Goal: Task Accomplishment & Management: Manage account settings

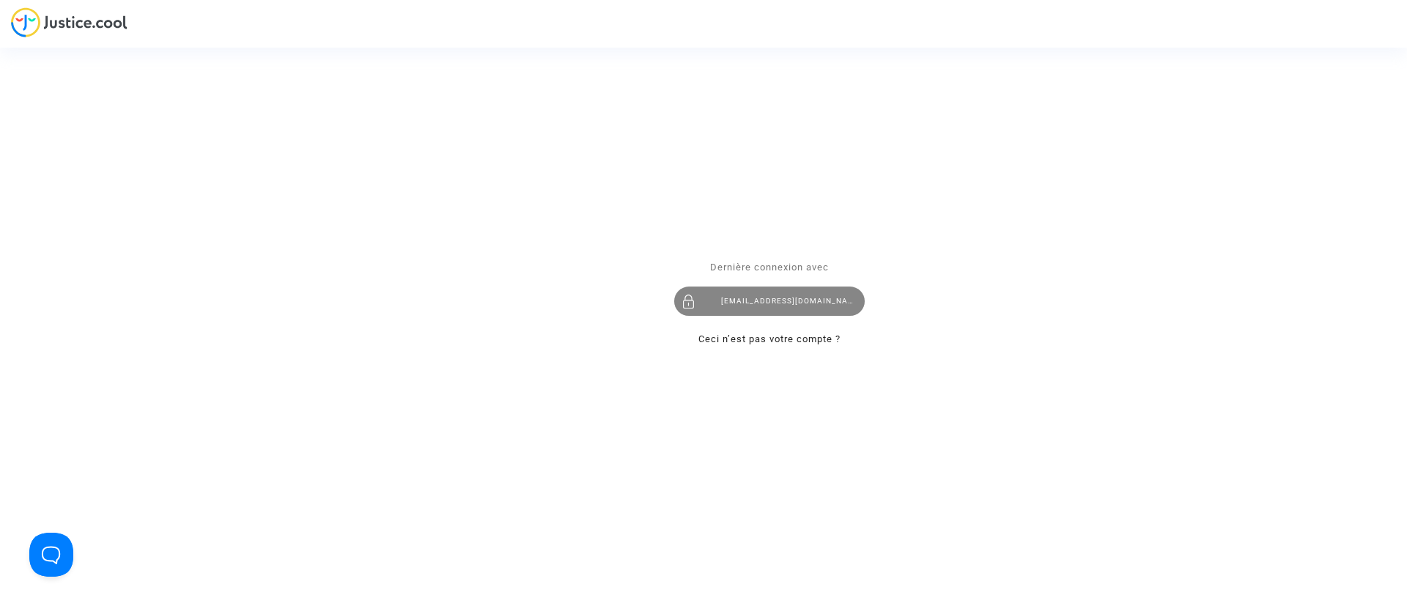
click at [756, 312] on div "[EMAIL_ADDRESS][DOMAIN_NAME]" at bounding box center [769, 300] width 190 height 29
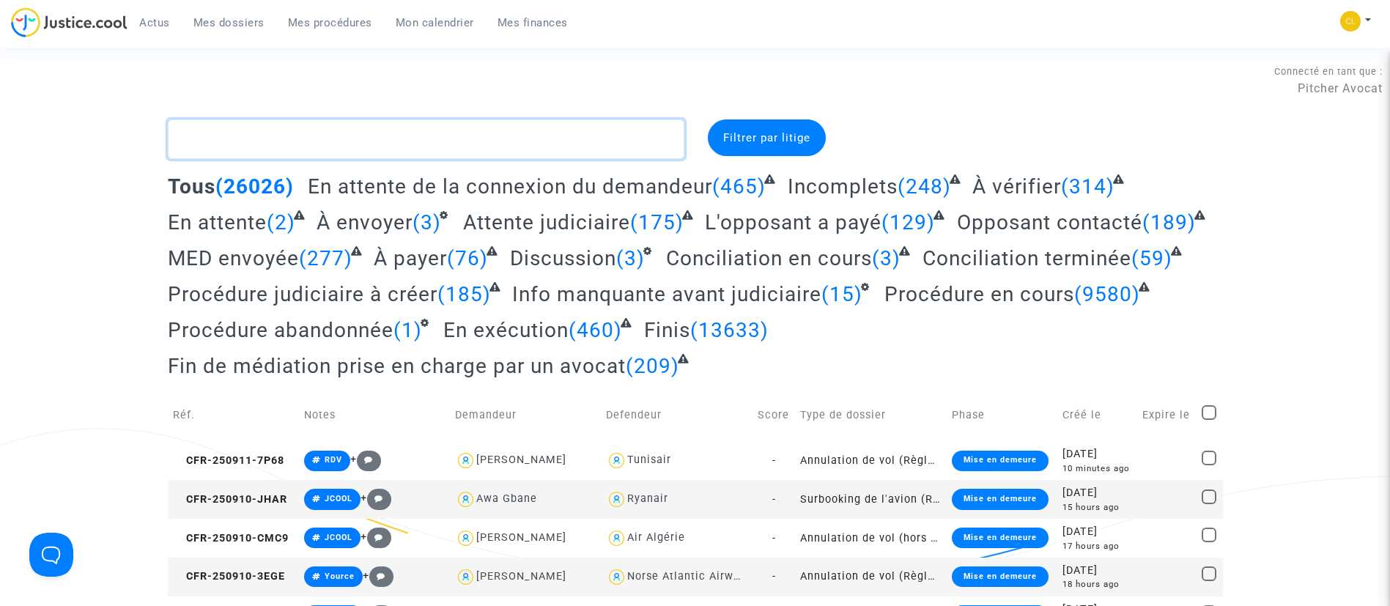
click at [317, 144] on textarea at bounding box center [426, 139] width 516 height 40
click at [484, 119] on textarea at bounding box center [426, 139] width 516 height 40
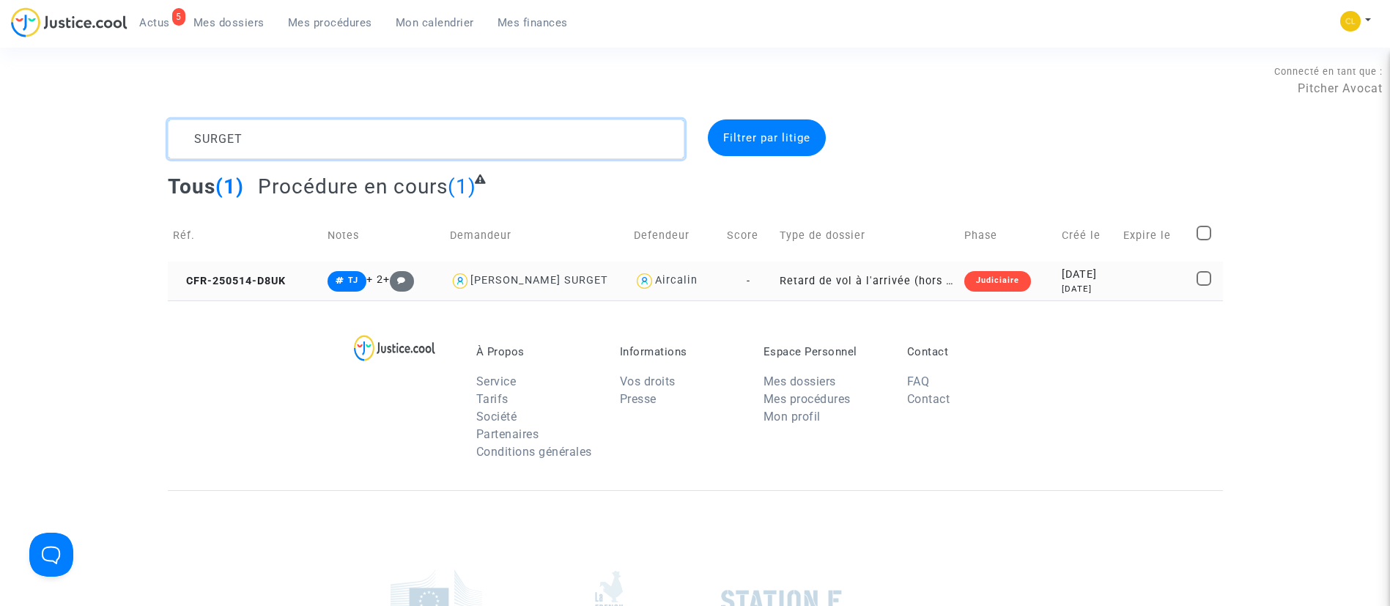
type textarea "SURGET"
click at [1161, 276] on td at bounding box center [1154, 281] width 73 height 39
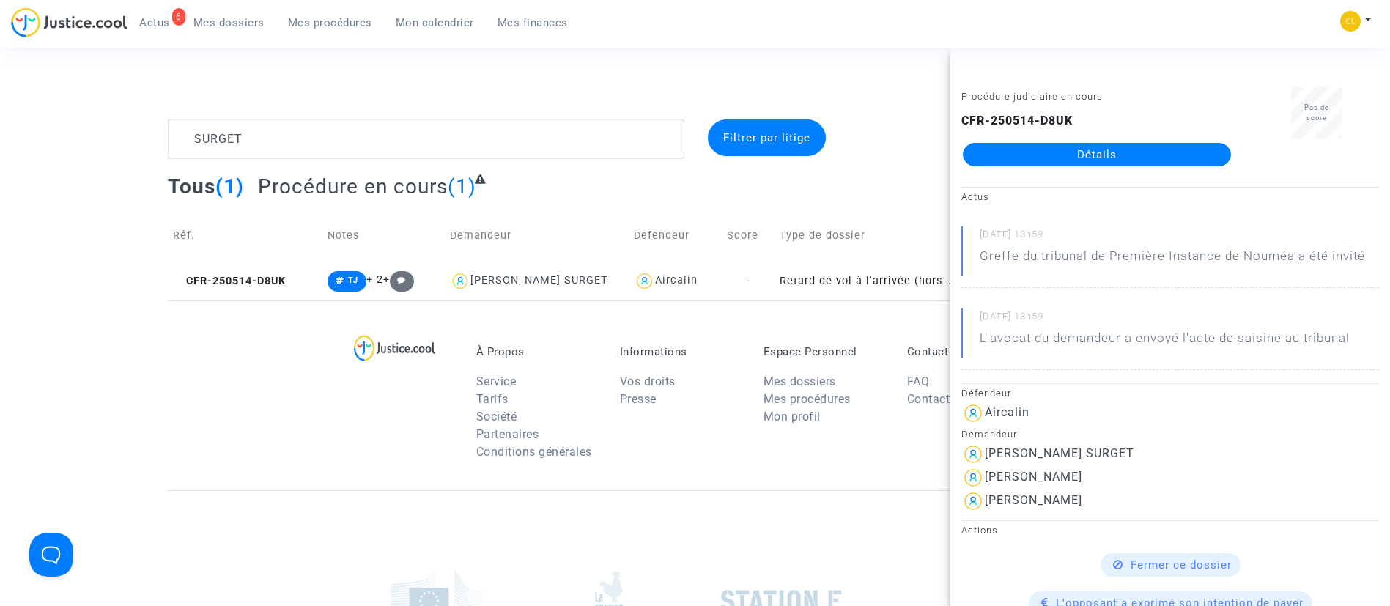
drag, startPoint x: 1105, startPoint y: 160, endPoint x: 1138, endPoint y: 156, distance: 34.0
click at [1105, 160] on link "Détails" at bounding box center [1097, 154] width 268 height 23
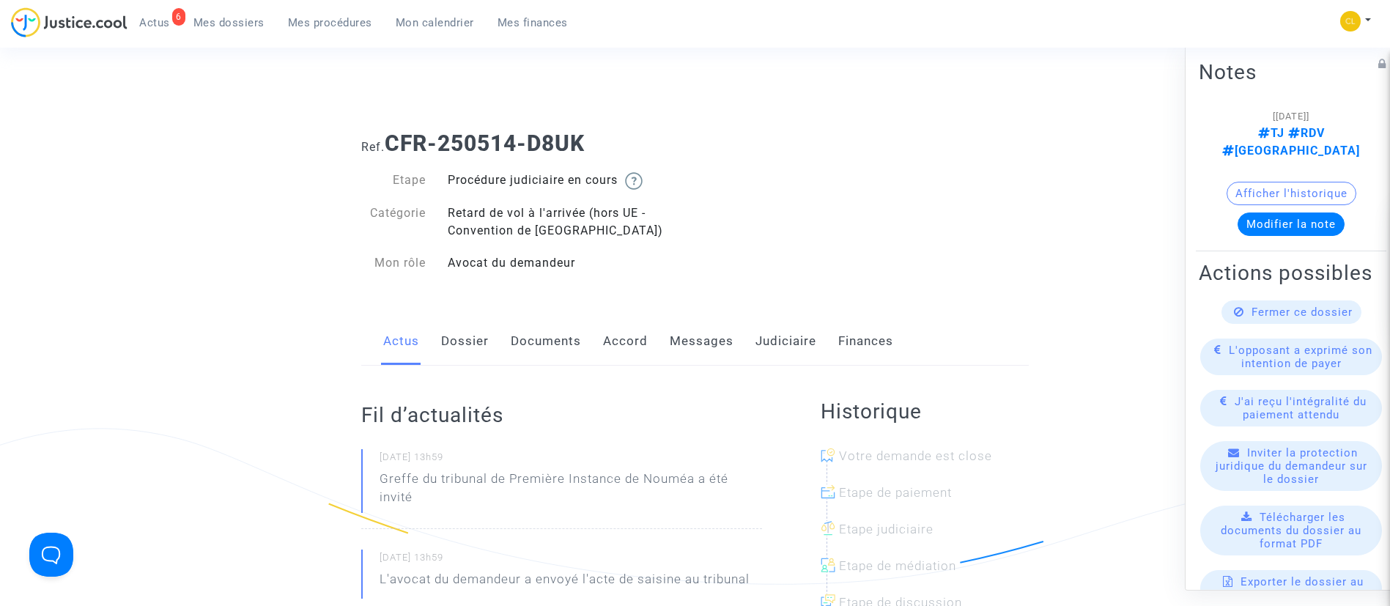
click at [660, 351] on div "Actus Dossier Documents Accord Messages Judiciaire Finances" at bounding box center [694, 341] width 667 height 49
click at [464, 358] on link "Dossier" at bounding box center [465, 341] width 48 height 48
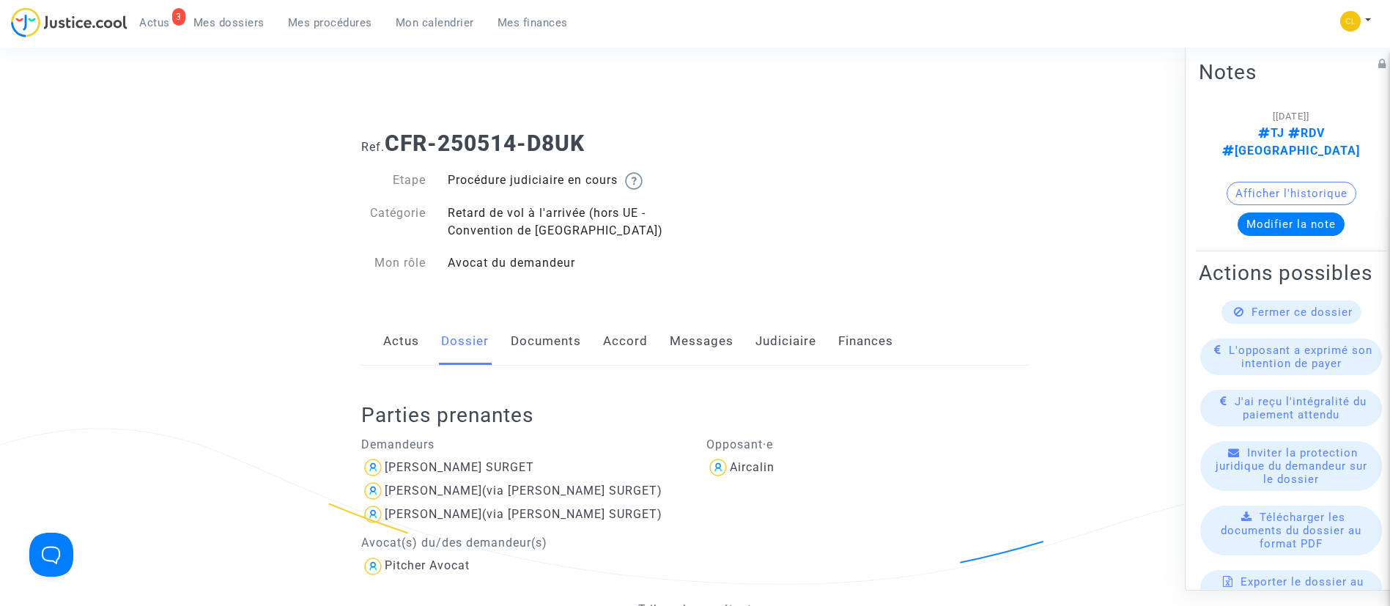
drag, startPoint x: 433, startPoint y: 18, endPoint x: 441, endPoint y: 18, distance: 8.1
click at [433, 18] on span "Mon calendrier" at bounding box center [435, 22] width 78 height 13
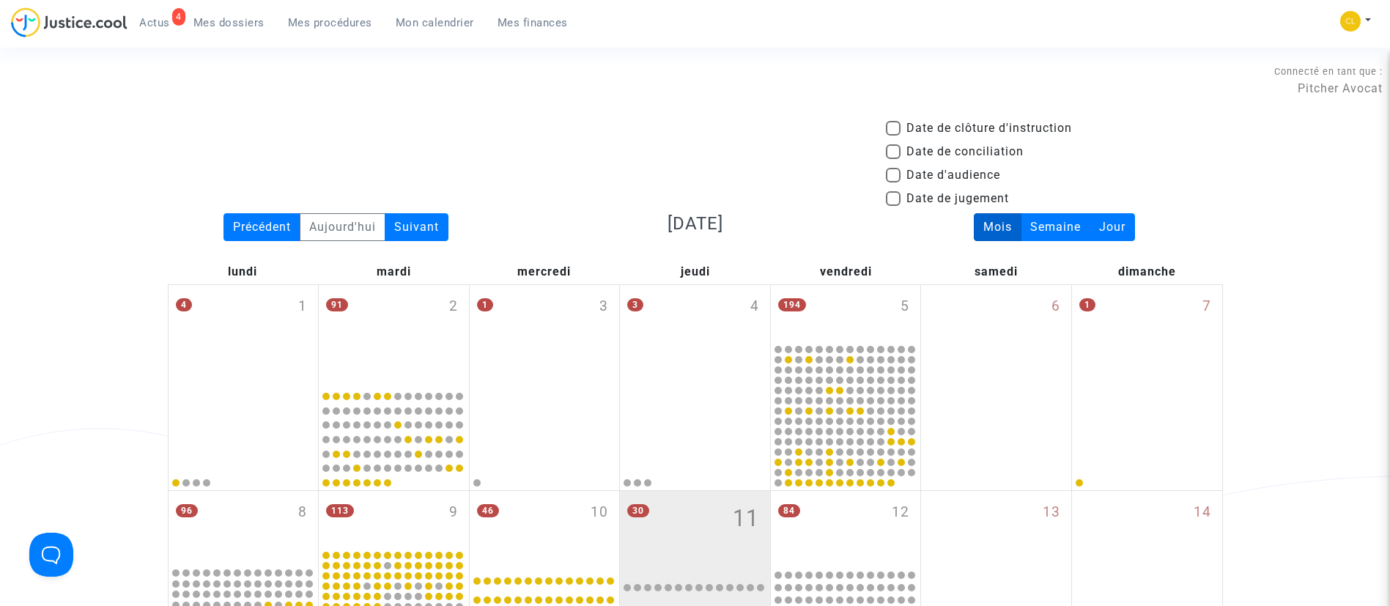
click at [338, 24] on span "Mes procédures" at bounding box center [330, 22] width 84 height 13
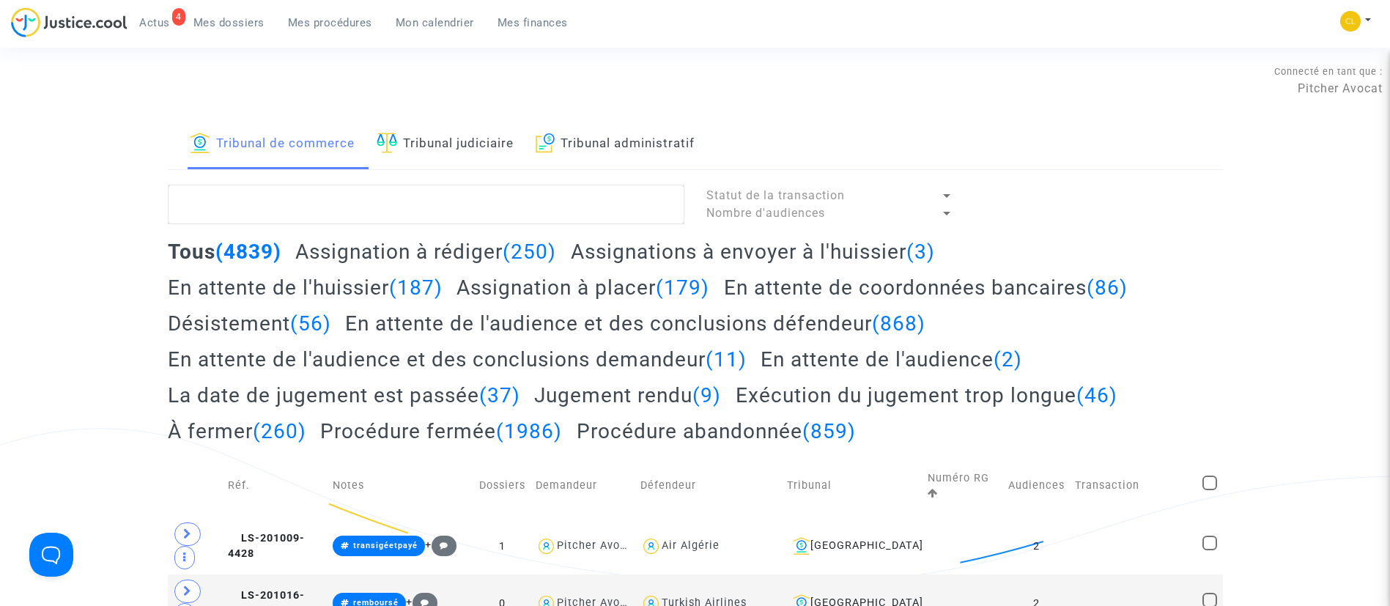
drag, startPoint x: 216, startPoint y: 20, endPoint x: 277, endPoint y: 32, distance: 62.1
click at [217, 21] on span "Mes dossiers" at bounding box center [228, 22] width 71 height 13
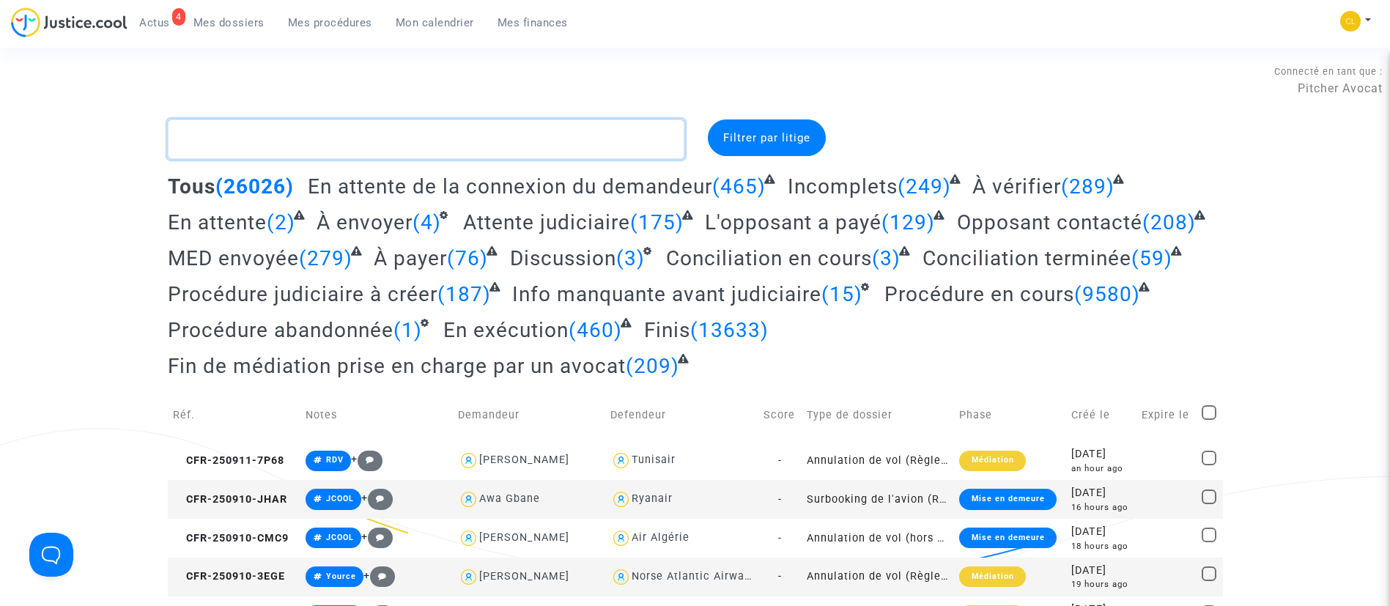
click at [360, 141] on textarea at bounding box center [426, 139] width 516 height 40
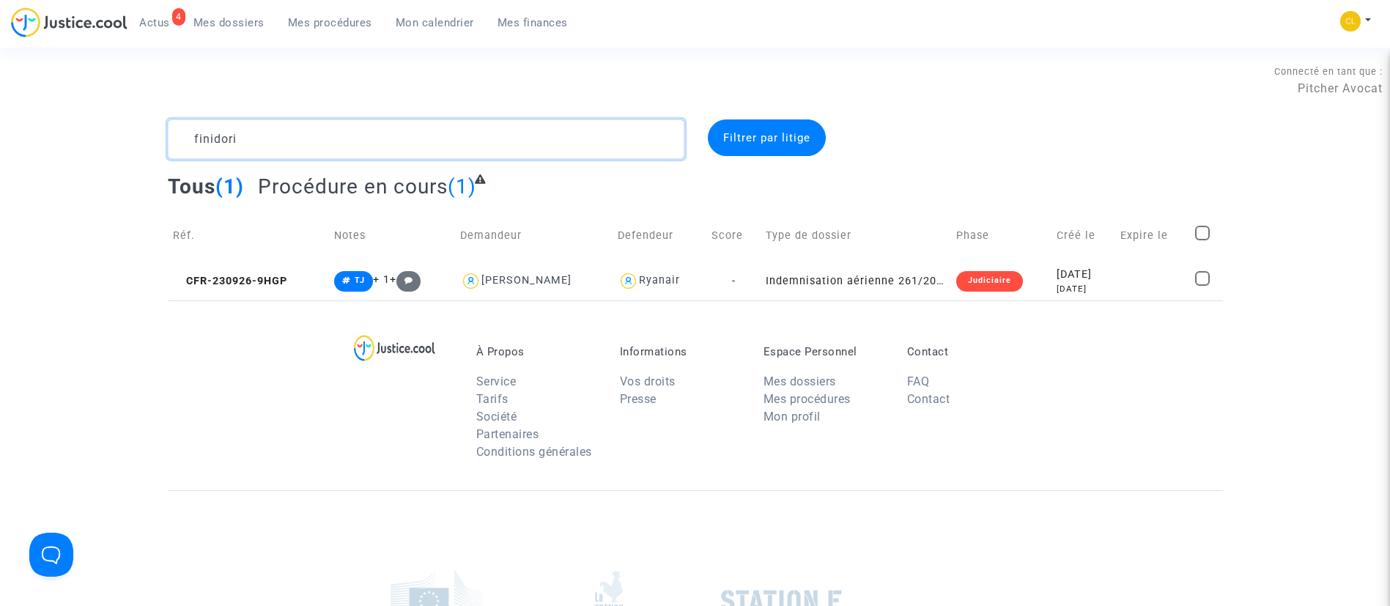
type textarea "finidori"
click at [1064, 288] on div "2 years ago" at bounding box center [1082, 289] width 53 height 12
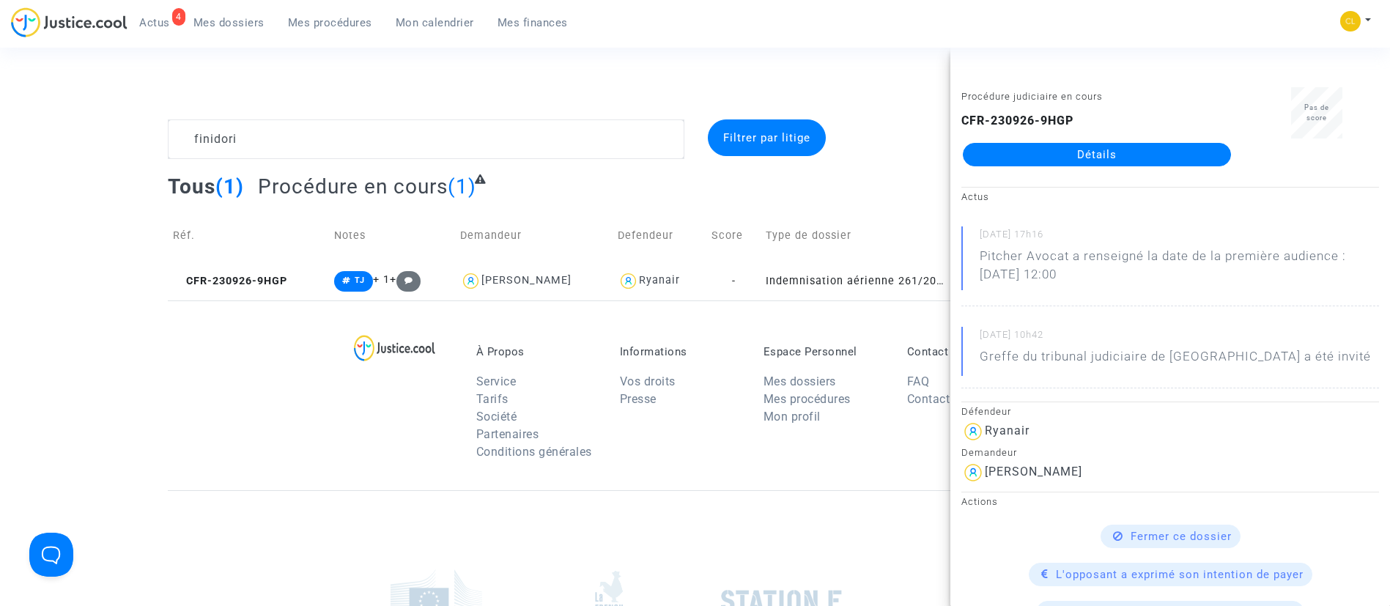
click at [1060, 162] on link "Détails" at bounding box center [1097, 154] width 268 height 23
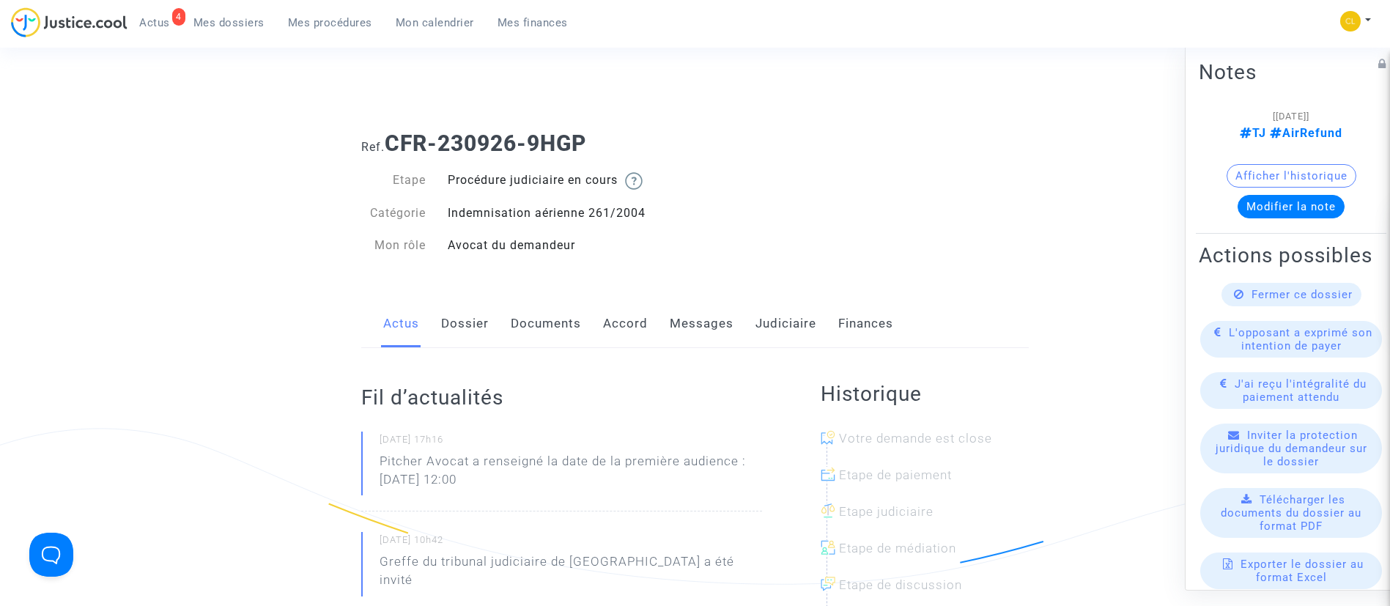
click at [473, 332] on link "Dossier" at bounding box center [465, 324] width 48 height 48
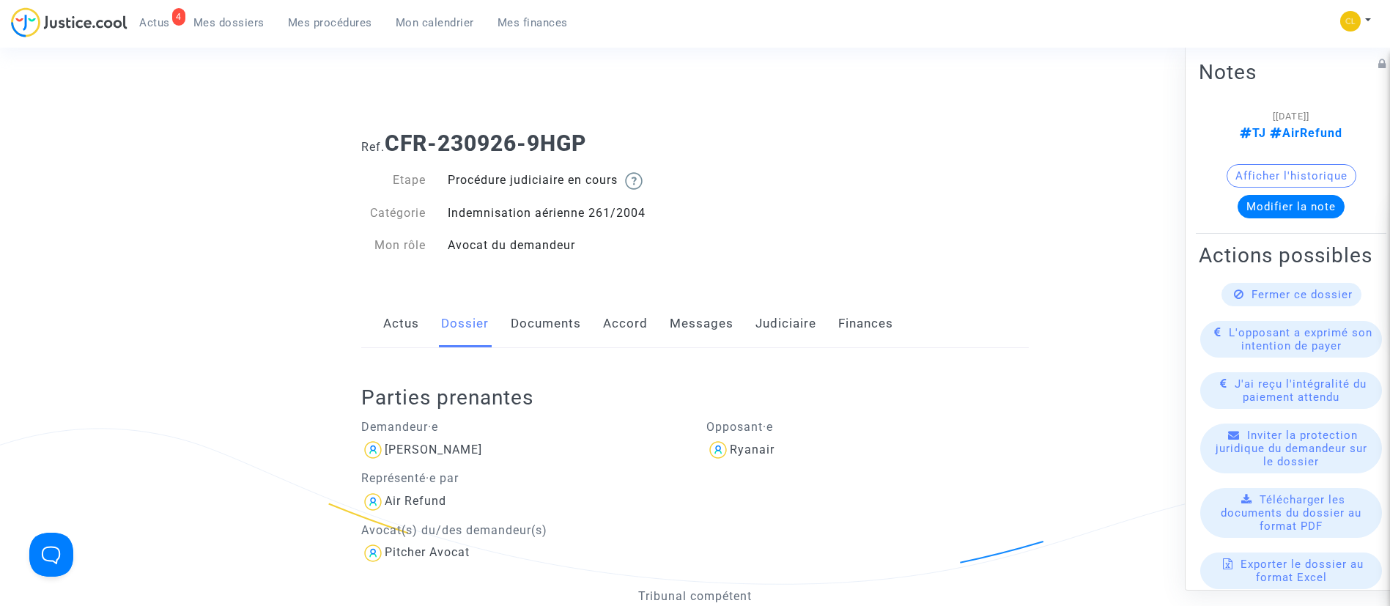
click at [700, 321] on link "Messages" at bounding box center [702, 324] width 64 height 48
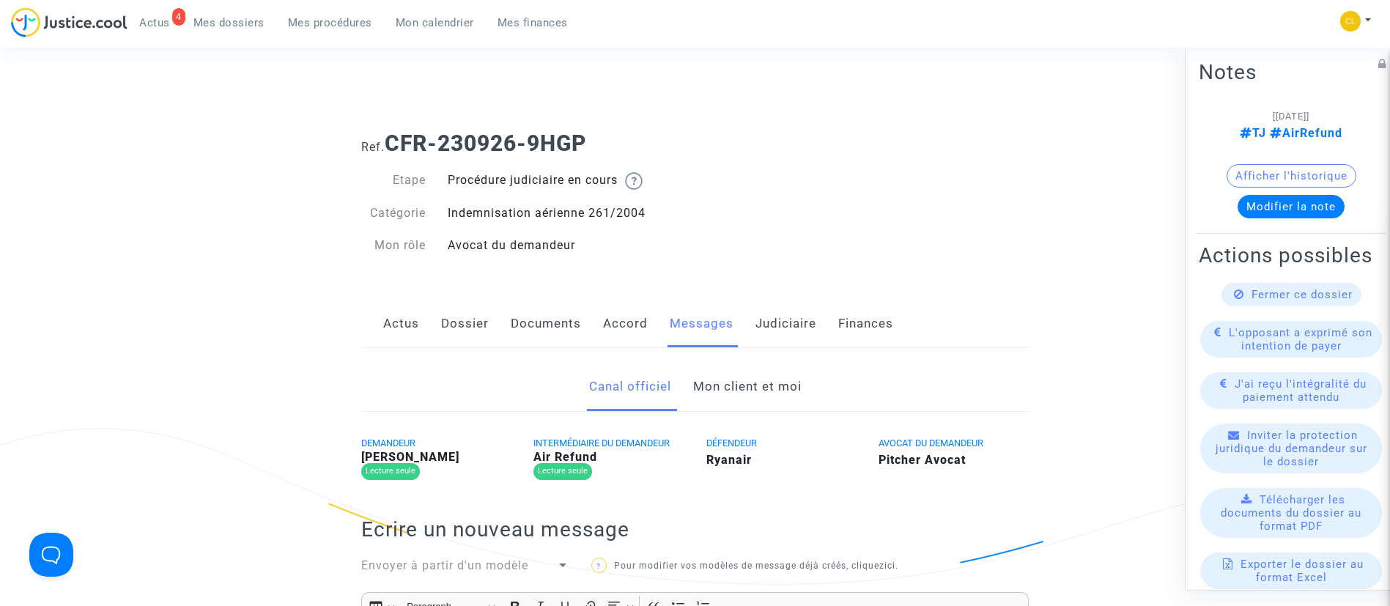
click at [533, 319] on link "Documents" at bounding box center [546, 324] width 70 height 48
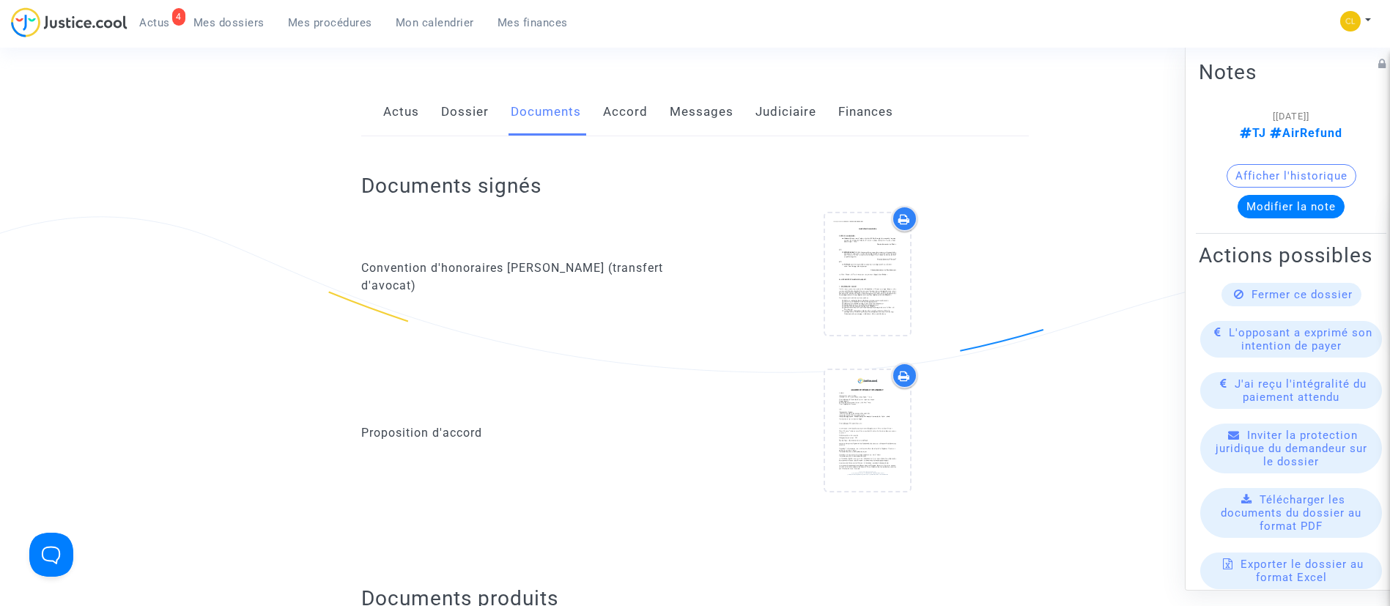
scroll to position [220, 0]
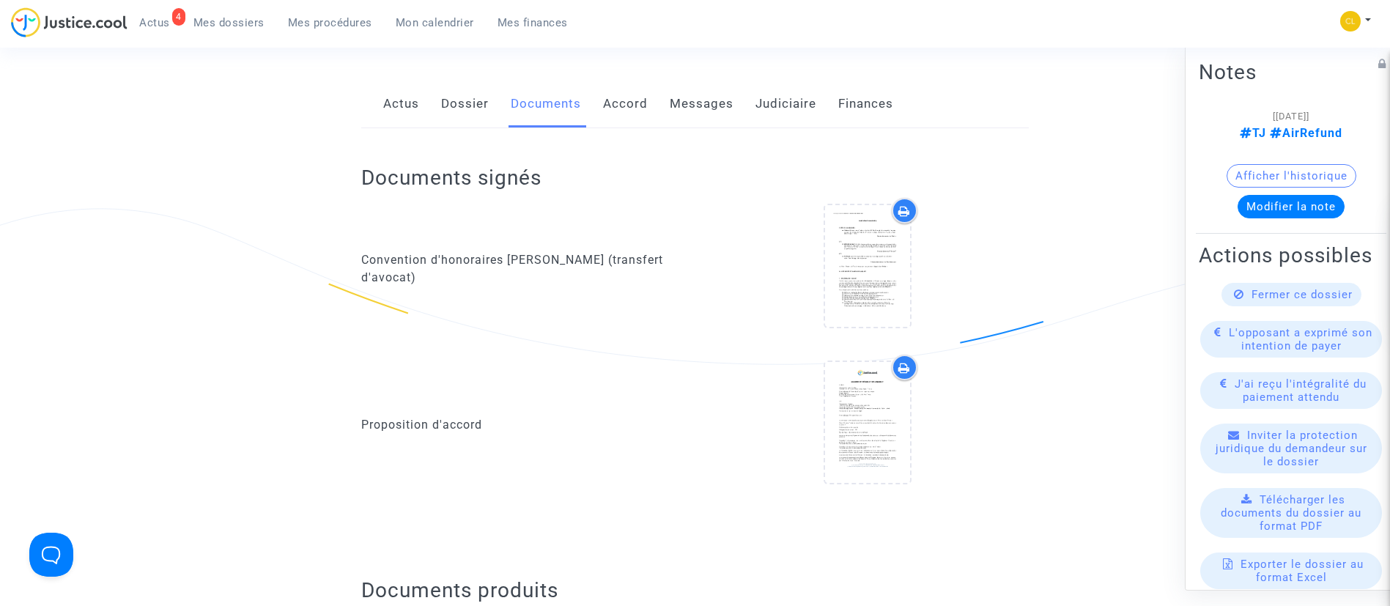
click at [459, 107] on link "Dossier" at bounding box center [465, 104] width 48 height 48
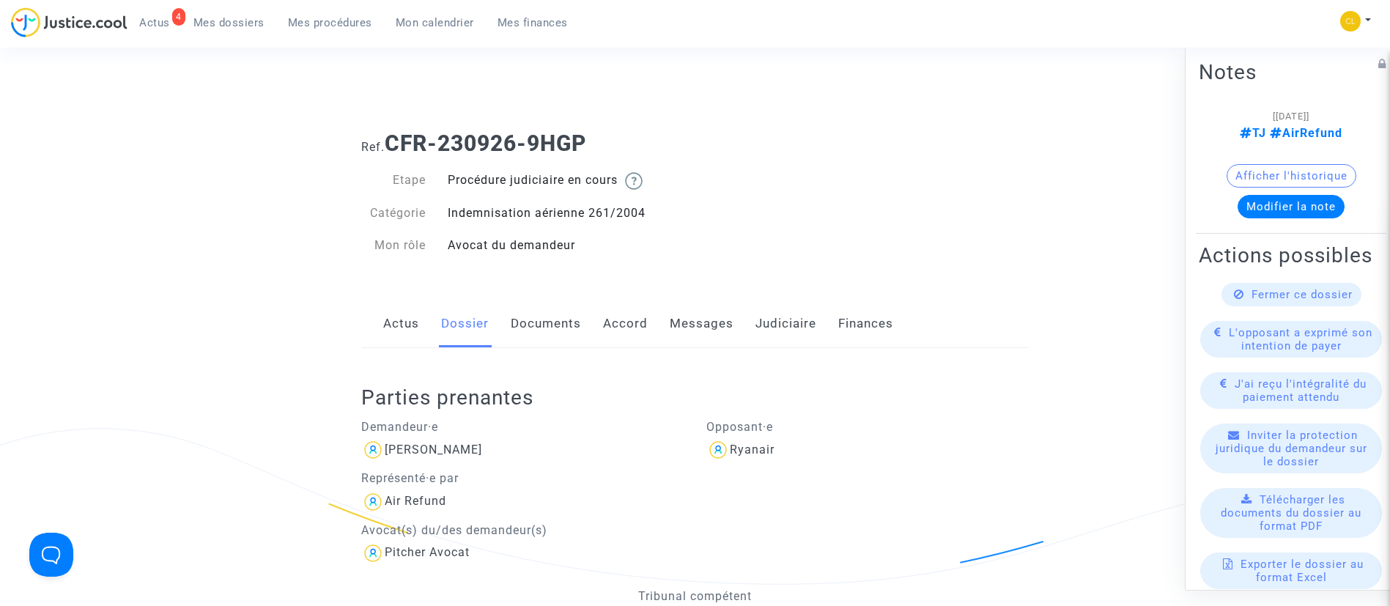
click at [665, 314] on div "Actus Dossier Documents Accord Messages Judiciaire Finances" at bounding box center [694, 324] width 667 height 49
click at [687, 329] on link "Messages" at bounding box center [702, 324] width 64 height 48
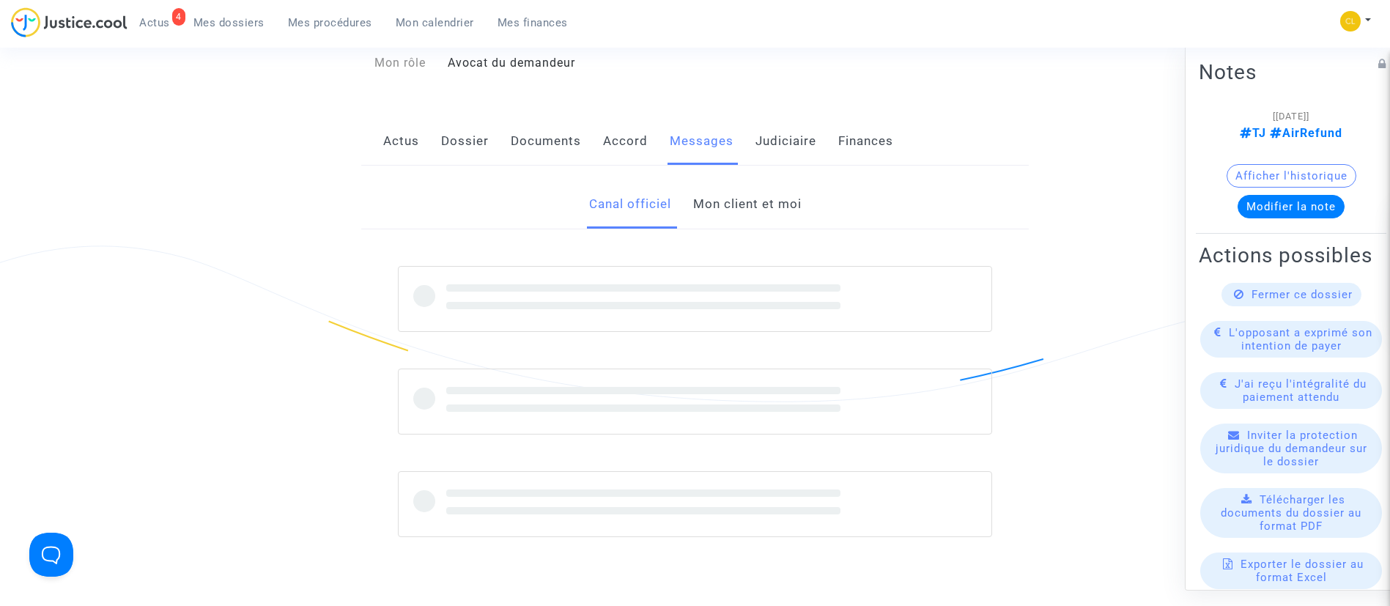
scroll to position [110, 0]
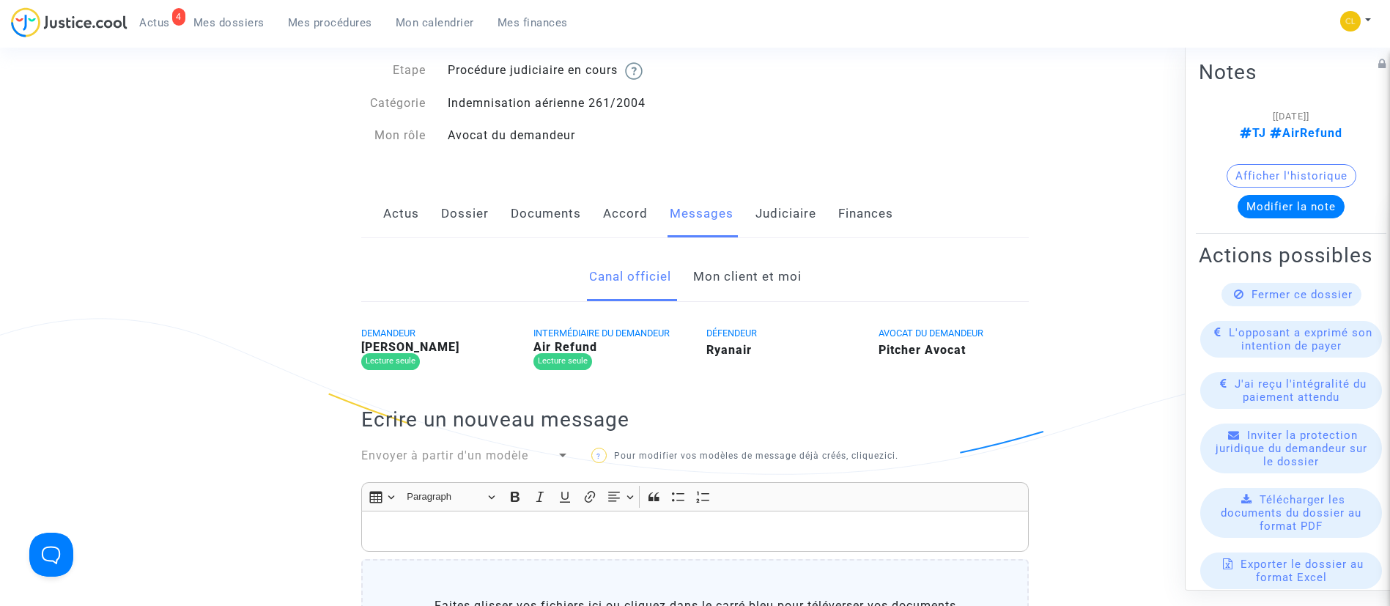
click at [741, 264] on link "Mon client et moi" at bounding box center [747, 277] width 108 height 48
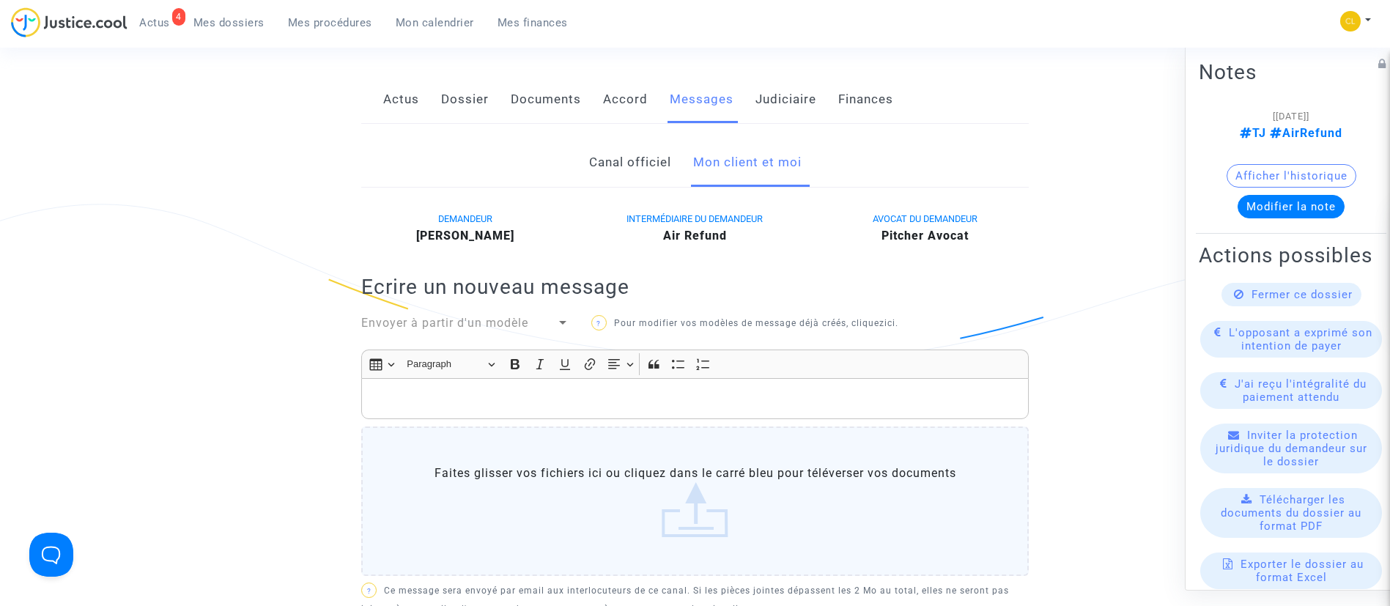
scroll to position [220, 0]
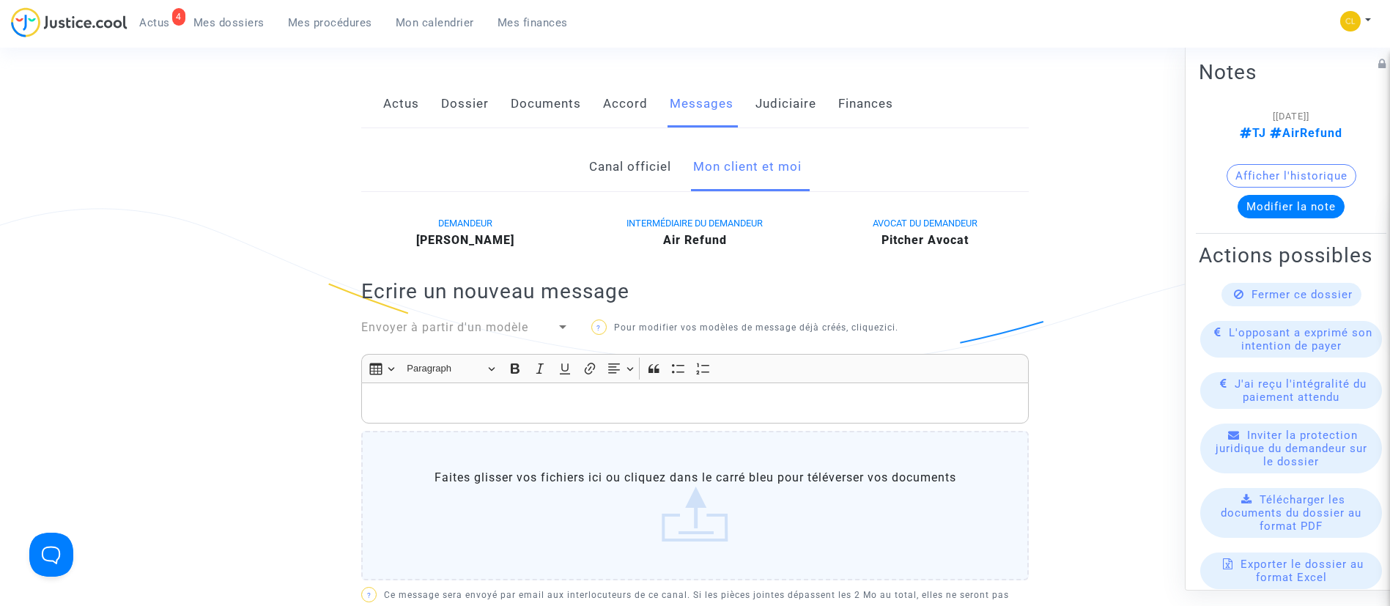
click at [472, 397] on p "Rich Text Editor, main" at bounding box center [695, 403] width 652 height 18
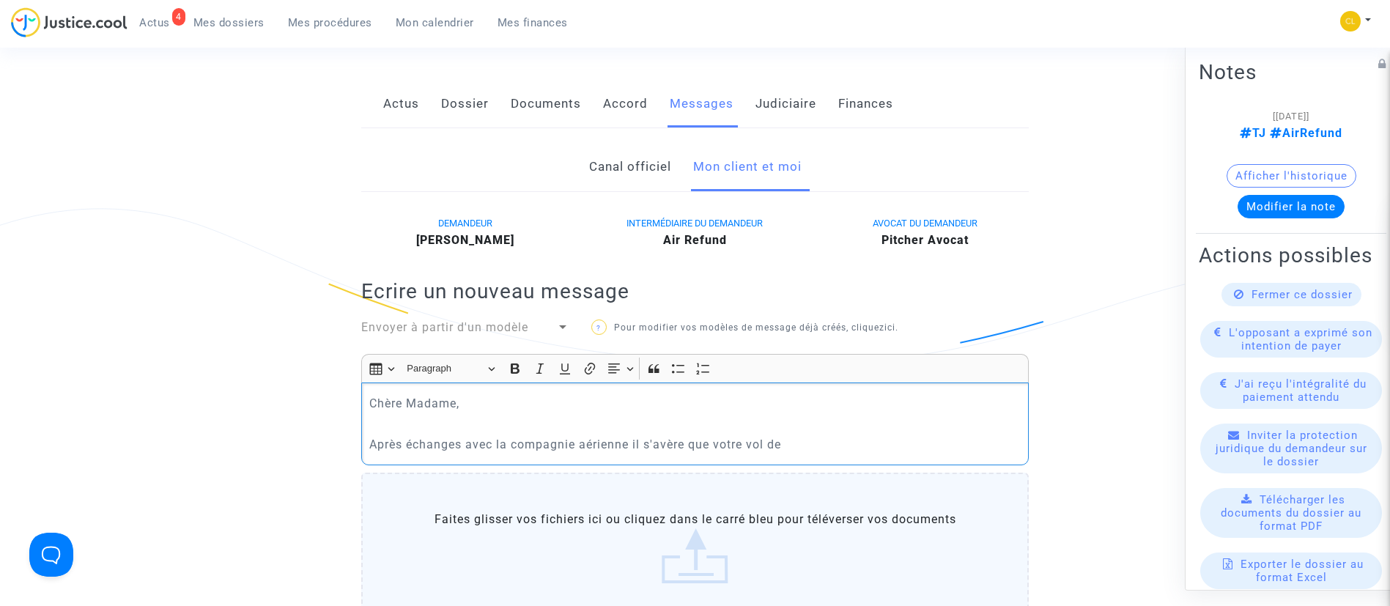
click at [828, 447] on p "Après échanges avec la compagnie aérienne il s'avère que votre vol de" at bounding box center [695, 444] width 652 height 18
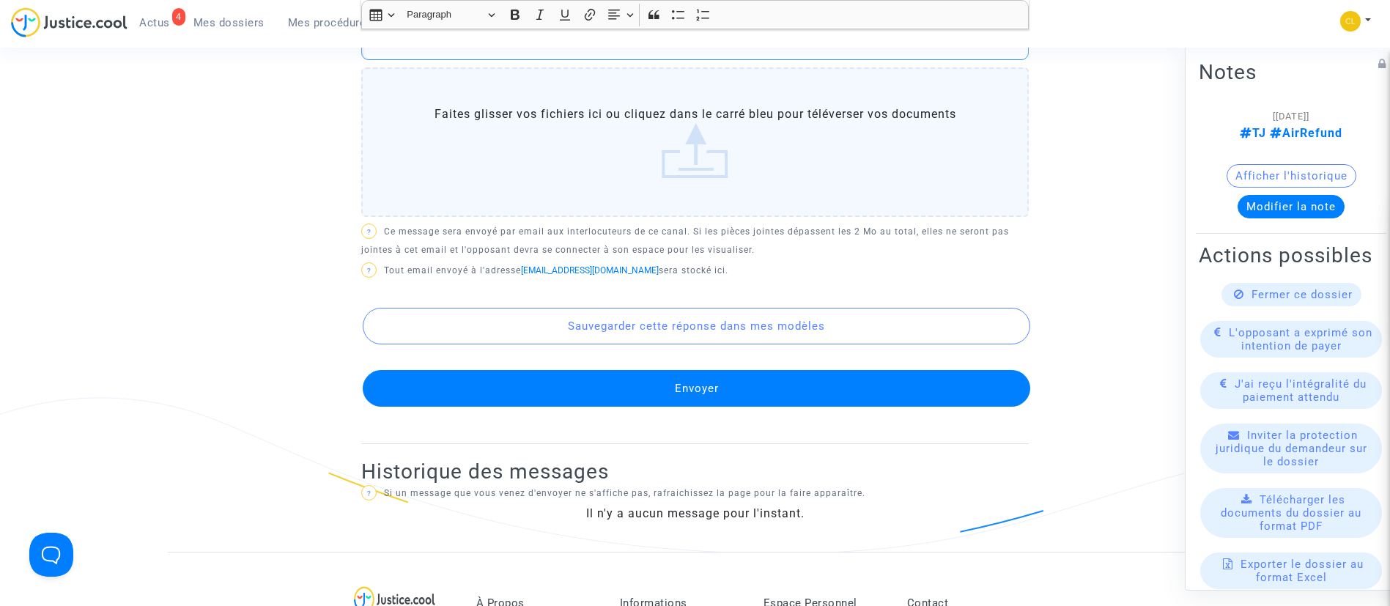
scroll to position [810, 0]
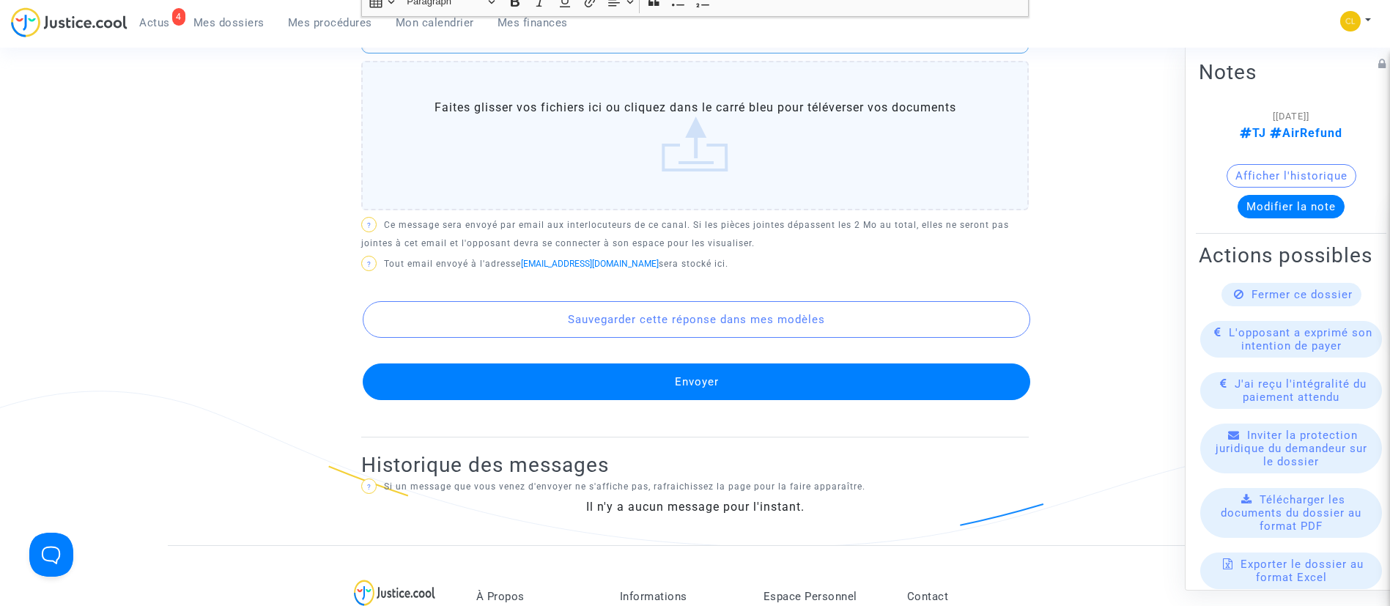
click at [805, 386] on button "Envoyer" at bounding box center [696, 381] width 667 height 37
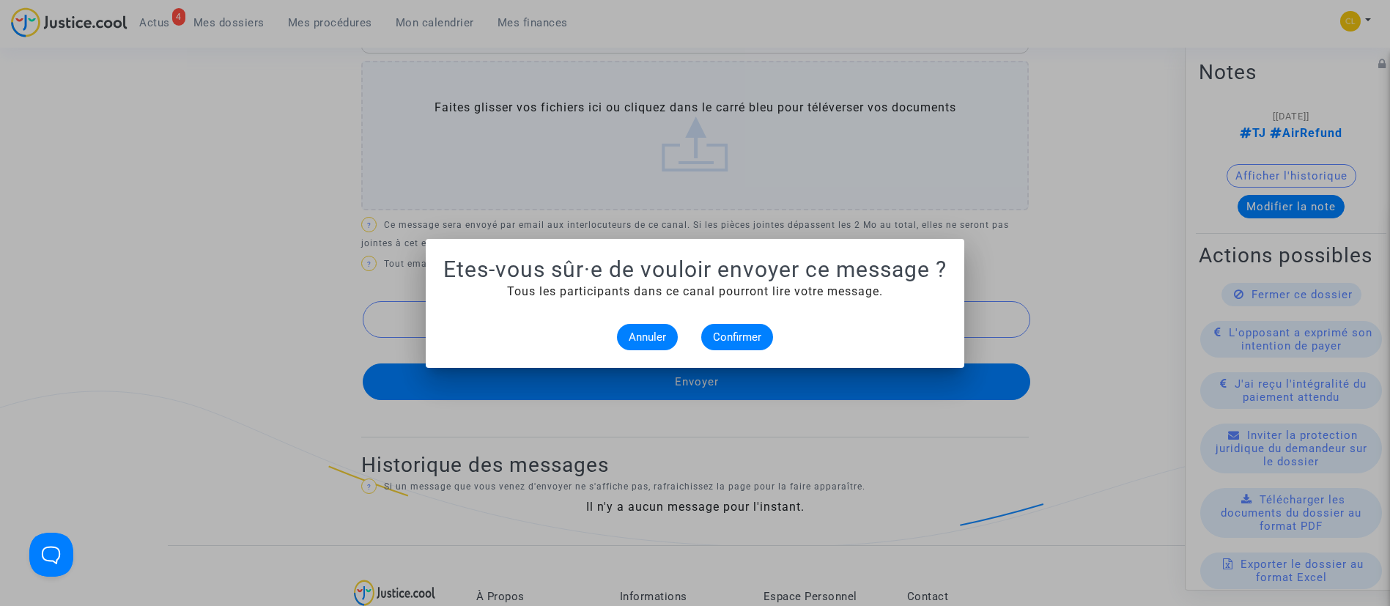
scroll to position [0, 0]
click at [762, 333] on button "Confirmer" at bounding box center [737, 337] width 72 height 26
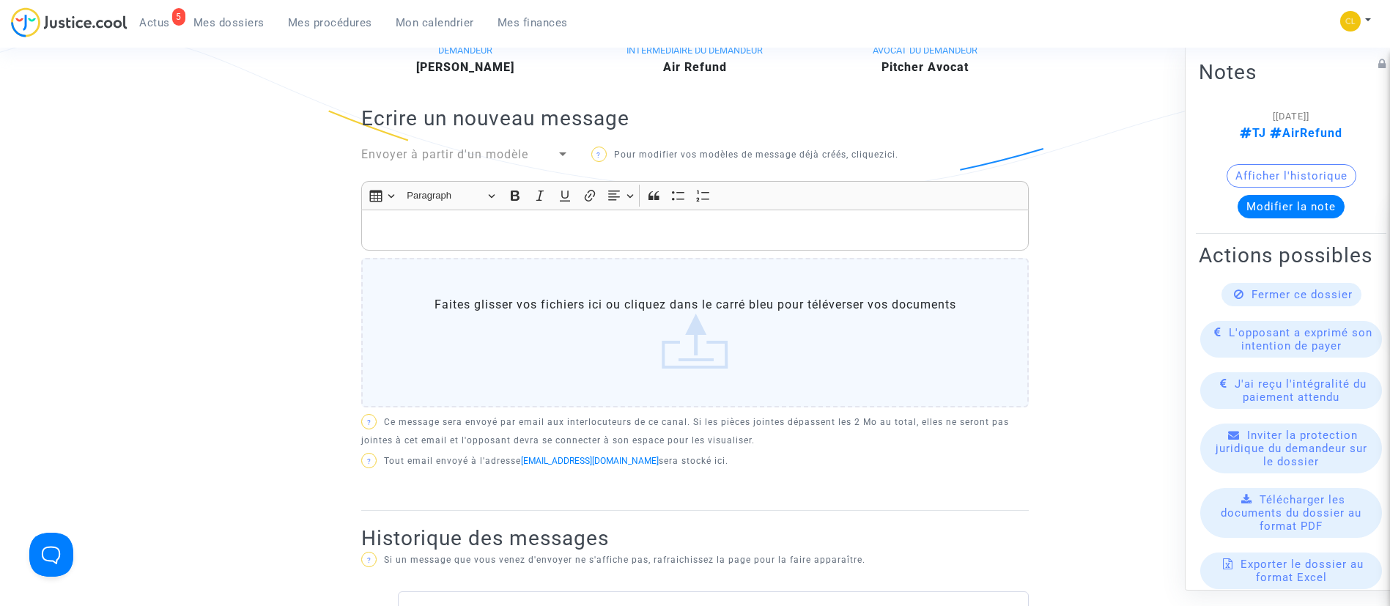
scroll to position [41, 0]
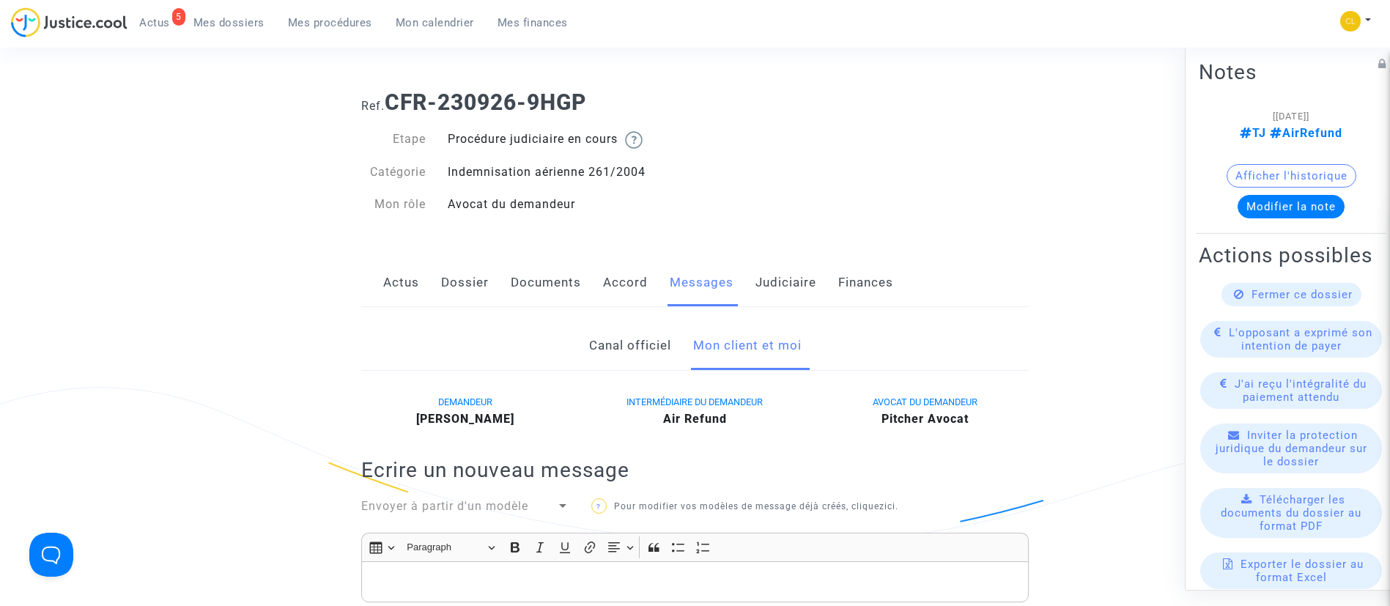
click at [219, 18] on span "Mes dossiers" at bounding box center [228, 22] width 71 height 13
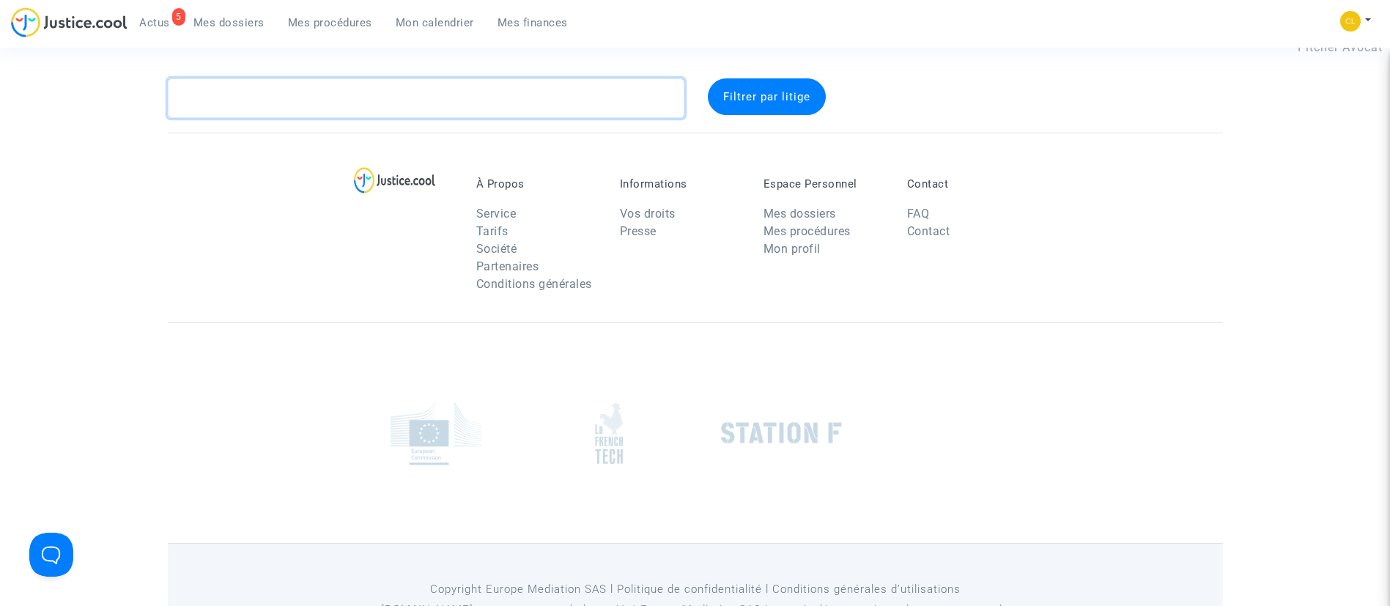
click at [418, 108] on textarea at bounding box center [426, 98] width 516 height 40
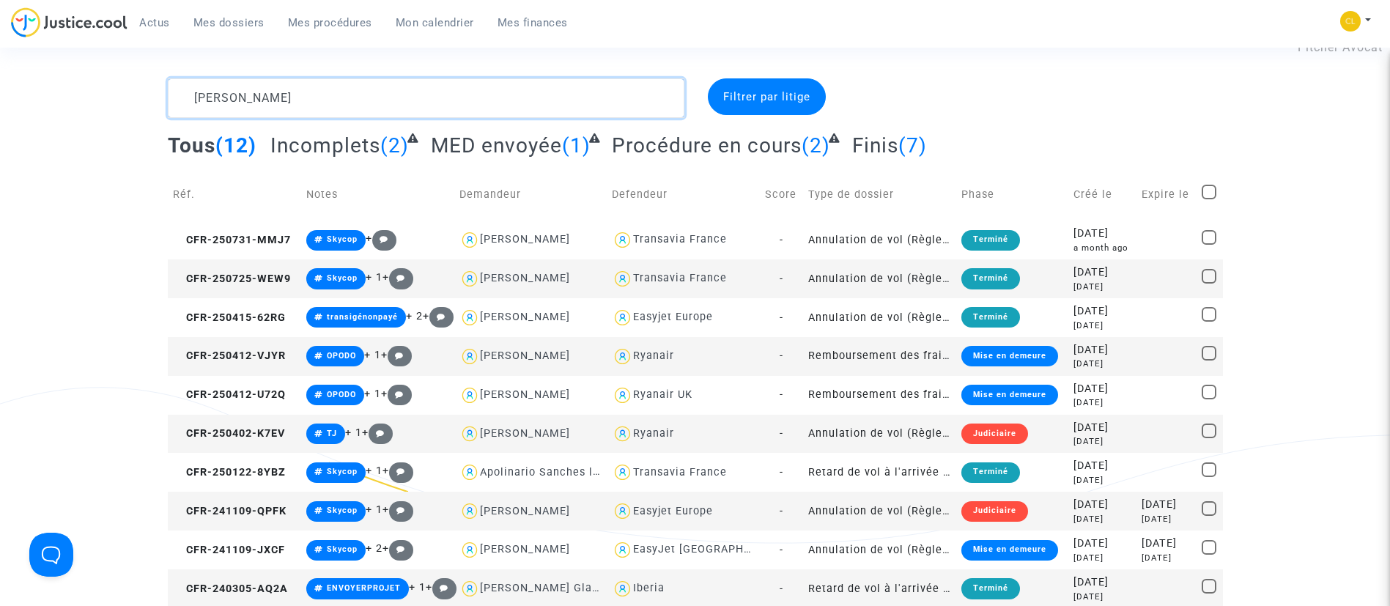
type textarea "moreira"
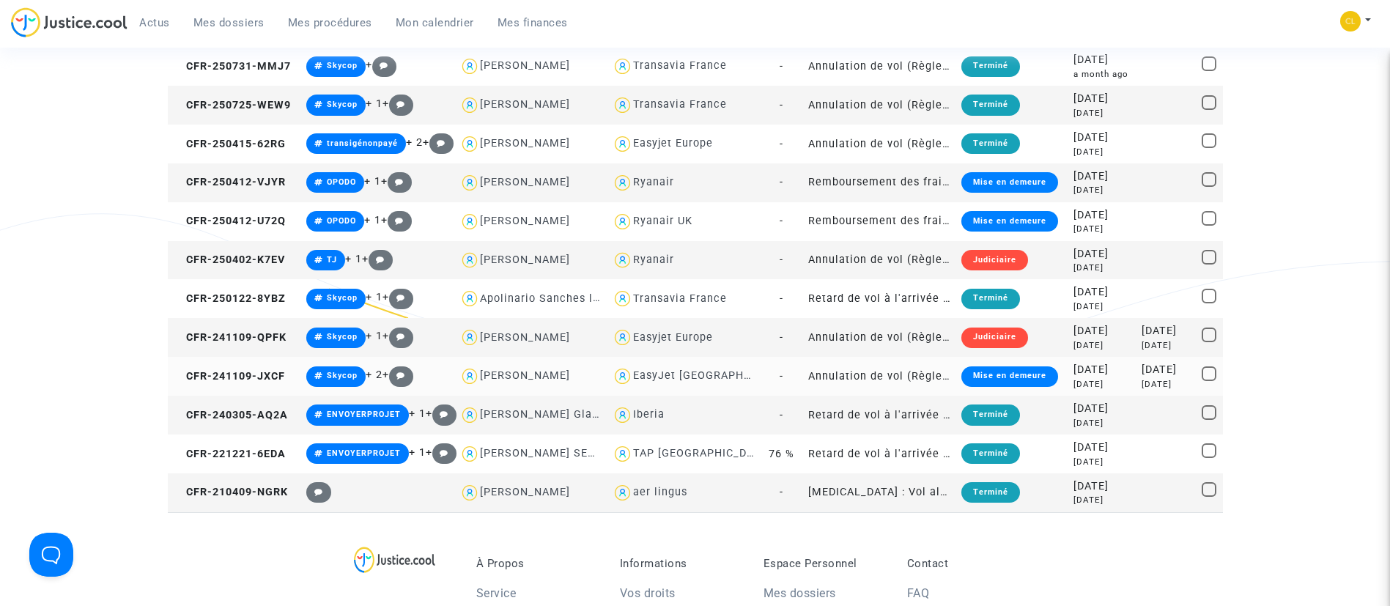
scroll to position [151, 0]
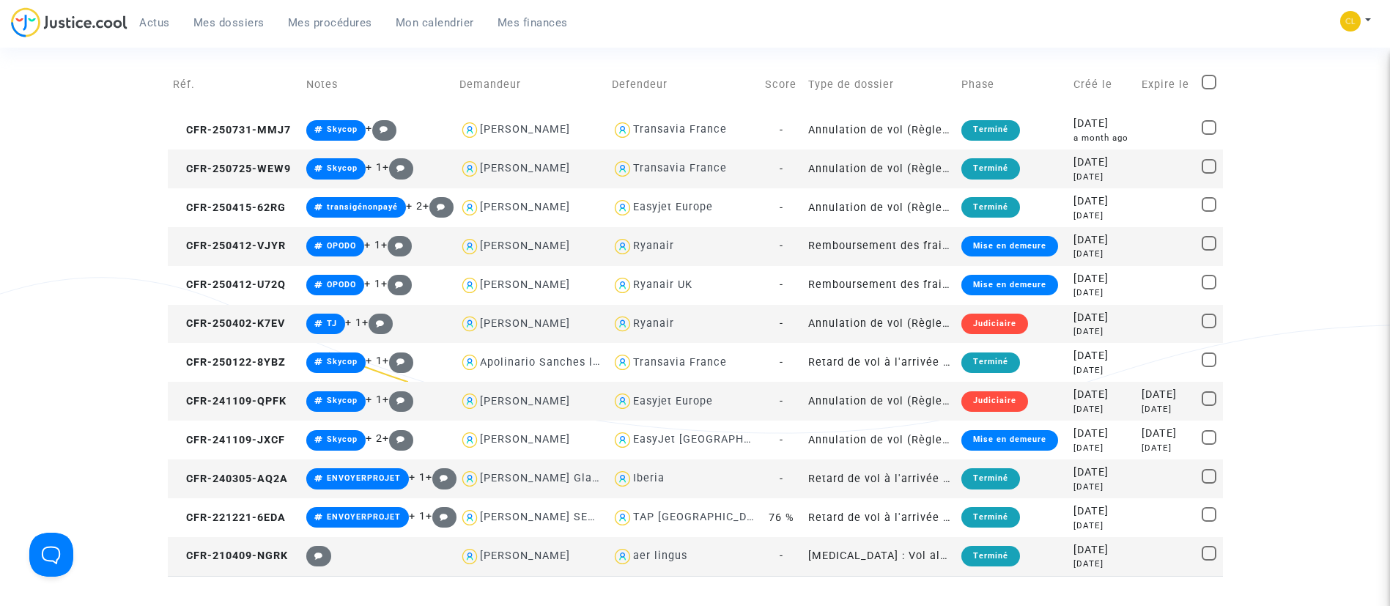
click at [1073, 168] on div "2025-07-25" at bounding box center [1102, 163] width 58 height 16
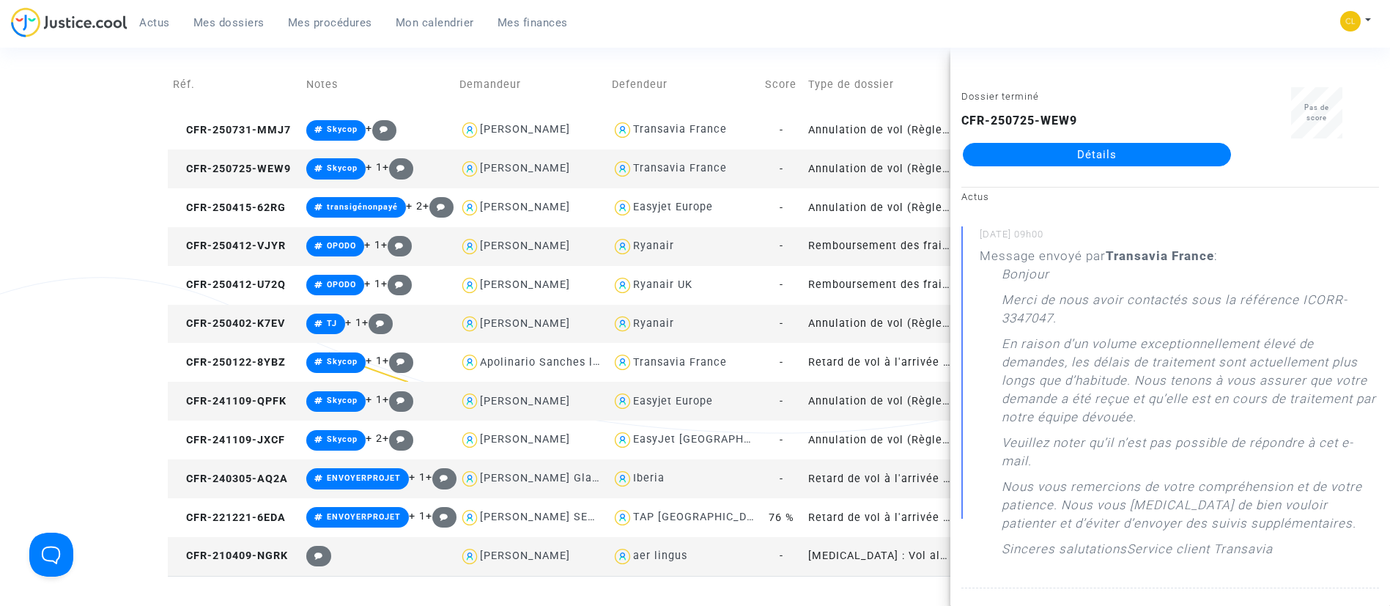
click at [1055, 156] on link "Détails" at bounding box center [1097, 154] width 268 height 23
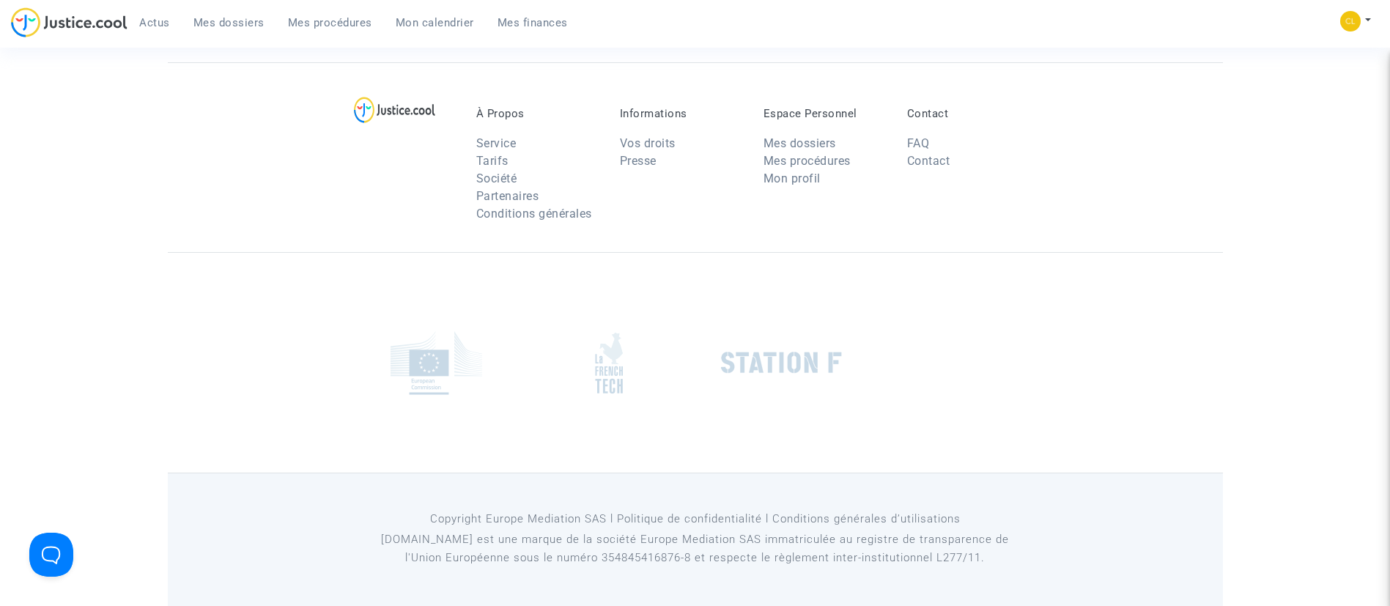
scroll to position [151, 0]
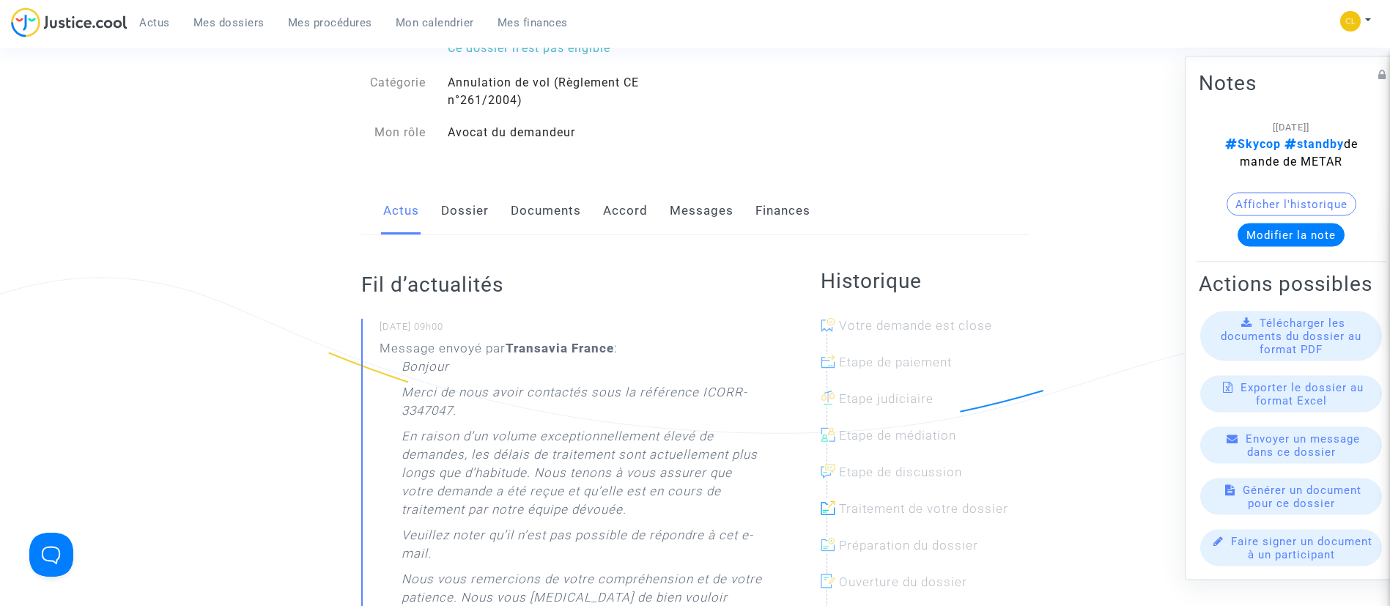
click at [673, 210] on link "Messages" at bounding box center [702, 211] width 64 height 48
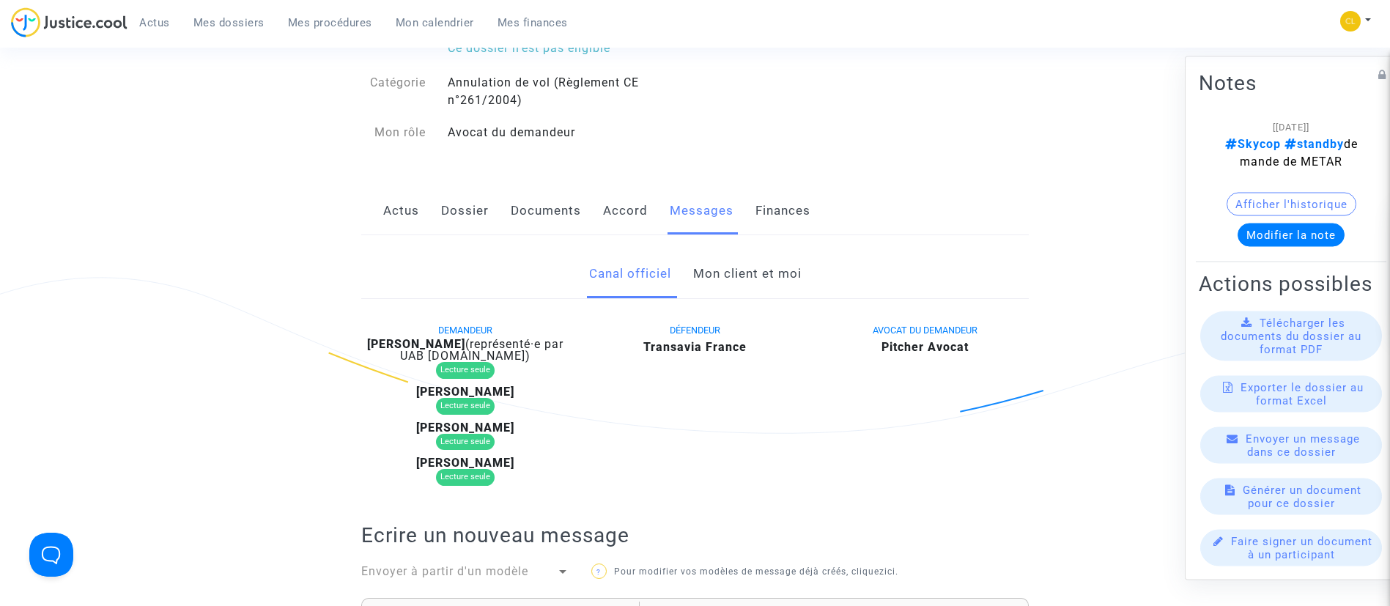
click at [715, 265] on link "Mon client et moi" at bounding box center [747, 274] width 108 height 48
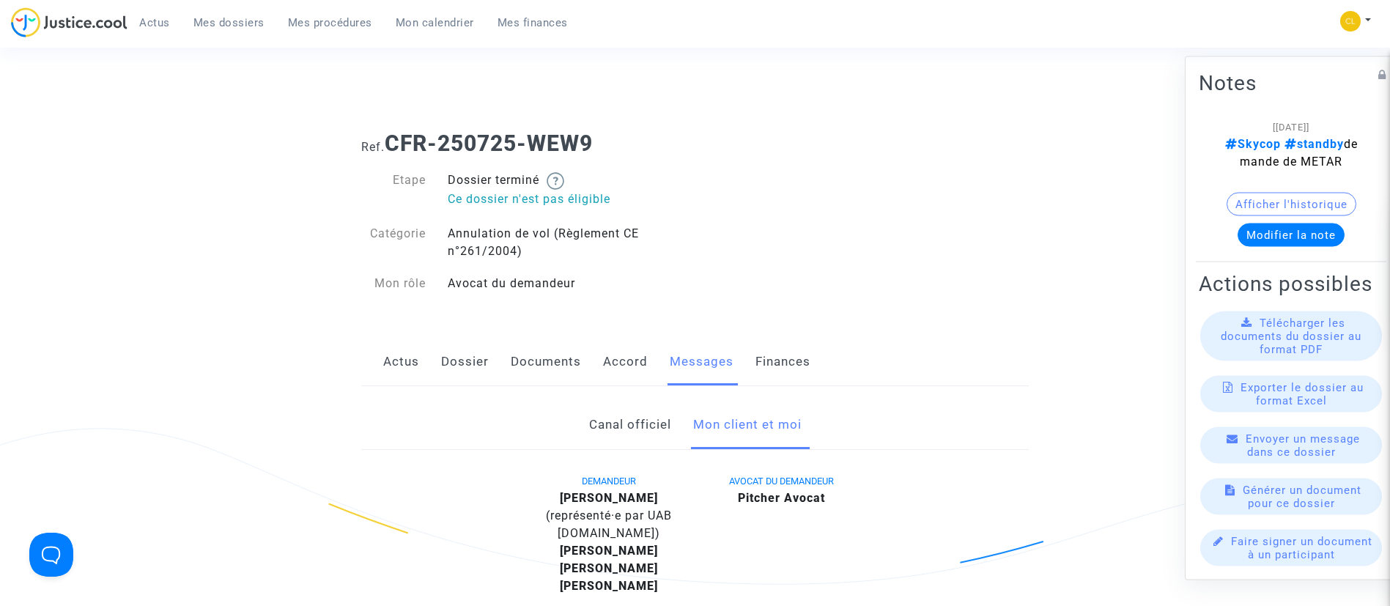
click at [242, 25] on span "Mes dossiers" at bounding box center [228, 22] width 71 height 13
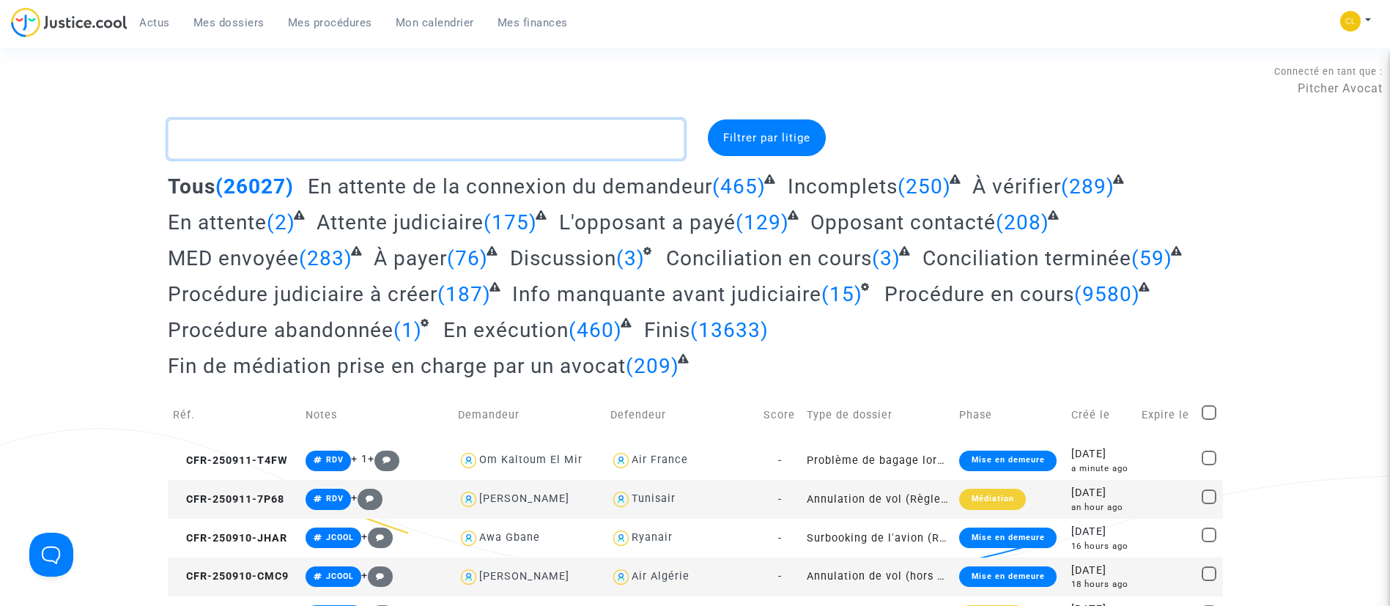
click at [323, 133] on textarea at bounding box center [426, 139] width 516 height 40
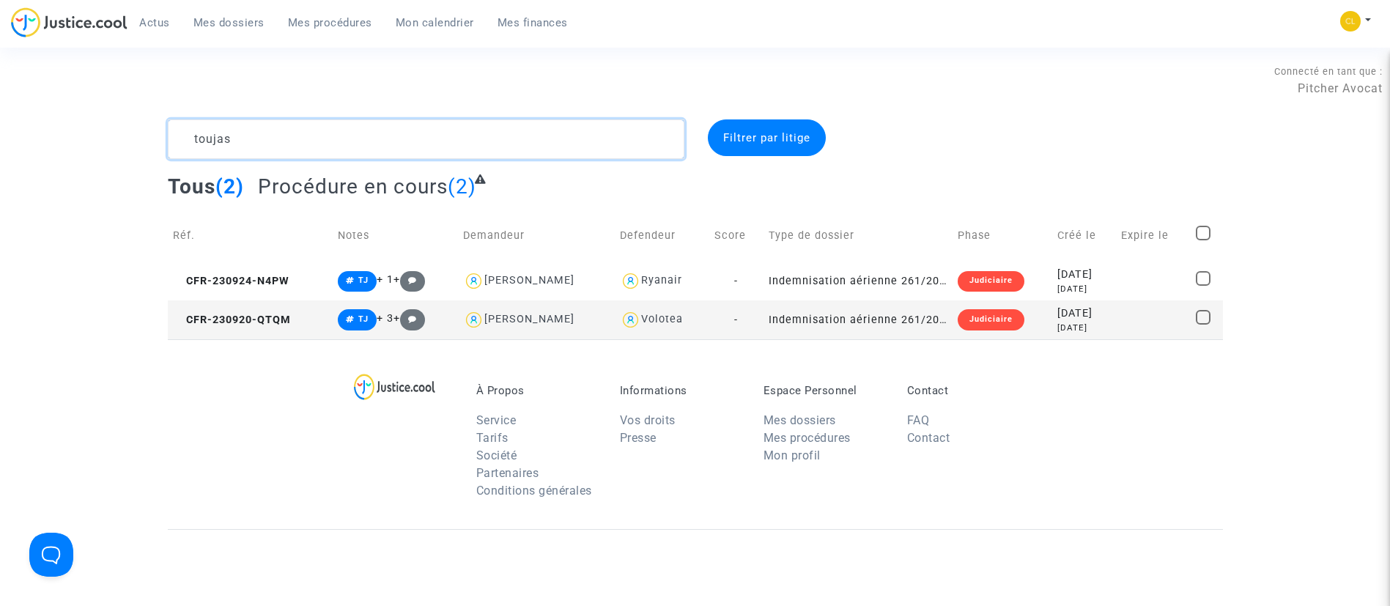
click at [565, 122] on textarea at bounding box center [426, 139] width 516 height 40
click at [564, 122] on textarea at bounding box center [426, 139] width 516 height 40
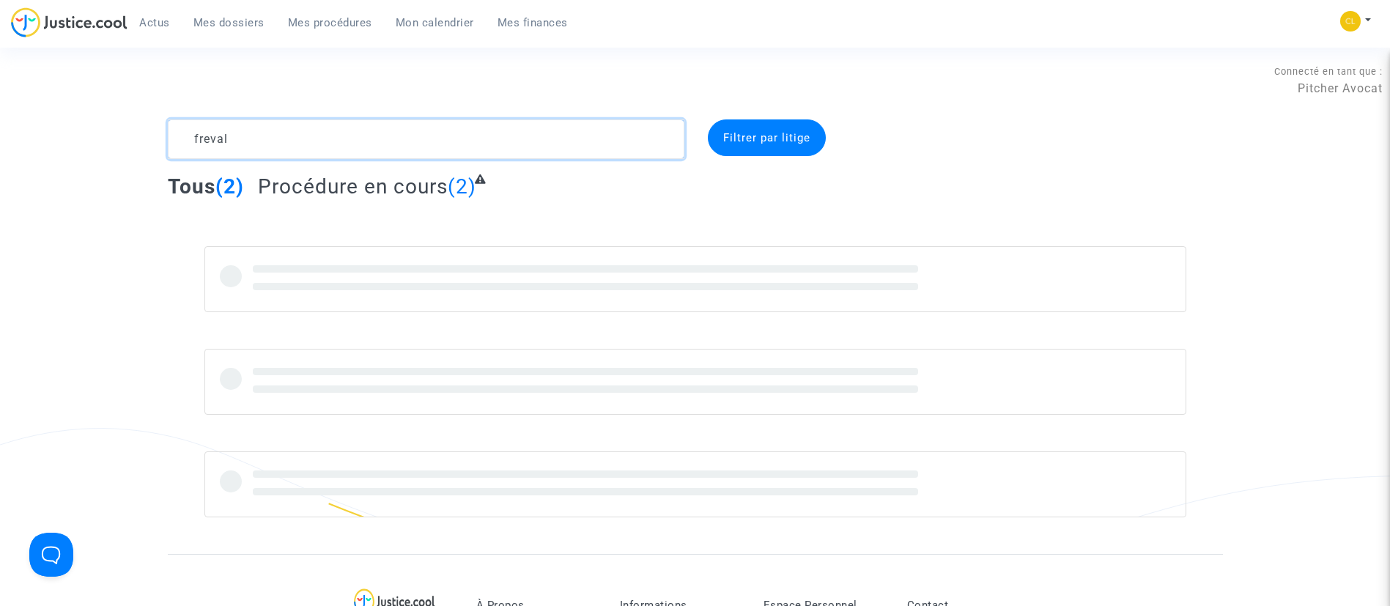
type textarea "freval"
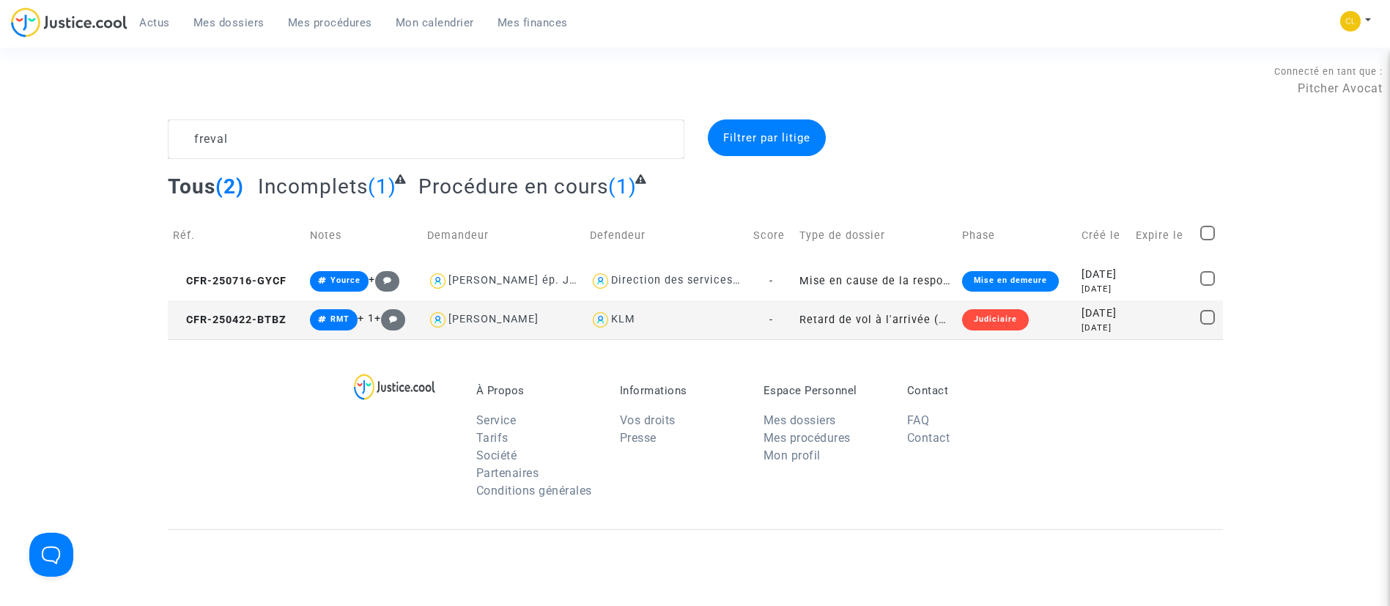
click at [1117, 325] on div "5 months ago" at bounding box center [1103, 328] width 44 height 12
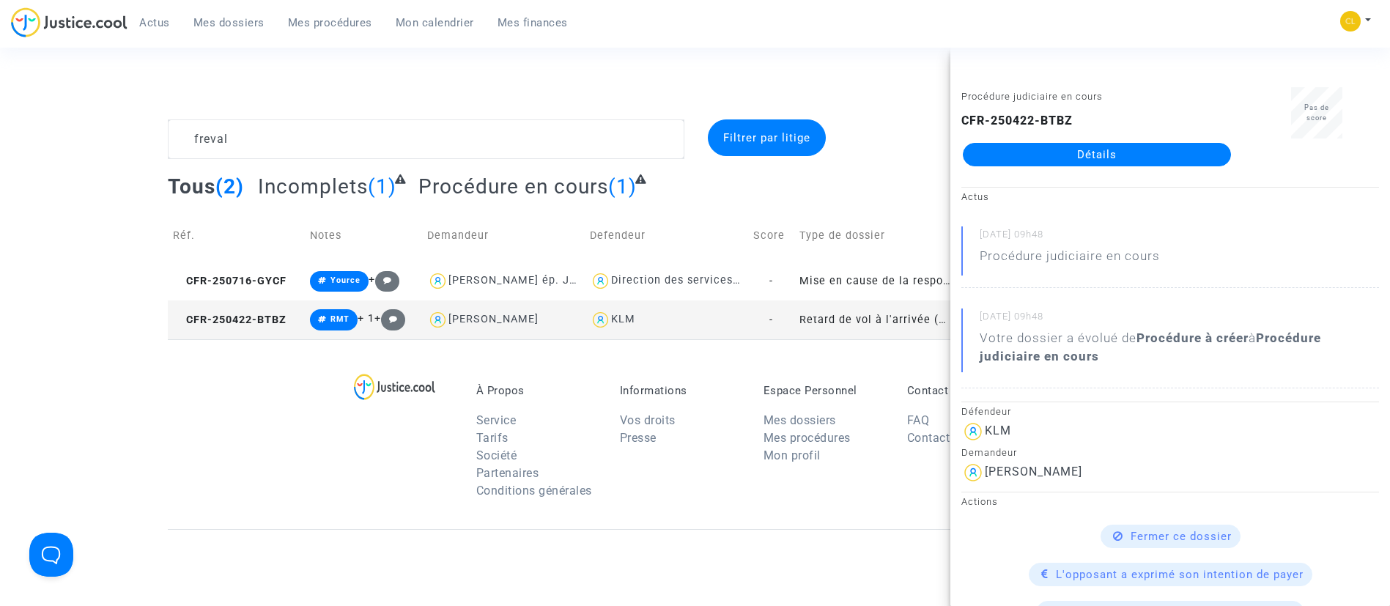
click at [1100, 151] on link "Détails" at bounding box center [1097, 154] width 268 height 23
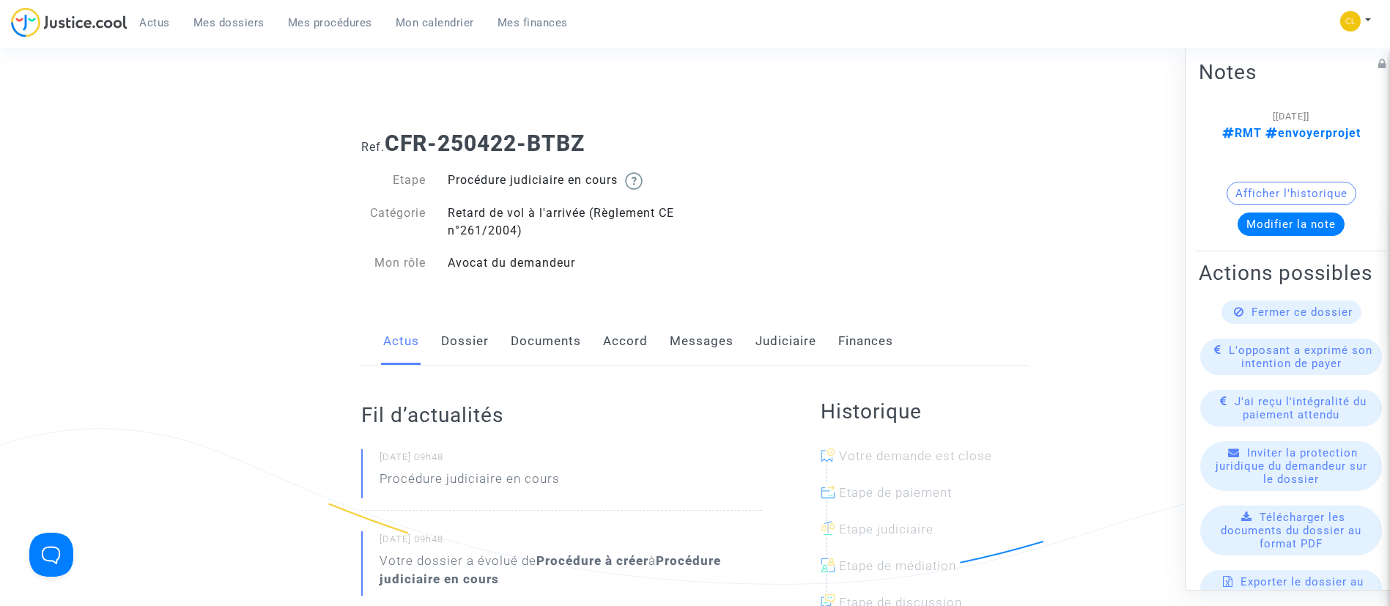
click at [465, 344] on link "Dossier" at bounding box center [465, 341] width 48 height 48
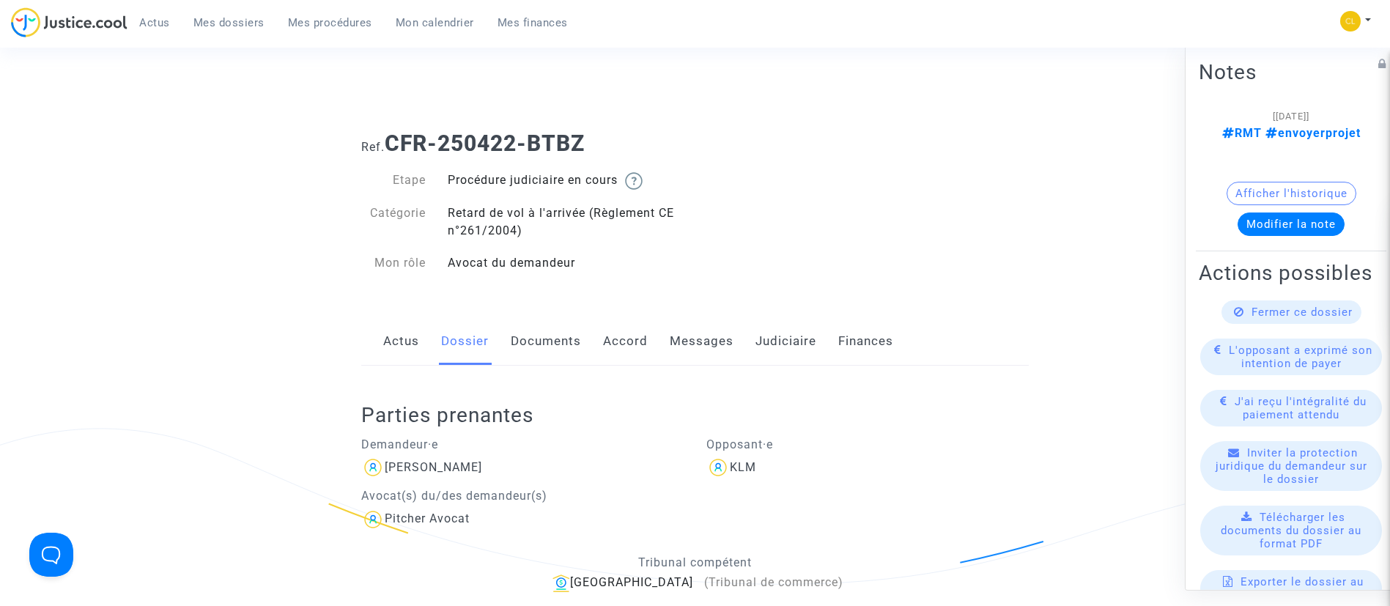
click at [520, 338] on link "Documents" at bounding box center [546, 341] width 70 height 48
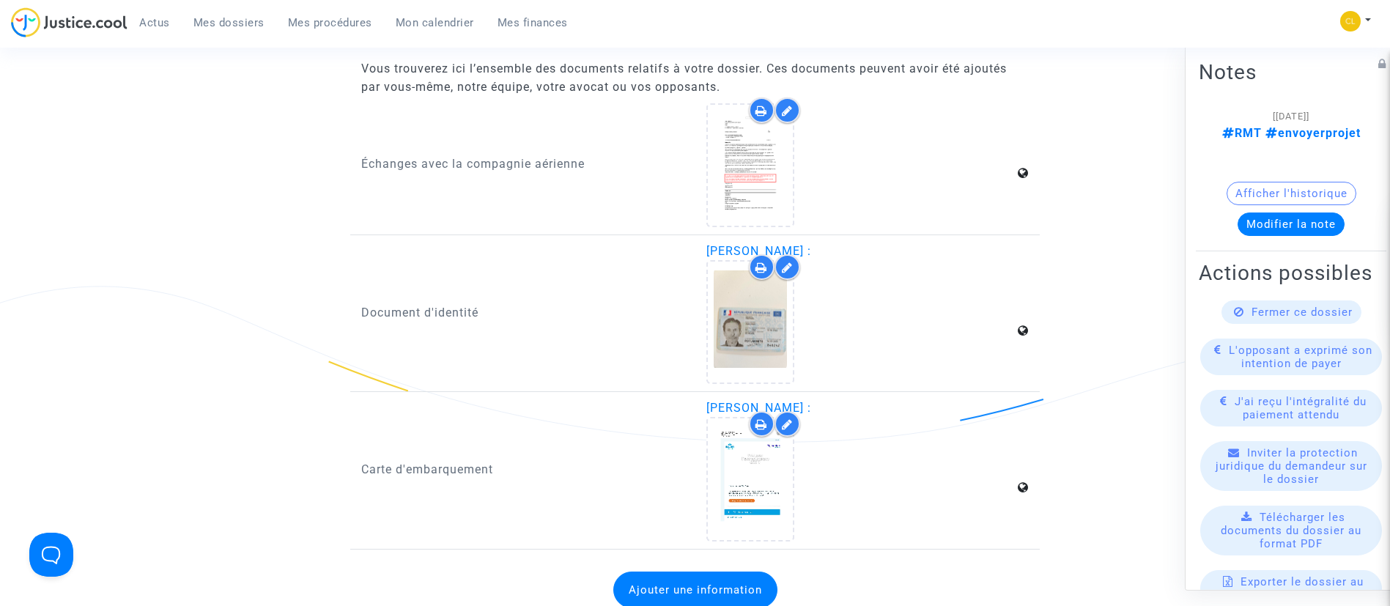
scroll to position [879, 0]
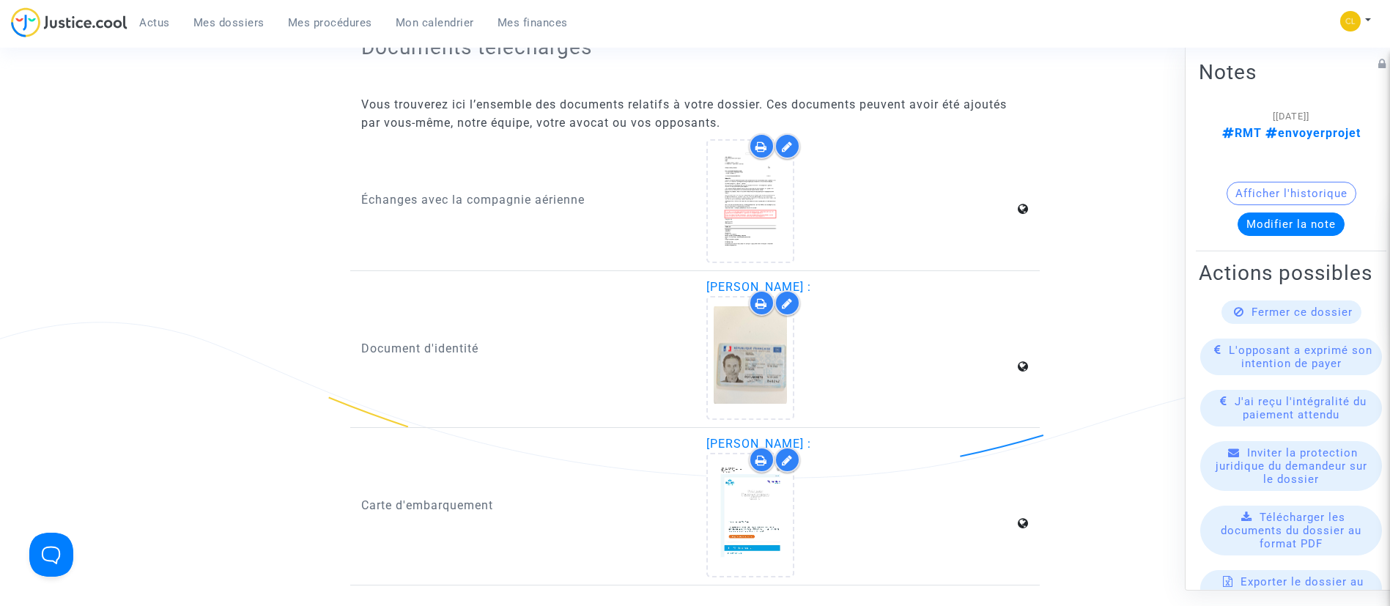
click at [744, 515] on icon at bounding box center [750, 515] width 48 height 47
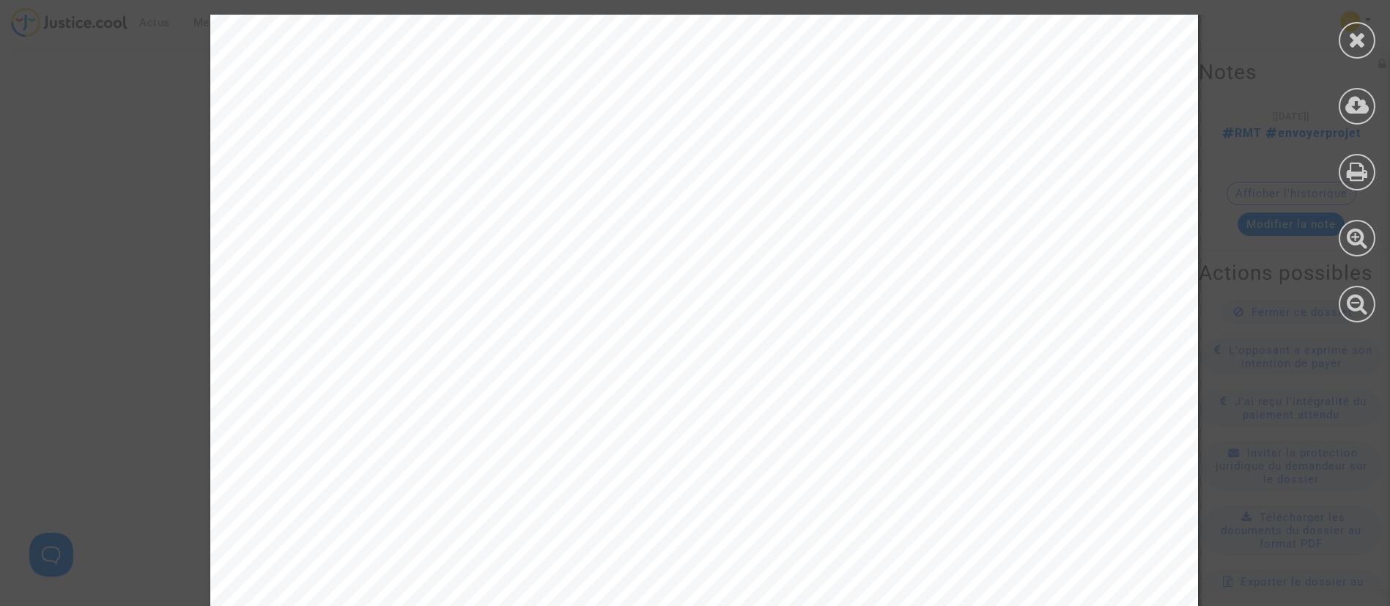
scroll to position [7857, 0]
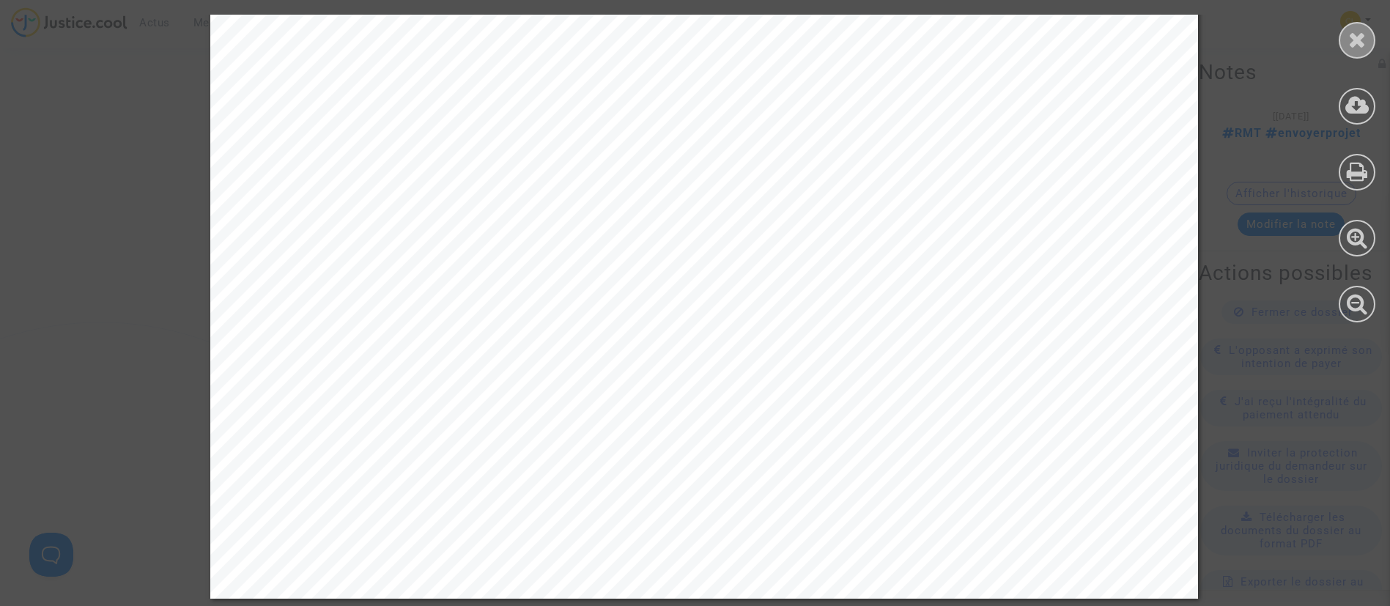
click at [1343, 42] on div at bounding box center [1357, 40] width 37 height 37
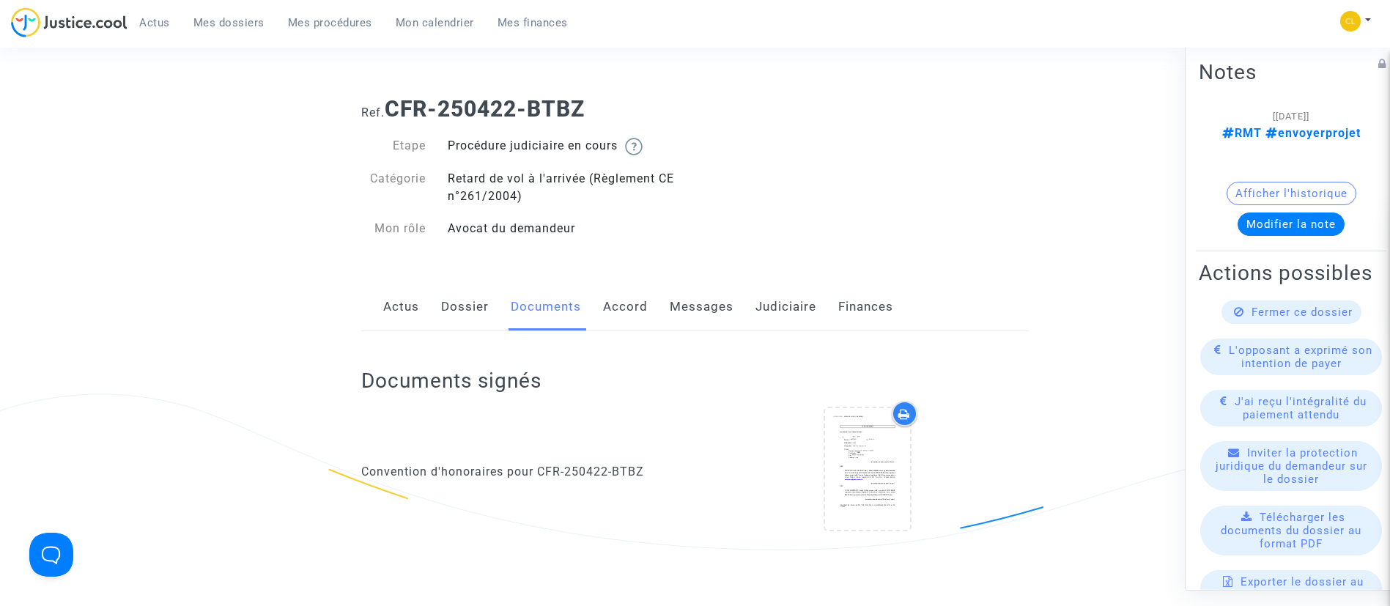
scroll to position [0, 0]
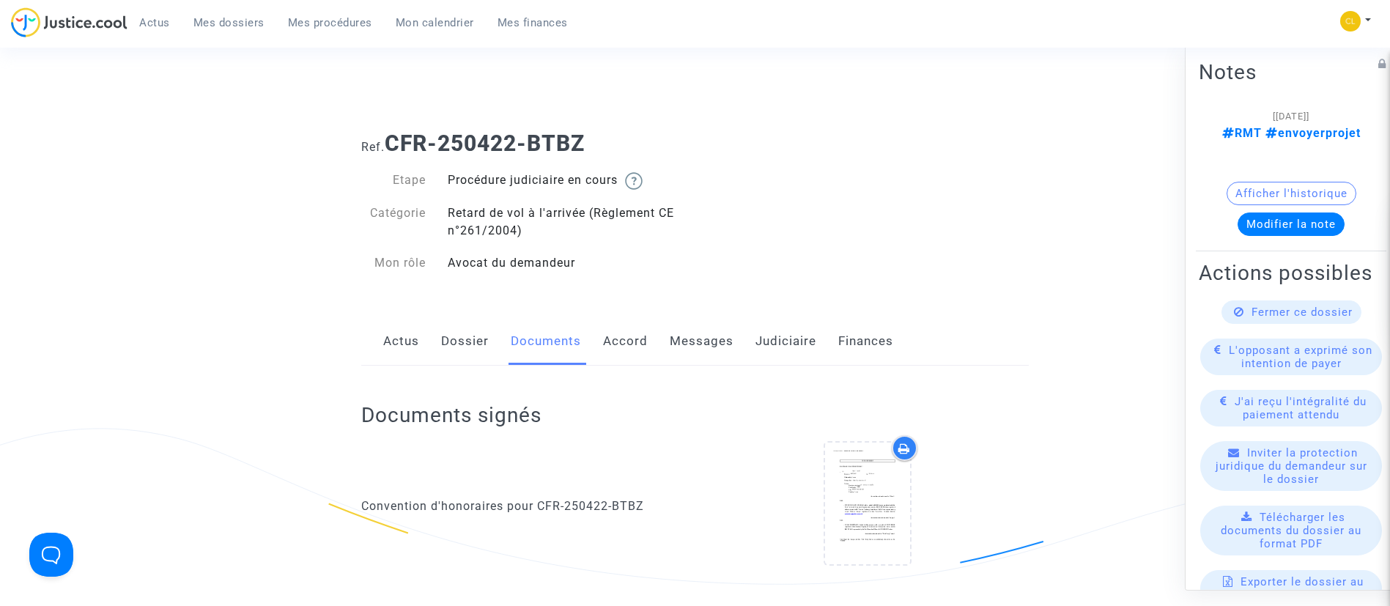
click at [467, 329] on link "Dossier" at bounding box center [465, 341] width 48 height 48
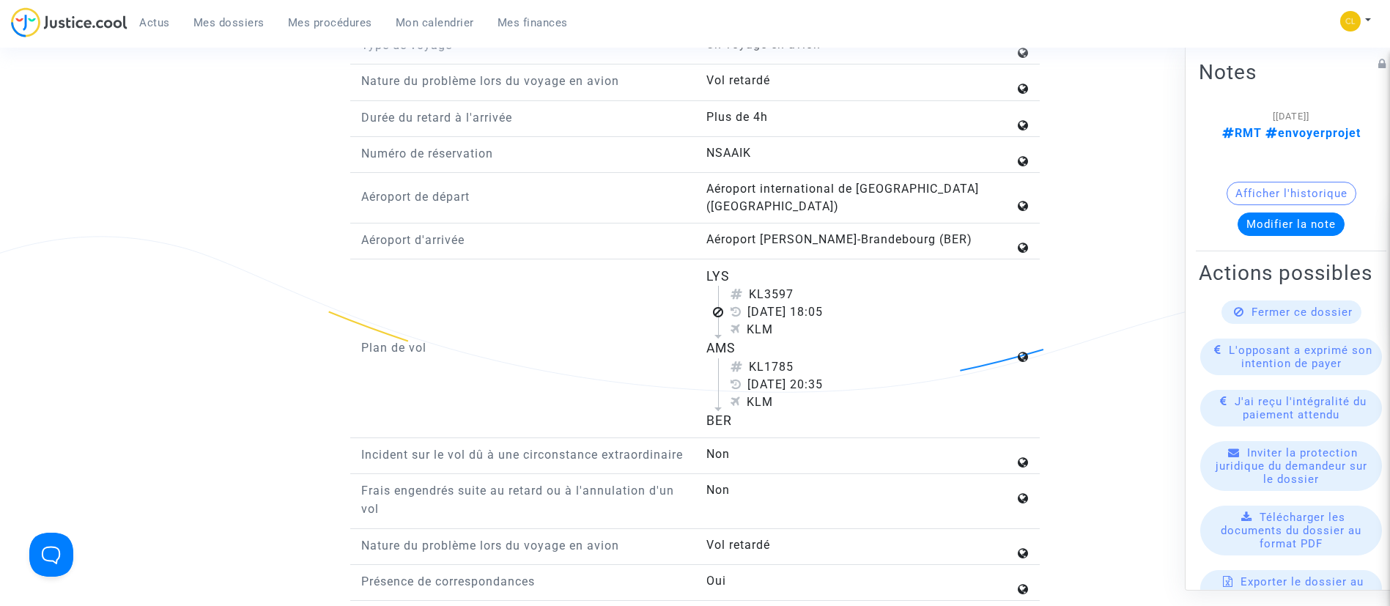
scroll to position [1739, 0]
click at [1341, 318] on span "Fermer ce dossier" at bounding box center [1301, 311] width 101 height 13
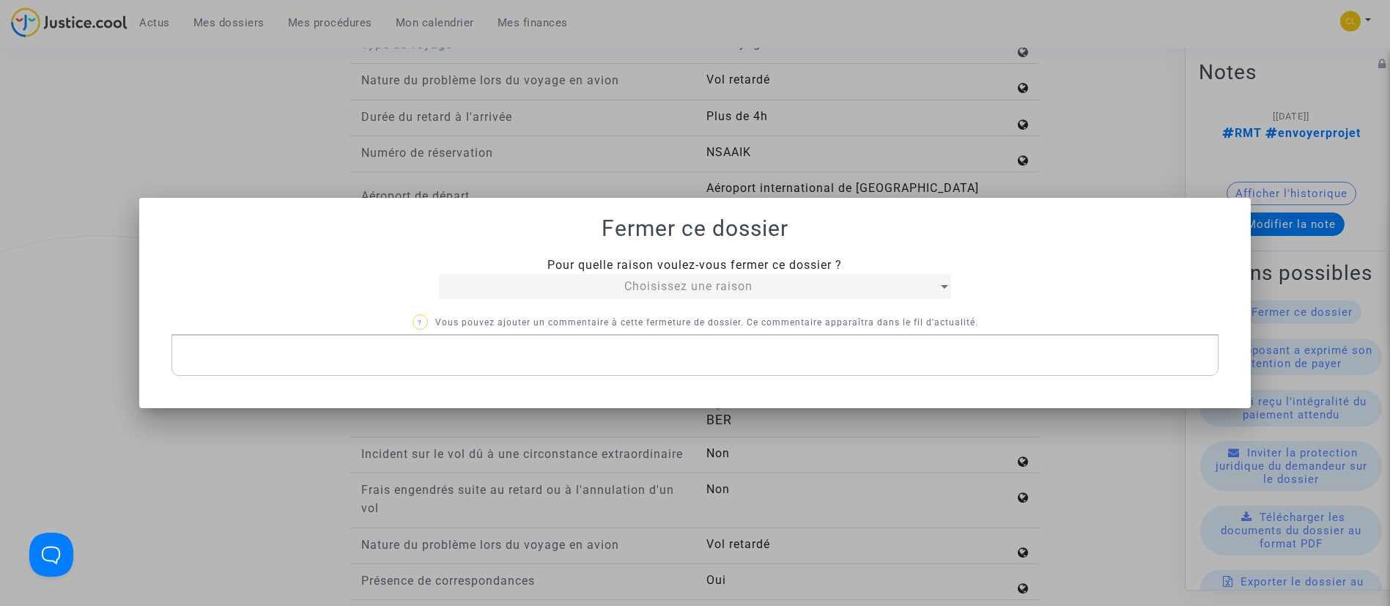
scroll to position [0, 0]
click at [640, 286] on span "Choisissez une raison" at bounding box center [688, 286] width 128 height 14
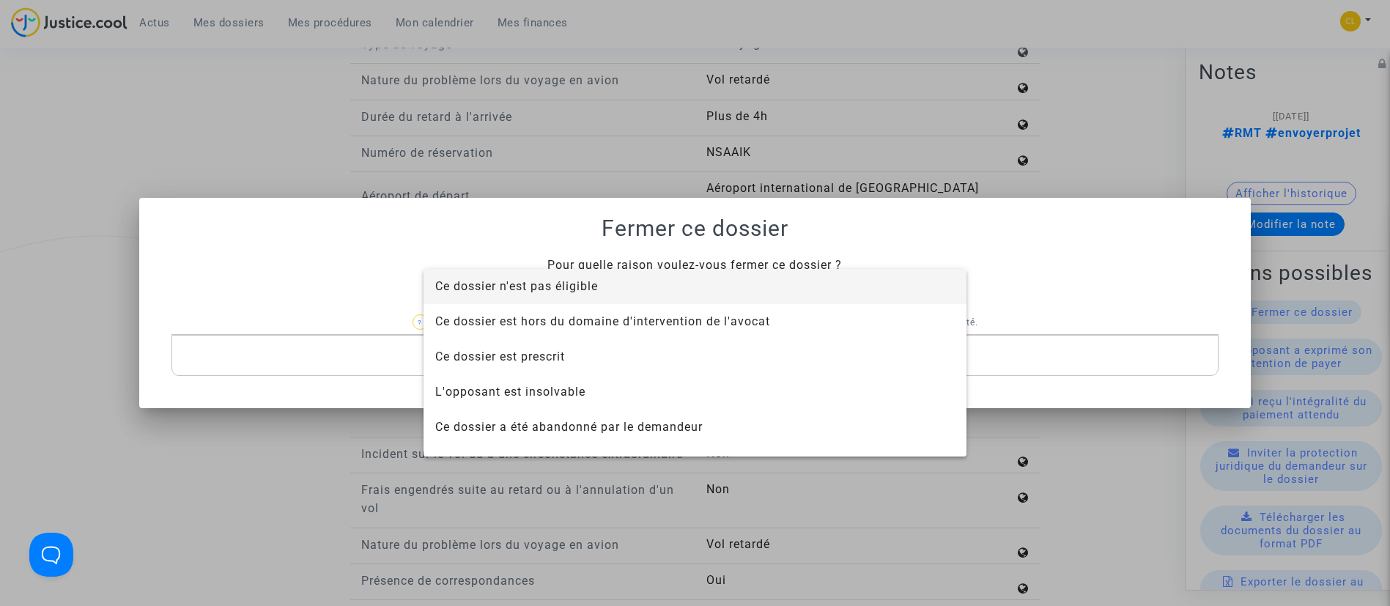
click at [640, 286] on span "Ce dossier n'est pas éligible" at bounding box center [694, 286] width 519 height 35
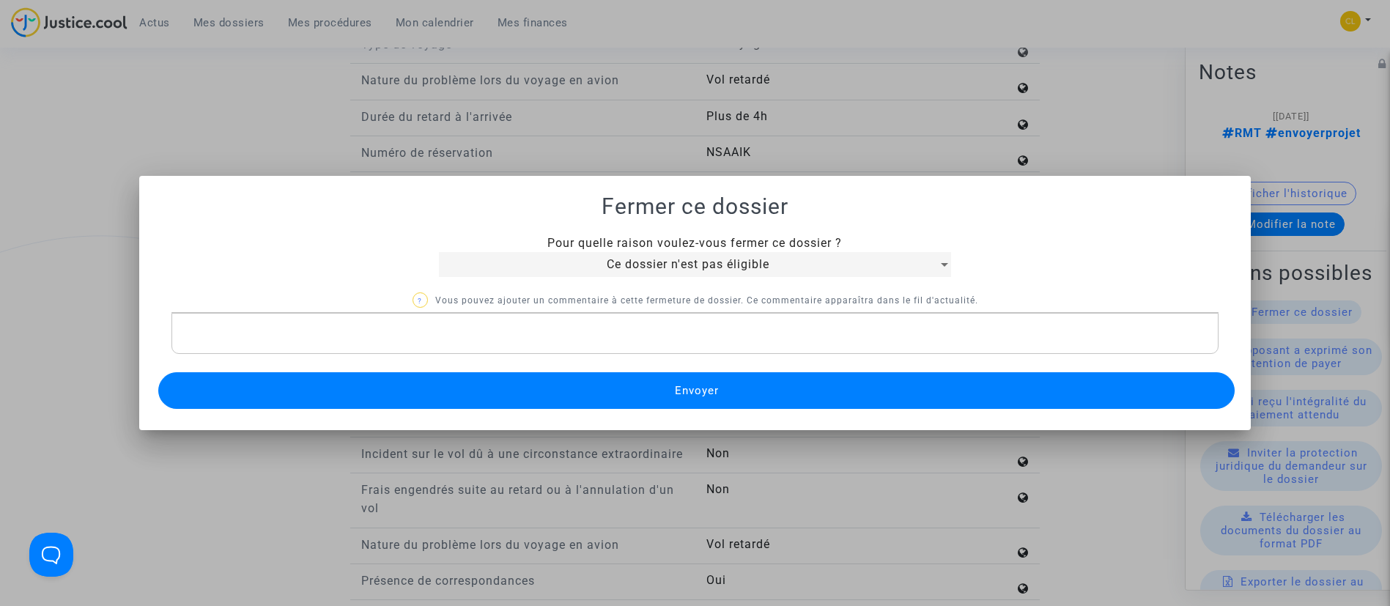
click at [686, 397] on button "Envoyer" at bounding box center [696, 390] width 1077 height 37
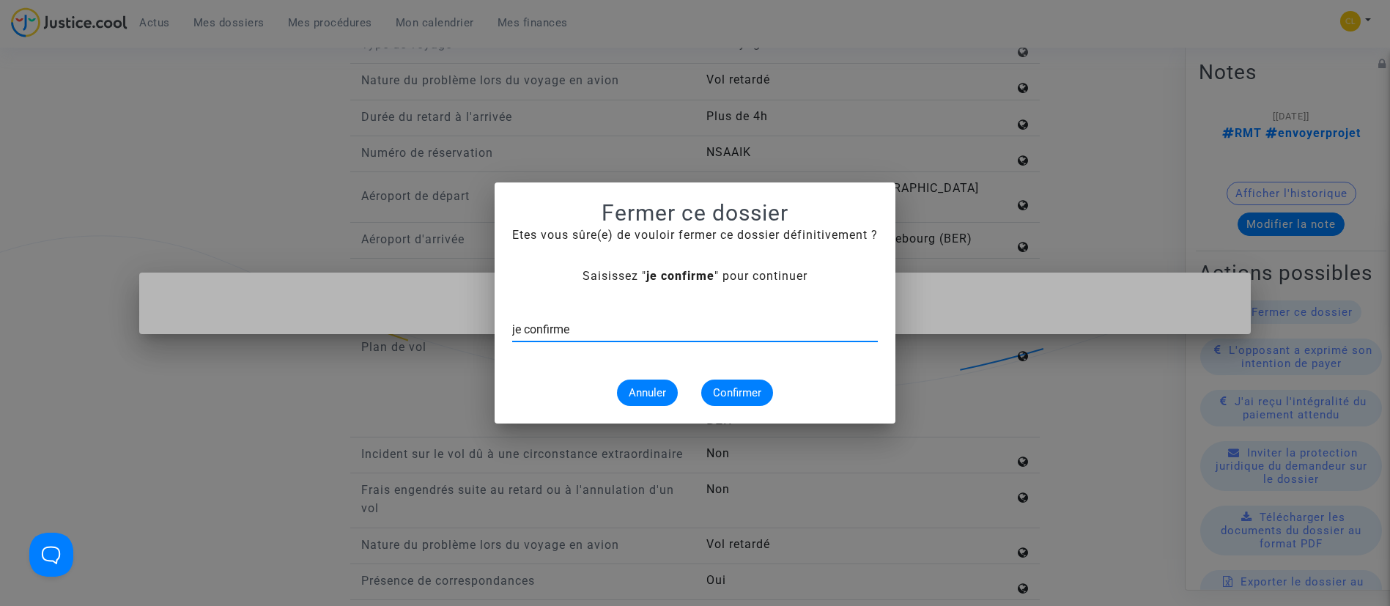
type input "je confirme"
click at [707, 387] on button "Confirmer" at bounding box center [737, 392] width 72 height 26
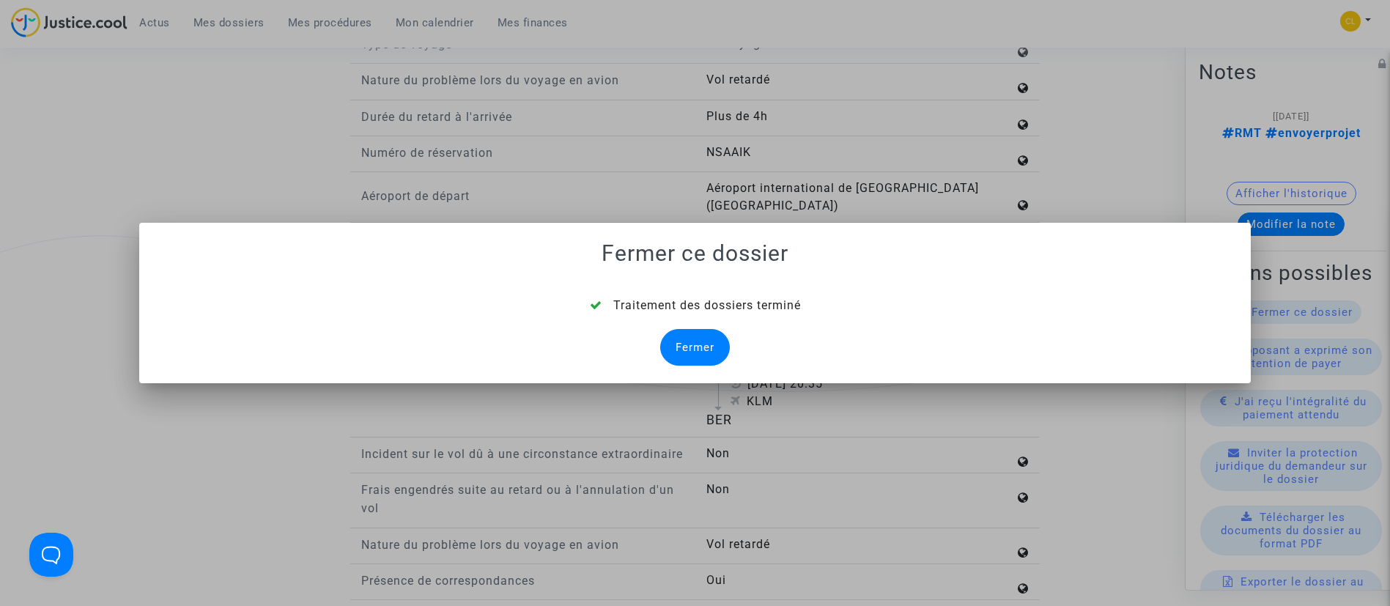
click at [692, 358] on div "Fermer" at bounding box center [695, 347] width 70 height 37
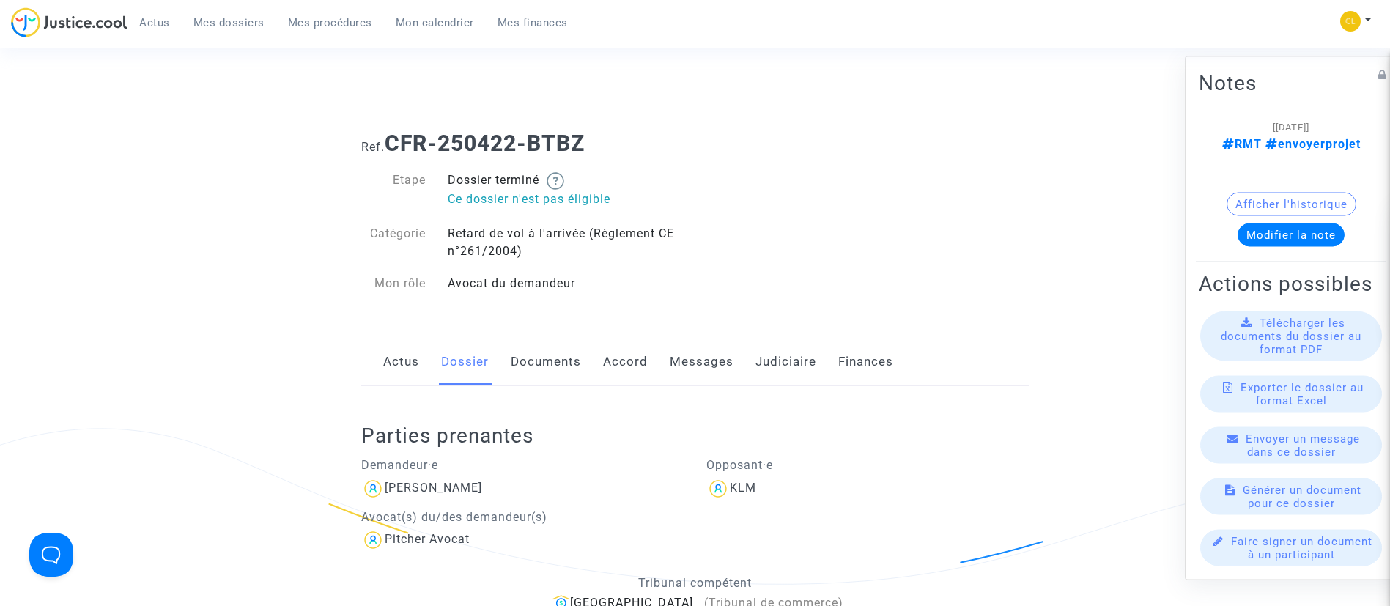
drag, startPoint x: 773, startPoint y: 361, endPoint x: 733, endPoint y: 373, distance: 41.3
click at [774, 362] on link "Judiciaire" at bounding box center [785, 362] width 61 height 48
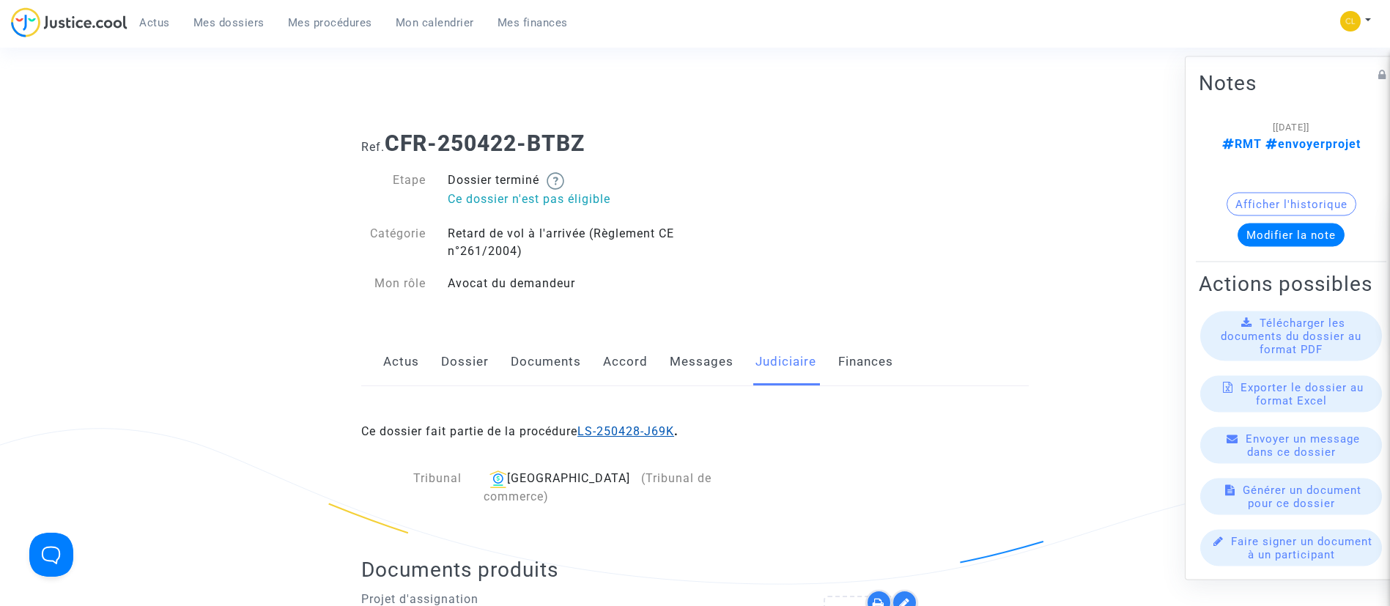
click at [640, 437] on link "LS-250428-J69K" at bounding box center [625, 431] width 97 height 14
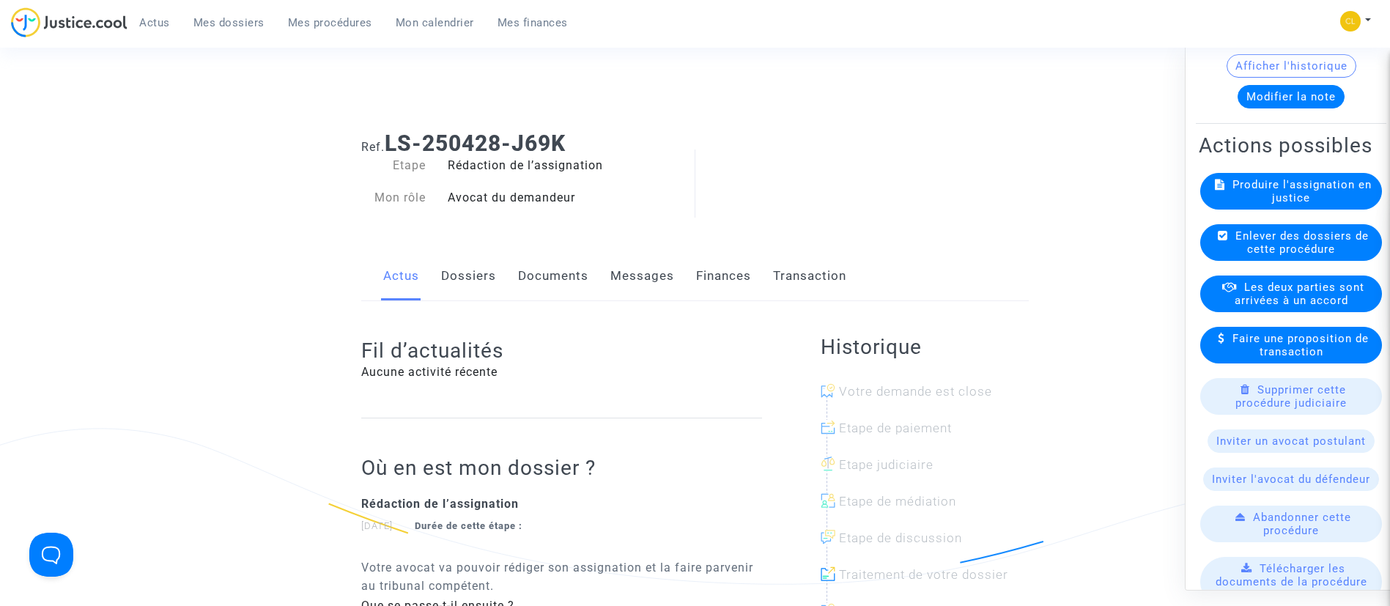
scroll to position [448, 0]
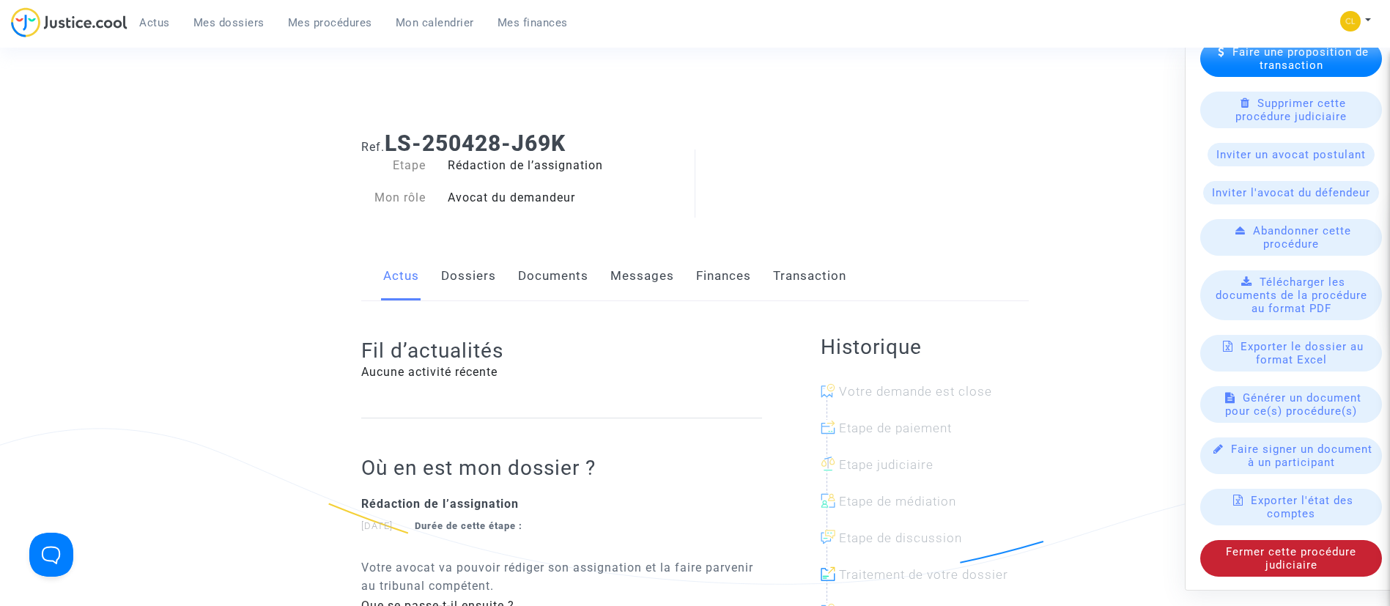
click at [1237, 571] on div "Fermer cette procédure judiciaire" at bounding box center [1291, 557] width 182 height 37
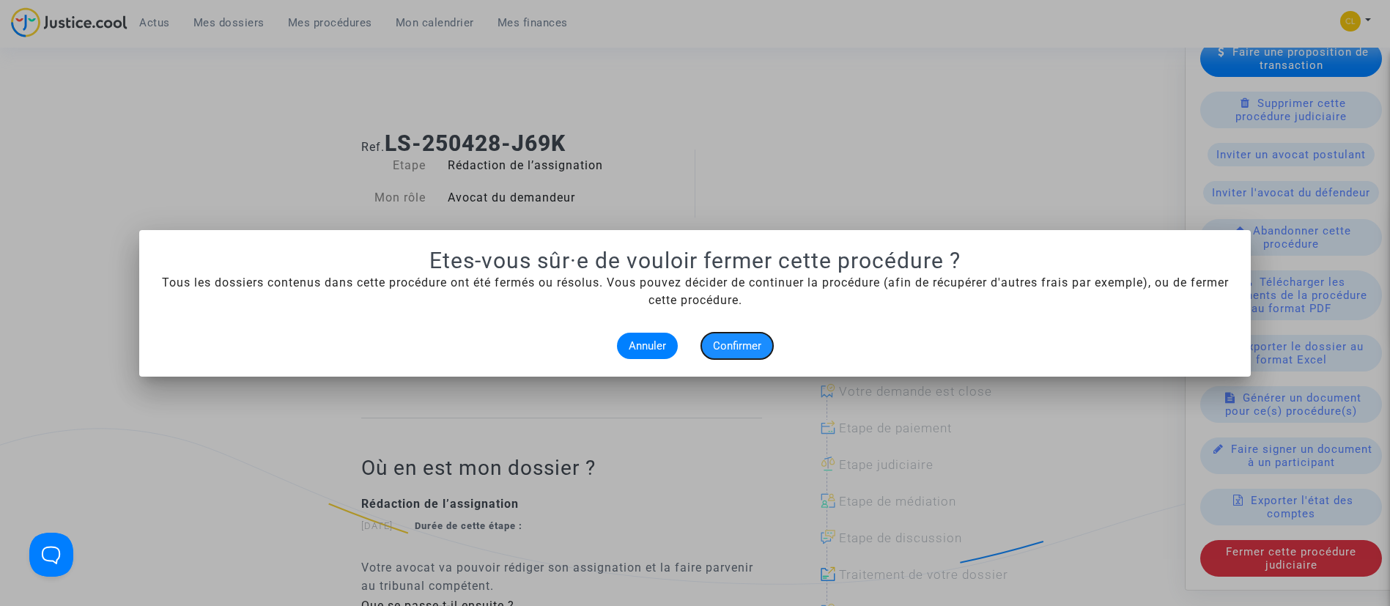
drag, startPoint x: 748, startPoint y: 347, endPoint x: 728, endPoint y: 480, distance: 134.8
click at [749, 352] on button "Confirmer" at bounding box center [737, 346] width 72 height 26
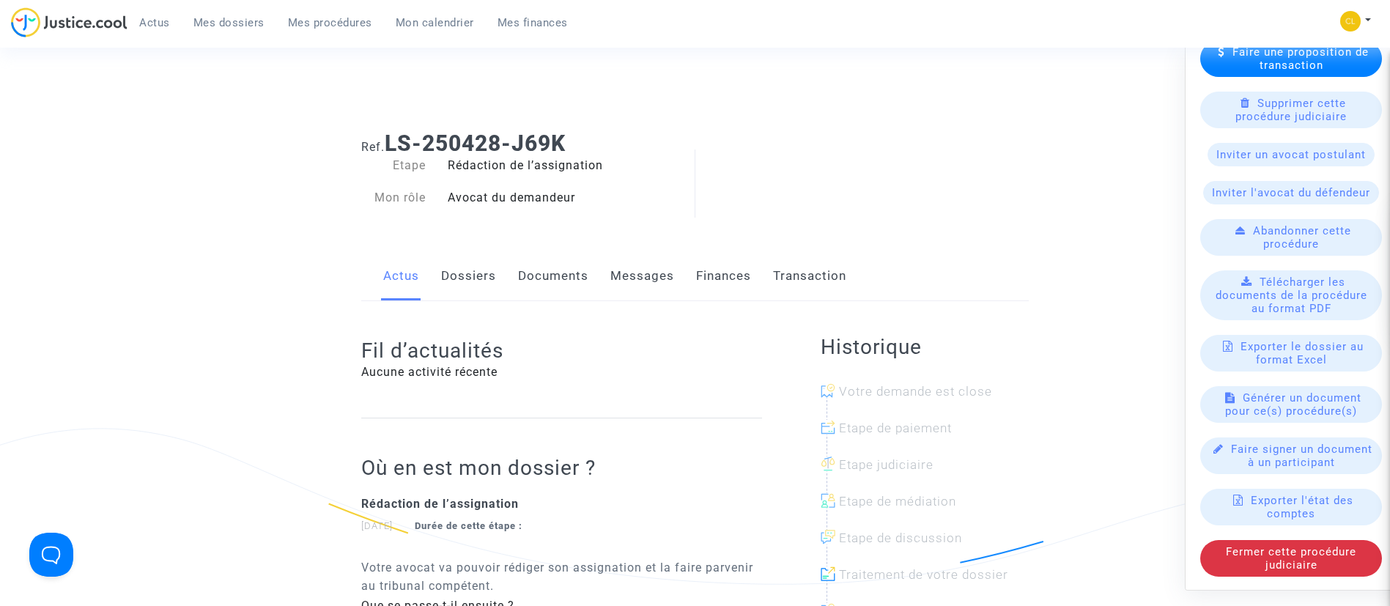
click at [472, 271] on link "Dossiers" at bounding box center [468, 276] width 55 height 48
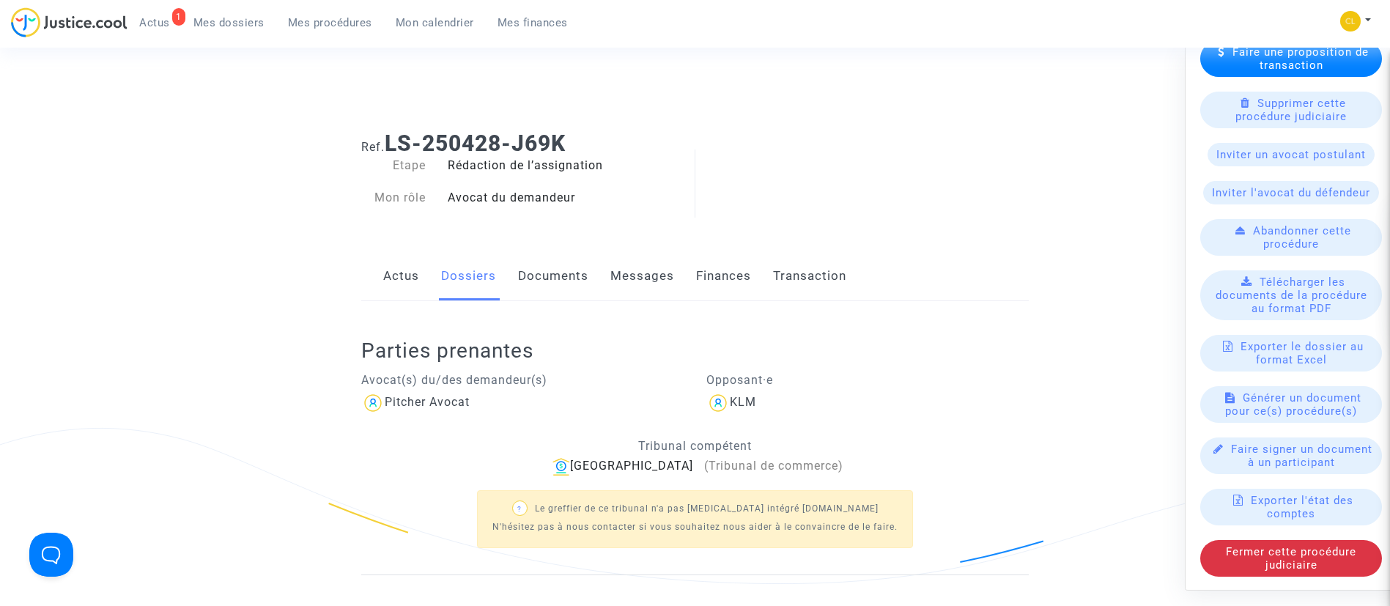
click at [245, 24] on span "Mes dossiers" at bounding box center [228, 22] width 71 height 13
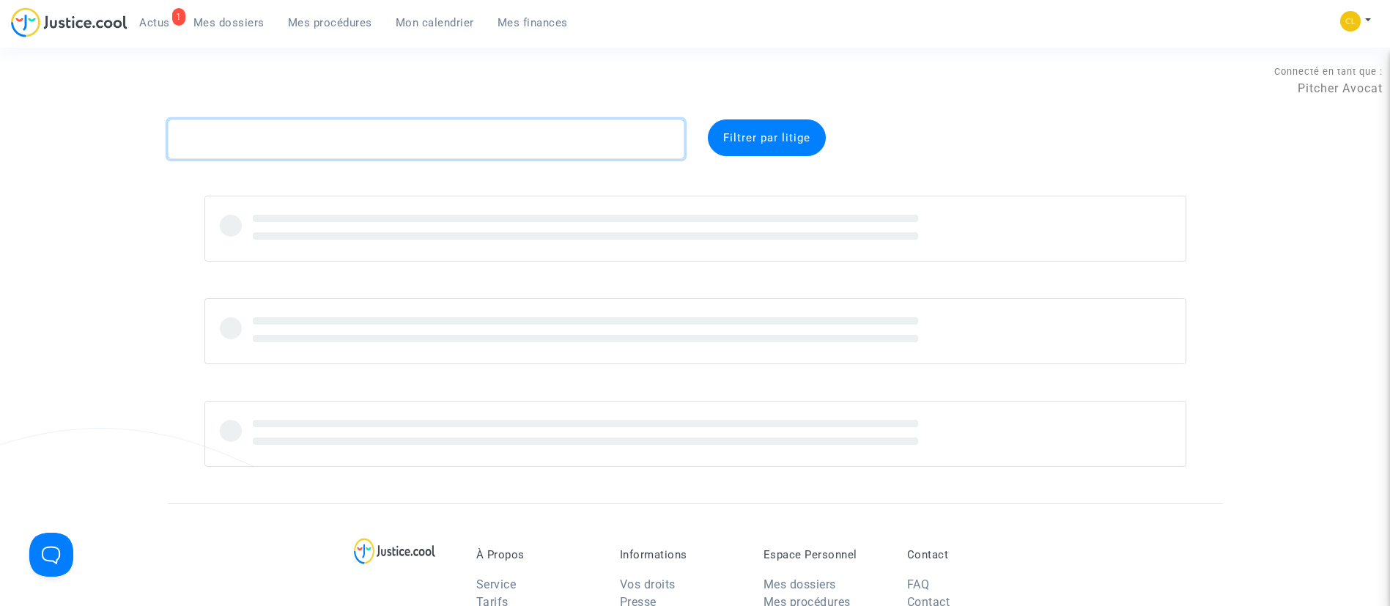
click at [419, 141] on textarea at bounding box center [426, 139] width 516 height 40
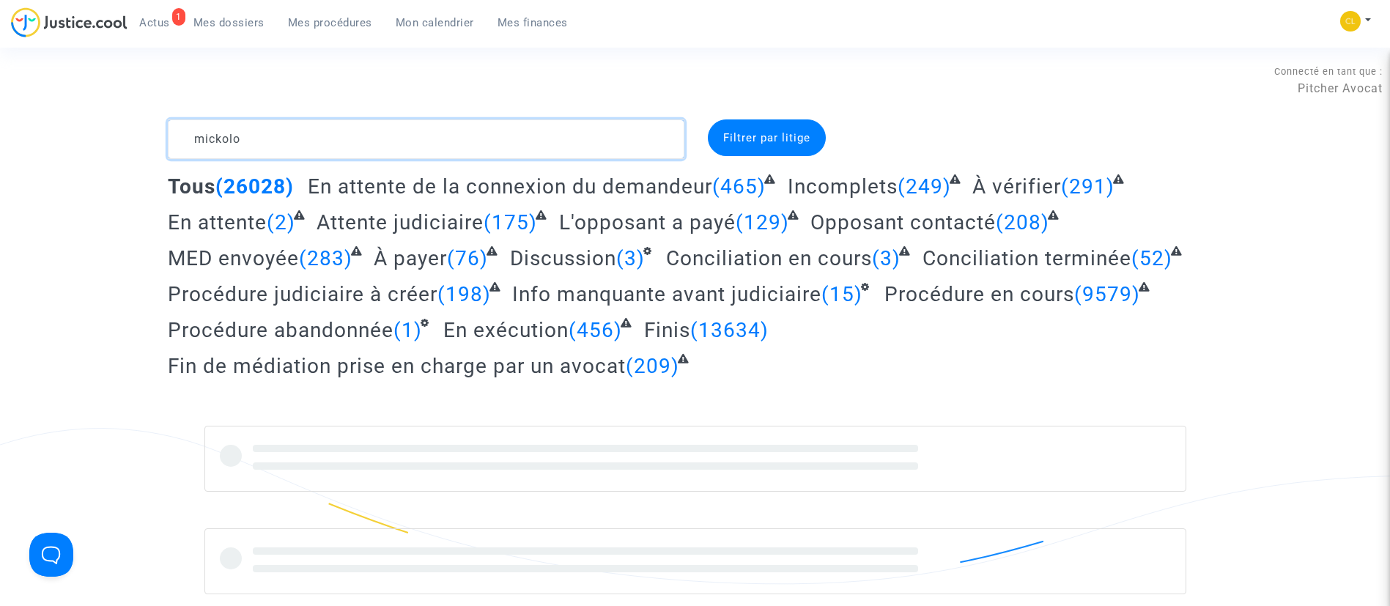
type textarea "mickolo"
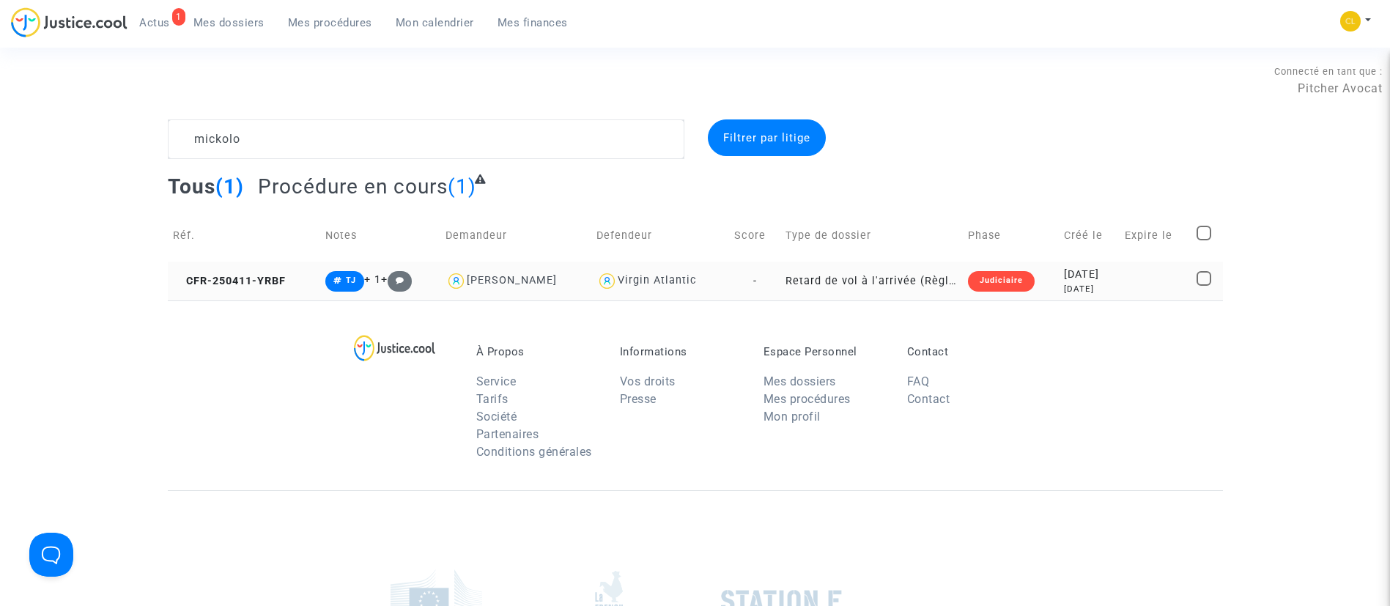
click at [1138, 280] on td at bounding box center [1155, 281] width 72 height 39
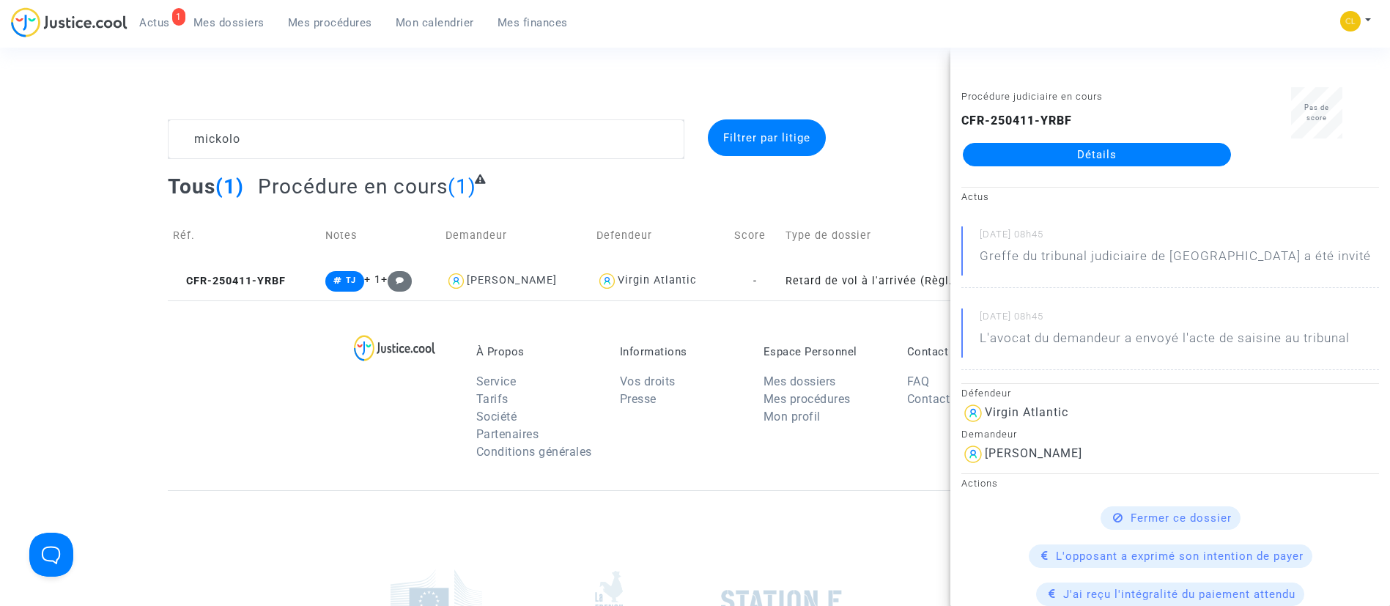
click at [1110, 157] on link "Détails" at bounding box center [1097, 154] width 268 height 23
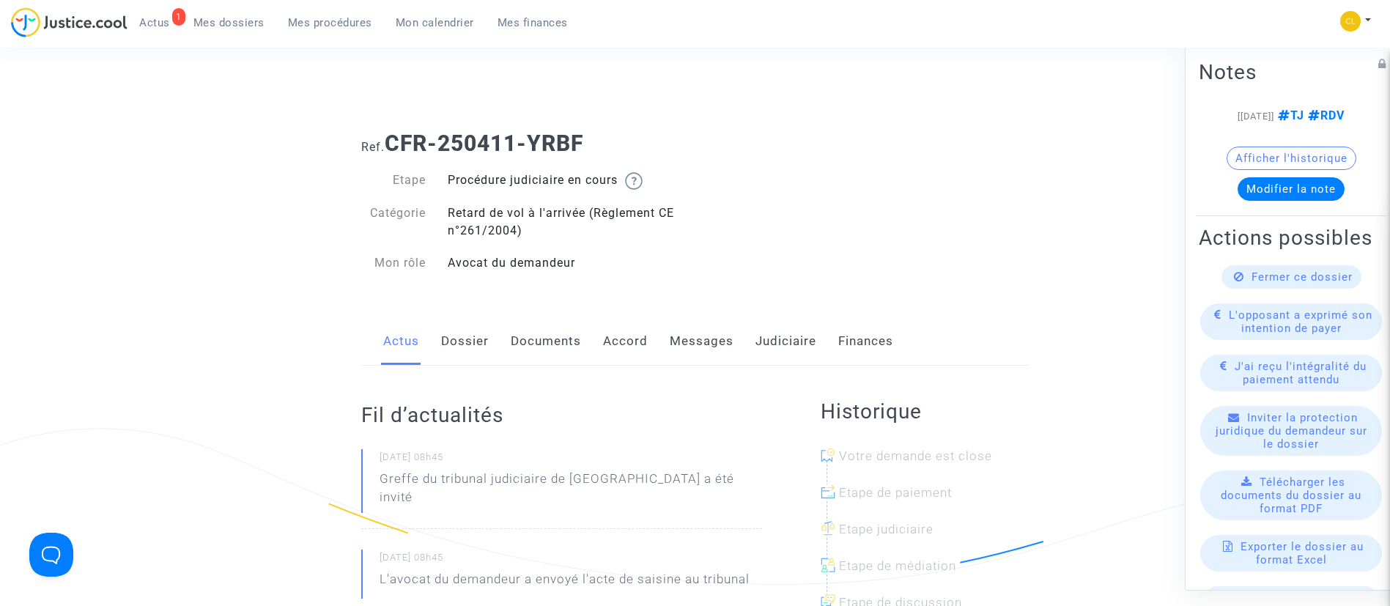
click at [462, 343] on link "Dossier" at bounding box center [465, 341] width 48 height 48
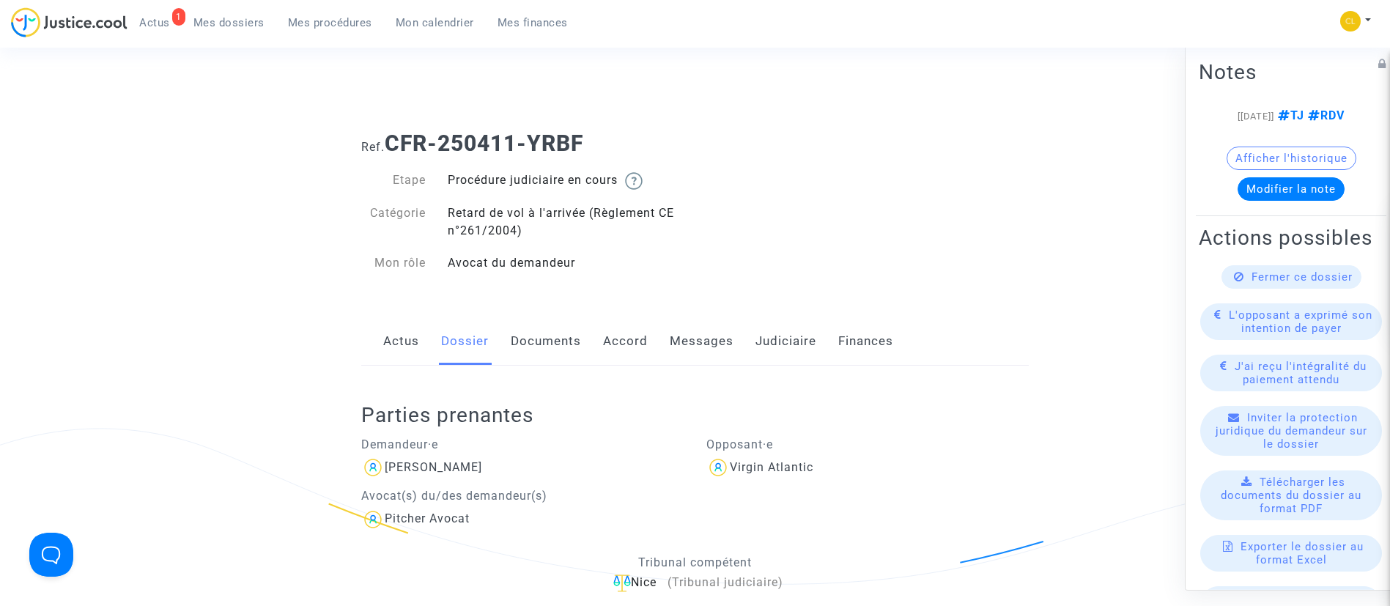
click at [530, 342] on link "Documents" at bounding box center [546, 341] width 70 height 48
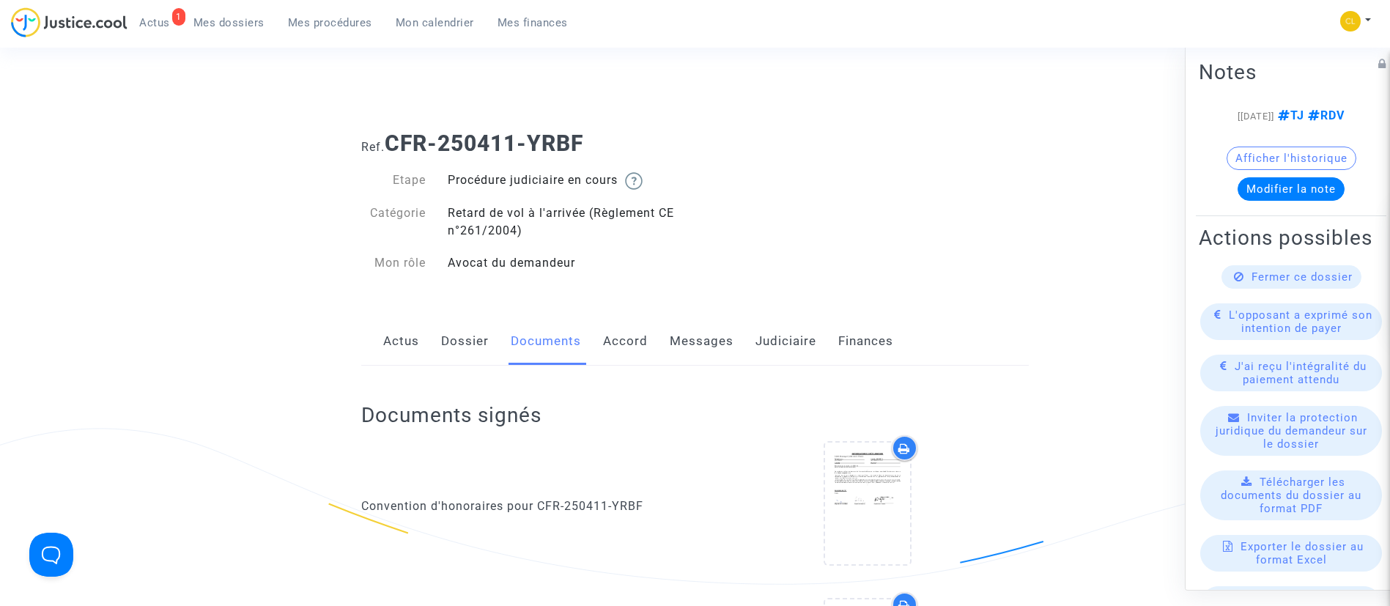
drag, startPoint x: 789, startPoint y: 341, endPoint x: 810, endPoint y: 323, distance: 27.5
click at [789, 341] on link "Judiciaire" at bounding box center [785, 341] width 61 height 48
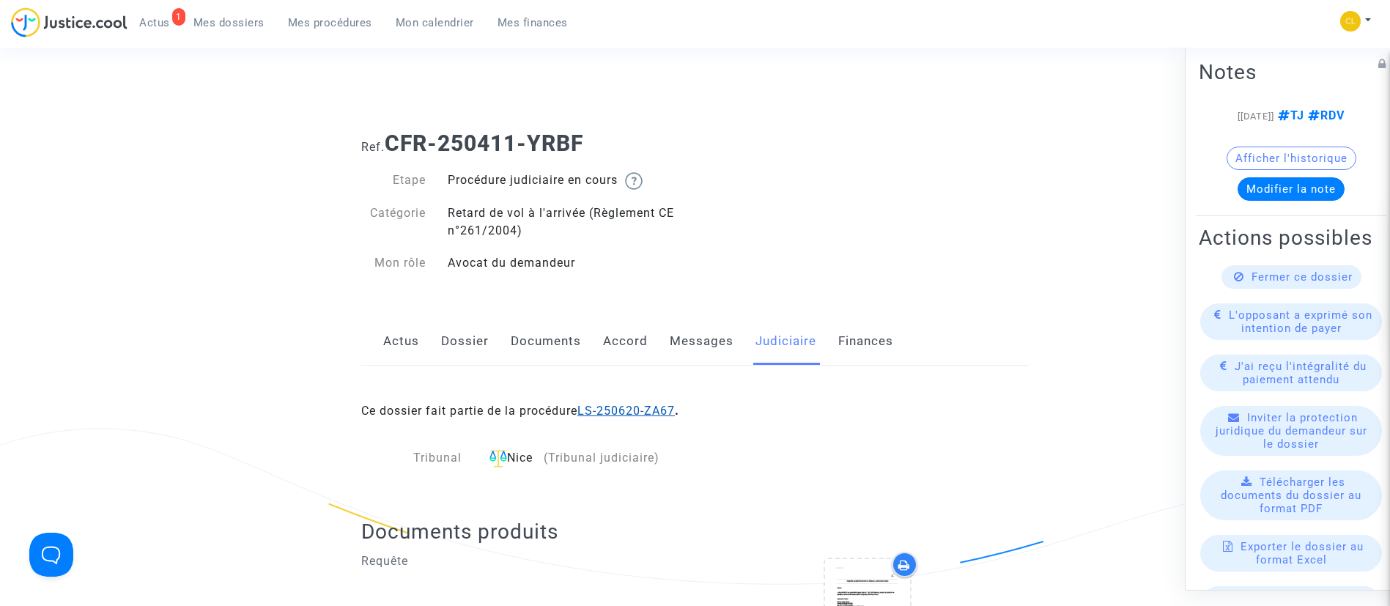
click at [640, 415] on link "LS-250620-ZA67" at bounding box center [625, 411] width 97 height 14
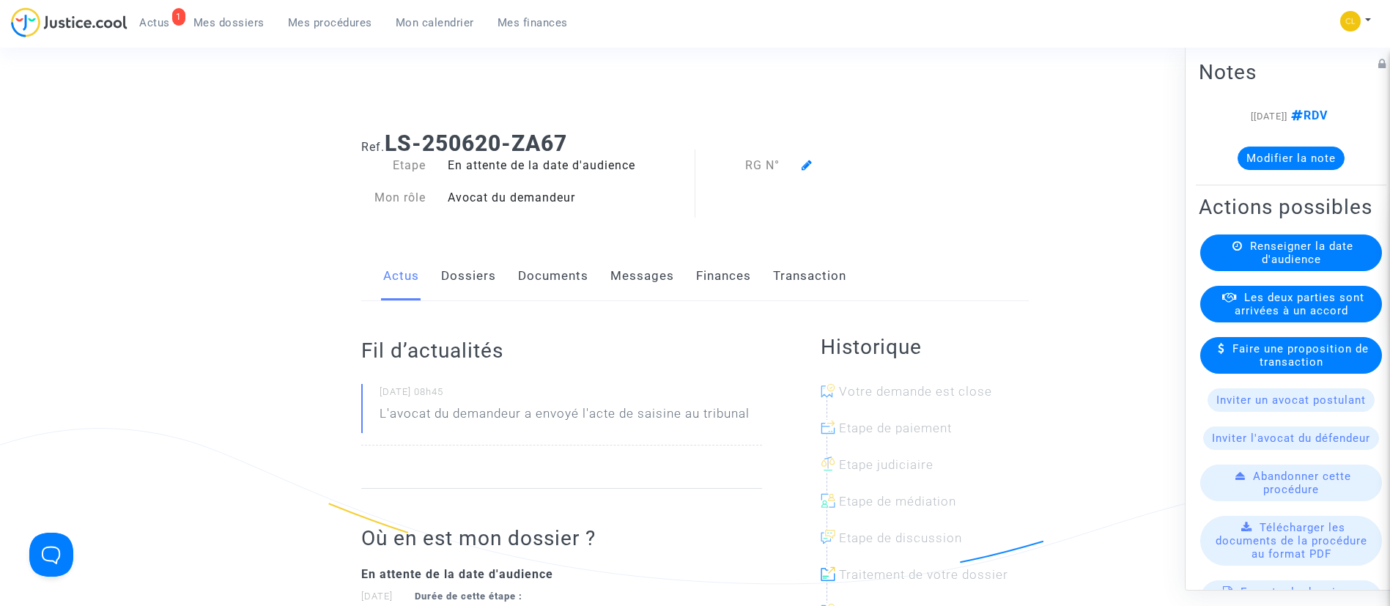
click at [471, 287] on link "Dossiers" at bounding box center [468, 276] width 55 height 48
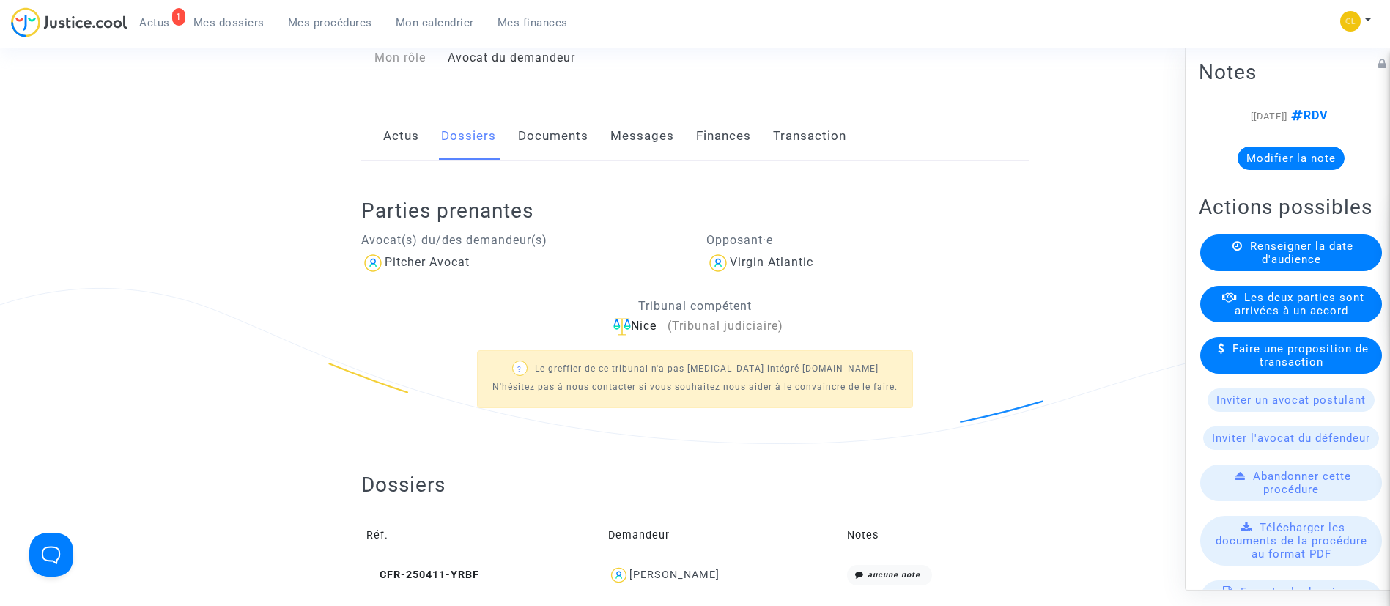
scroll to position [220, 0]
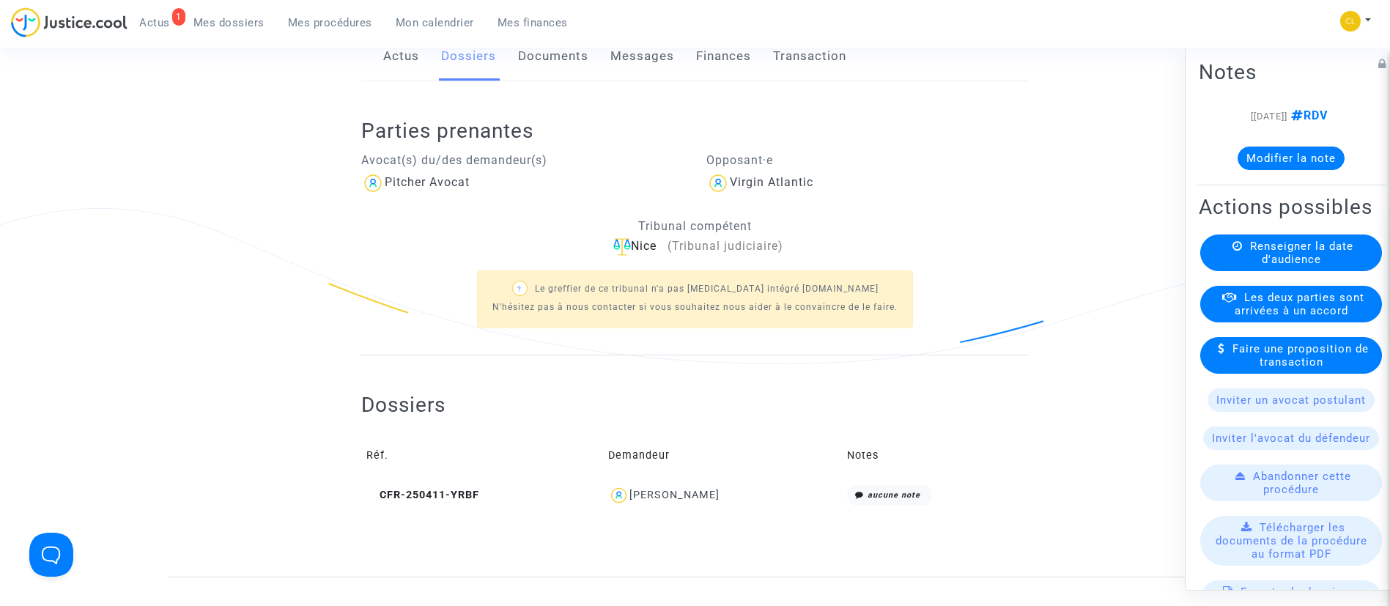
click at [697, 499] on div "Raïssa Mickolo" at bounding box center [674, 495] width 90 height 12
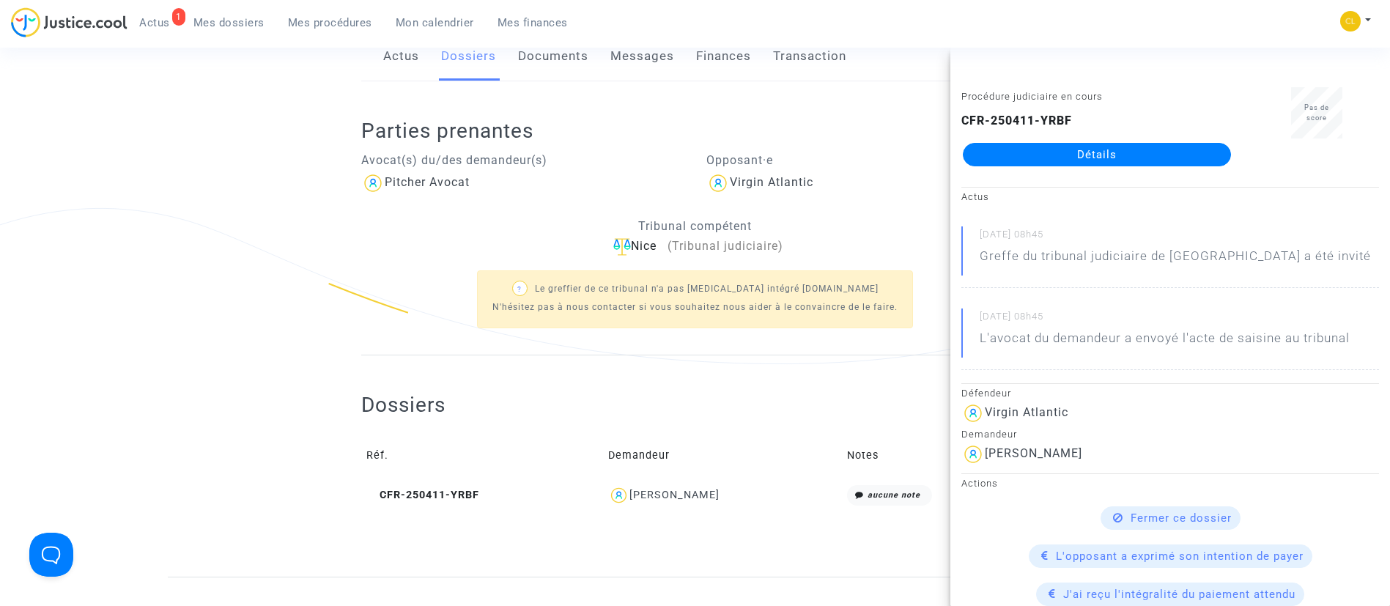
click at [1025, 147] on link "Détails" at bounding box center [1097, 154] width 268 height 23
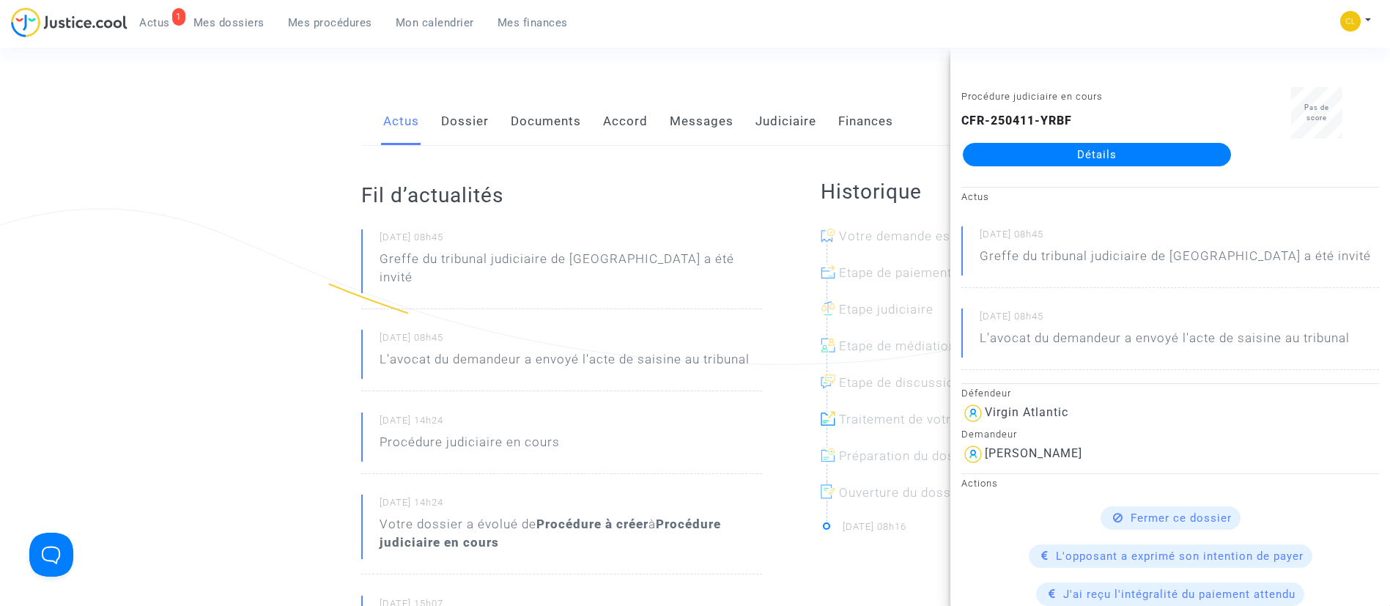
click at [718, 119] on link "Messages" at bounding box center [702, 121] width 64 height 48
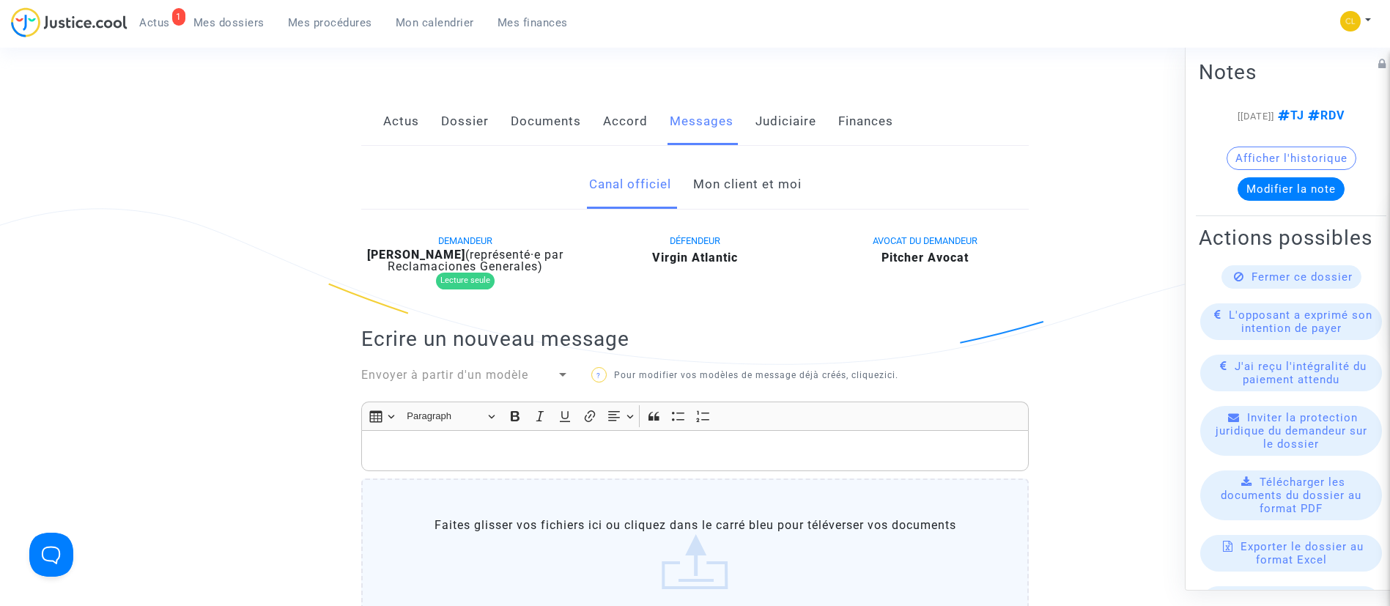
click at [738, 182] on link "Mon client et moi" at bounding box center [747, 184] width 108 height 48
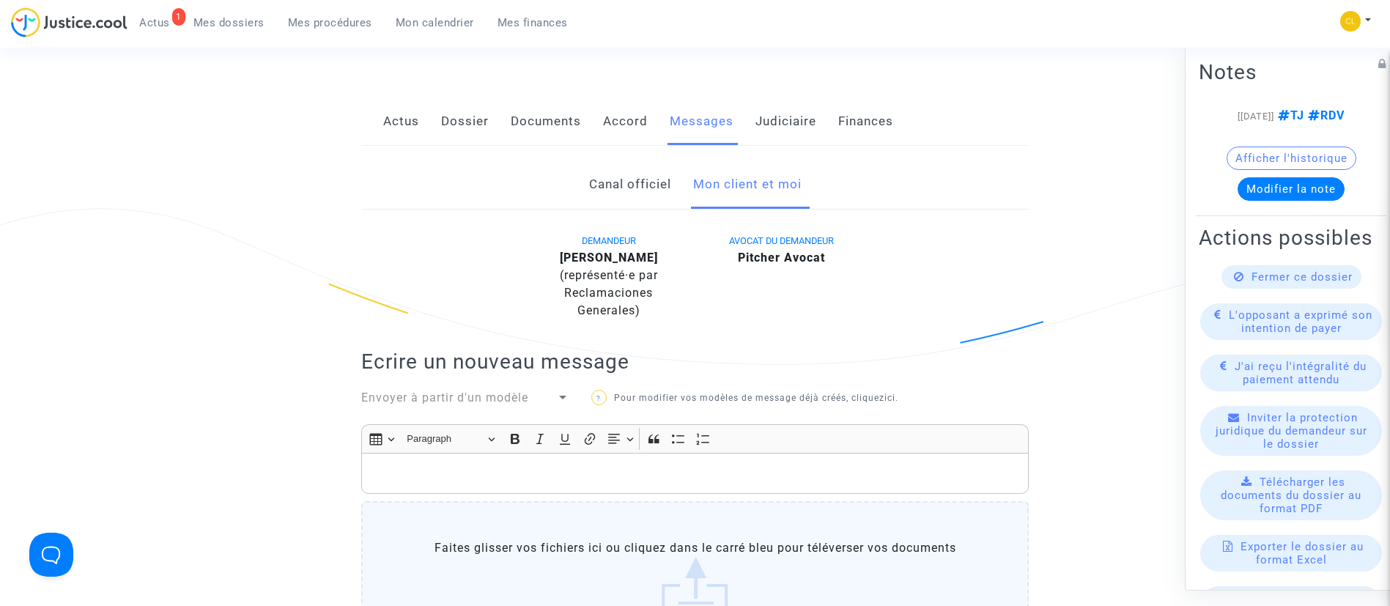
click at [609, 473] on p "Rich Text Editor, main" at bounding box center [695, 473] width 652 height 18
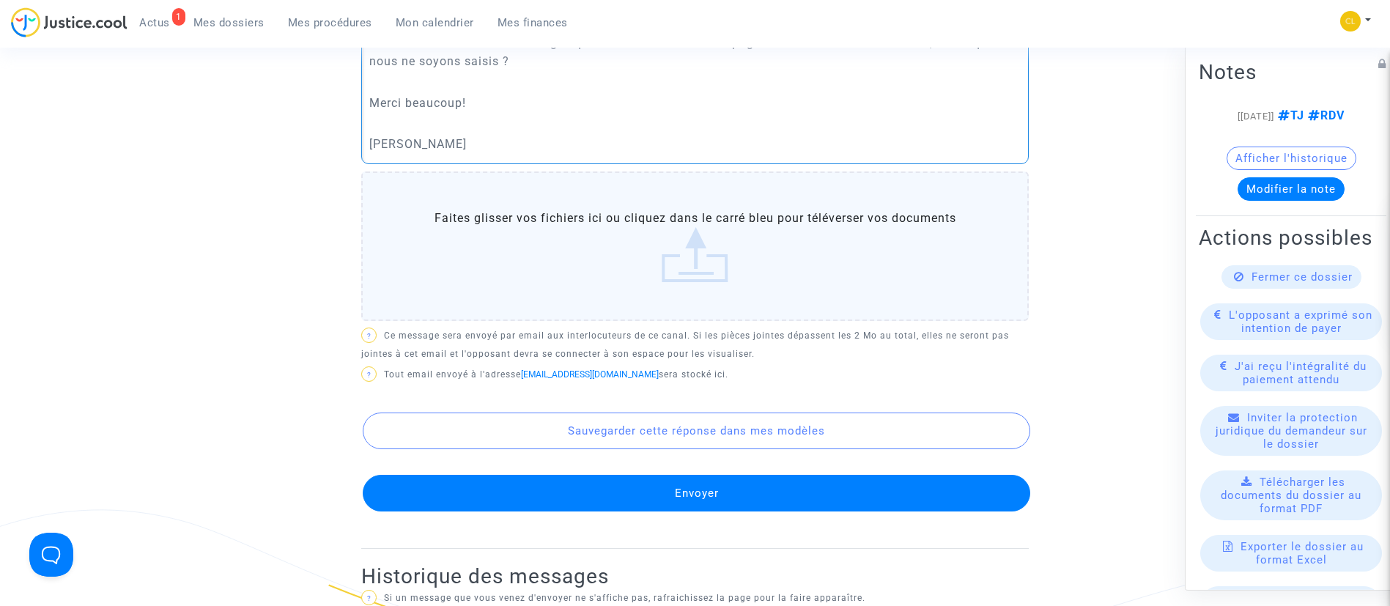
scroll to position [693, 0]
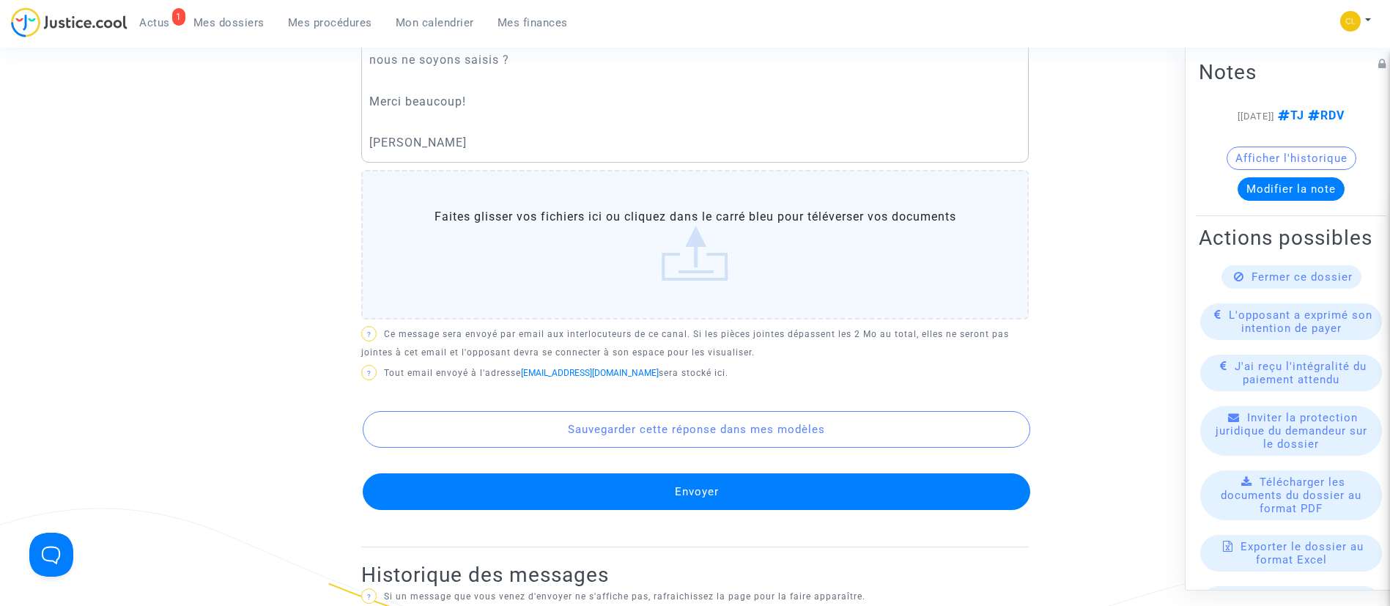
click at [670, 497] on button "Envoyer" at bounding box center [696, 491] width 667 height 37
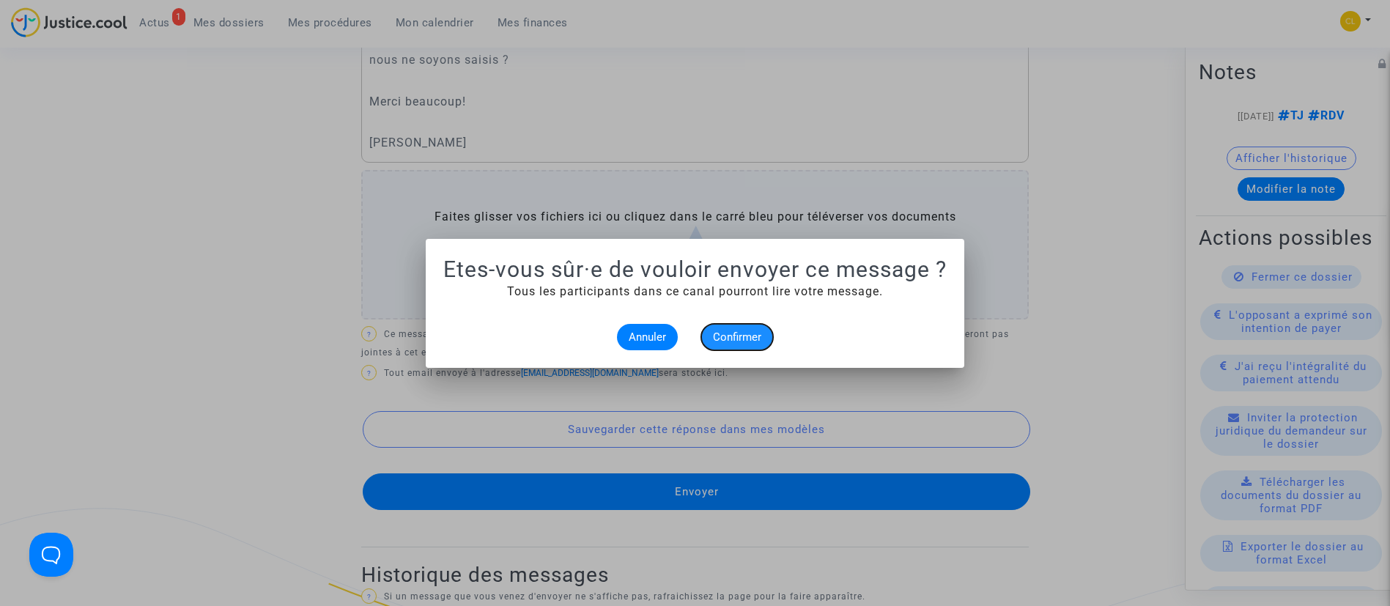
click at [736, 338] on span "Confirmer" at bounding box center [737, 336] width 48 height 13
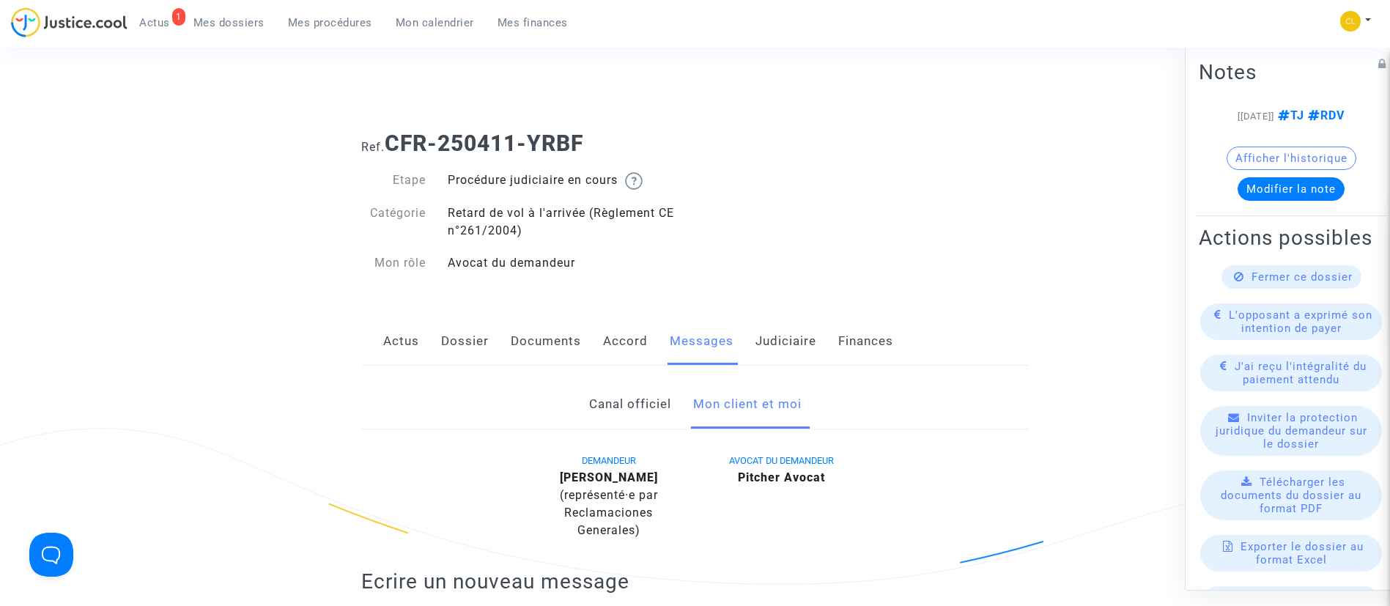
scroll to position [693, 0]
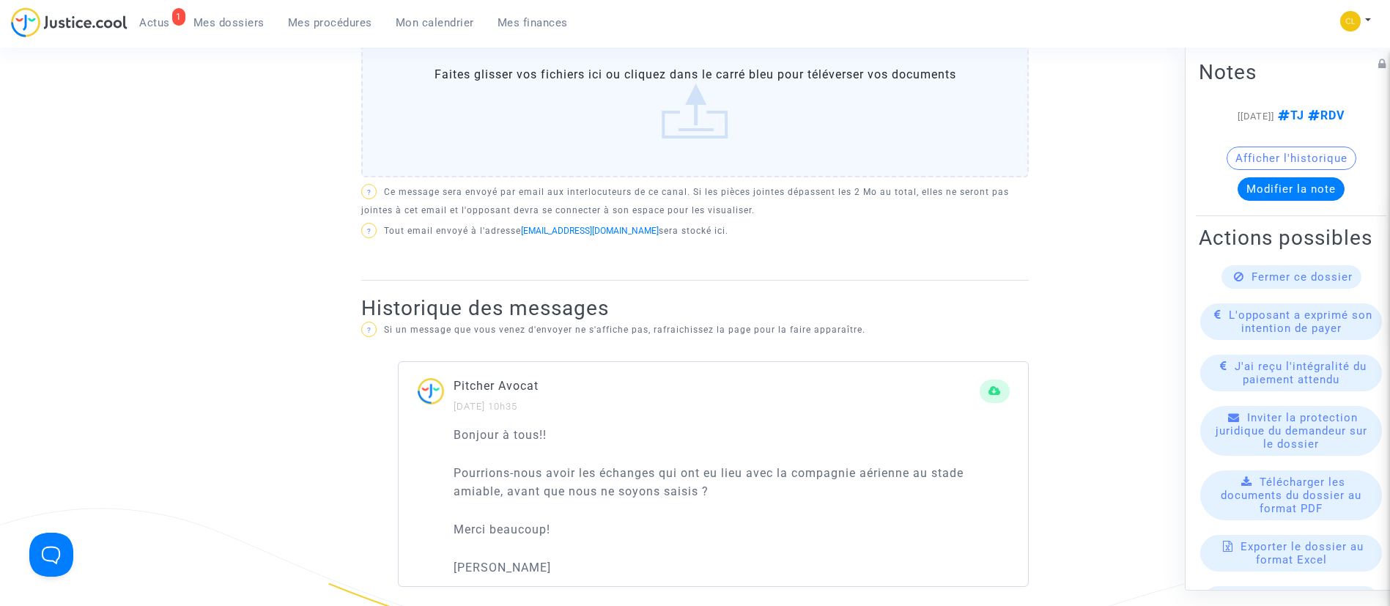
drag, startPoint x: 199, startPoint y: 21, endPoint x: 266, endPoint y: 16, distance: 66.8
click at [199, 21] on span "Mes dossiers" at bounding box center [228, 22] width 71 height 13
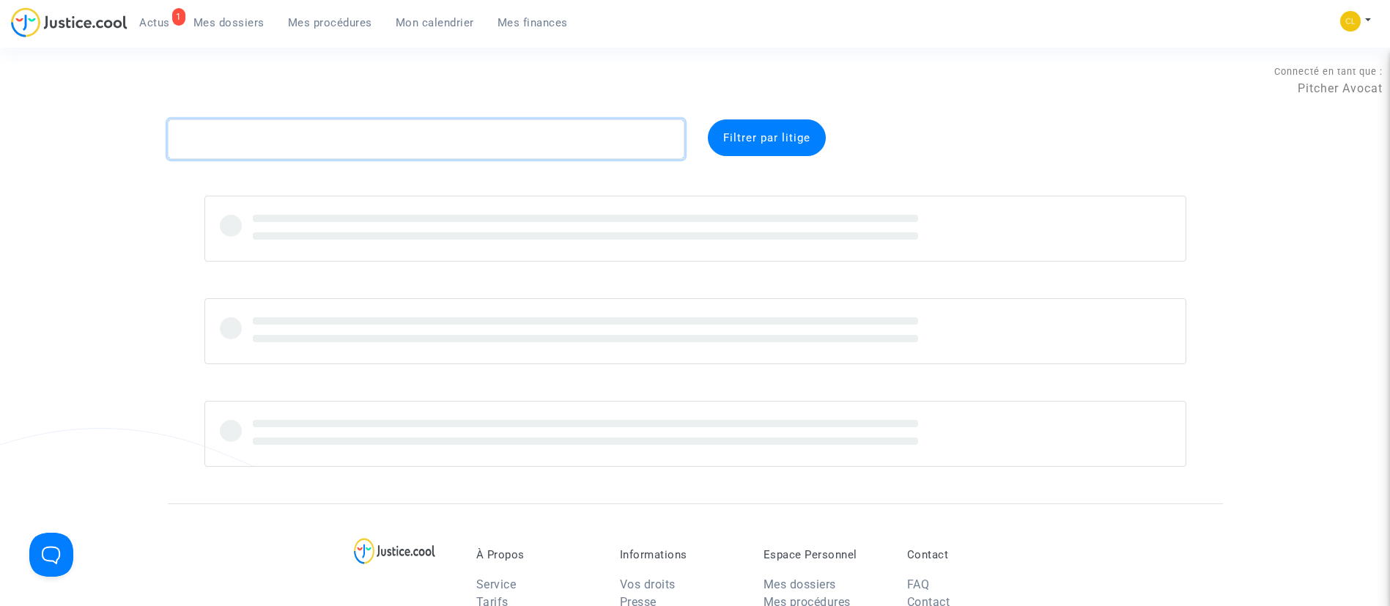
click at [559, 156] on textarea at bounding box center [426, 139] width 516 height 40
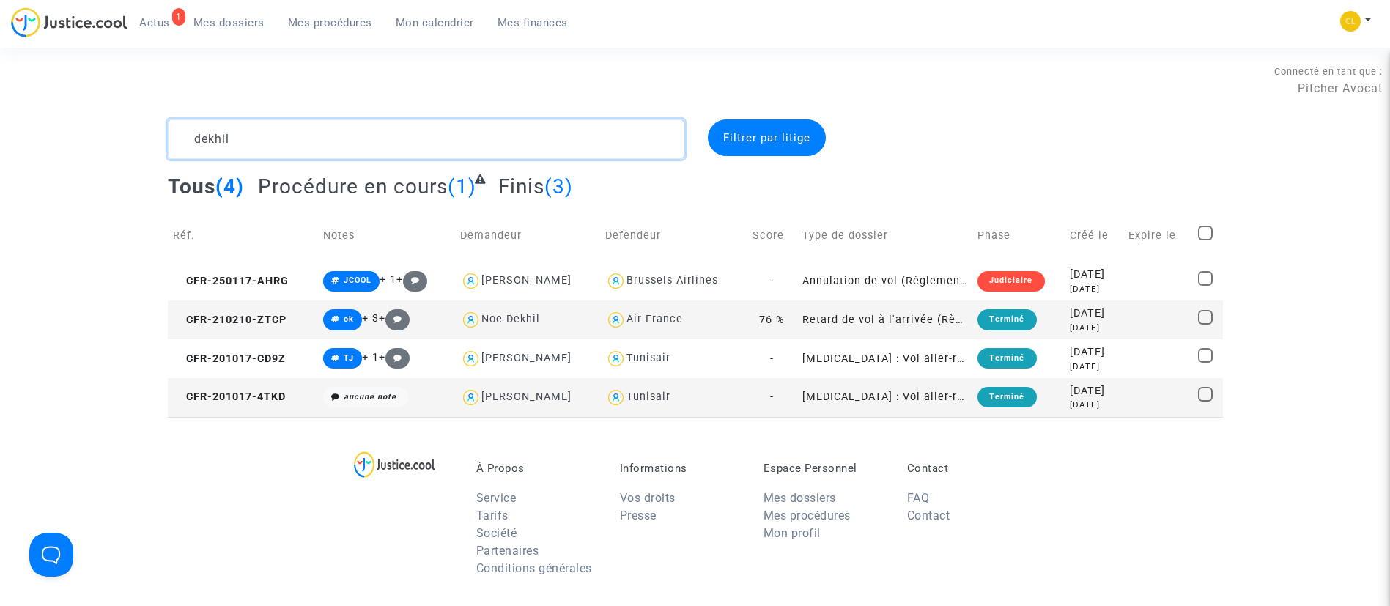
type textarea "dekhil"
click at [1118, 270] on div "2025-01-17" at bounding box center [1094, 275] width 48 height 16
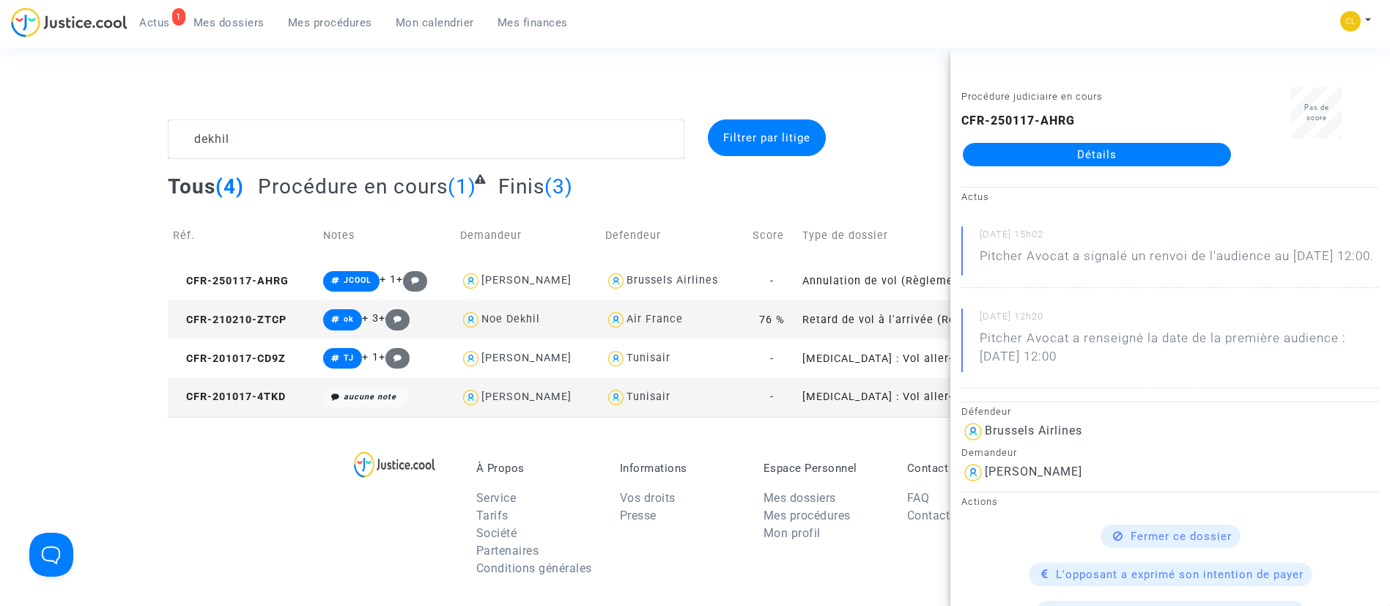
drag, startPoint x: 1117, startPoint y: 149, endPoint x: 1156, endPoint y: 143, distance: 40.0
click at [1117, 149] on link "Détails" at bounding box center [1097, 154] width 268 height 23
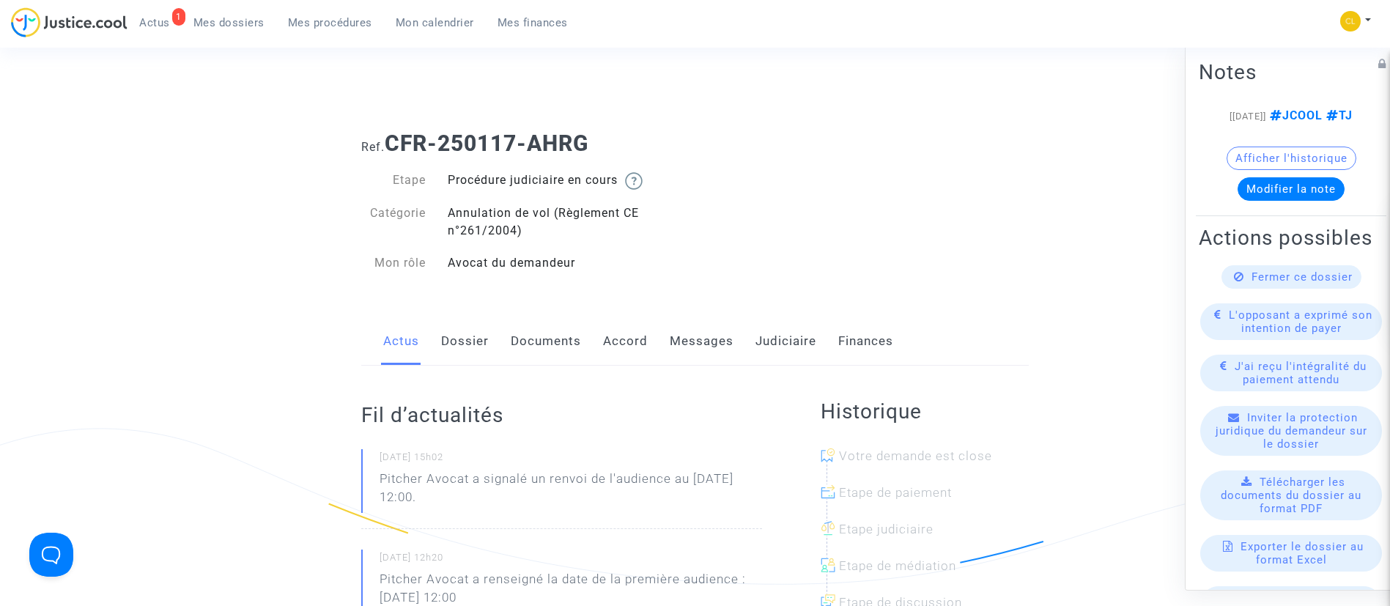
click at [686, 339] on link "Messages" at bounding box center [702, 341] width 64 height 48
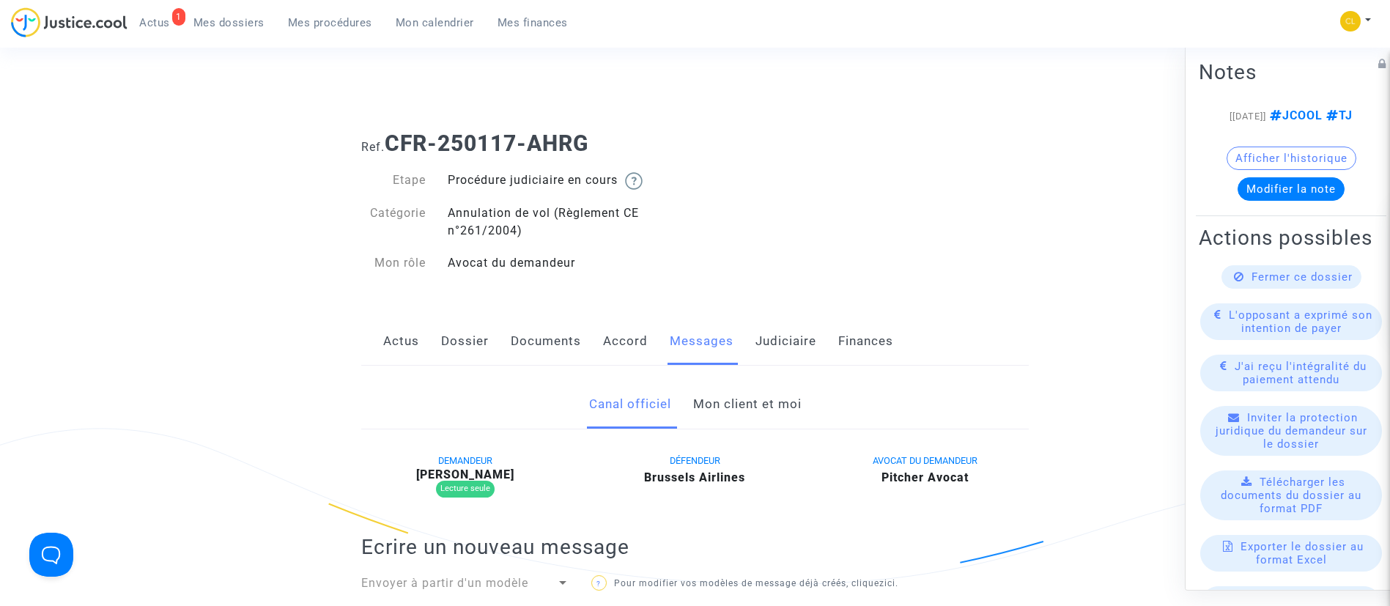
click at [724, 407] on link "Mon client et moi" at bounding box center [747, 404] width 108 height 48
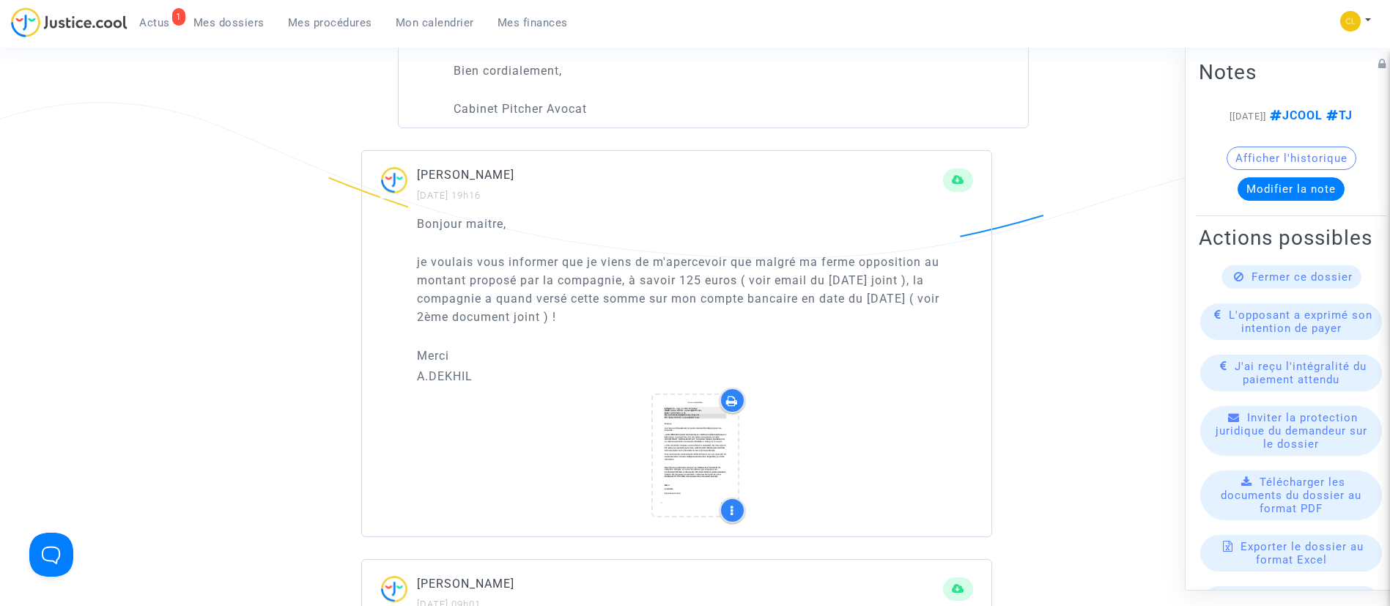
scroll to position [549, 0]
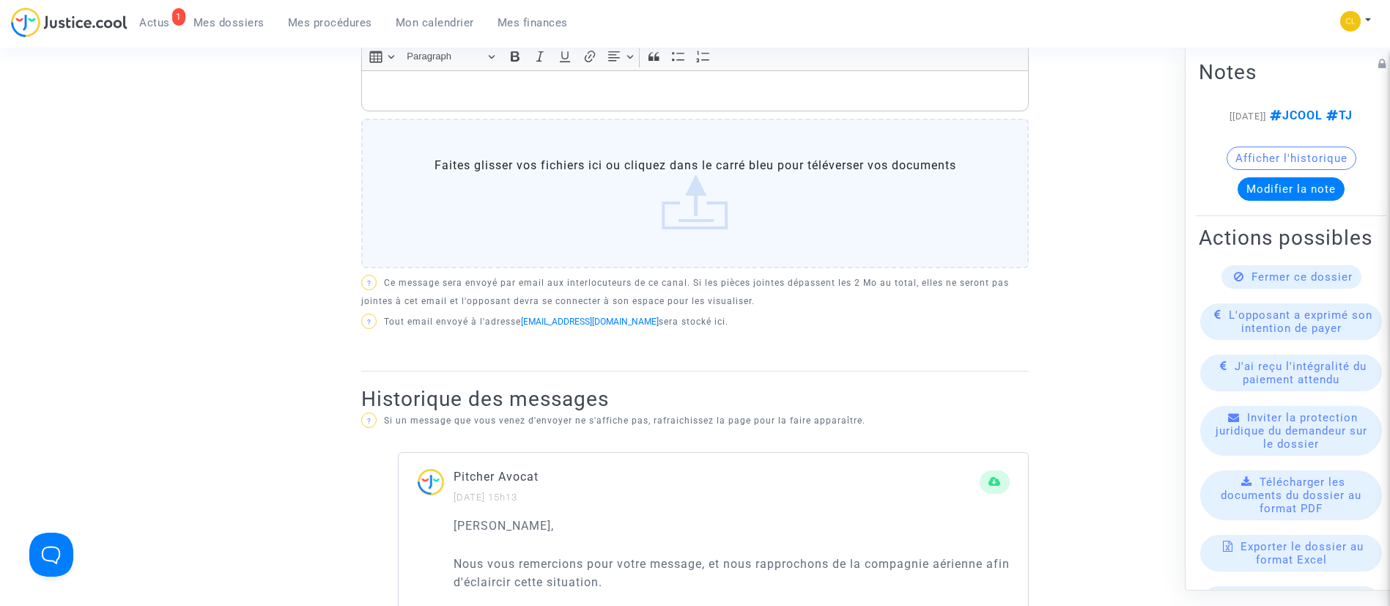
click at [643, 100] on p "Rich Text Editor, main" at bounding box center [695, 91] width 652 height 18
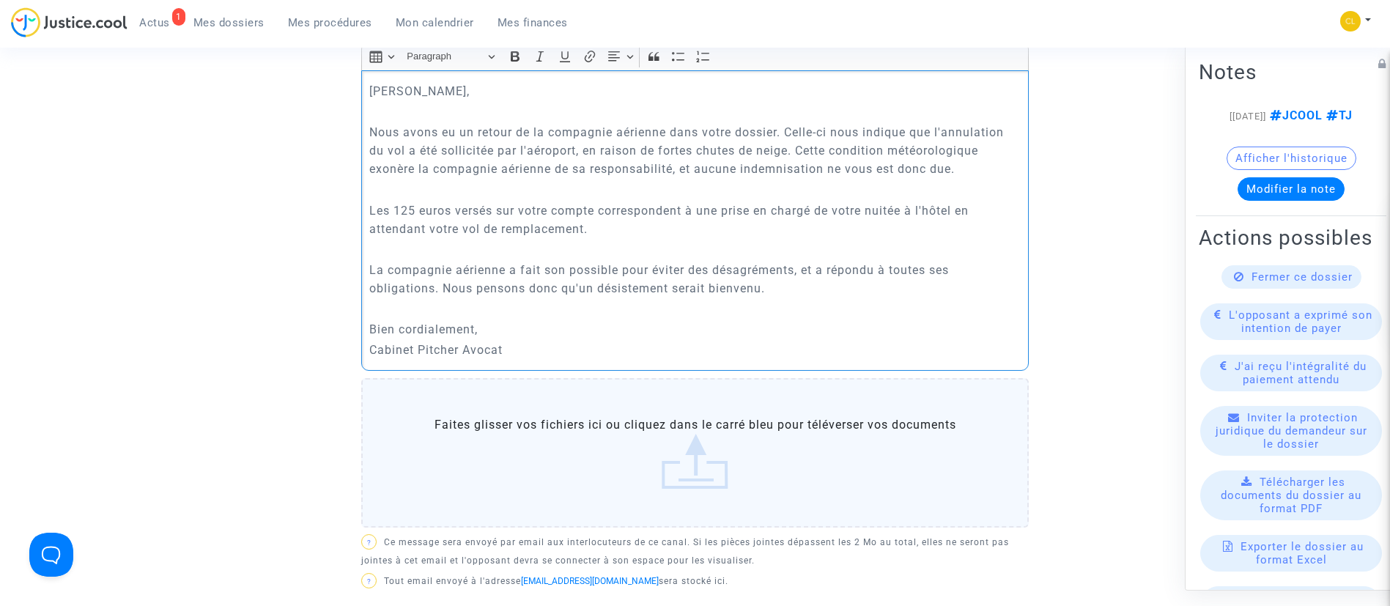
drag, startPoint x: 681, startPoint y: 286, endPoint x: 760, endPoint y: 287, distance: 79.1
click at [760, 287] on p "La compagnie aérienne a fait son possible pour éviter des désagréments, et a ré…" at bounding box center [695, 279] width 652 height 37
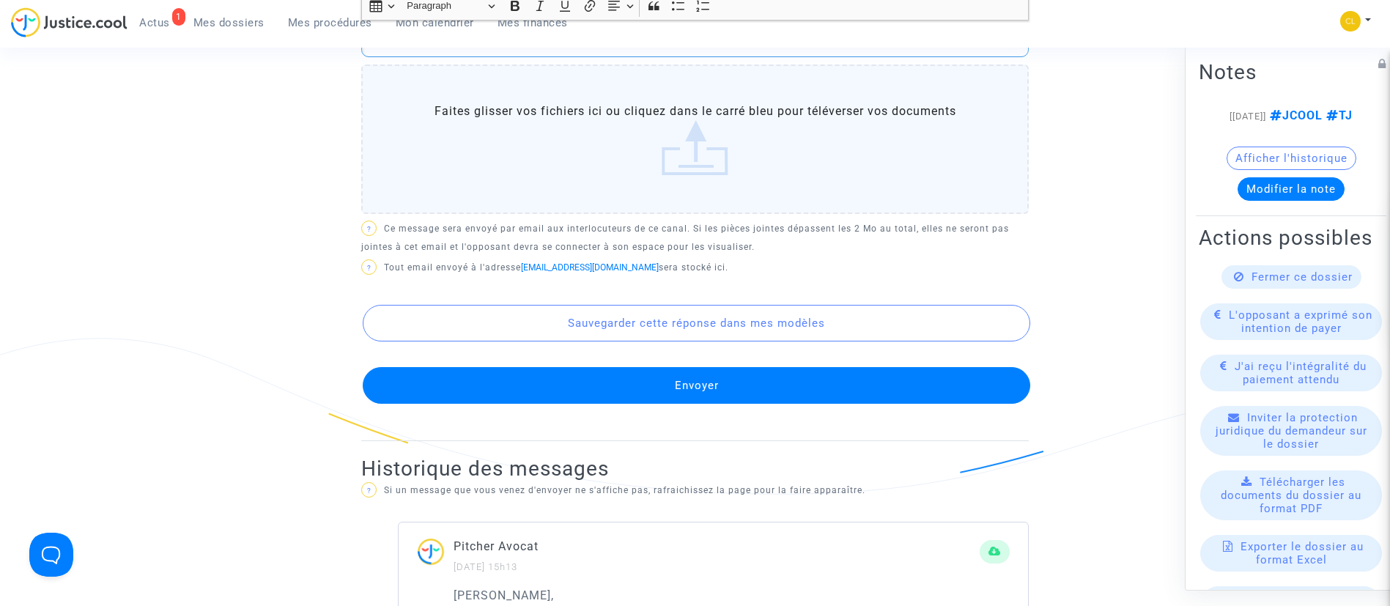
scroll to position [879, 0]
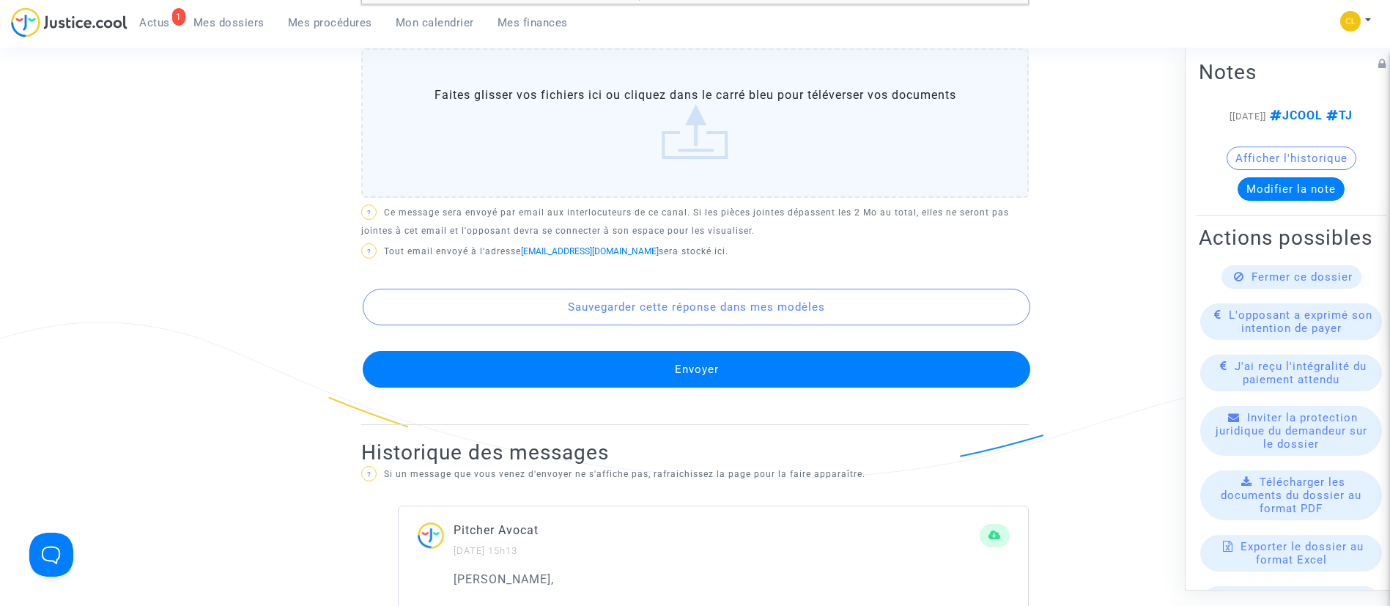
click at [777, 354] on button "Envoyer" at bounding box center [696, 369] width 667 height 37
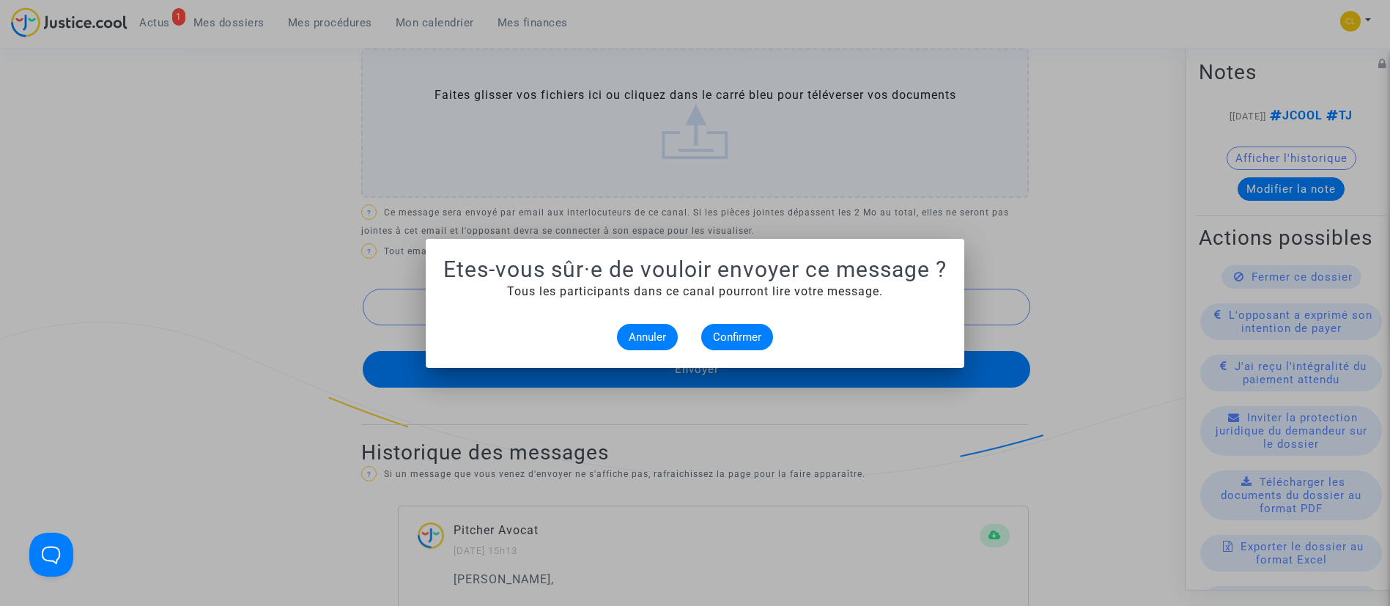
scroll to position [0, 0]
click at [742, 333] on span "Confirmer" at bounding box center [737, 336] width 48 height 13
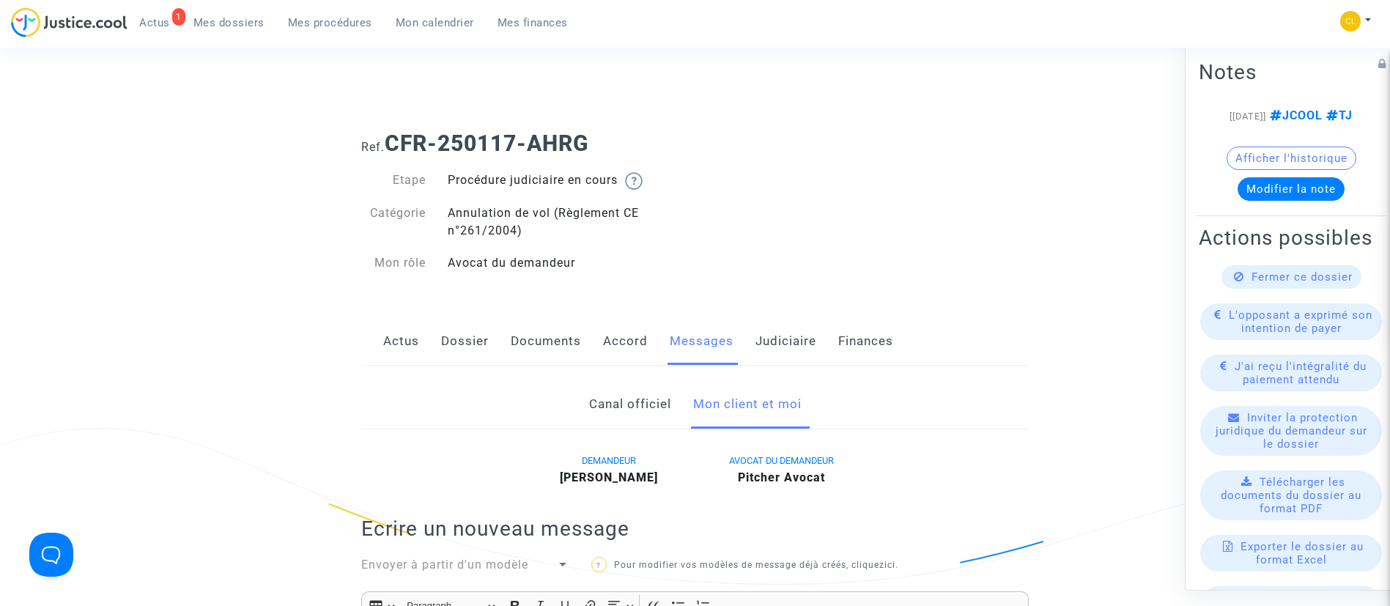
scroll to position [879, 0]
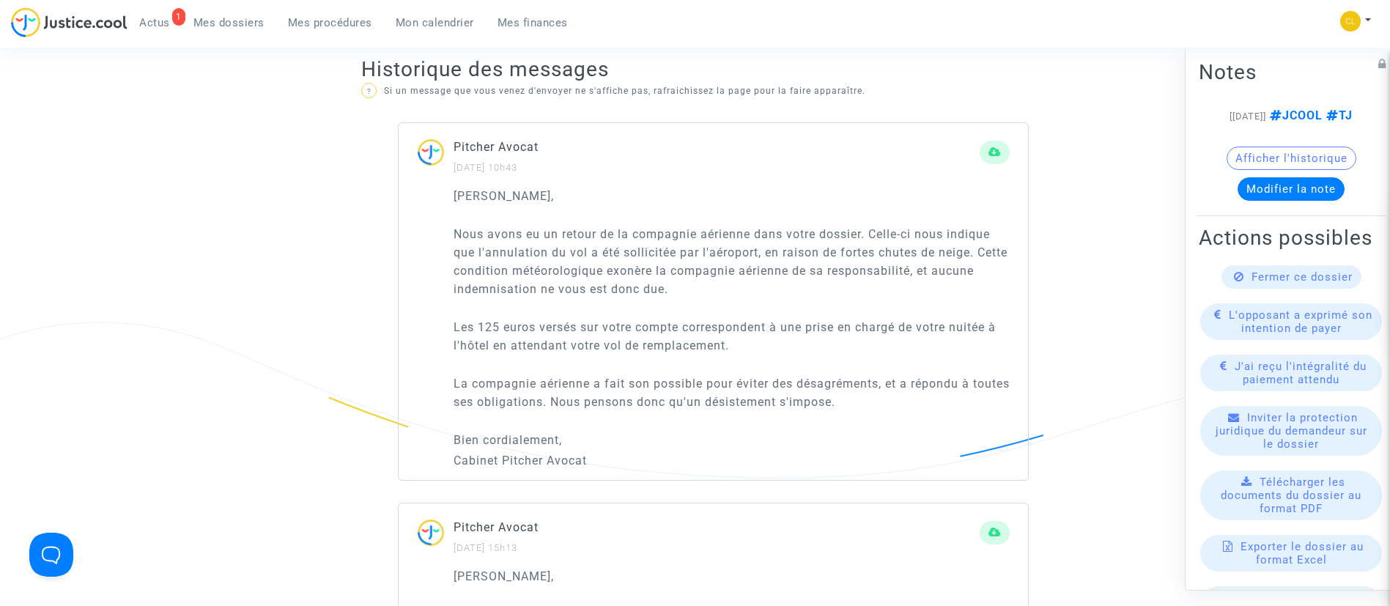
drag, startPoint x: 253, startPoint y: 25, endPoint x: 377, endPoint y: 217, distance: 228.4
click at [253, 25] on span "Mes dossiers" at bounding box center [228, 22] width 71 height 13
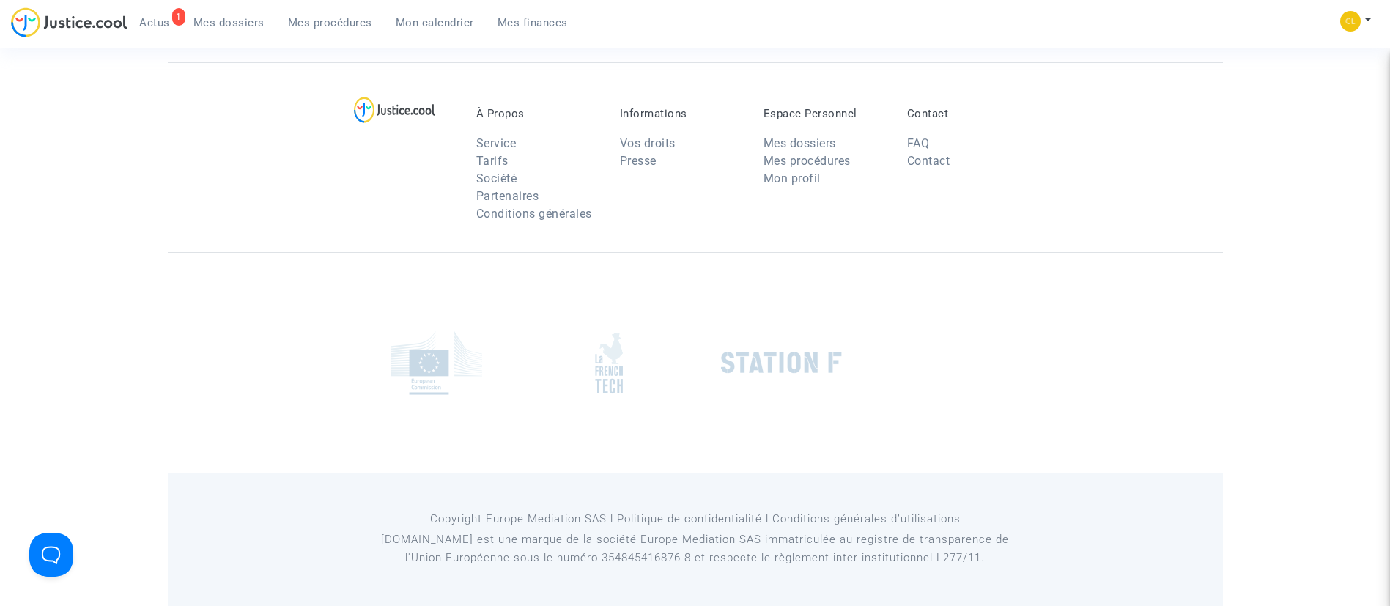
scroll to position [48, 0]
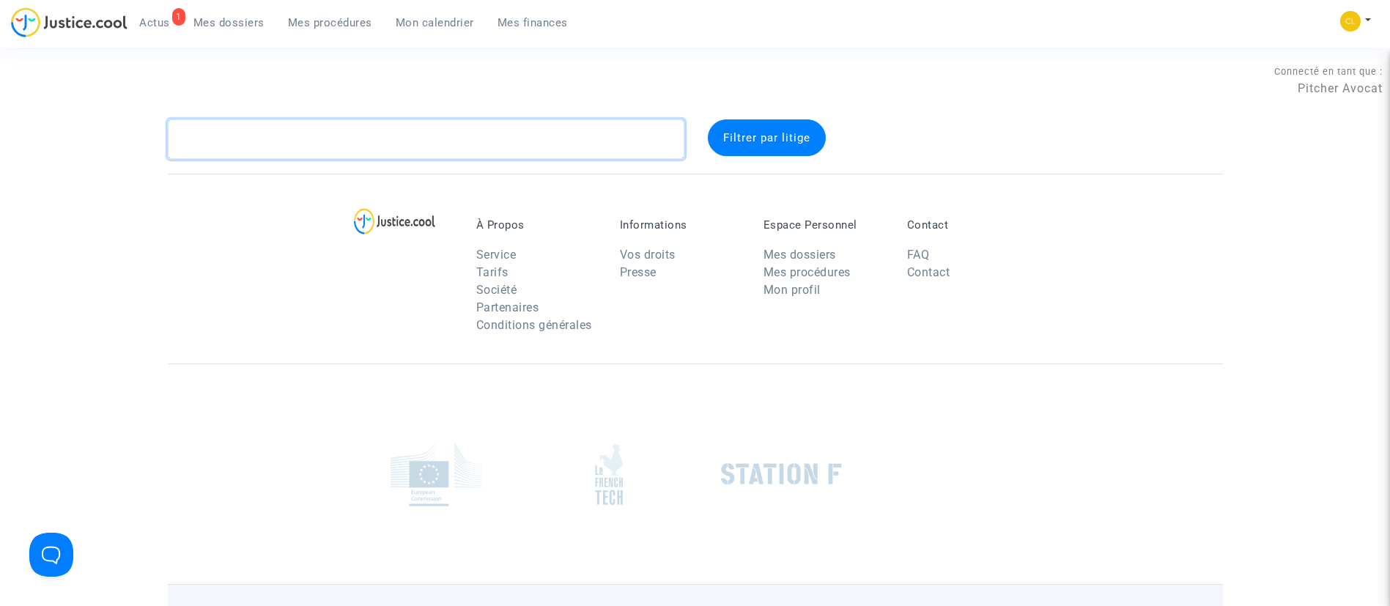
click at [443, 146] on textarea at bounding box center [426, 139] width 516 height 40
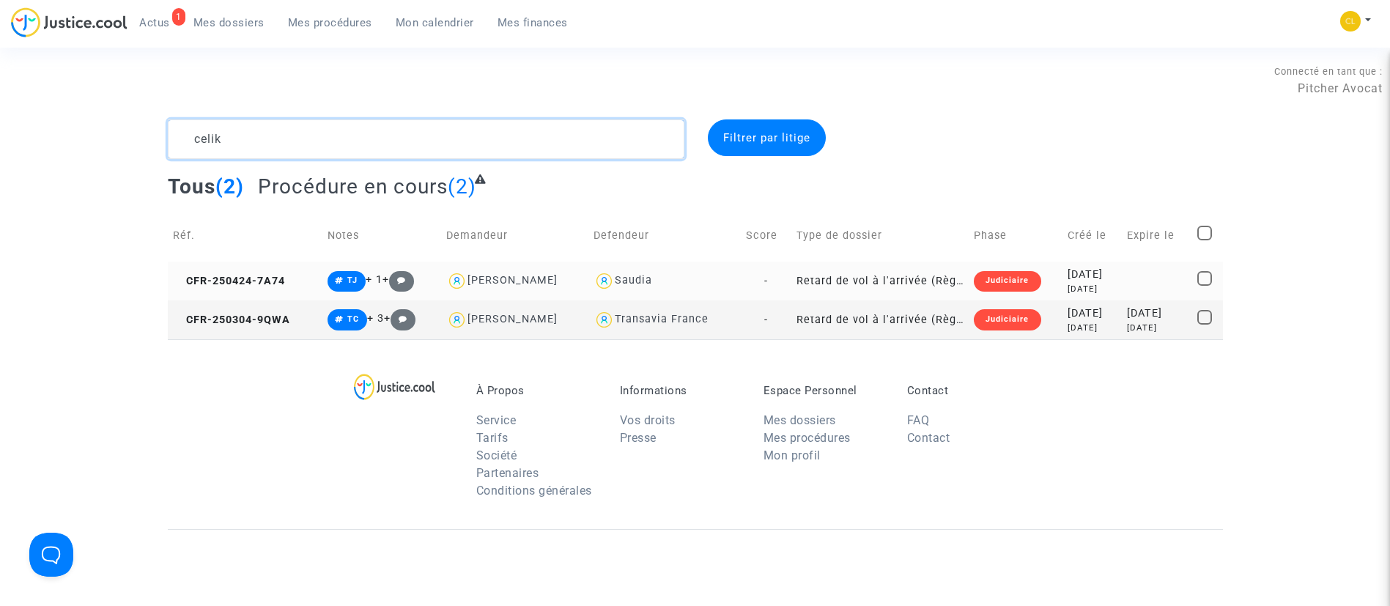
type textarea "celik"
click at [1091, 277] on div "2025-04-24" at bounding box center [1091, 275] width 49 height 16
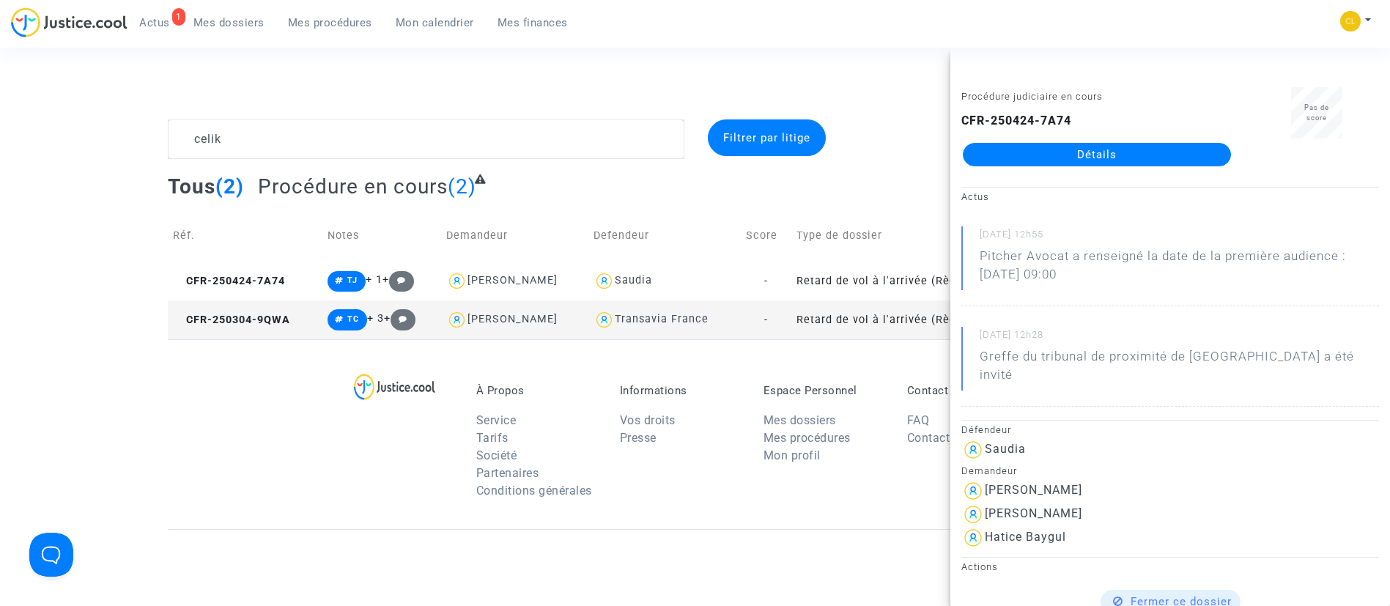
click at [1080, 167] on div "Procédure judiciaire en cours CFR-250424-7A74 Détails" at bounding box center [1096, 133] width 293 height 92
click at [1080, 164] on link "Détails" at bounding box center [1097, 154] width 268 height 23
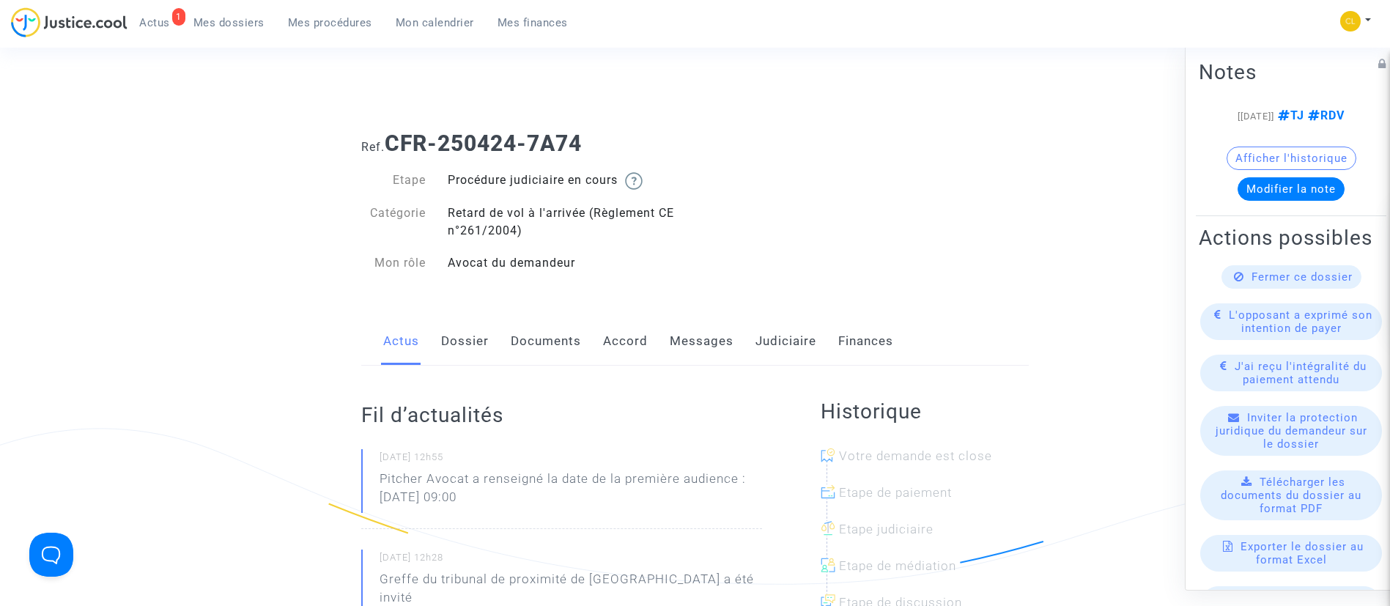
click at [513, 343] on link "Documents" at bounding box center [546, 341] width 70 height 48
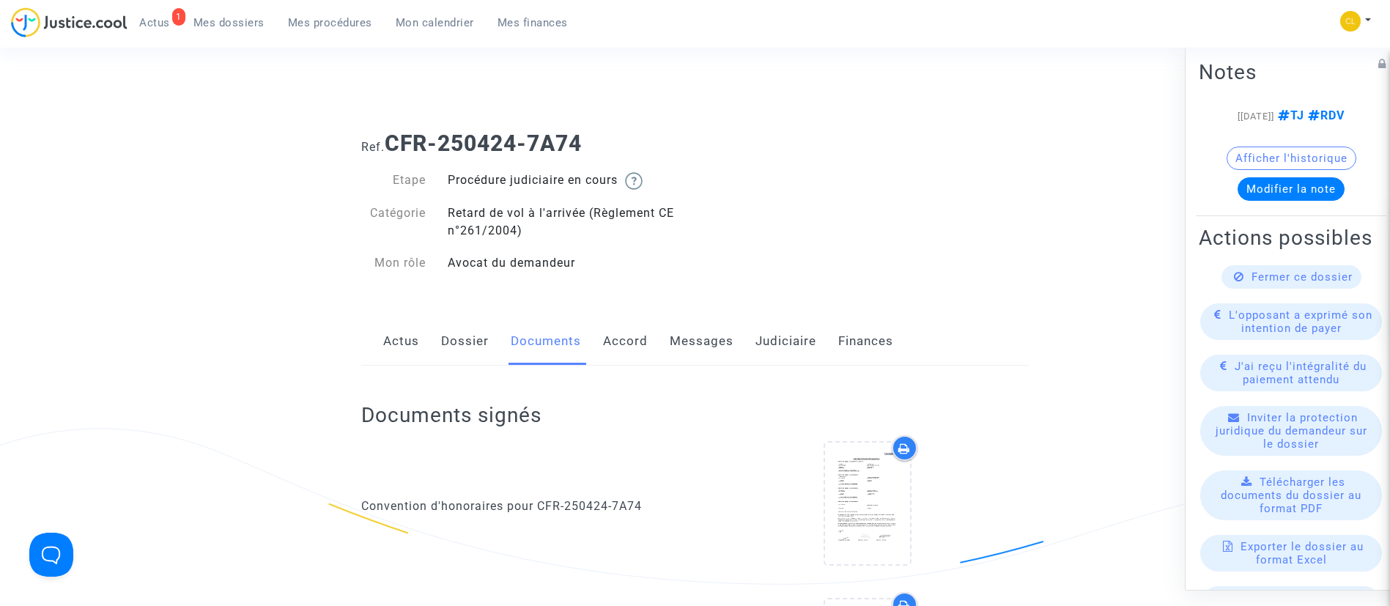
drag, startPoint x: 699, startPoint y: 347, endPoint x: 695, endPoint y: 319, distance: 28.1
click at [701, 346] on link "Messages" at bounding box center [702, 341] width 64 height 48
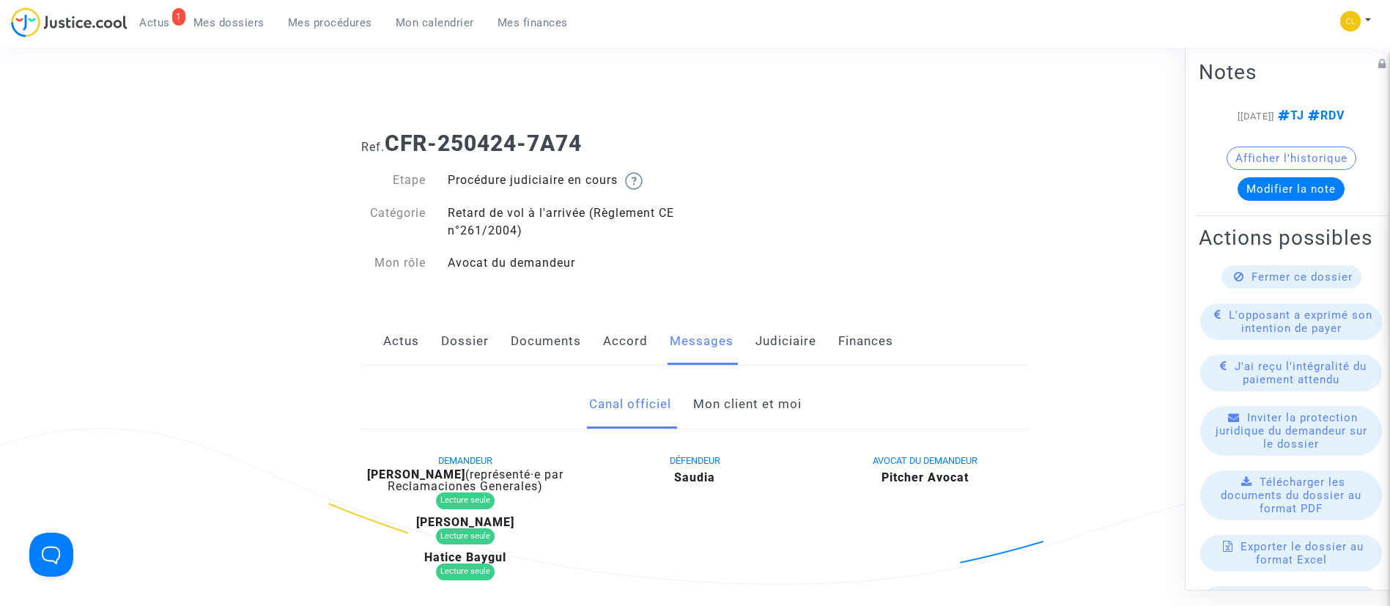
click at [731, 411] on link "Mon client et moi" at bounding box center [747, 404] width 108 height 48
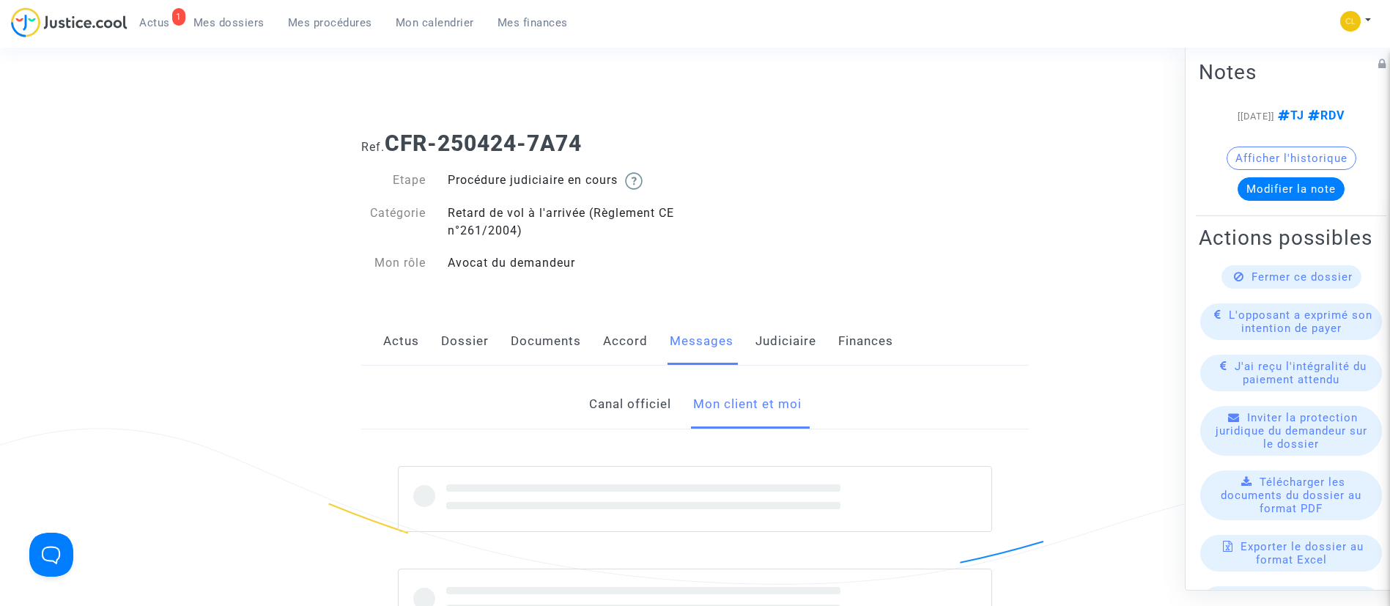
scroll to position [440, 0]
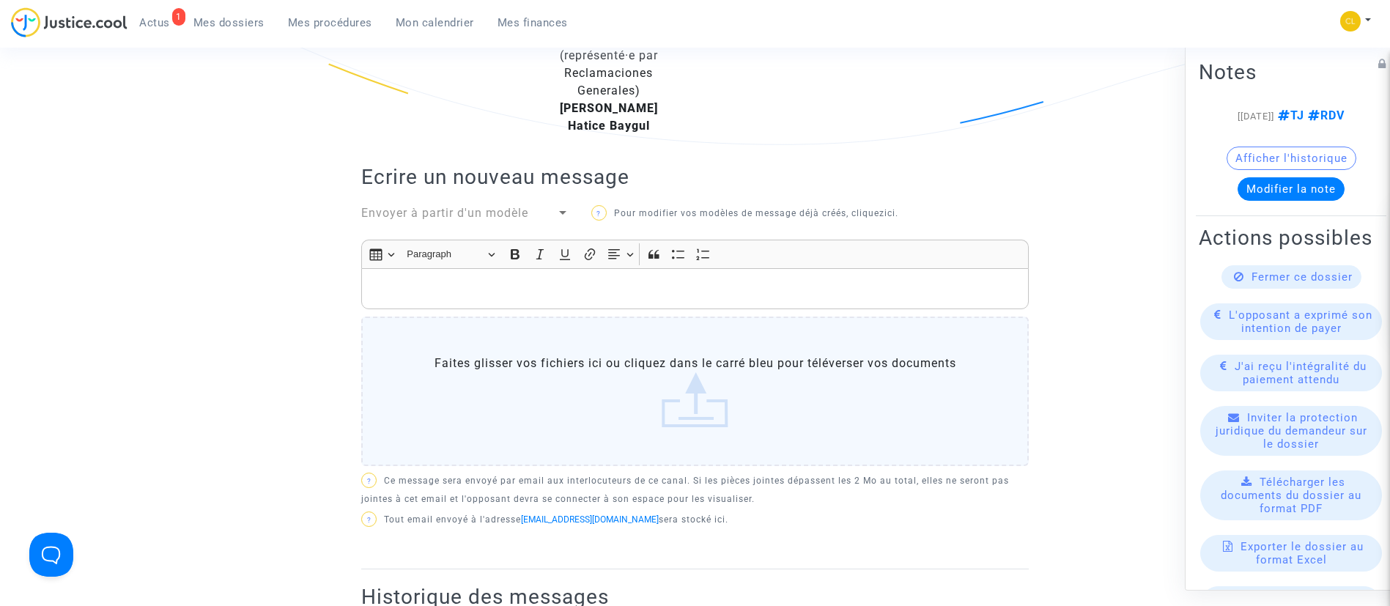
click at [568, 297] on p "Rich Text Editor, main" at bounding box center [695, 289] width 652 height 18
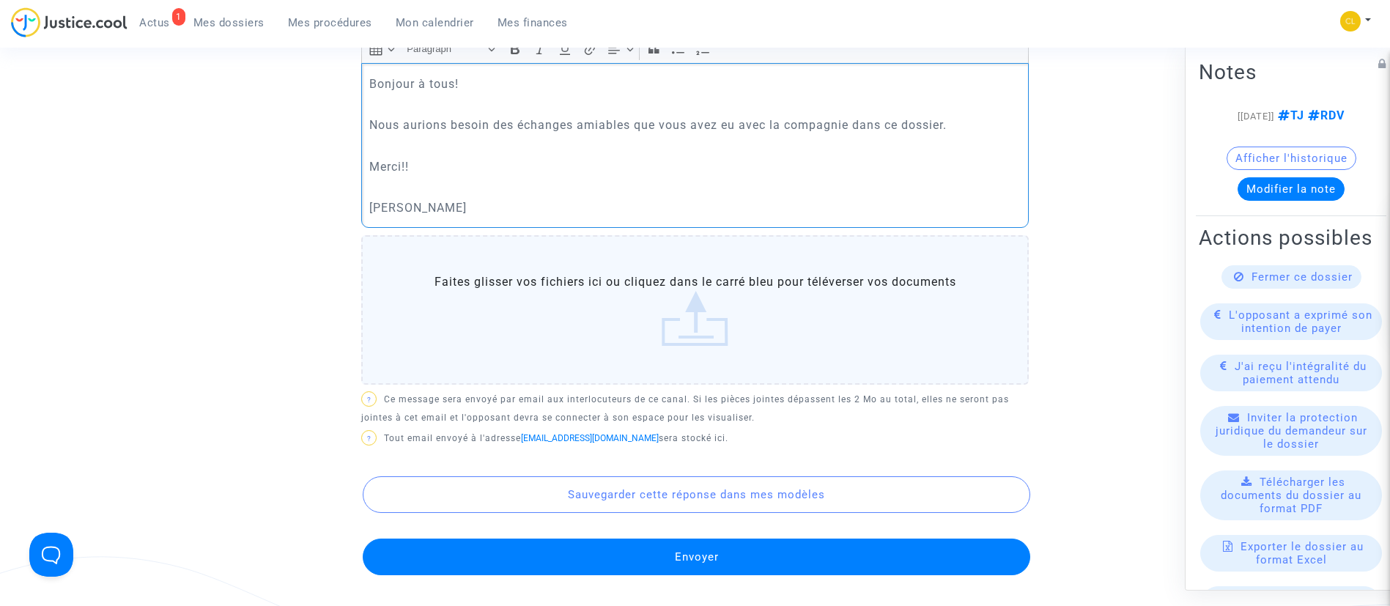
scroll to position [1099, 0]
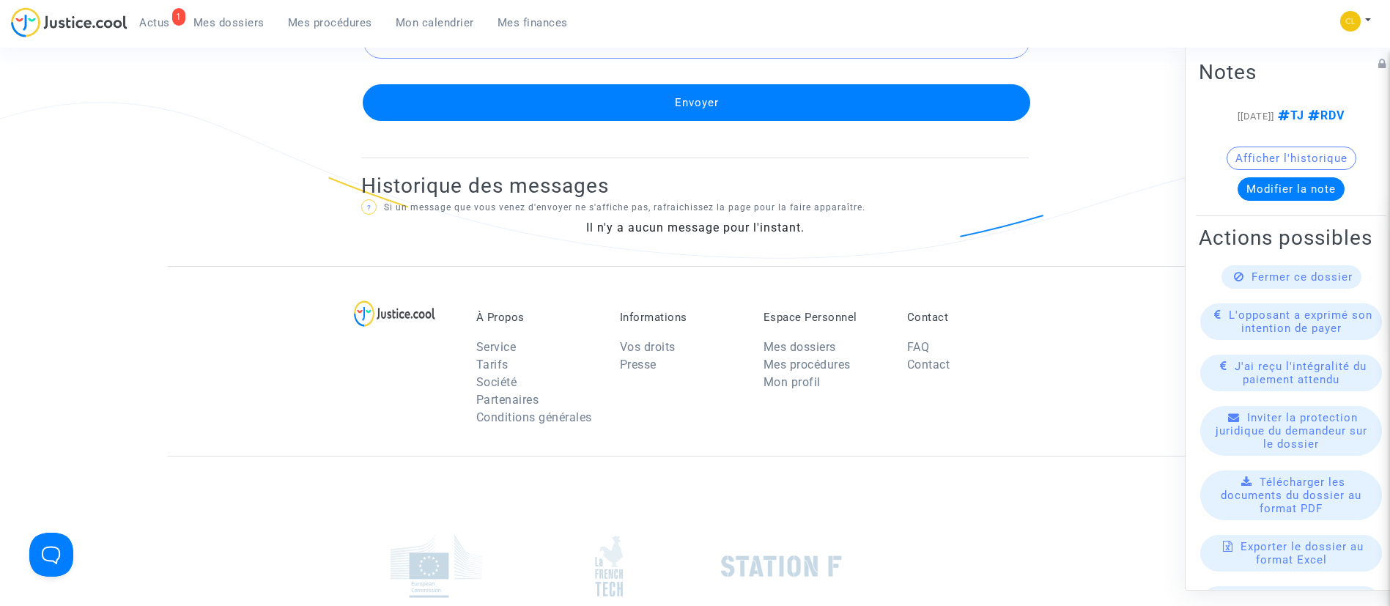
click at [788, 105] on button "Envoyer" at bounding box center [696, 102] width 667 height 37
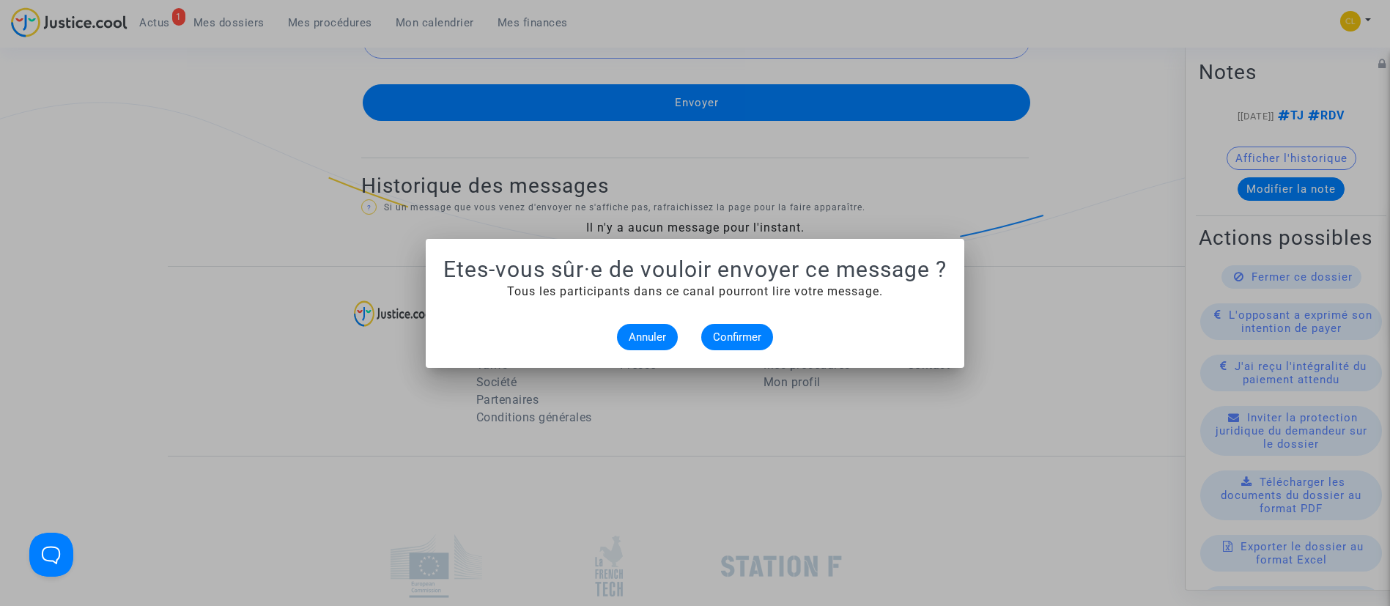
scroll to position [0, 0]
click at [738, 333] on span "Confirmer" at bounding box center [737, 336] width 48 height 13
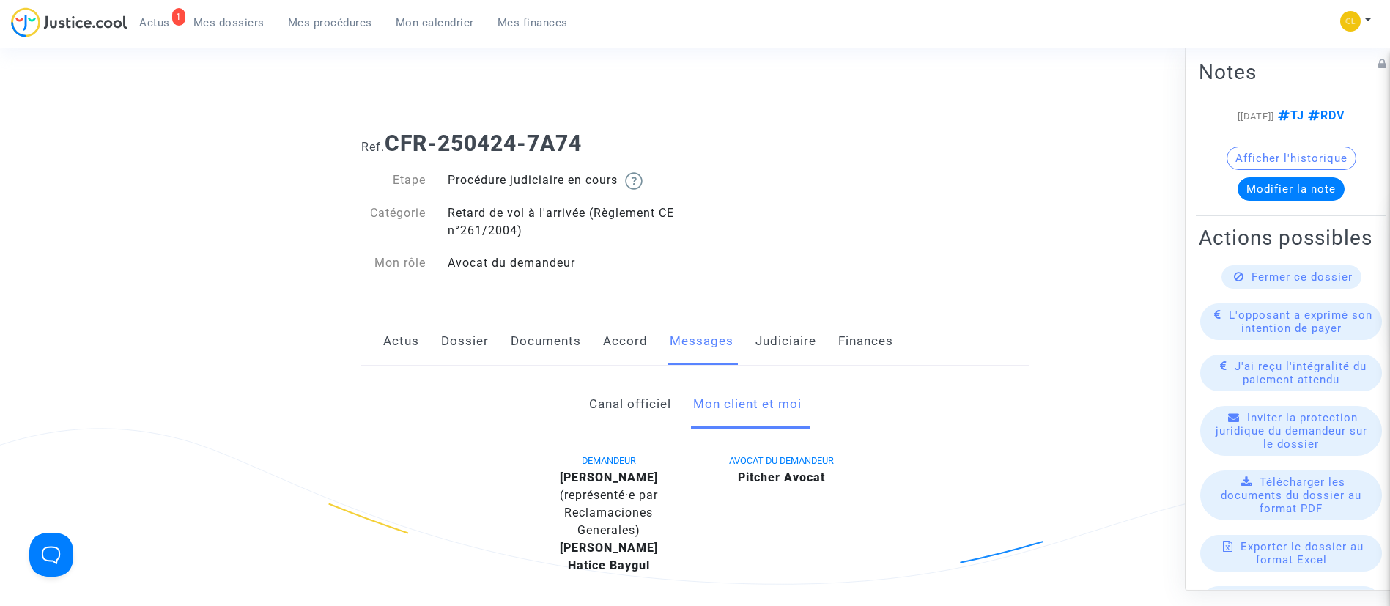
click at [530, 344] on link "Documents" at bounding box center [546, 341] width 70 height 48
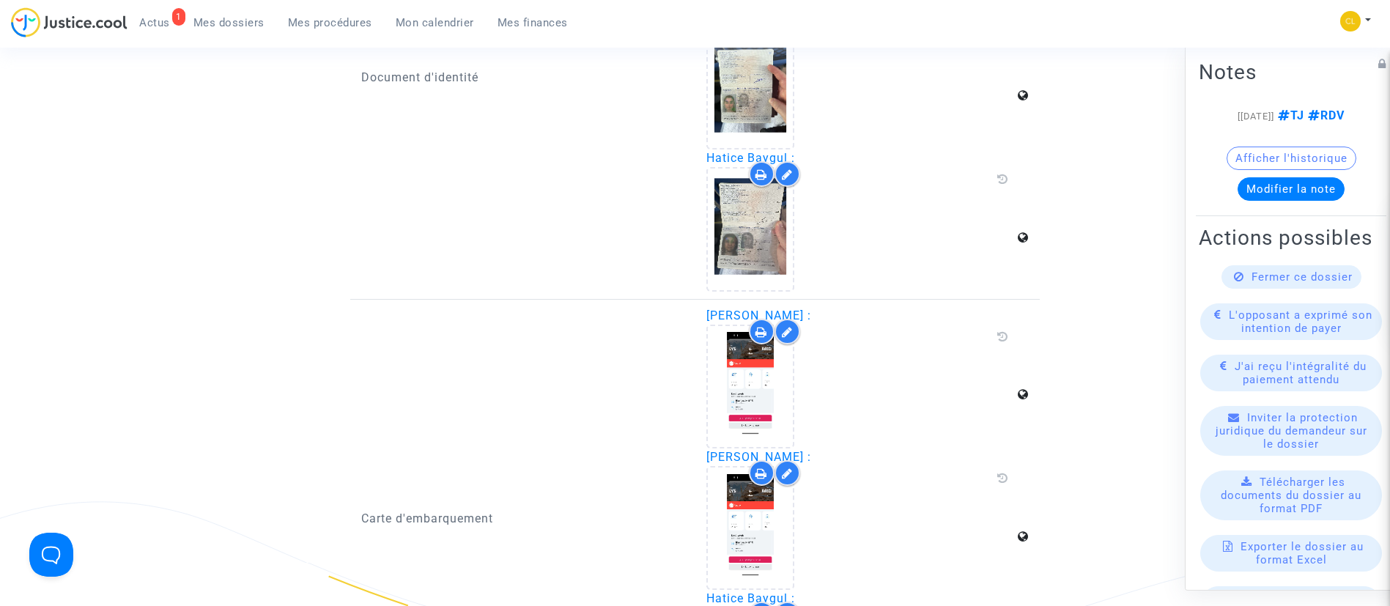
scroll to position [2418, 0]
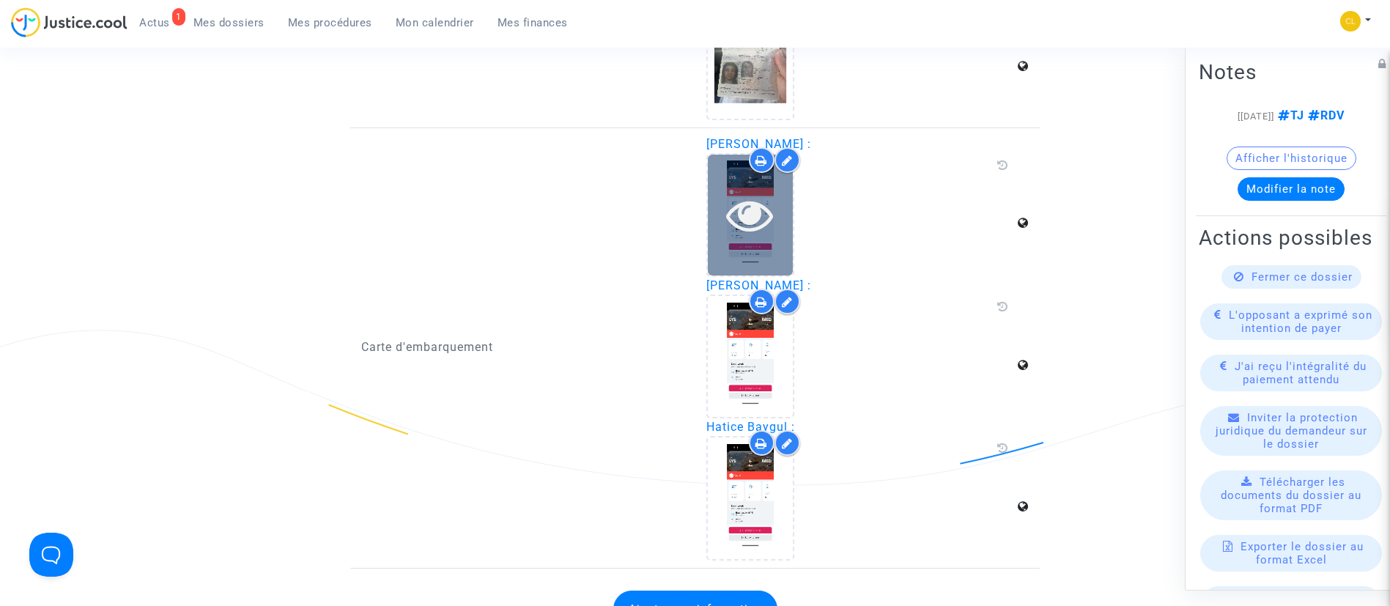
click at [764, 199] on icon at bounding box center [750, 214] width 48 height 47
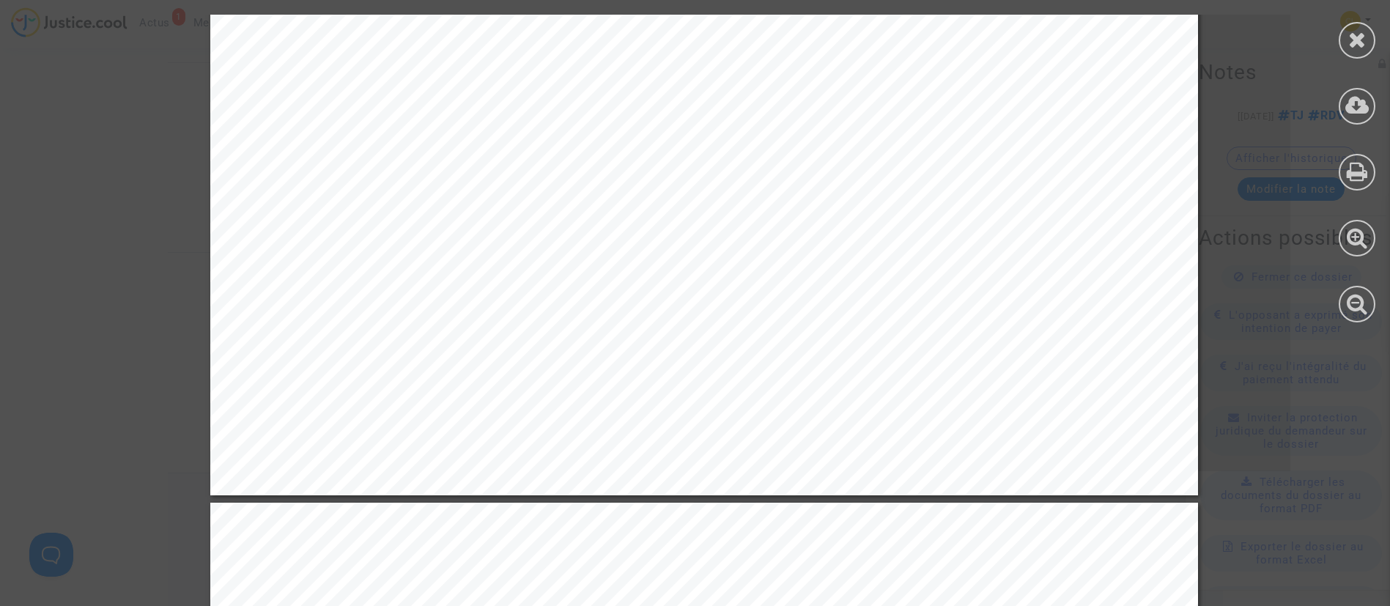
scroll to position [8053, 0]
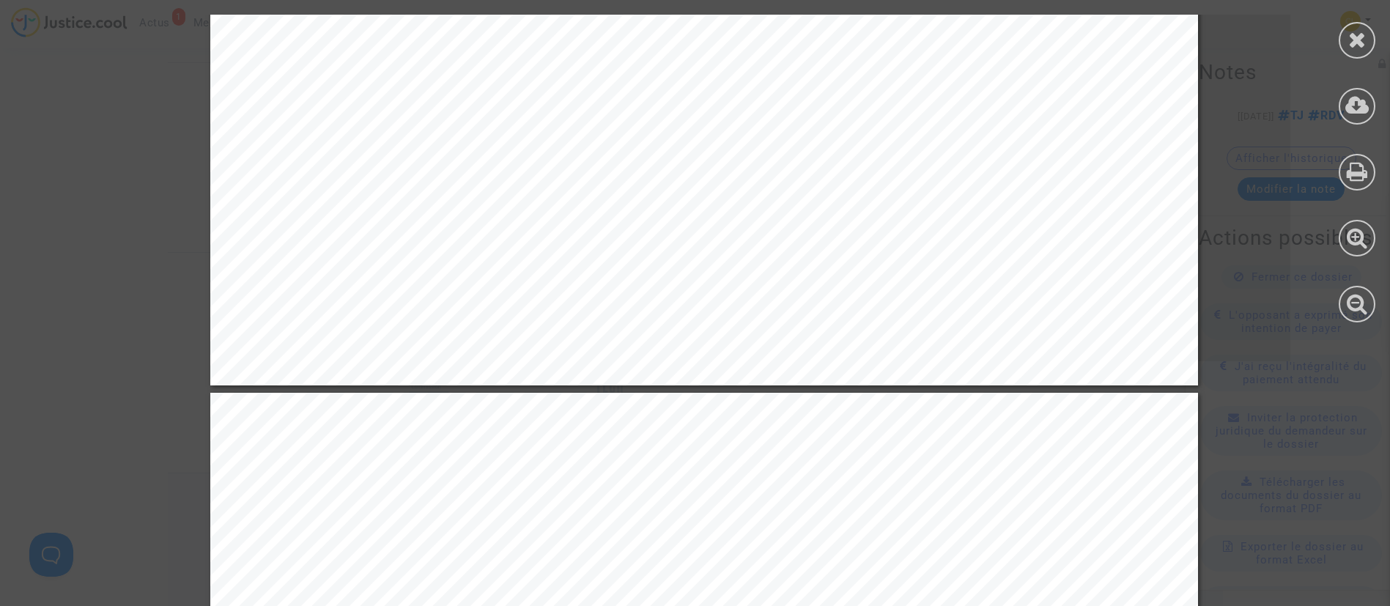
click at [426, 295] on span "HALIME PINARBASI.pdf" at bounding box center [406, 301] width 179 height 16
click at [289, 265] on link at bounding box center [299, 259] width 20 height 20
click at [1369, 30] on div at bounding box center [1357, 40] width 37 height 37
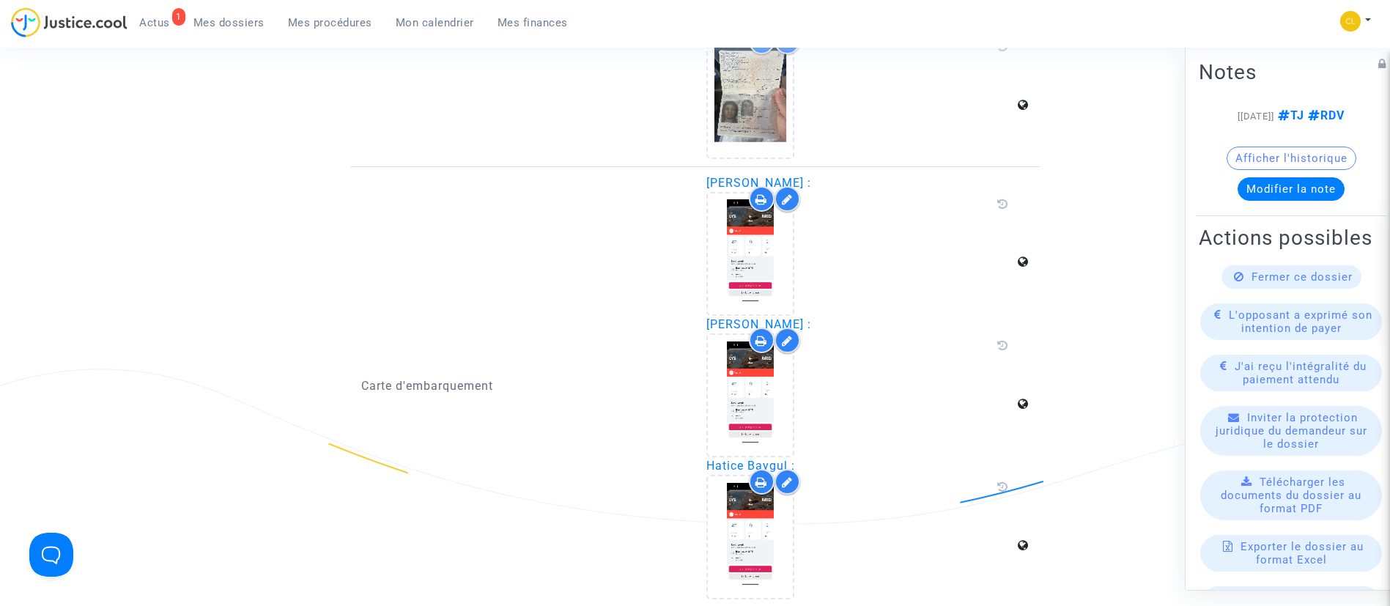
scroll to position [2265, 0]
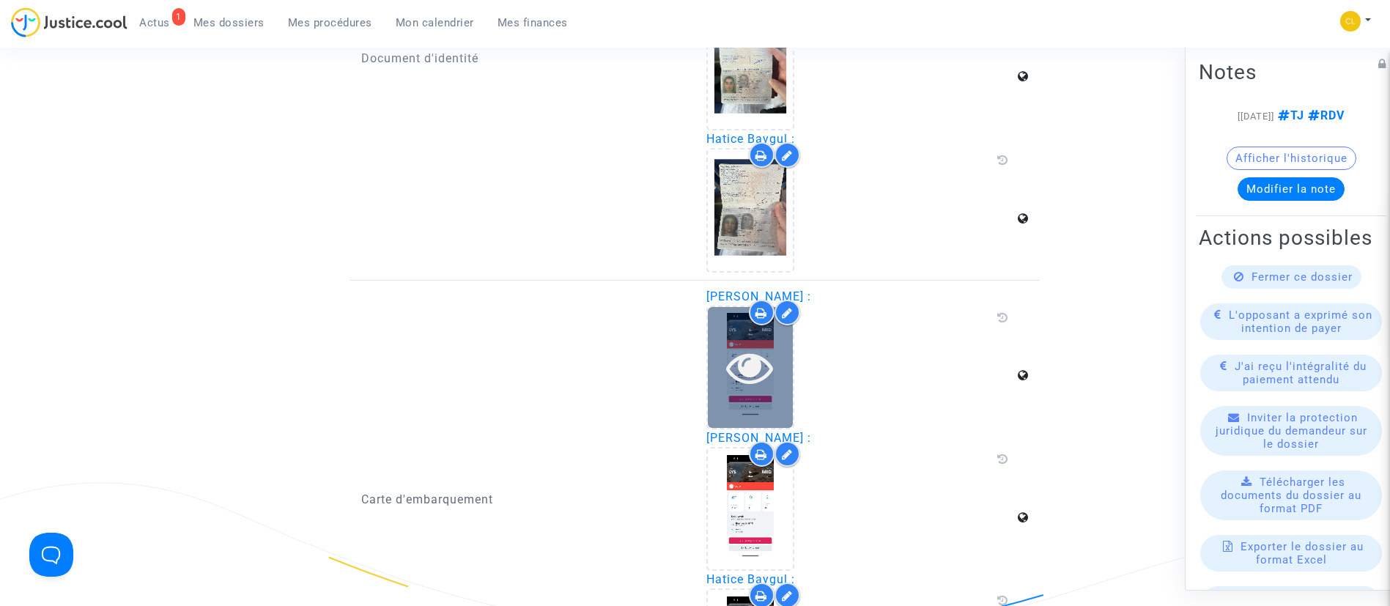
click at [722, 370] on div at bounding box center [750, 367] width 85 height 47
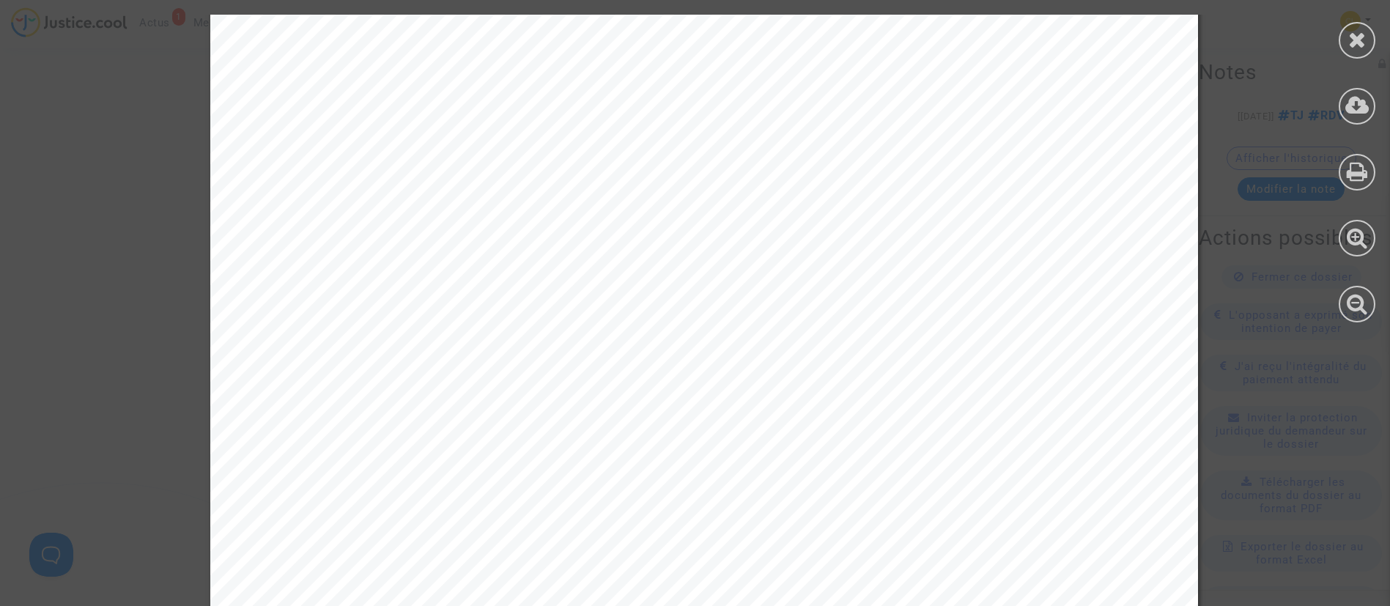
scroll to position [3407, 0]
click at [1362, 44] on icon at bounding box center [1357, 40] width 18 height 22
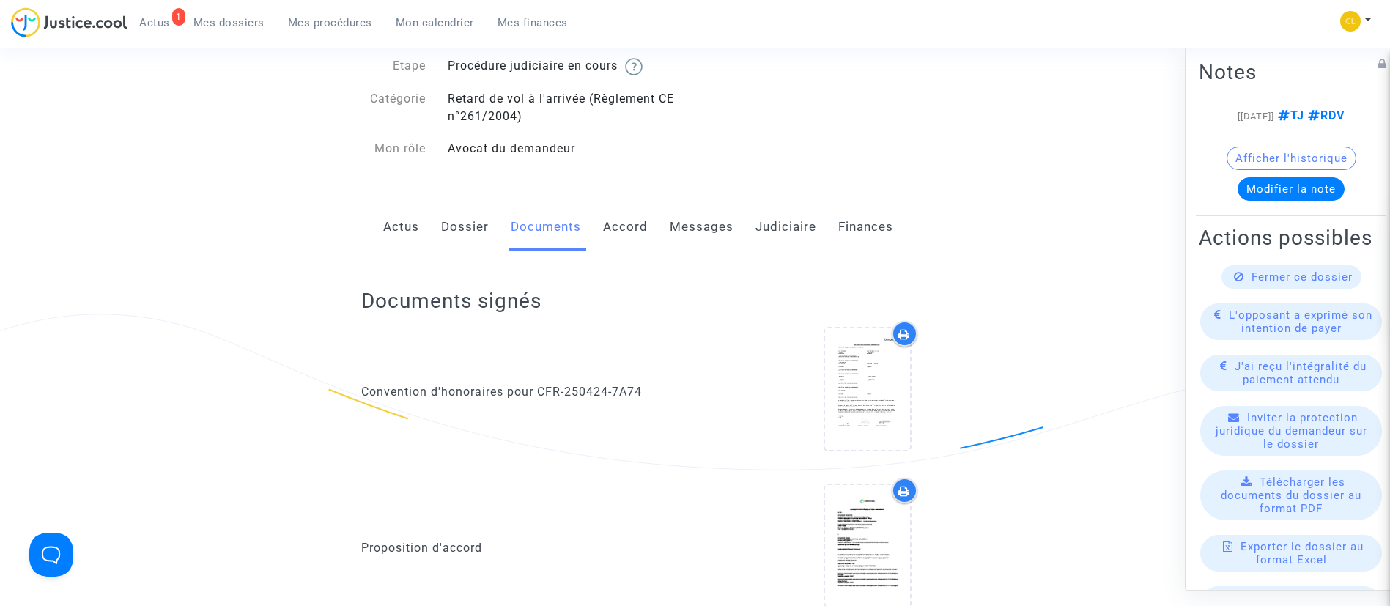
scroll to position [0, 0]
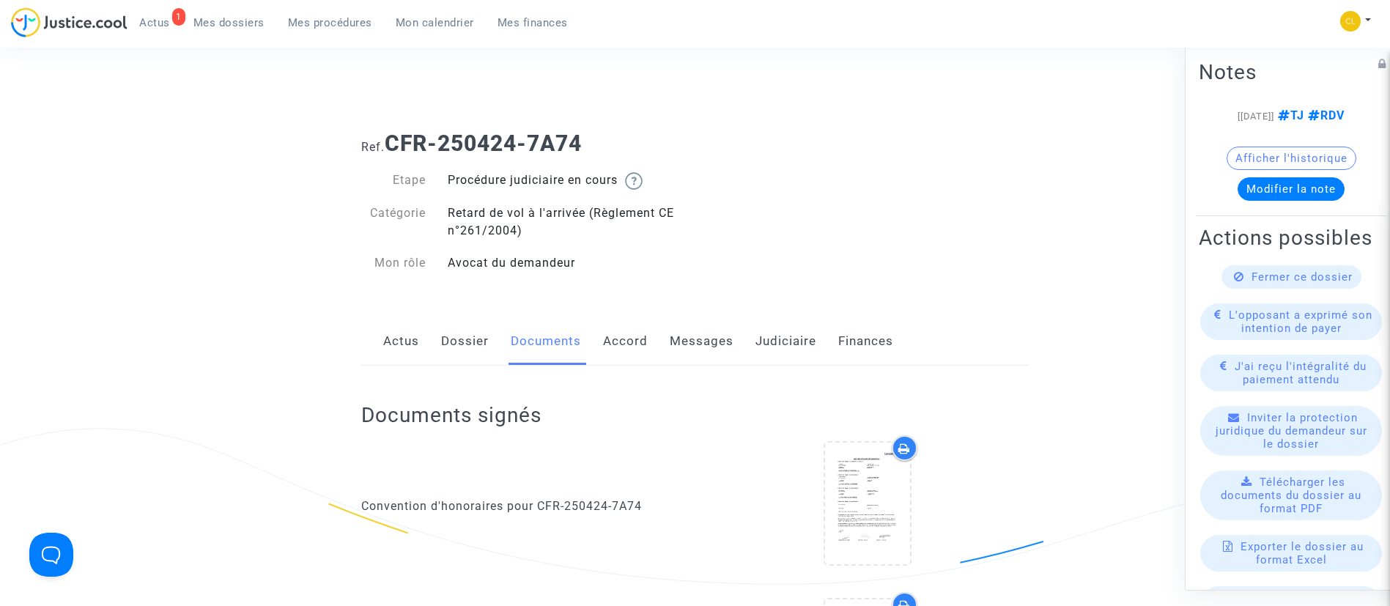
click at [685, 338] on link "Messages" at bounding box center [702, 341] width 64 height 48
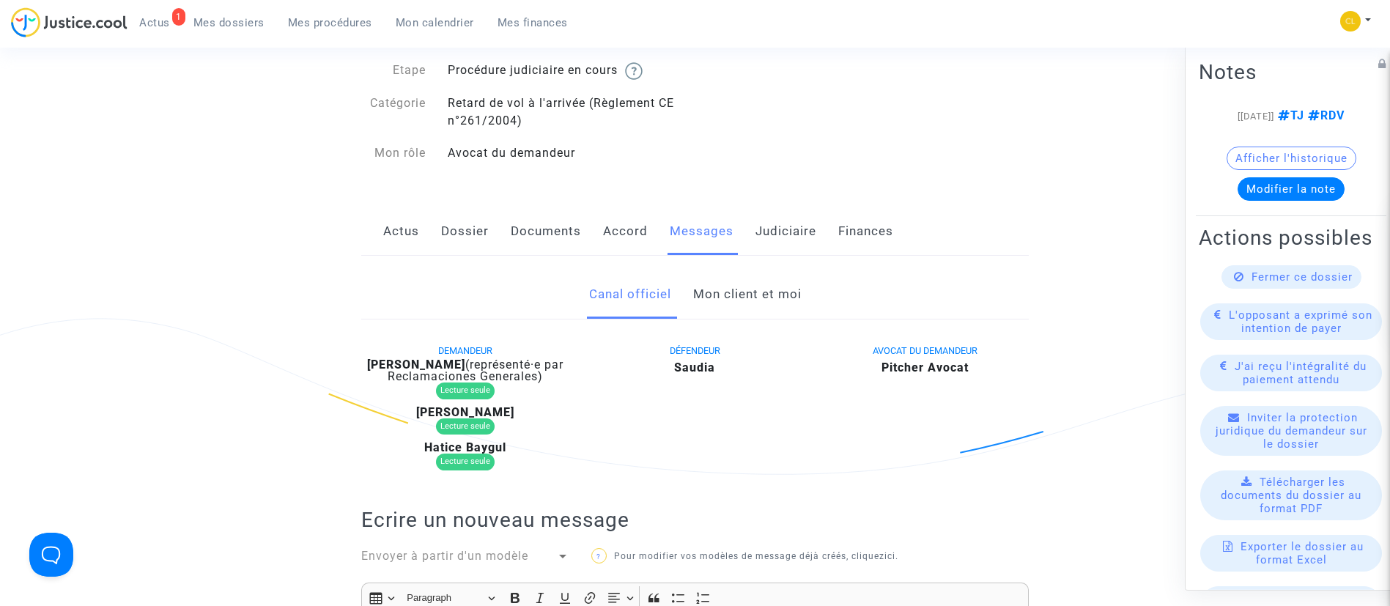
click at [706, 295] on link "Mon client et moi" at bounding box center [747, 294] width 108 height 48
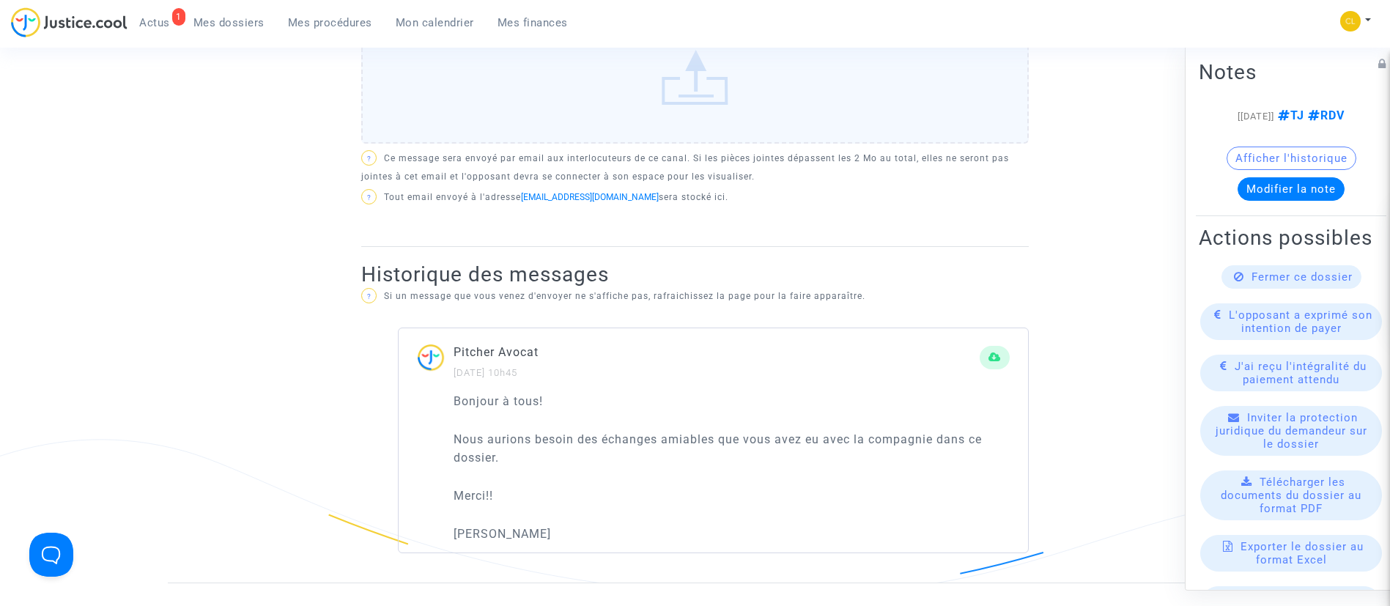
scroll to position [549, 0]
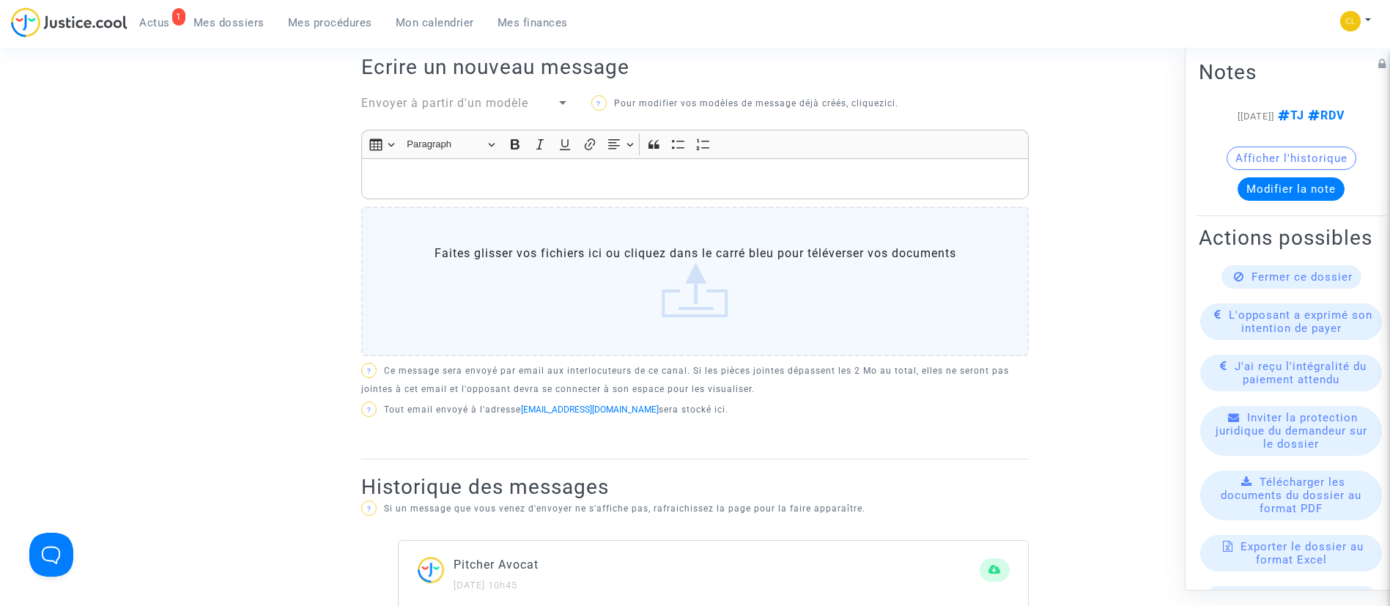
click at [624, 161] on div "Rich Text Editor, main" at bounding box center [694, 178] width 667 height 41
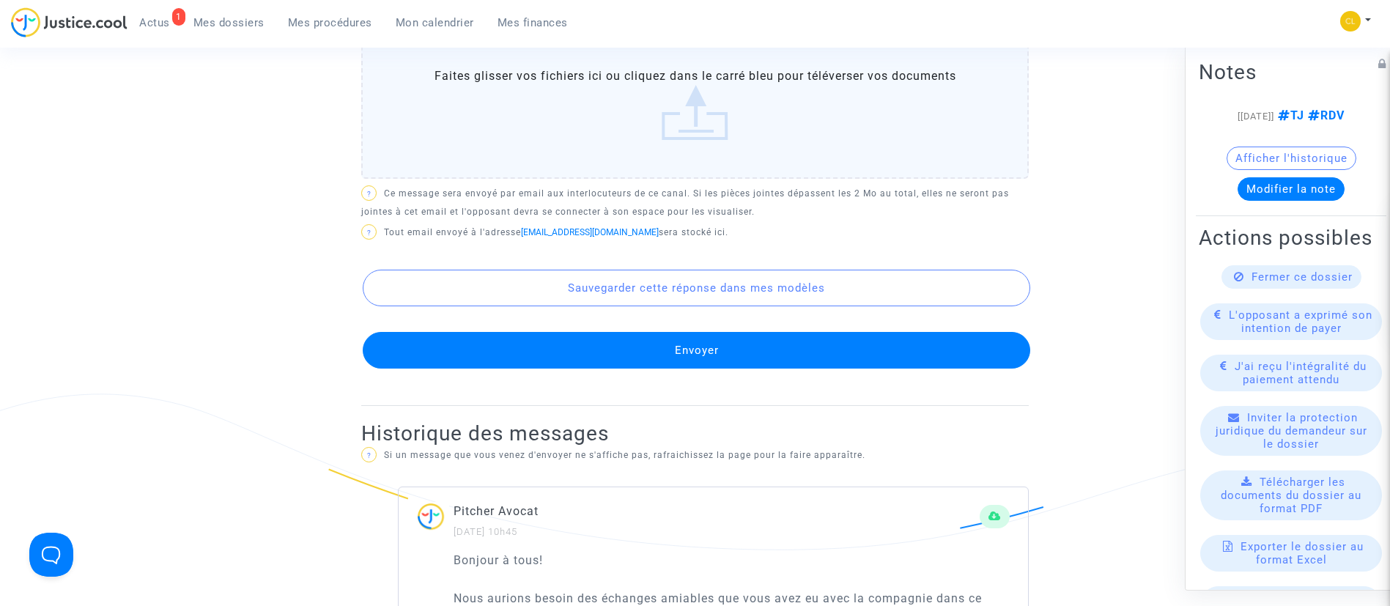
scroll to position [989, 0]
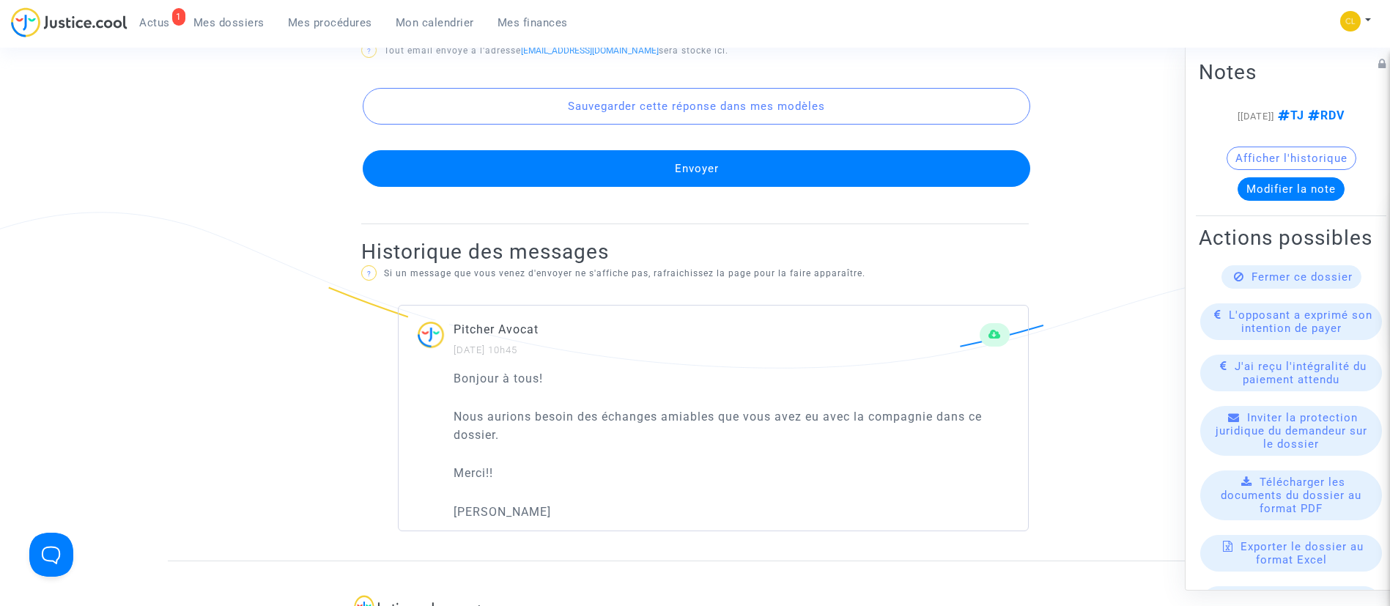
click at [656, 171] on button "Envoyer" at bounding box center [696, 168] width 667 height 37
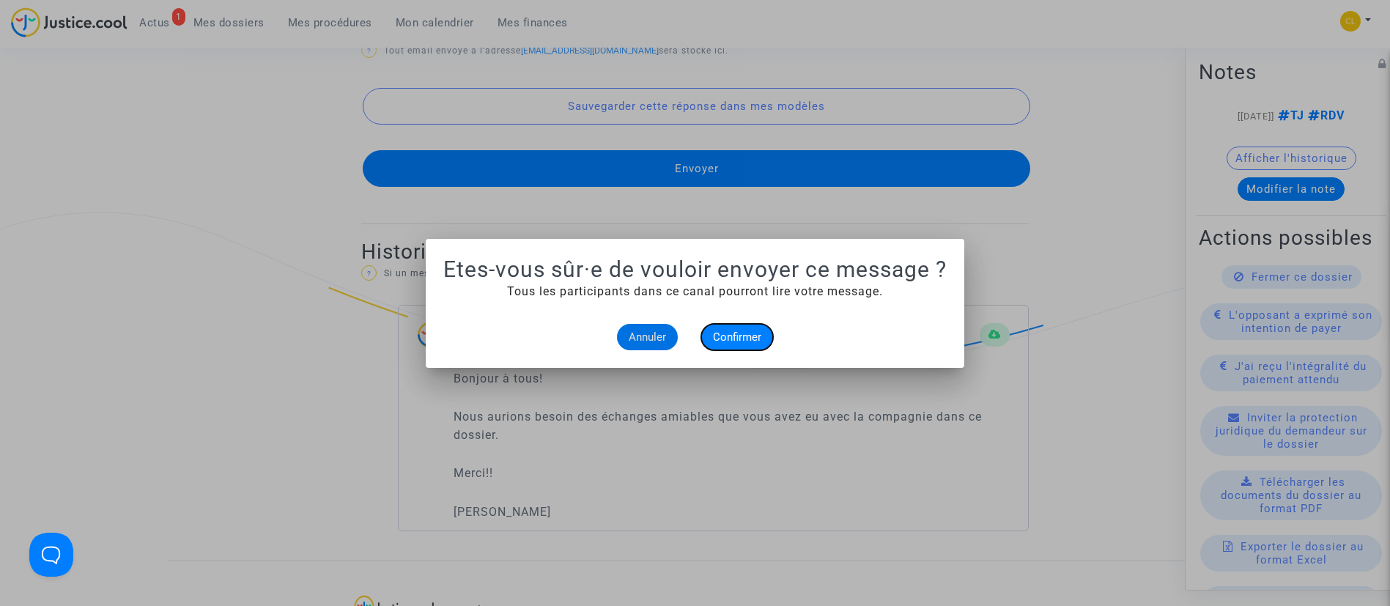
click at [760, 336] on span "Confirmer" at bounding box center [737, 336] width 48 height 13
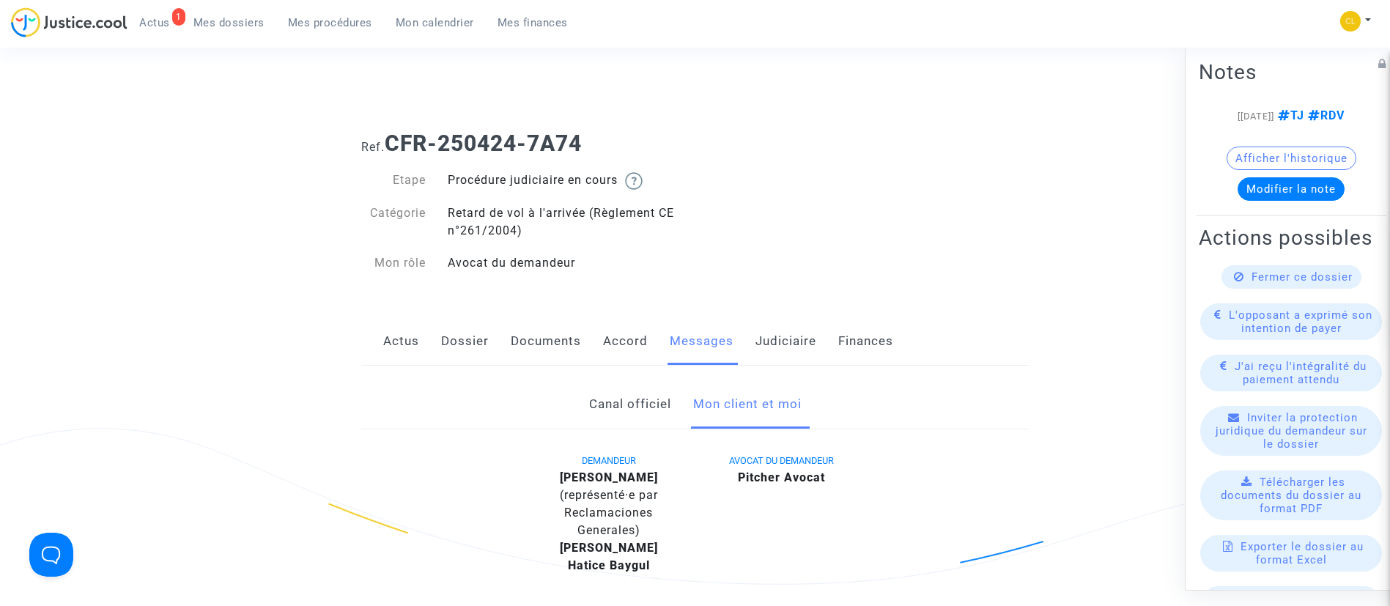
click at [240, 18] on span "Mes dossiers" at bounding box center [228, 22] width 71 height 13
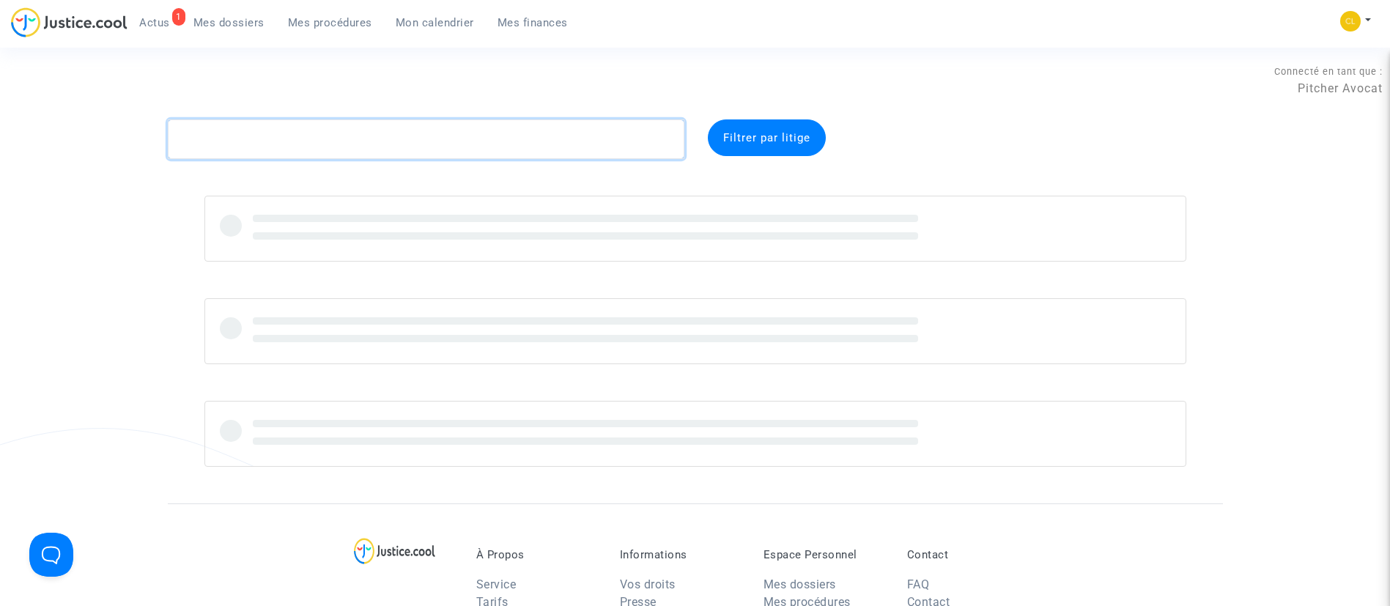
click at [306, 147] on textarea at bounding box center [426, 139] width 516 height 40
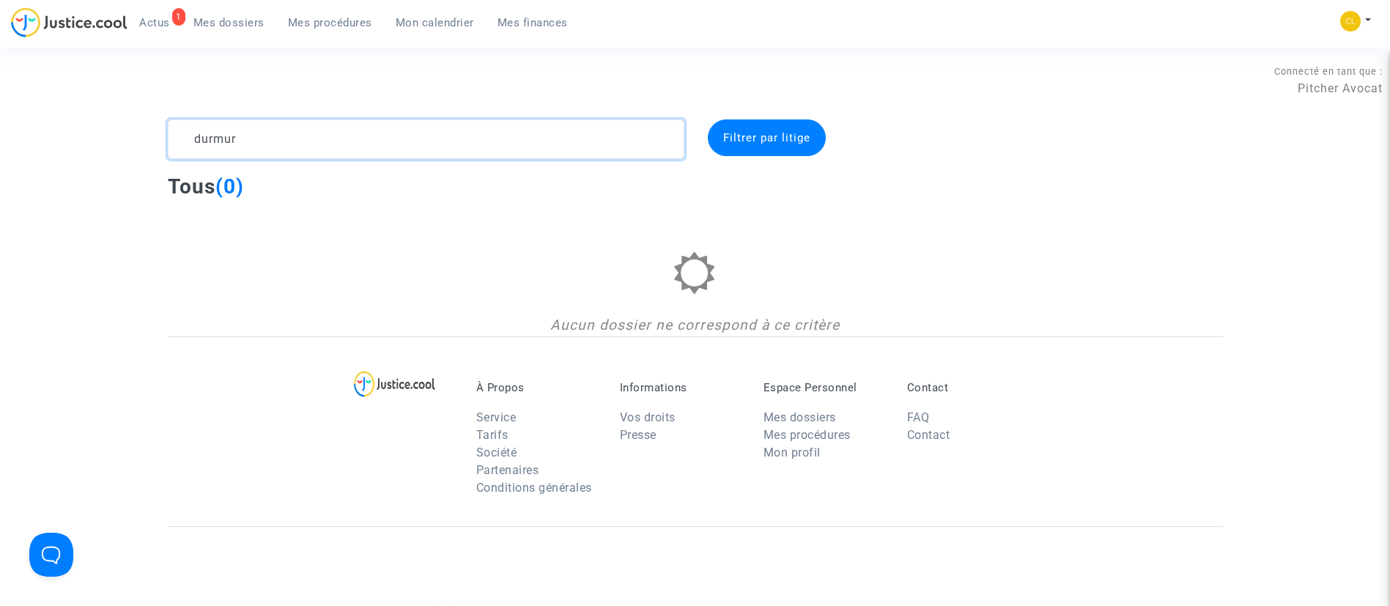
click at [281, 150] on textarea at bounding box center [426, 139] width 516 height 40
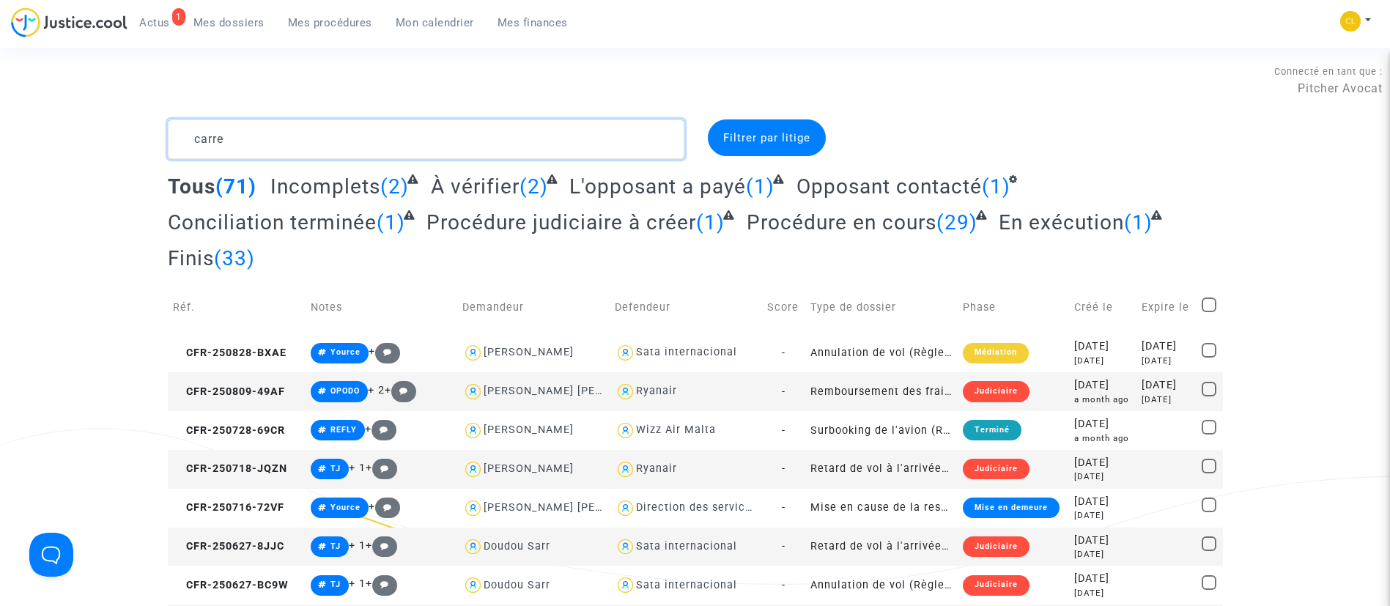
click at [355, 130] on textarea at bounding box center [426, 139] width 516 height 40
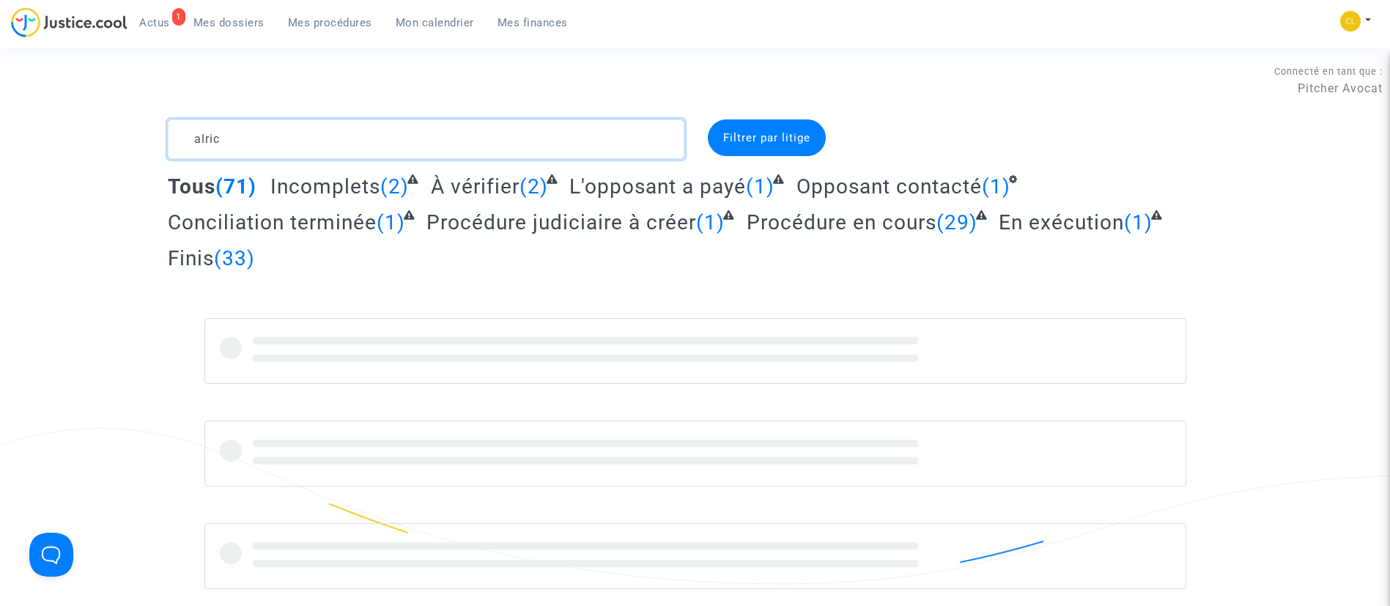
type textarea "alric"
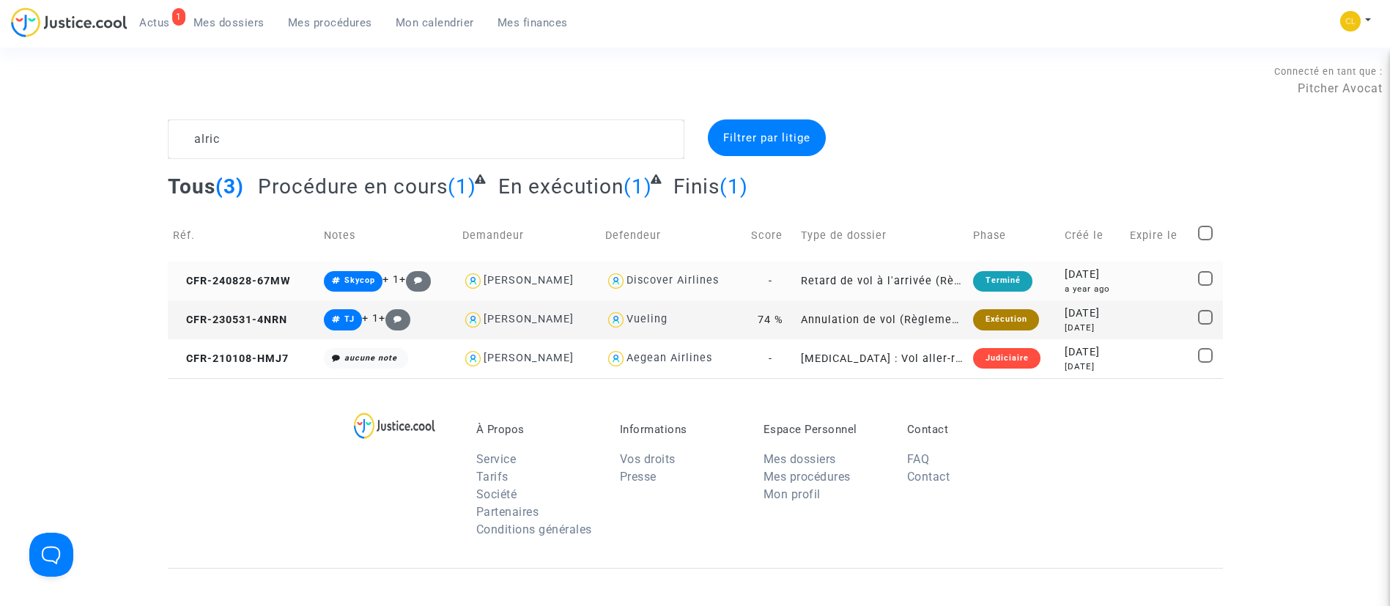
click at [1125, 281] on td "2024-08-28 a year ago" at bounding box center [1092, 281] width 66 height 39
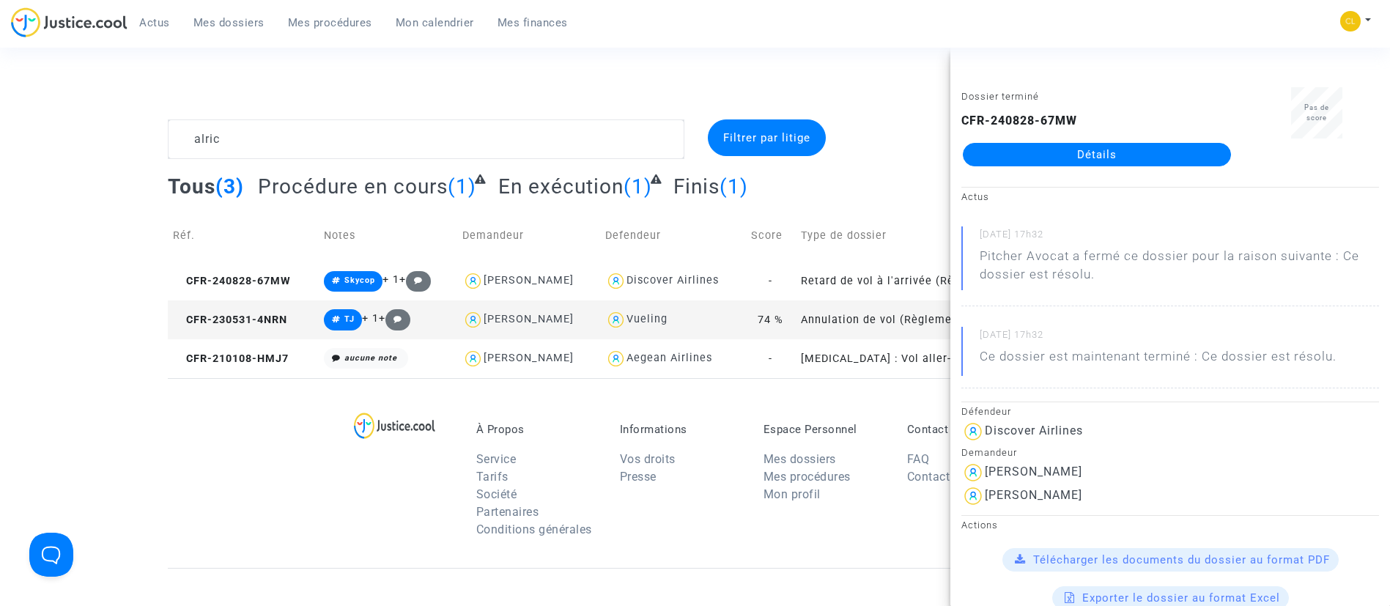
click at [1128, 149] on link "Détails" at bounding box center [1097, 154] width 268 height 23
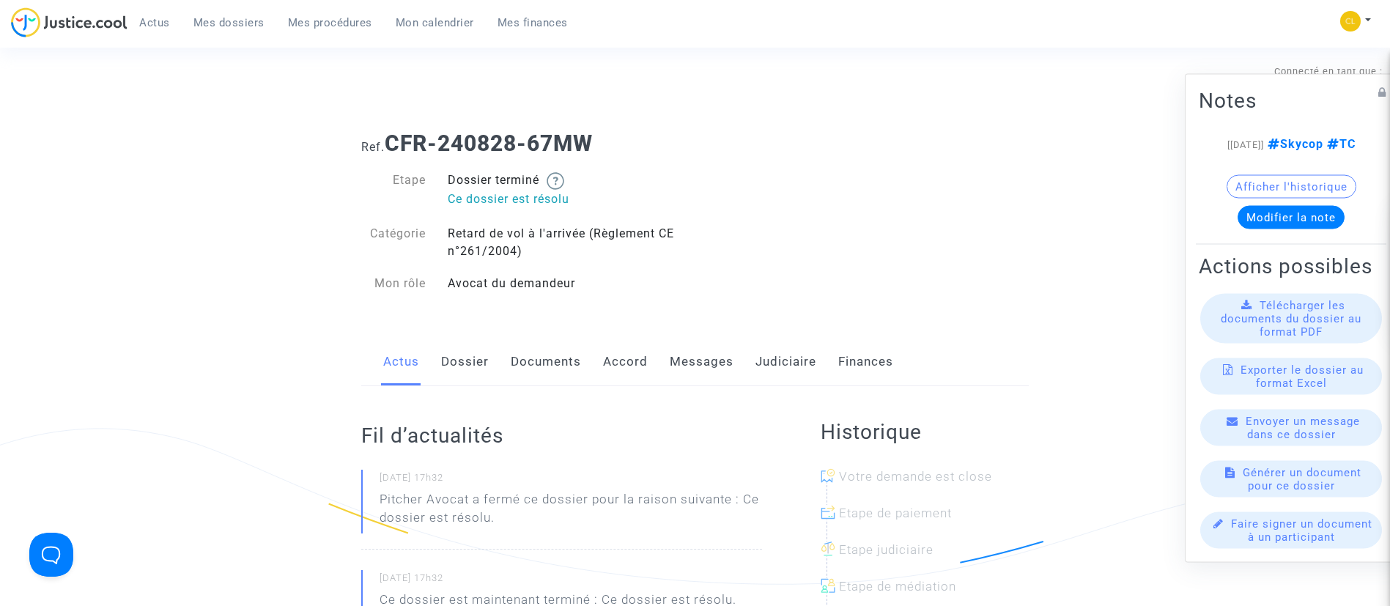
click at [774, 369] on link "Judiciaire" at bounding box center [785, 362] width 61 height 48
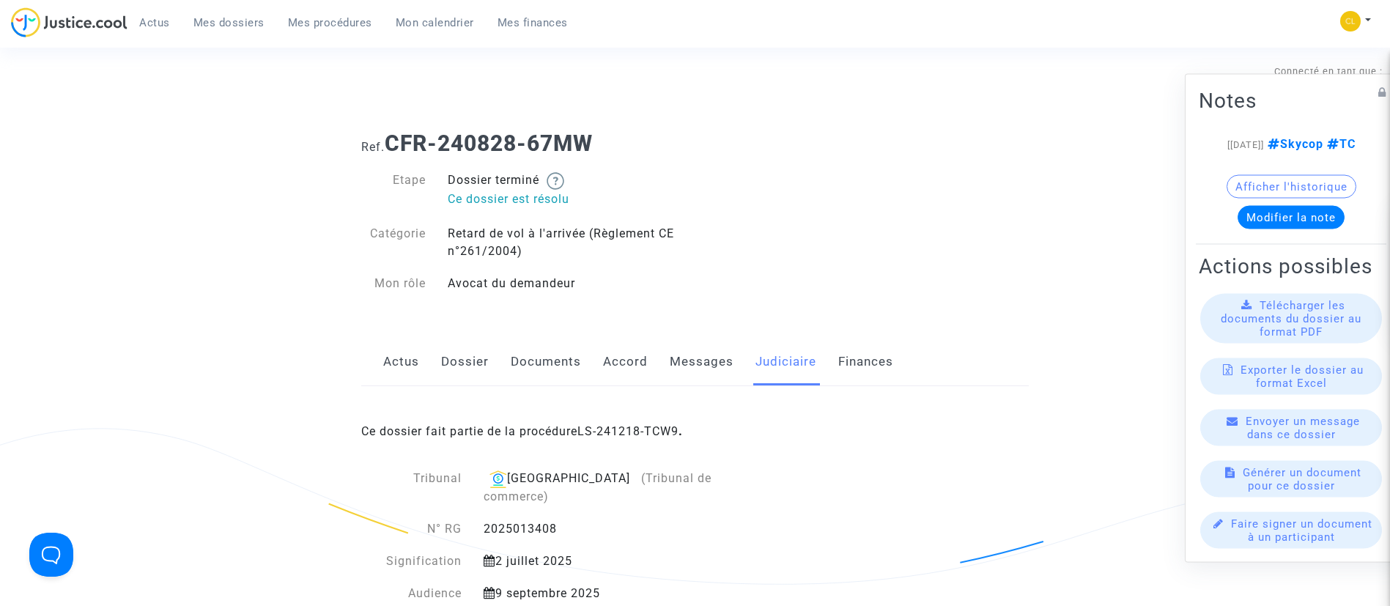
click at [647, 432] on link "LS-241218-TCW9" at bounding box center [627, 431] width 101 height 14
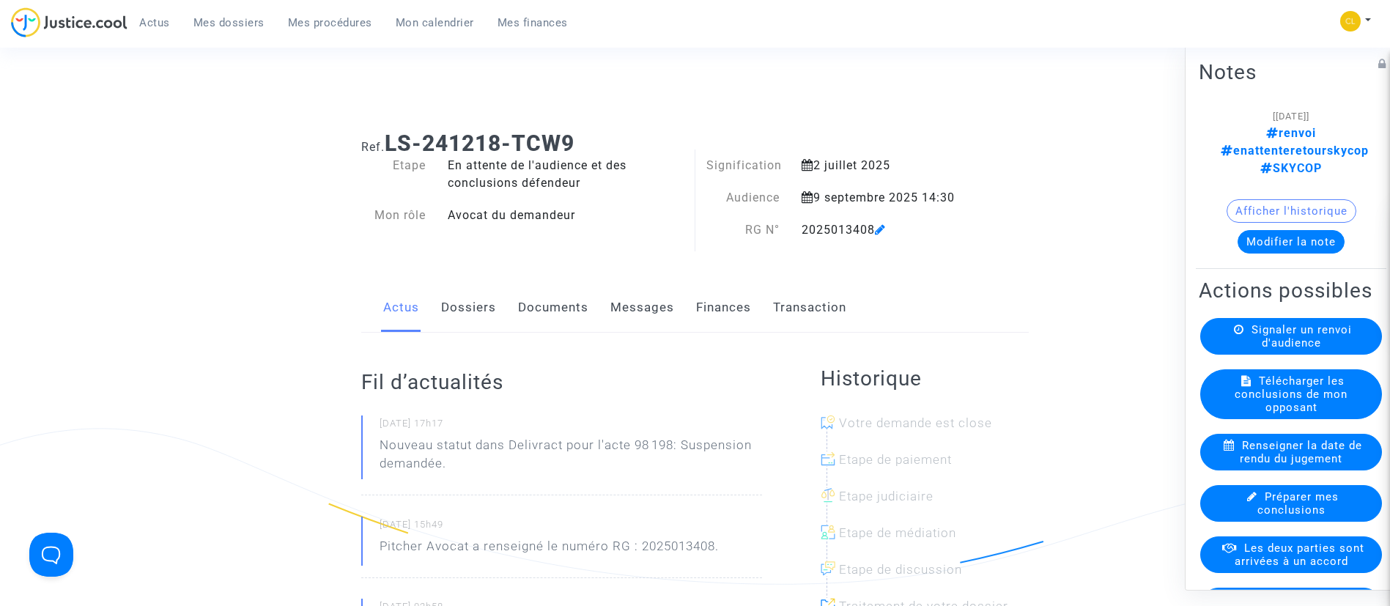
click at [475, 300] on link "Dossiers" at bounding box center [468, 308] width 55 height 48
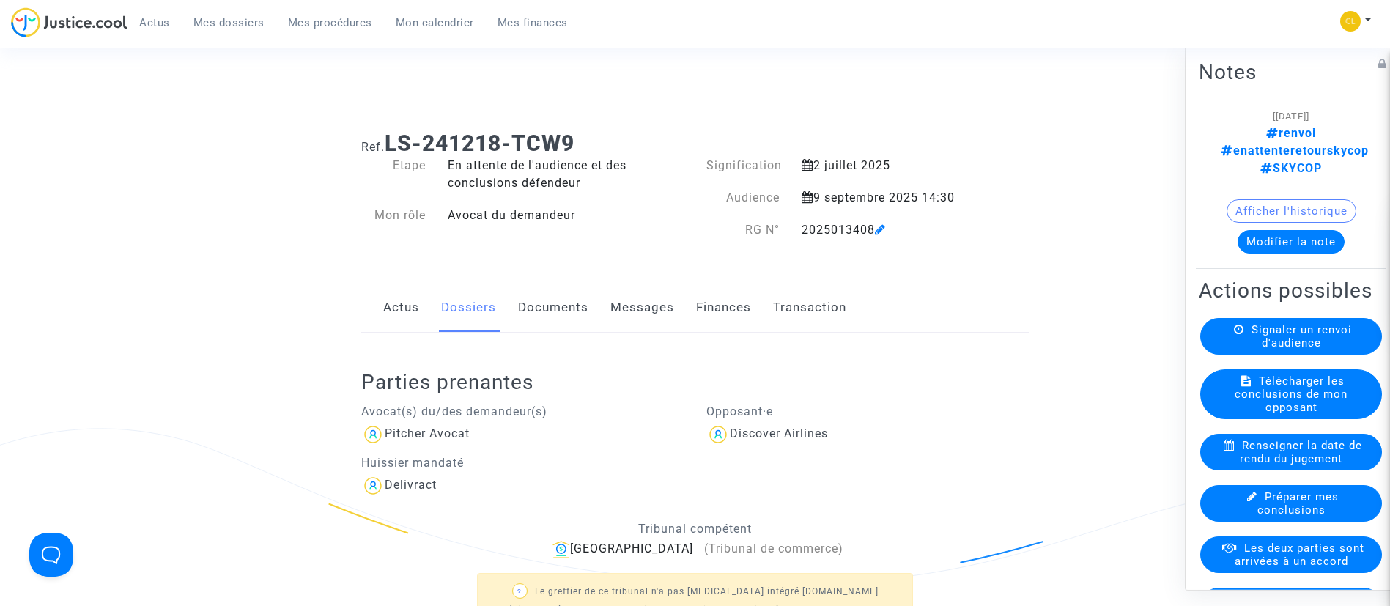
click at [412, 296] on link "Actus" at bounding box center [401, 308] width 36 height 48
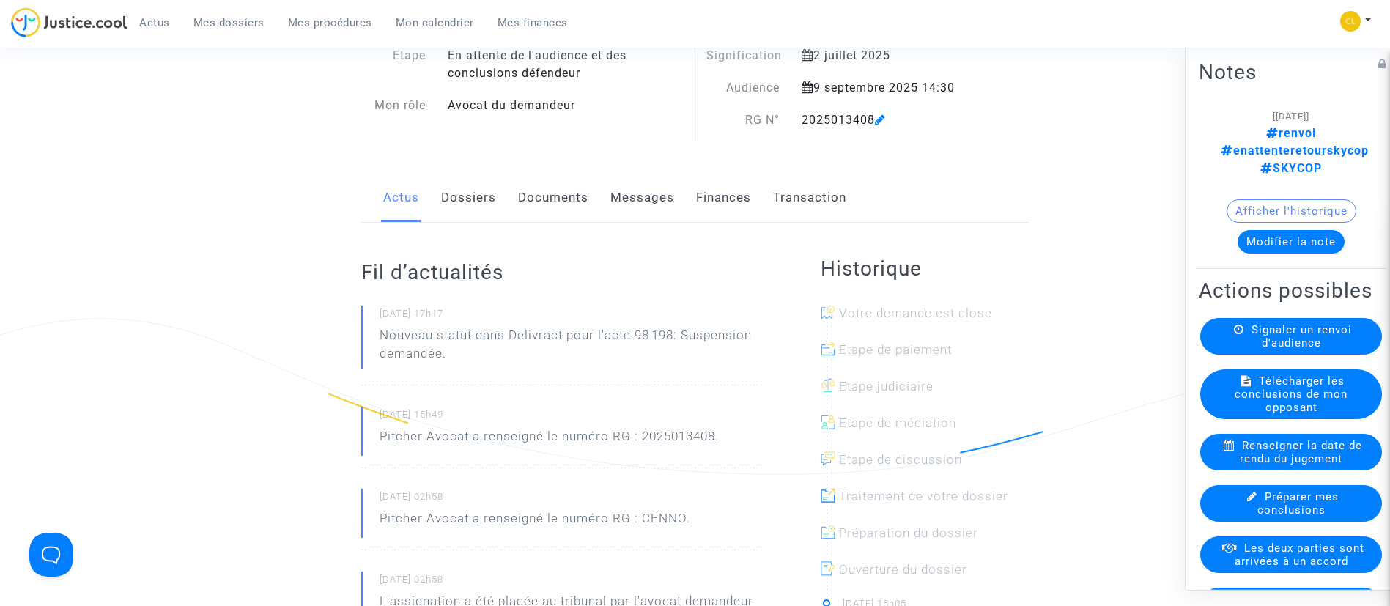
click at [471, 204] on link "Dossiers" at bounding box center [468, 198] width 55 height 48
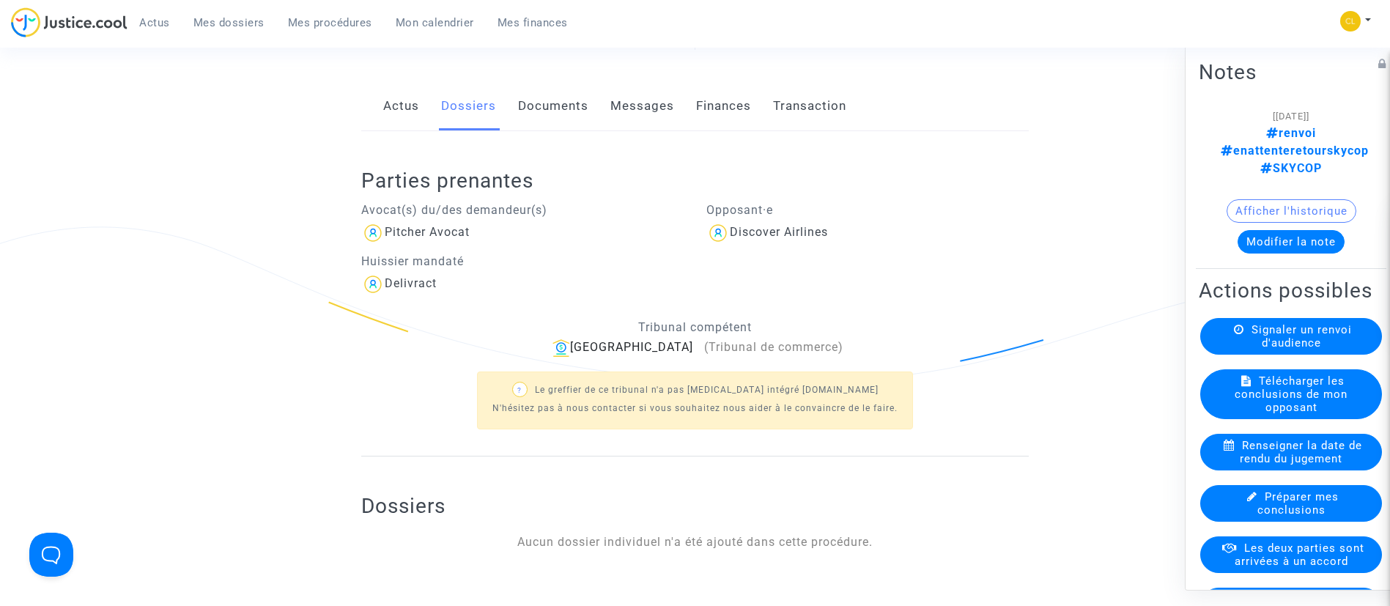
scroll to position [330, 0]
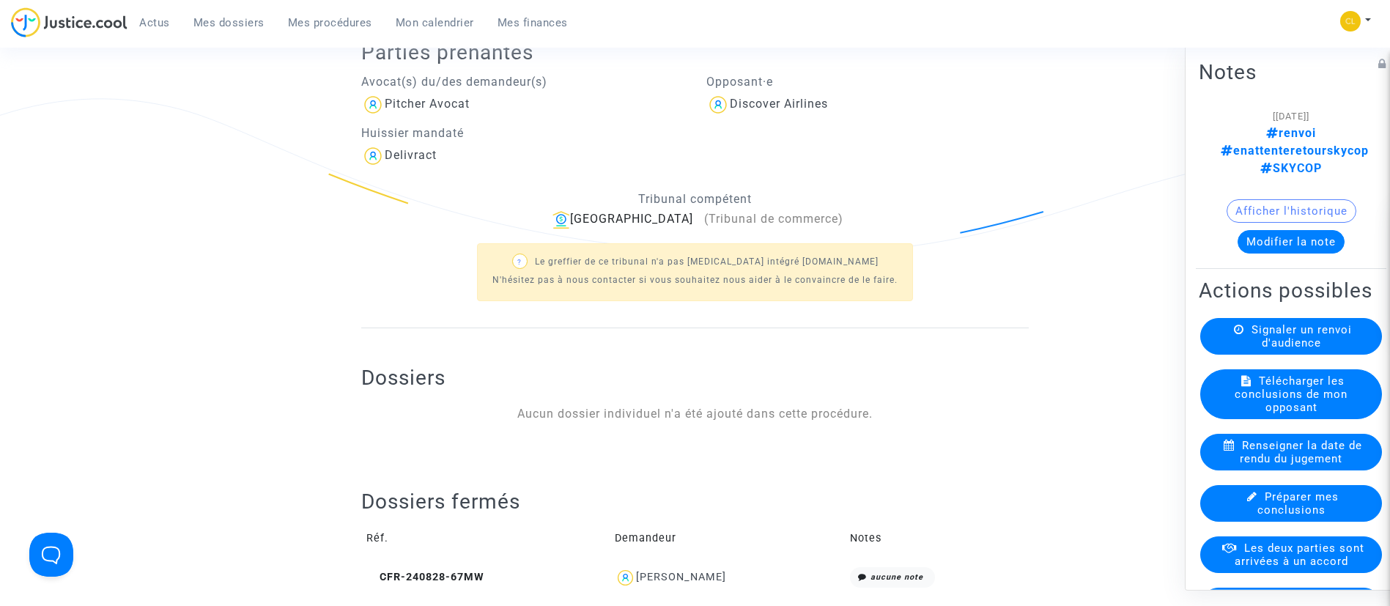
click at [681, 572] on div "Damien Alric" at bounding box center [681, 577] width 90 height 12
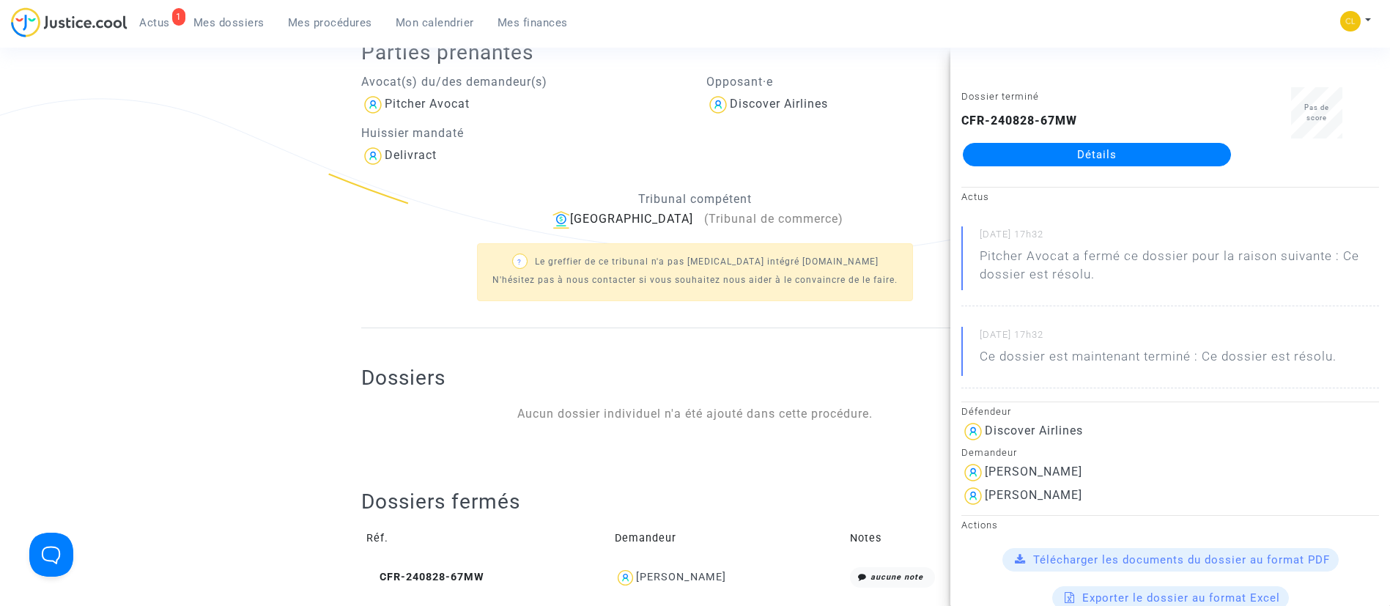
drag, startPoint x: 236, startPoint y: 19, endPoint x: 245, endPoint y: 25, distance: 11.2
click at [236, 18] on span "Mes dossiers" at bounding box center [228, 22] width 71 height 13
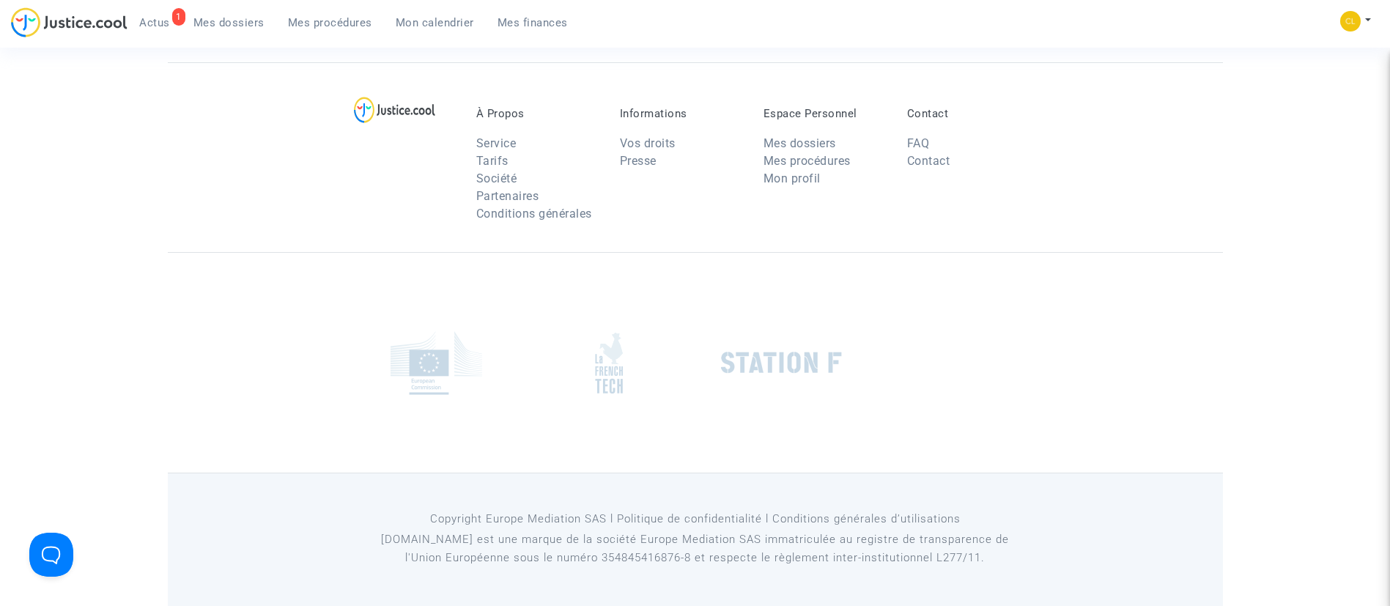
scroll to position [87, 0]
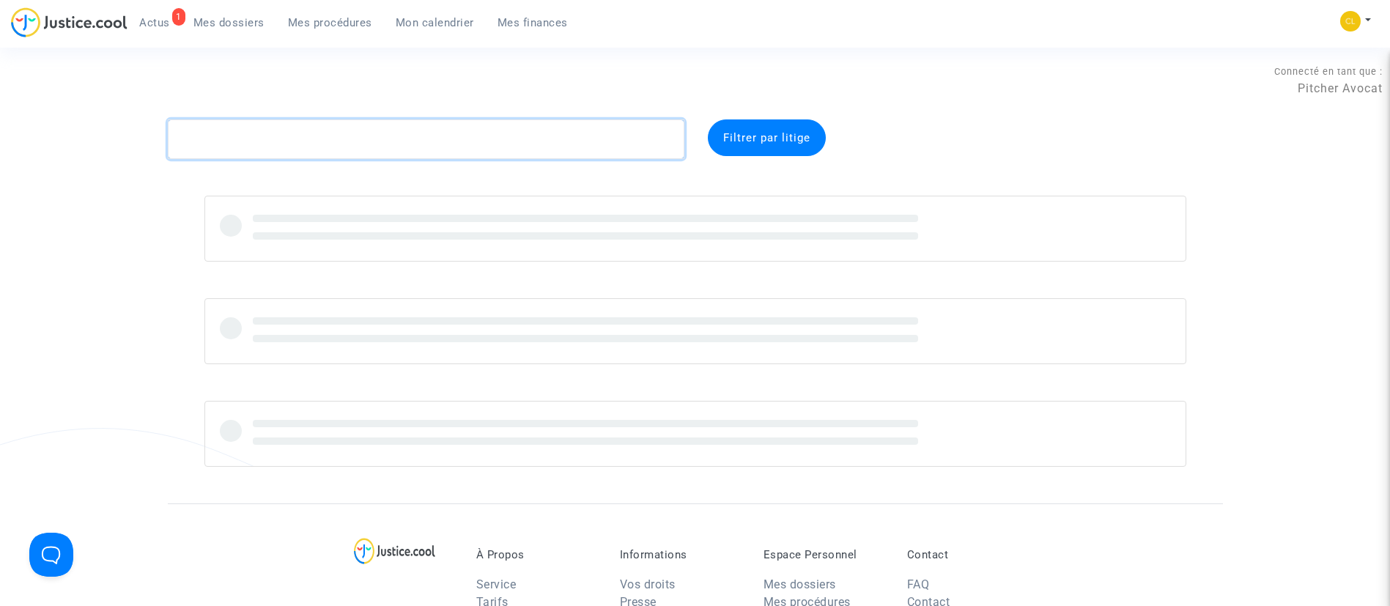
click at [400, 146] on textarea at bounding box center [426, 139] width 516 height 40
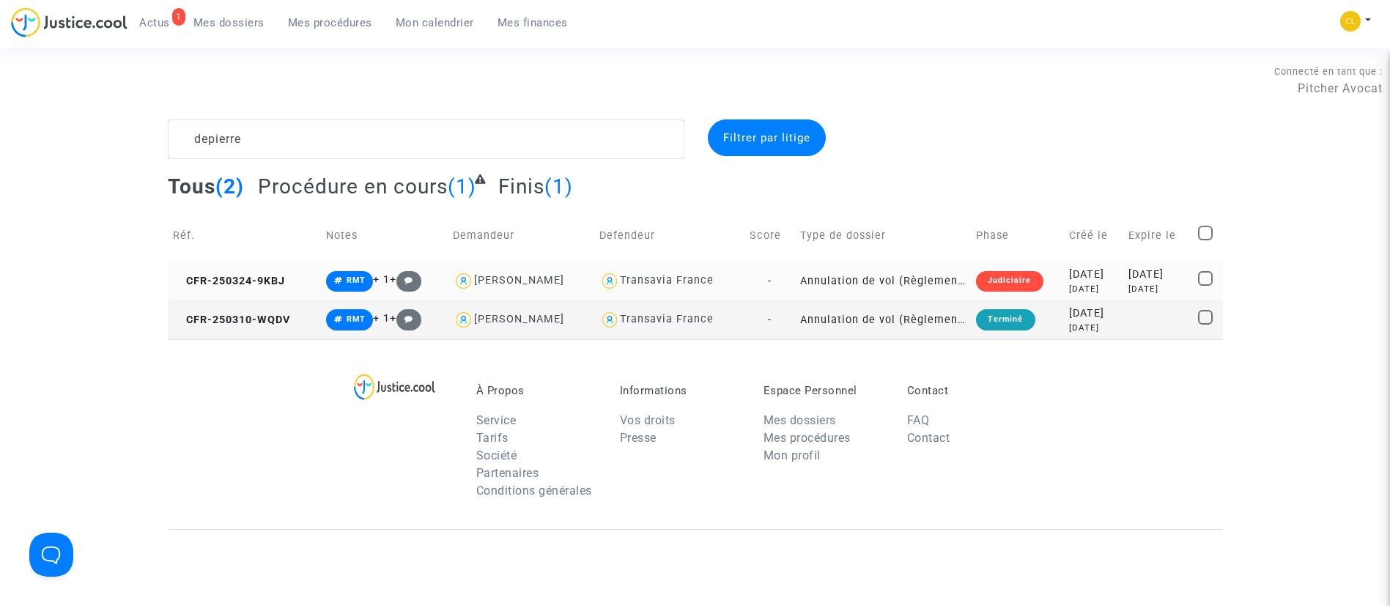
click at [1132, 272] on div "2025-04-19" at bounding box center [1157, 275] width 59 height 16
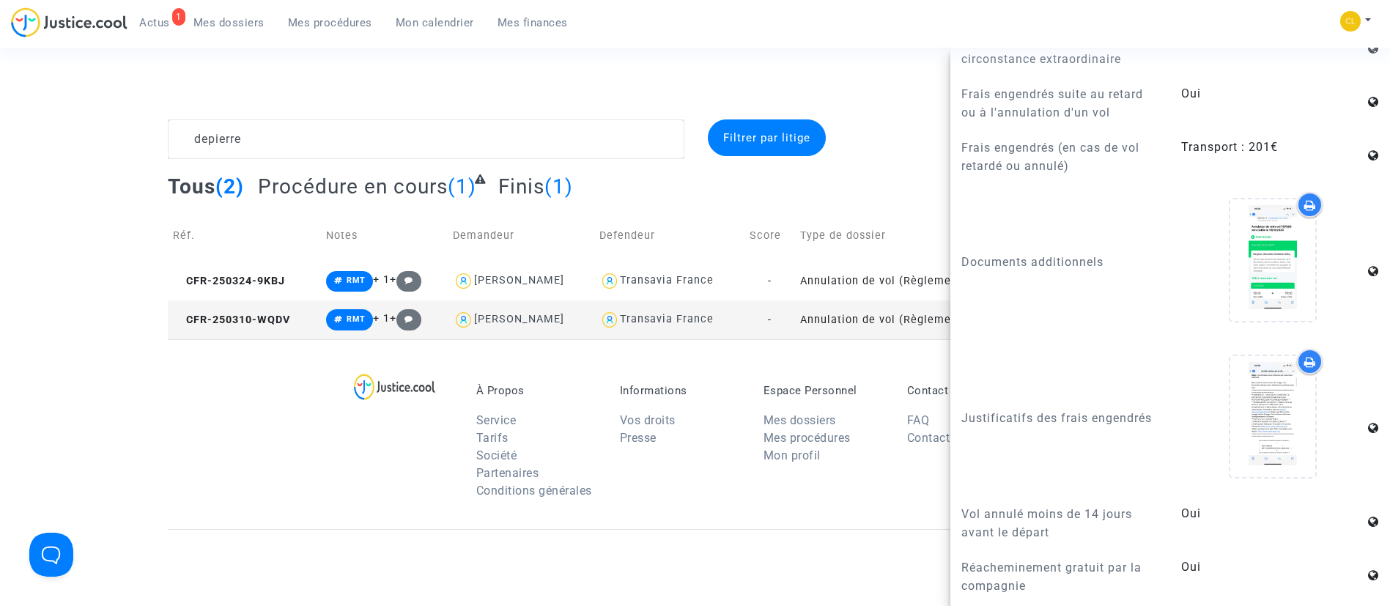
scroll to position [1209, 0]
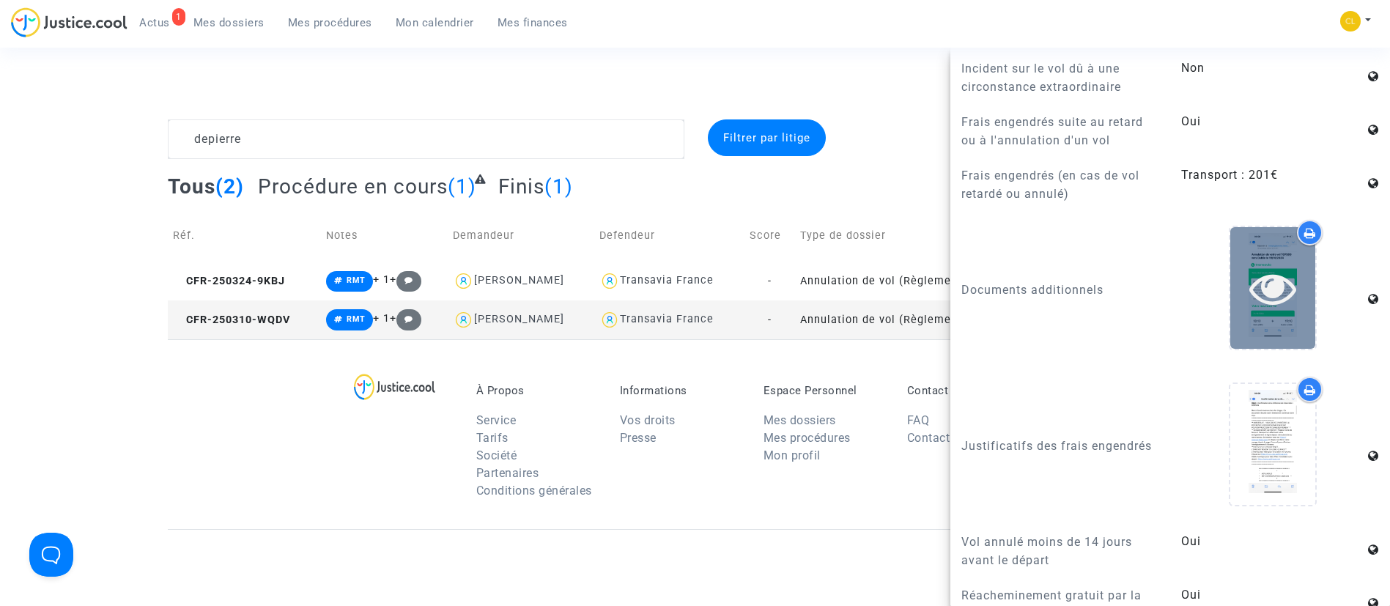
click at [1261, 311] on icon at bounding box center [1273, 287] width 48 height 47
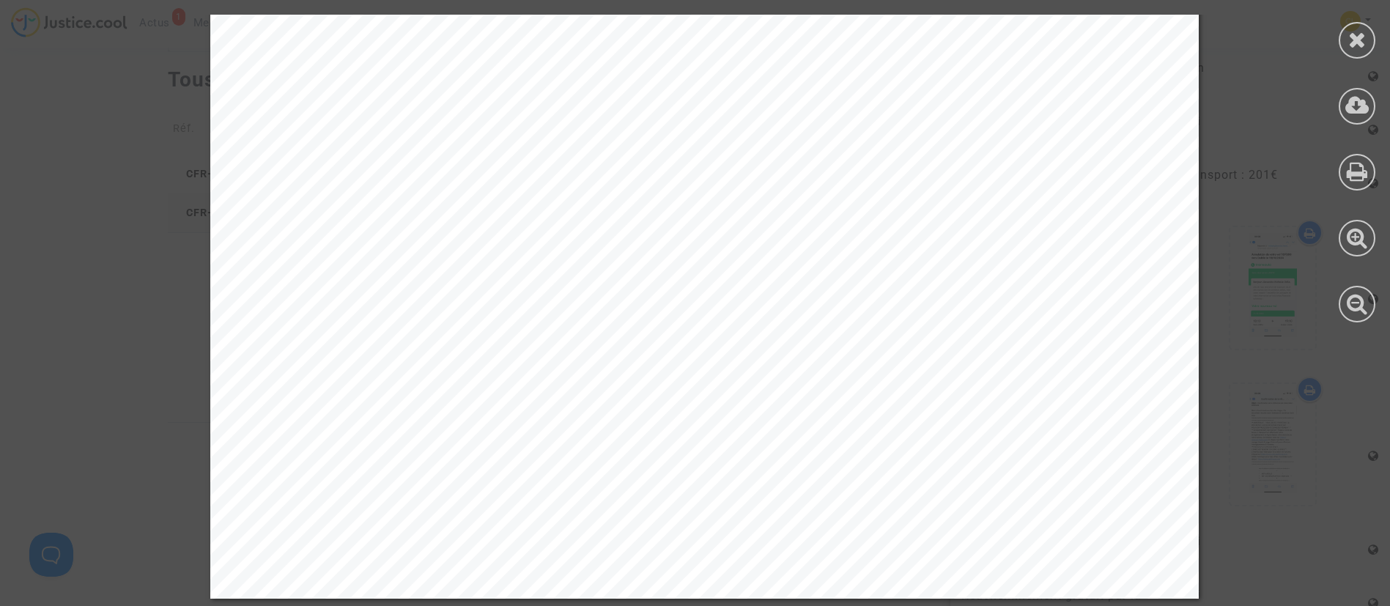
scroll to position [110, 0]
click at [1344, 47] on div at bounding box center [1357, 40] width 37 height 37
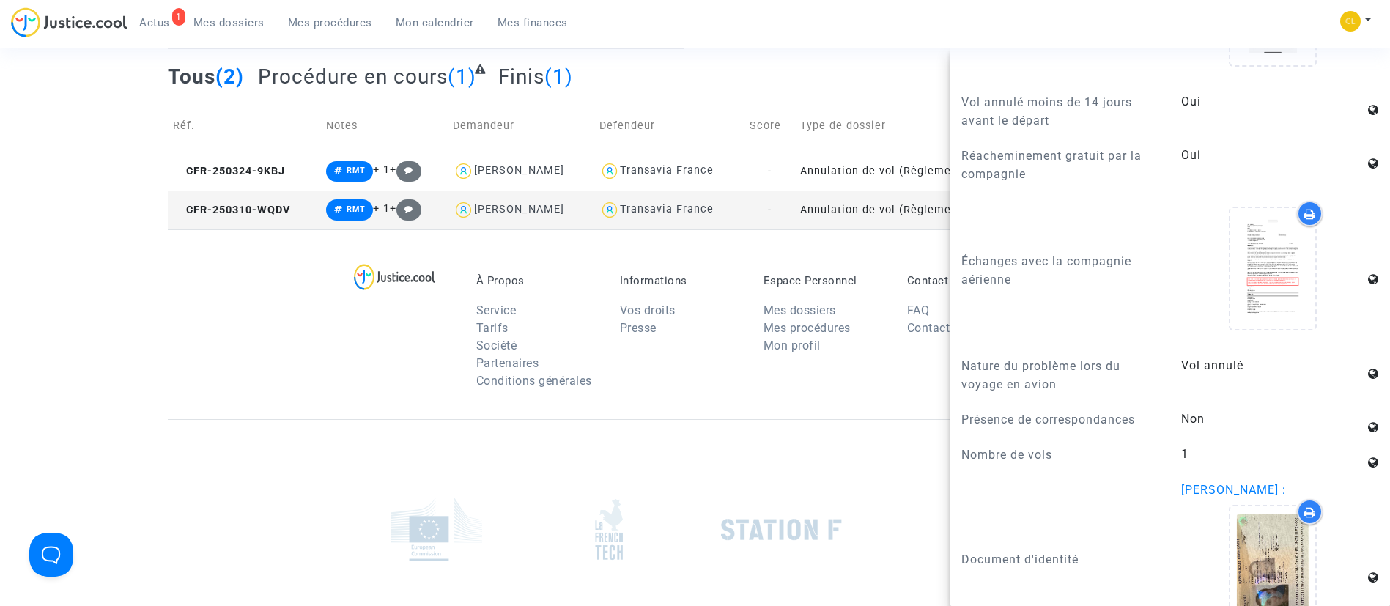
scroll to position [1429, 0]
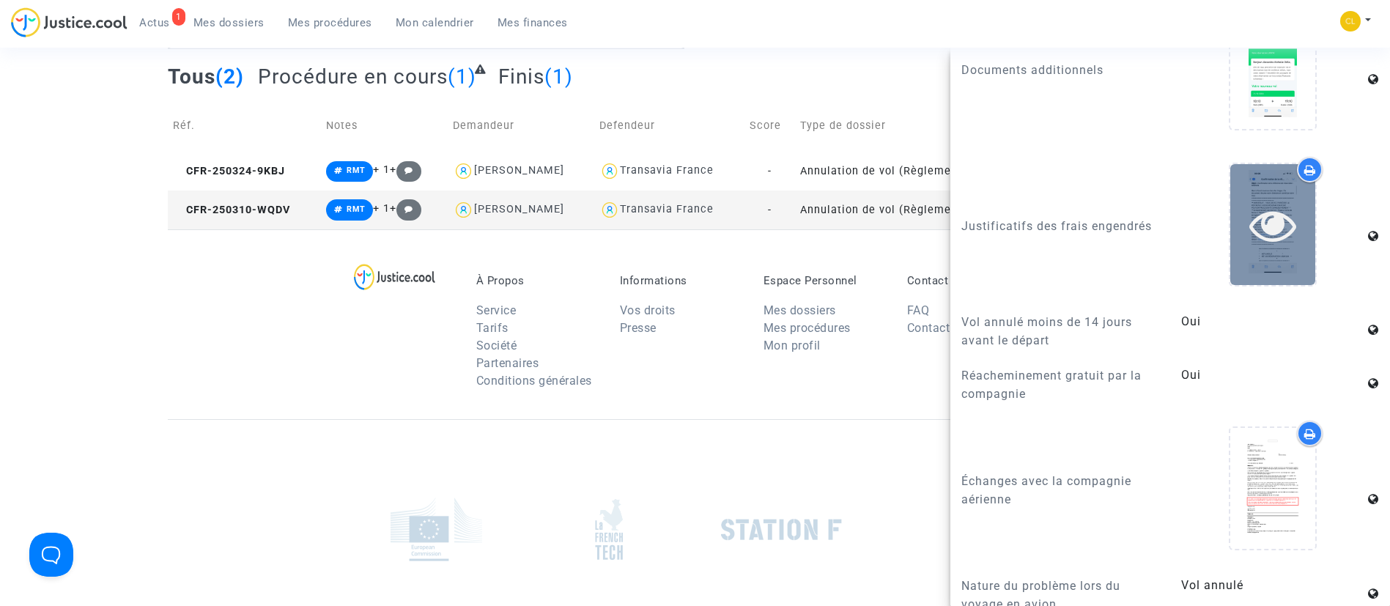
click at [1273, 244] on div at bounding box center [1272, 224] width 85 height 121
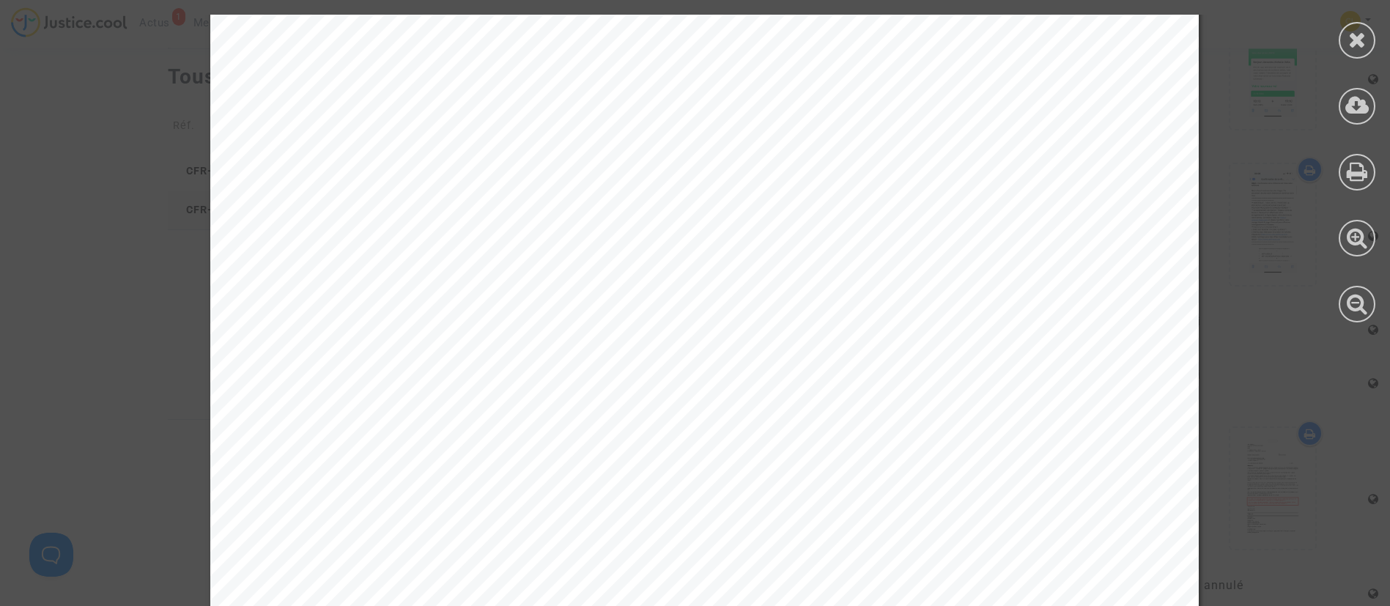
scroll to position [2637, 0]
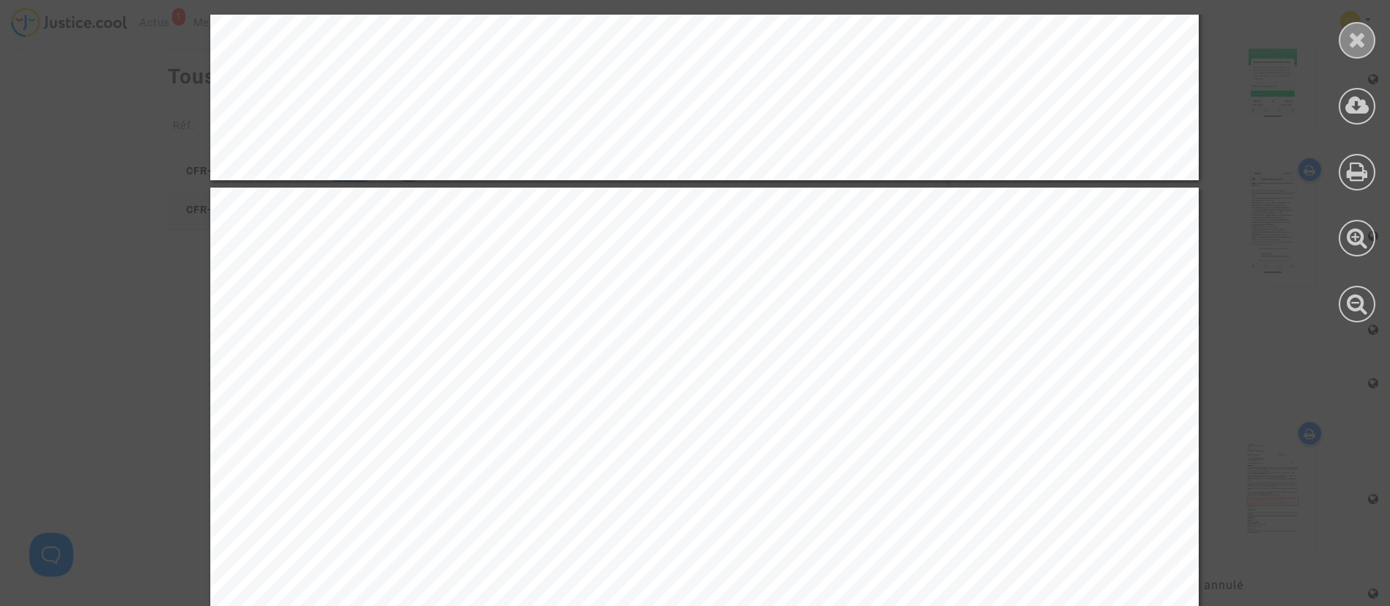
click at [1367, 36] on div at bounding box center [1357, 40] width 37 height 37
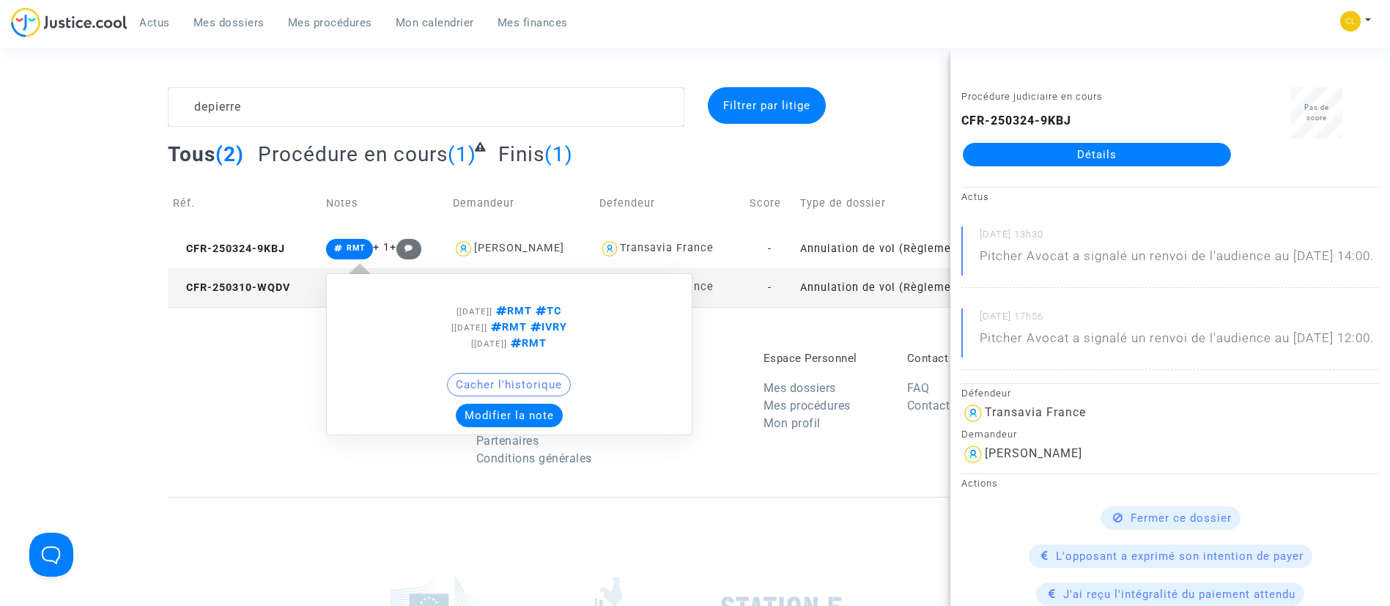
scroll to position [0, 0]
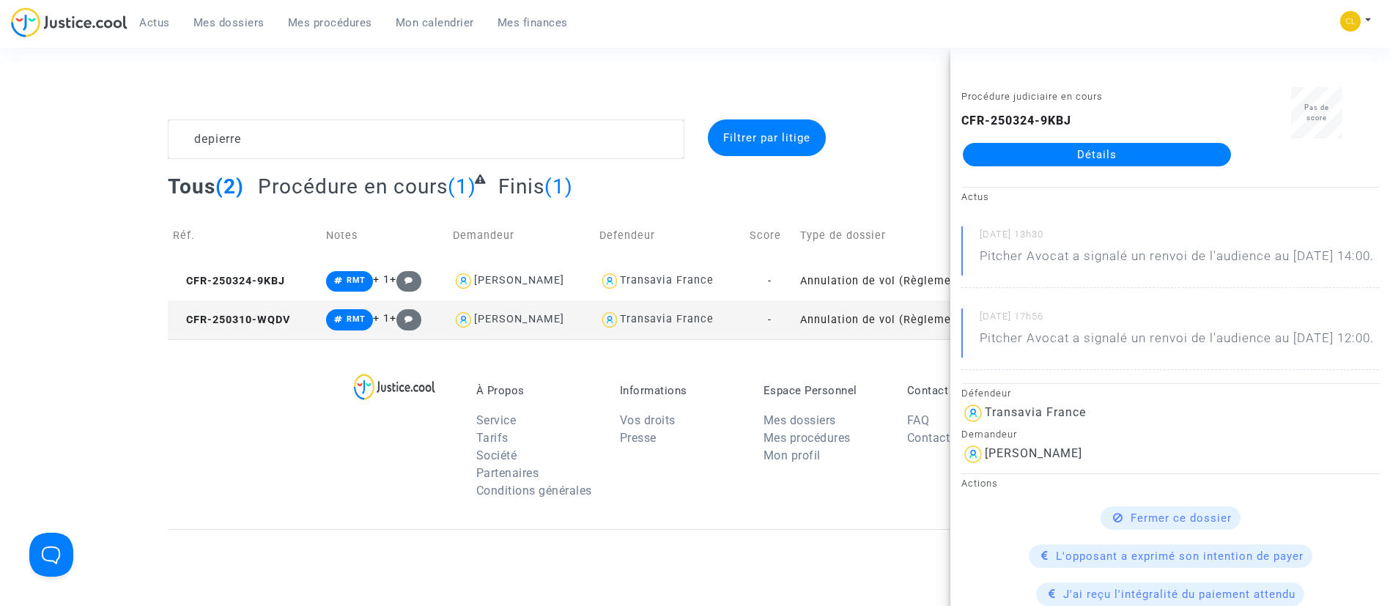
click at [333, 163] on complex-dispute-list "depierre Filtrer par litige Tous (2) Procédure en cours (1) Finis (1) Réf. Note…" at bounding box center [695, 229] width 1055 height 220
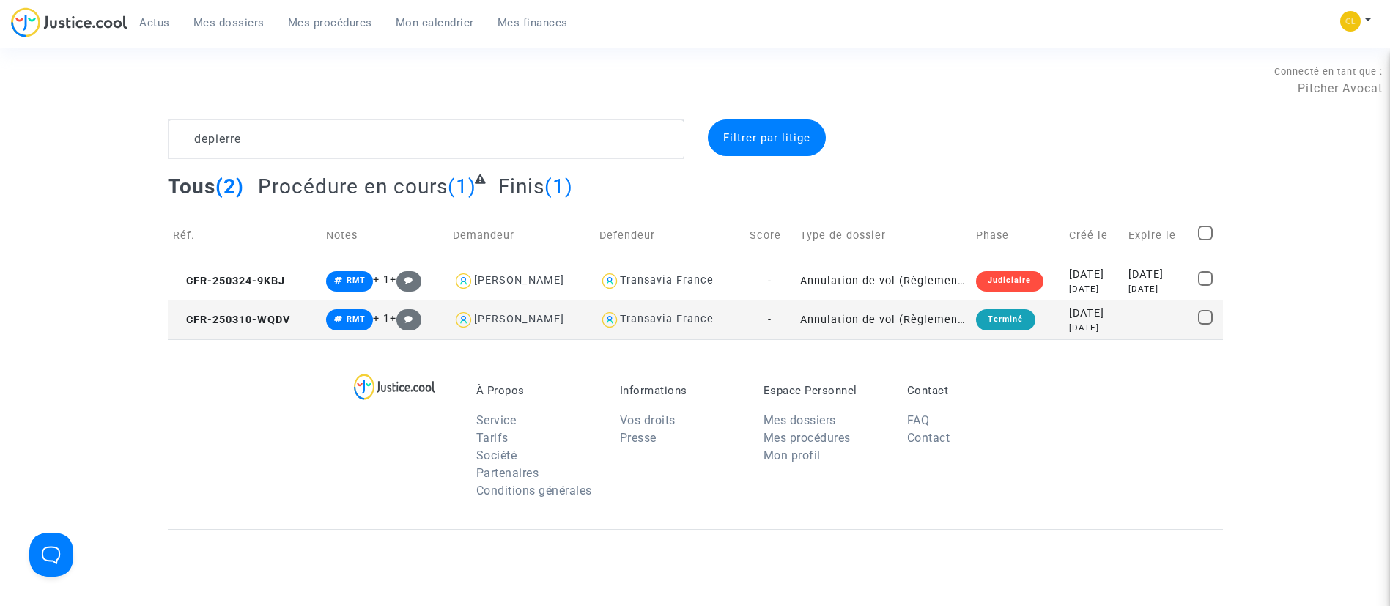
click at [333, 163] on complex-dispute-list "depierre Filtrer par litige Tous (2) Procédure en cours (1) Finis (1) Réf. Note…" at bounding box center [695, 229] width 1055 height 220
click at [322, 143] on textarea at bounding box center [426, 139] width 516 height 40
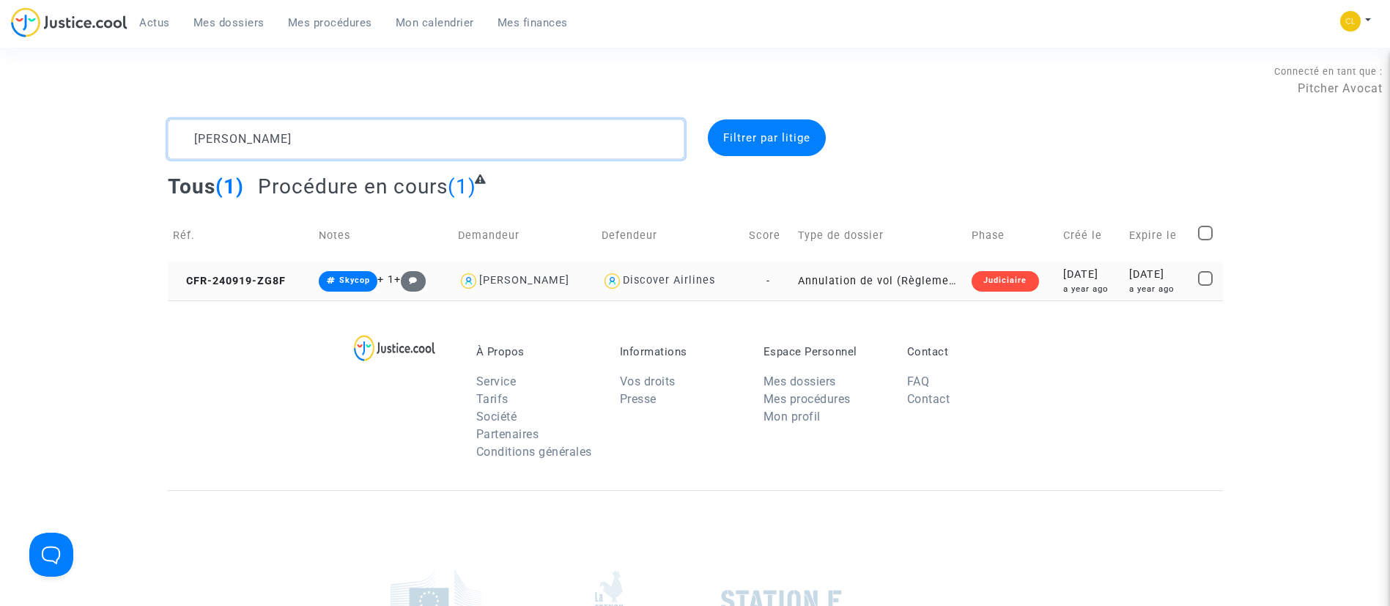
type textarea "sabogal"
drag, startPoint x: 1111, startPoint y: 291, endPoint x: 1121, endPoint y: 293, distance: 9.8
click at [1114, 291] on tr "CFR-240919-ZG8F Skycop + 1 + Santiago Sabogal Discover Airlines - Annulation de…" at bounding box center [695, 281] width 1055 height 39
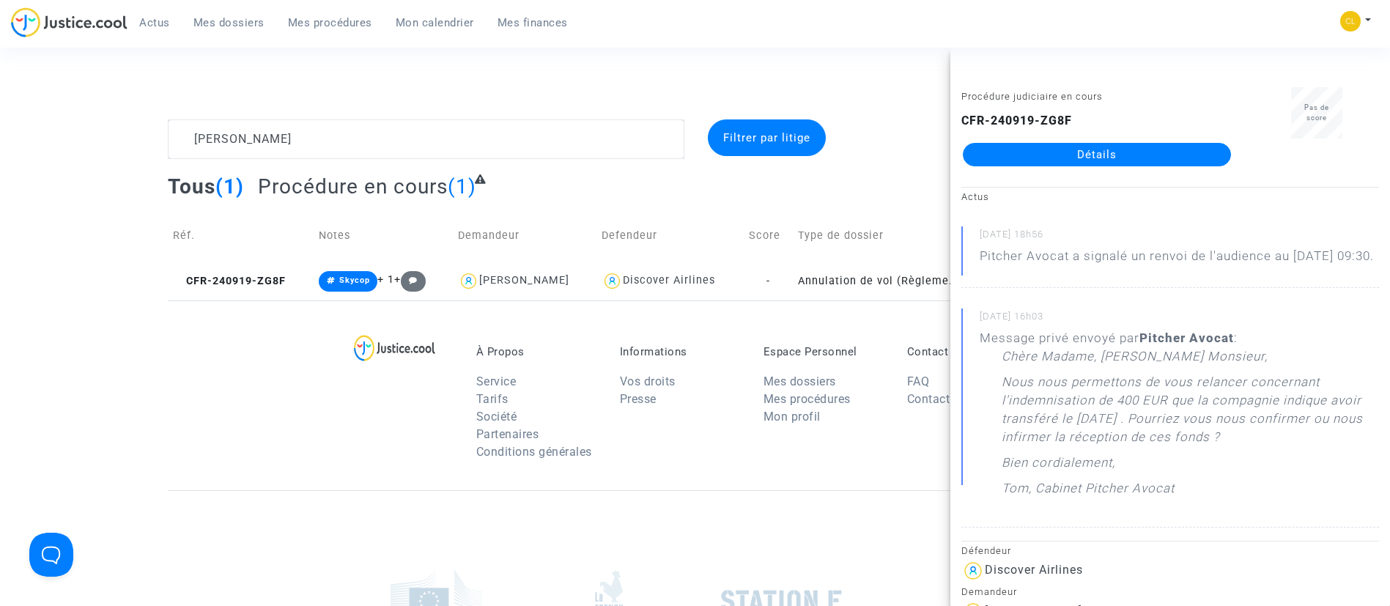
click at [1111, 165] on link "Détails" at bounding box center [1097, 154] width 268 height 23
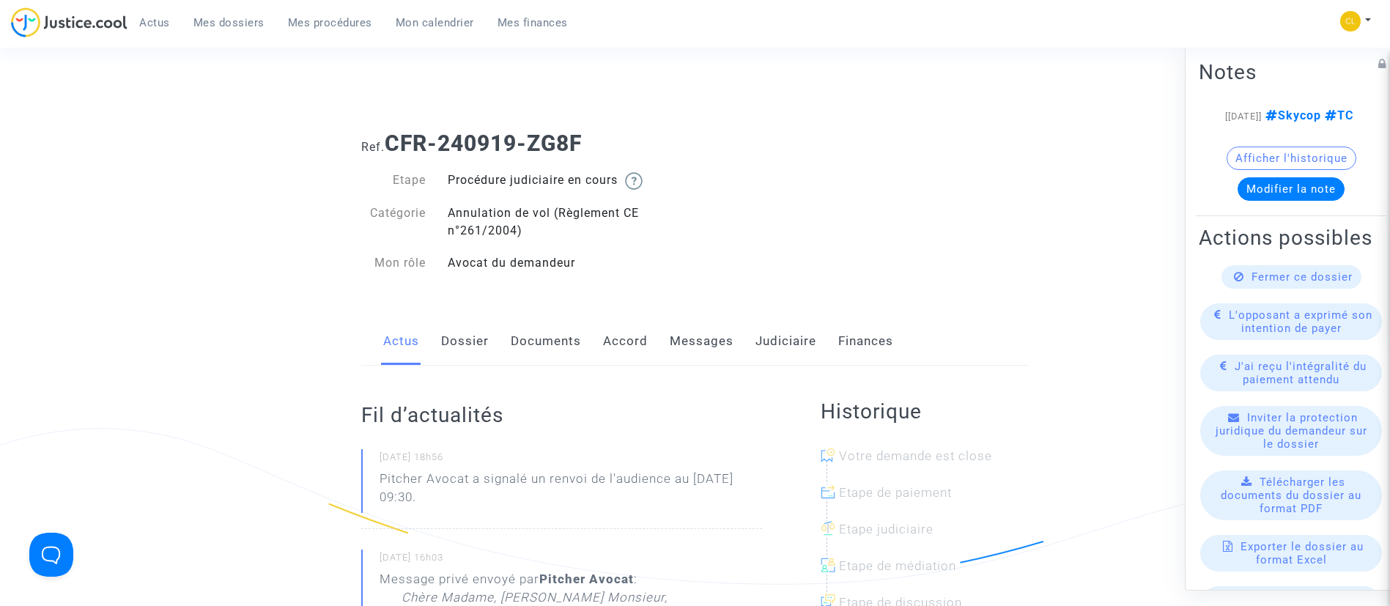
click at [681, 348] on link "Messages" at bounding box center [702, 341] width 64 height 48
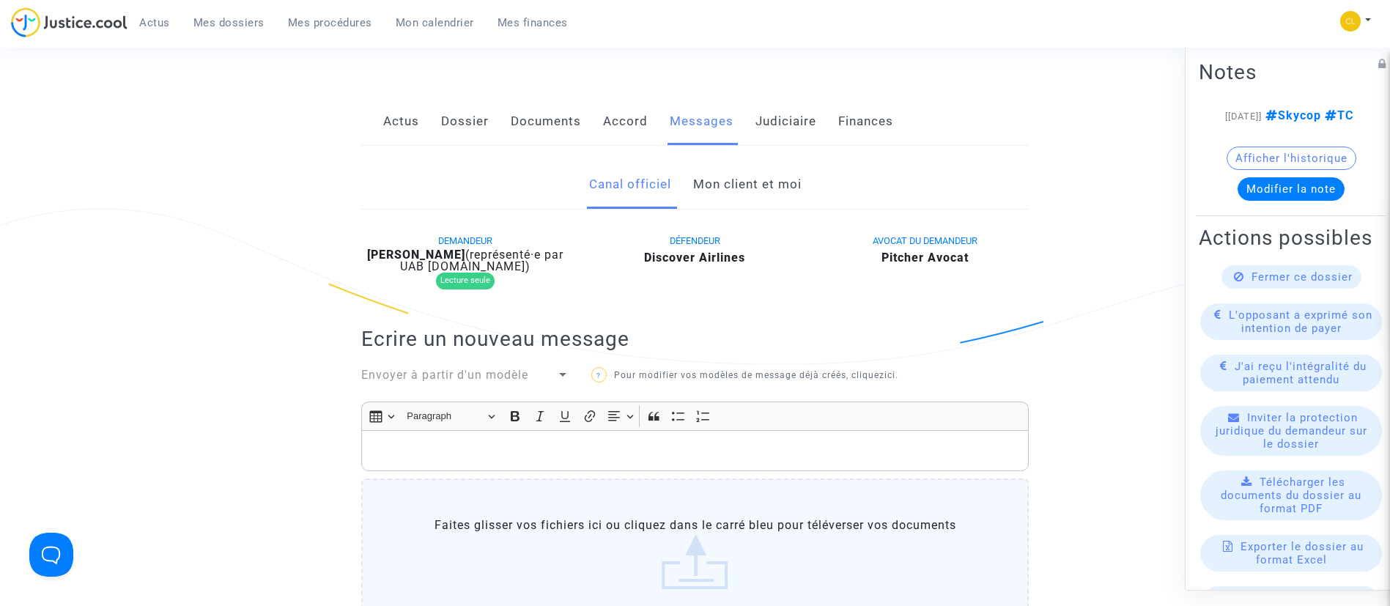
click at [735, 180] on link "Mon client et moi" at bounding box center [747, 184] width 108 height 48
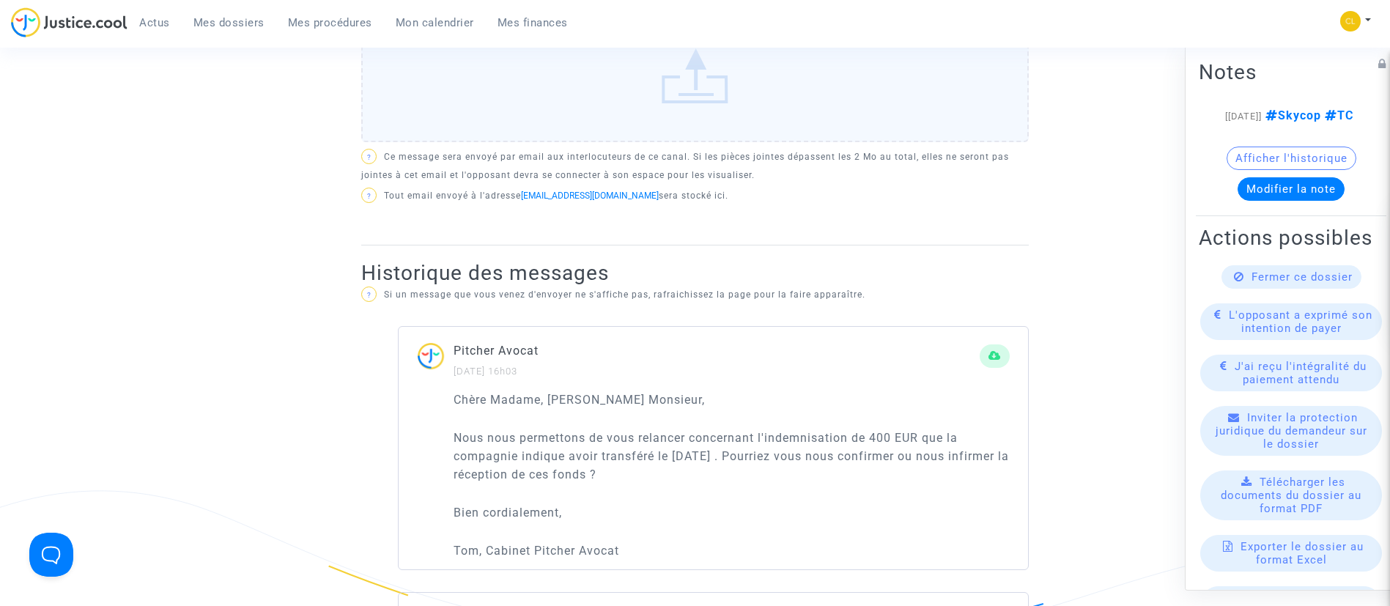
scroll to position [769, 0]
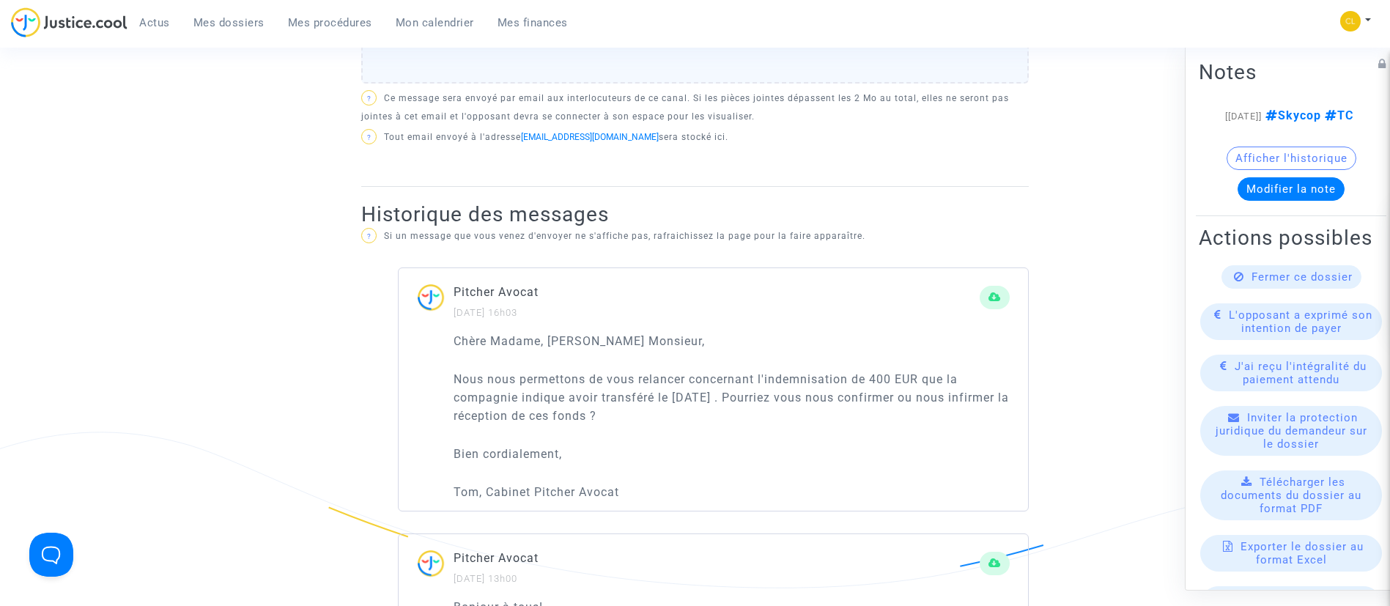
drag, startPoint x: 629, startPoint y: 488, endPoint x: 457, endPoint y: 344, distance: 224.1
click at [457, 344] on div "Chère Madame, Cher Monsieur, Nous nous permettons de vous relancer concernant l…" at bounding box center [731, 417] width 556 height 170
copy div "Chère Madame, Cher Monsieur, Nous nous permettons de vous relancer concernant l…"
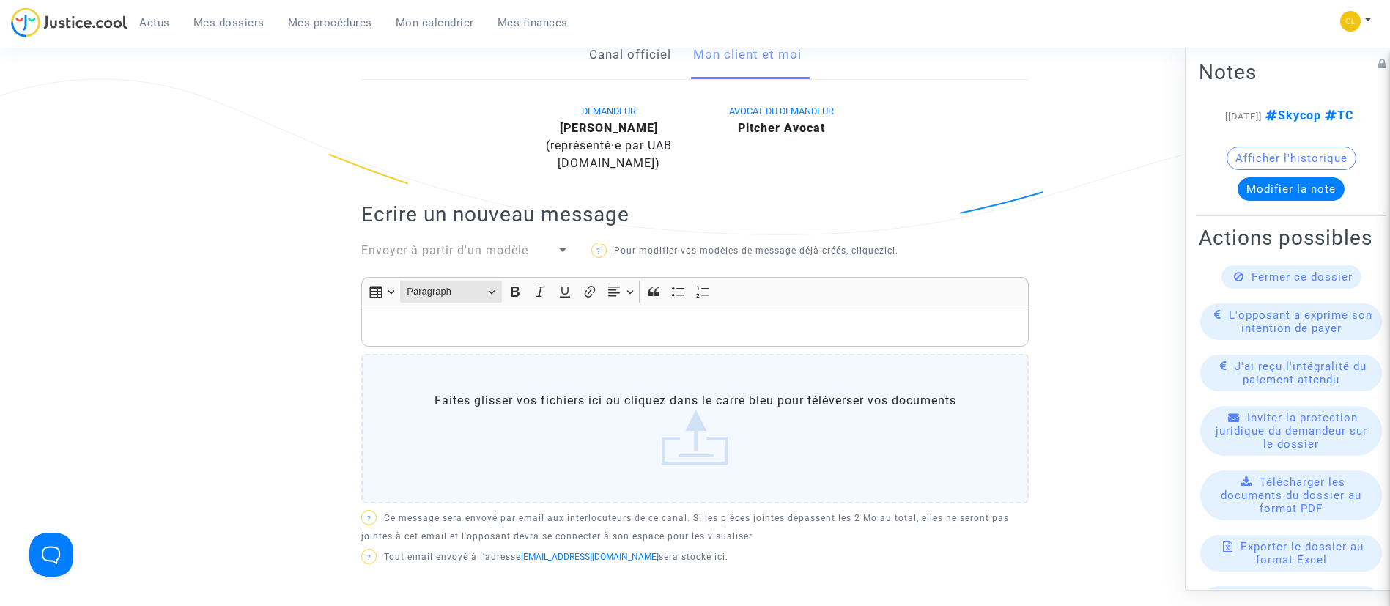
scroll to position [330, 0]
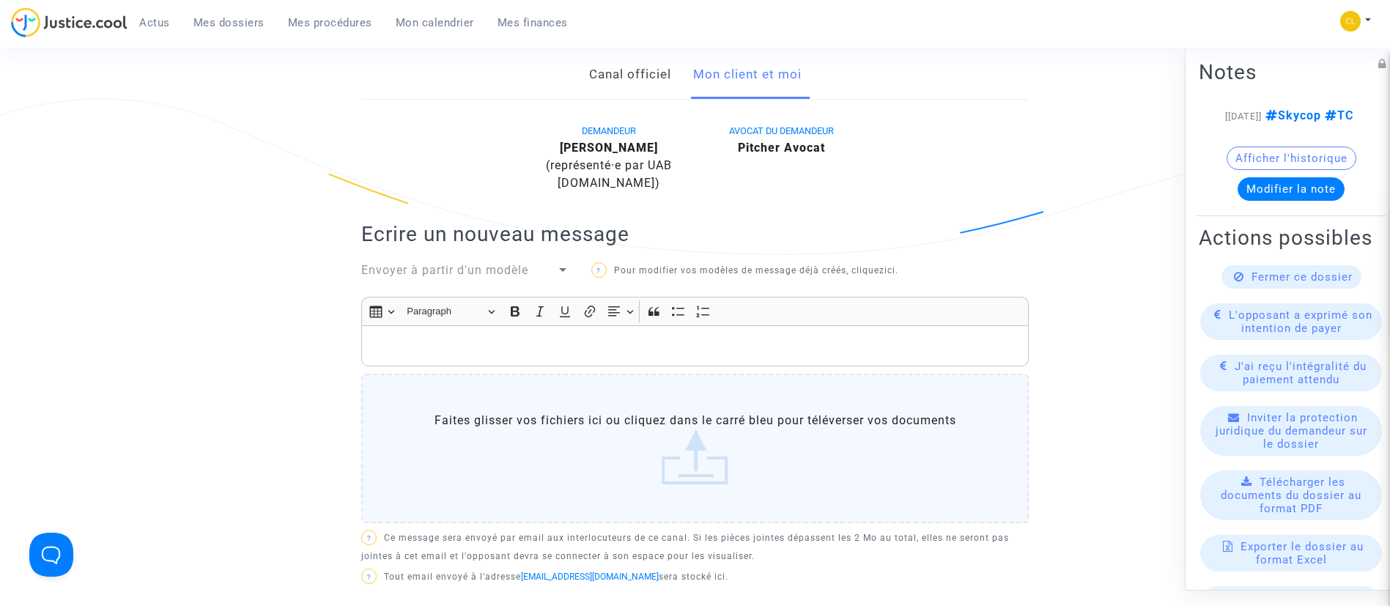
click at [449, 344] on p "Rich Text Editor, main" at bounding box center [695, 346] width 652 height 18
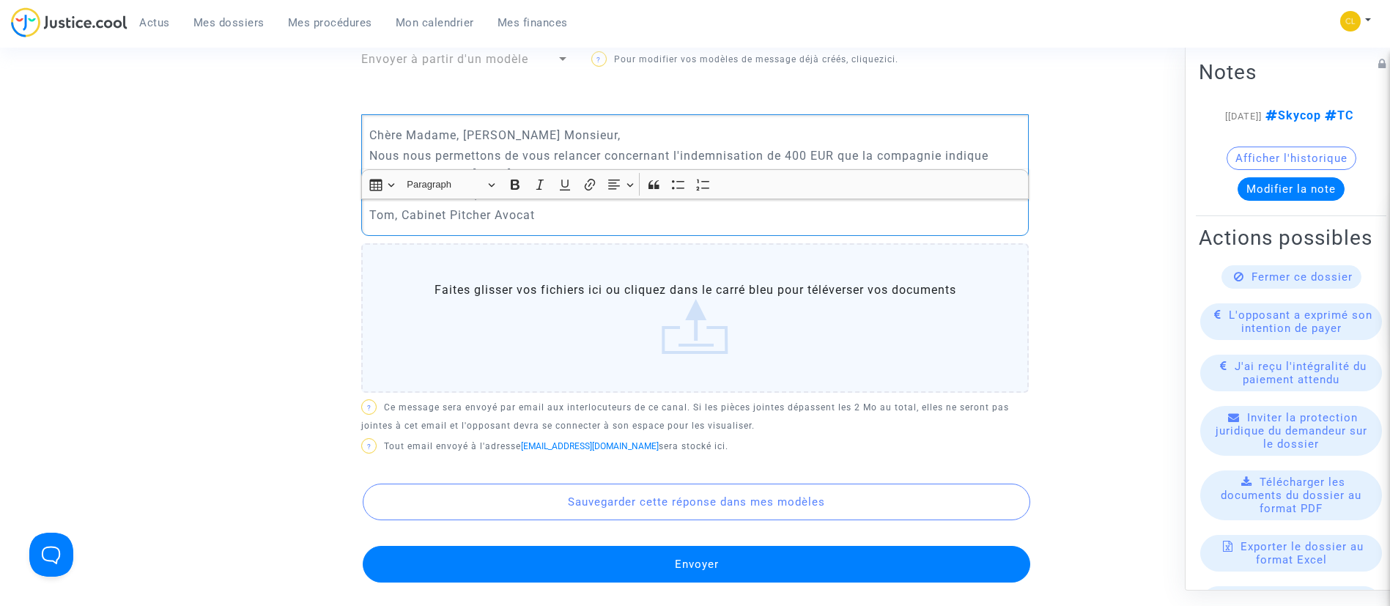
scroll to position [879, 0]
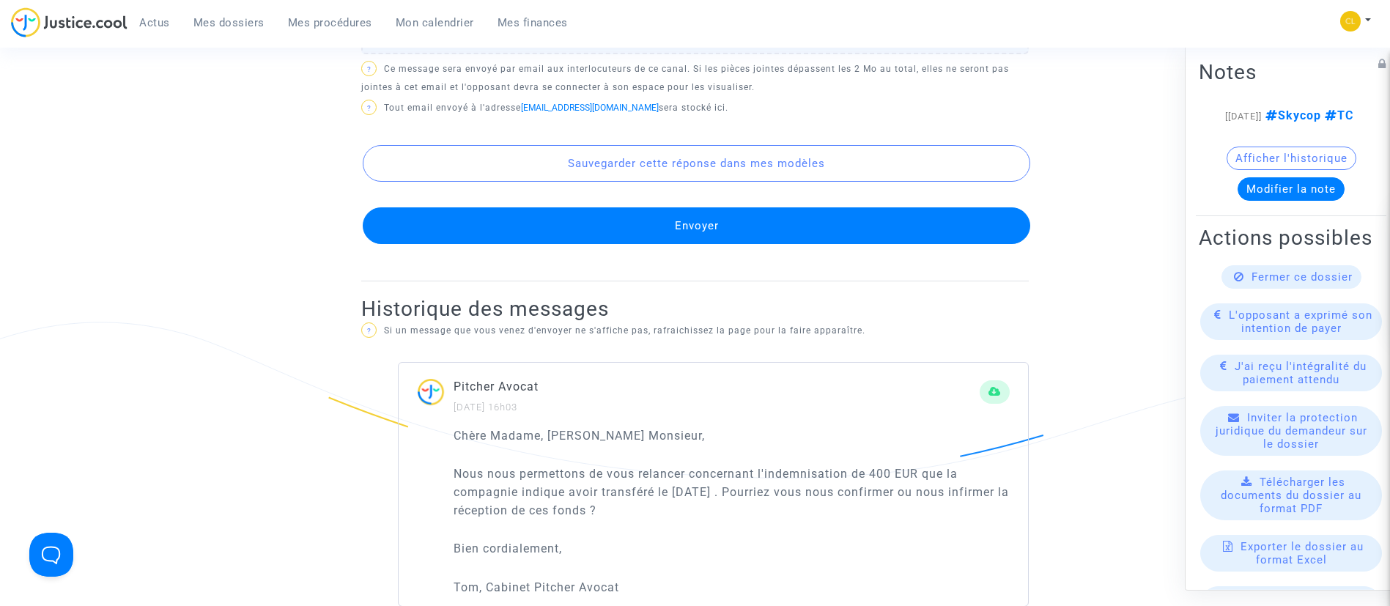
click at [612, 226] on button "Envoyer" at bounding box center [696, 225] width 667 height 37
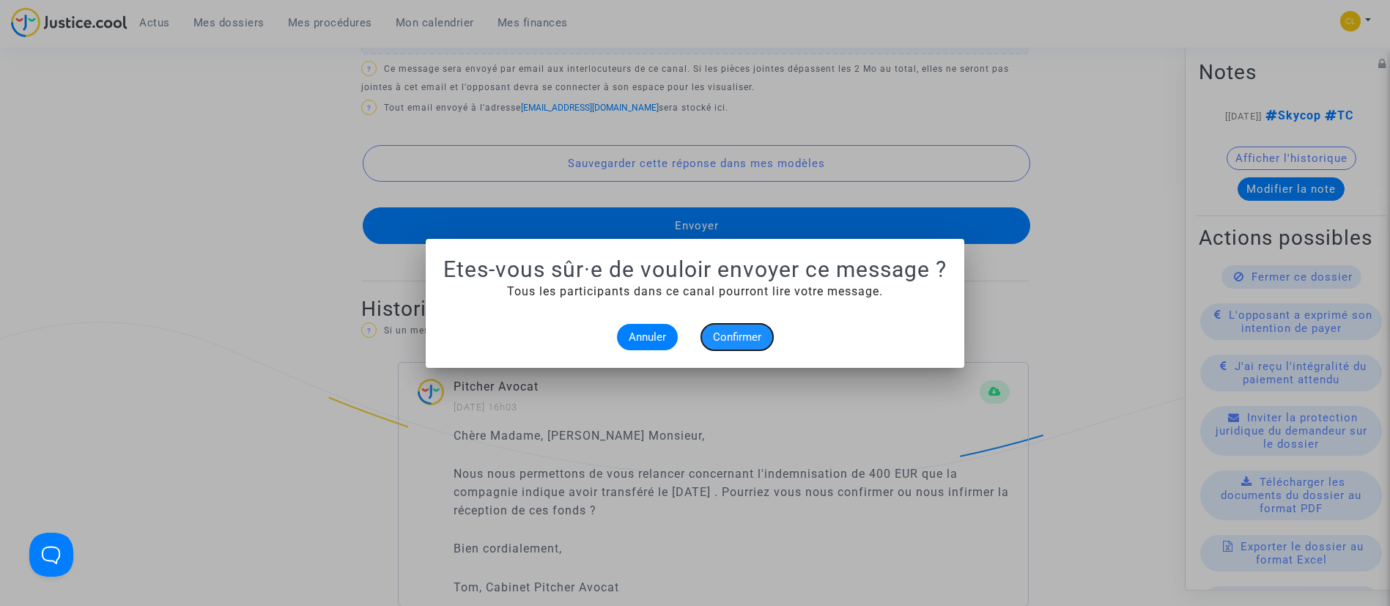
click at [735, 326] on button "Confirmer" at bounding box center [737, 337] width 72 height 26
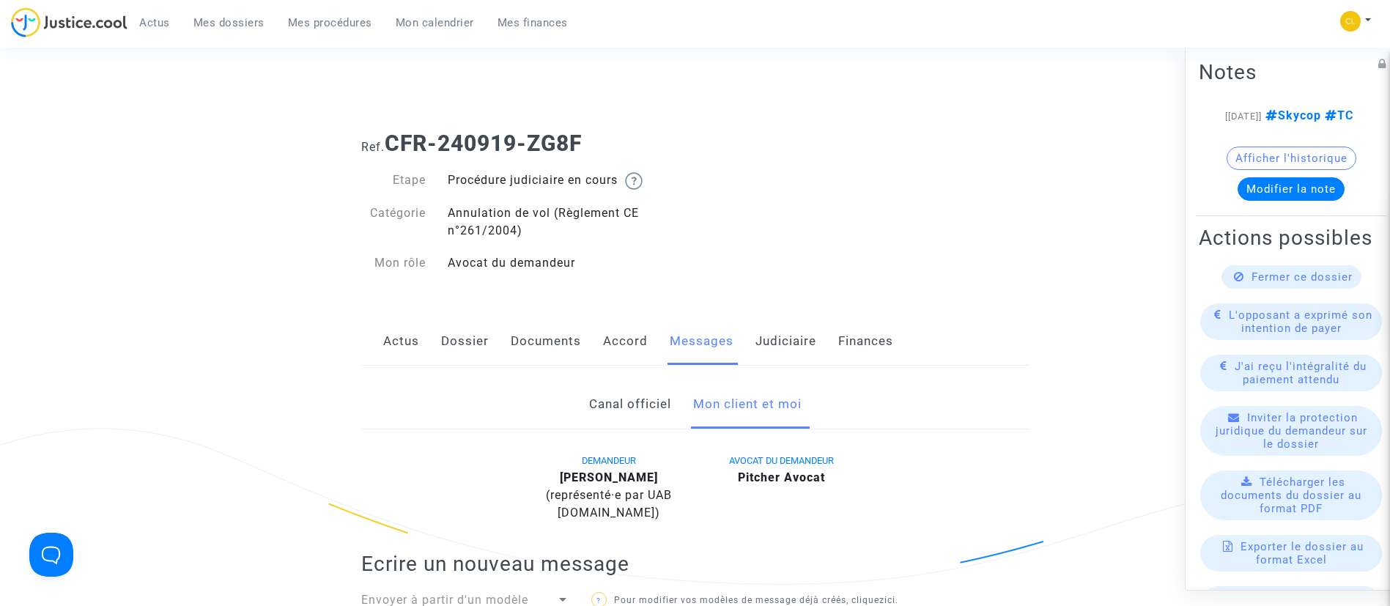
click at [466, 336] on link "Dossier" at bounding box center [465, 341] width 48 height 48
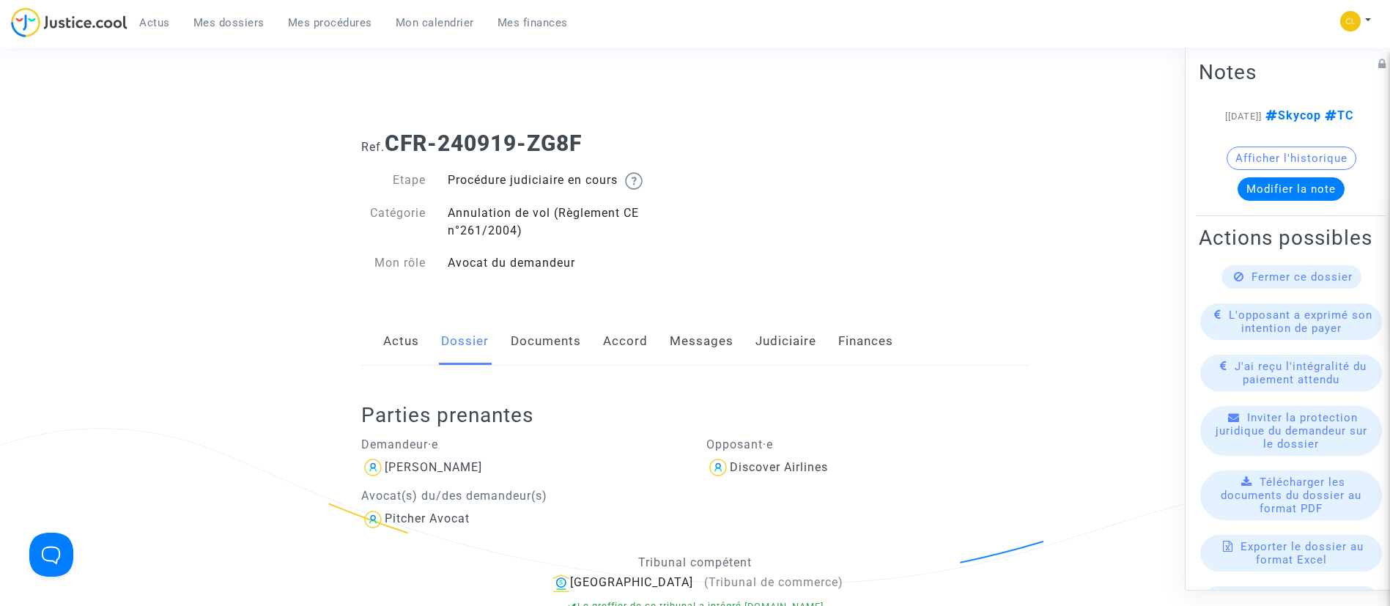
click at [580, 346] on link "Documents" at bounding box center [546, 341] width 70 height 48
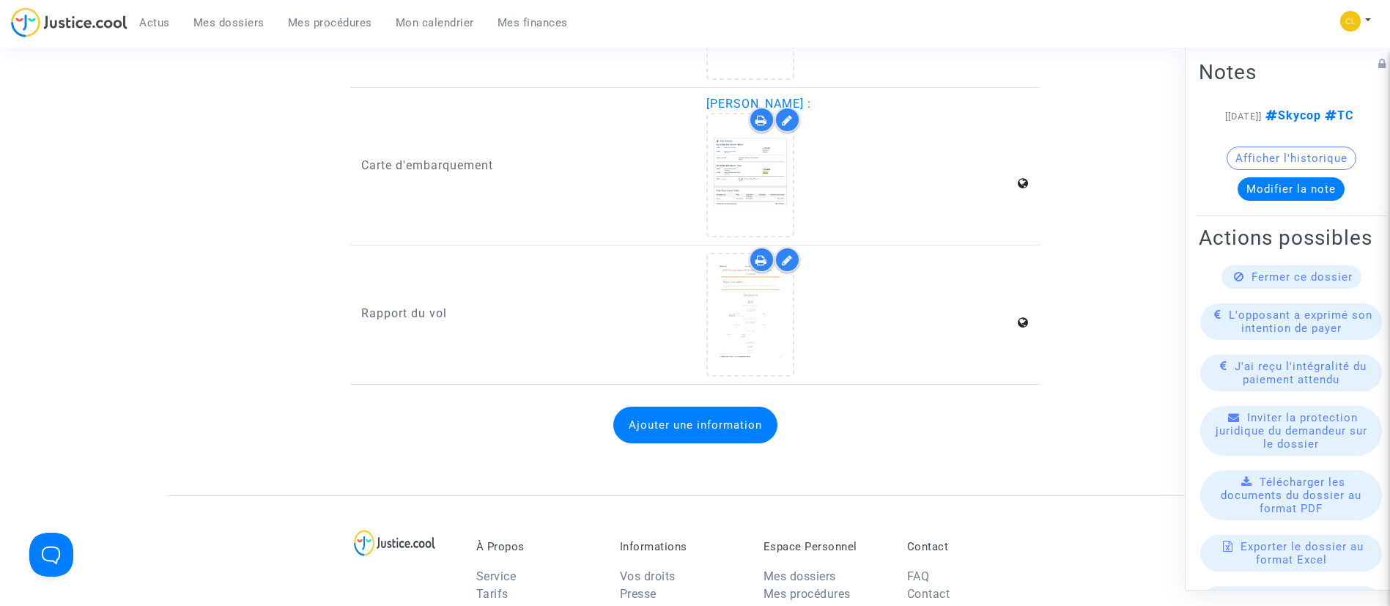
scroll to position [2198, 0]
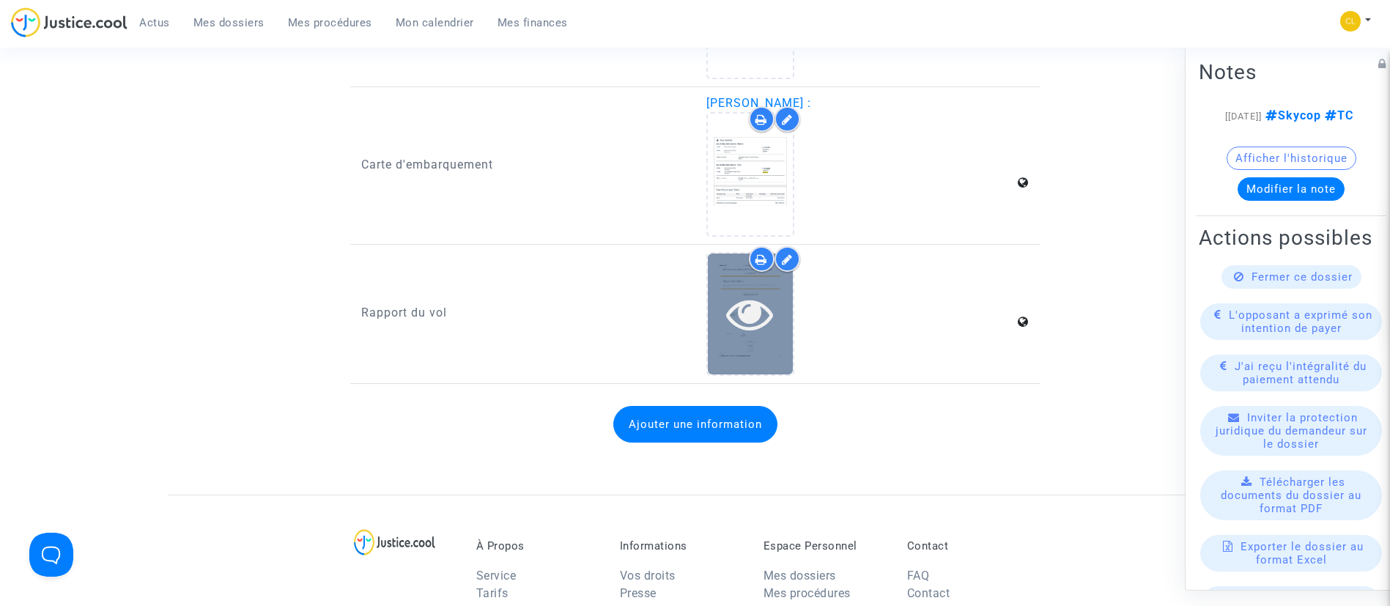
click at [746, 345] on div at bounding box center [750, 313] width 85 height 121
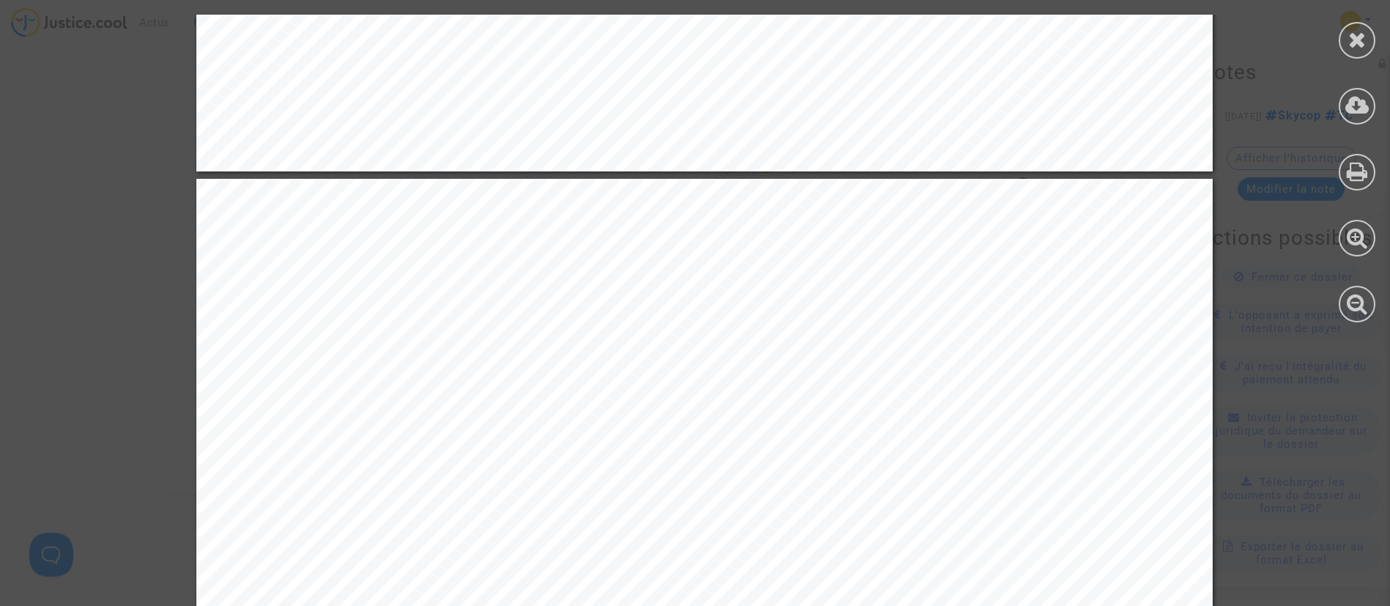
scroll to position [2637, 0]
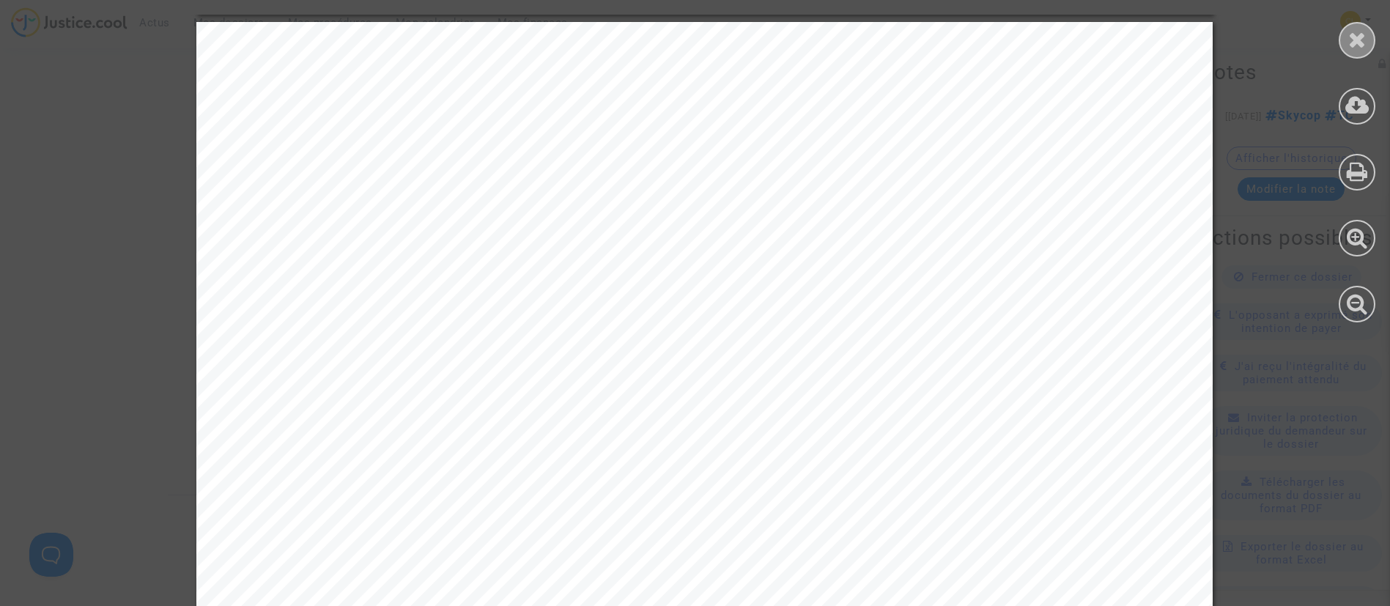
click at [1349, 41] on icon at bounding box center [1357, 40] width 18 height 22
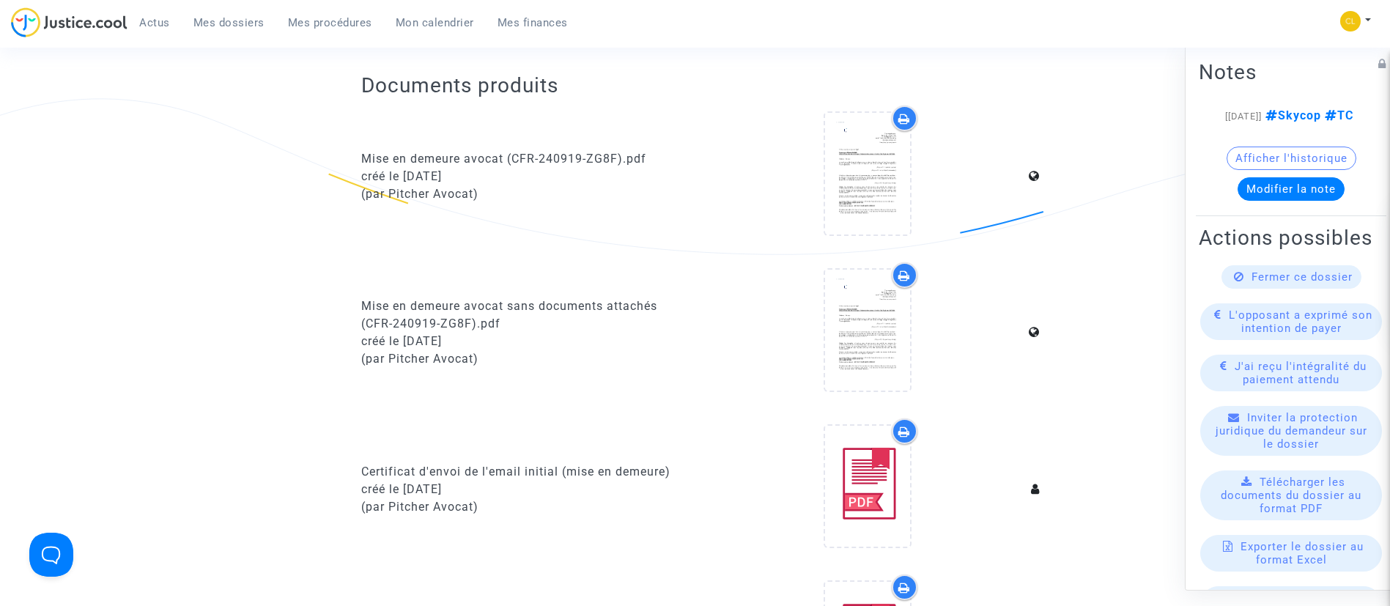
scroll to position [0, 0]
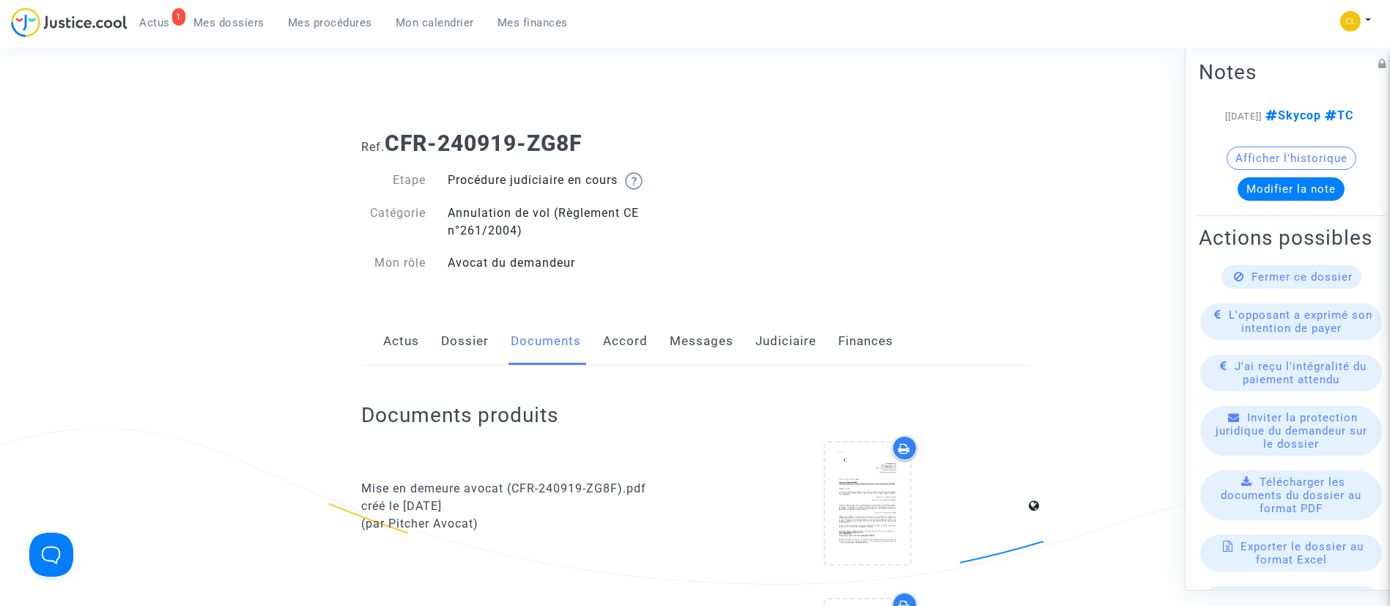
click at [336, 12] on link "Mes procédures" at bounding box center [330, 23] width 108 height 22
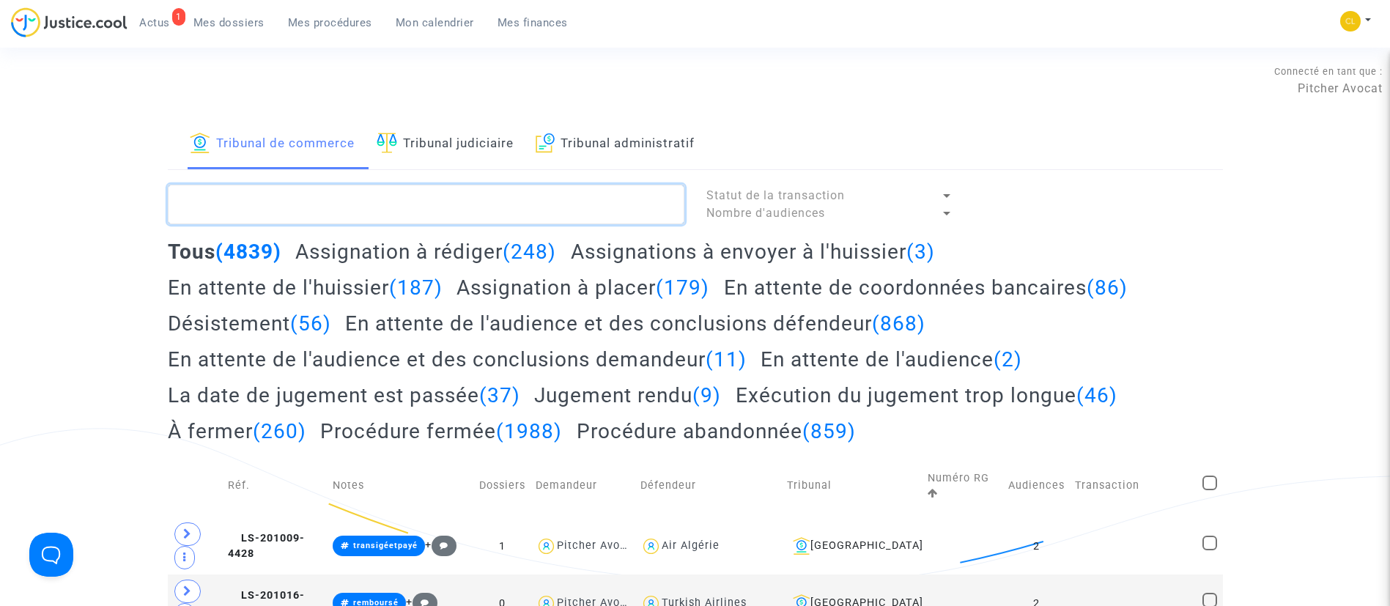
click at [421, 207] on textarea at bounding box center [426, 205] width 516 height 40
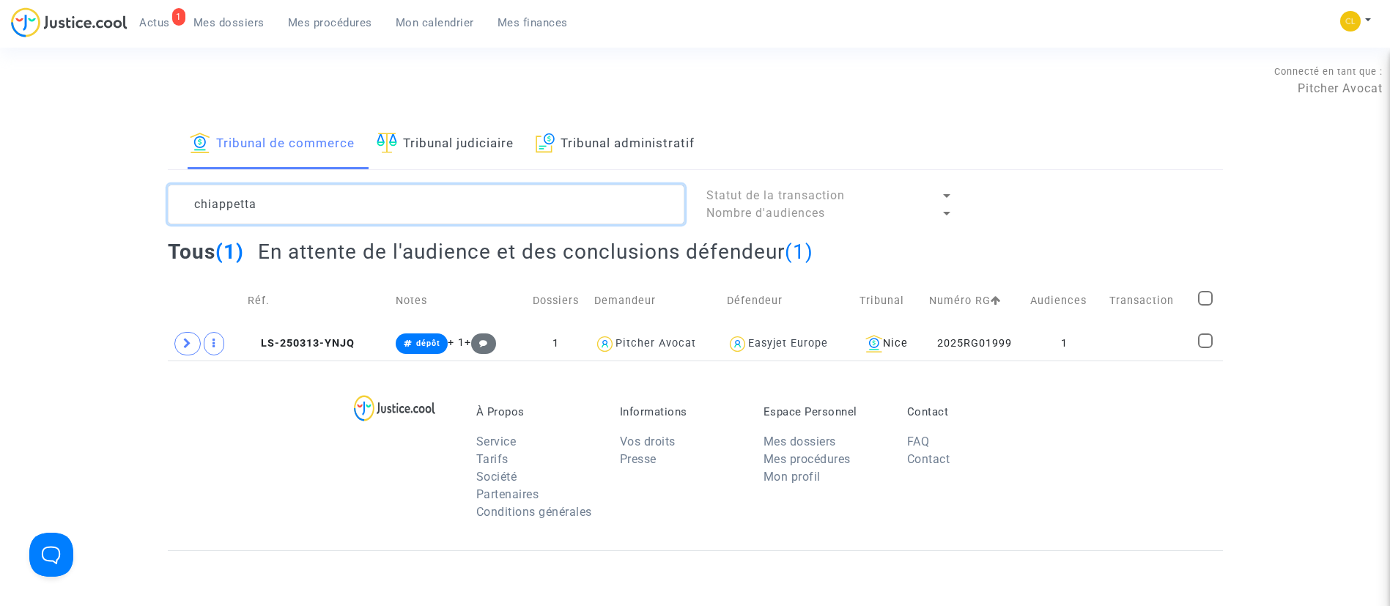
type textarea "chiappetta"
click at [242, 13] on link "Mes dossiers" at bounding box center [229, 23] width 95 height 22
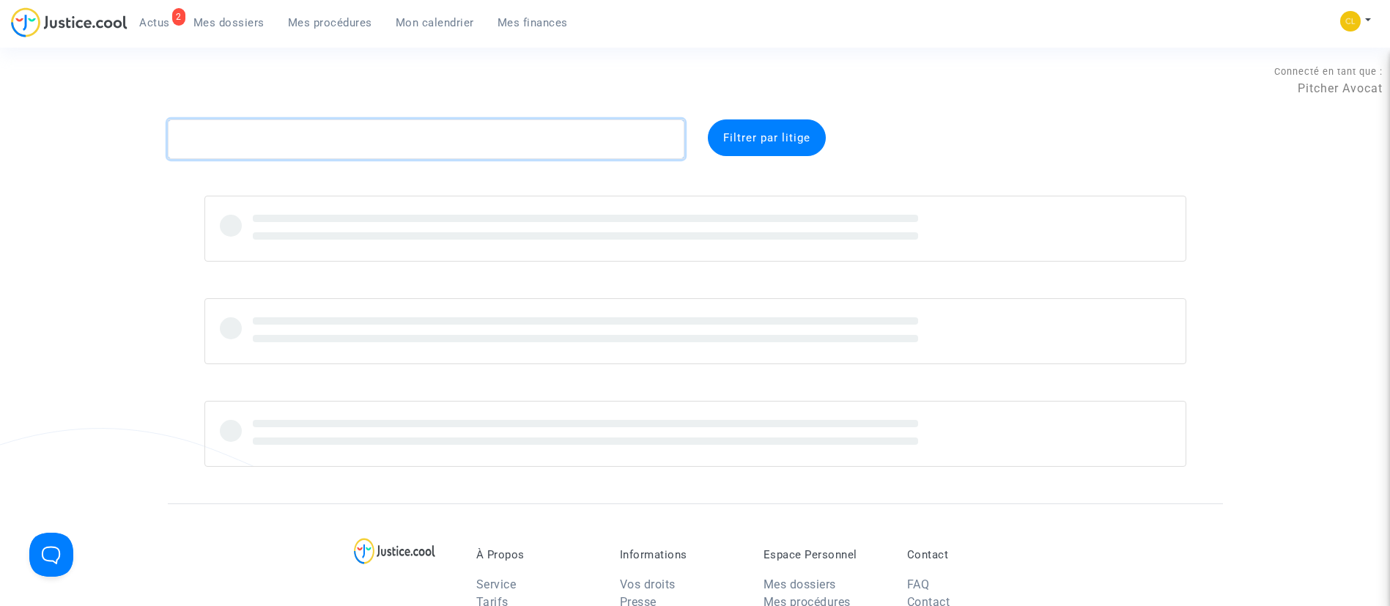
click at [426, 136] on textarea at bounding box center [426, 139] width 516 height 40
type textarea "benkirane"
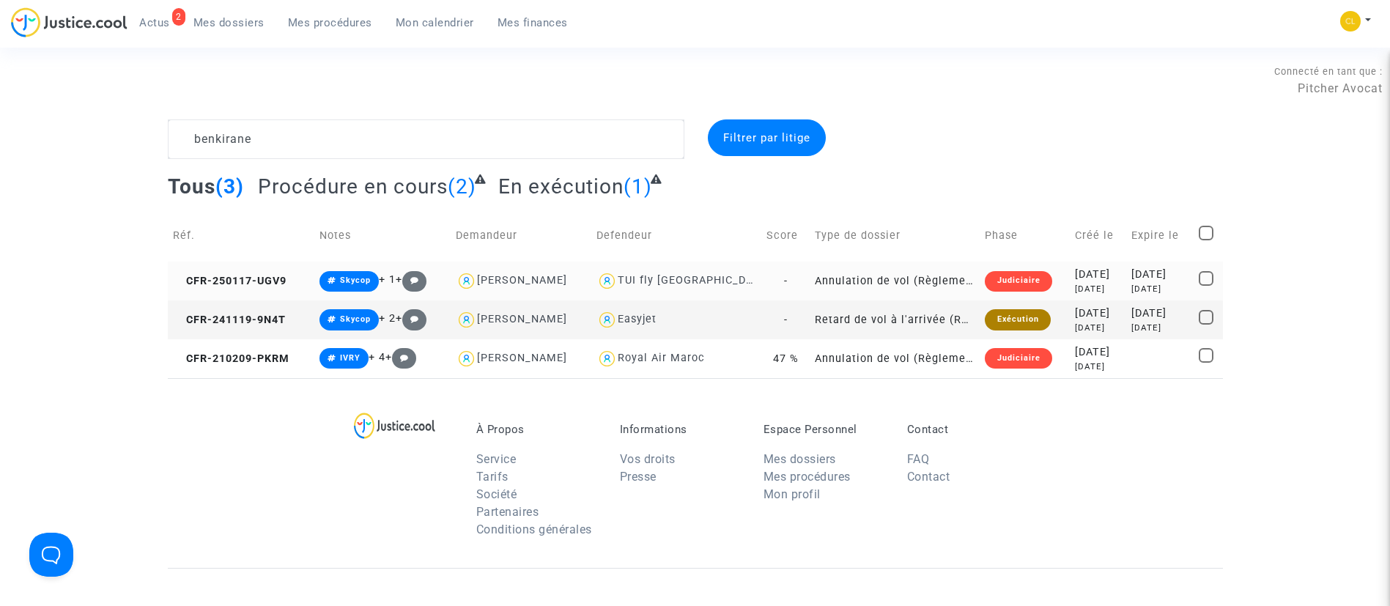
click at [1145, 270] on div "2025-02-04" at bounding box center [1159, 275] width 57 height 16
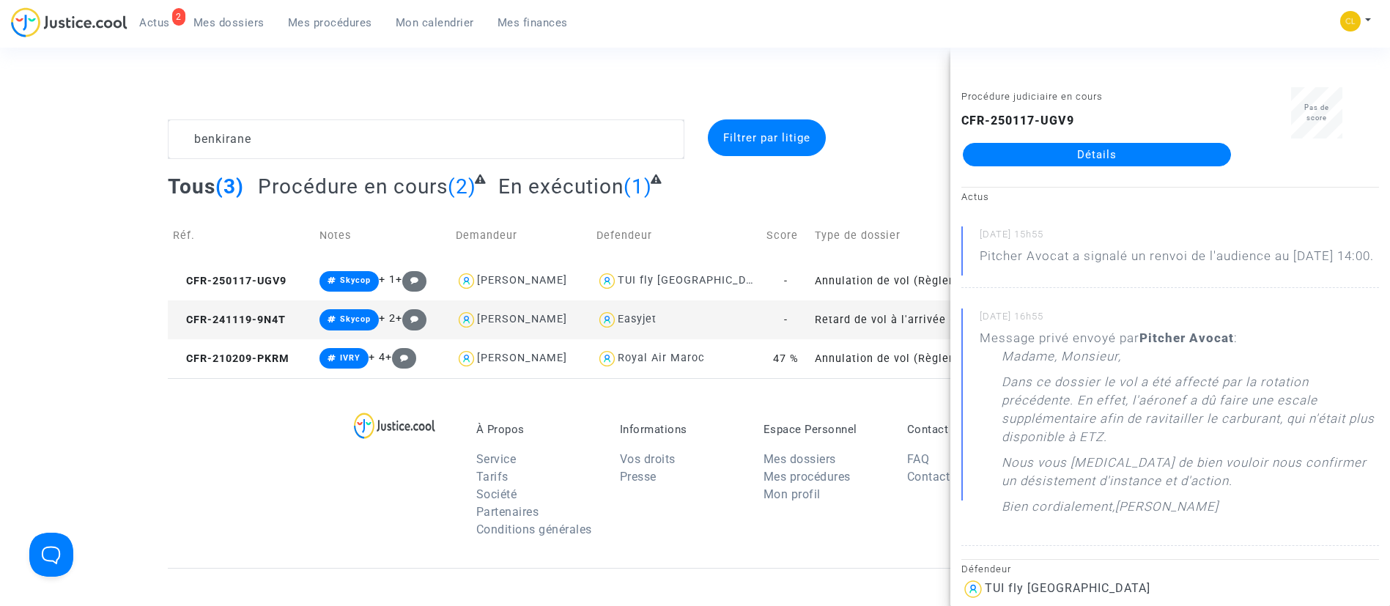
click at [1125, 161] on link "Détails" at bounding box center [1097, 154] width 268 height 23
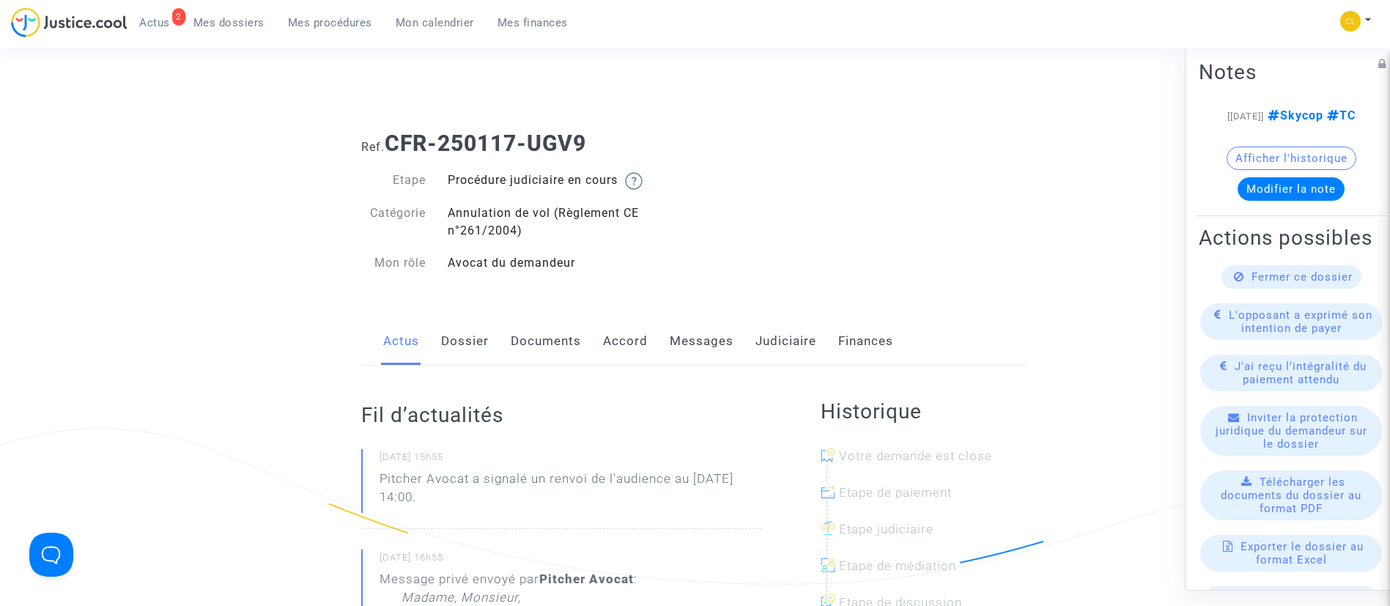
drag, startPoint x: 773, startPoint y: 350, endPoint x: 775, endPoint y: 333, distance: 17.7
click at [774, 350] on link "Judiciaire" at bounding box center [785, 341] width 61 height 48
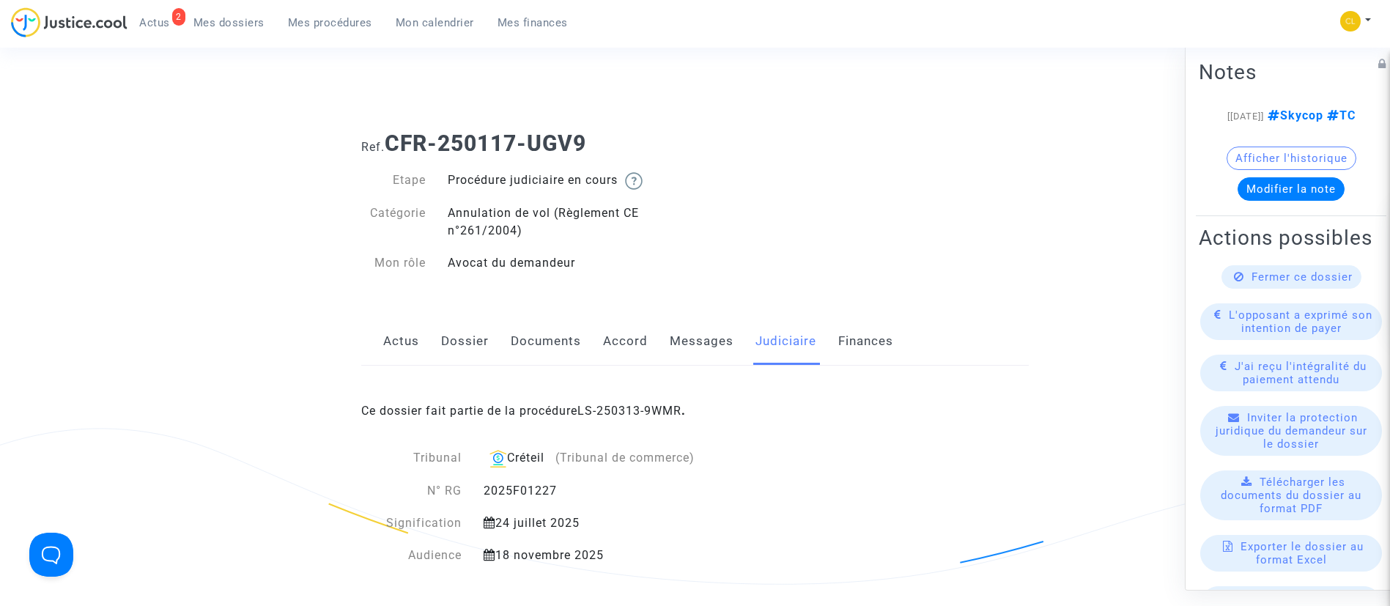
click at [692, 343] on link "Messages" at bounding box center [702, 341] width 64 height 48
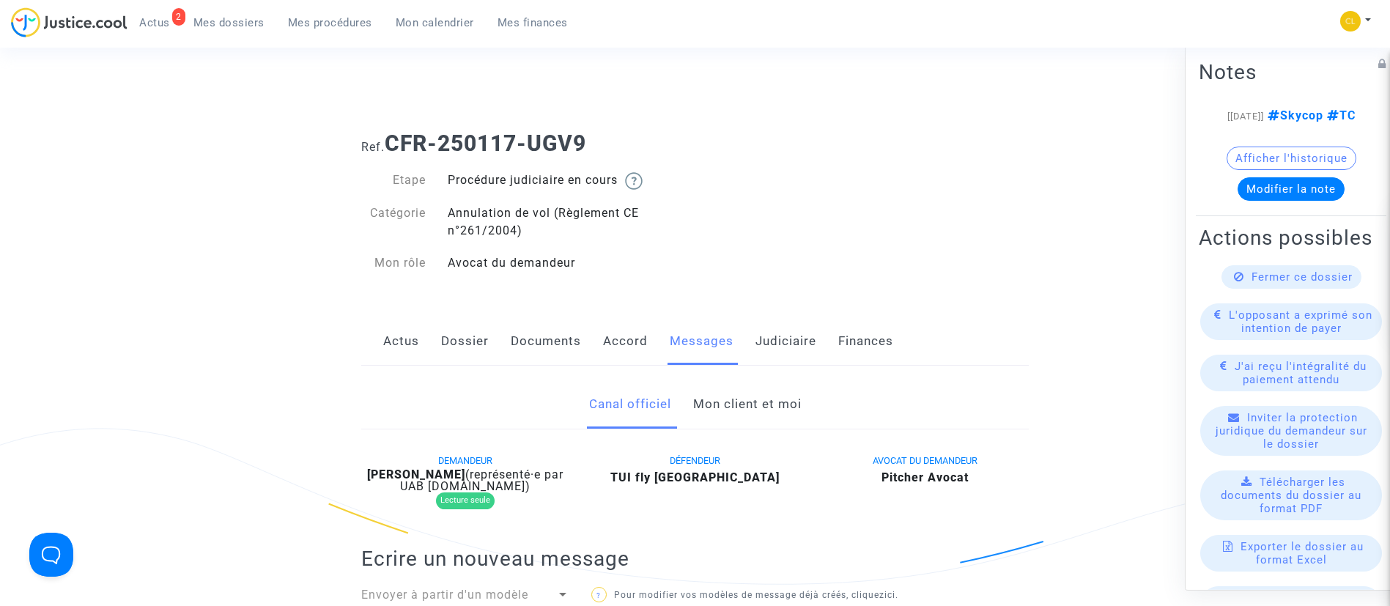
click at [741, 397] on link "Mon client et moi" at bounding box center [747, 404] width 108 height 48
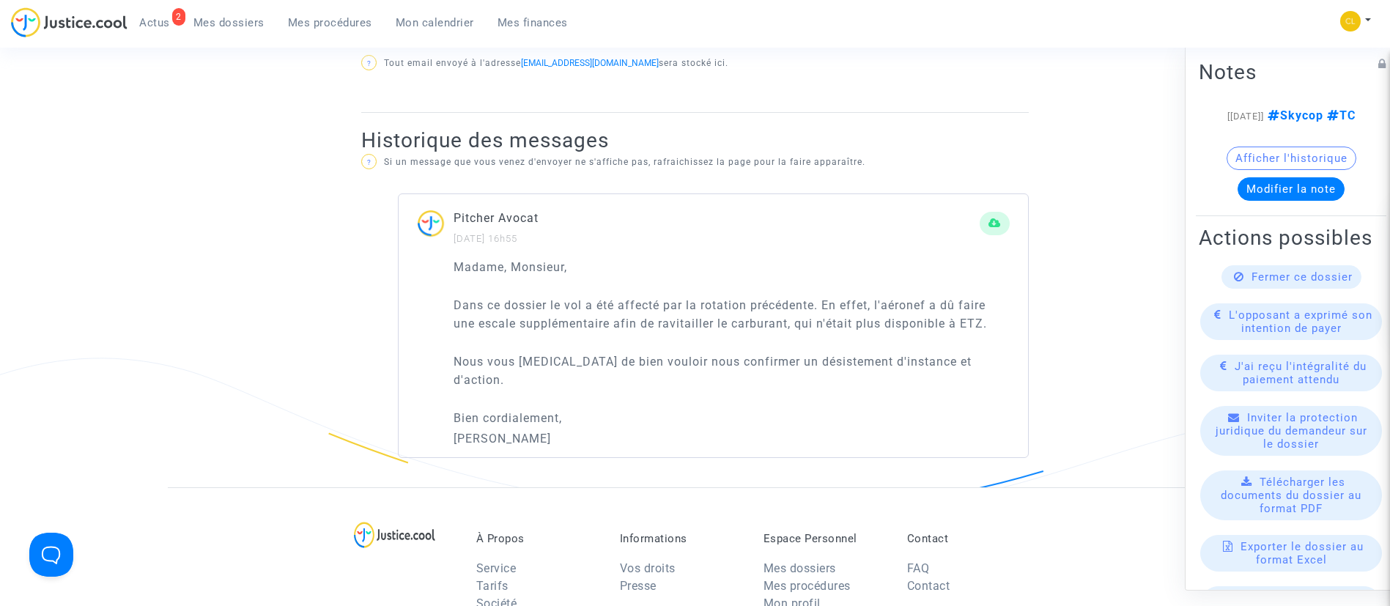
scroll to position [989, 0]
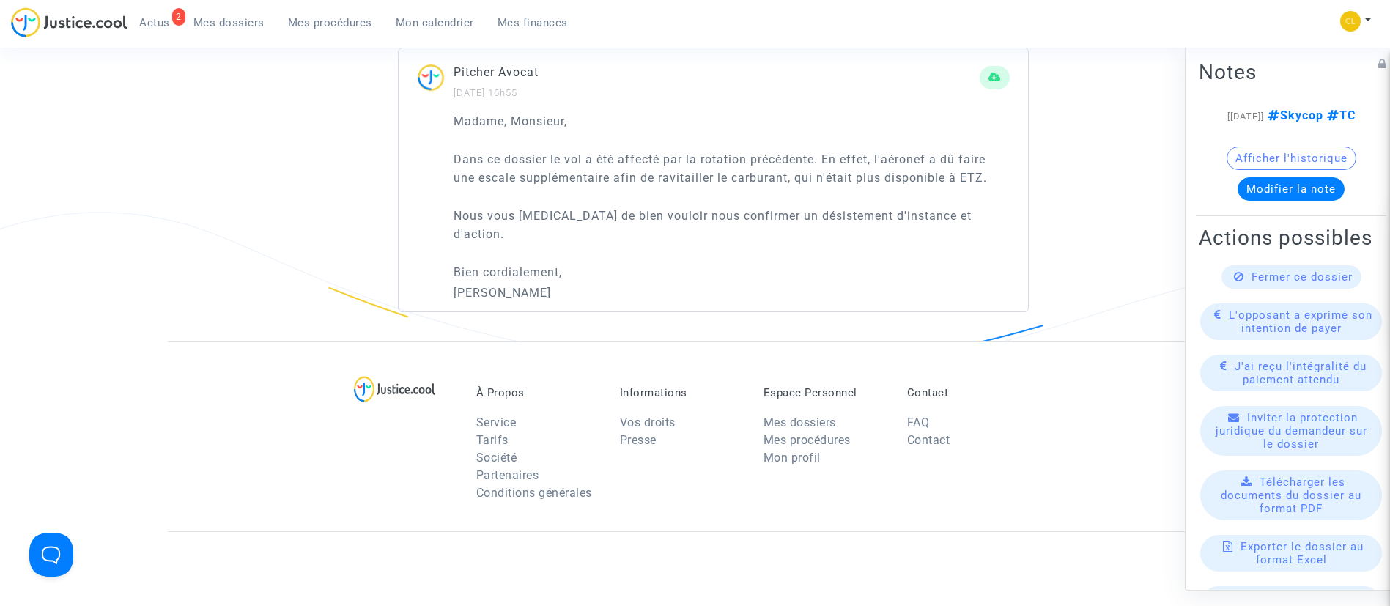
drag, startPoint x: 568, startPoint y: 278, endPoint x: 435, endPoint y: 111, distance: 213.3
click at [435, 112] on div "Madame, Monsieur, Dans ce dossier le vol a été affecté par la rotation précéden…" at bounding box center [713, 212] width 629 height 200
copy div "Madame, Monsieur, Dans ce dossier le vol a été affecté par la rotation précéden…"
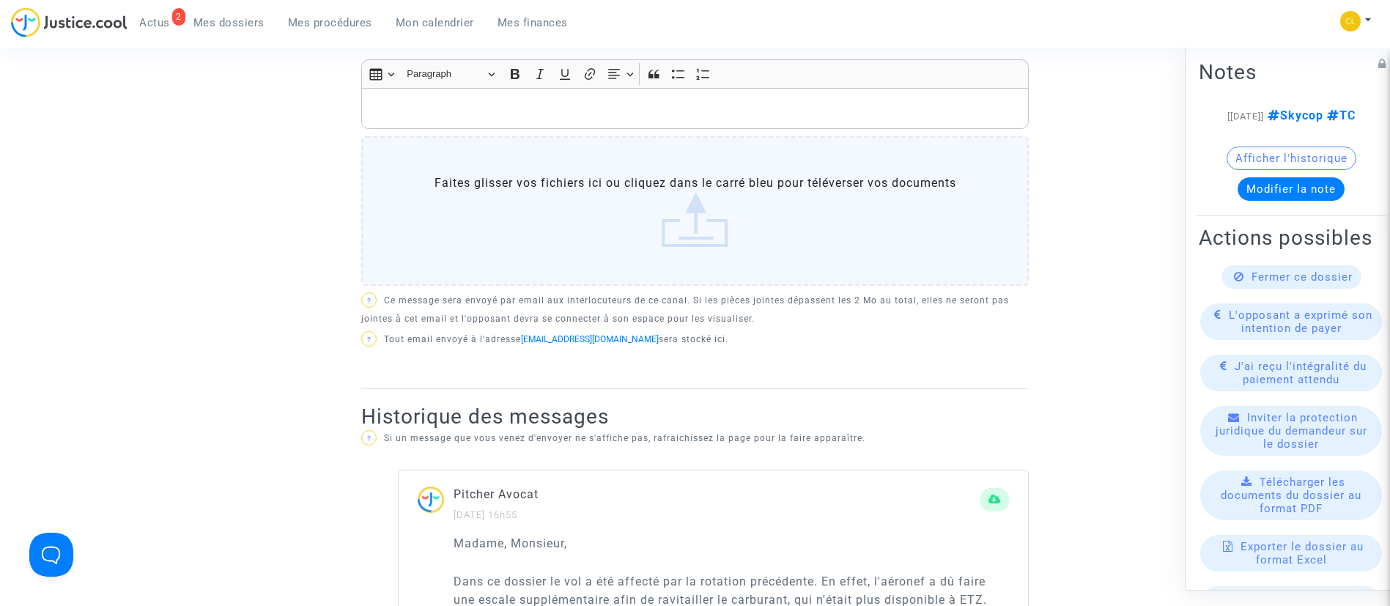
scroll to position [549, 0]
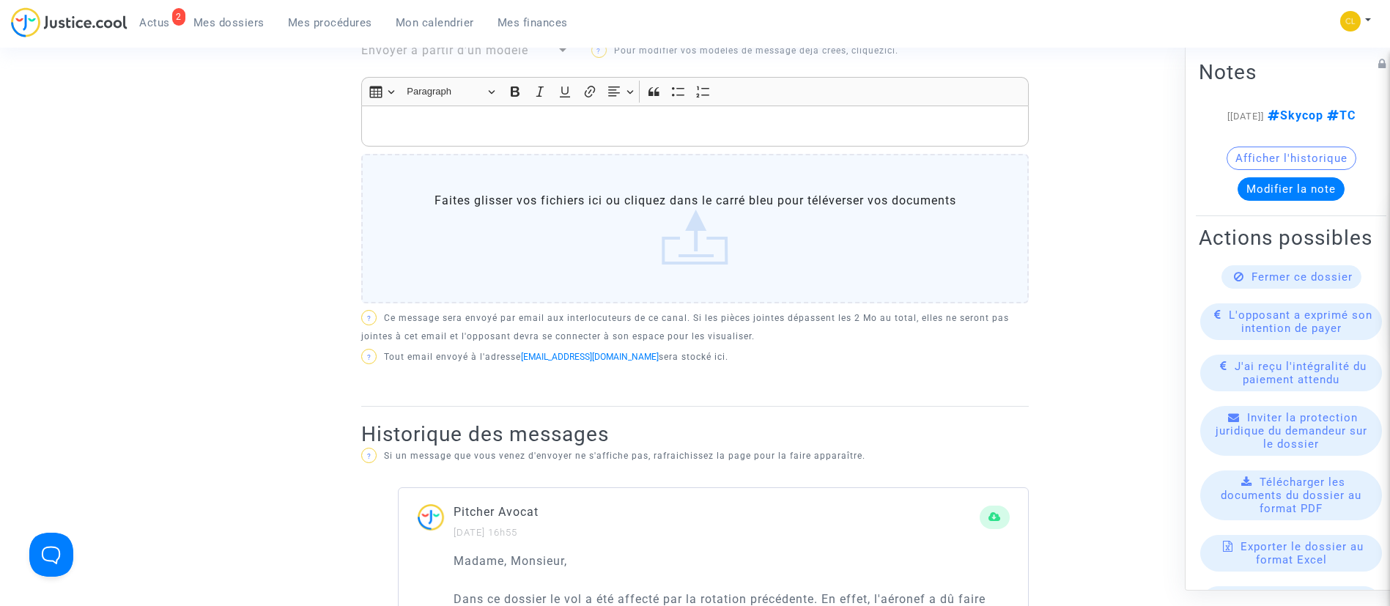
click at [473, 130] on p "Rich Text Editor, main" at bounding box center [695, 126] width 652 height 18
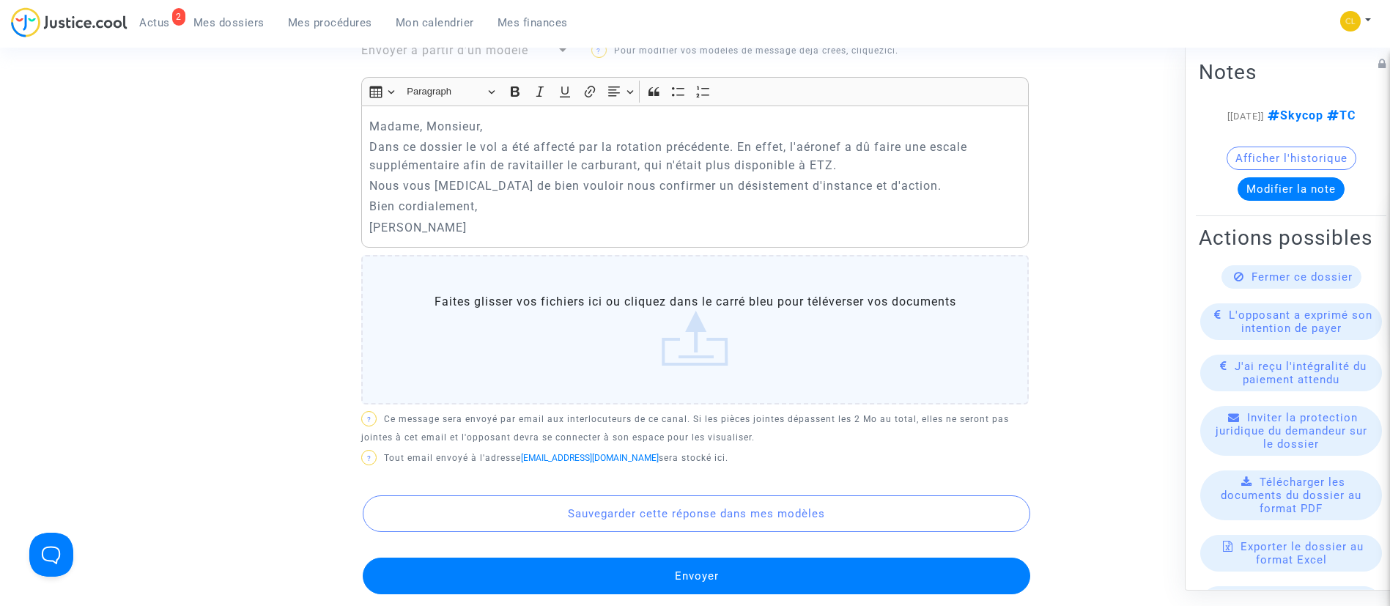
click at [977, 563] on button "Envoyer" at bounding box center [696, 576] width 667 height 37
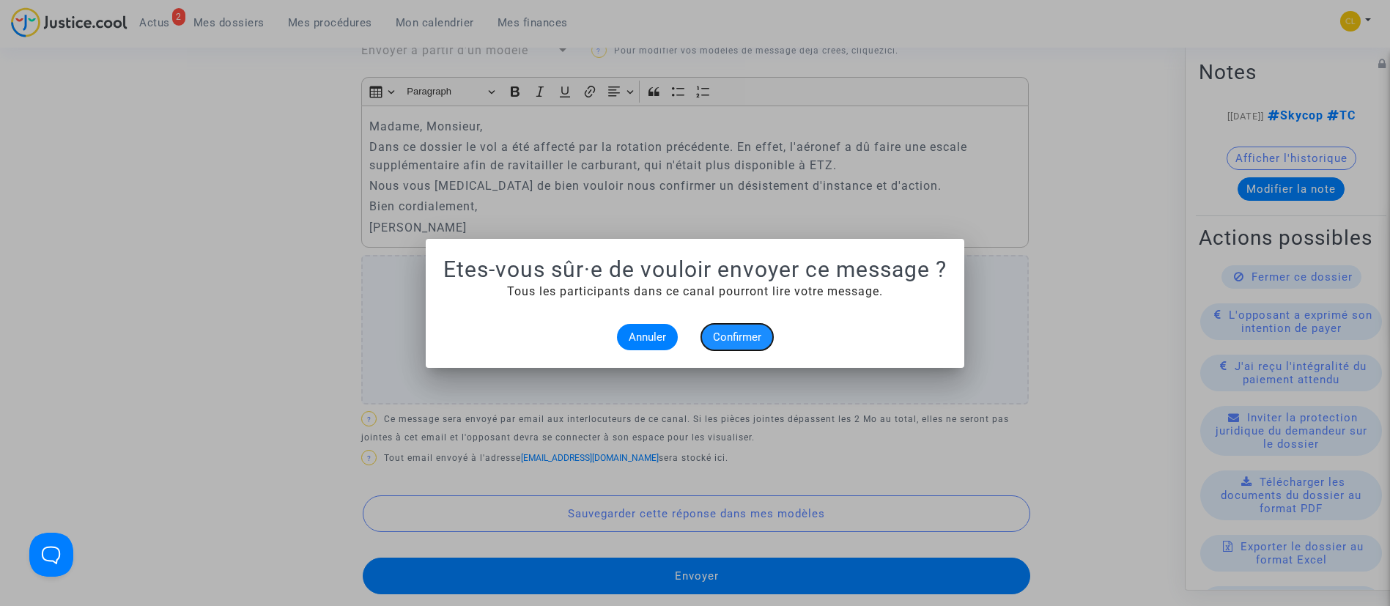
click at [747, 335] on span "Confirmer" at bounding box center [737, 336] width 48 height 13
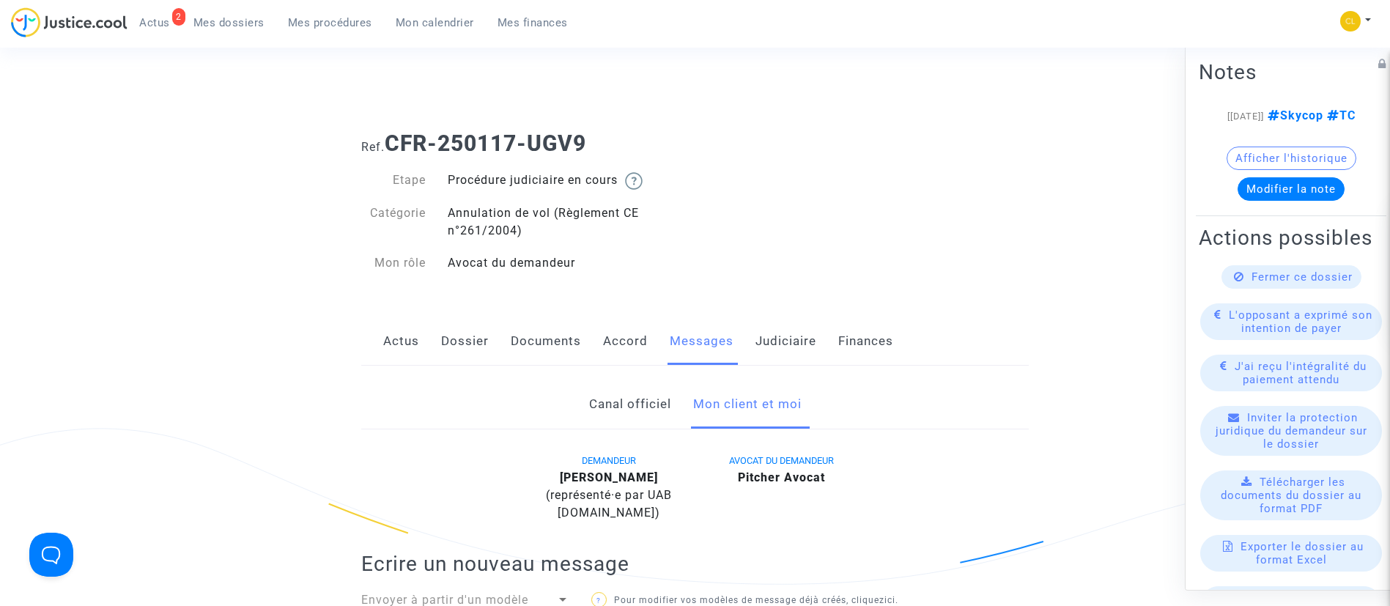
click at [766, 329] on link "Judiciaire" at bounding box center [785, 341] width 61 height 48
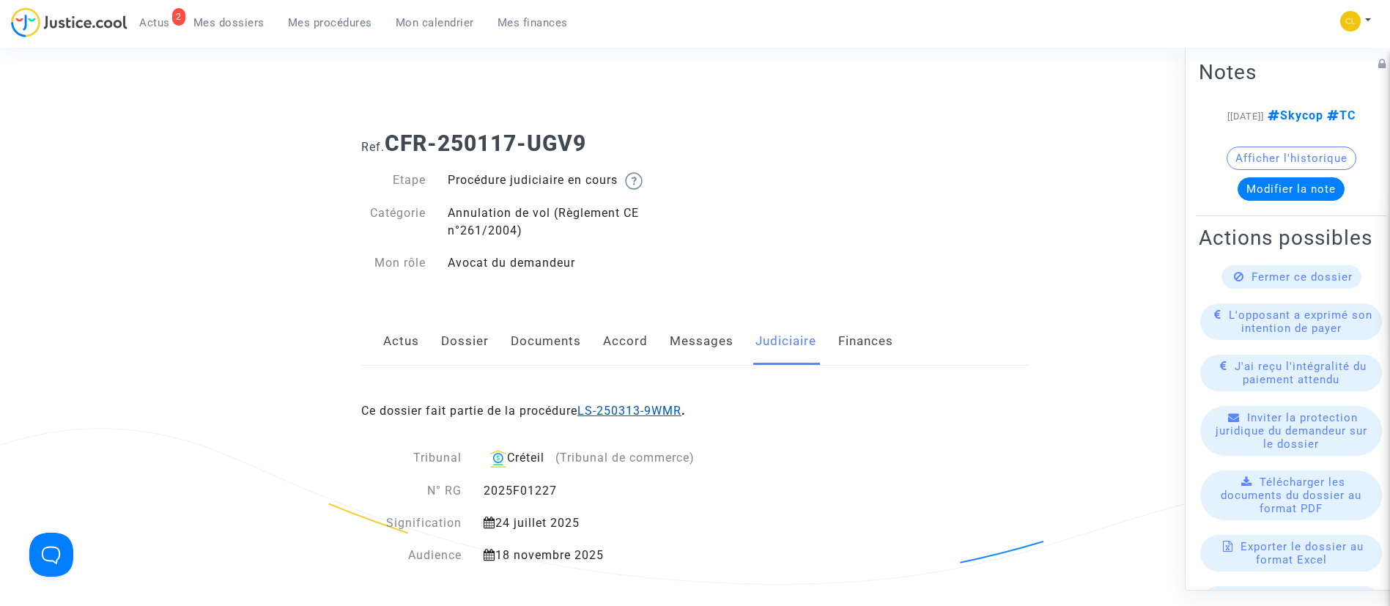
click at [656, 405] on link "LS-250313-9WMR" at bounding box center [629, 411] width 104 height 14
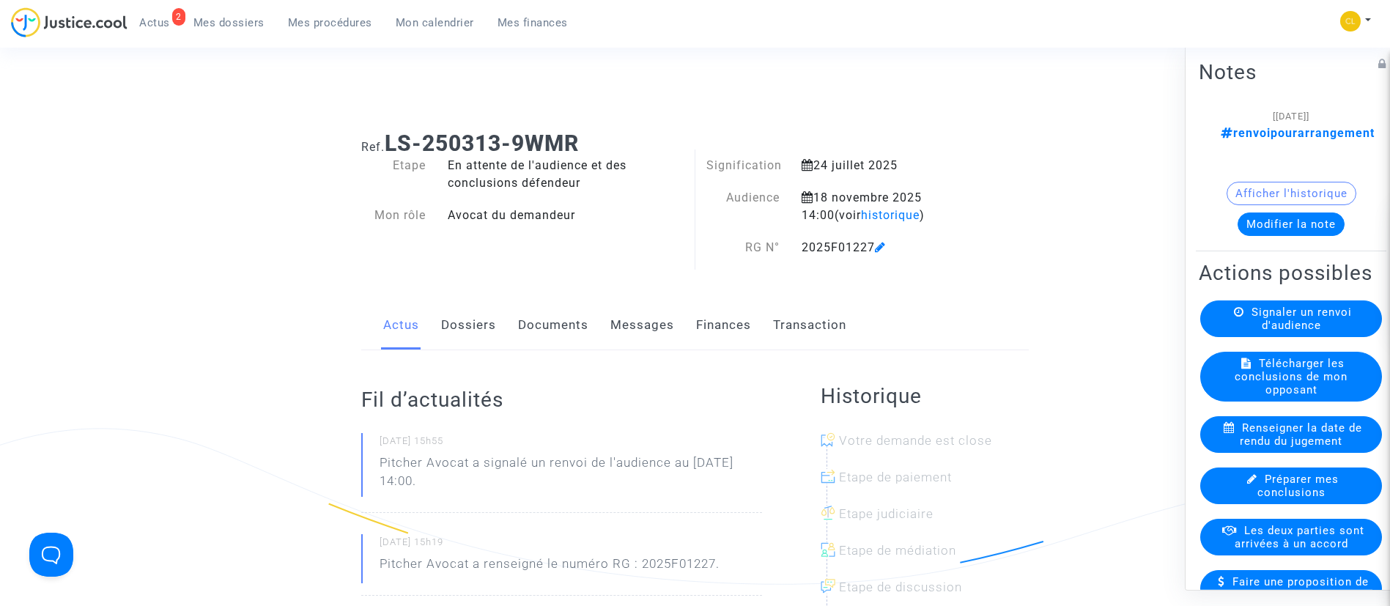
click at [1248, 212] on button "Modifier la note" at bounding box center [1290, 223] width 107 height 23
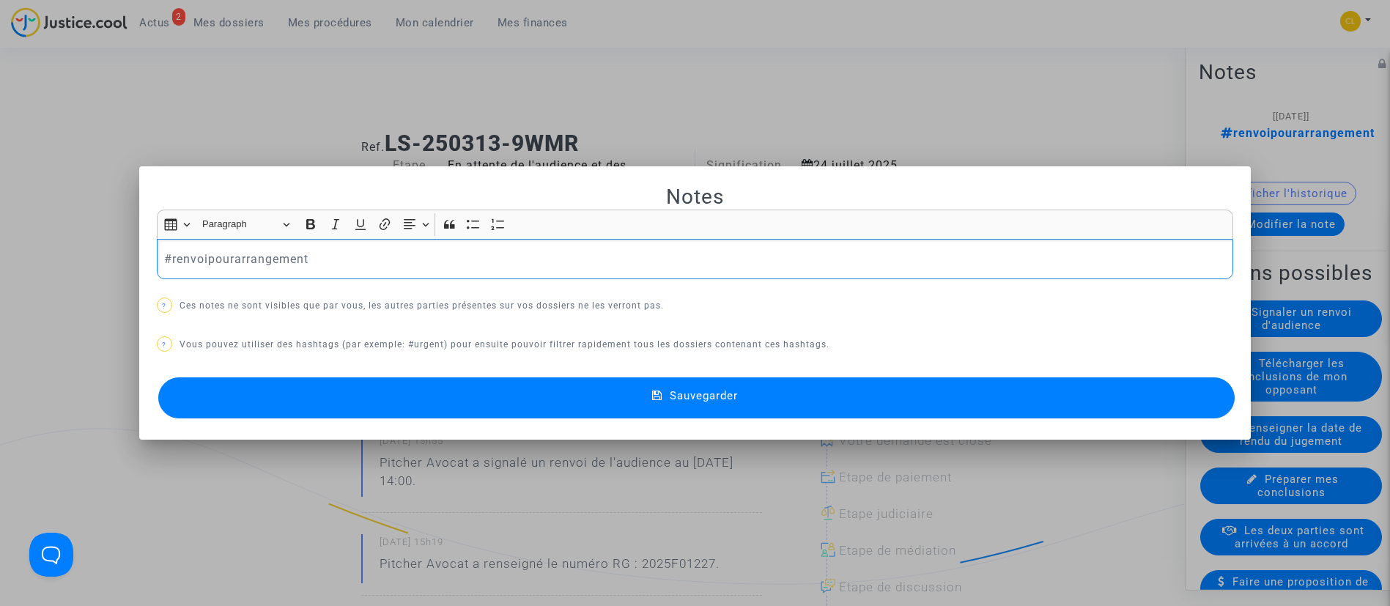
click at [201, 264] on p "#renvoipourarrangement" at bounding box center [694, 259] width 1061 height 18
click at [202, 264] on p "#renvoipourarrangement" at bounding box center [694, 259] width 1061 height 18
click at [248, 284] on span "#Skycop" at bounding box center [245, 283] width 37 height 21
click at [727, 393] on span "Sauvegarder" at bounding box center [704, 395] width 68 height 13
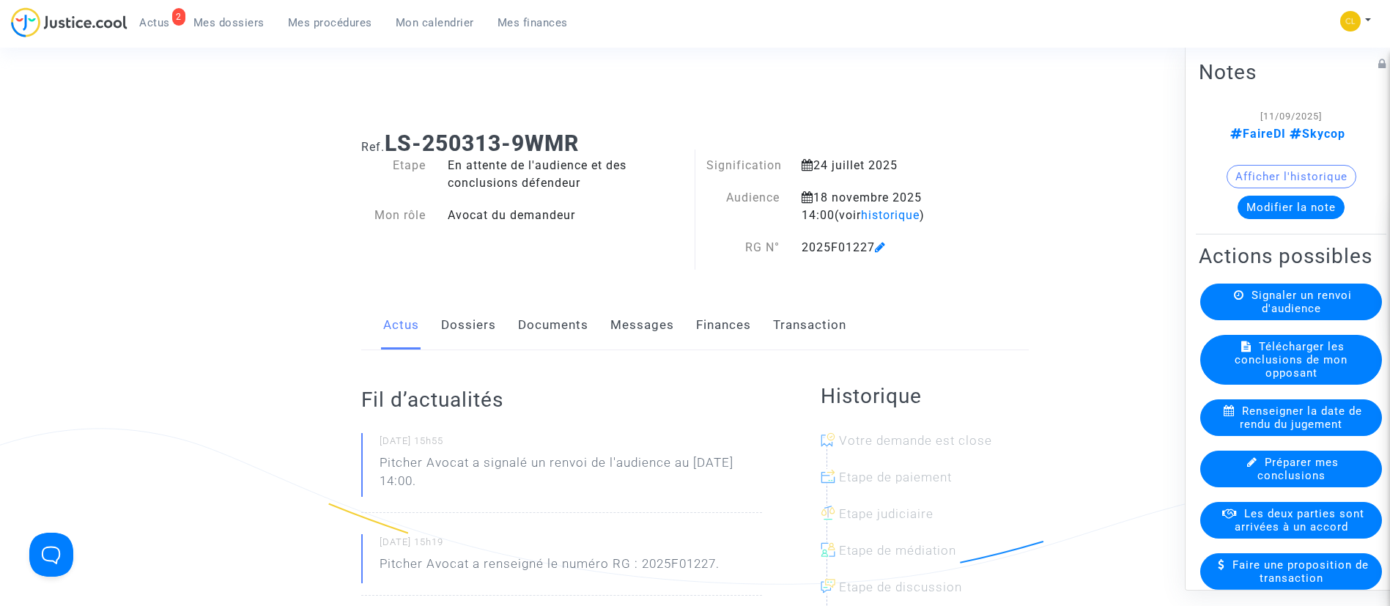
click at [259, 26] on span "Mes dossiers" at bounding box center [228, 22] width 71 height 13
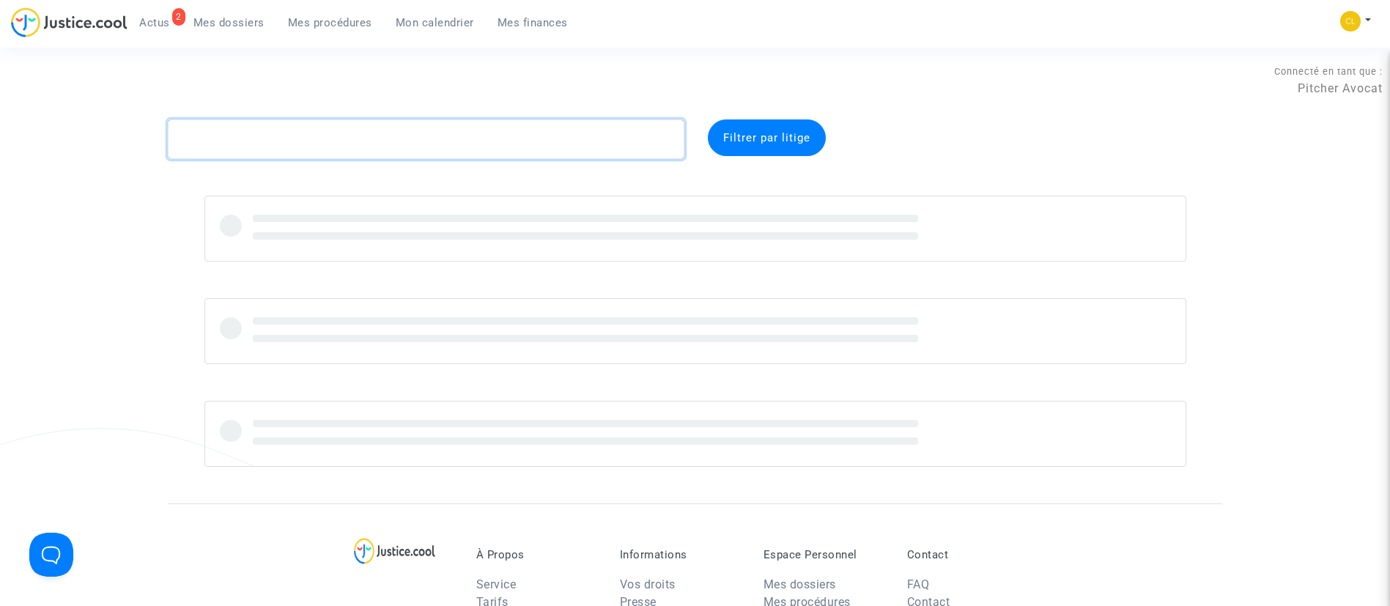
click at [417, 125] on textarea at bounding box center [426, 139] width 516 height 40
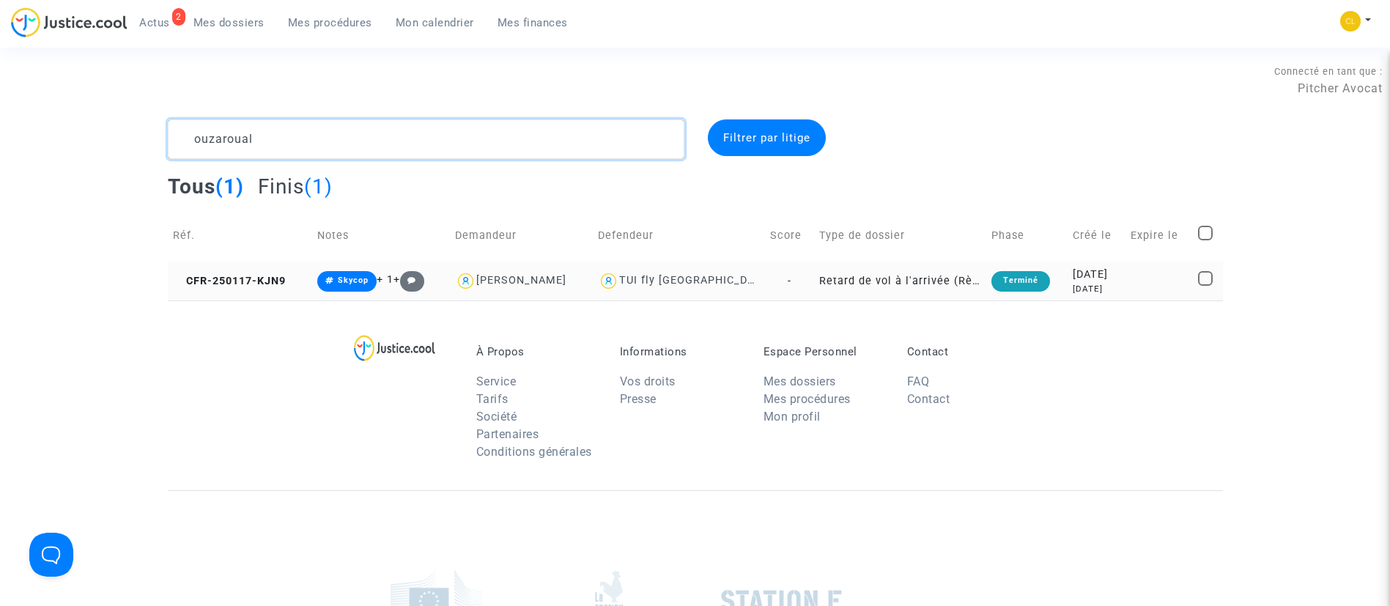
type textarea "ouzaroual"
click at [1110, 274] on div "2025-01-17" at bounding box center [1097, 275] width 48 height 16
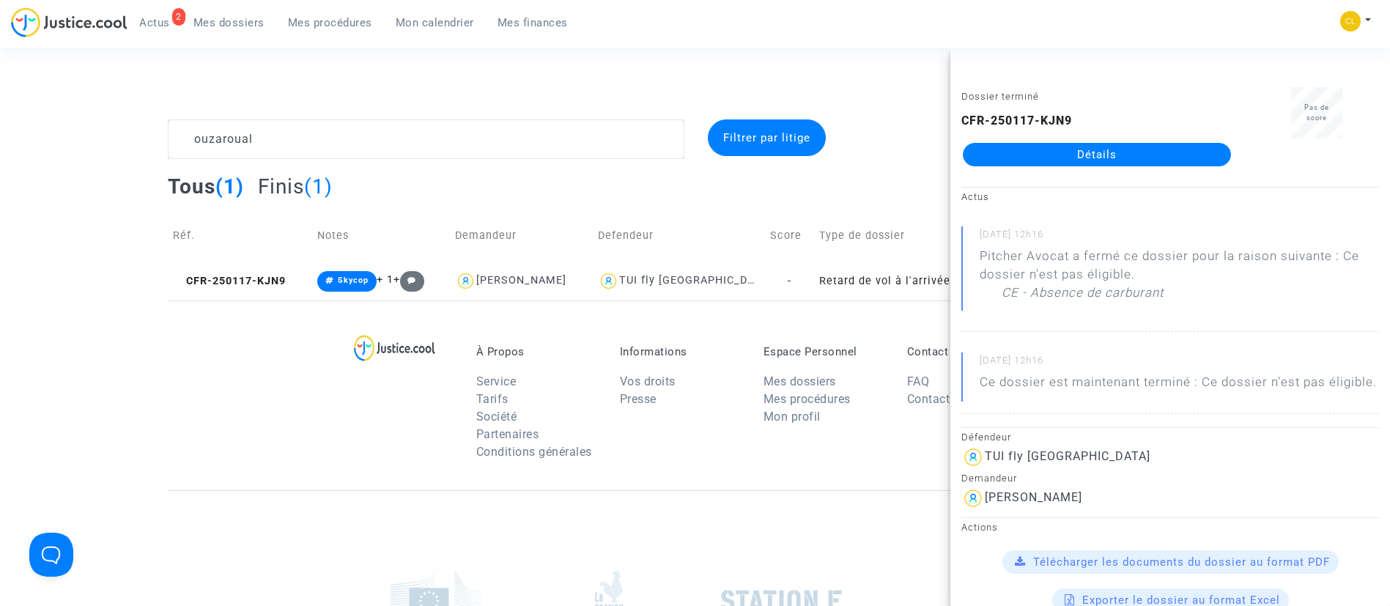
click at [1100, 158] on link "Détails" at bounding box center [1097, 154] width 268 height 23
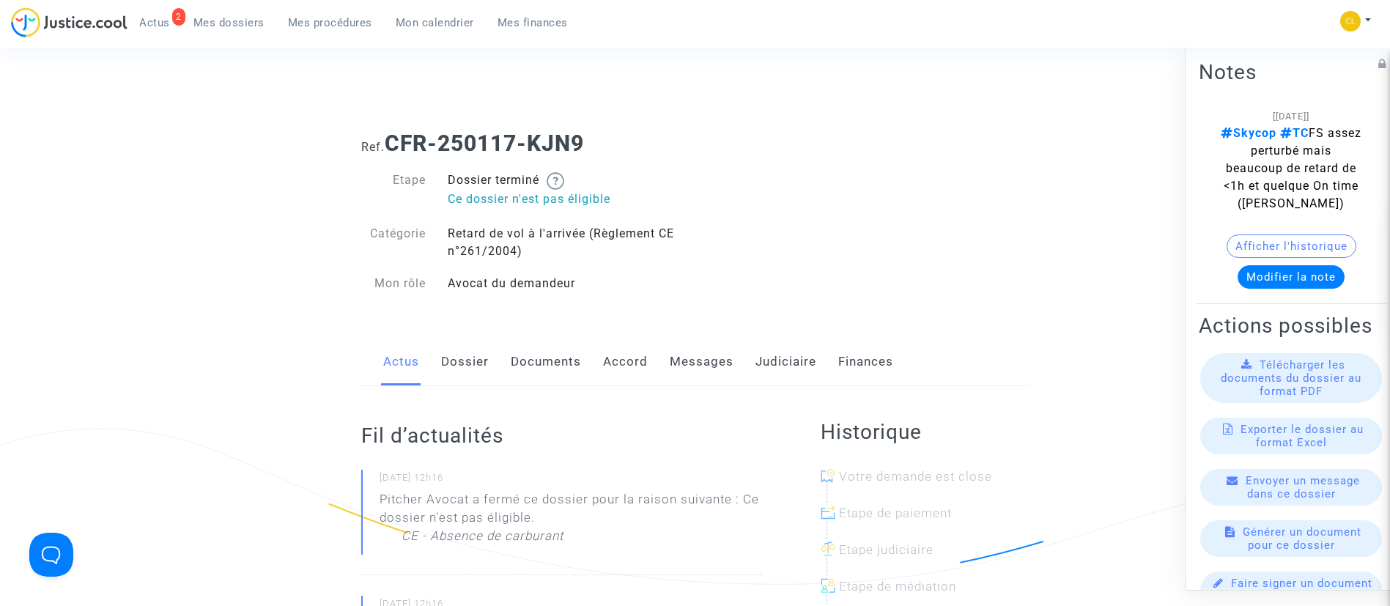
click at [800, 356] on link "Judiciaire" at bounding box center [785, 362] width 61 height 48
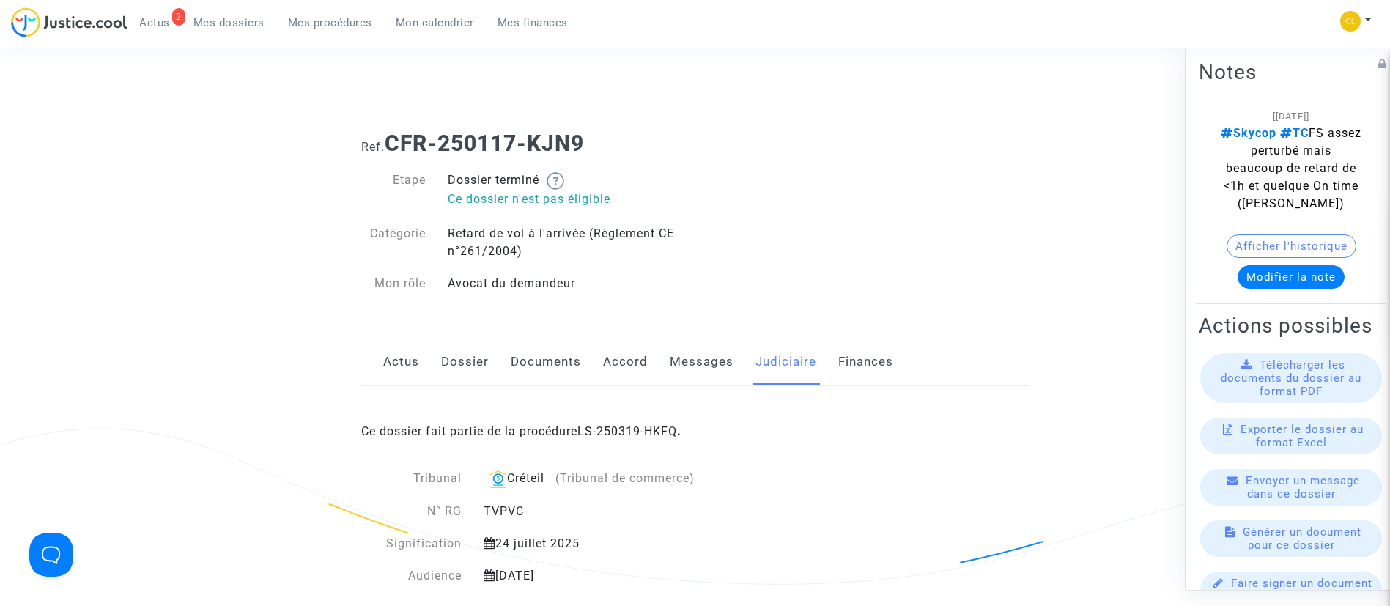
click at [596, 439] on div "Ce dossier fait partie de la procédure LS-250319-HKFQ ." at bounding box center [694, 420] width 667 height 69
click at [597, 437] on link "LS-250319-HKFQ" at bounding box center [627, 431] width 100 height 14
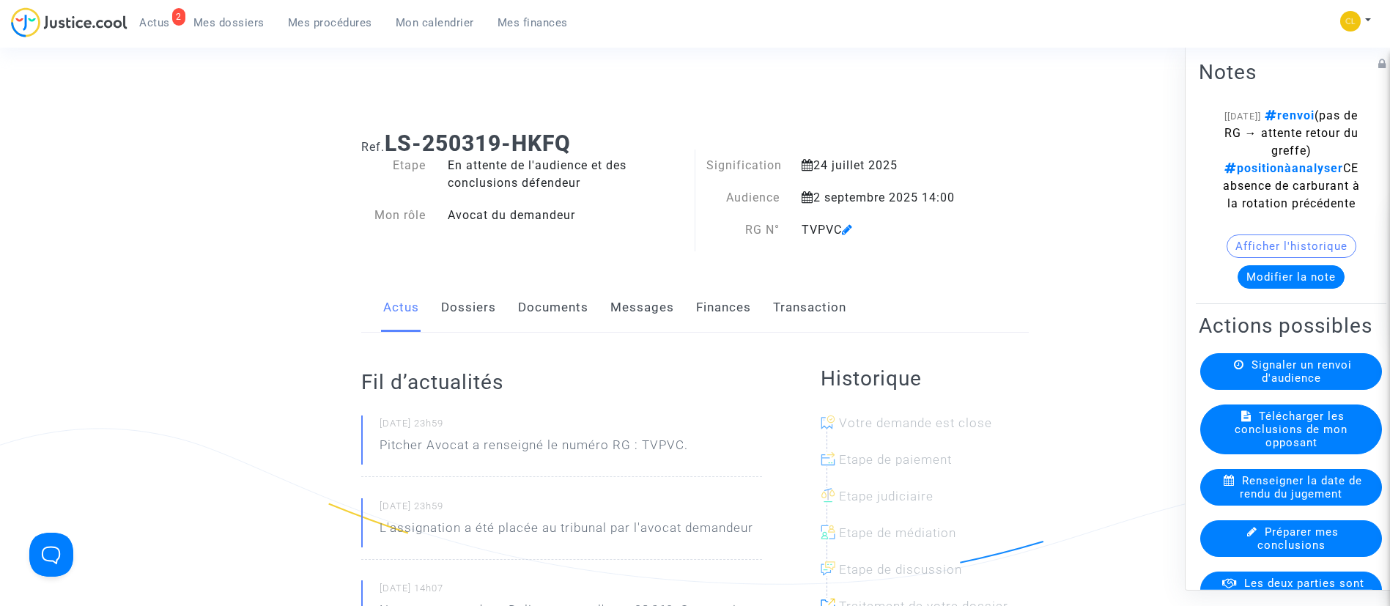
click at [1265, 288] on button "Modifier la note" at bounding box center [1290, 275] width 107 height 23
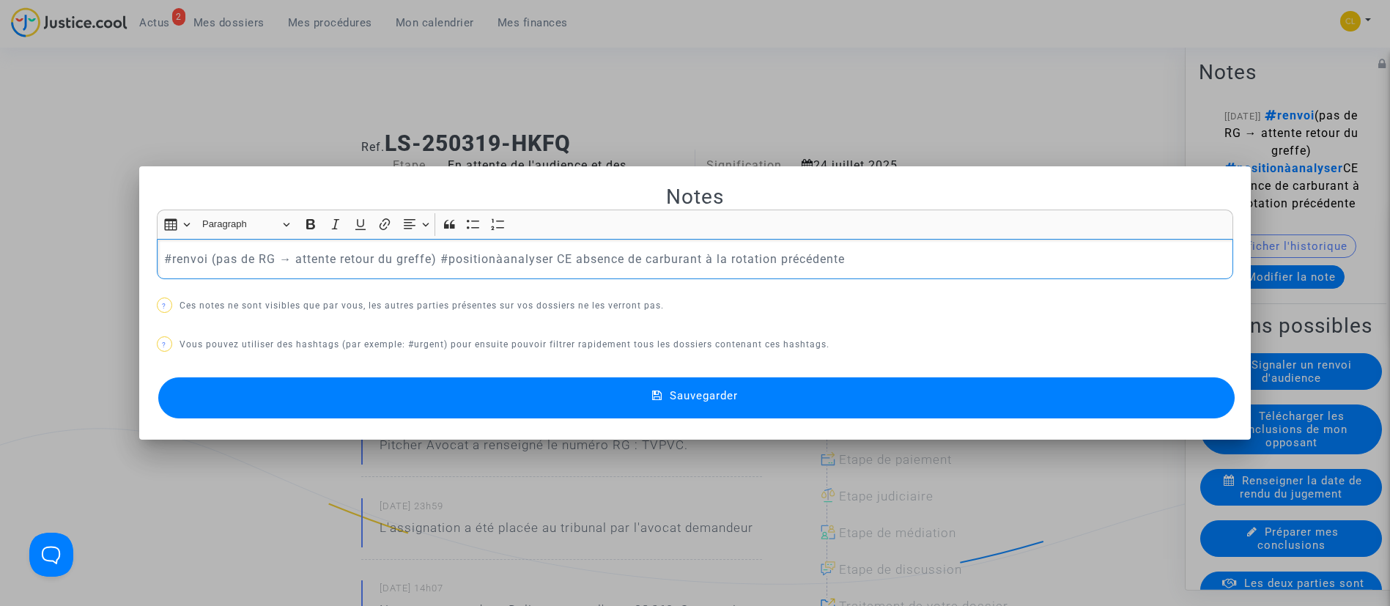
drag, startPoint x: 436, startPoint y: 265, endPoint x: 908, endPoint y: 292, distance: 472.6
click at [908, 292] on div "Notes Rich Text Editor Insert table Insert table Heading Paragraph Paragraph He…" at bounding box center [695, 303] width 1077 height 238
click at [177, 250] on p "#renvoi (pas de RG → attente retour du greffe) CE absence de carburant à la rot…" at bounding box center [694, 259] width 1061 height 18
click at [867, 253] on p "#FaireD (pas de RG → attente retour du greffe) CE absence de carburant à la rot…" at bounding box center [694, 259] width 1061 height 18
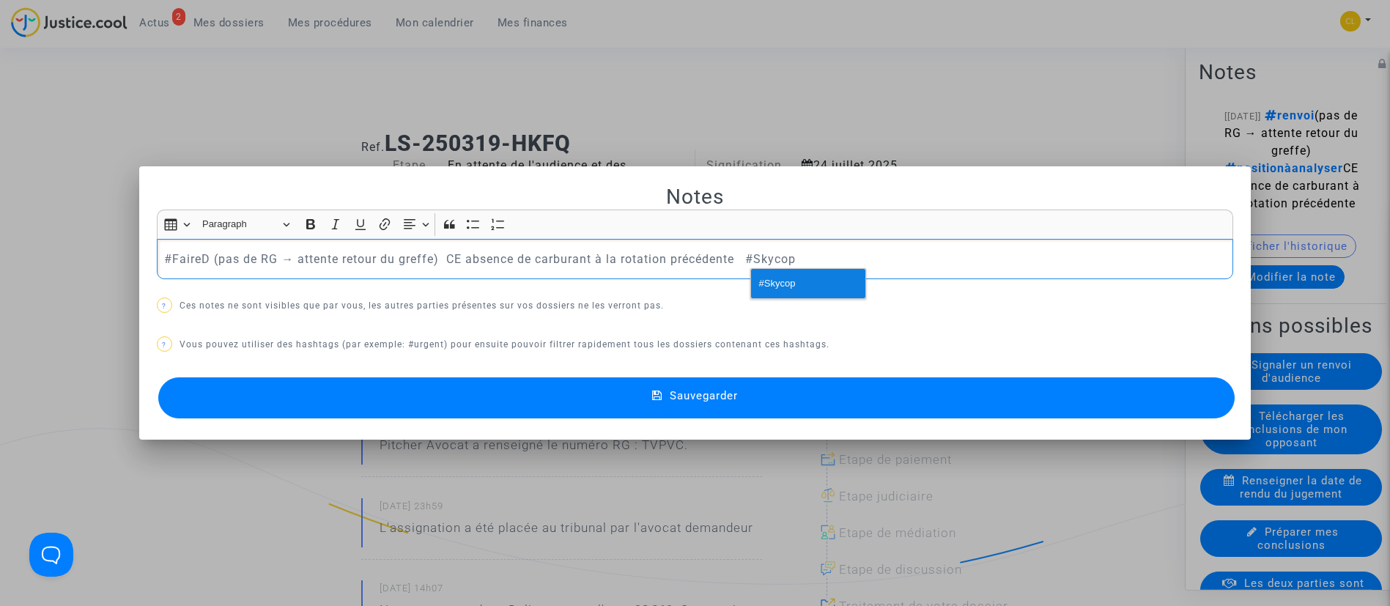
click at [828, 282] on button "#Skycop" at bounding box center [808, 283] width 114 height 29
click at [687, 403] on button "Sauvegarder" at bounding box center [696, 397] width 1077 height 41
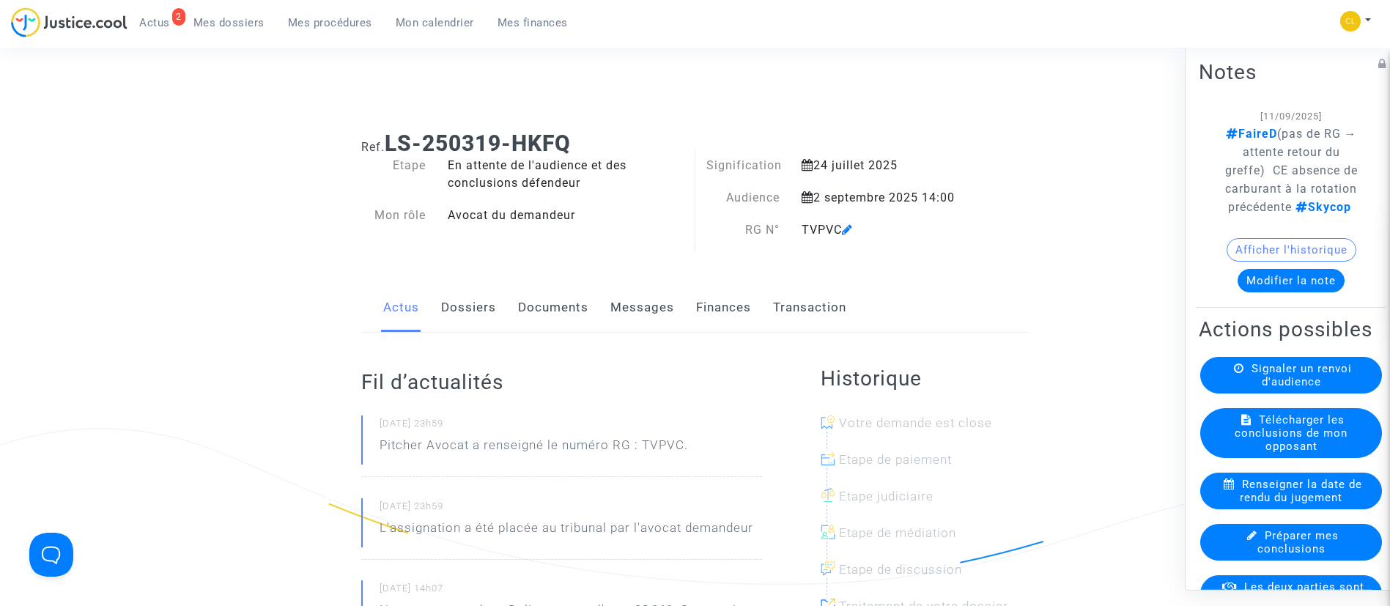
click at [1309, 292] on button "Modifier la note" at bounding box center [1290, 279] width 107 height 23
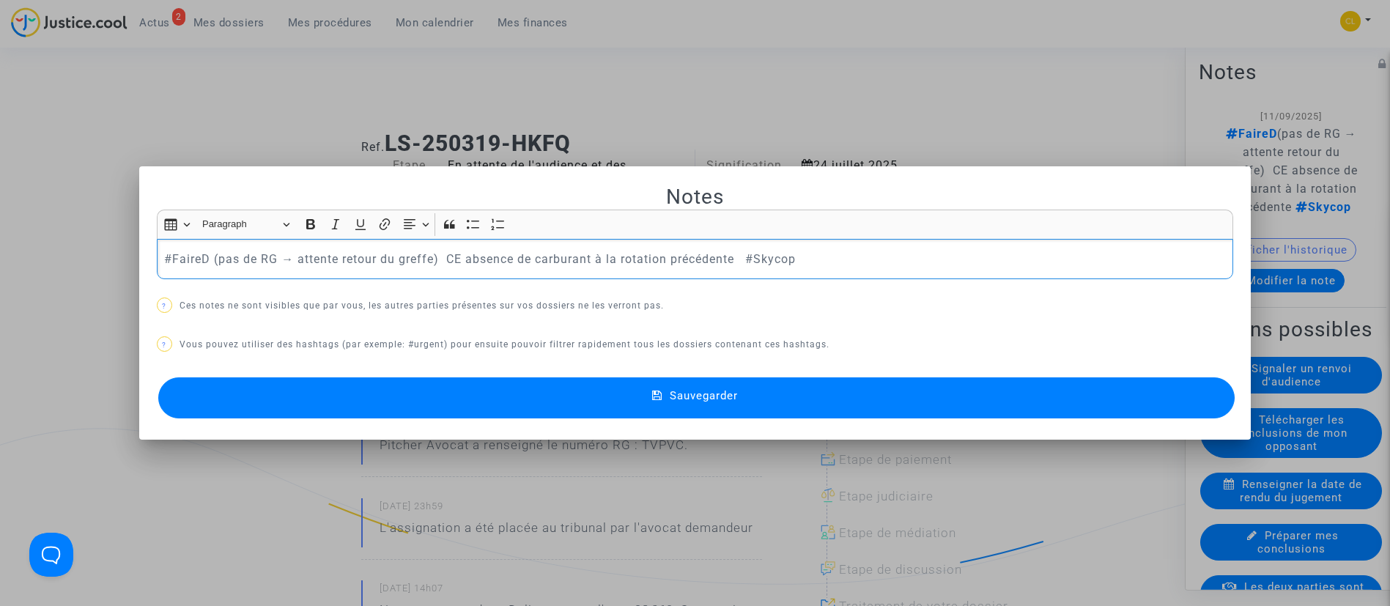
click at [207, 254] on p "#FaireD (pas de RG → attente retour du greffe) CE absence de carburant à la rot…" at bounding box center [694, 259] width 1061 height 18
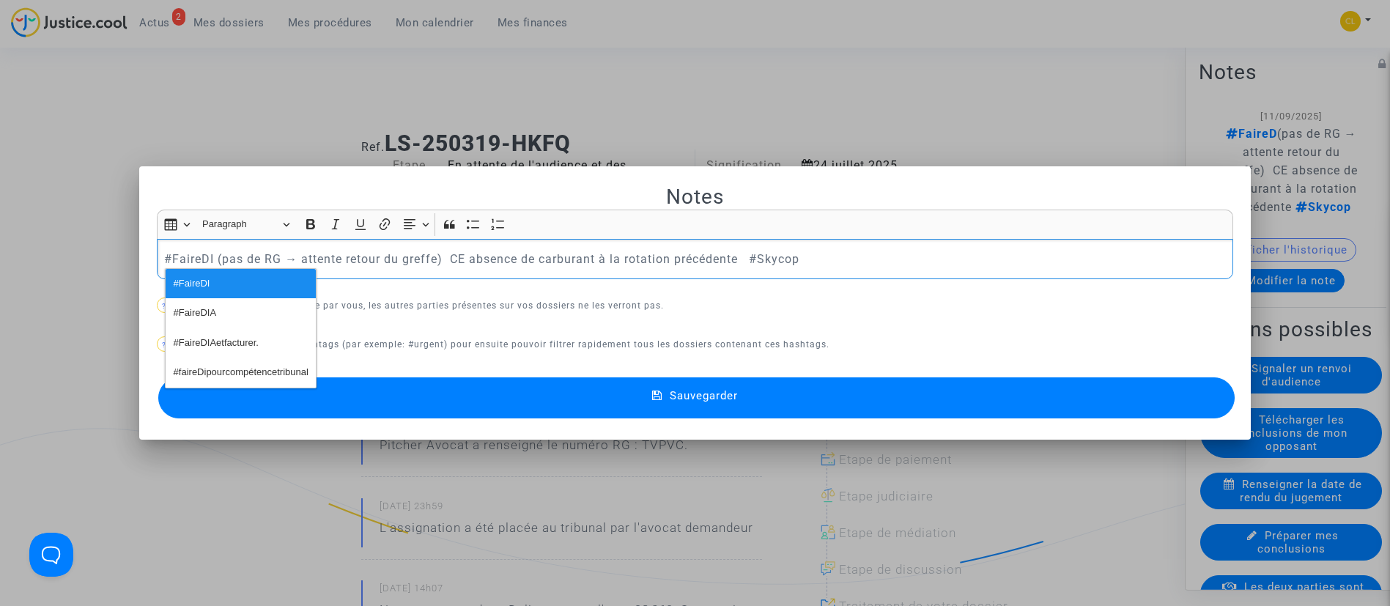
click at [755, 397] on button "Sauvegarder" at bounding box center [696, 397] width 1077 height 41
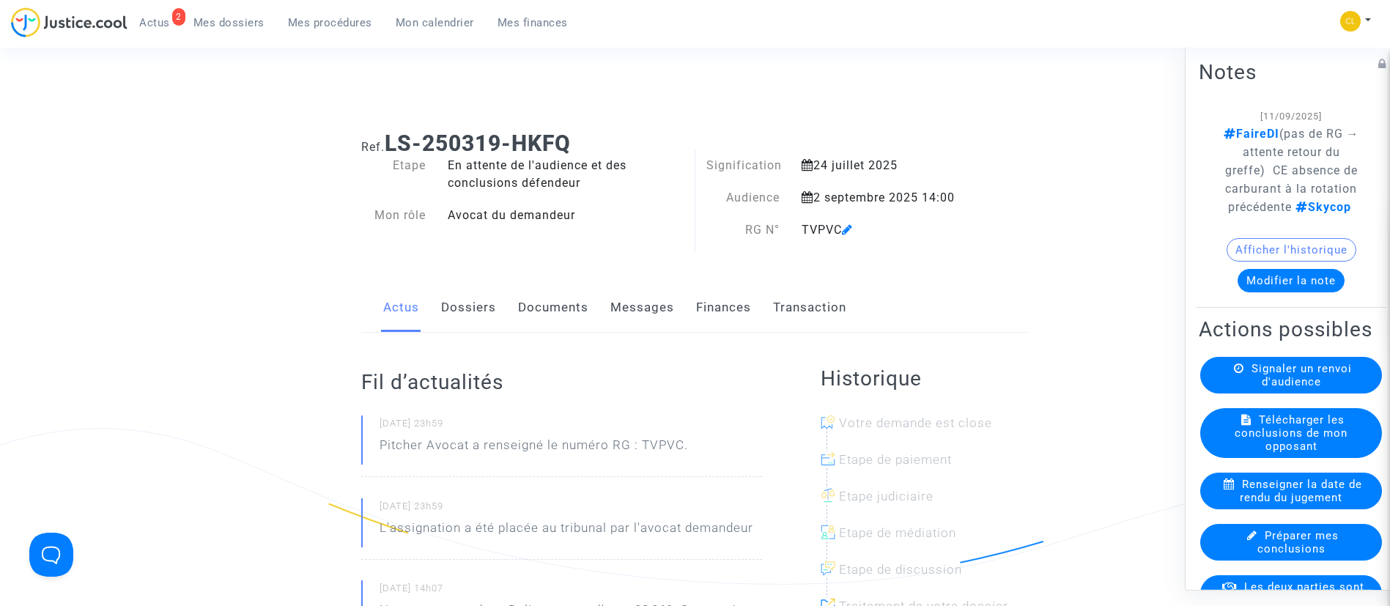
drag, startPoint x: 306, startPoint y: 34, endPoint x: 354, endPoint y: 92, distance: 74.9
click at [307, 34] on div "2 Actus Mes dossiers Mes procédures Mon calendrier Mes finances" at bounding box center [295, 27] width 569 height 40
click at [222, 28] on span "Mes dossiers" at bounding box center [228, 22] width 71 height 13
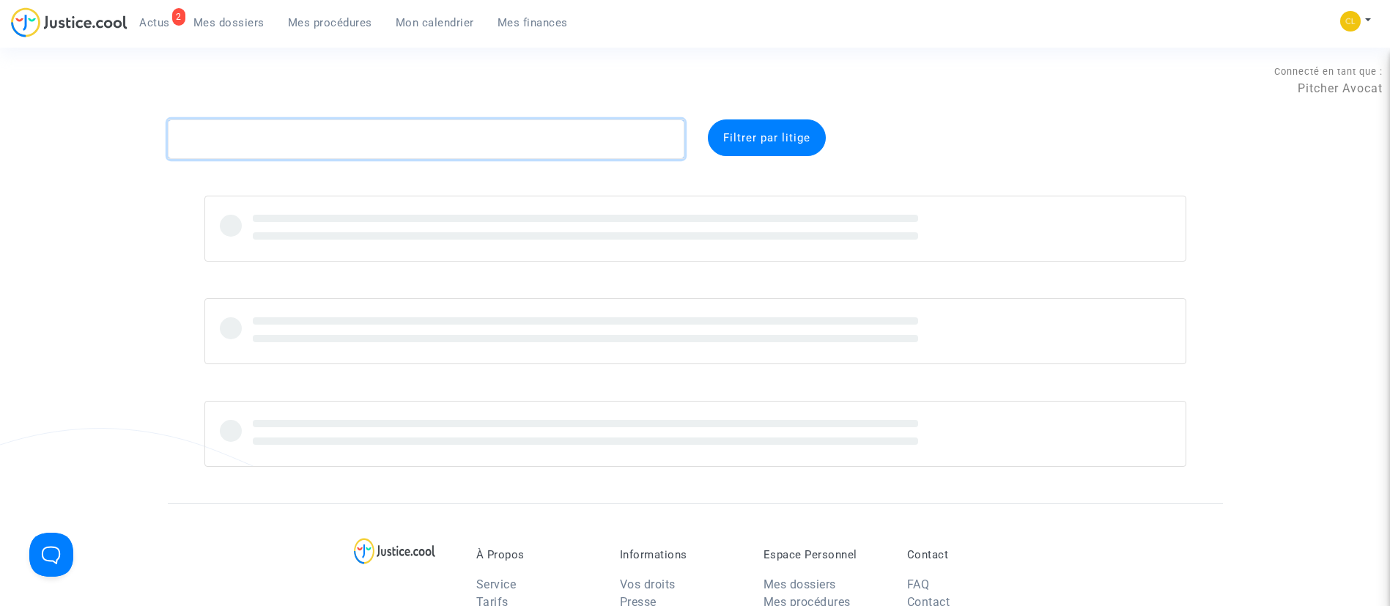
click at [335, 120] on textarea at bounding box center [426, 139] width 516 height 40
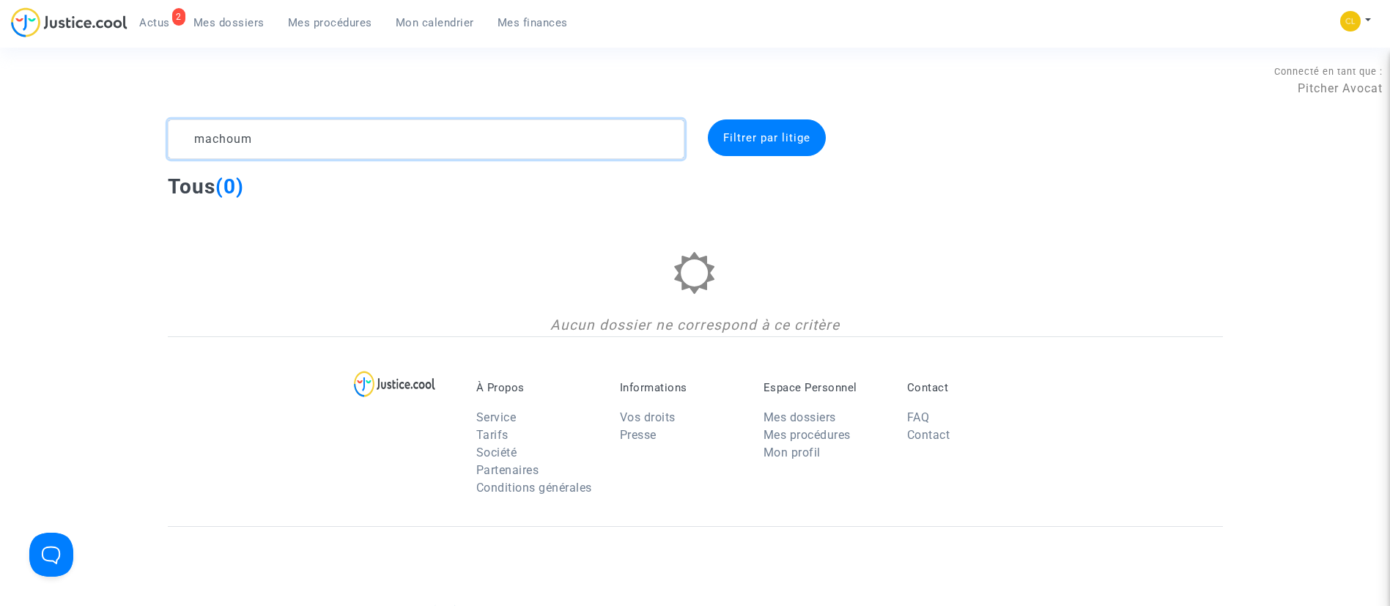
click at [210, 130] on textarea at bounding box center [426, 139] width 516 height 40
type textarea "macchoum"
click at [341, 25] on span "Mes procédures" at bounding box center [330, 22] width 84 height 13
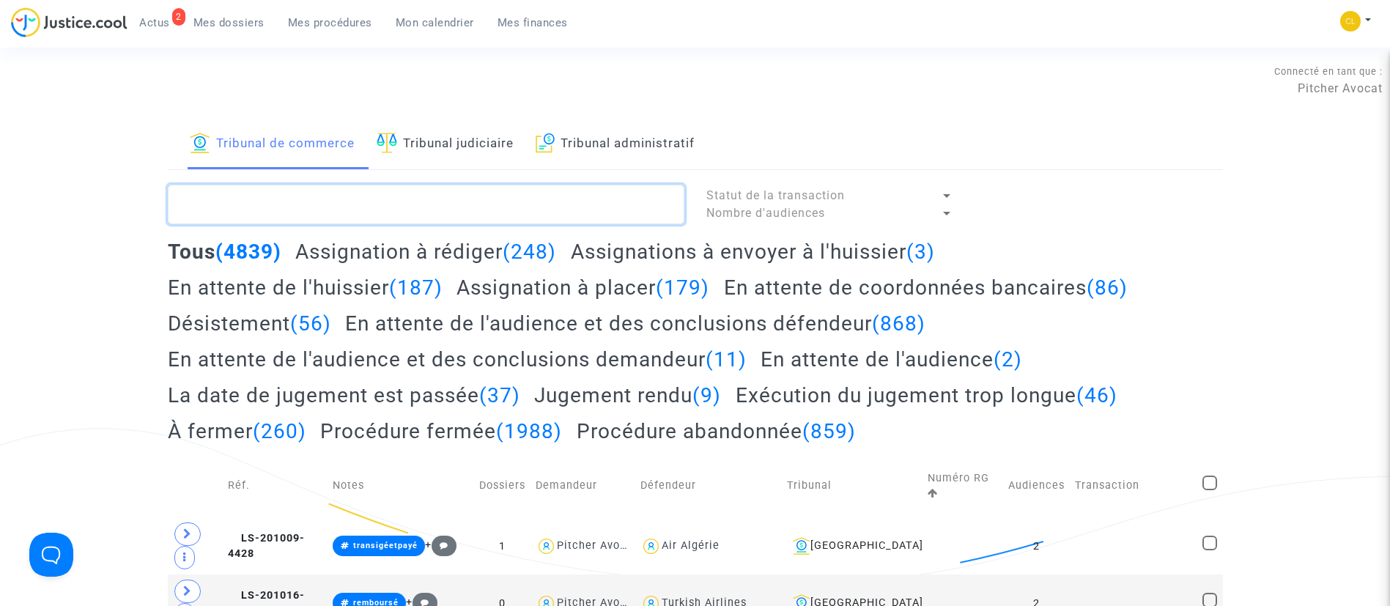
click at [426, 218] on textarea at bounding box center [426, 205] width 516 height 40
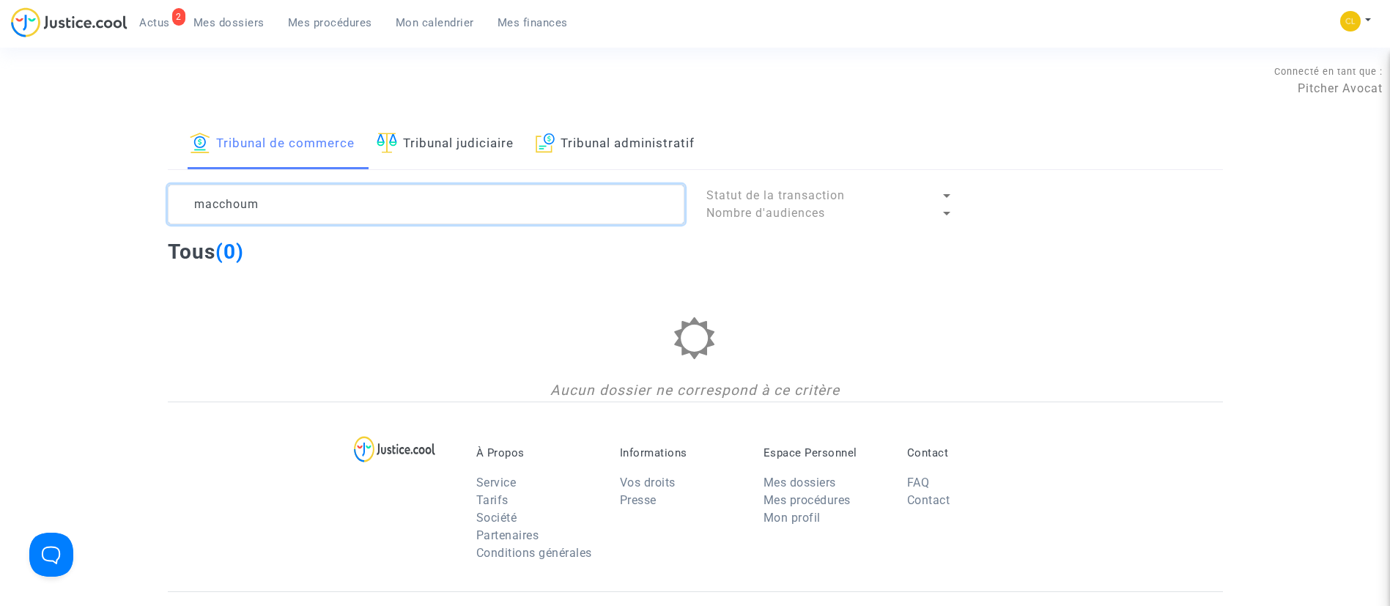
click at [212, 204] on textarea at bounding box center [426, 205] width 516 height 40
type textarea "mecchoum"
drag, startPoint x: 232, startPoint y: 27, endPoint x: 241, endPoint y: 41, distance: 16.5
click at [232, 28] on span "Mes dossiers" at bounding box center [228, 22] width 71 height 13
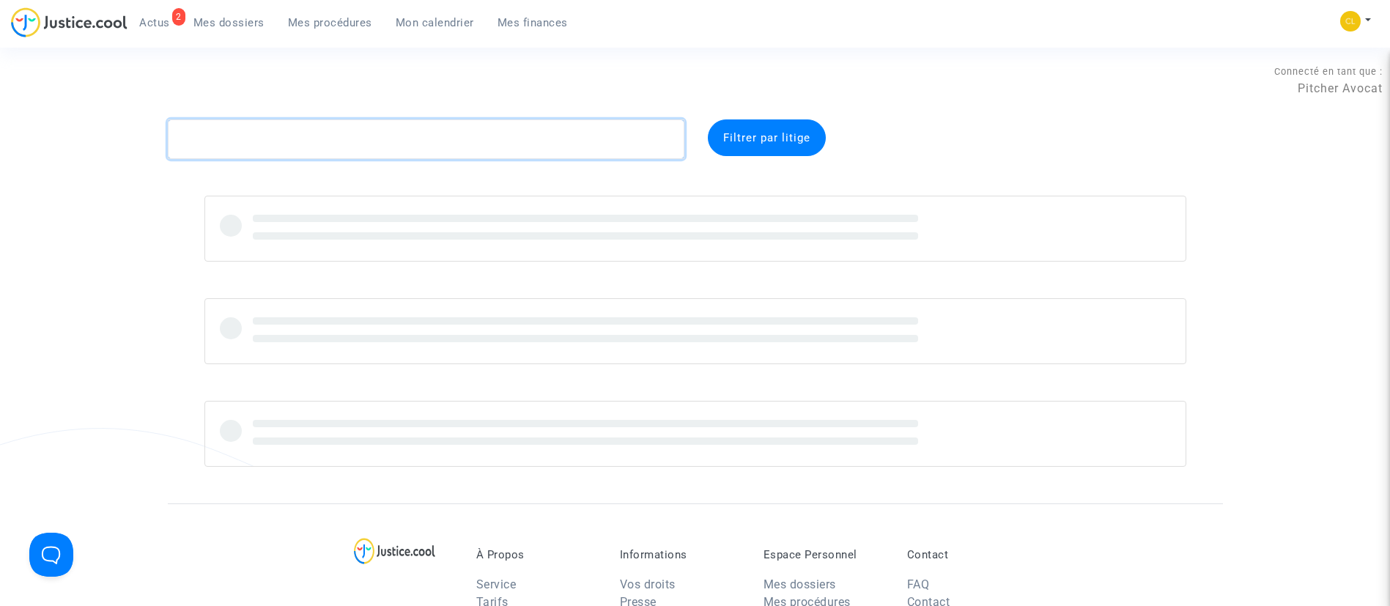
click at [296, 136] on textarea at bounding box center [426, 139] width 516 height 40
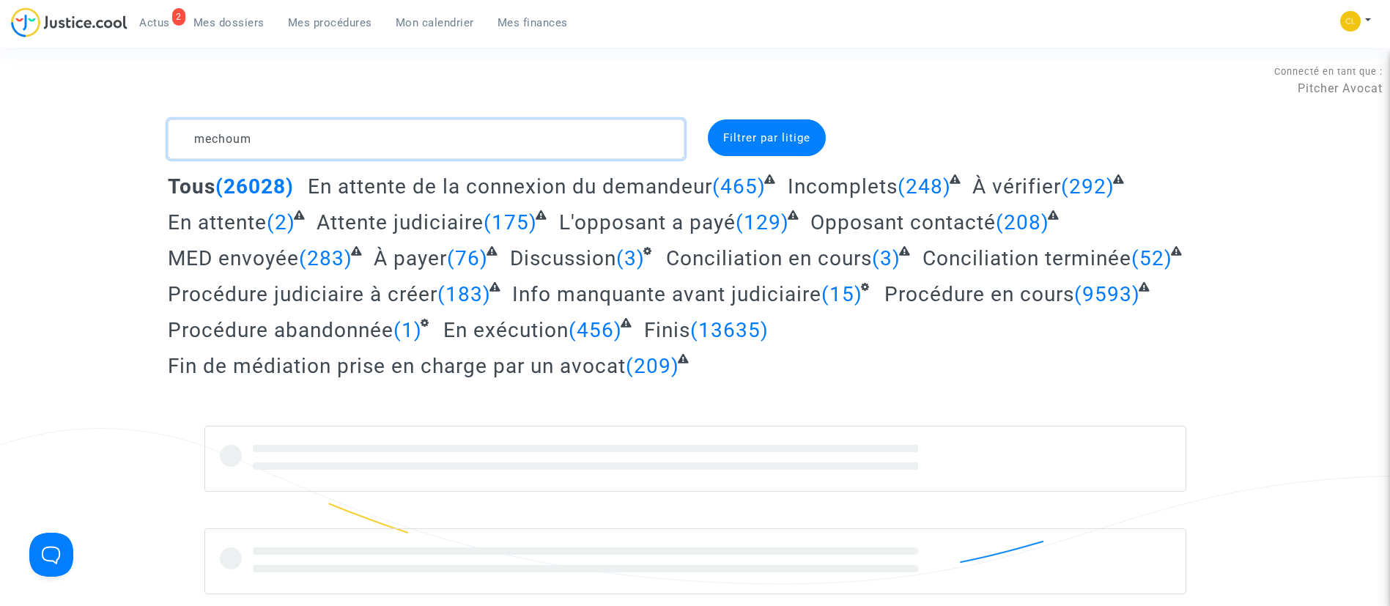
click at [215, 137] on textarea at bounding box center [426, 139] width 516 height 40
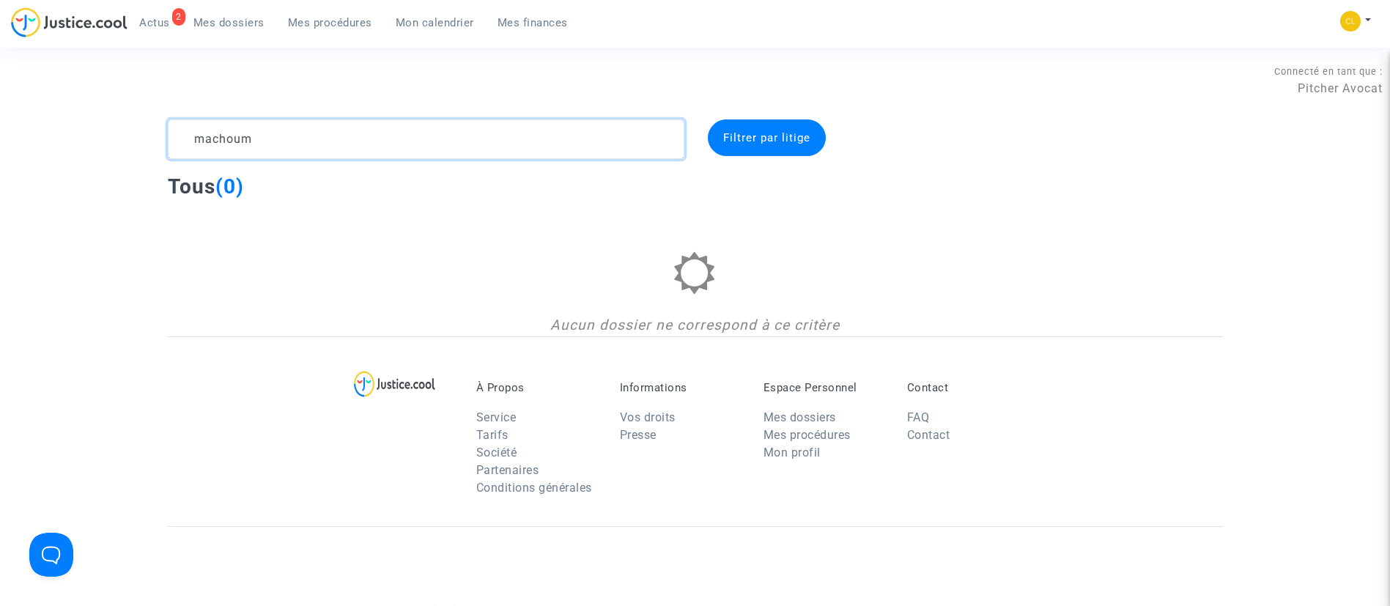
click at [398, 151] on textarea at bounding box center [426, 139] width 516 height 40
paste textarea "Zsigmond"
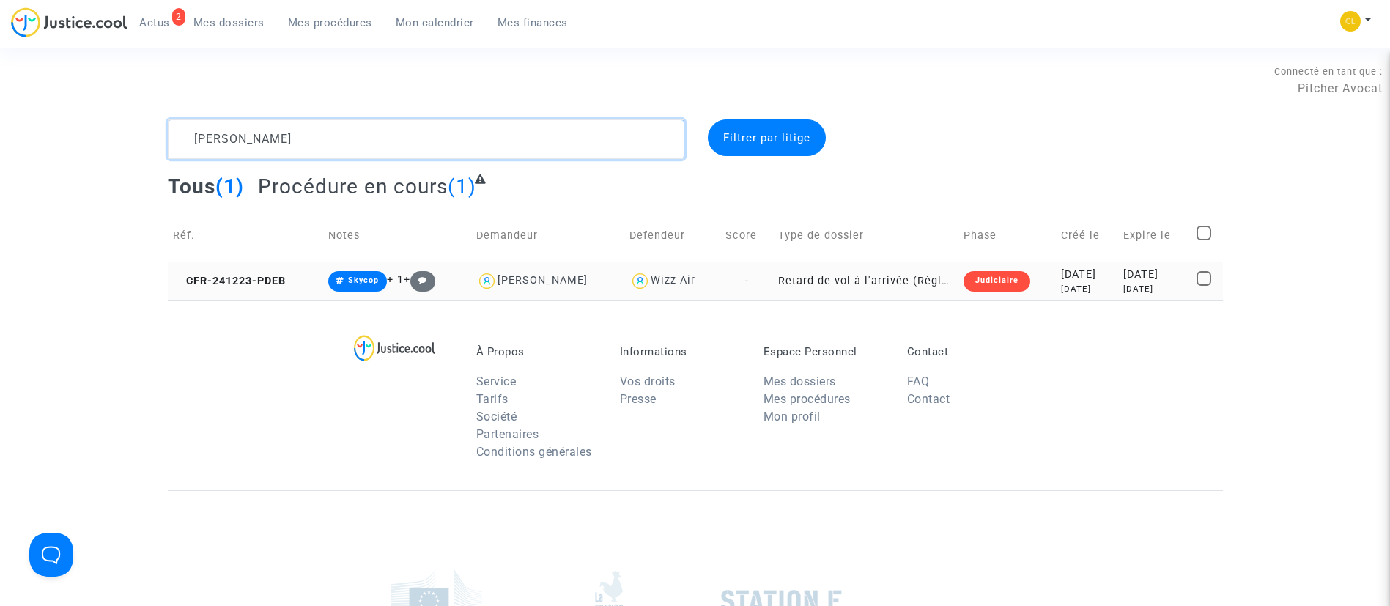
type textarea "Zsigmond"
click at [1155, 288] on div "8 months ago" at bounding box center [1154, 289] width 63 height 12
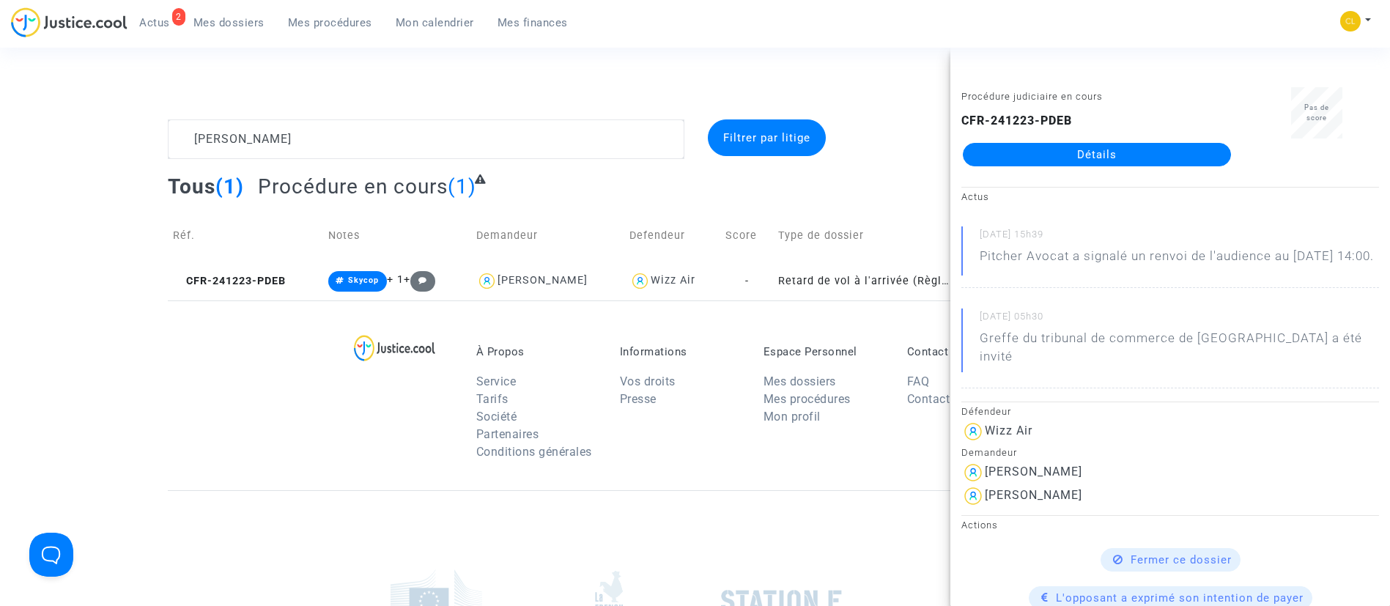
click at [1132, 144] on link "Détails" at bounding box center [1097, 154] width 268 height 23
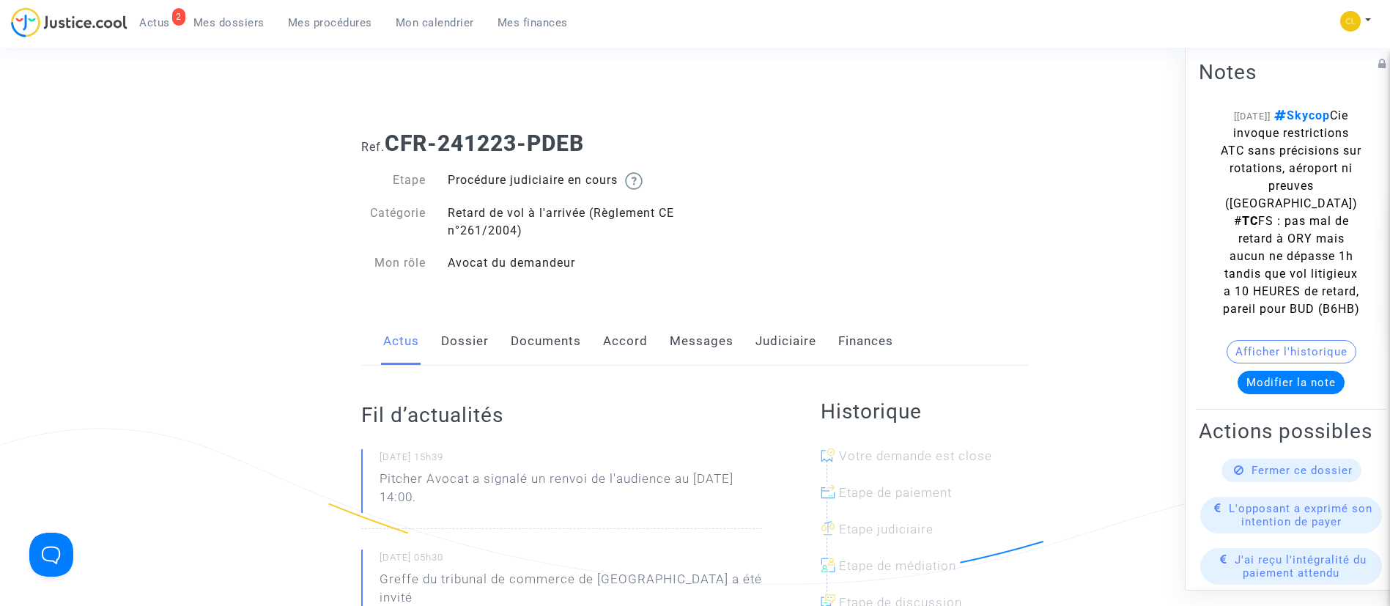
click at [794, 347] on link "Judiciaire" at bounding box center [785, 341] width 61 height 48
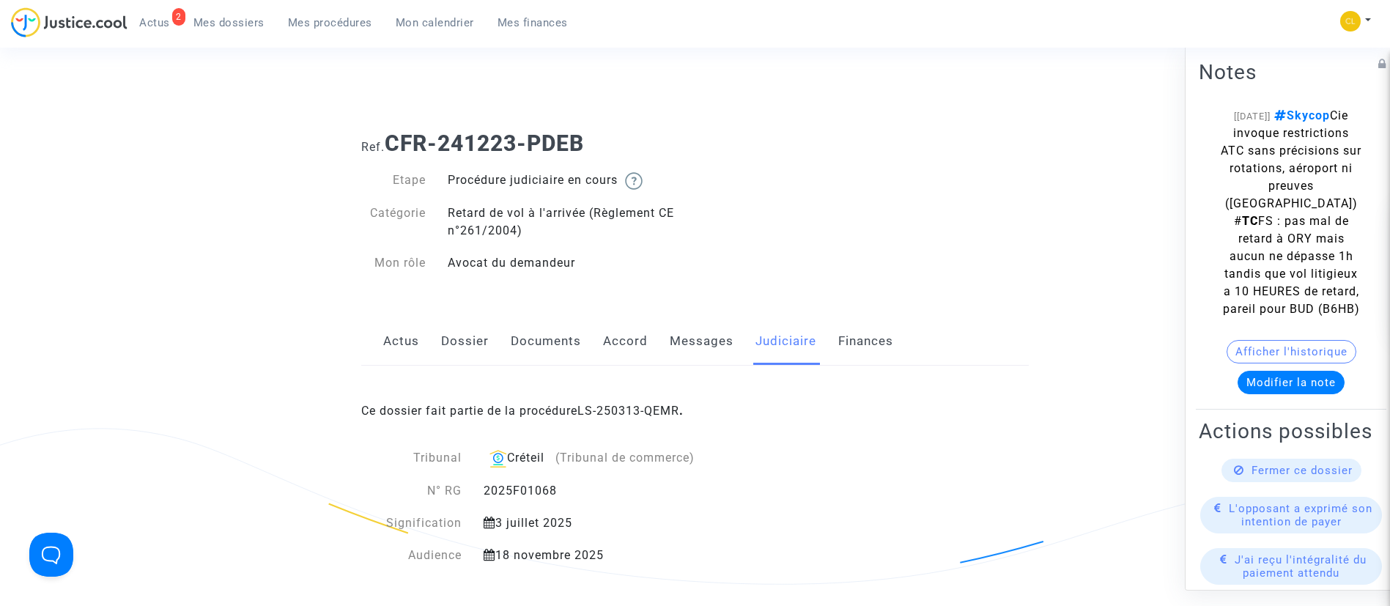
click at [617, 344] on link "Accord" at bounding box center [625, 341] width 45 height 48
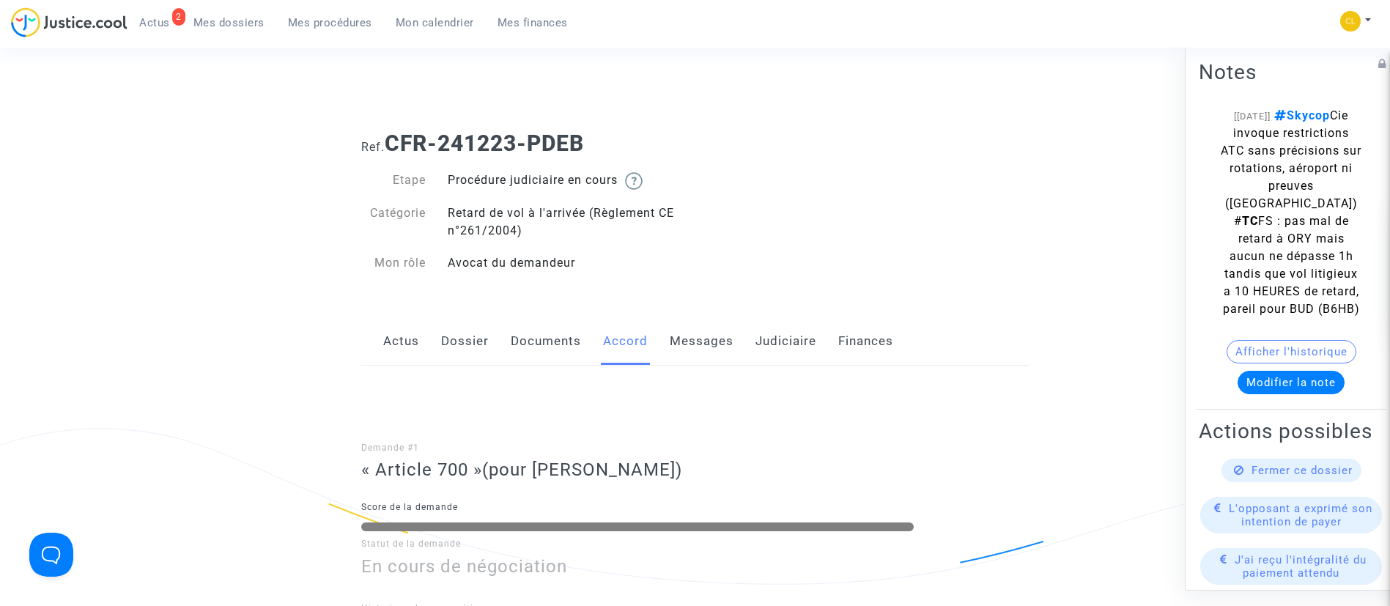
click at [785, 344] on link "Judiciaire" at bounding box center [785, 341] width 61 height 48
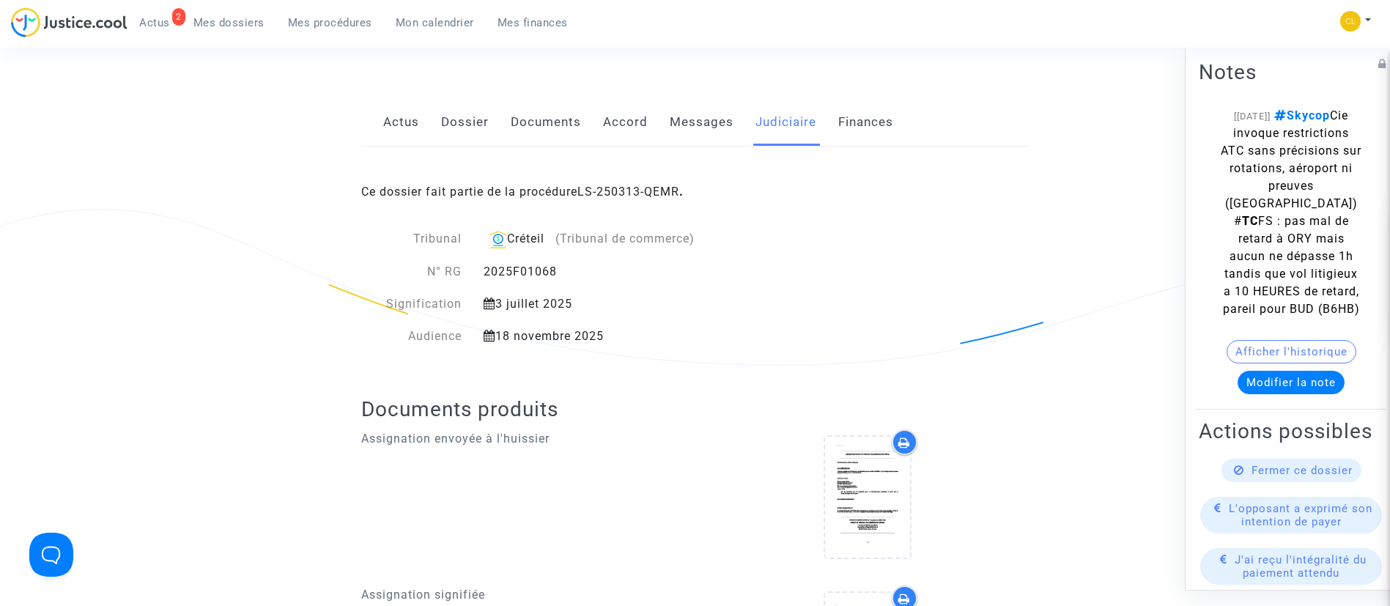
scroll to position [220, 0]
click at [671, 182] on div "Ce dossier fait partie de la procédure LS-250313-QEMR ." at bounding box center [694, 180] width 667 height 69
drag, startPoint x: 673, startPoint y: 185, endPoint x: 686, endPoint y: 188, distance: 12.6
click at [673, 188] on link "LS-250313-QEMR" at bounding box center [628, 191] width 102 height 14
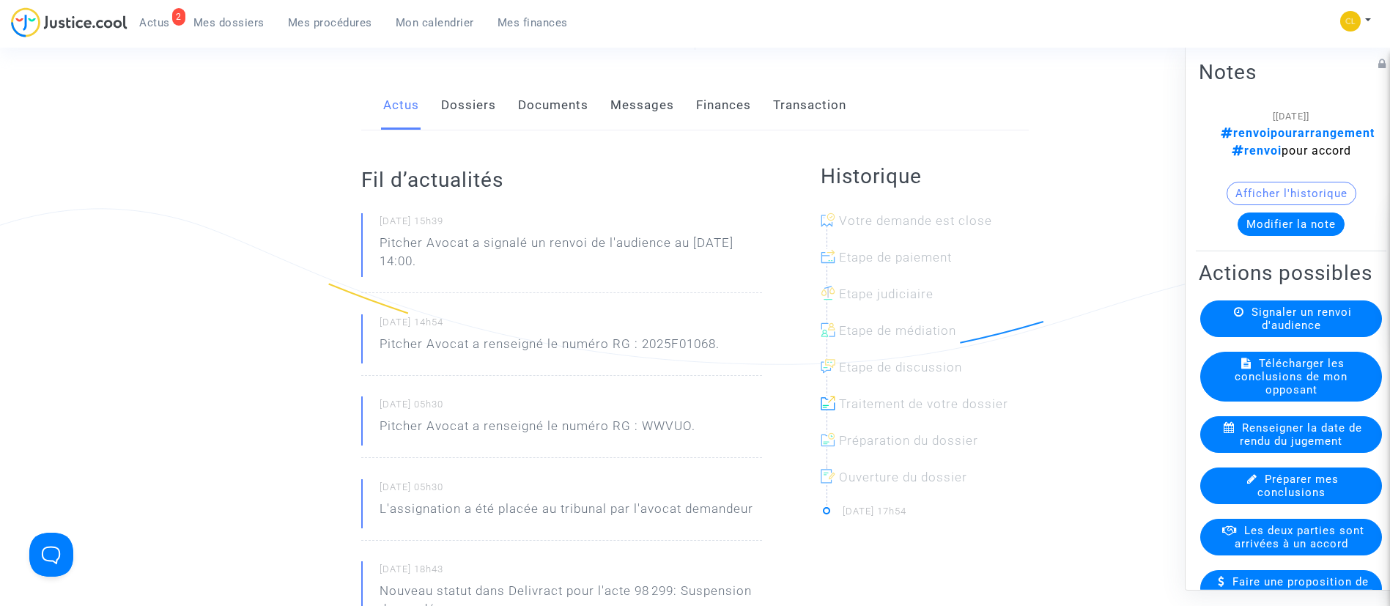
click at [723, 107] on link "Finances" at bounding box center [723, 105] width 55 height 48
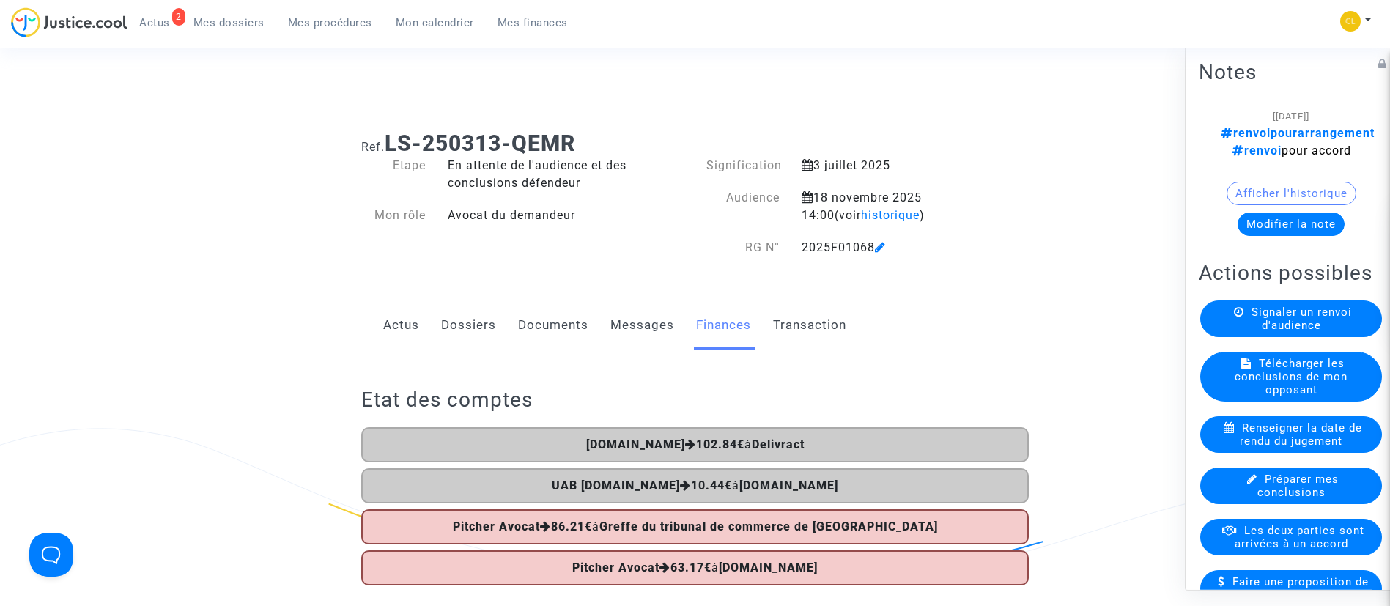
click at [451, 322] on link "Dossiers" at bounding box center [468, 325] width 55 height 48
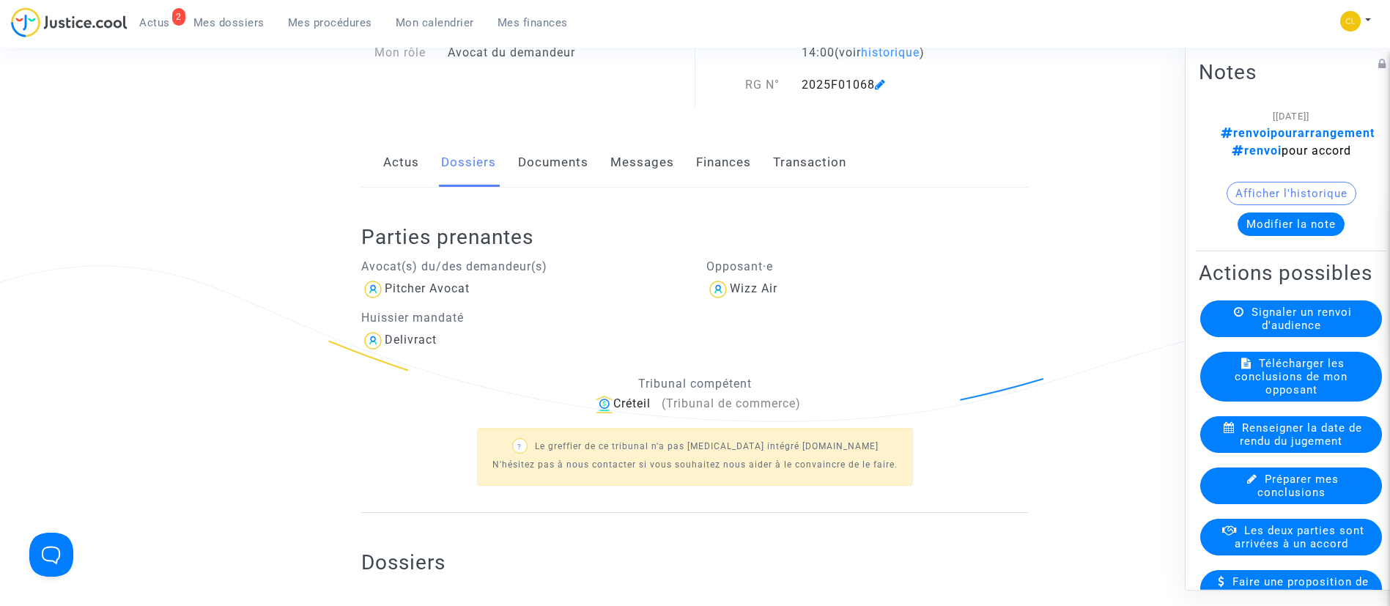
scroll to position [440, 0]
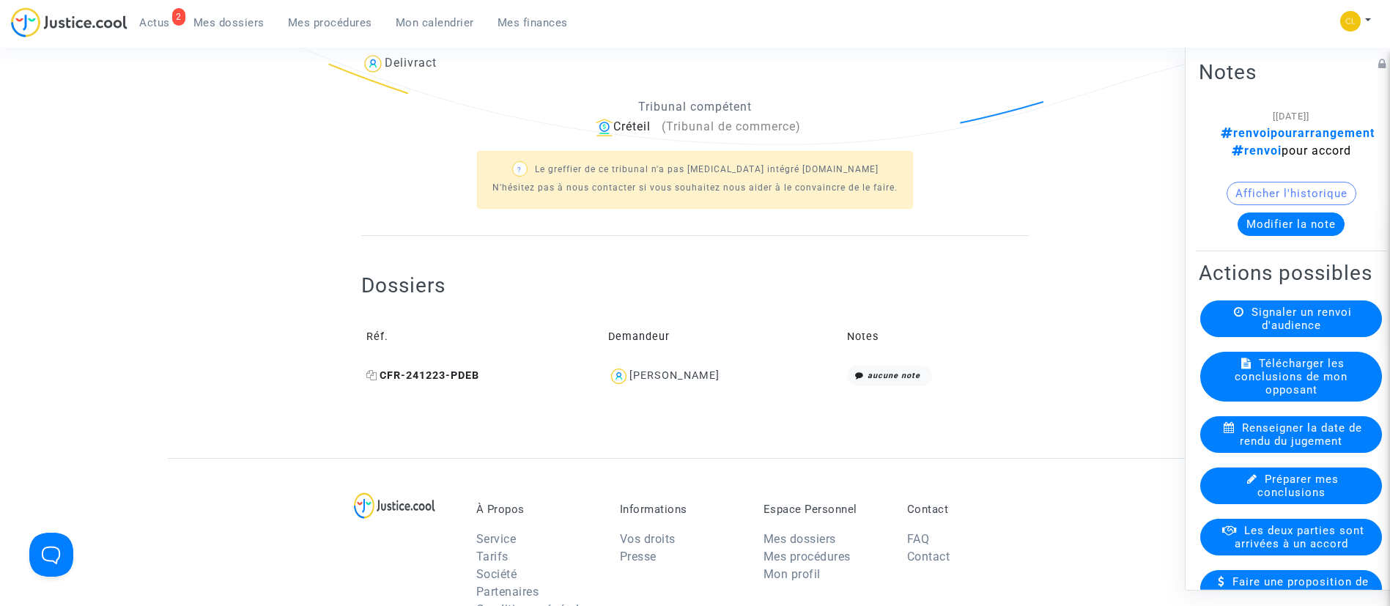
click at [366, 379] on icon at bounding box center [371, 375] width 11 height 10
click at [246, 26] on span "Mes dossiers" at bounding box center [228, 22] width 71 height 13
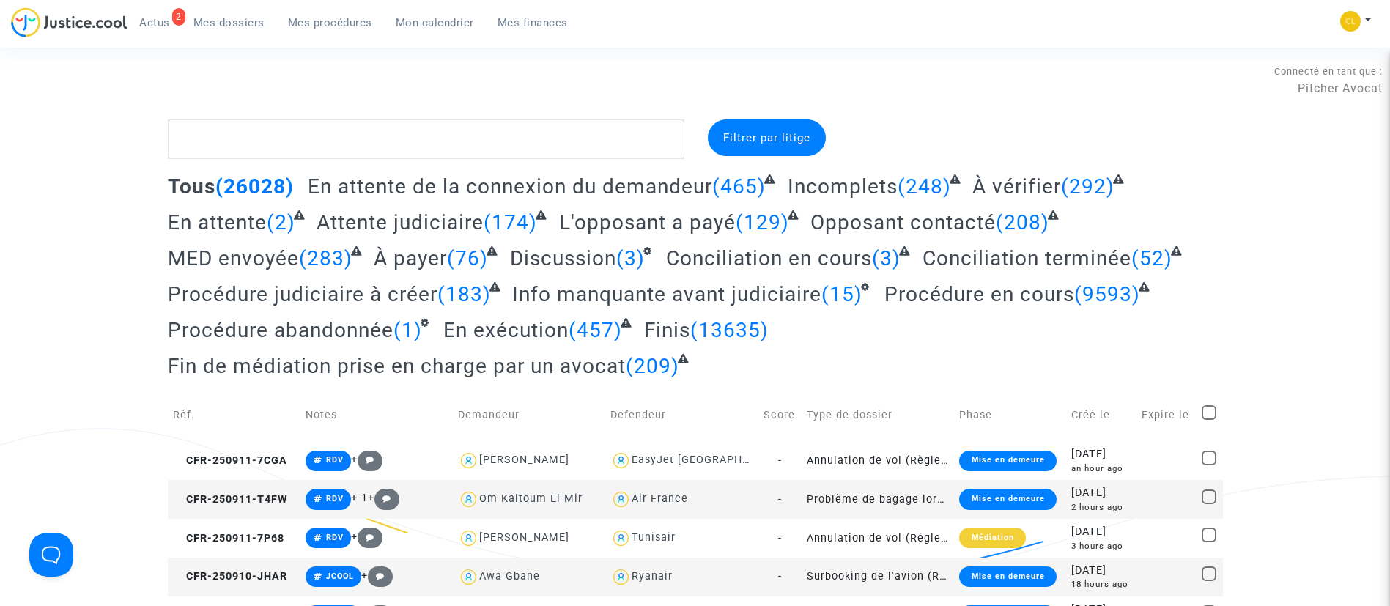
click at [351, 21] on span "Mes procédures" at bounding box center [330, 22] width 84 height 13
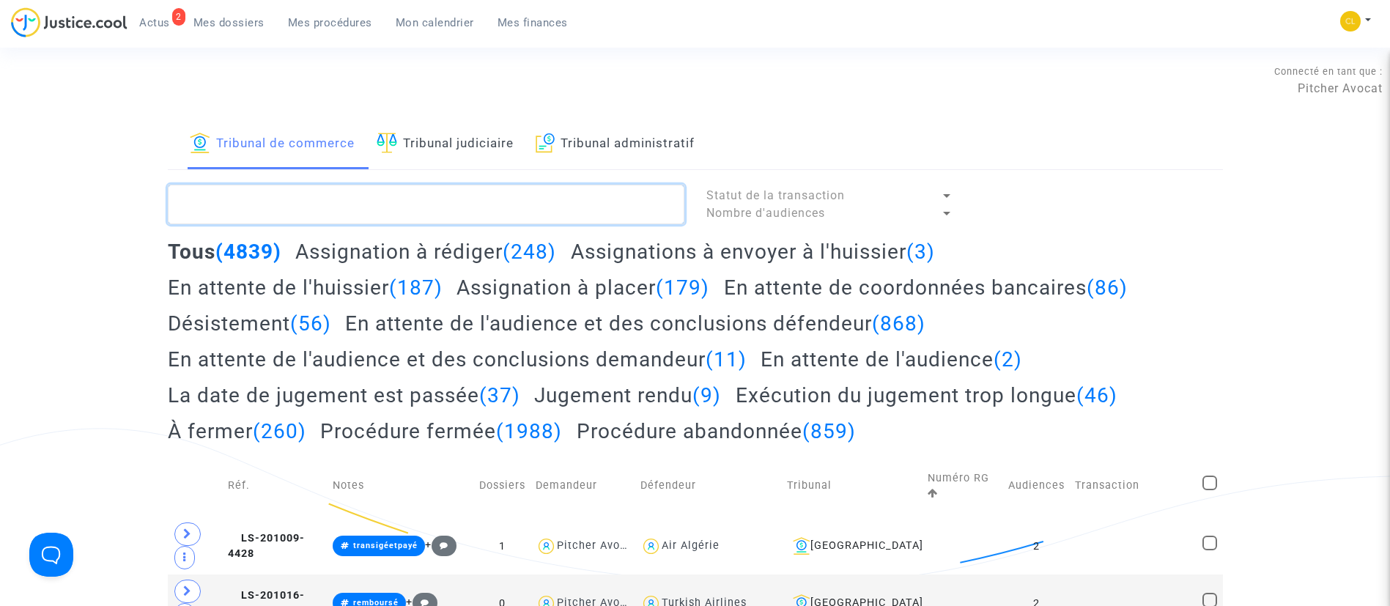
click at [420, 200] on textarea at bounding box center [426, 205] width 516 height 40
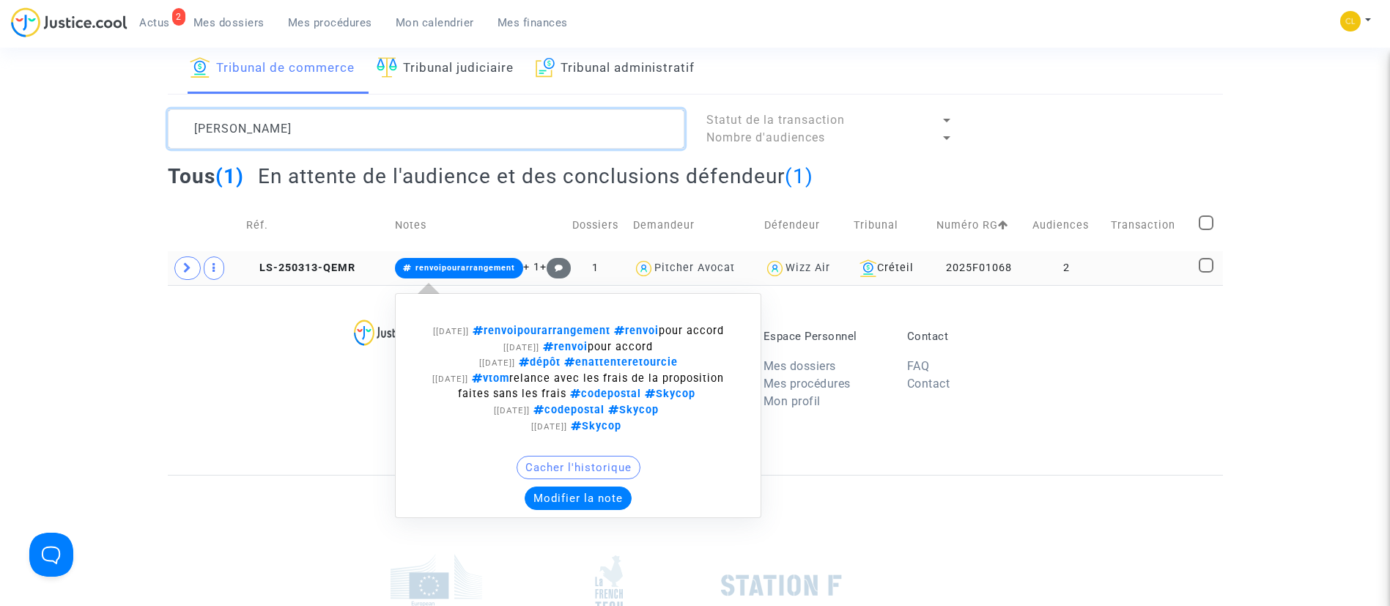
scroll to position [110, 0]
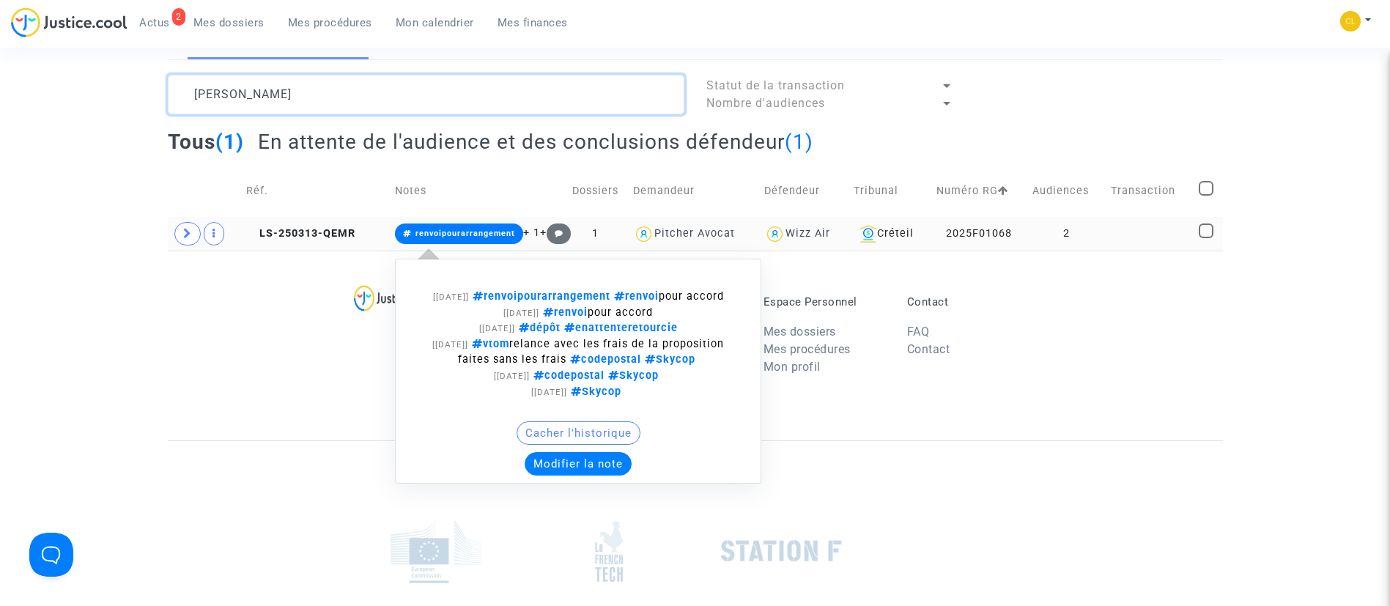
type textarea "zsigmond"
click at [561, 475] on button "Modifier la note" at bounding box center [578, 463] width 107 height 23
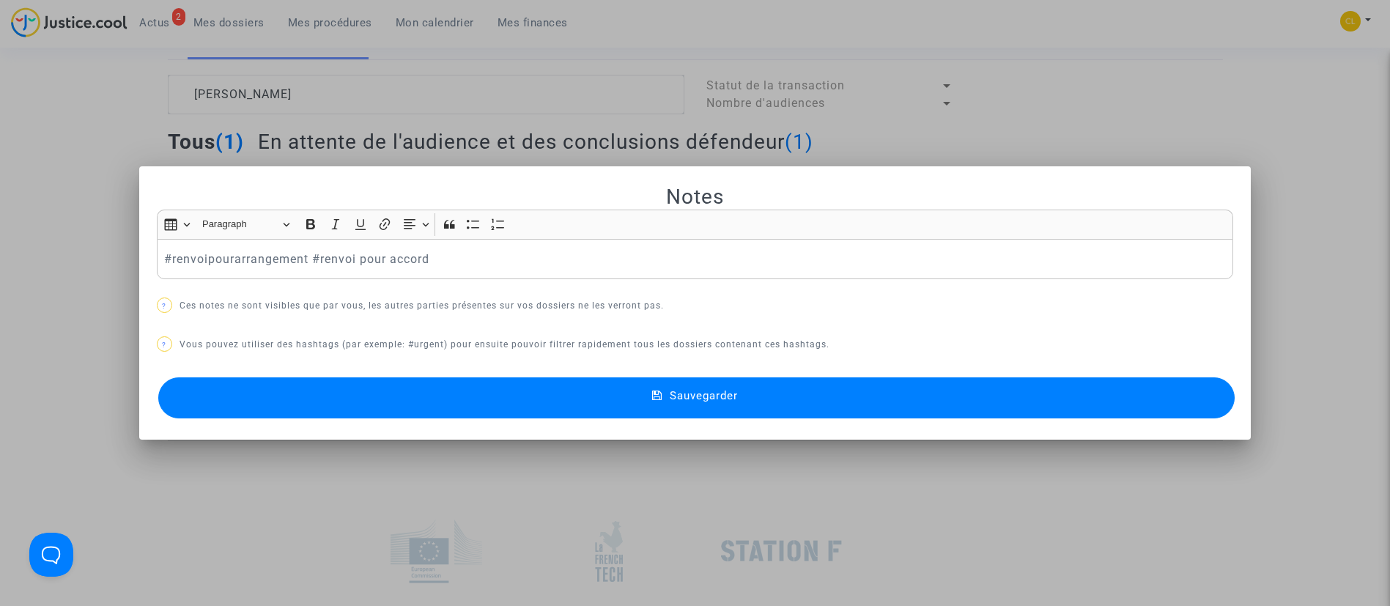
scroll to position [0, 0]
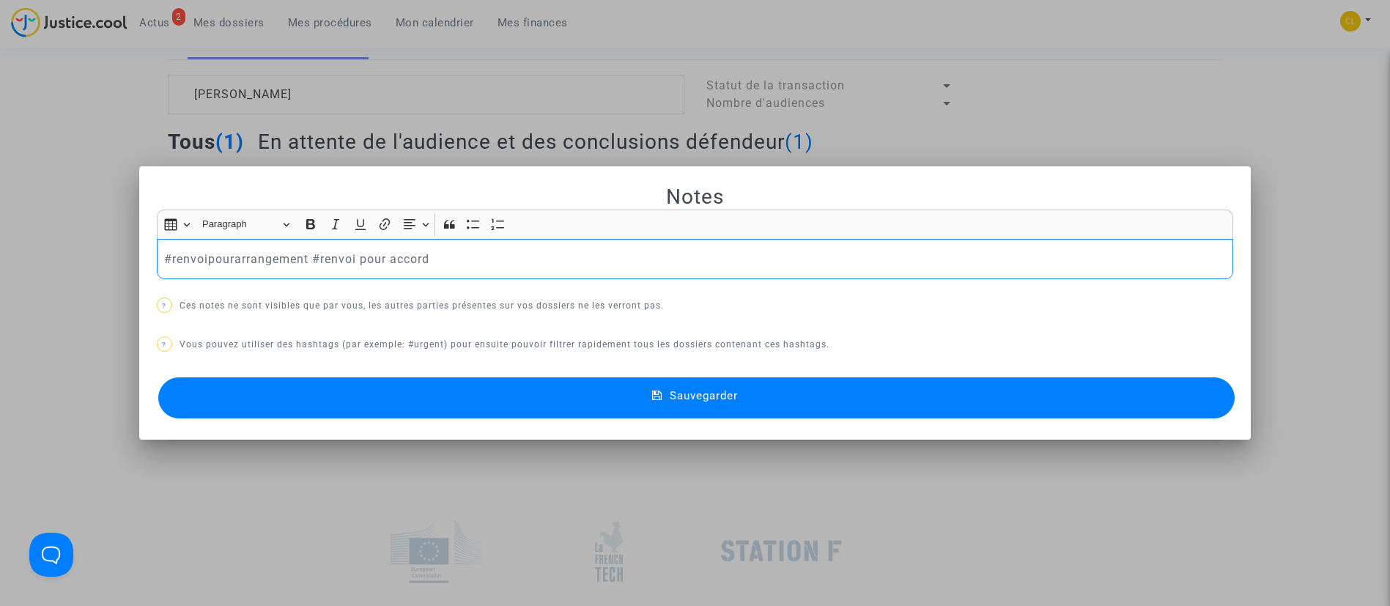
drag, startPoint x: 440, startPoint y: 257, endPoint x: 167, endPoint y: 261, distance: 273.3
click at [164, 261] on p "#renvoipourarrangement #renvoi pour accord" at bounding box center [694, 259] width 1061 height 18
click at [168, 261] on p "#renvoipourarrangement #renvoi pour accord" at bounding box center [694, 259] width 1061 height 18
click at [1054, 385] on button "Sauvegarder" at bounding box center [696, 397] width 1077 height 41
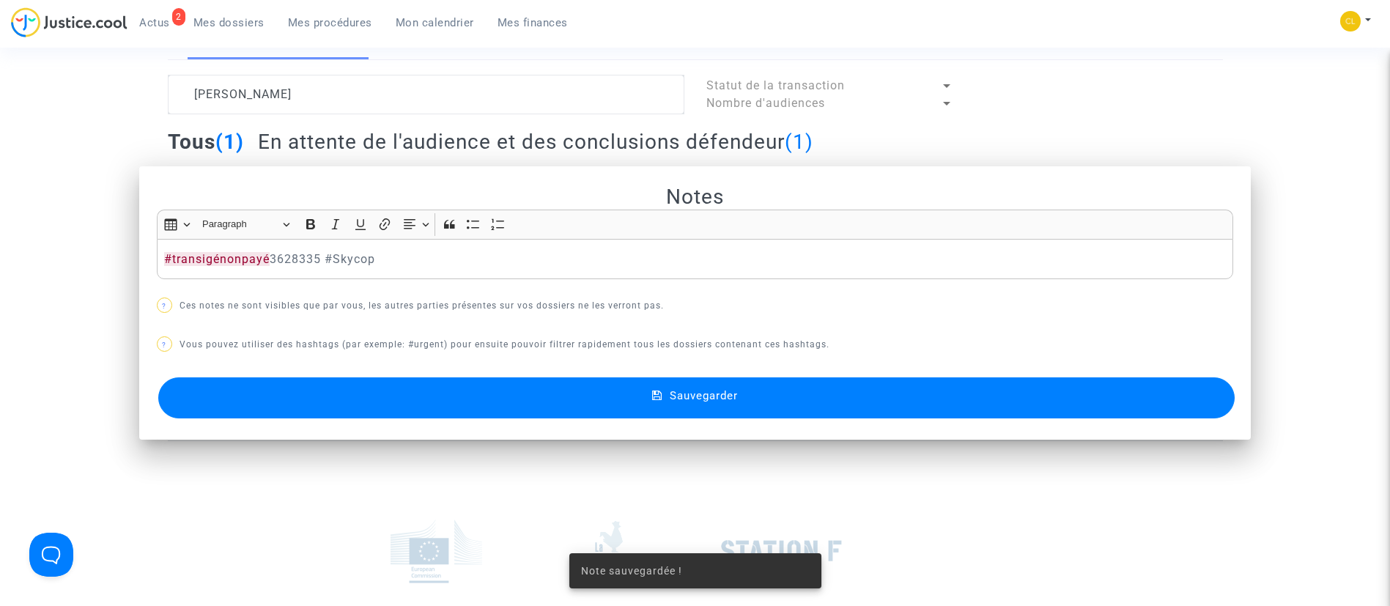
scroll to position [110, 0]
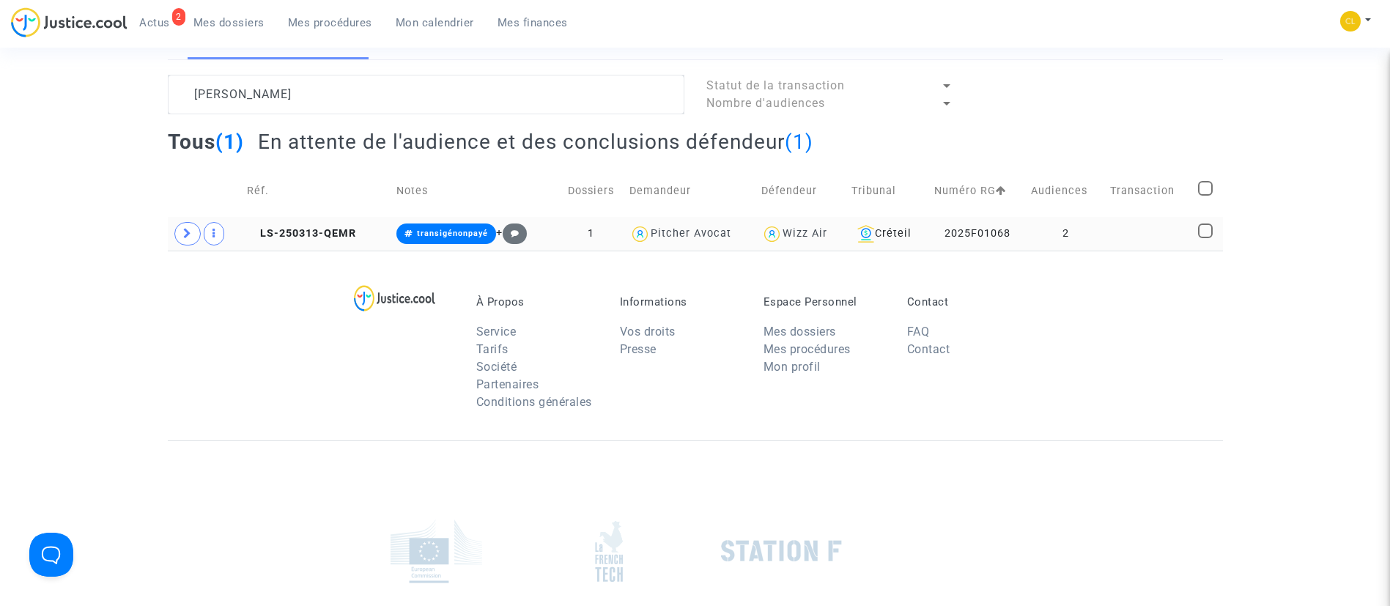
click at [1128, 256] on div "À Propos Service Tarifs Société Partenaires Conditions générales Informations V…" at bounding box center [695, 346] width 1055 height 190
click at [1122, 231] on td at bounding box center [1149, 234] width 88 height 34
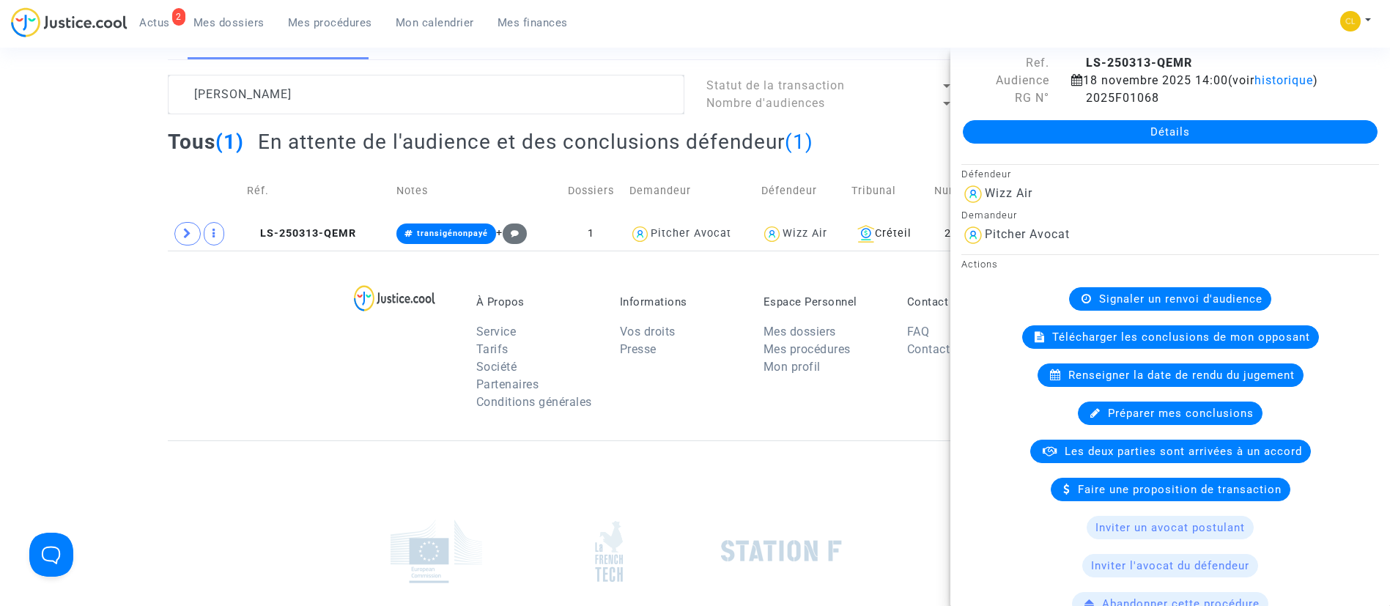
scroll to position [0, 0]
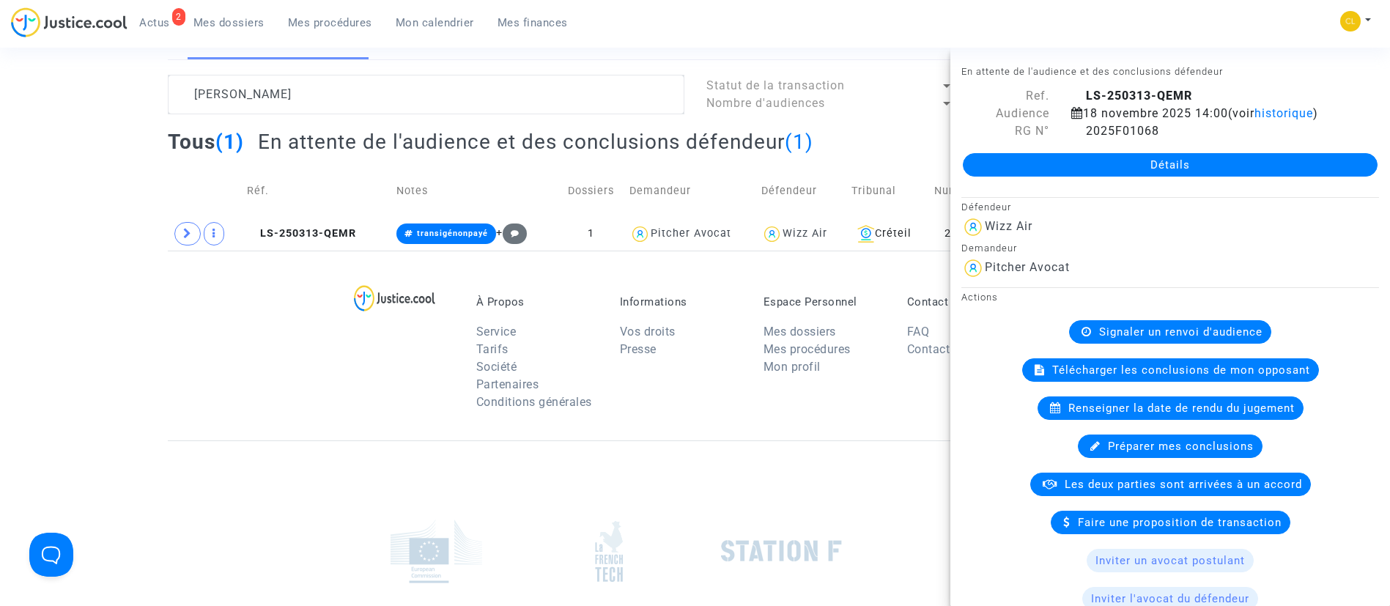
drag, startPoint x: 1124, startPoint y: 155, endPoint x: 1133, endPoint y: 152, distance: 9.1
click at [1124, 155] on link "Détails" at bounding box center [1170, 164] width 415 height 23
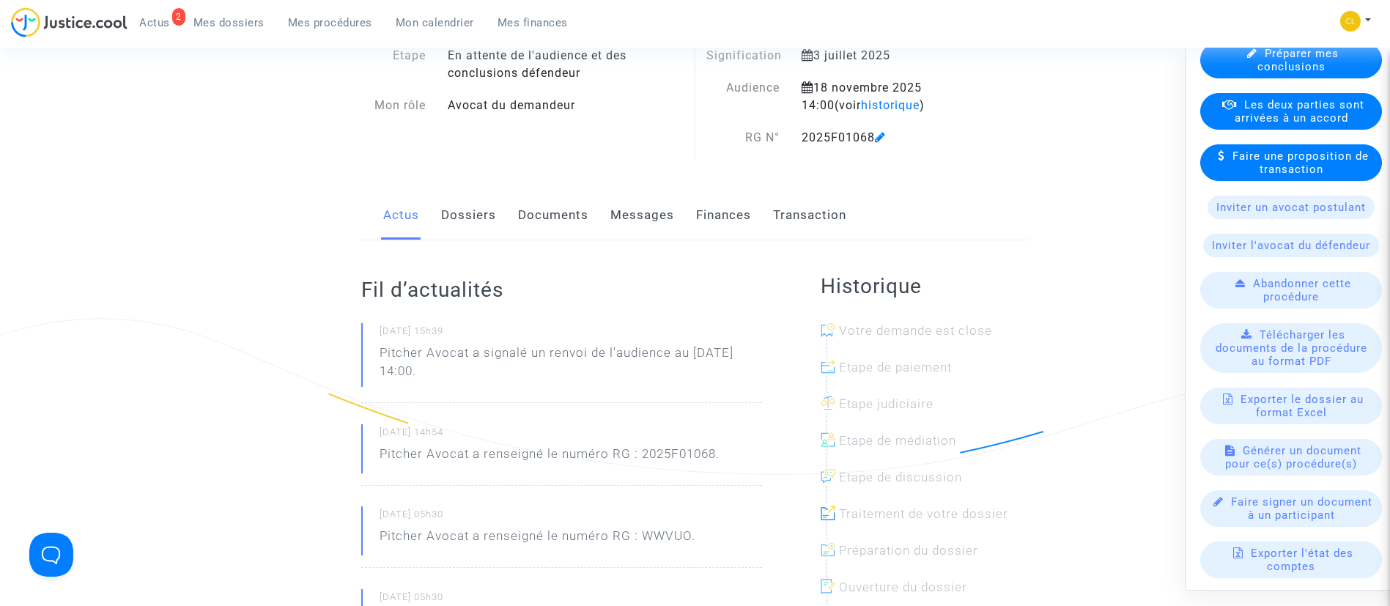
scroll to position [440, 0]
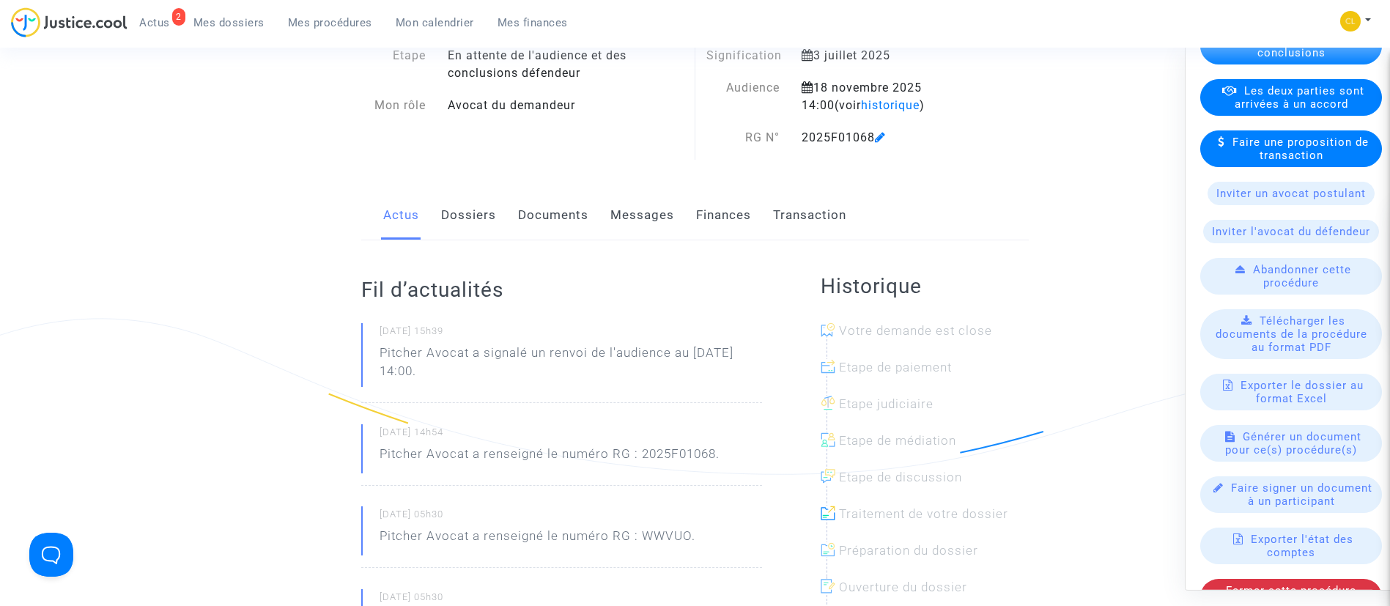
click at [1304, 110] on span "Les deux parties sont arrivées à un accord" at bounding box center [1299, 97] width 130 height 26
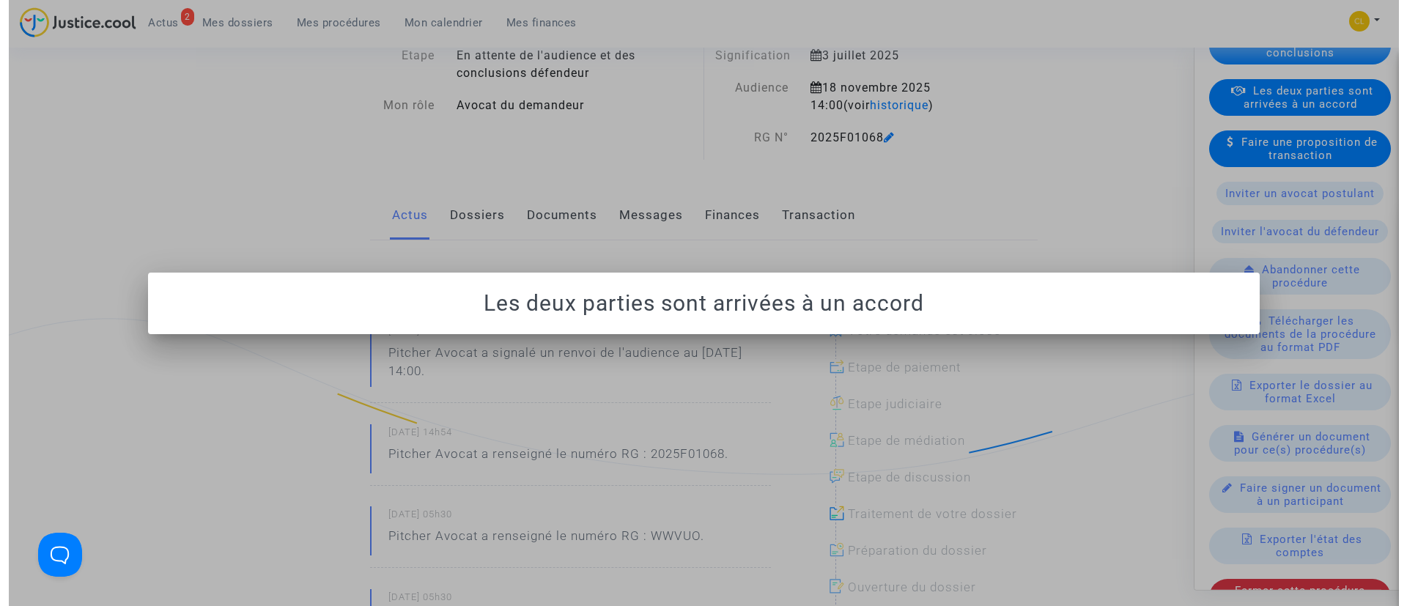
scroll to position [0, 0]
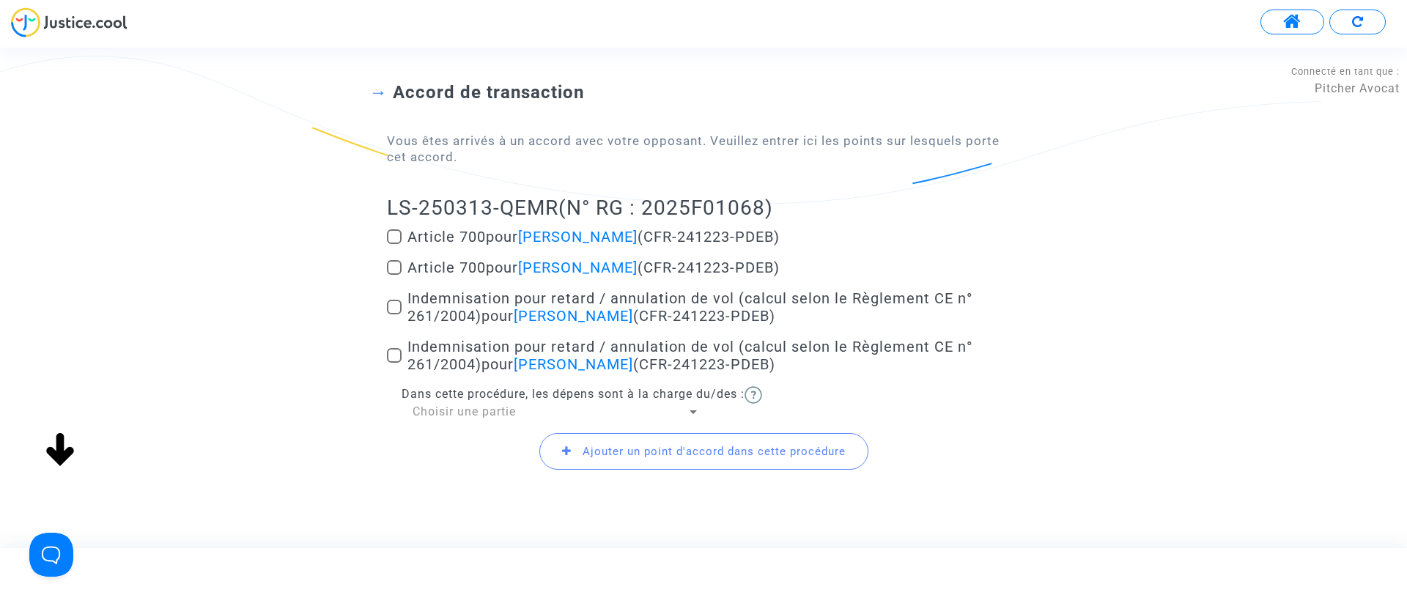
scroll to position [149, 0]
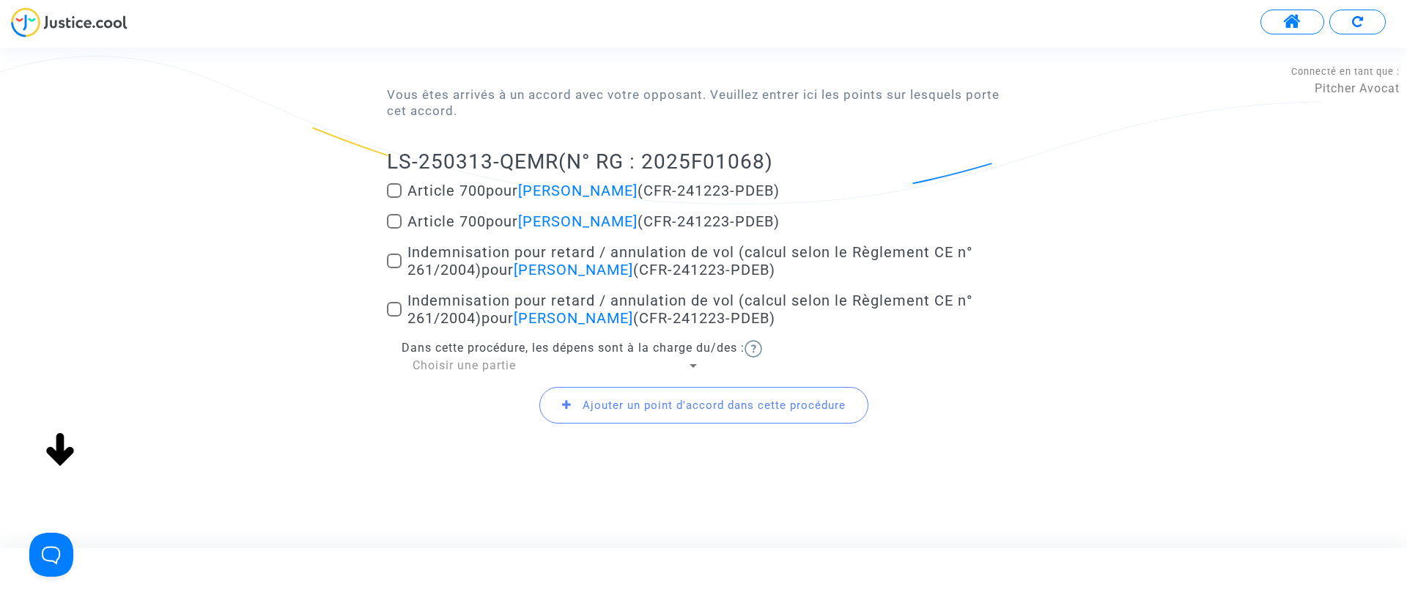
click at [456, 269] on span "Indemnisation pour retard / annulation de vol (calcul selon le Règlement CE n° …" at bounding box center [689, 260] width 565 height 35
click at [394, 269] on input "Indemnisation pour retard / annulation de vol (calcul selon le Règlement CE n° …" at bounding box center [393, 268] width 1 height 1
checkbox input "true"
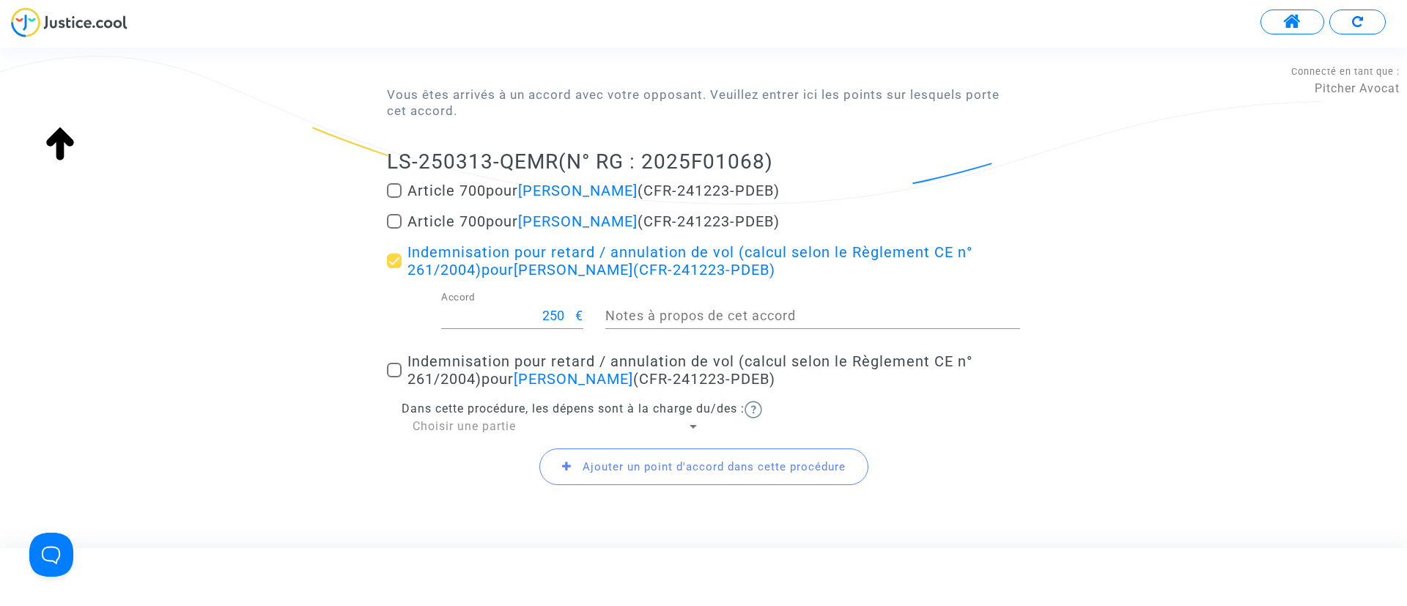
click at [473, 376] on span "Indemnisation pour retard / annulation de vol (calcul selon le Règlement CE n° …" at bounding box center [689, 369] width 565 height 35
click at [394, 377] on input "Indemnisation pour retard / annulation de vol (calcul selon le Règlement CE n° …" at bounding box center [393, 377] width 1 height 1
checkbox input "true"
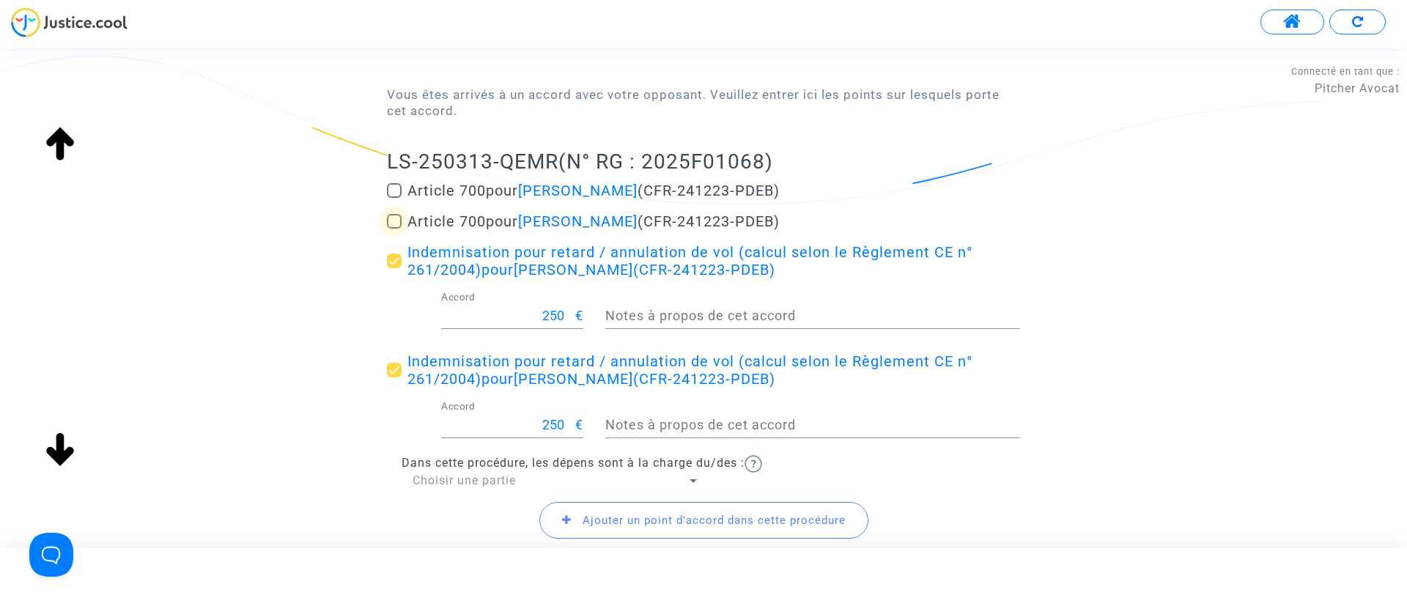
click at [466, 213] on span "Article 700 pour Andrea Zsigmond Hotye (CFR-241223-PDEB)" at bounding box center [593, 221] width 372 height 18
click at [394, 229] on input "Article 700 pour Andrea Zsigmond Hotye (CFR-241223-PDEB)" at bounding box center [393, 229] width 1 height 1
checkbox input "true"
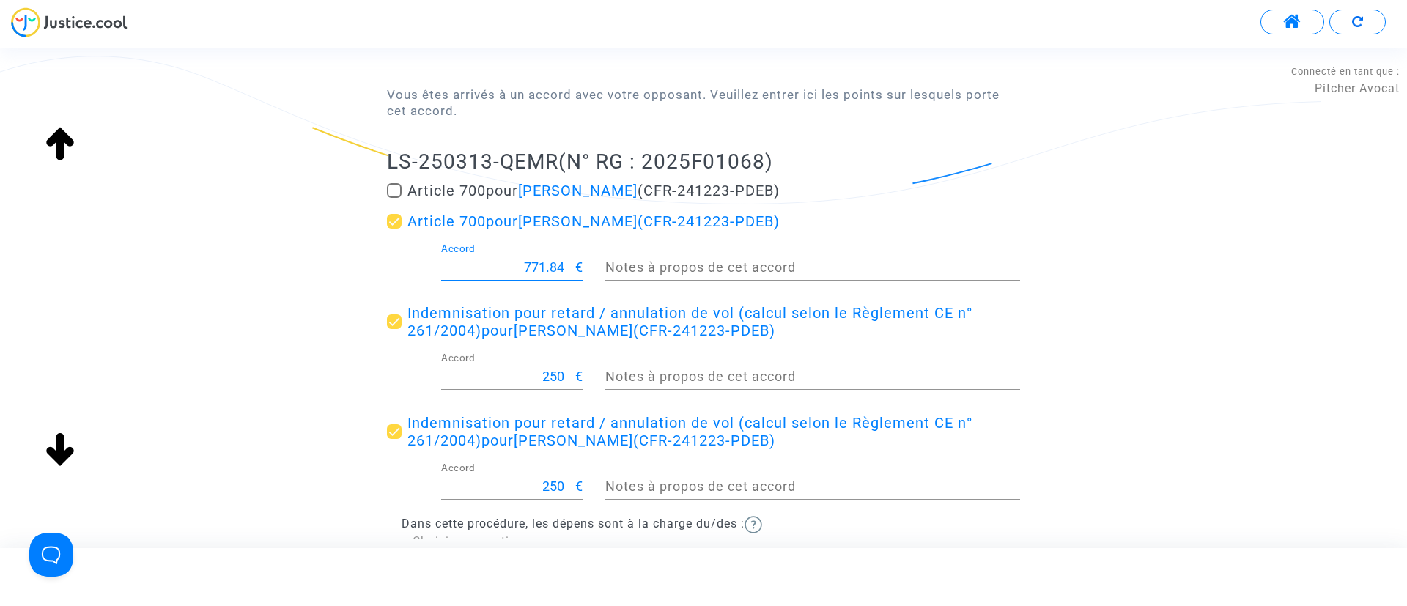
drag, startPoint x: 519, startPoint y: 265, endPoint x: 645, endPoint y: 270, distance: 126.1
click at [645, 270] on div "771.84 Accord € Notes à propos de cet accord" at bounding box center [703, 270] width 655 height 54
type input "200"
click at [1297, 298] on div "Accord de transaction Vous êtes arrivés à un accord avec votre opposant. Veuill…" at bounding box center [703, 310] width 1407 height 666
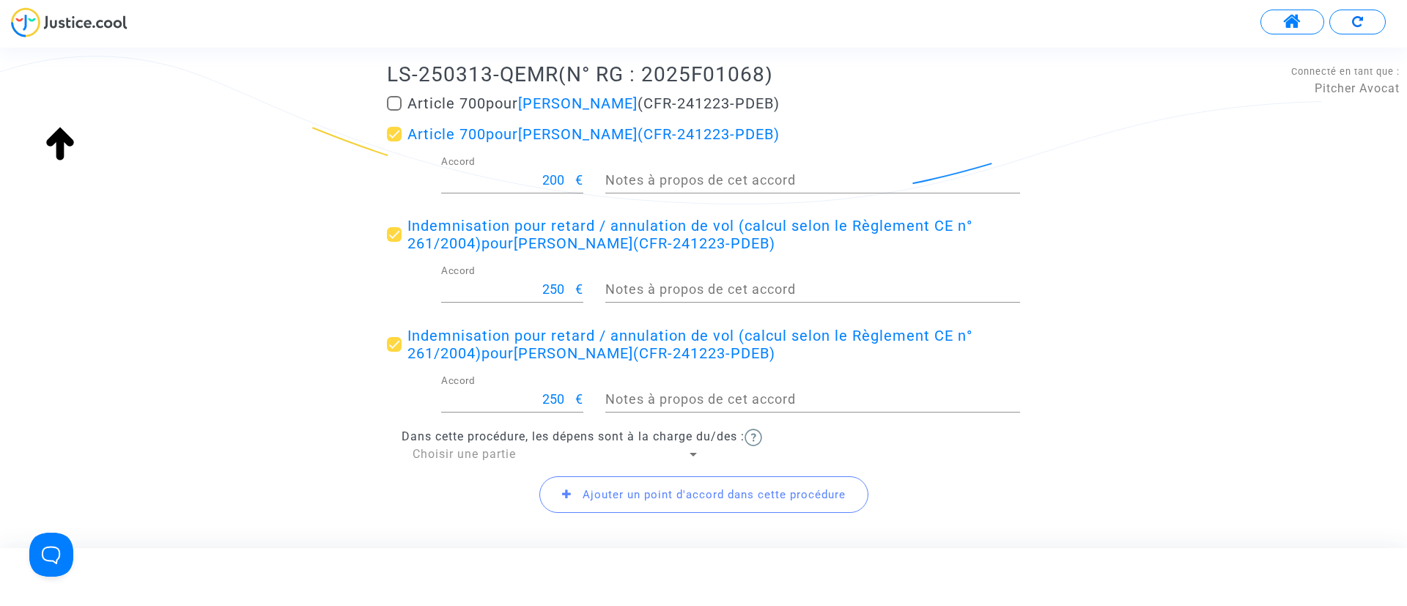
scroll to position [325, 0]
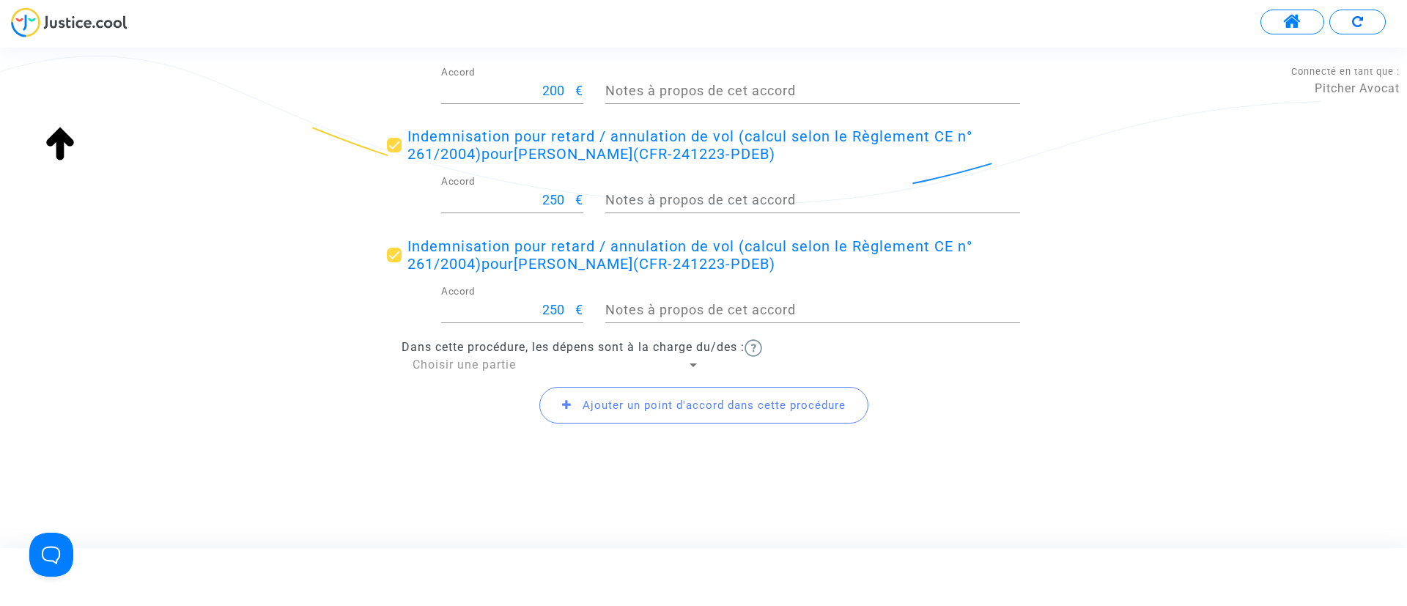
click at [453, 374] on div "Ajouter un point d'accord dans cette procédure" at bounding box center [703, 405] width 633 height 63
click at [452, 362] on span "Choisir une partie" at bounding box center [463, 365] width 103 height 14
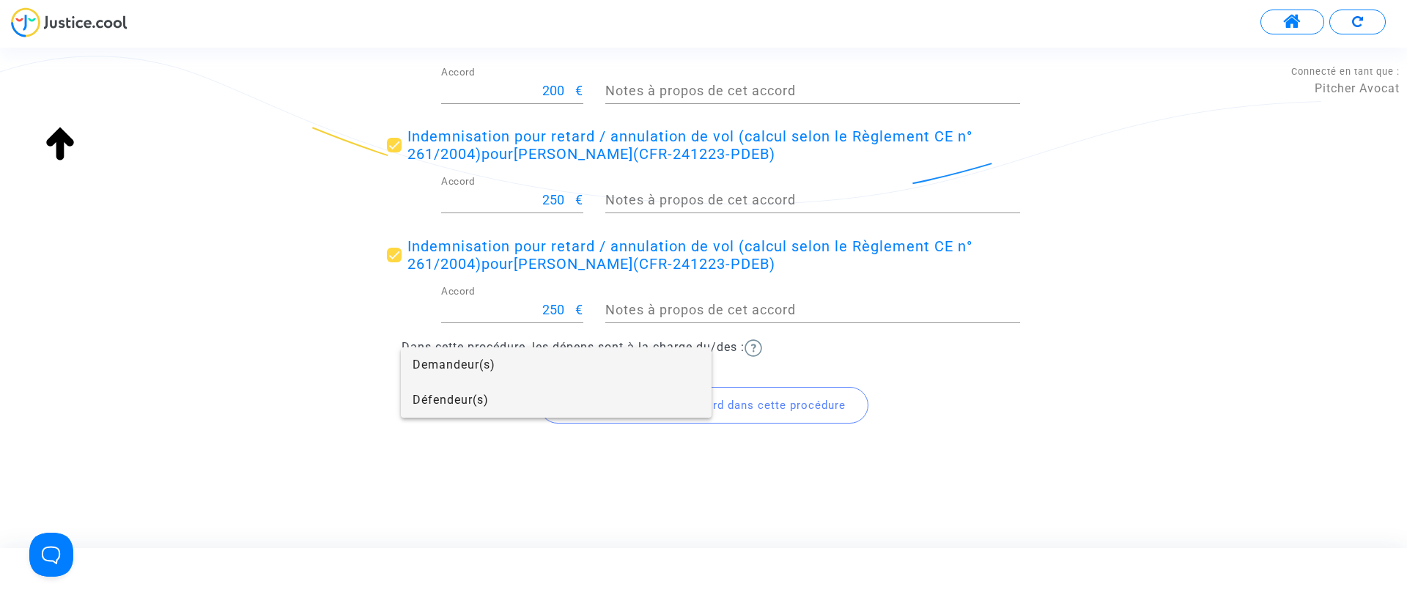
click at [453, 401] on span "Défendeur(s)" at bounding box center [555, 399] width 287 height 35
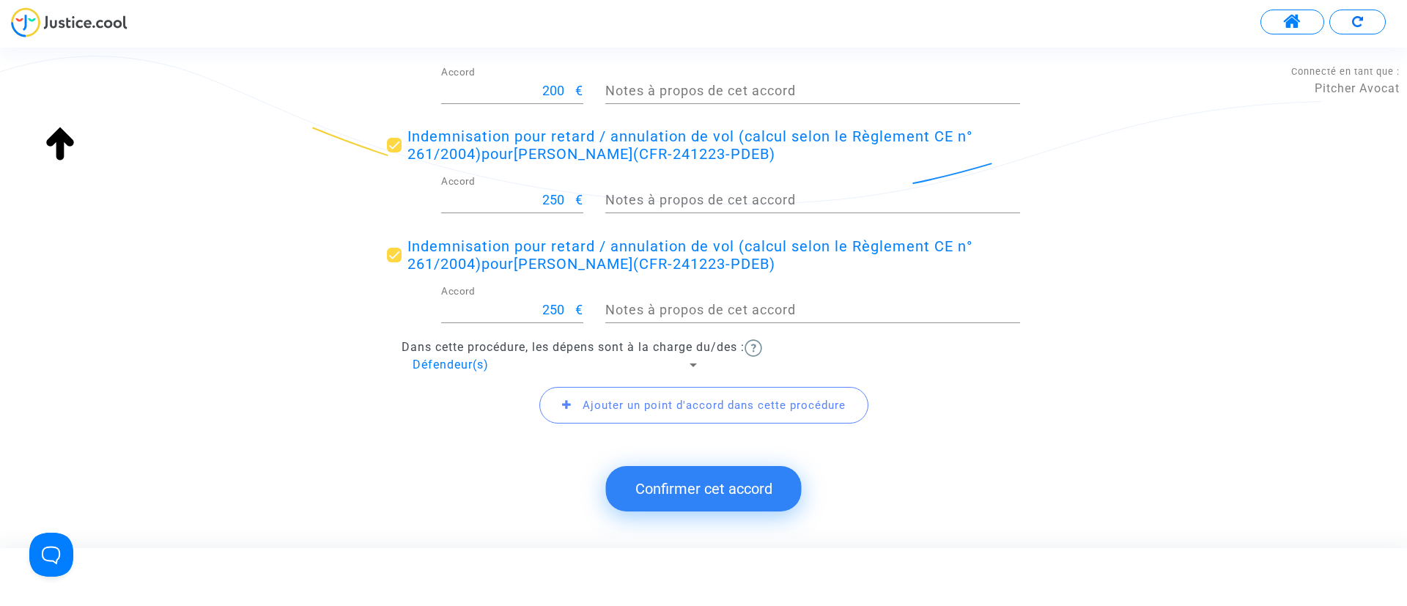
click at [723, 479] on button "Confirmer cet accord" at bounding box center [704, 488] width 196 height 45
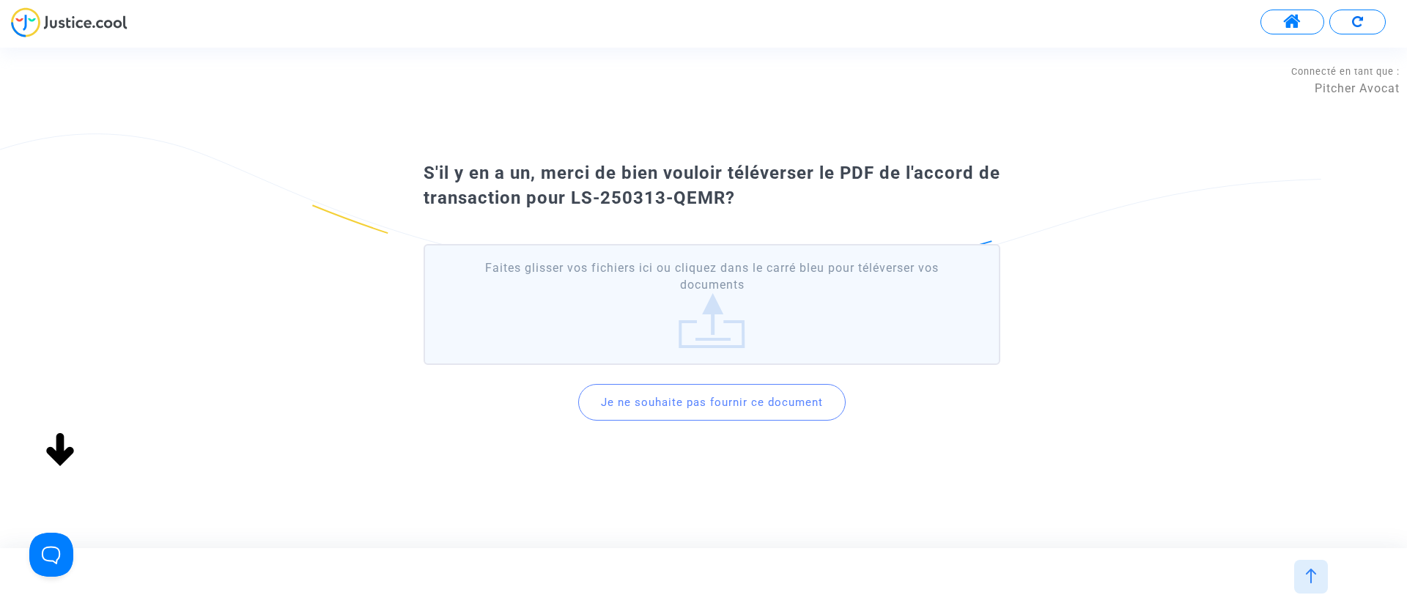
click at [741, 410] on button "Je ne souhaite pas fournir ce document" at bounding box center [711, 402] width 267 height 37
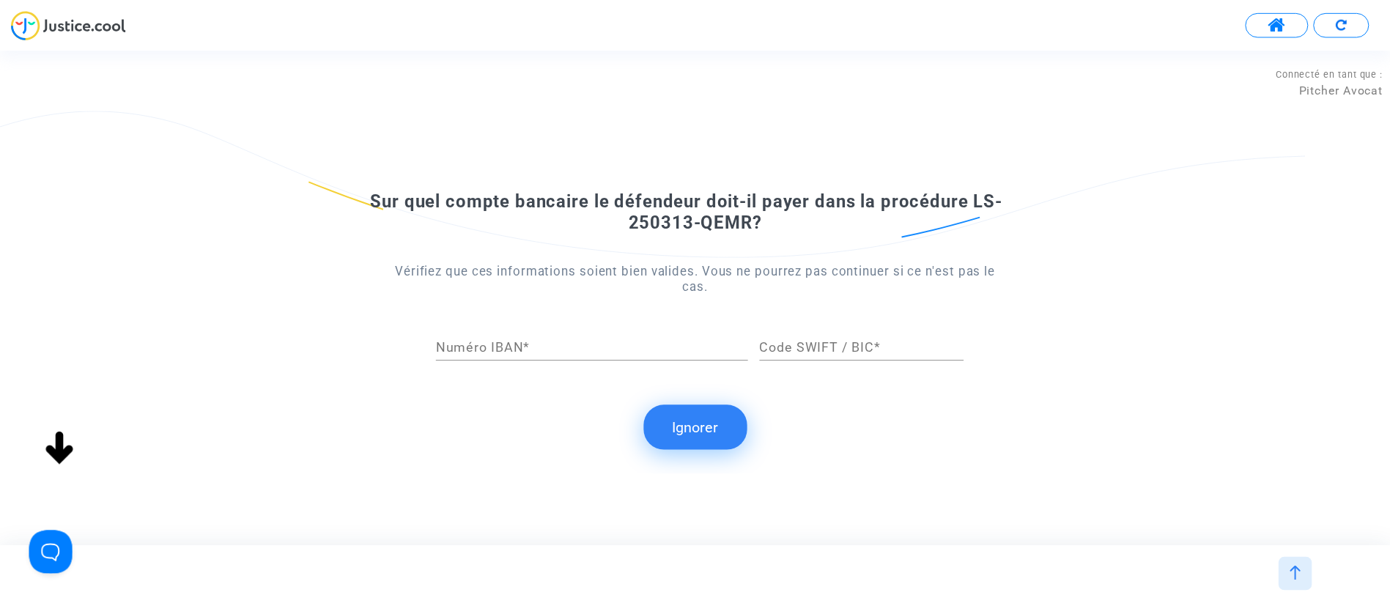
scroll to position [0, 0]
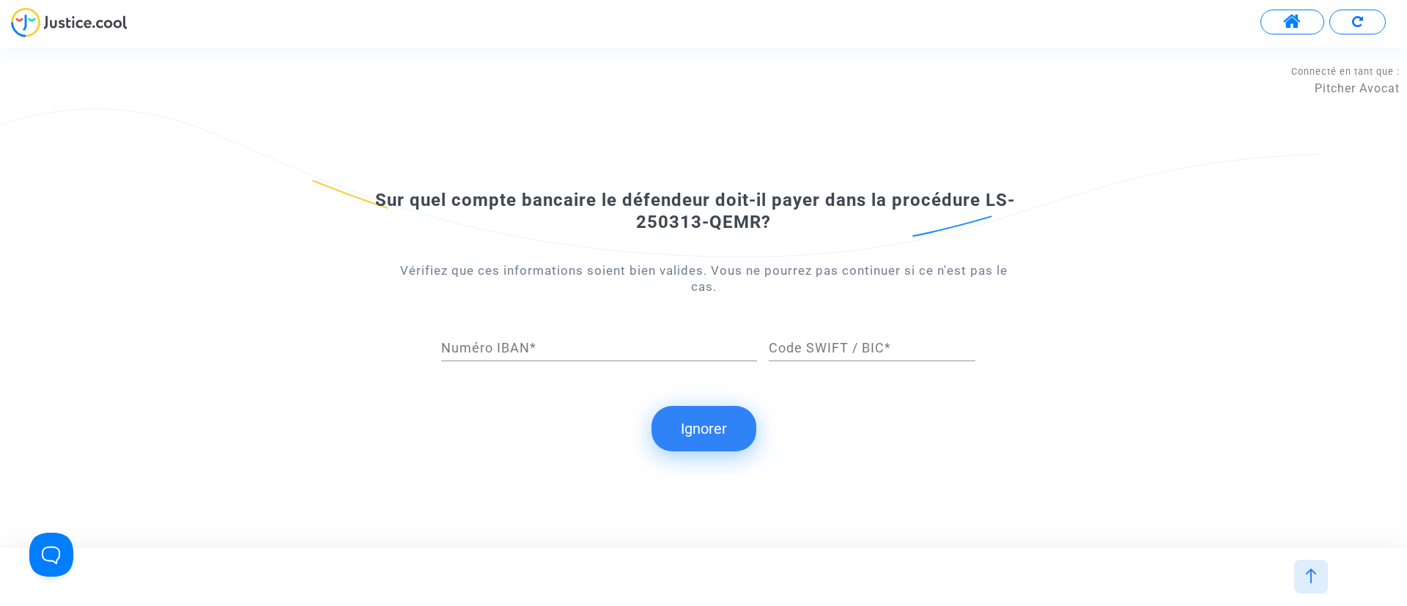
click at [710, 414] on button "Ignorer" at bounding box center [703, 428] width 105 height 45
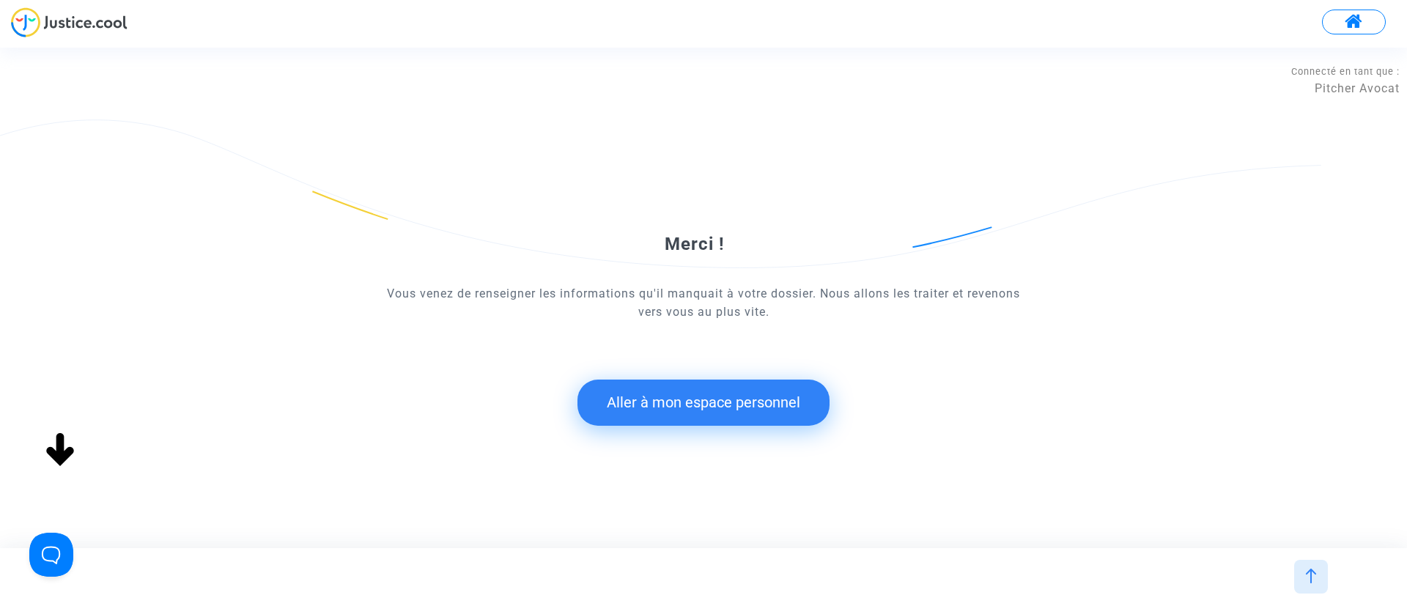
click at [717, 390] on button "Aller à mon espace personnel" at bounding box center [703, 401] width 252 height 45
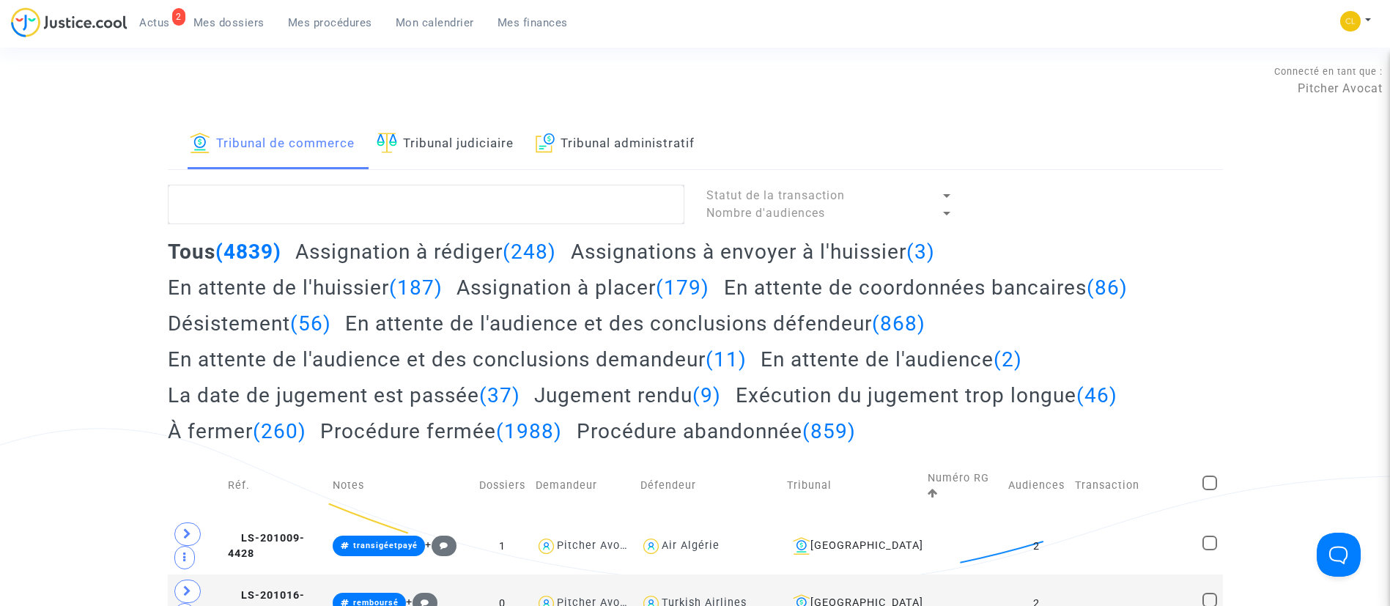
drag, startPoint x: 258, startPoint y: 26, endPoint x: 250, endPoint y: 5, distance: 22.0
click at [258, 26] on span "Mes dossiers" at bounding box center [228, 22] width 71 height 13
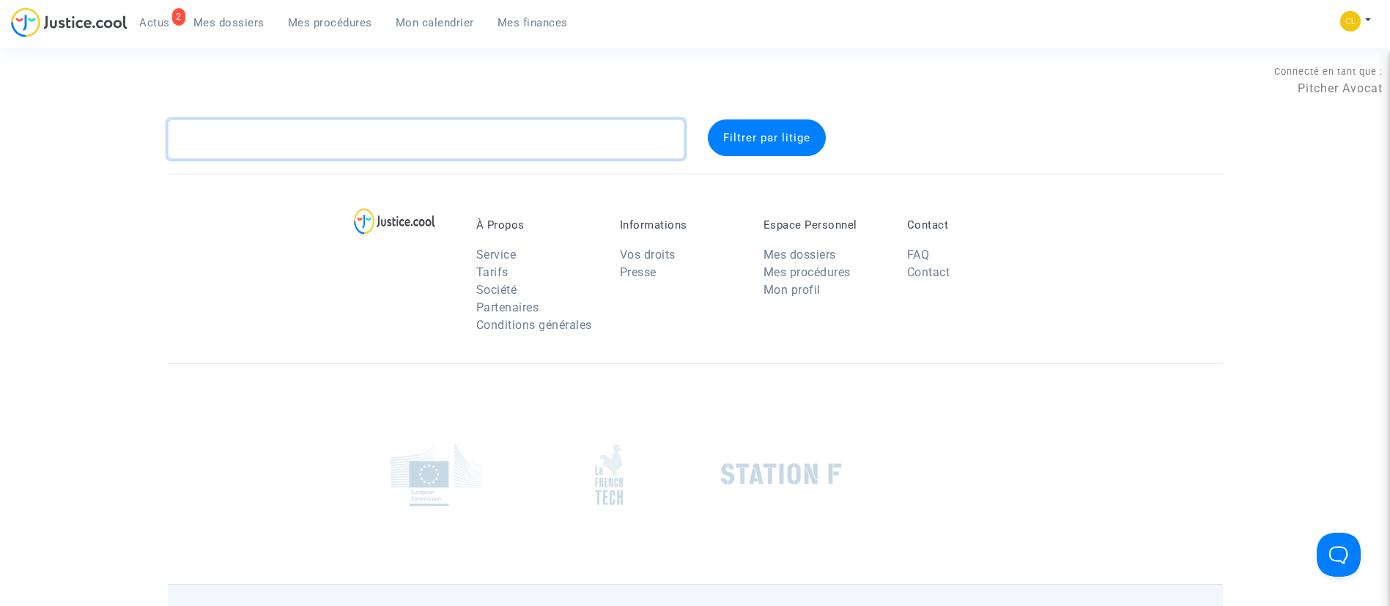
click at [297, 141] on textarea at bounding box center [426, 139] width 516 height 40
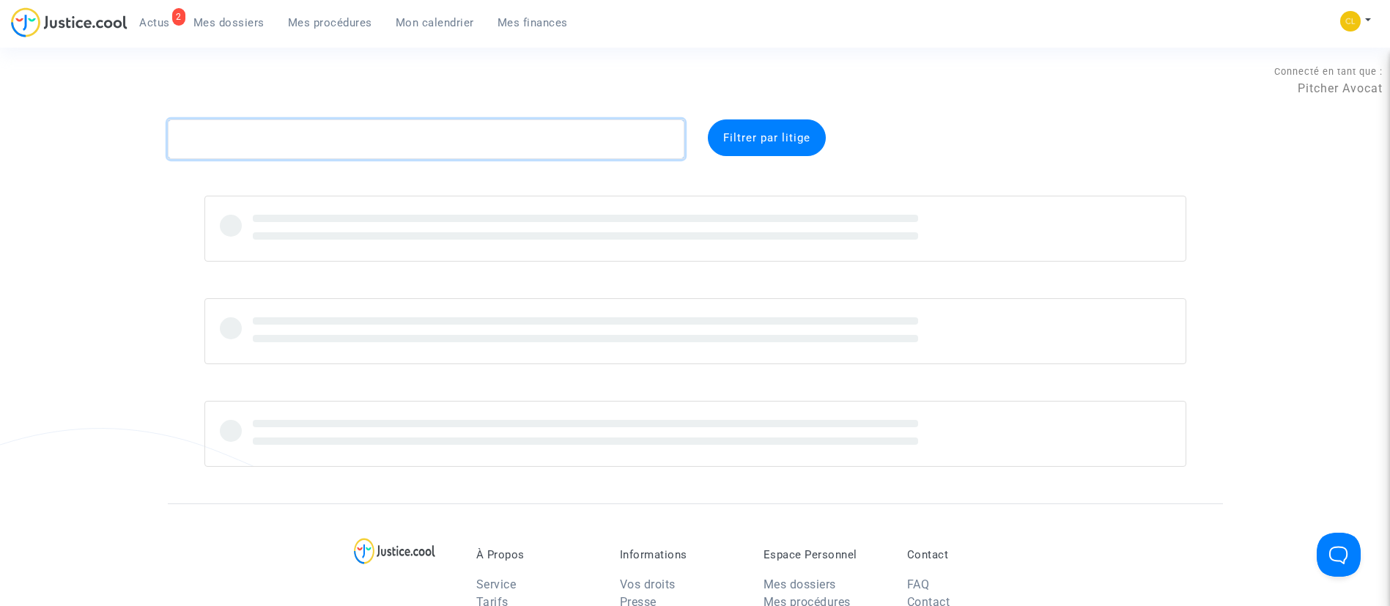
paste textarea "Elarif"
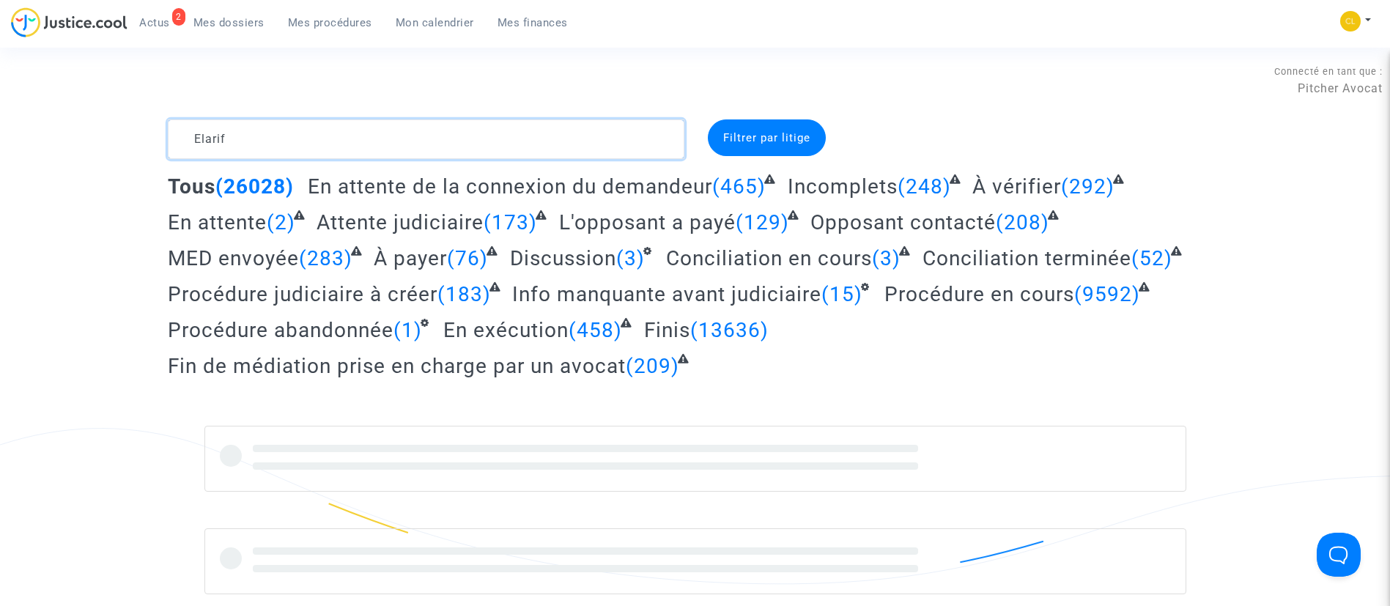
type textarea "Elarif"
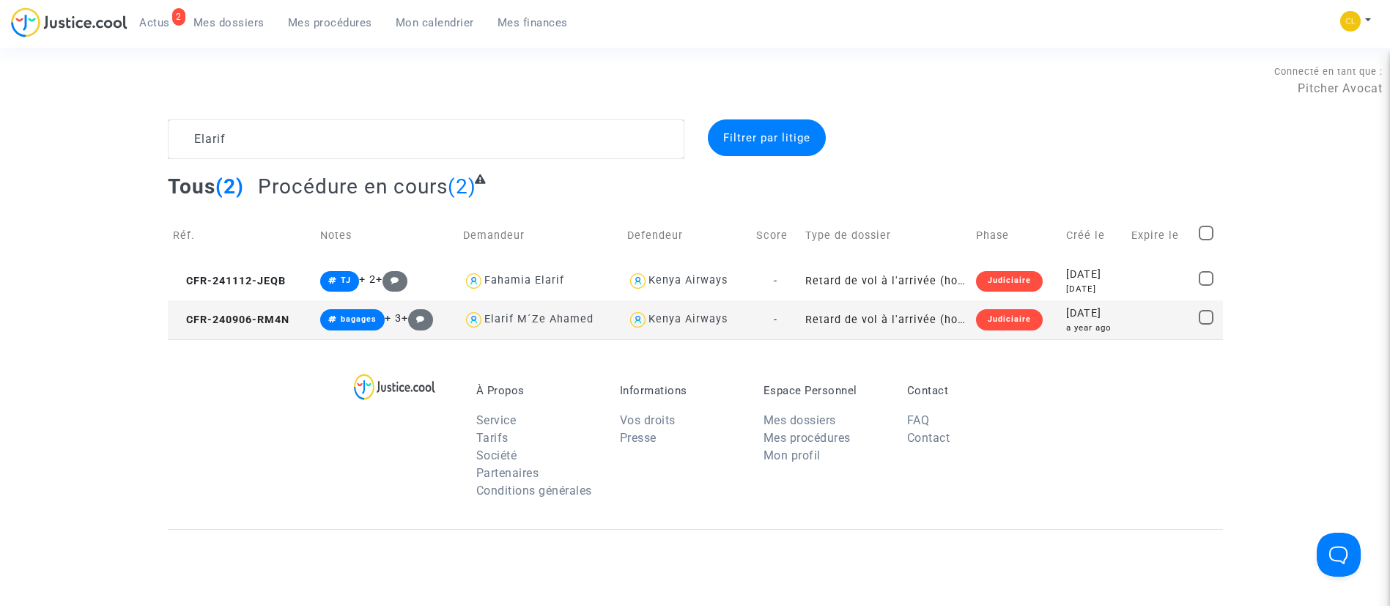
drag, startPoint x: 1072, startPoint y: 330, endPoint x: 1071, endPoint y: 307, distance: 22.7
click at [1072, 327] on div "a year ago" at bounding box center [1093, 328] width 55 height 12
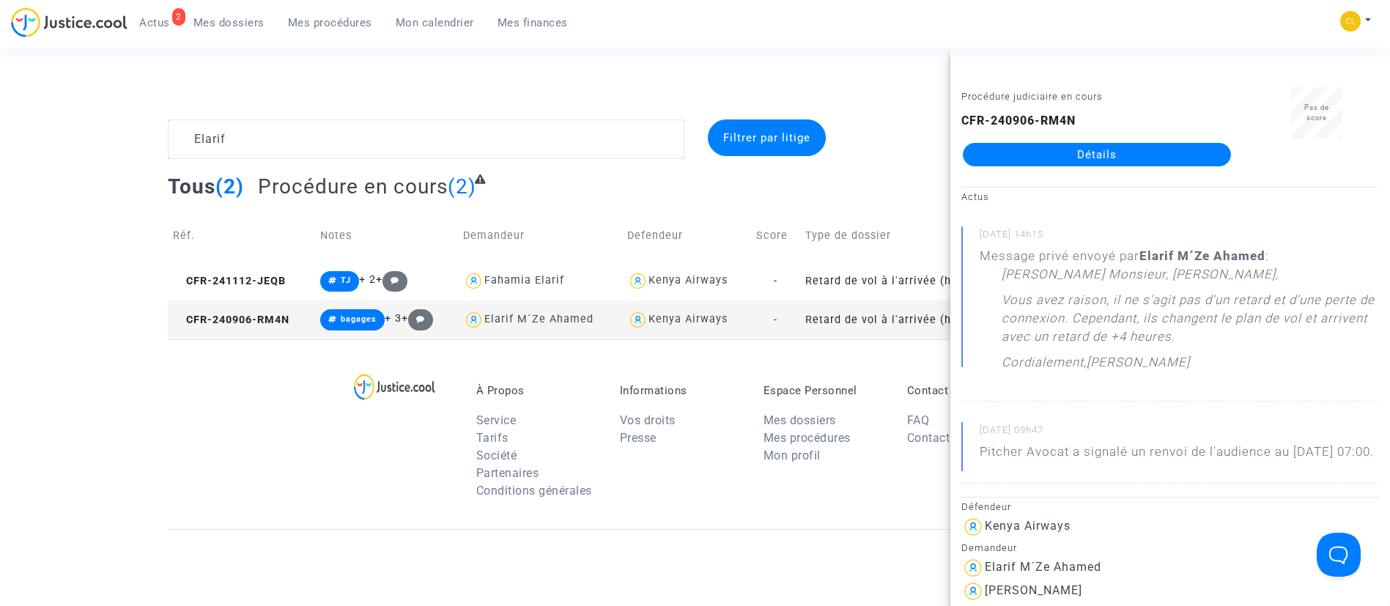
click at [1034, 151] on link "Détails" at bounding box center [1097, 154] width 268 height 23
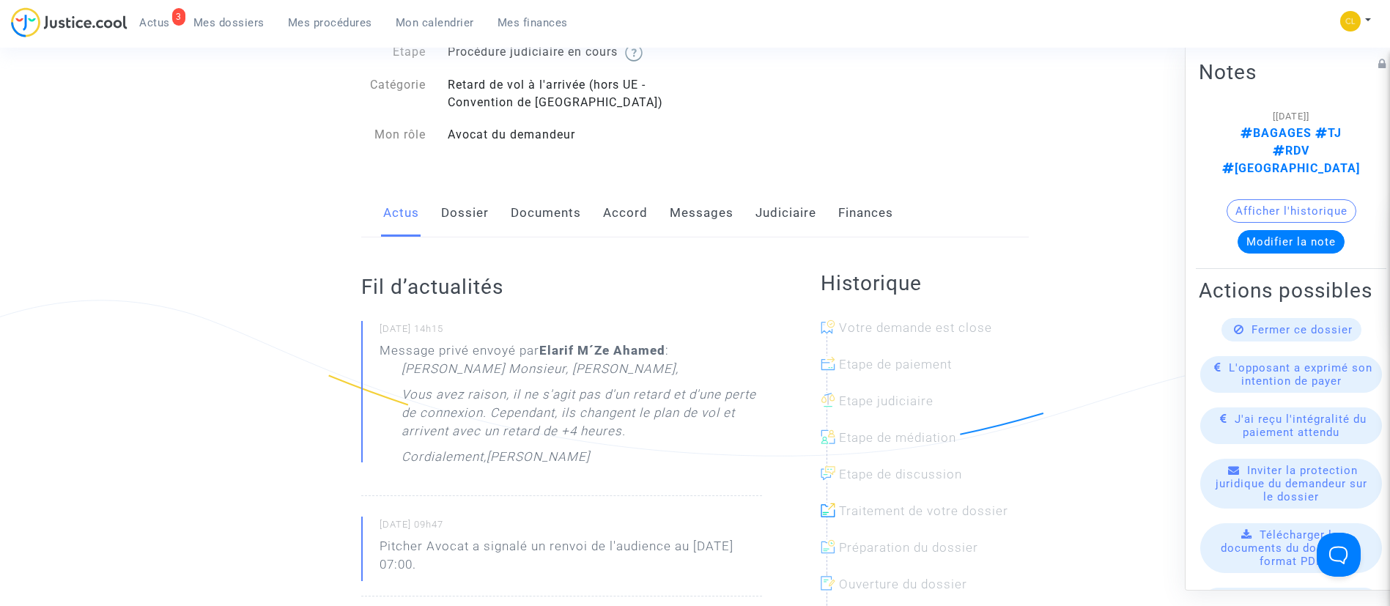
scroll to position [110, 0]
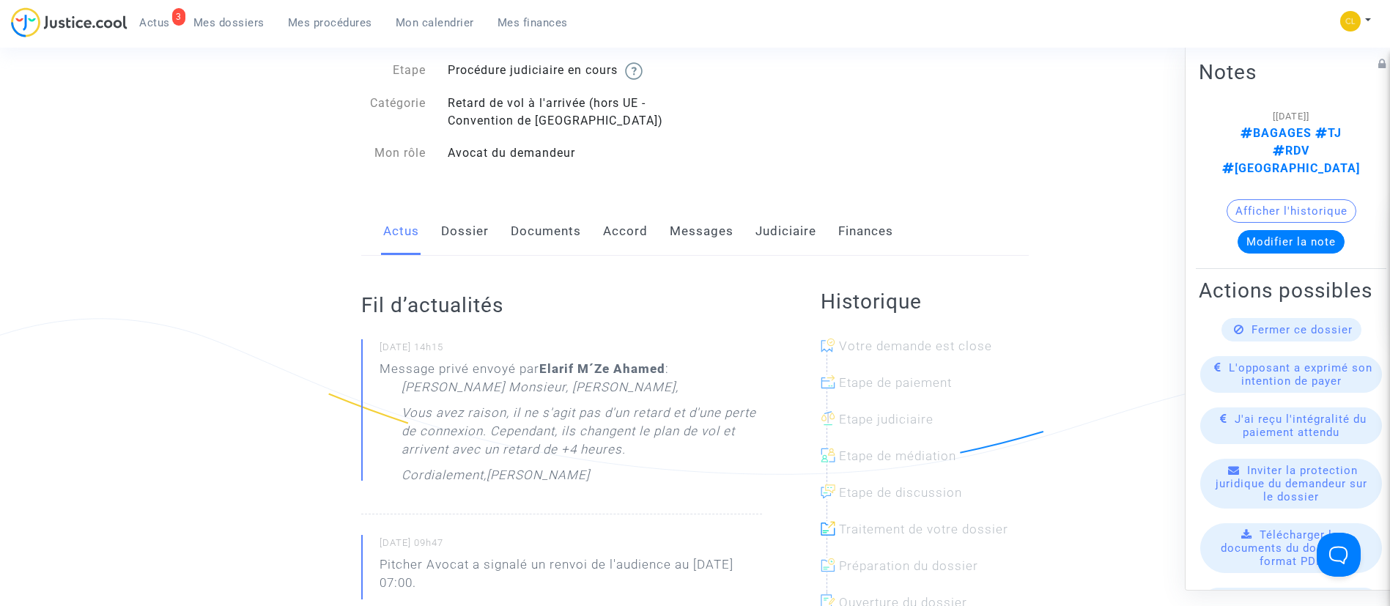
click at [777, 229] on link "Judiciaire" at bounding box center [785, 231] width 61 height 48
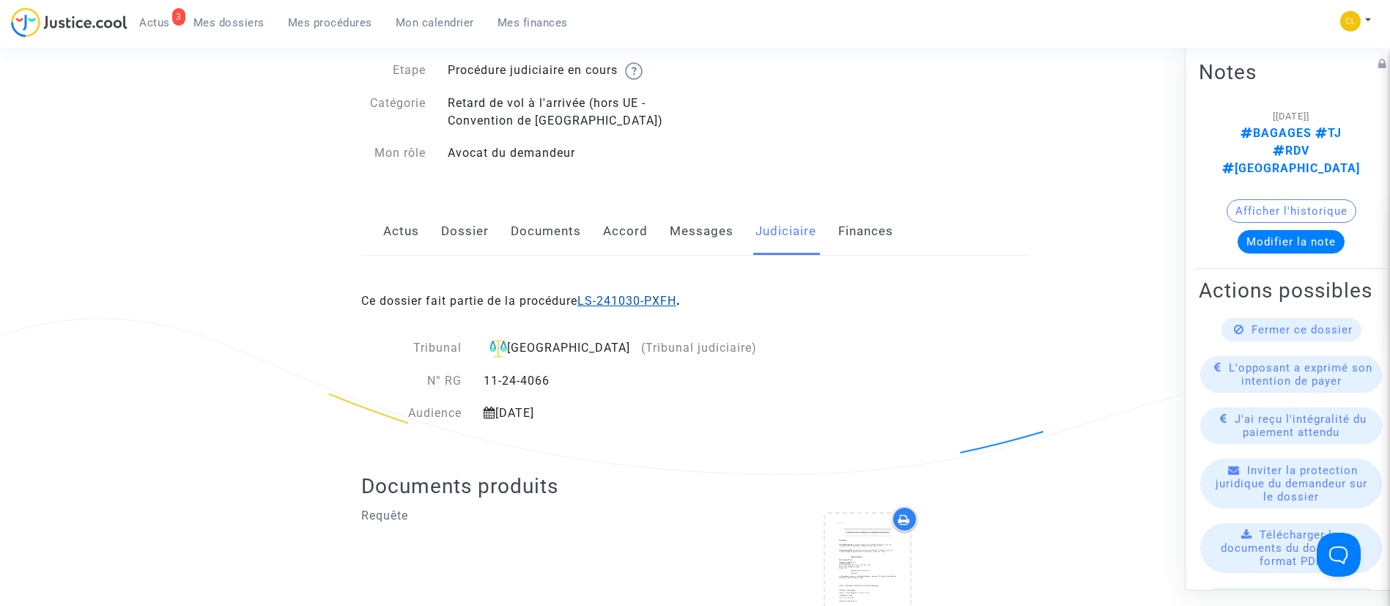
click at [673, 301] on link "LS-241030-PXFH" at bounding box center [626, 301] width 99 height 14
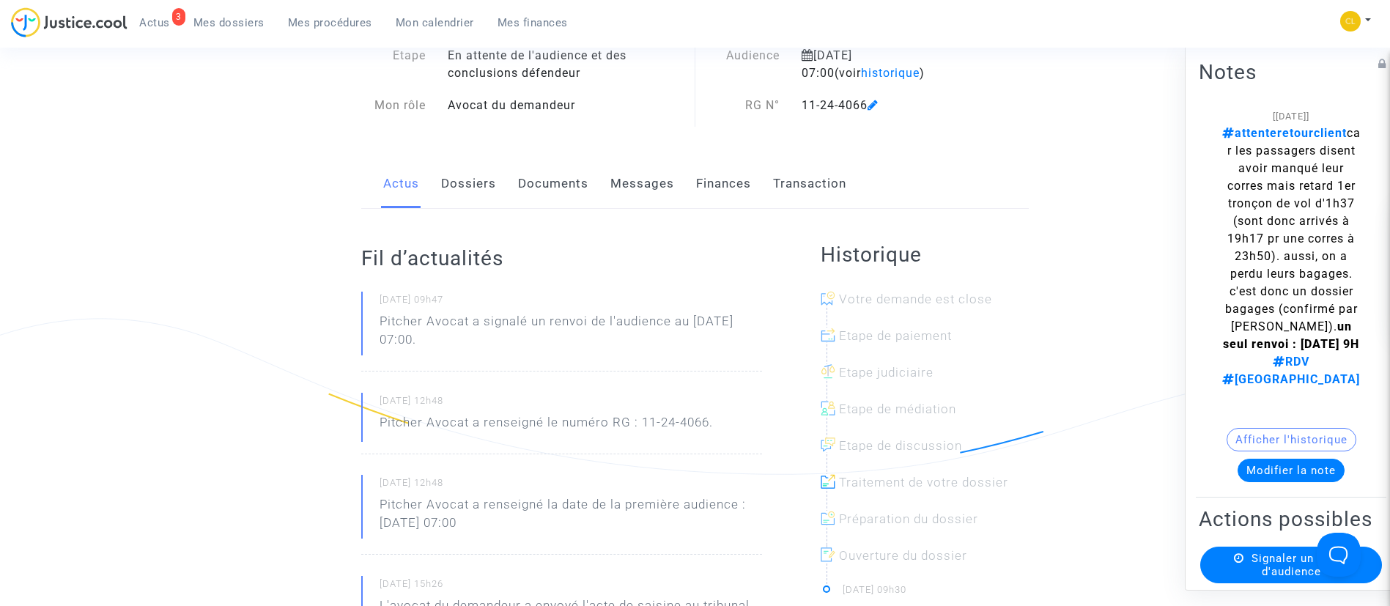
click at [726, 194] on link "Finances" at bounding box center [723, 184] width 55 height 48
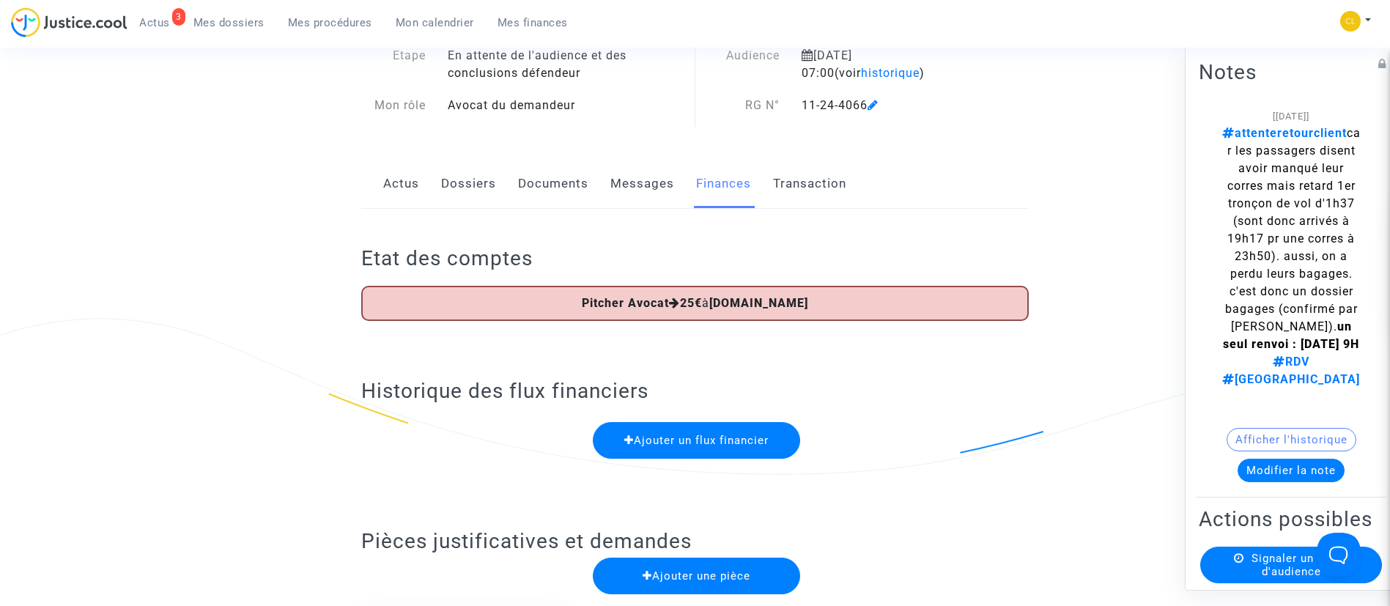
click at [485, 177] on link "Dossiers" at bounding box center [468, 184] width 55 height 48
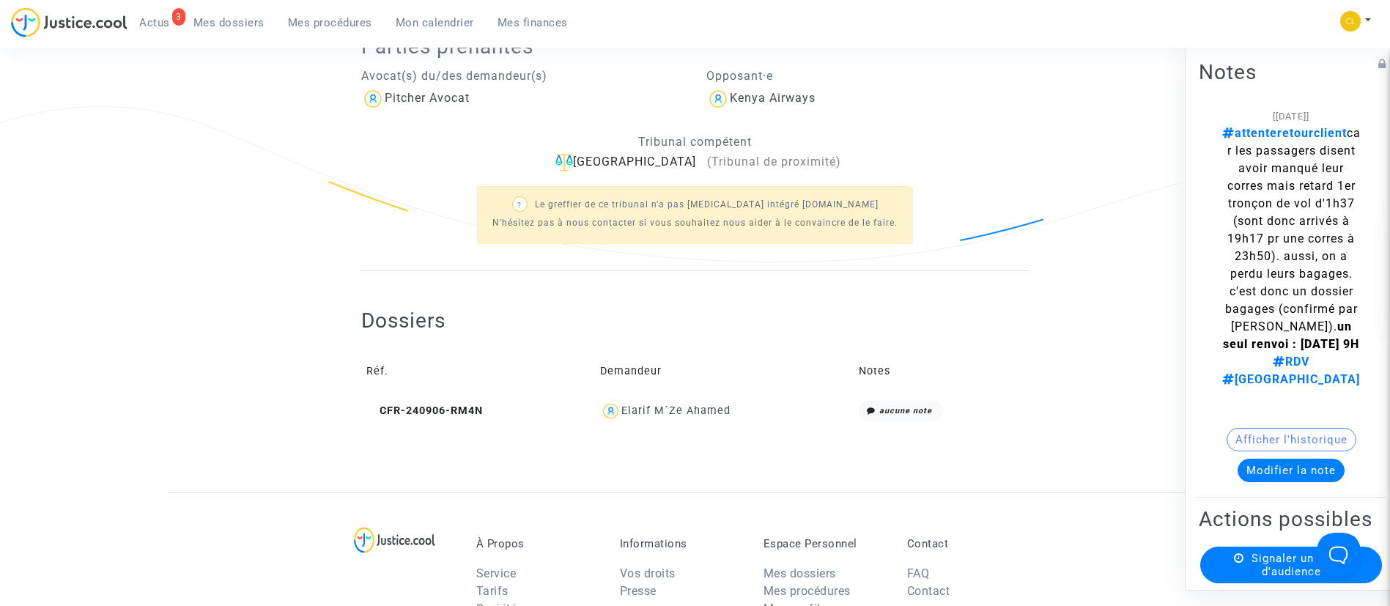
scroll to position [440, 0]
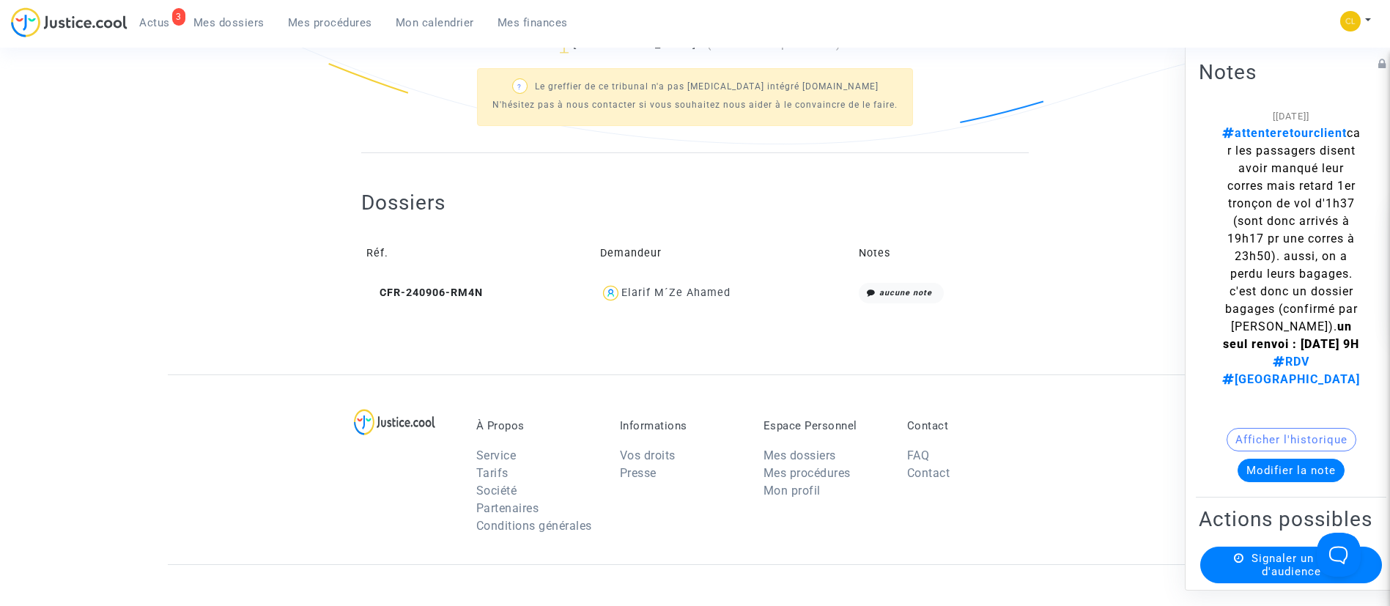
click at [653, 295] on div "Elarif M´Ze Ahamed" at bounding box center [675, 292] width 109 height 12
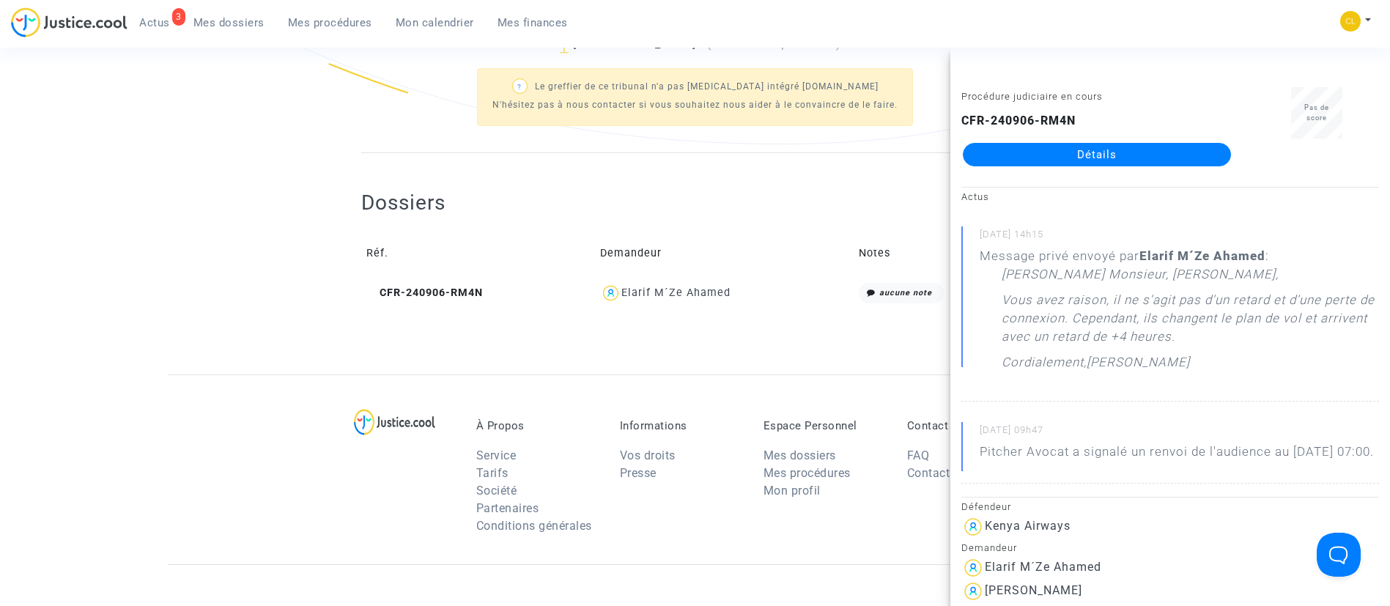
click at [1060, 144] on link "Détails" at bounding box center [1097, 154] width 268 height 23
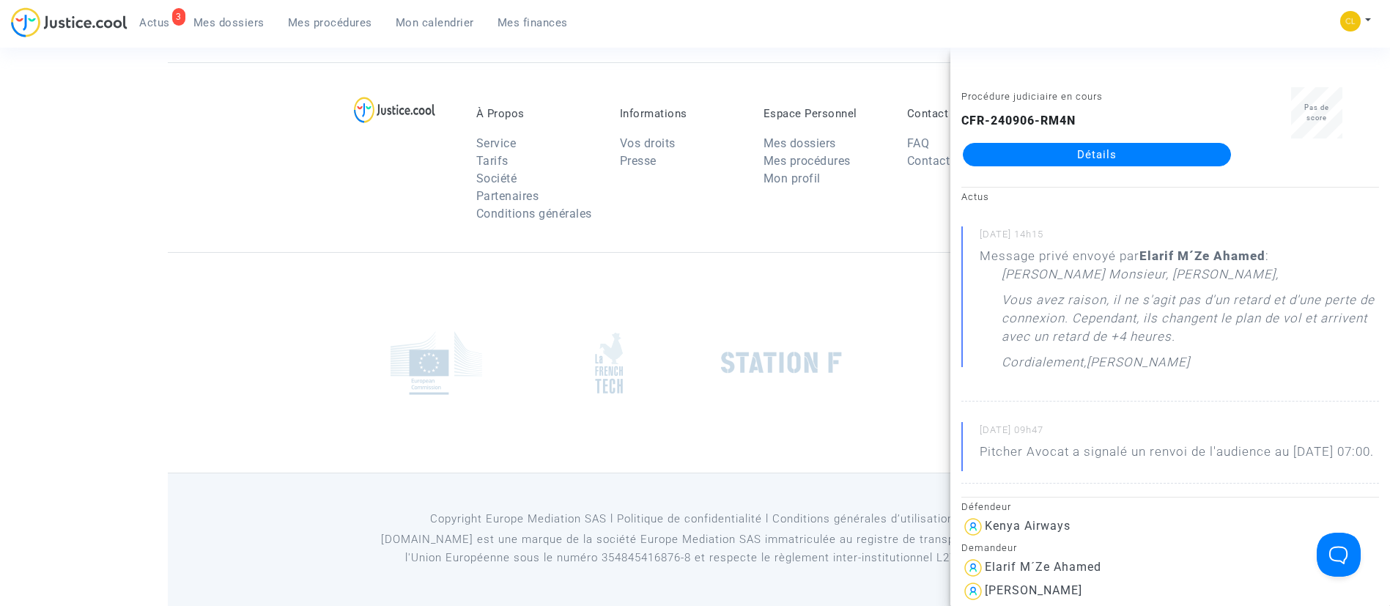
scroll to position [440, 0]
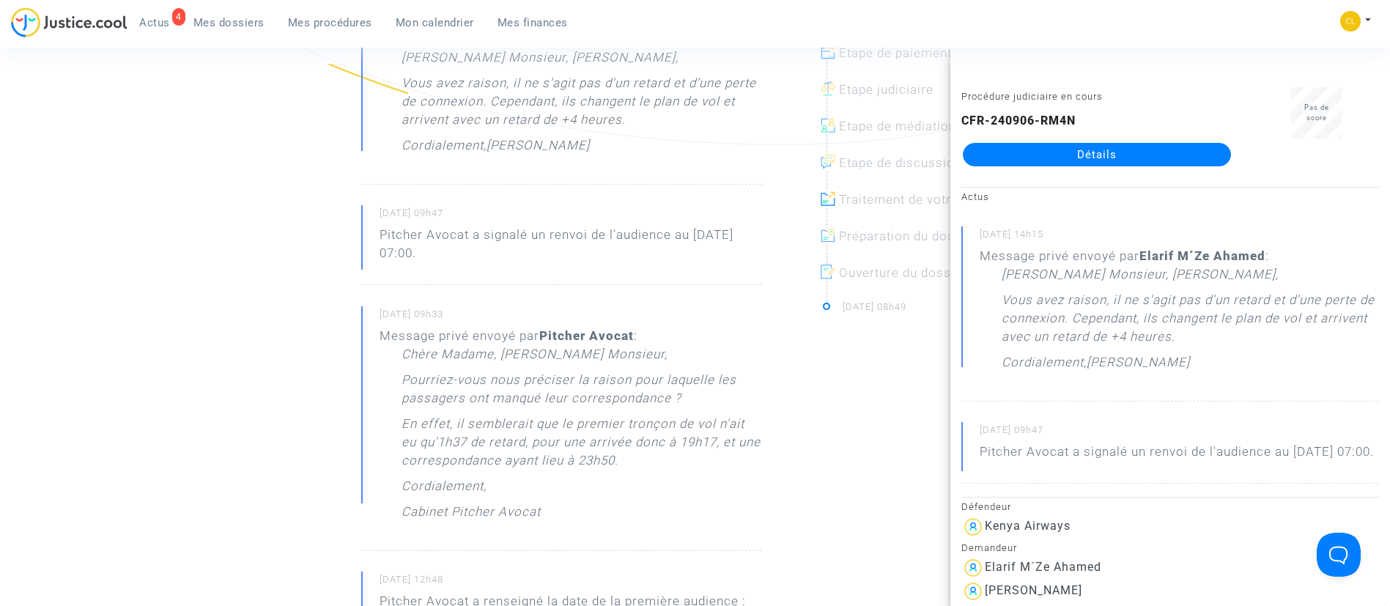
click at [1055, 171] on div "Procédure judiciaire en cours CFR-240906-RM4N Détails" at bounding box center [1096, 133] width 293 height 92
click at [1084, 152] on link "Détails" at bounding box center [1097, 154] width 268 height 23
click at [651, 300] on div "16/04/2025 - 14h15 Message privé envoyé par Elarif M´Ze Ahamed : Chere Monsieur…" at bounding box center [561, 381] width 401 height 743
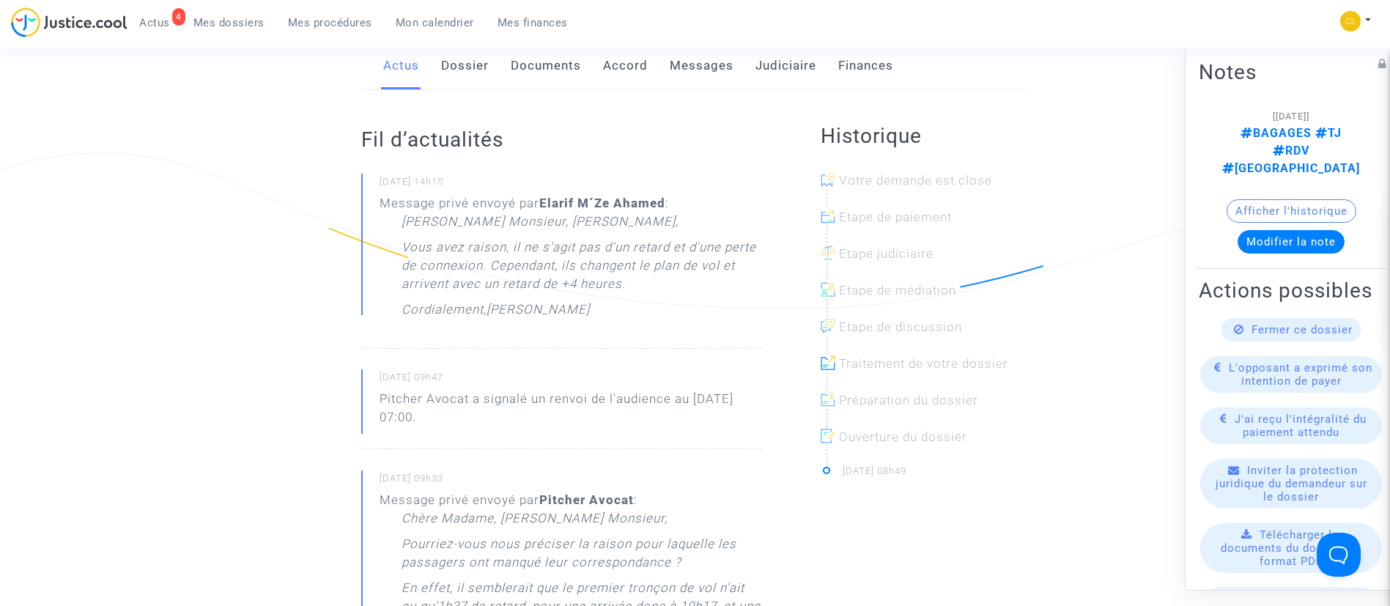
scroll to position [0, 0]
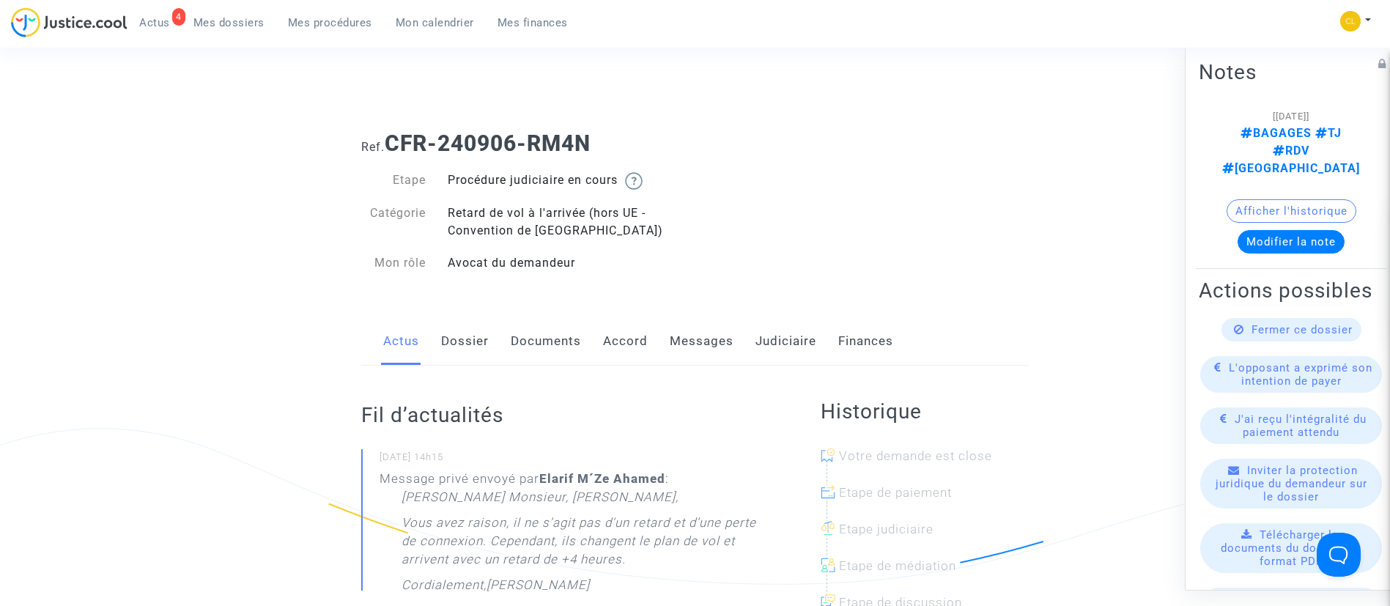
click at [613, 344] on link "Accord" at bounding box center [625, 341] width 45 height 48
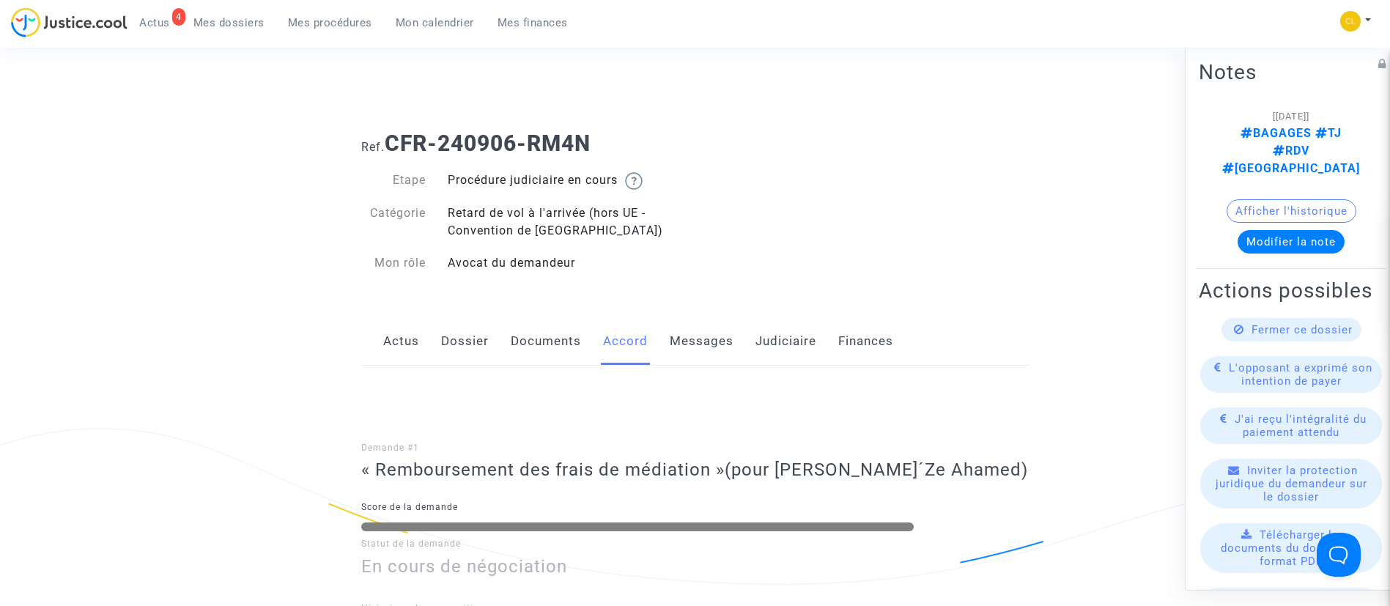
click at [468, 344] on link "Dossier" at bounding box center [465, 341] width 48 height 48
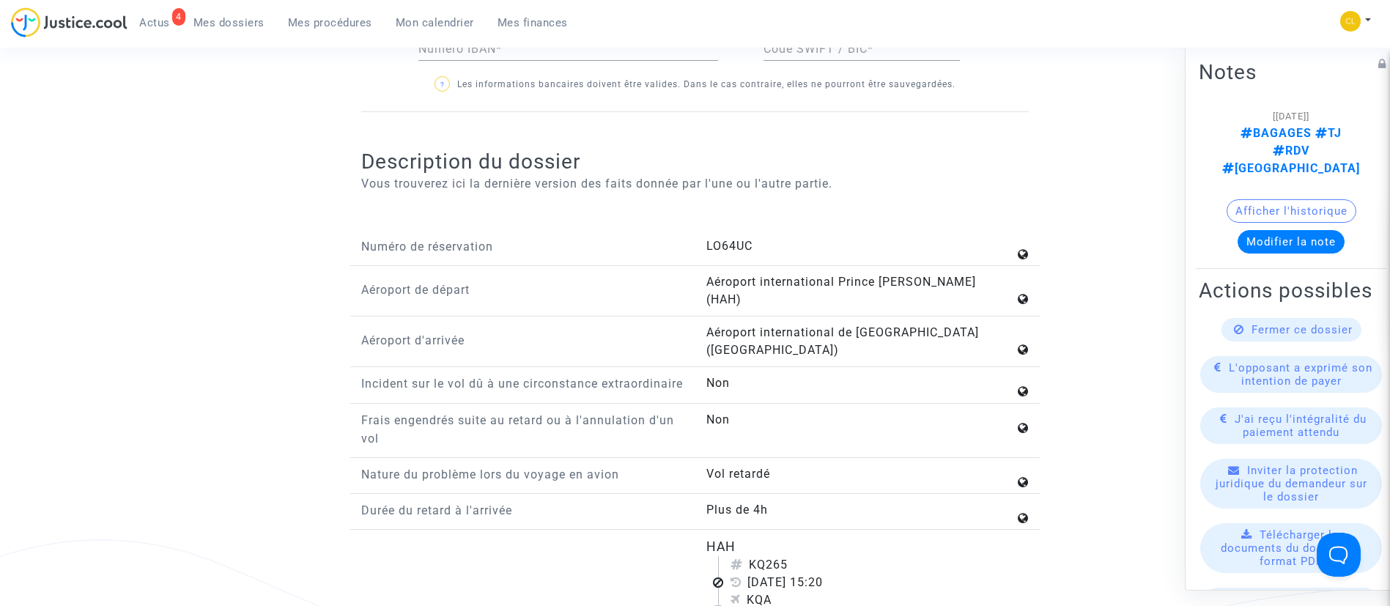
scroll to position [1429, 0]
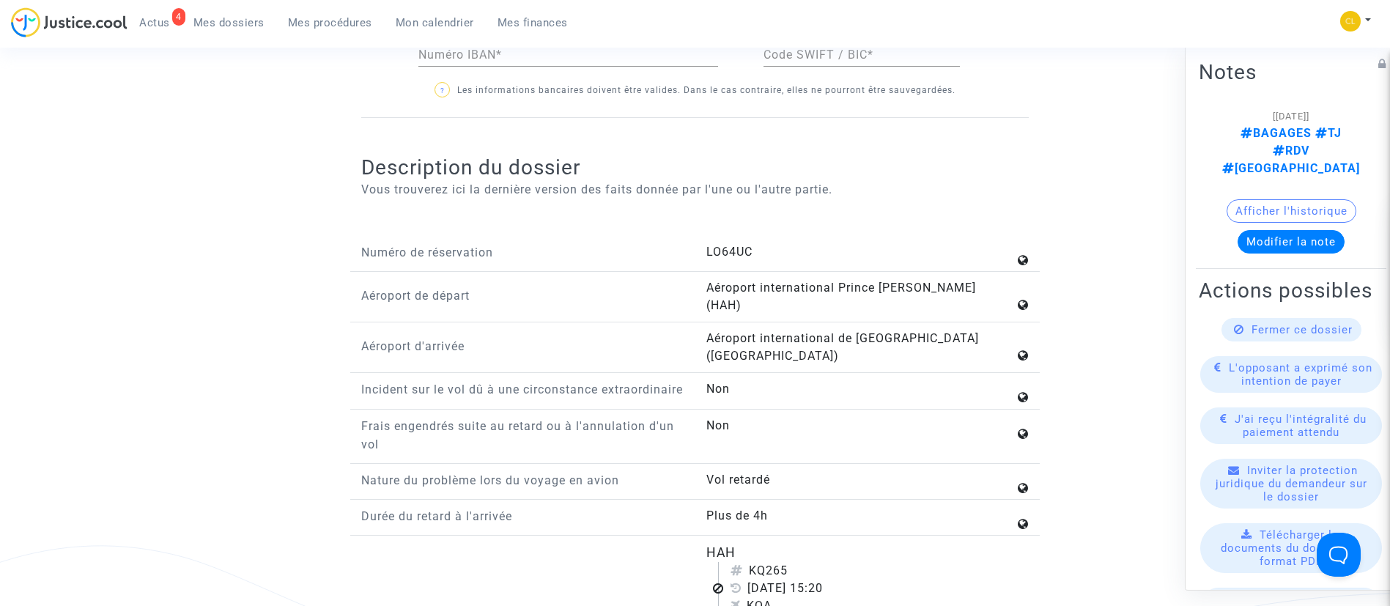
click at [209, 27] on span "Mes dossiers" at bounding box center [228, 22] width 71 height 13
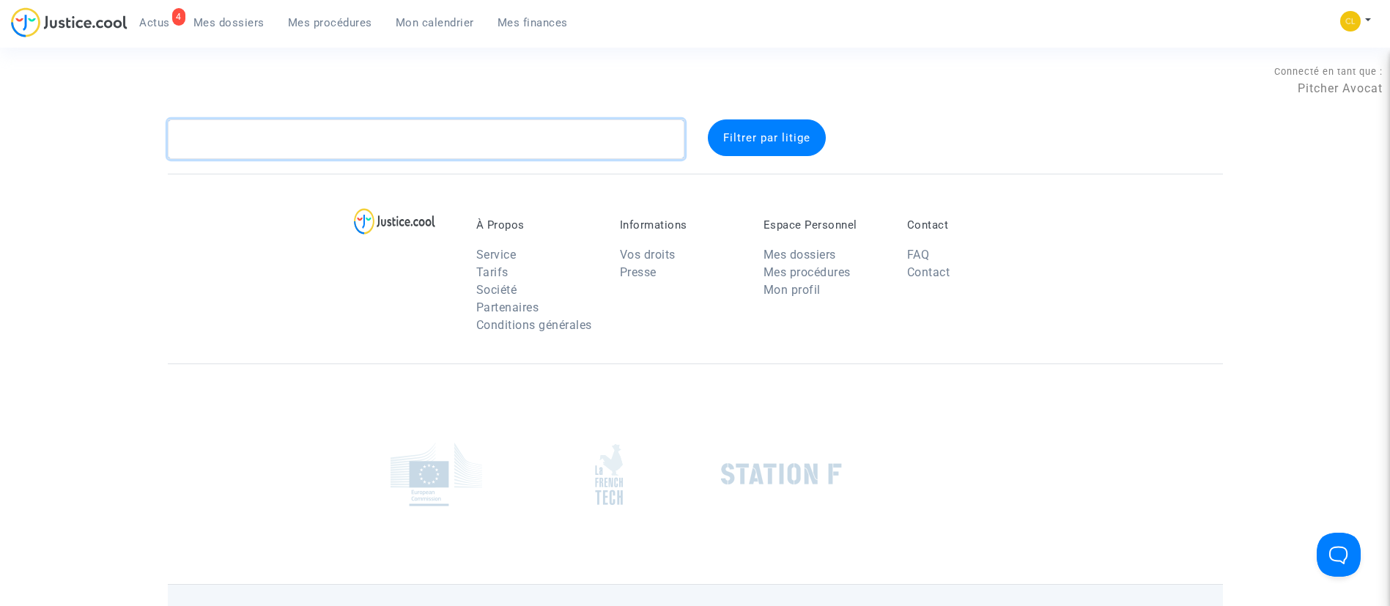
click at [473, 138] on textarea at bounding box center [426, 139] width 516 height 40
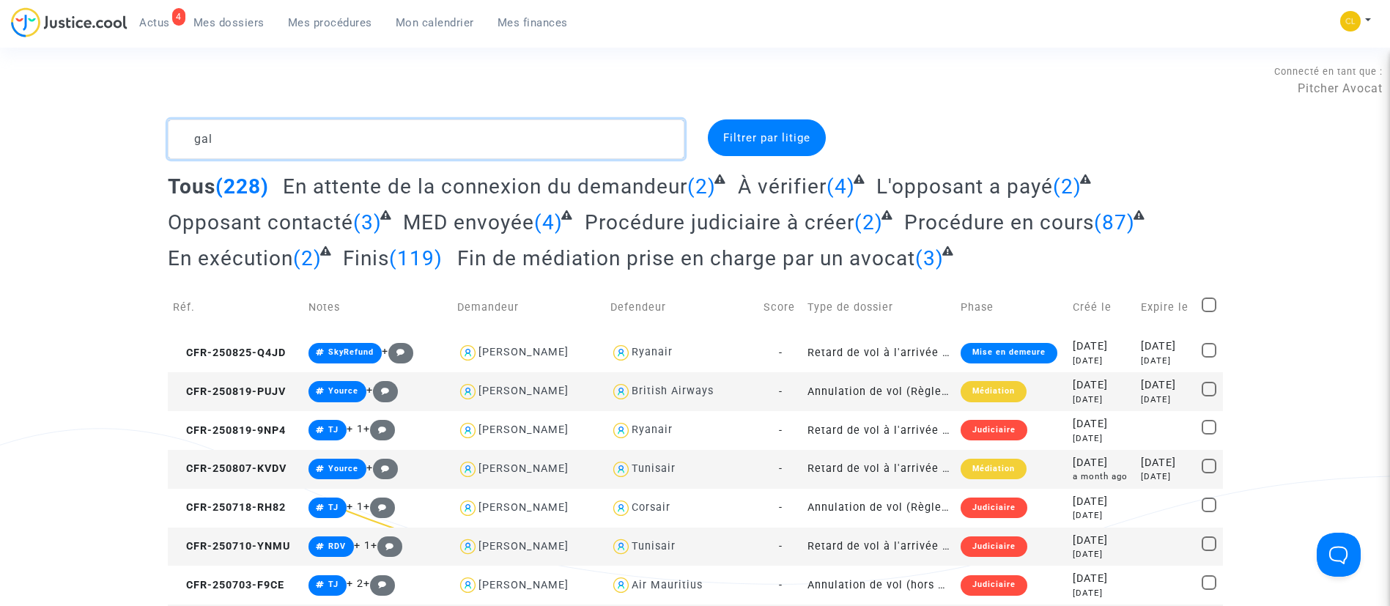
click at [529, 147] on textarea at bounding box center [426, 139] width 516 height 40
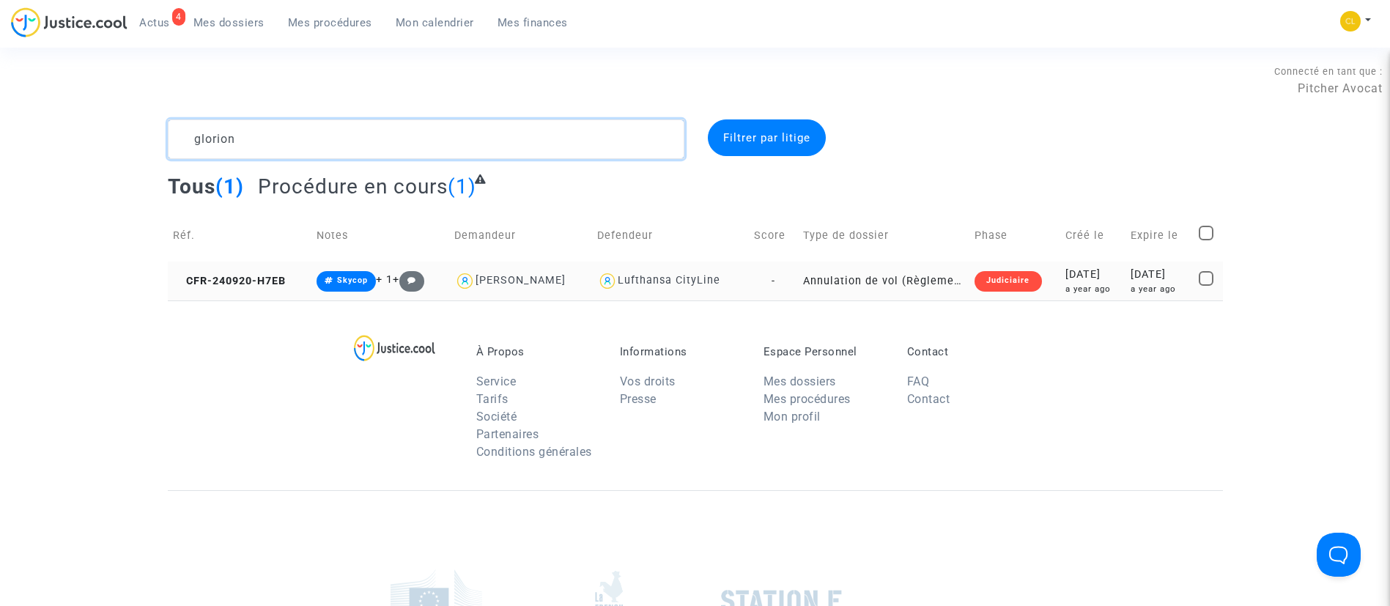
type textarea "glorion"
click at [1071, 289] on div "a year ago" at bounding box center [1092, 289] width 55 height 12
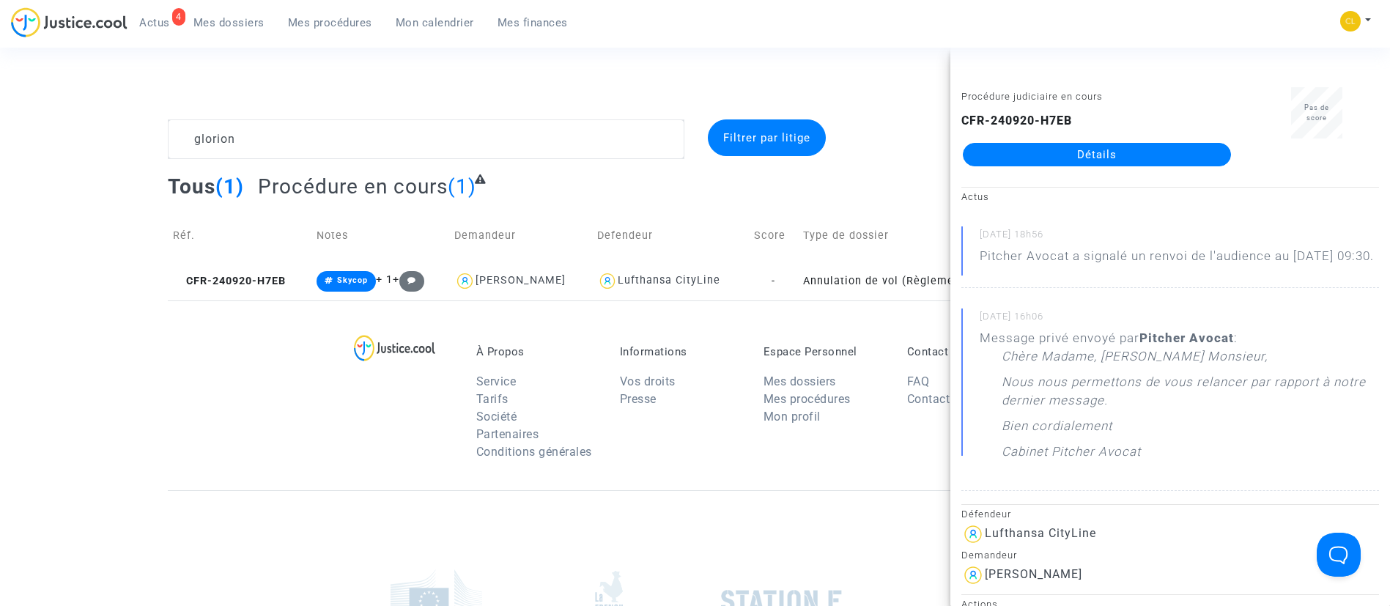
drag, startPoint x: 1081, startPoint y: 158, endPoint x: 1095, endPoint y: 153, distance: 15.5
click at [1081, 158] on link "Détails" at bounding box center [1097, 154] width 268 height 23
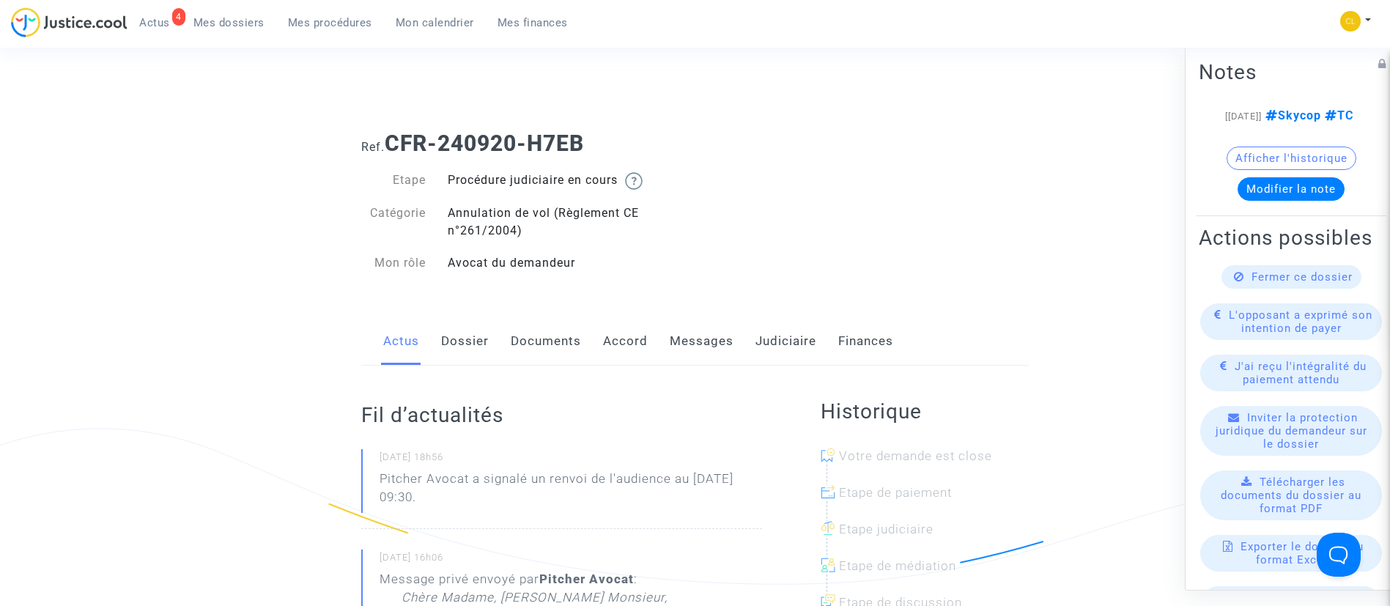
click at [696, 344] on link "Messages" at bounding box center [702, 341] width 64 height 48
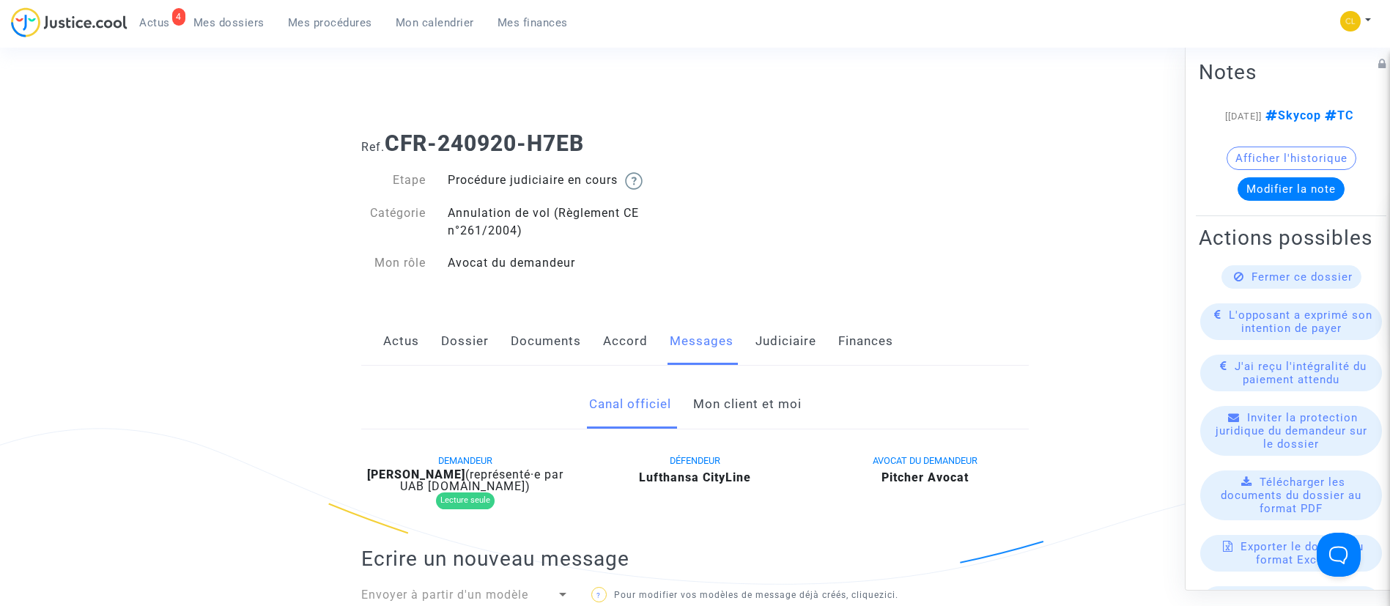
drag, startPoint x: 747, startPoint y: 413, endPoint x: 439, endPoint y: 314, distance: 323.4
click at [748, 411] on link "Mon client et moi" at bounding box center [747, 404] width 108 height 48
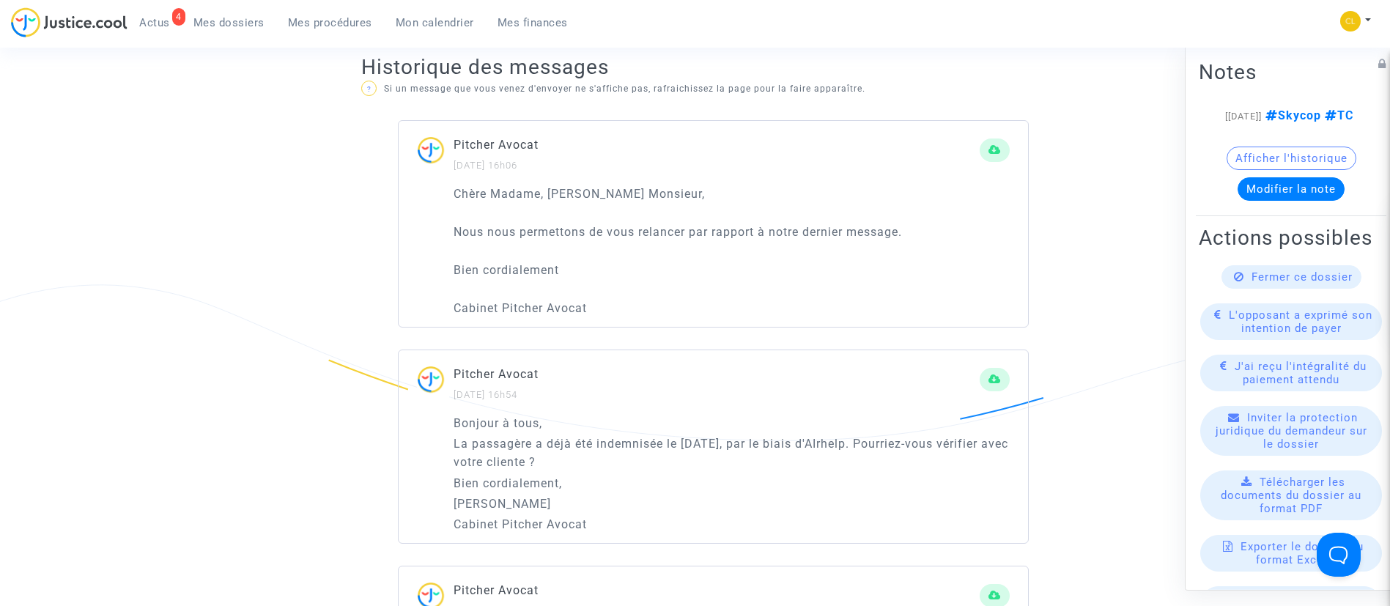
scroll to position [879, 0]
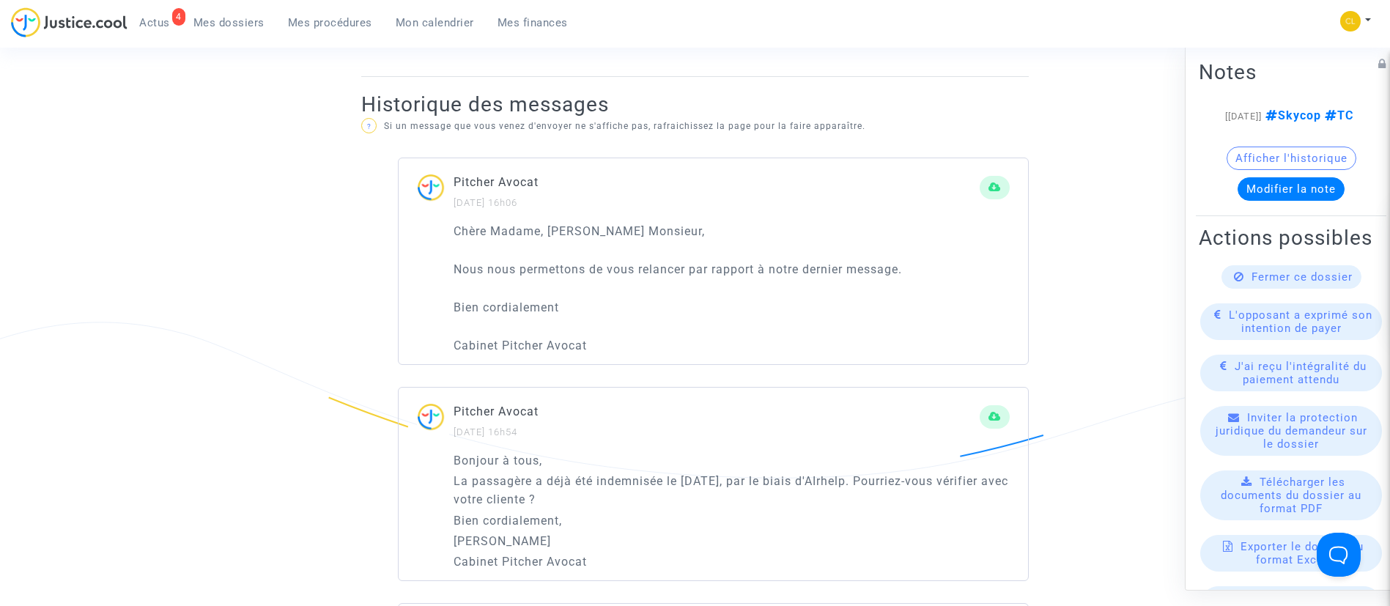
drag, startPoint x: 610, startPoint y: 341, endPoint x: 437, endPoint y: 223, distance: 208.3
click at [437, 223] on div "Chère Madame, Cher Monsieur, Nous nous permettons de vous relancer par rapport …" at bounding box center [713, 293] width 629 height 143
copy div "Chère Madame, Cher Monsieur, Nous nous permettons de vous relancer par rapport …"
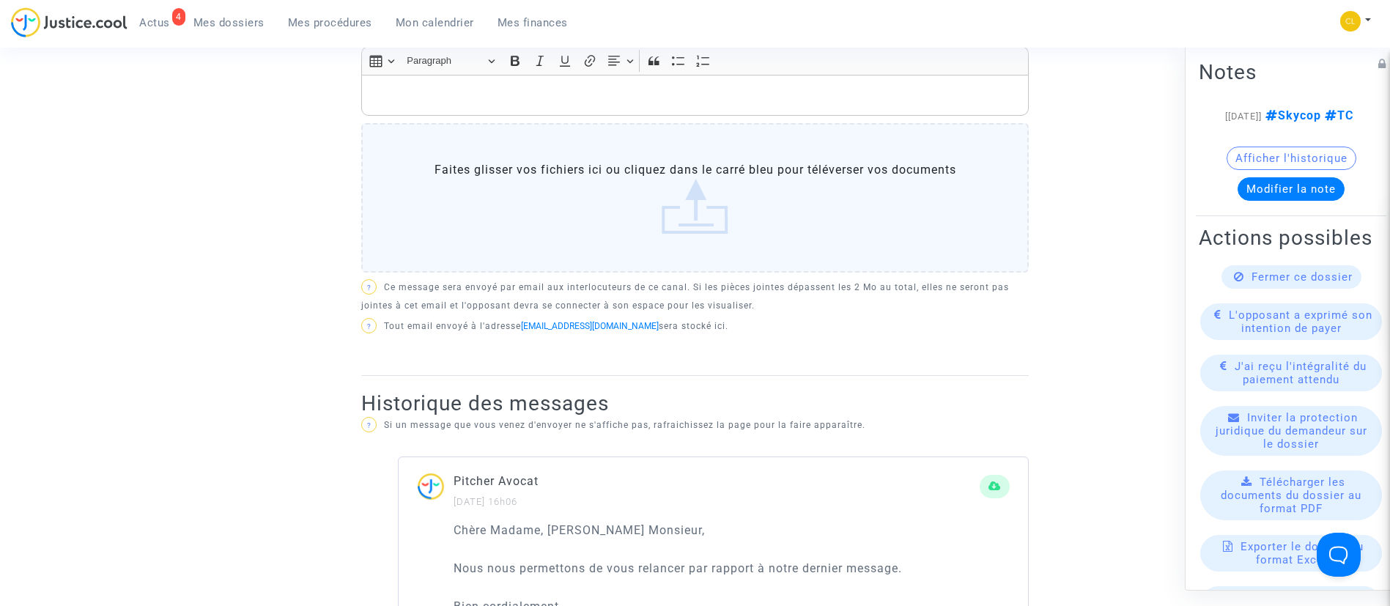
scroll to position [549, 0]
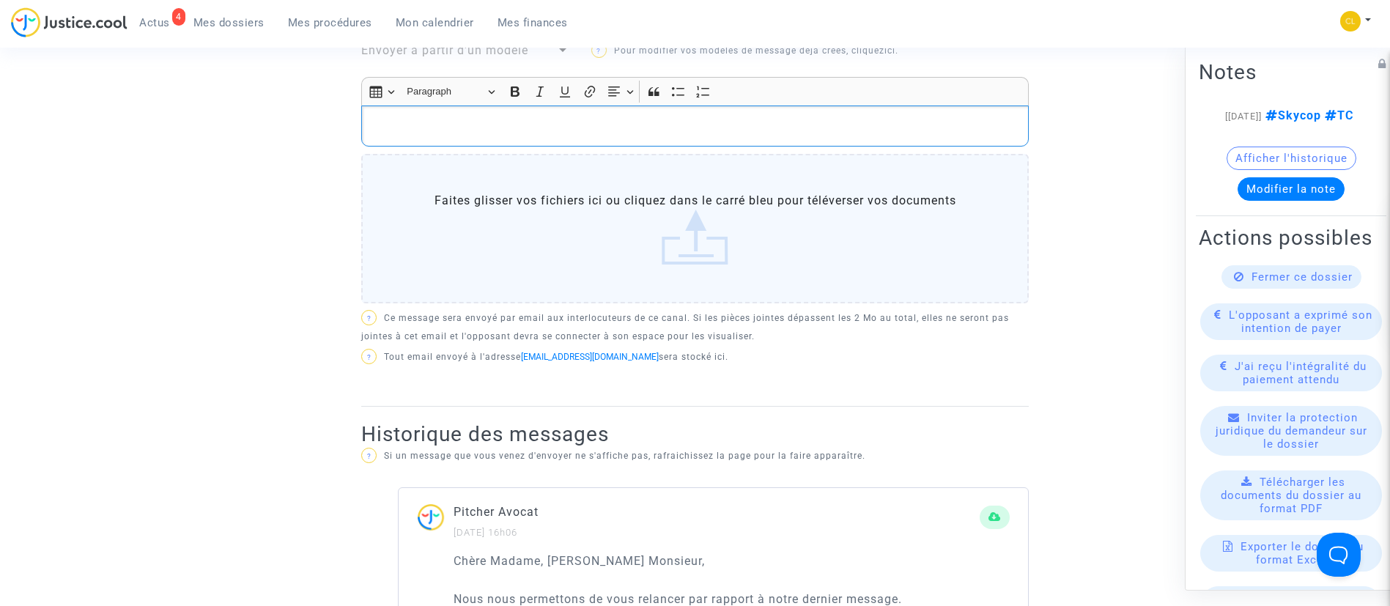
click at [465, 134] on p "Rich Text Editor, main" at bounding box center [695, 126] width 652 height 18
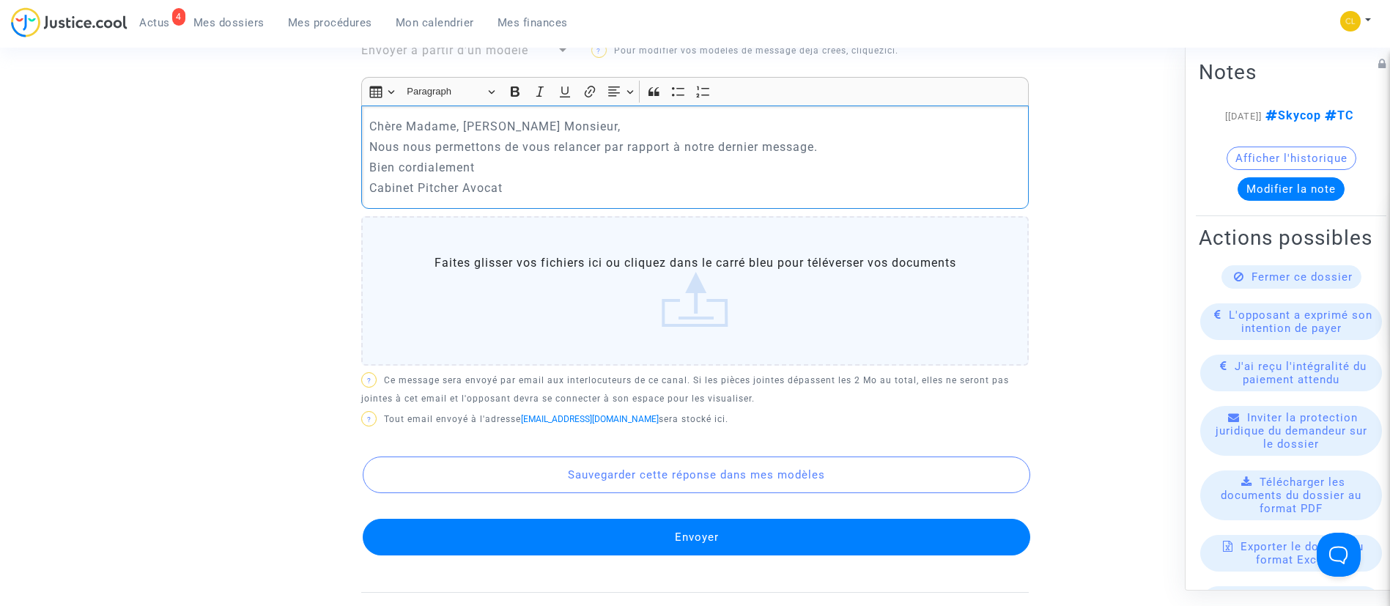
click at [770, 539] on button "Envoyer" at bounding box center [696, 537] width 667 height 37
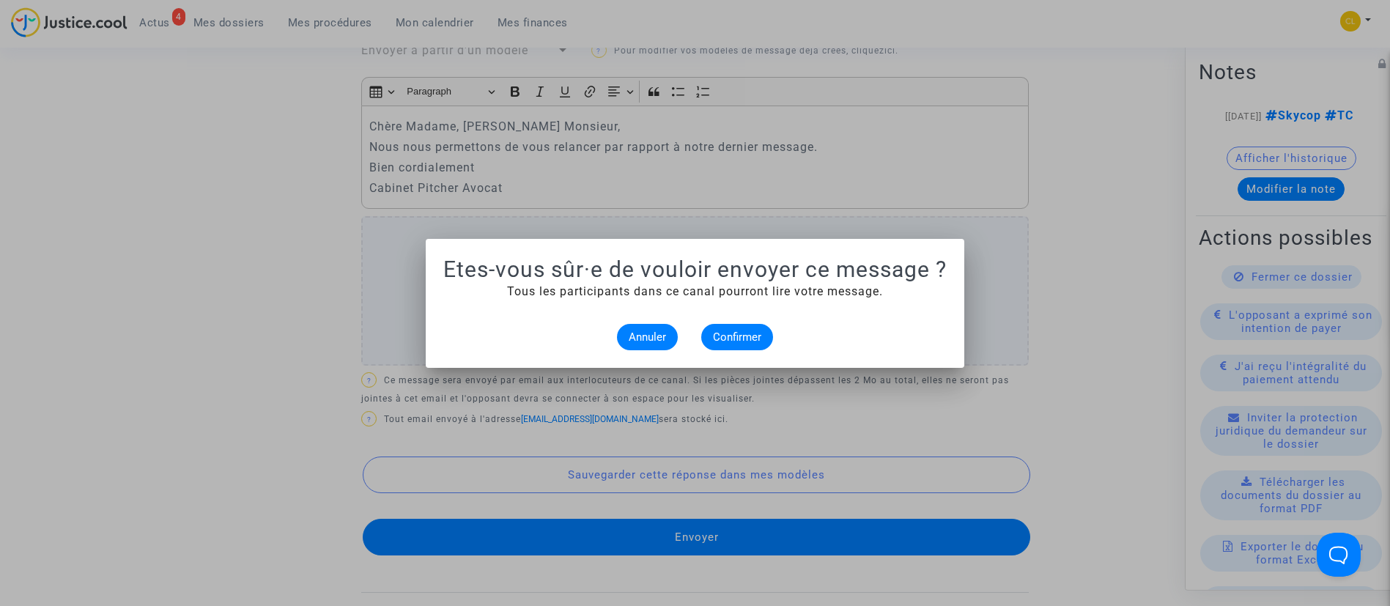
scroll to position [0, 0]
click at [717, 334] on span "Confirmer" at bounding box center [737, 336] width 48 height 13
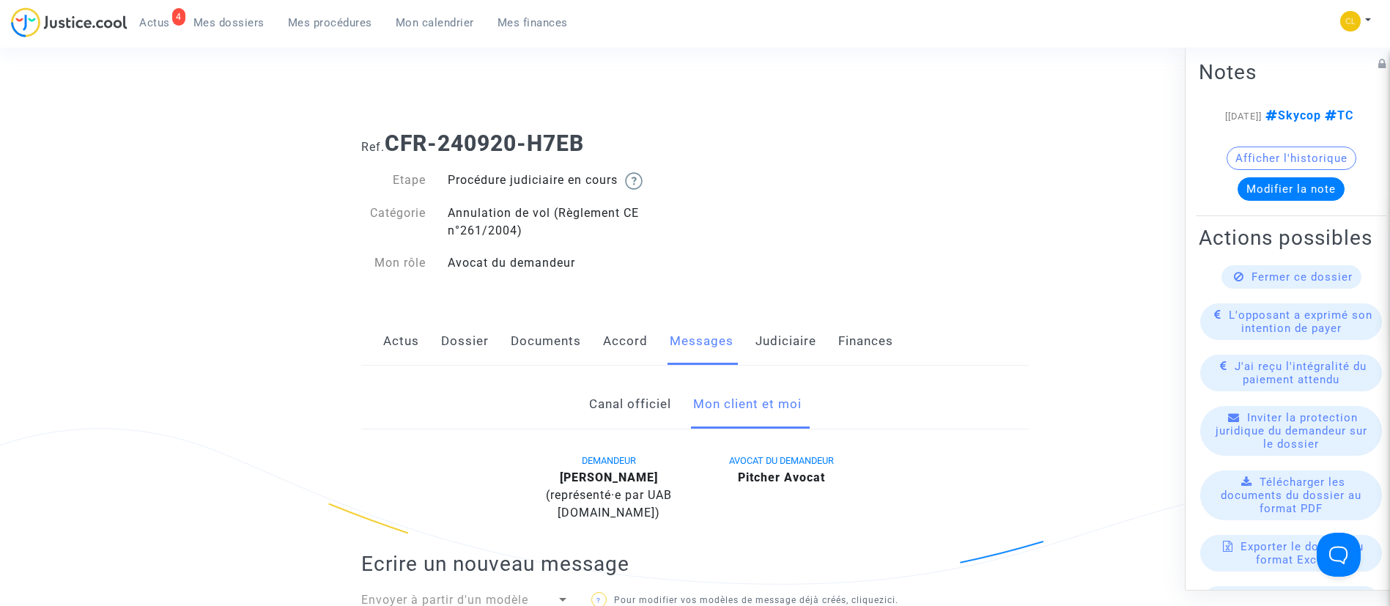
drag, startPoint x: 259, startPoint y: 26, endPoint x: 291, endPoint y: 15, distance: 33.8
click at [259, 26] on span "Mes dossiers" at bounding box center [228, 22] width 71 height 13
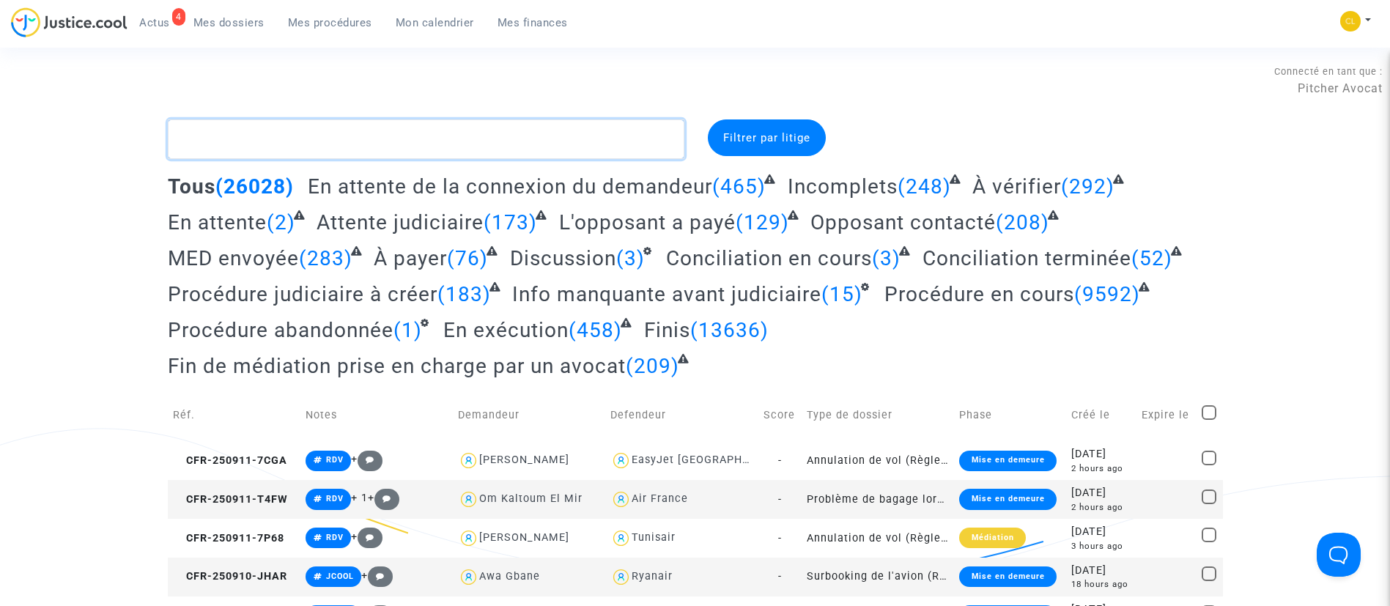
click at [433, 135] on textarea at bounding box center [426, 139] width 516 height 40
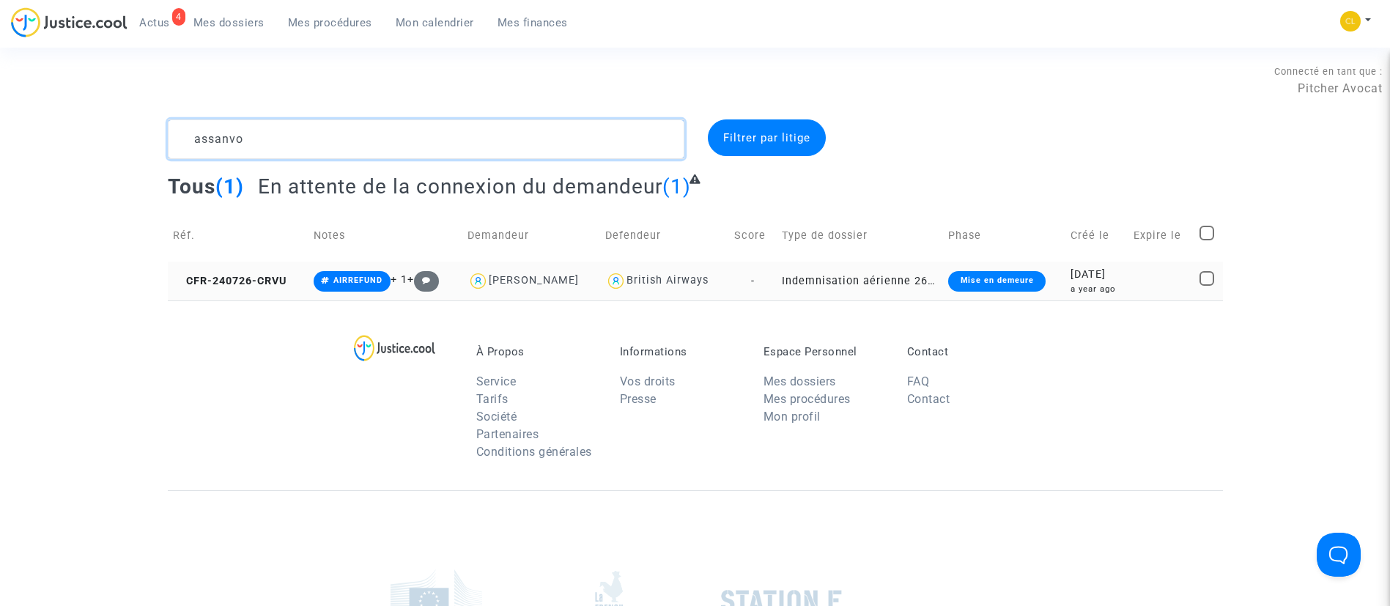
type textarea "assanvo"
click at [1099, 296] on td "2024-07-26 a year ago" at bounding box center [1096, 281] width 63 height 39
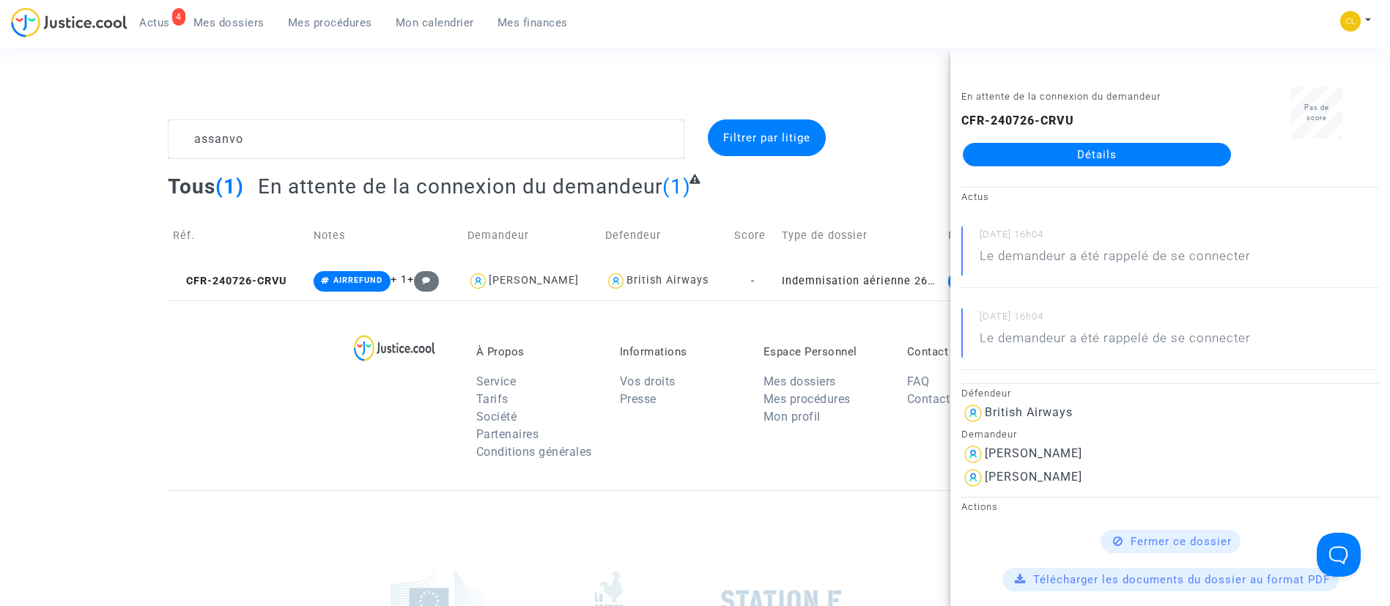
click at [1051, 152] on link "Détails" at bounding box center [1097, 154] width 268 height 23
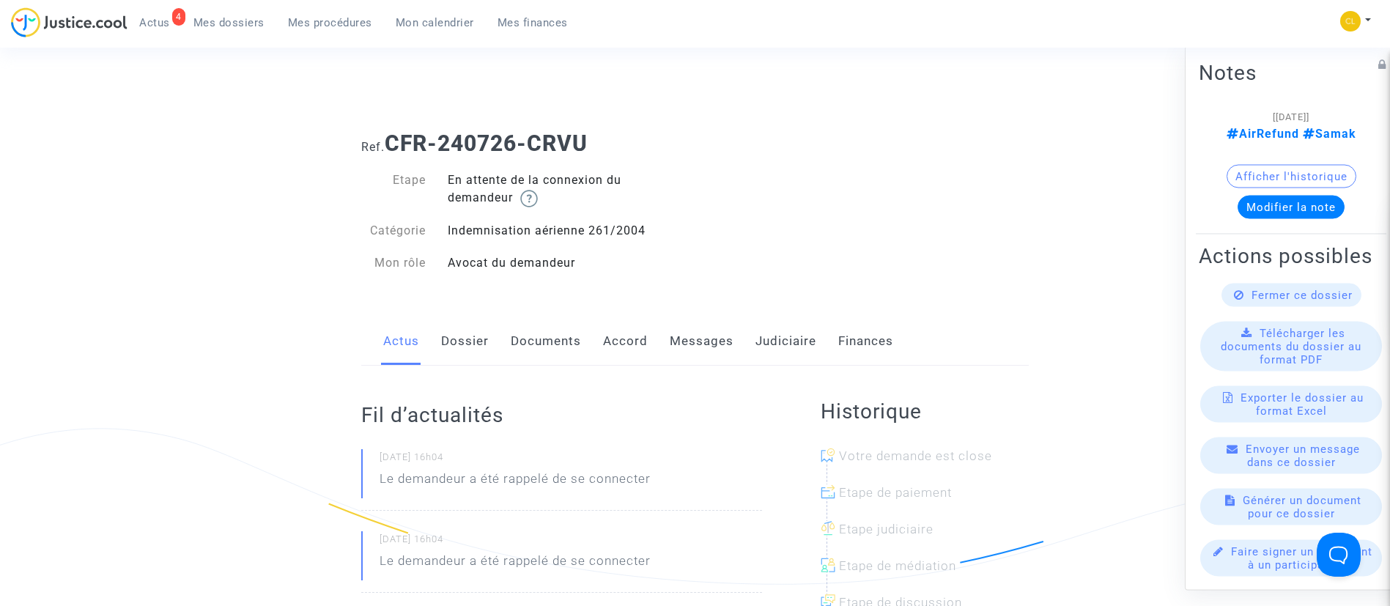
click at [457, 344] on link "Dossier" at bounding box center [465, 341] width 48 height 48
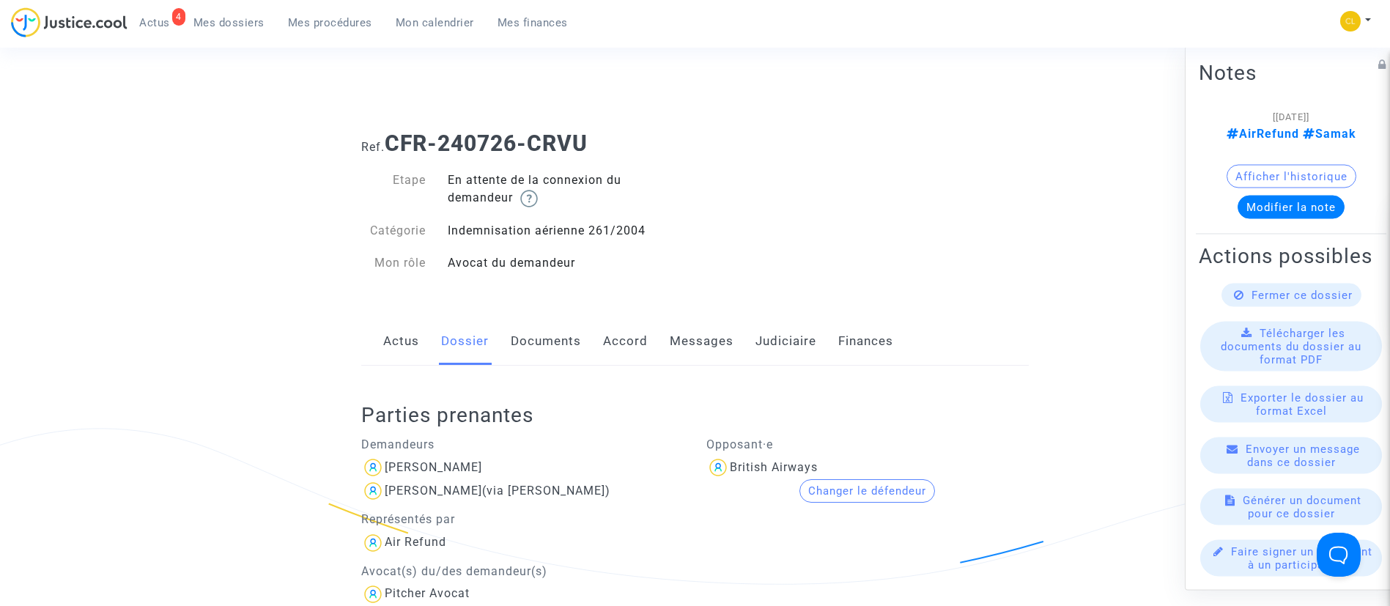
click at [635, 347] on link "Accord" at bounding box center [625, 341] width 45 height 48
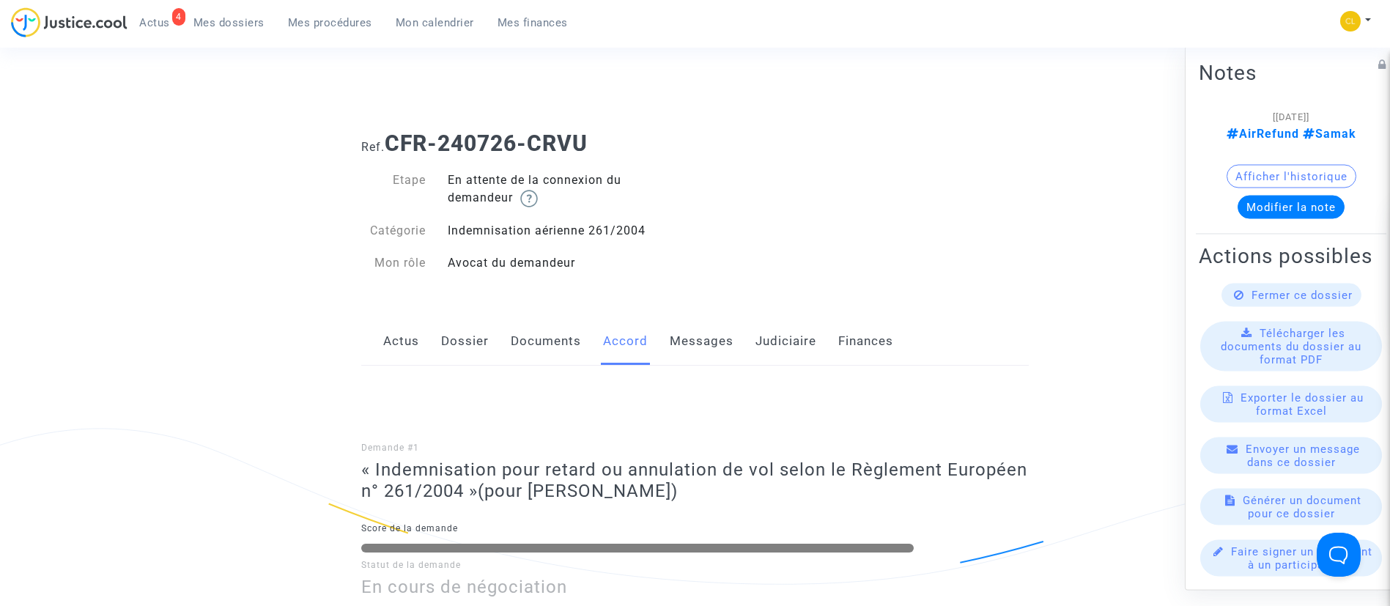
drag, startPoint x: 589, startPoint y: 139, endPoint x: 394, endPoint y: 139, distance: 194.9
click at [394, 139] on b "CFR-240726-CRVU" at bounding box center [486, 143] width 203 height 26
copy b "CFR-240726-CRVU"
drag, startPoint x: 775, startPoint y: 336, endPoint x: 796, endPoint y: 357, distance: 29.0
click at [776, 338] on link "Judiciaire" at bounding box center [785, 341] width 61 height 48
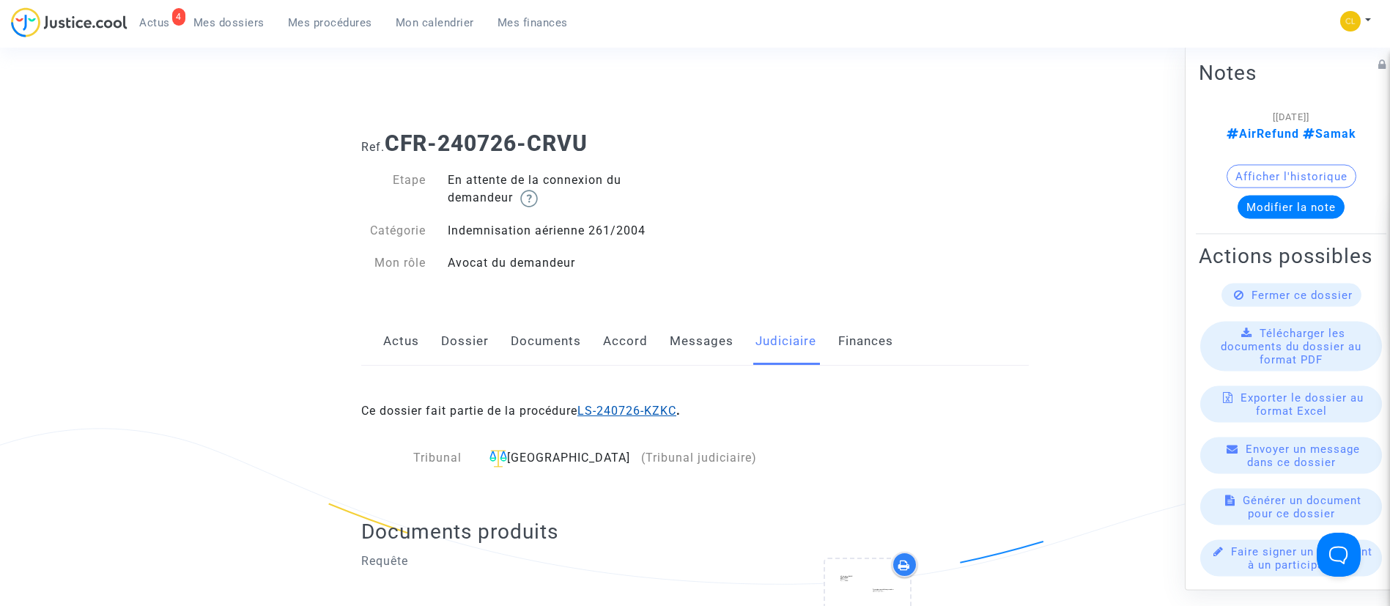
click at [602, 411] on link "LS-240726-KZKC" at bounding box center [626, 411] width 99 height 14
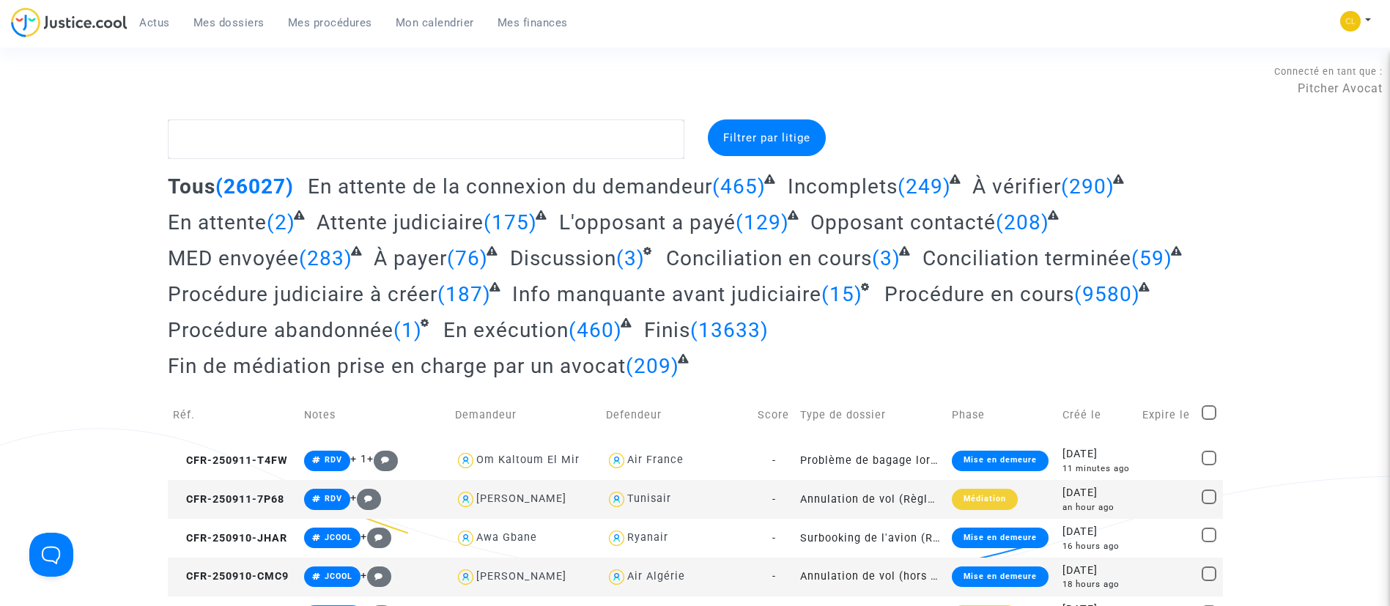
click at [435, 27] on span "Mon calendrier" at bounding box center [435, 22] width 78 height 13
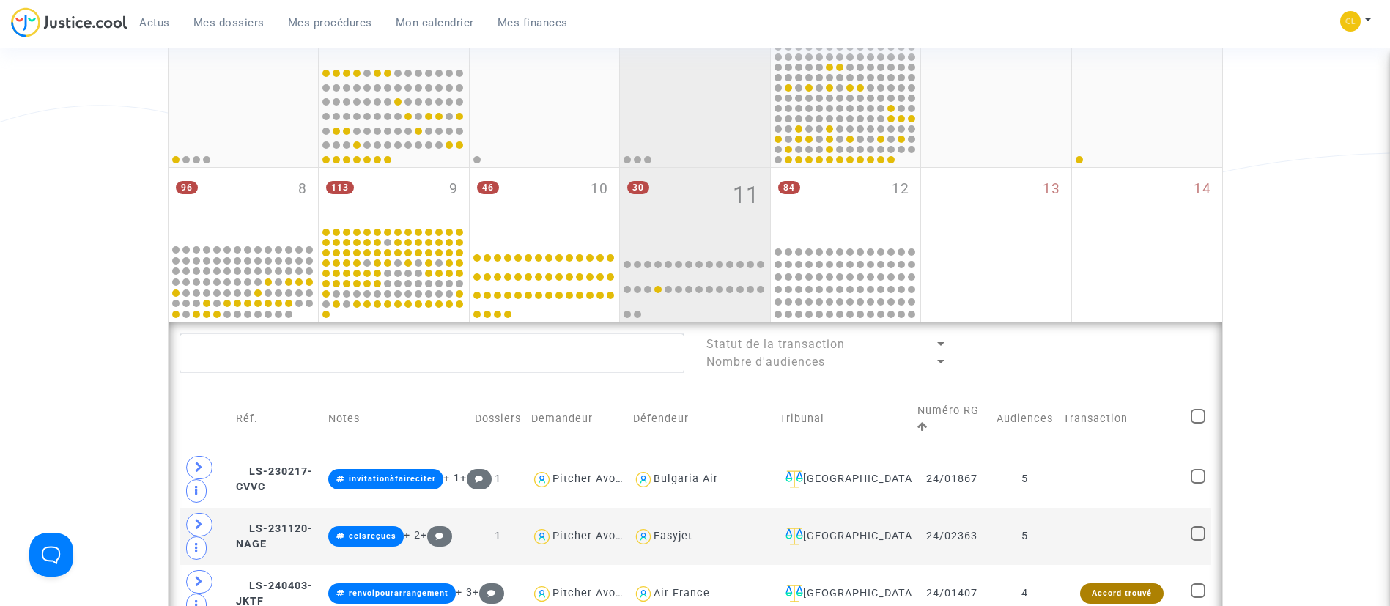
scroll to position [330, 0]
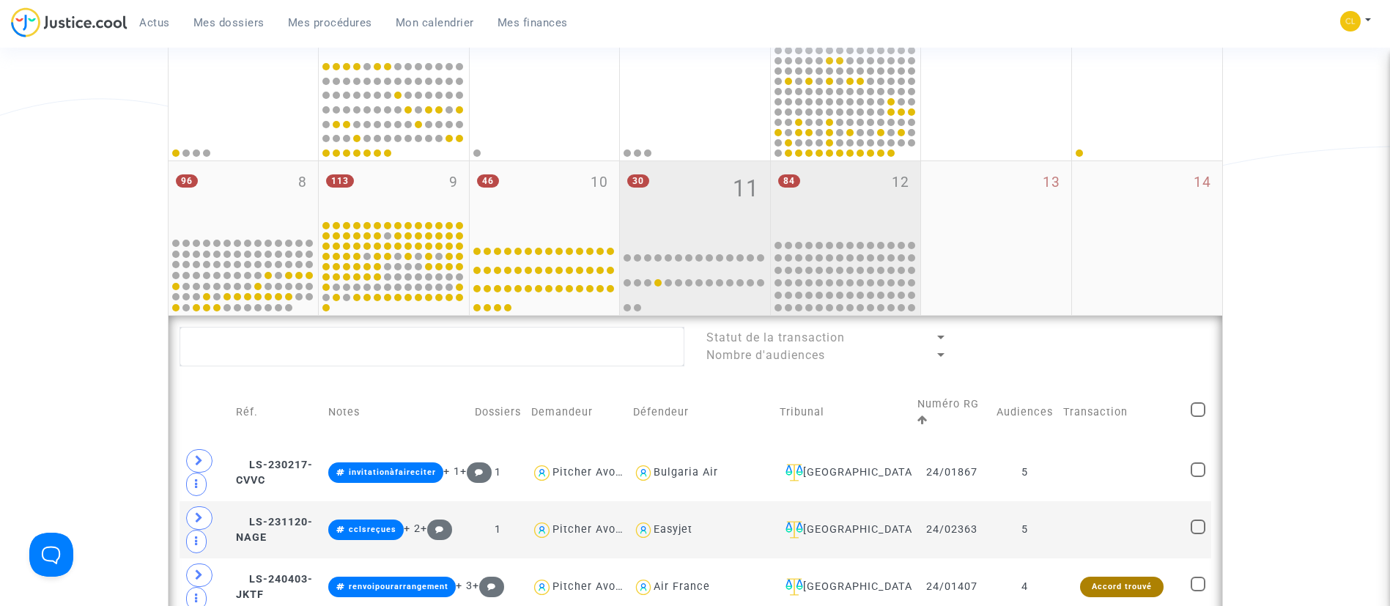
click at [866, 212] on div "84 12" at bounding box center [846, 198] width 150 height 75
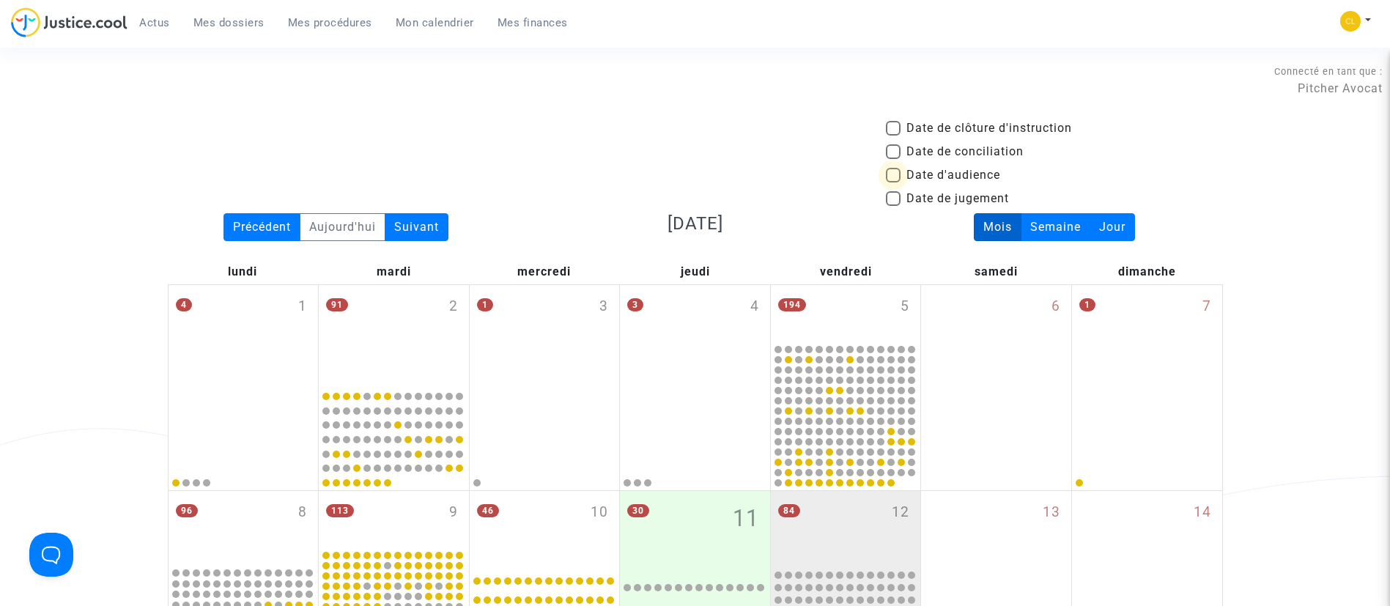
click at [922, 179] on span "Date d'audience" at bounding box center [953, 175] width 94 height 18
click at [893, 182] on input "Date d'audience" at bounding box center [892, 182] width 1 height 1
checkbox input "true"
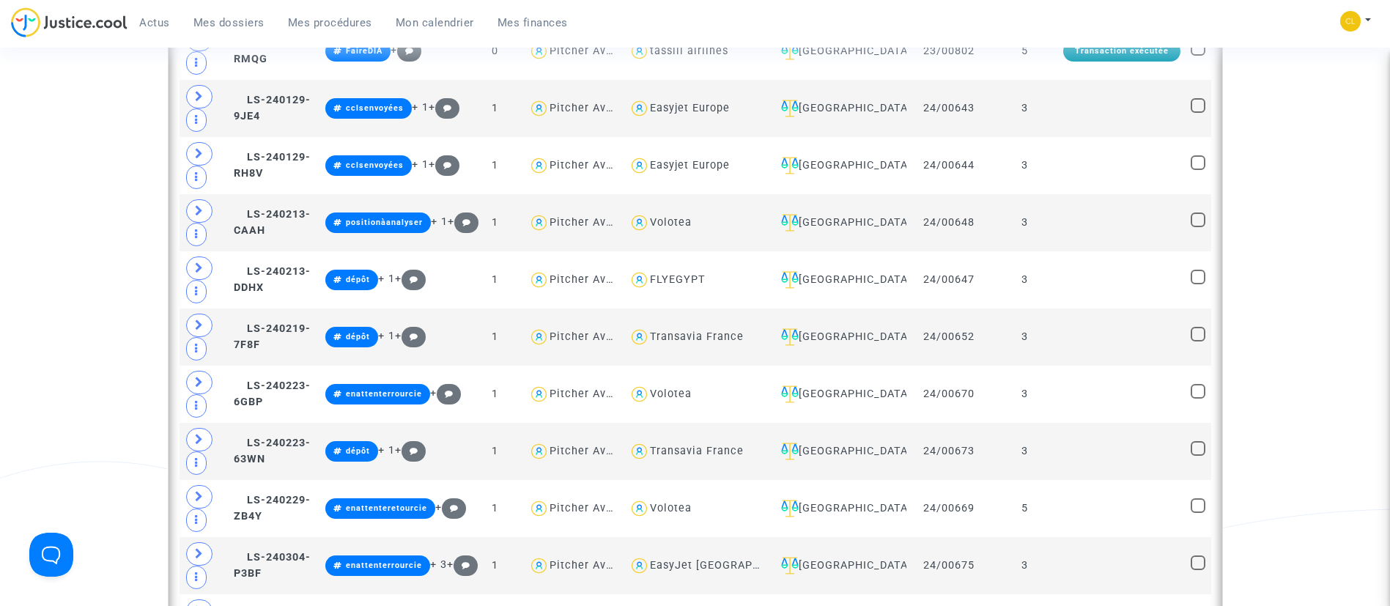
scroll to position [769, 0]
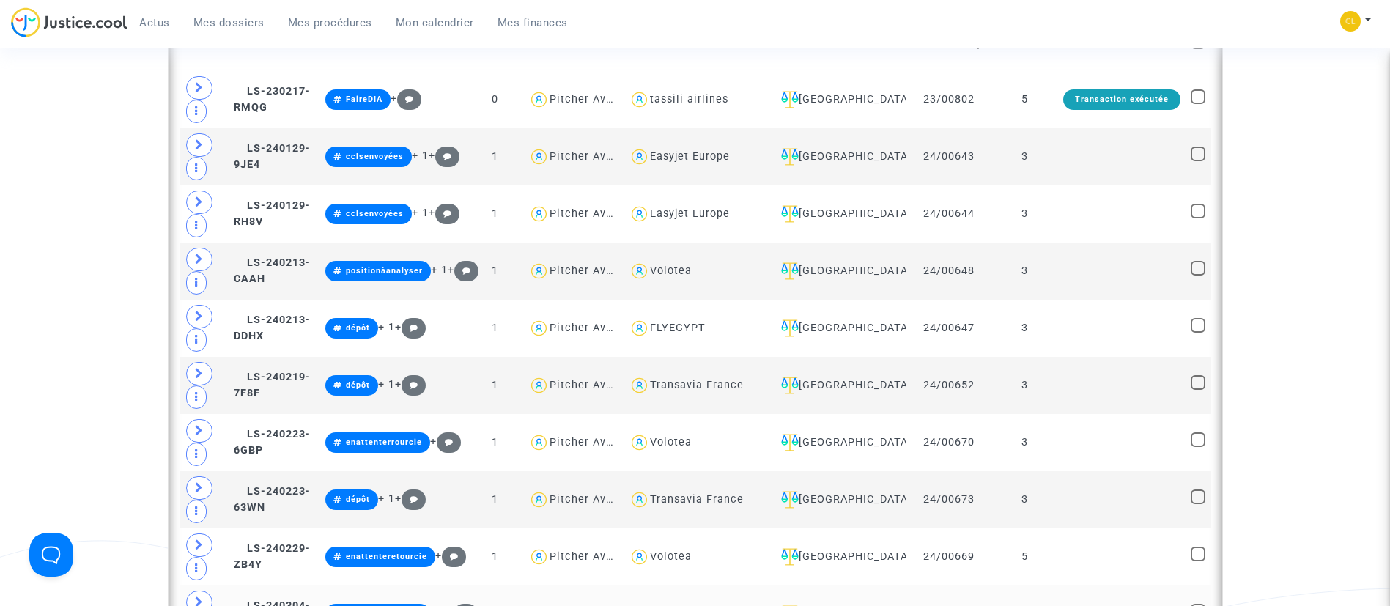
scroll to position [659, 0]
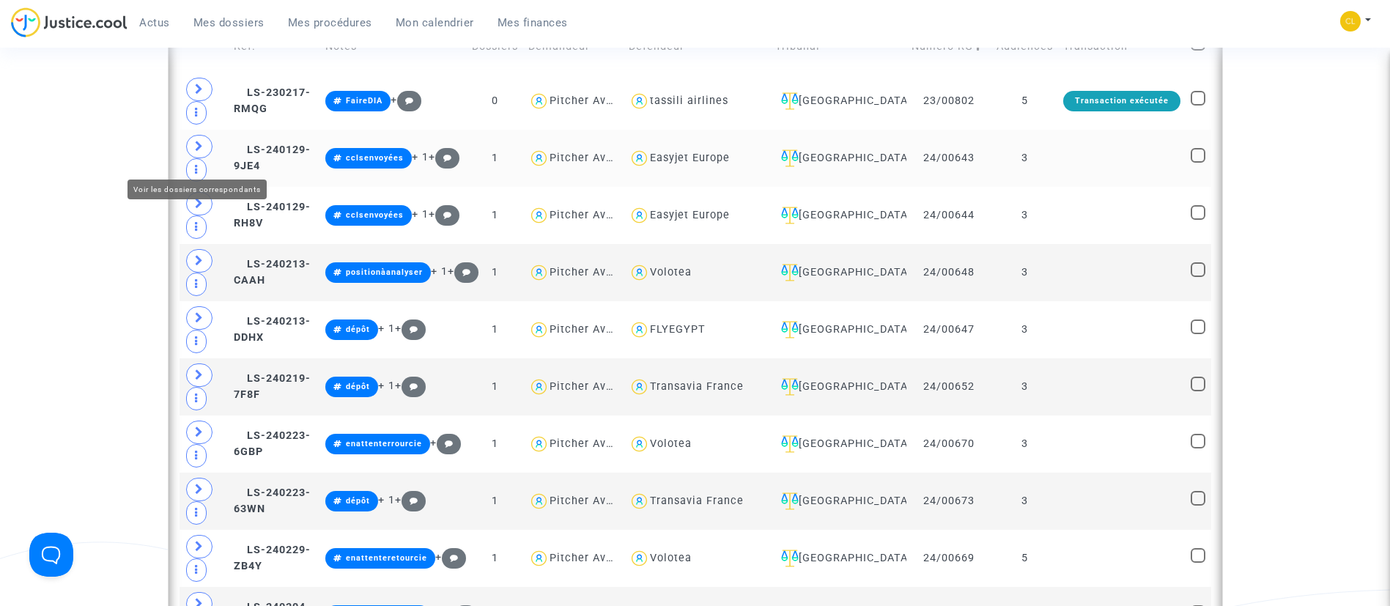
click at [205, 154] on span at bounding box center [199, 146] width 26 height 23
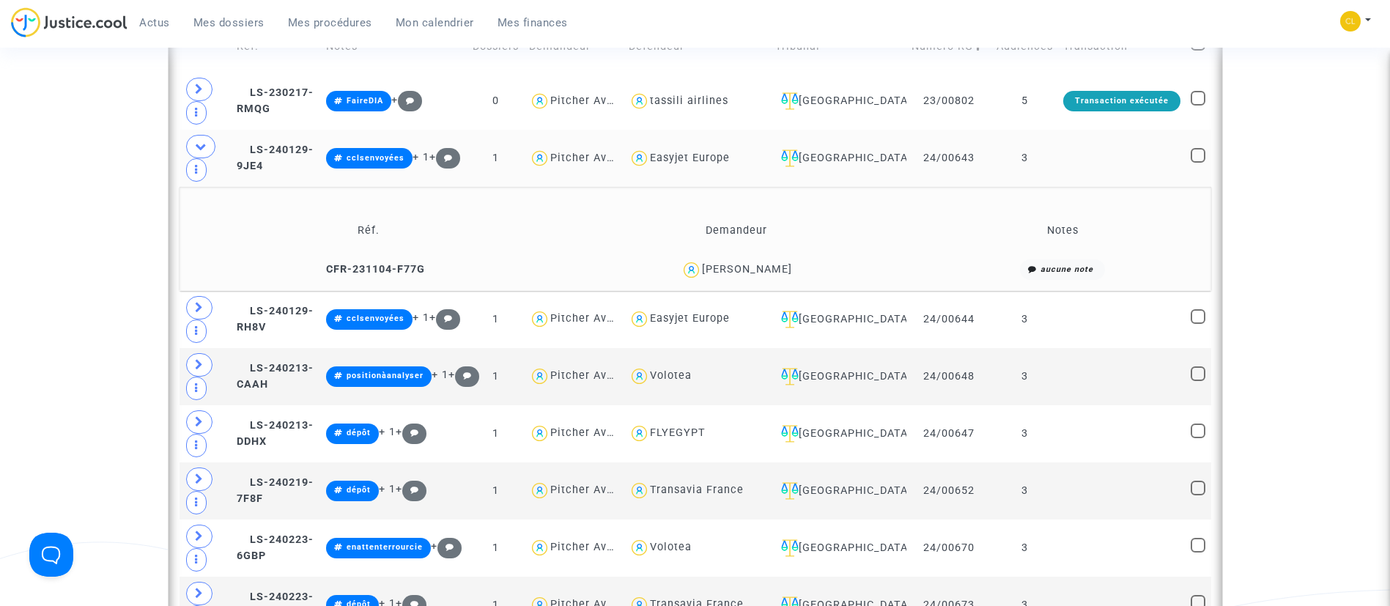
drag, startPoint x: 1140, startPoint y: 157, endPoint x: 1048, endPoint y: 125, distance: 97.5
click at [1122, 158] on td at bounding box center [1121, 158] width 127 height 57
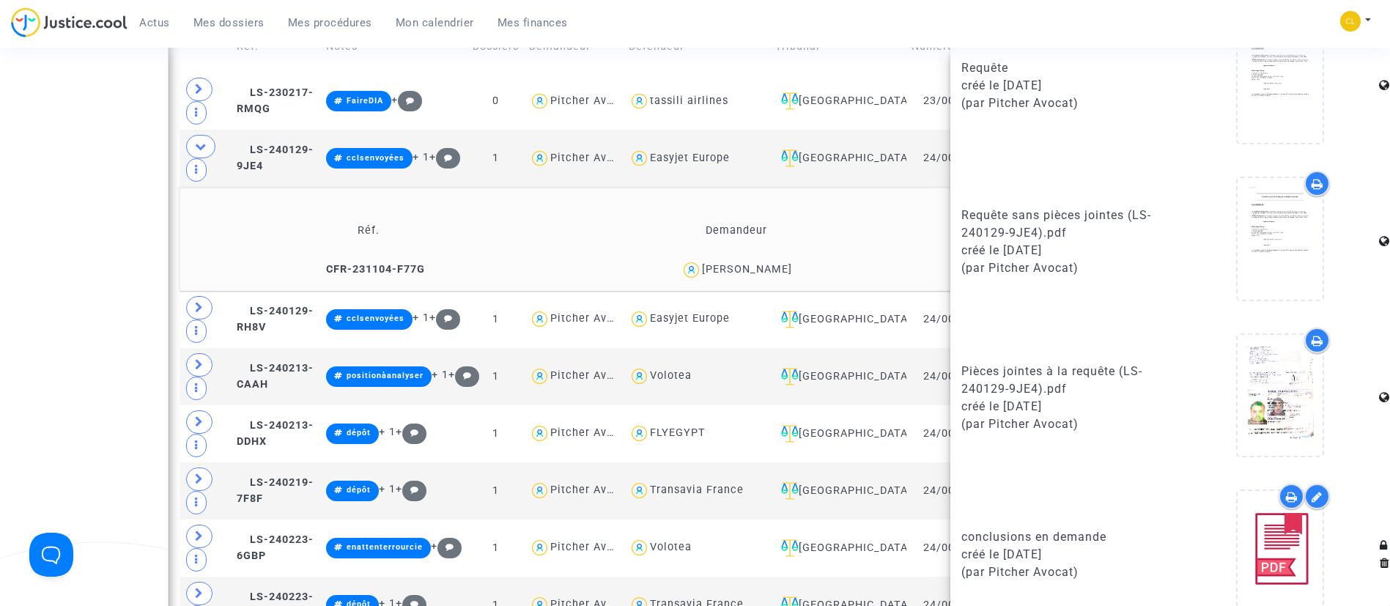
scroll to position [878, 0]
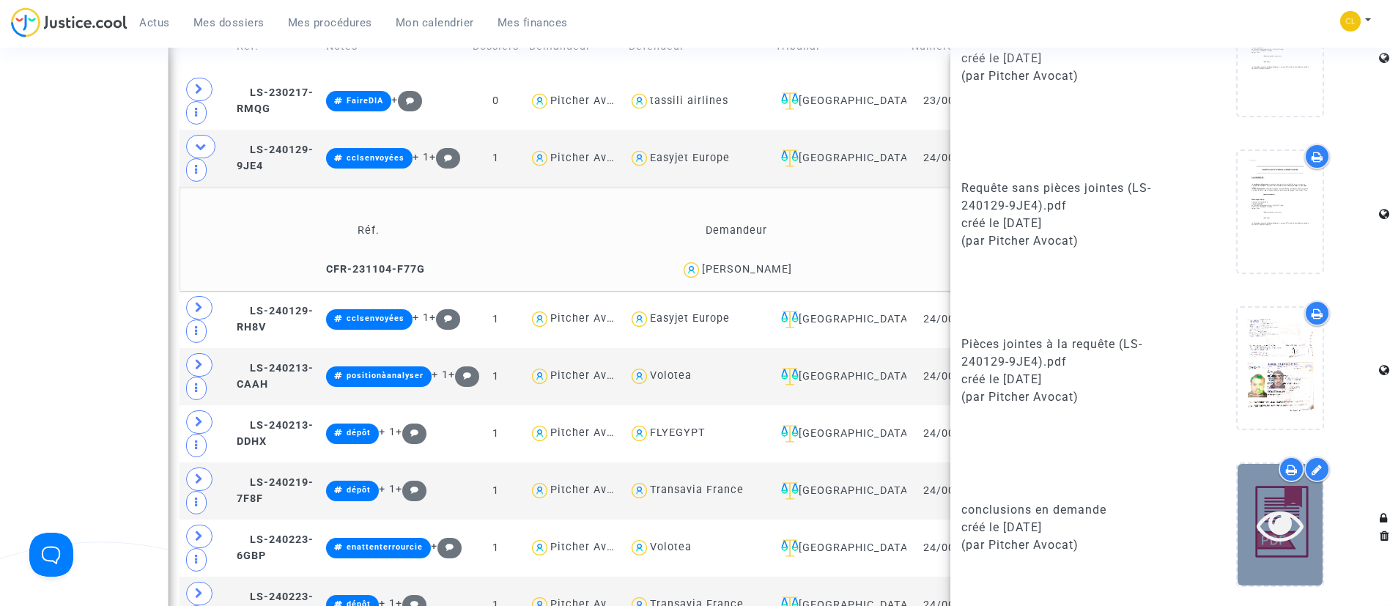
click at [1275, 530] on icon at bounding box center [1280, 524] width 48 height 47
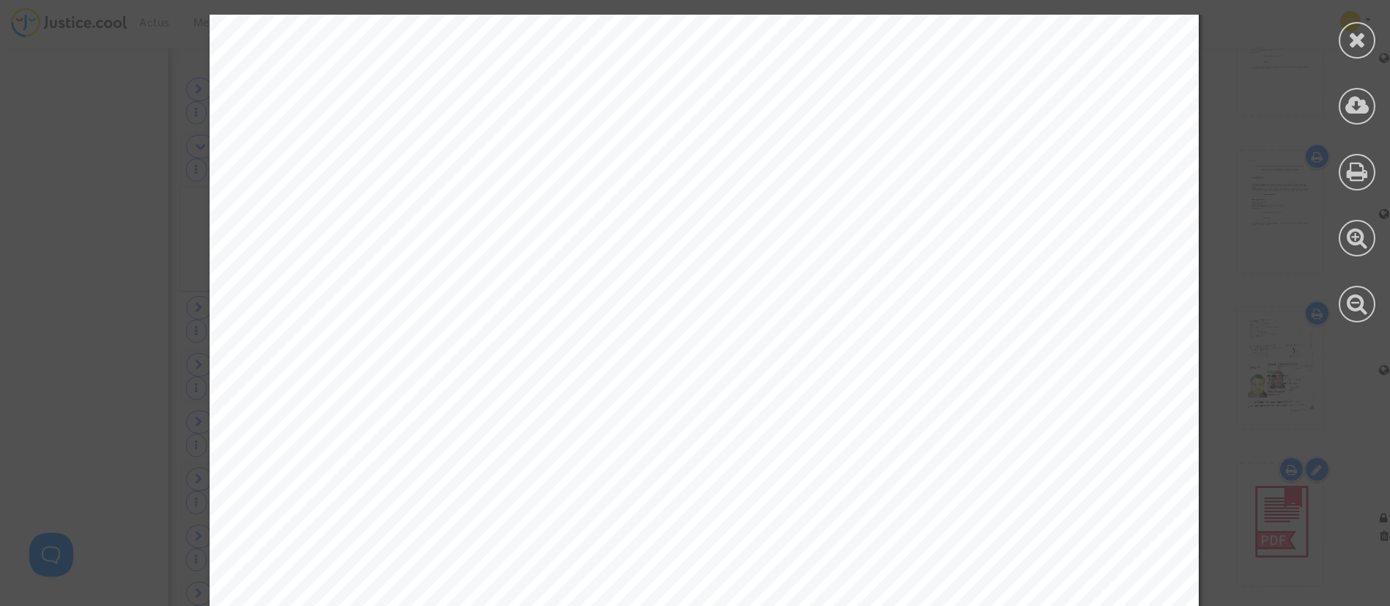
scroll to position [25603, 0]
drag, startPoint x: 1341, startPoint y: 46, endPoint x: 1254, endPoint y: 78, distance: 92.3
click at [1341, 46] on div at bounding box center [1357, 40] width 37 height 37
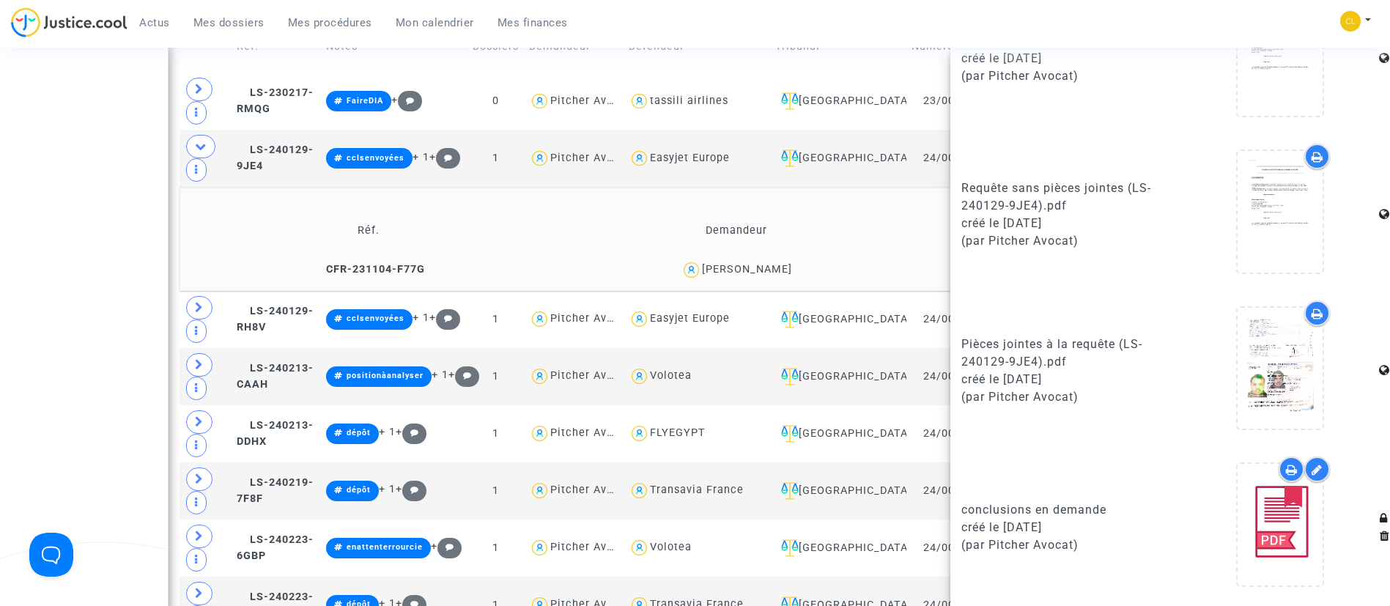
click at [464, 188] on td "Réf. Demandeur Notes CFR-231104-F77G Jean-Baptiste Masméjan aucune note" at bounding box center [695, 239] width 1032 height 104
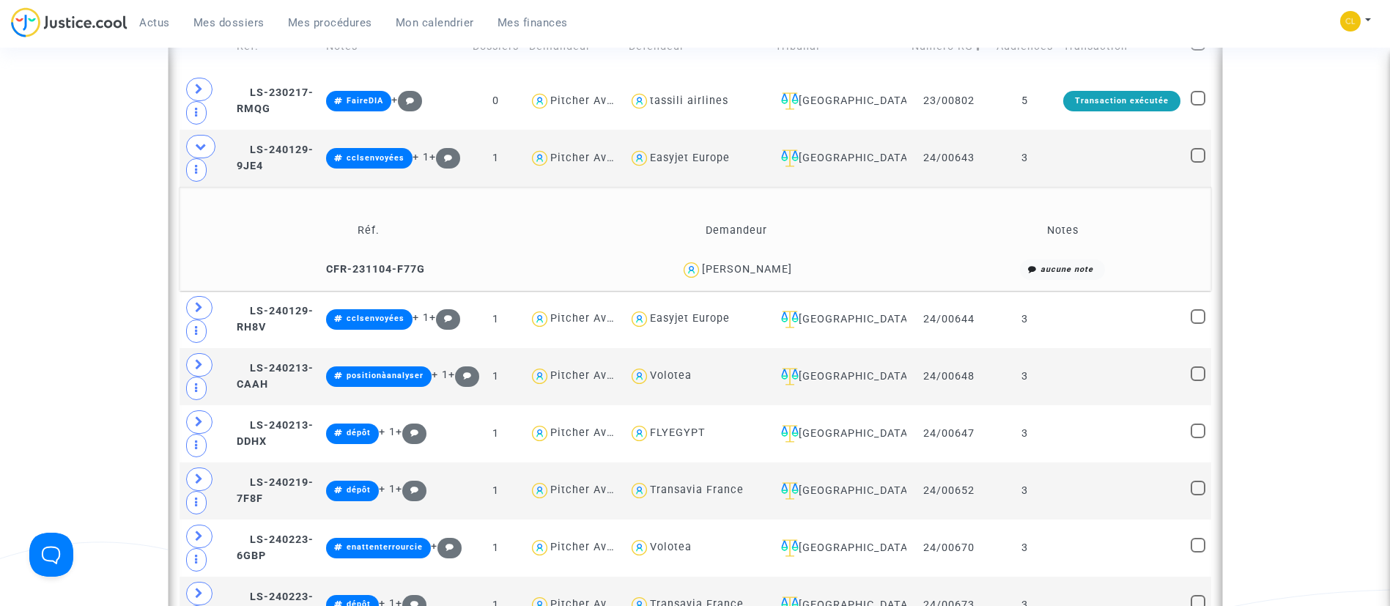
scroll to position [0, 0]
click at [196, 296] on span at bounding box center [199, 307] width 26 height 23
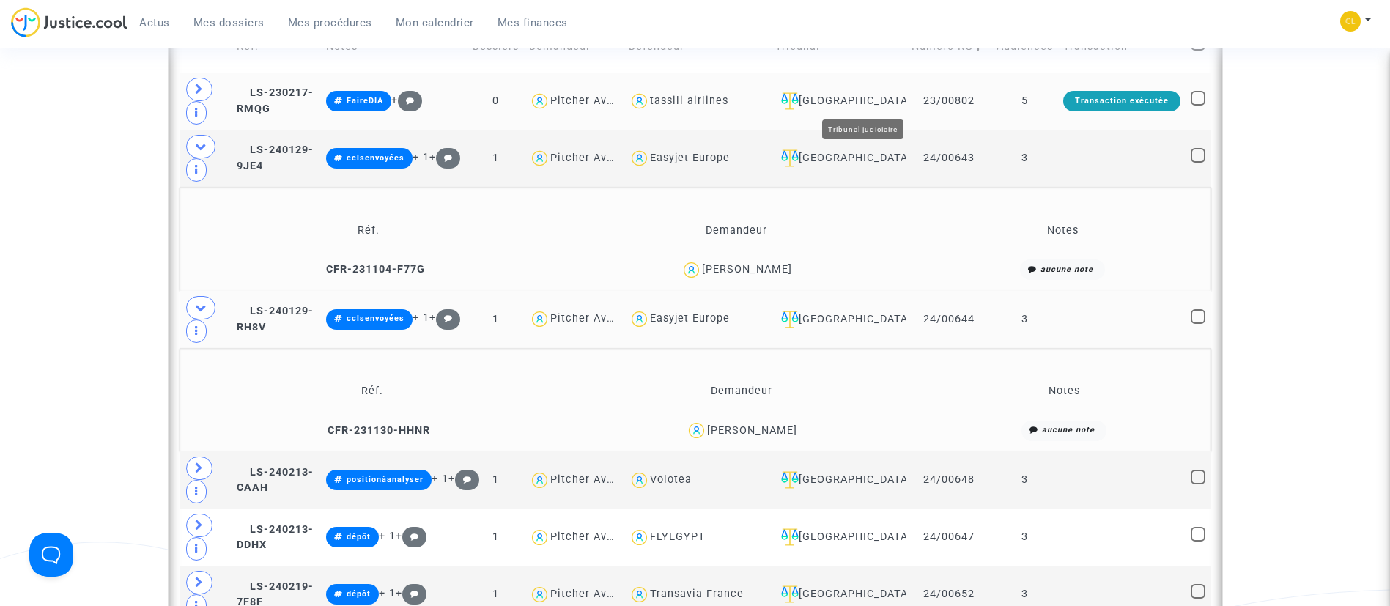
click at [874, 104] on div "Nantes" at bounding box center [838, 101] width 126 height 18
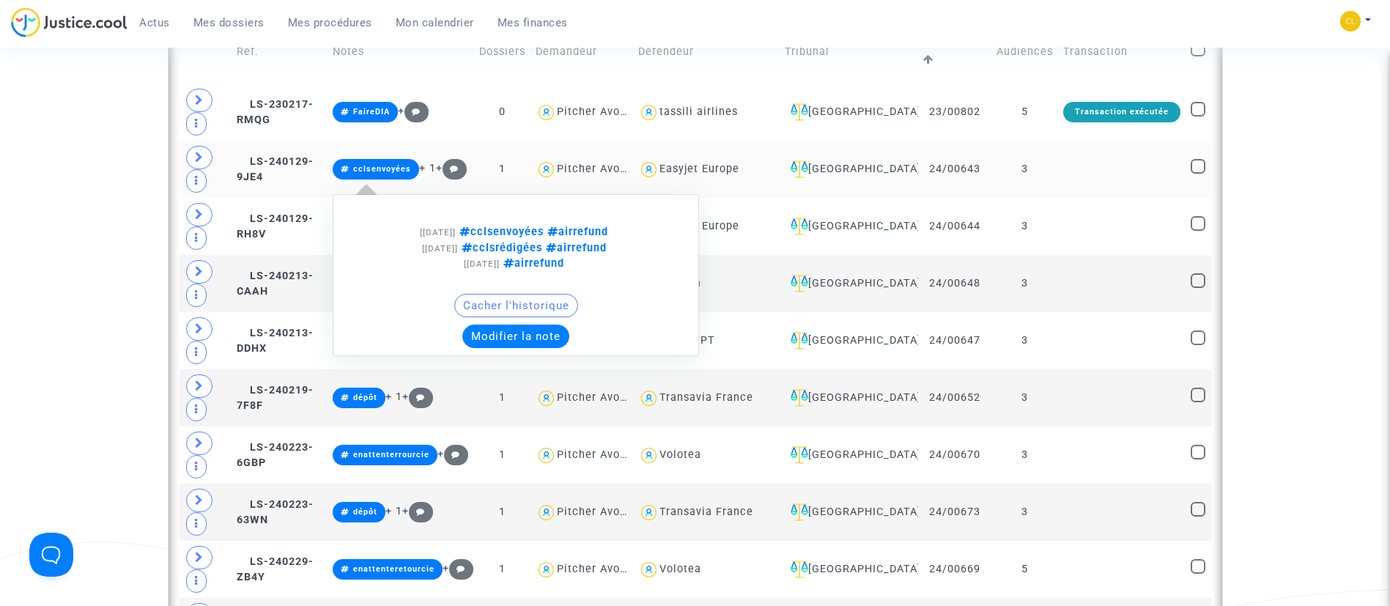
click at [563, 338] on button "Modifier la note" at bounding box center [515, 336] width 107 height 23
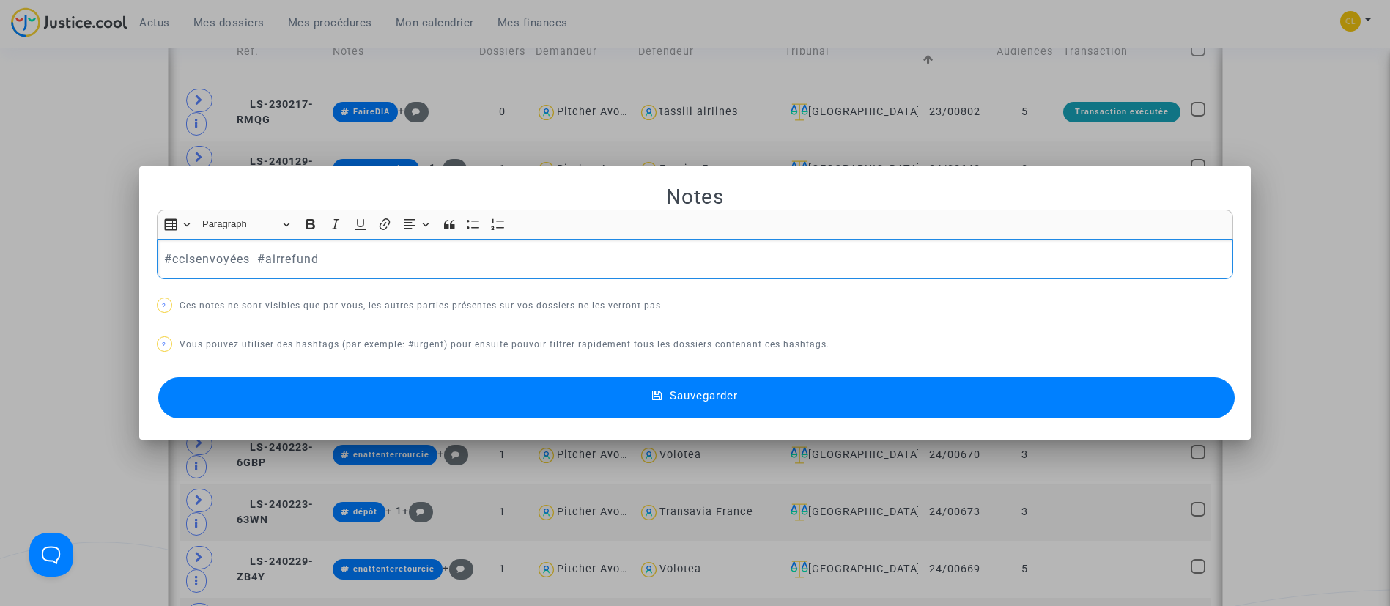
click at [224, 253] on p "#cclsenvoyées #airrefund" at bounding box center [694, 259] width 1061 height 18
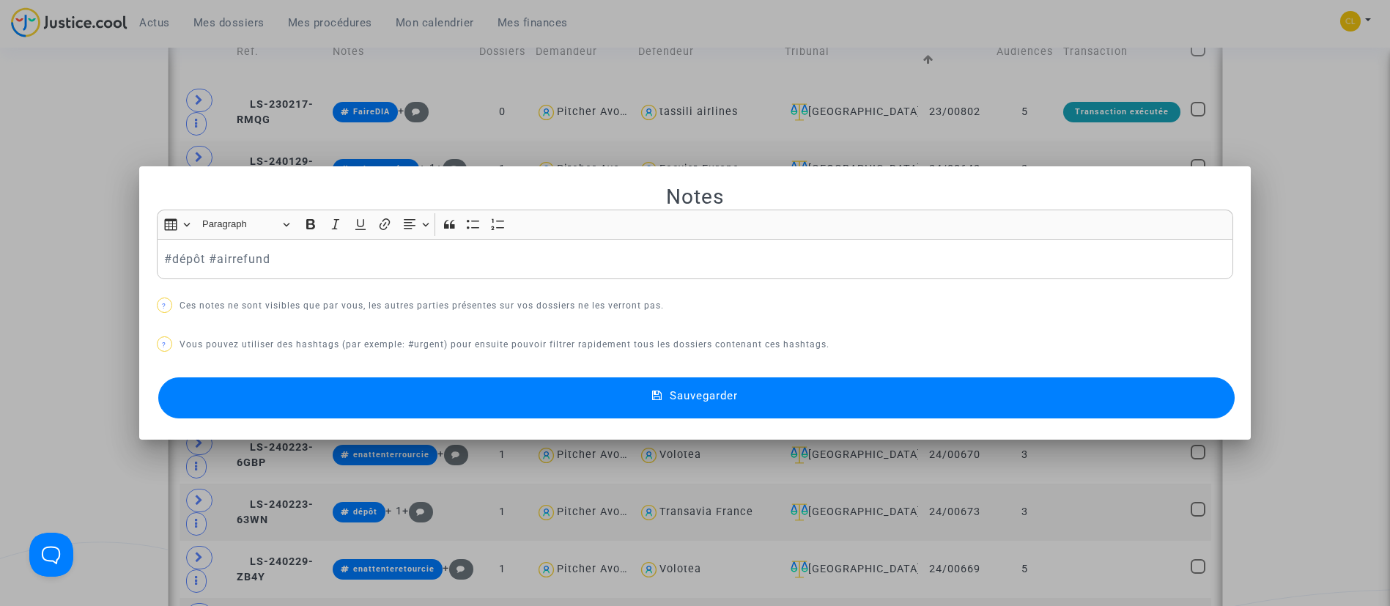
click at [730, 393] on span "Sauvegarder" at bounding box center [704, 395] width 68 height 13
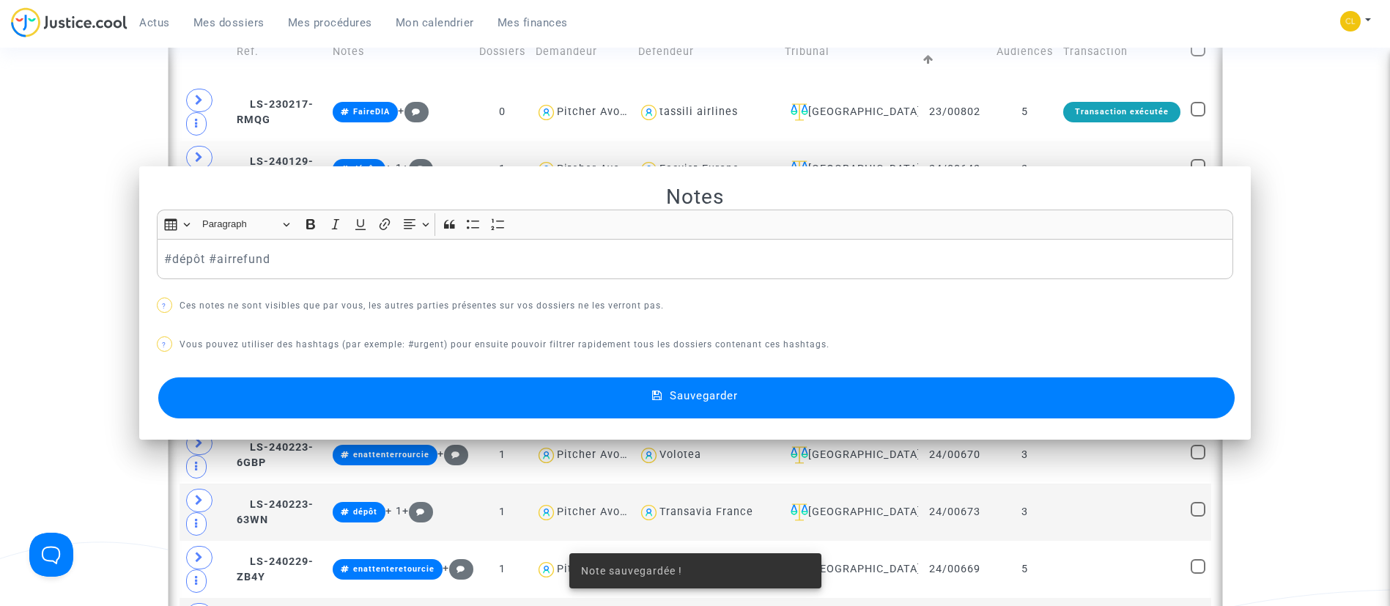
scroll to position [659, 0]
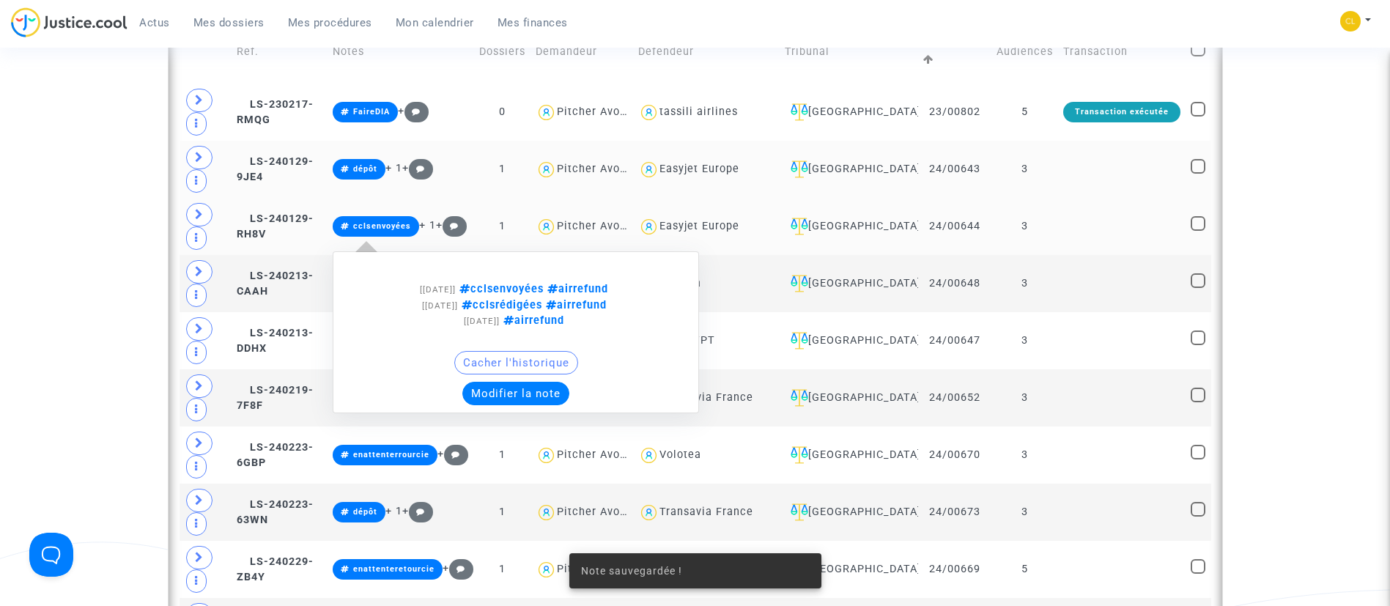
click at [561, 412] on div "[24/02/2025] cclsenvoyées airrefund [21/02/2025] cclsrédigées airrefund [29/01/…" at bounding box center [516, 332] width 366 height 162
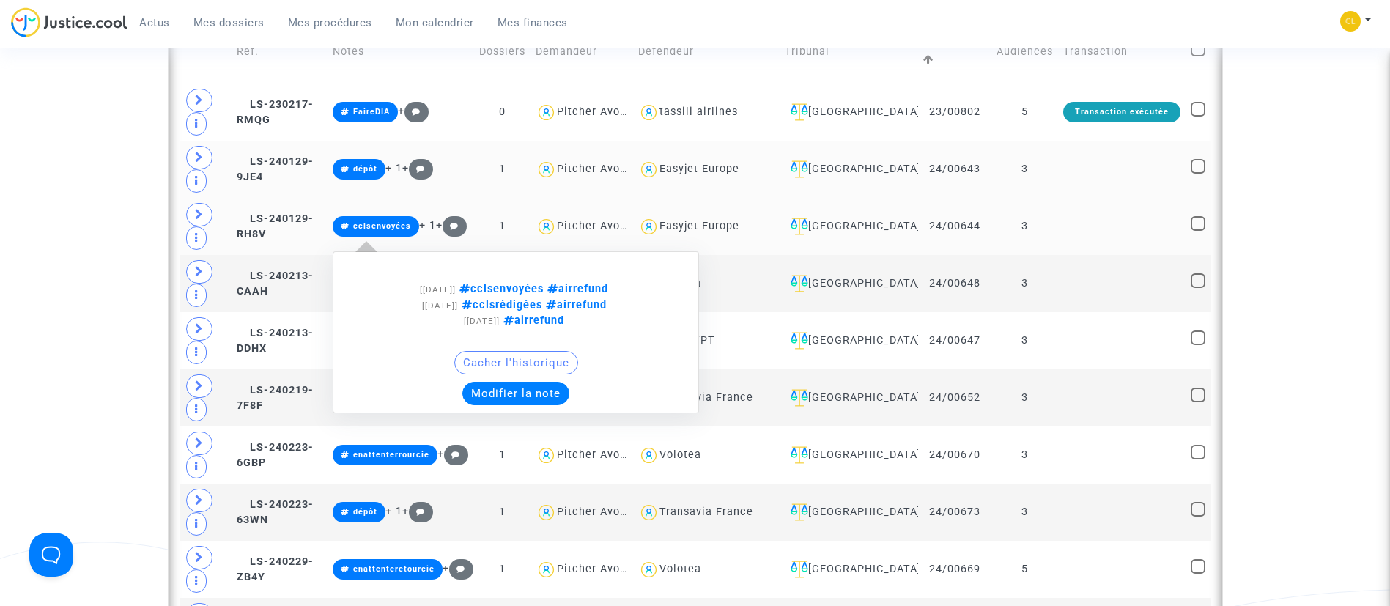
click at [561, 399] on button "Modifier la note" at bounding box center [515, 393] width 107 height 23
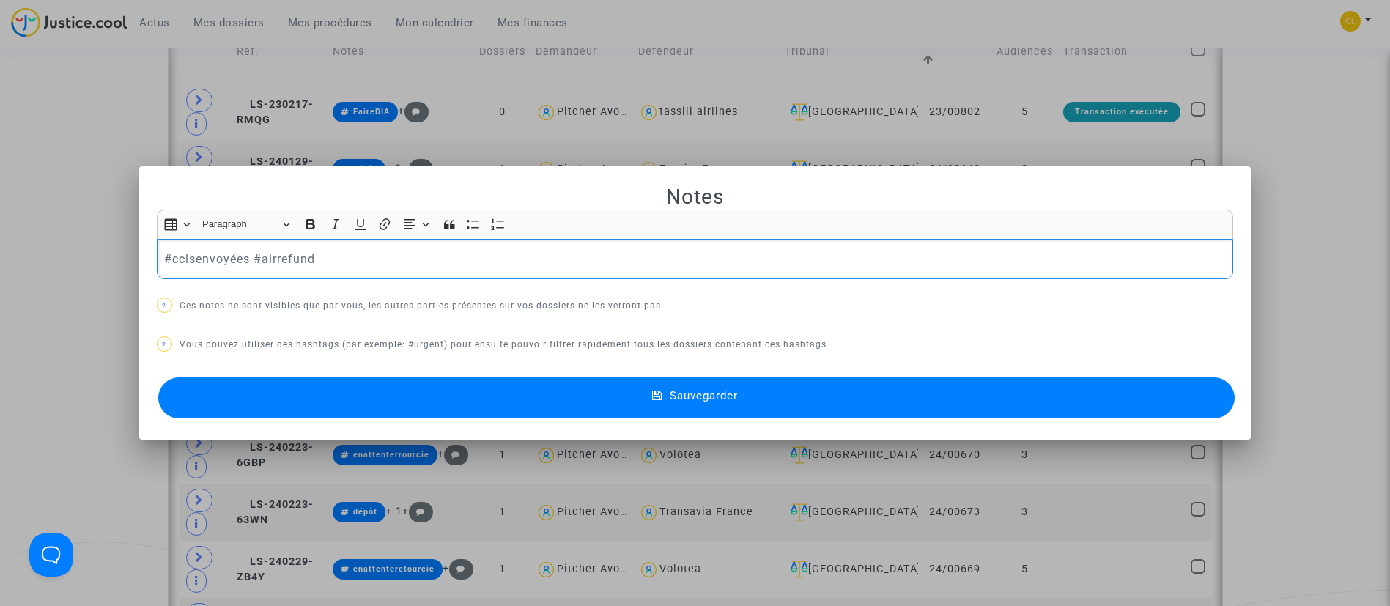
scroll to position [0, 0]
click at [197, 264] on p "#cclsenvoyées #airrefund" at bounding box center [694, 259] width 1061 height 18
click at [684, 382] on button "Sauvegarder" at bounding box center [696, 397] width 1077 height 41
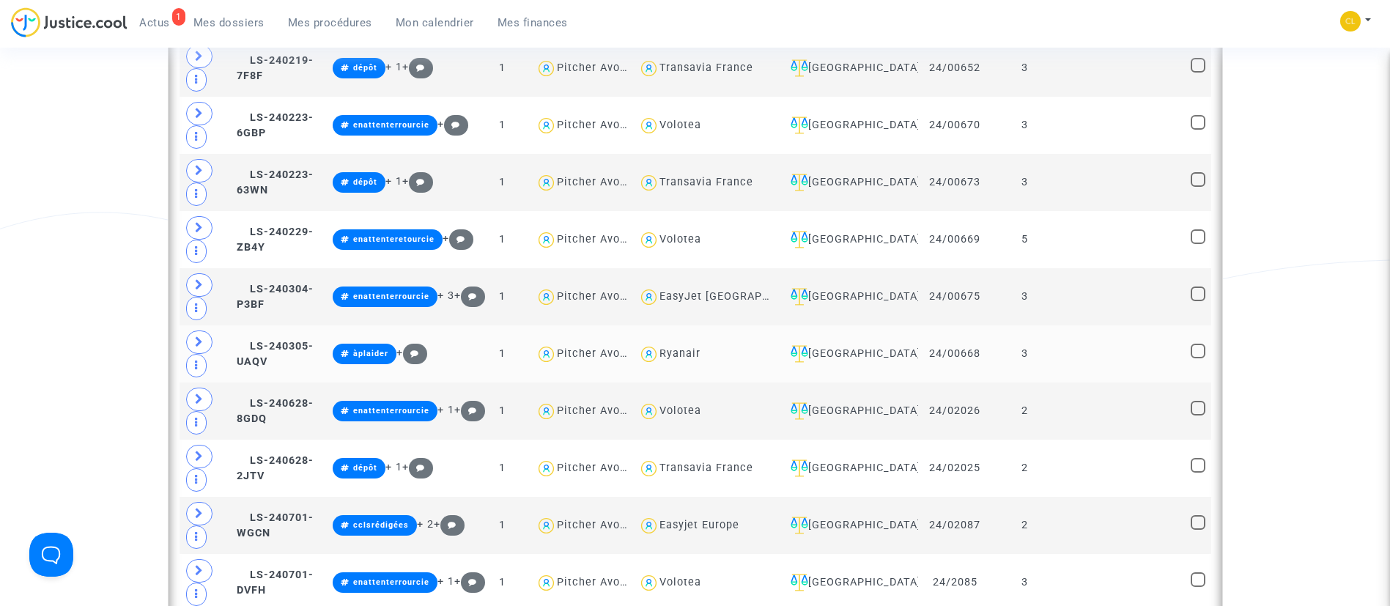
scroll to position [1099, 0]
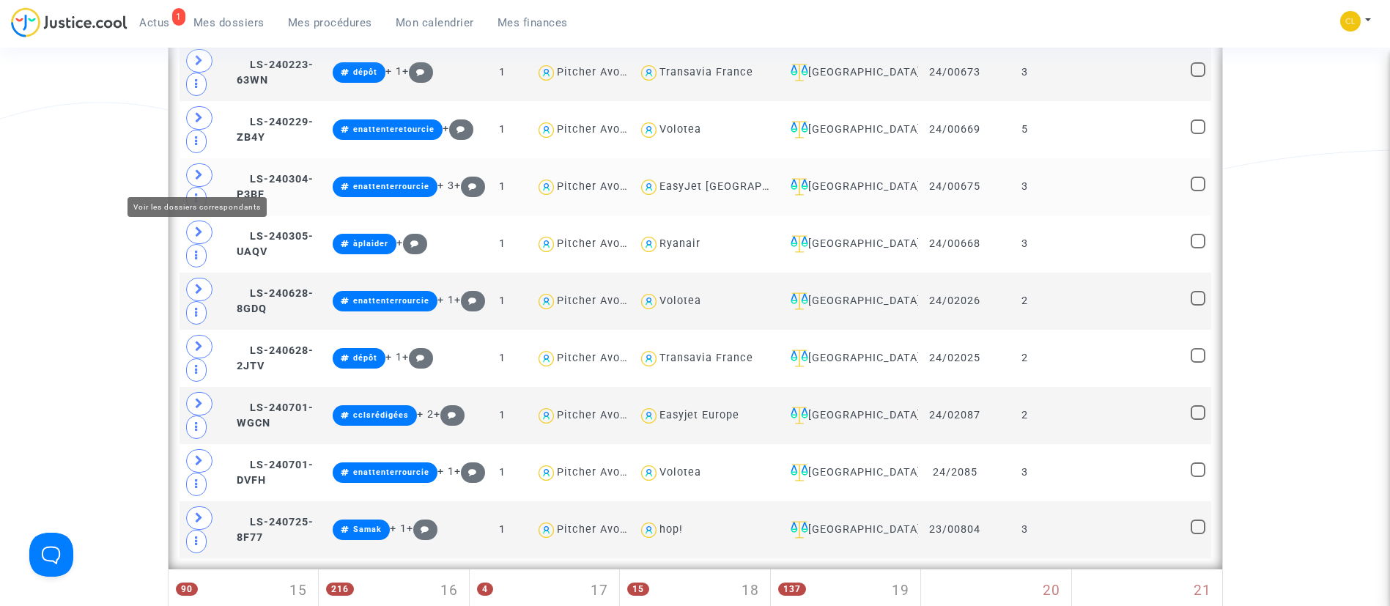
click at [204, 175] on span at bounding box center [199, 174] width 26 height 23
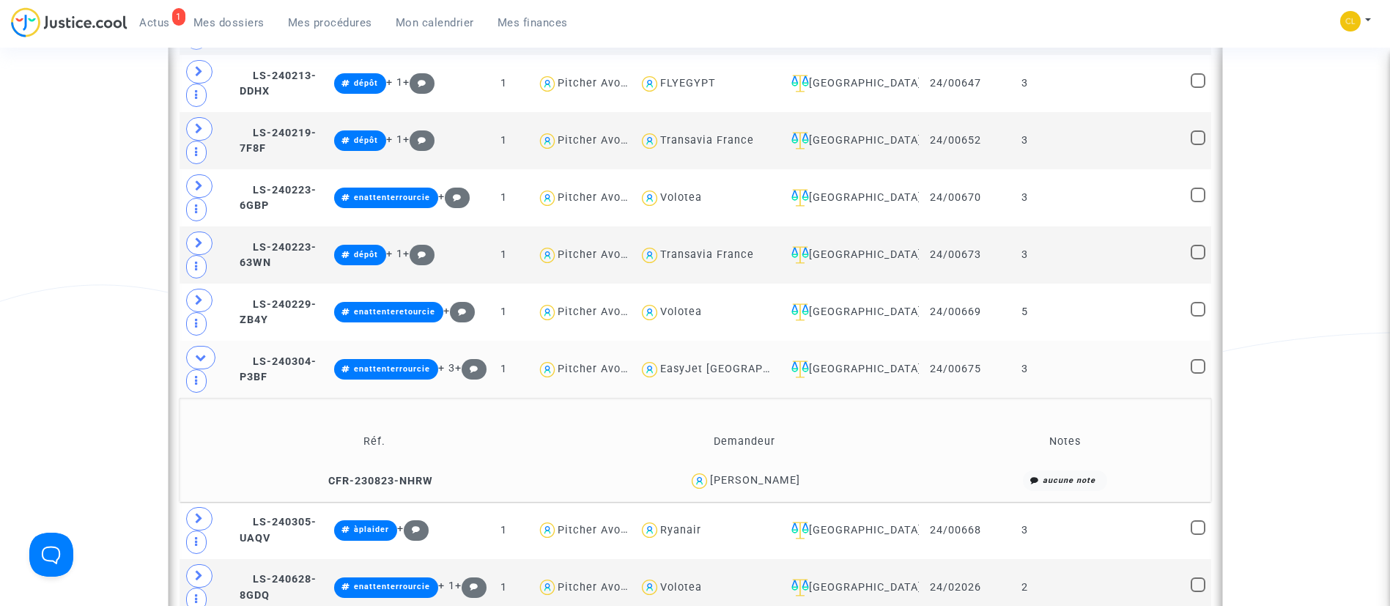
scroll to position [879, 0]
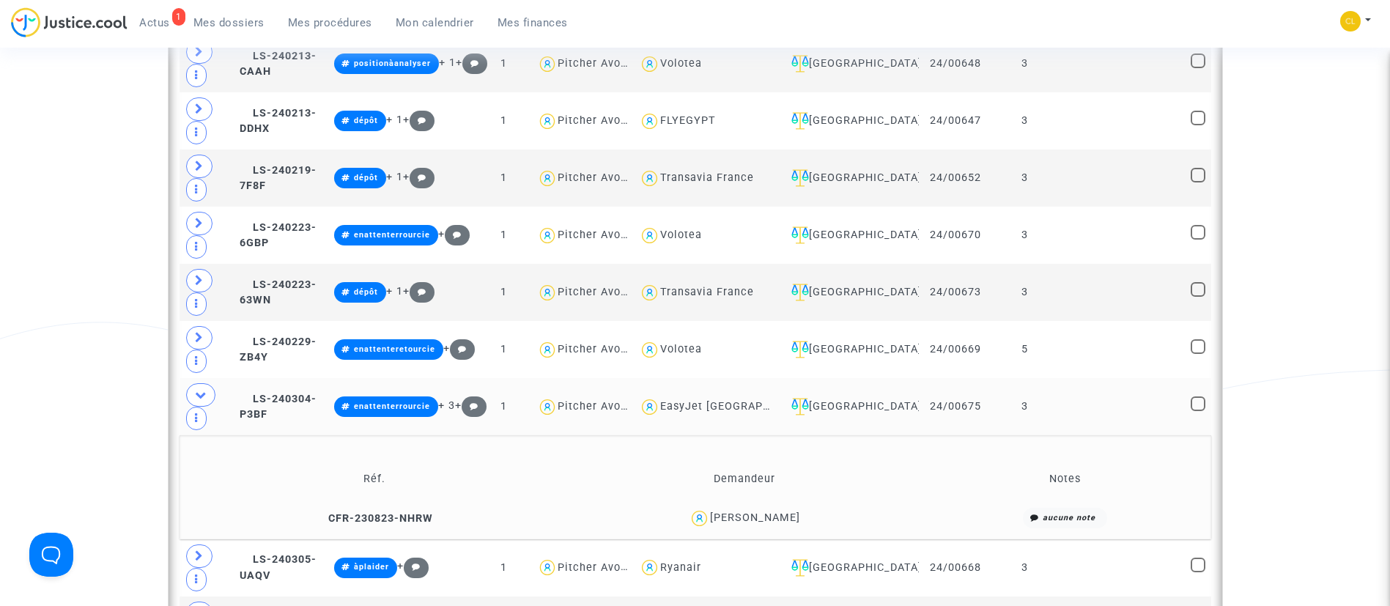
click at [738, 511] on div "Benoît Charpentier" at bounding box center [755, 517] width 90 height 12
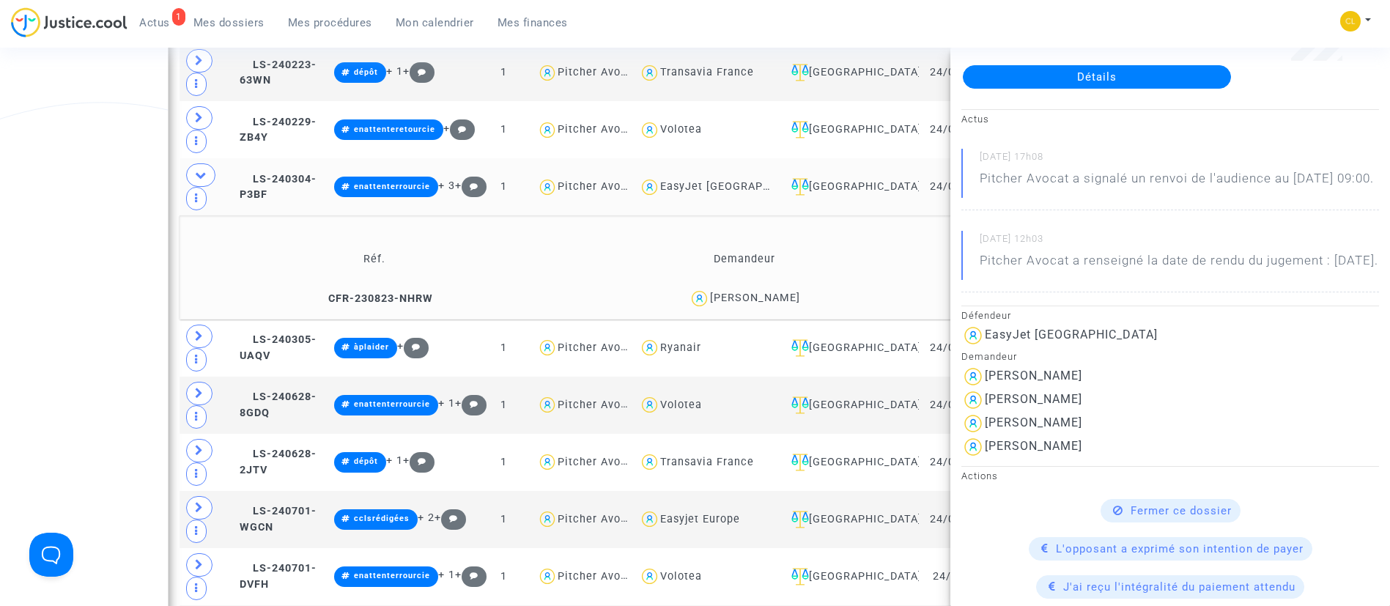
scroll to position [0, 0]
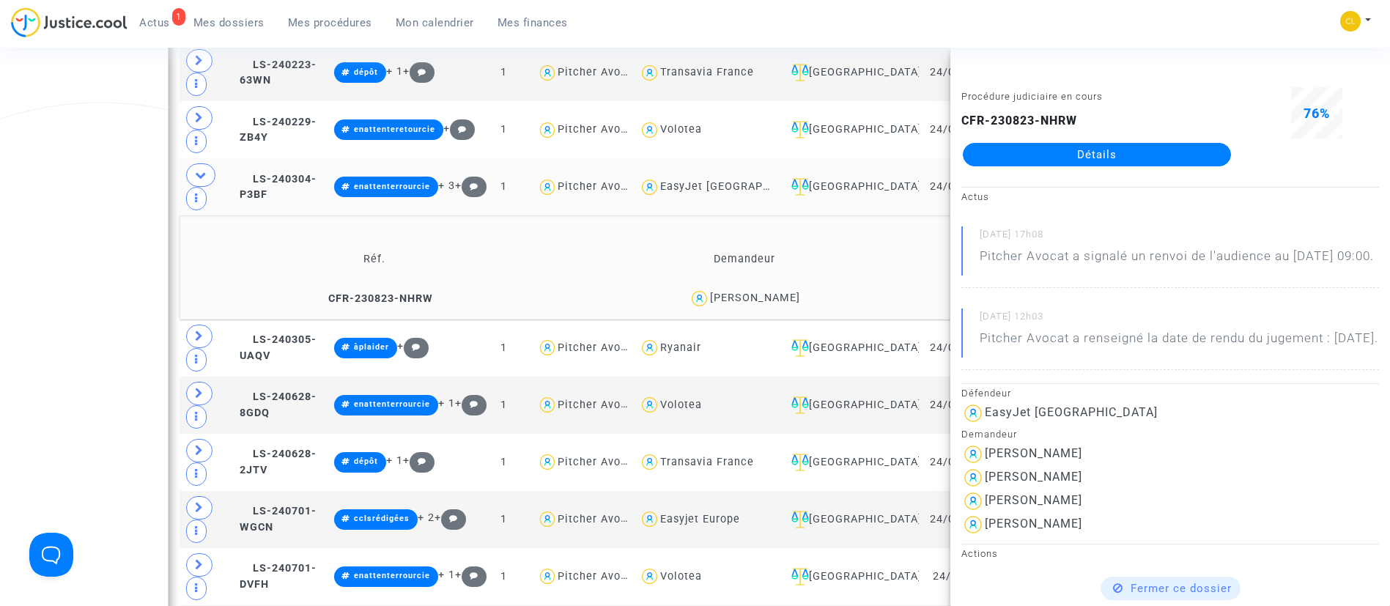
click at [534, 283] on td "CFR-230823-NHRW" at bounding box center [375, 299] width 380 height 32
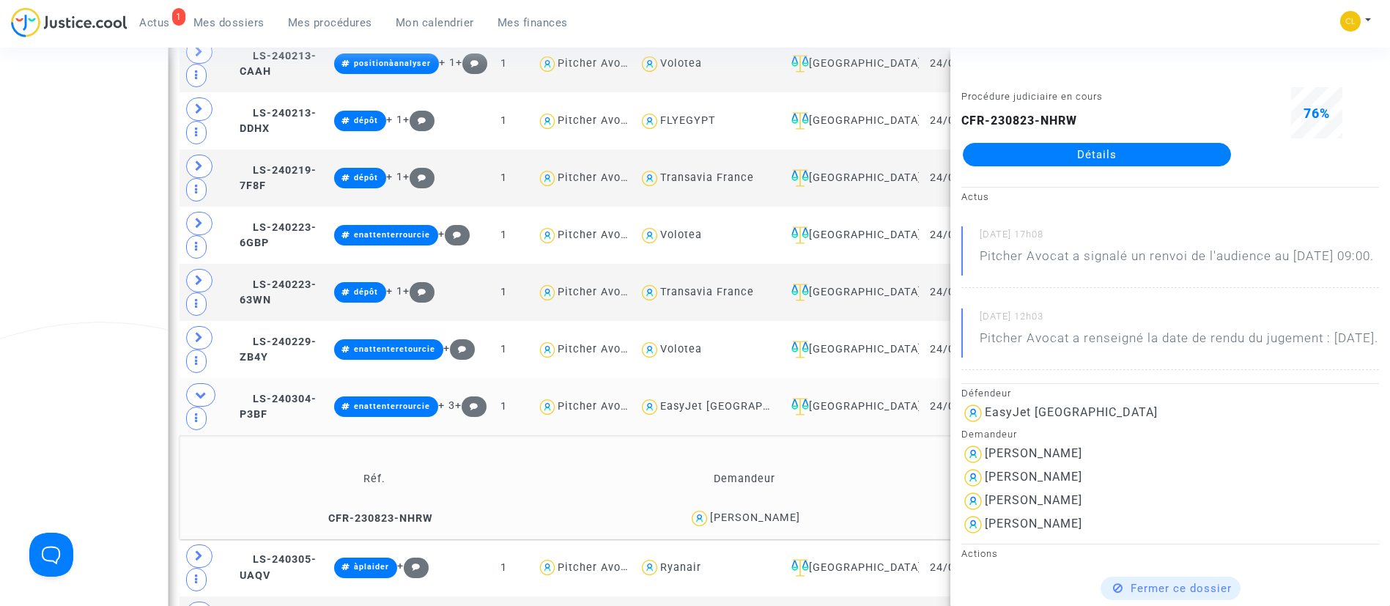
click at [218, 455] on td "Réf." at bounding box center [375, 479] width 380 height 48
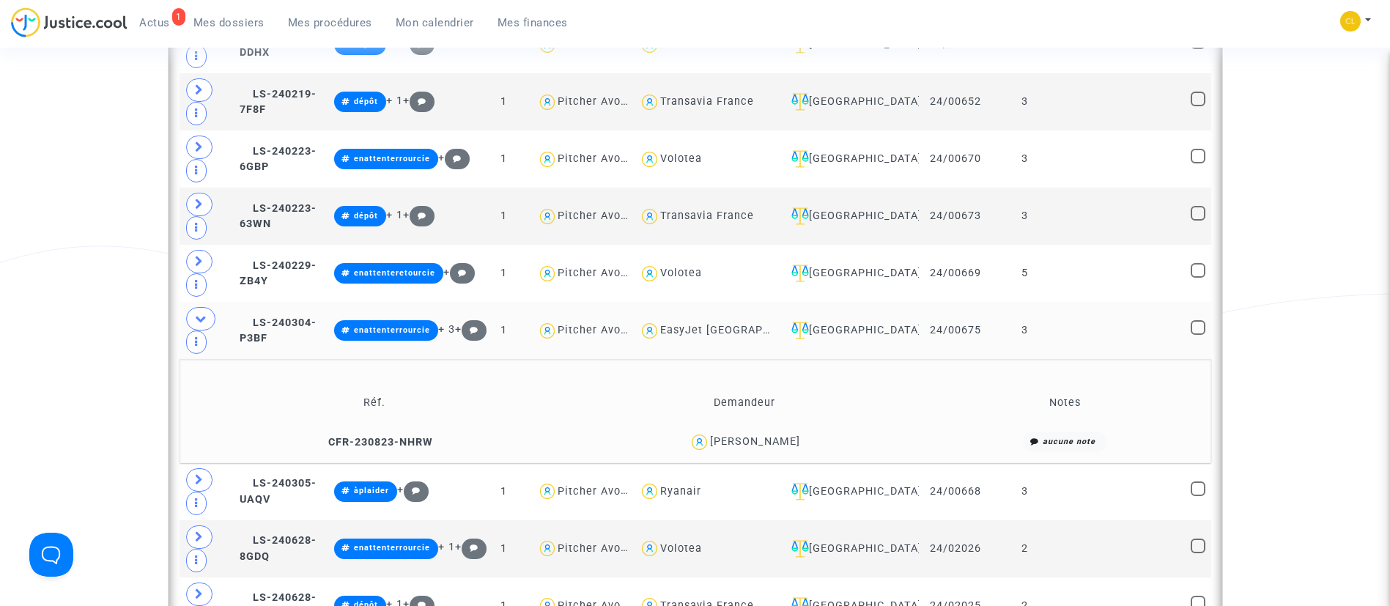
scroll to position [989, 0]
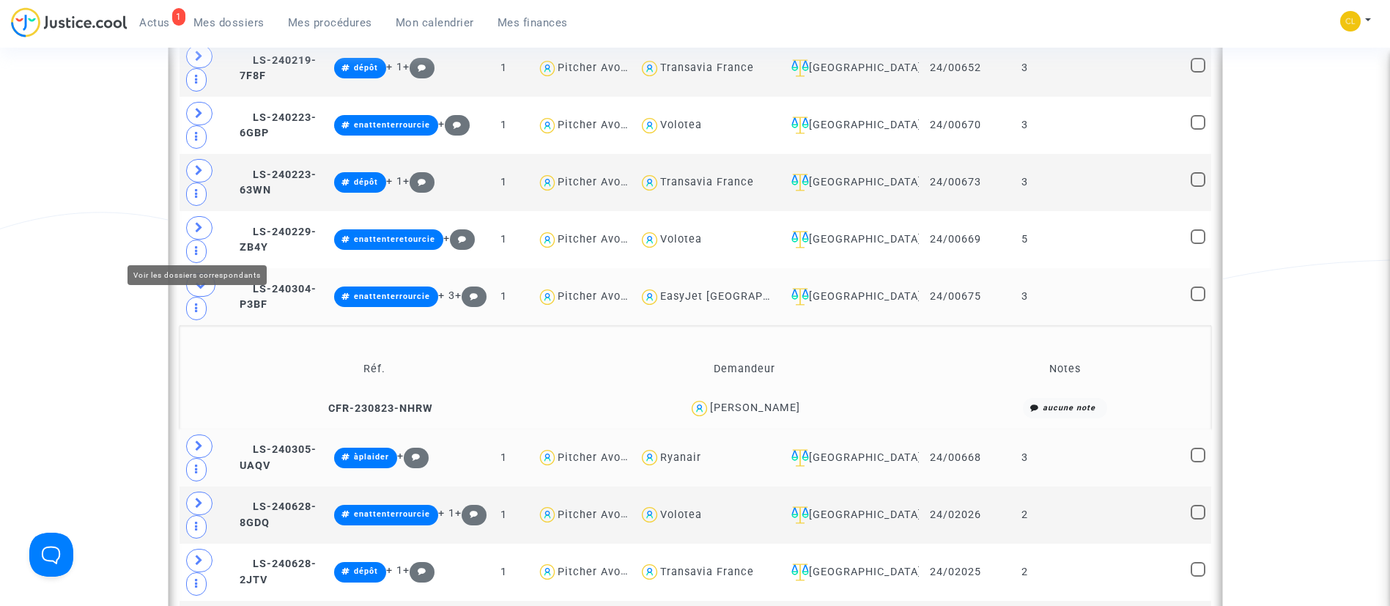
click at [193, 434] on span at bounding box center [199, 445] width 26 height 23
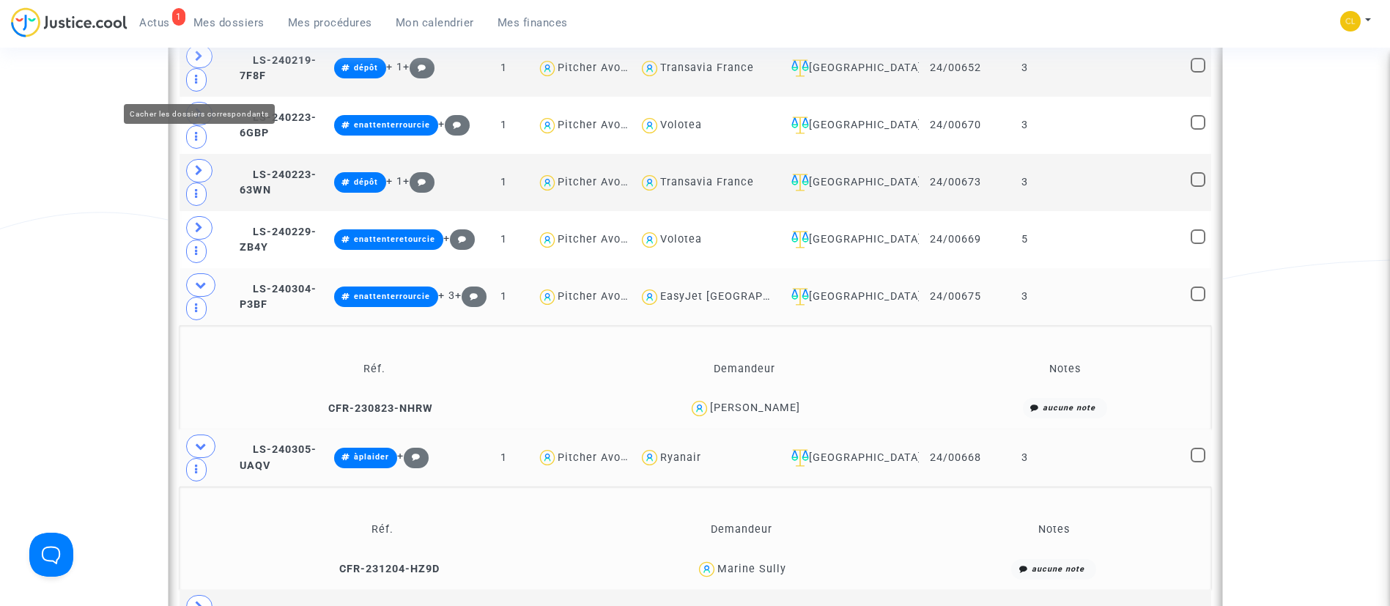
click at [191, 273] on span at bounding box center [200, 284] width 29 height 23
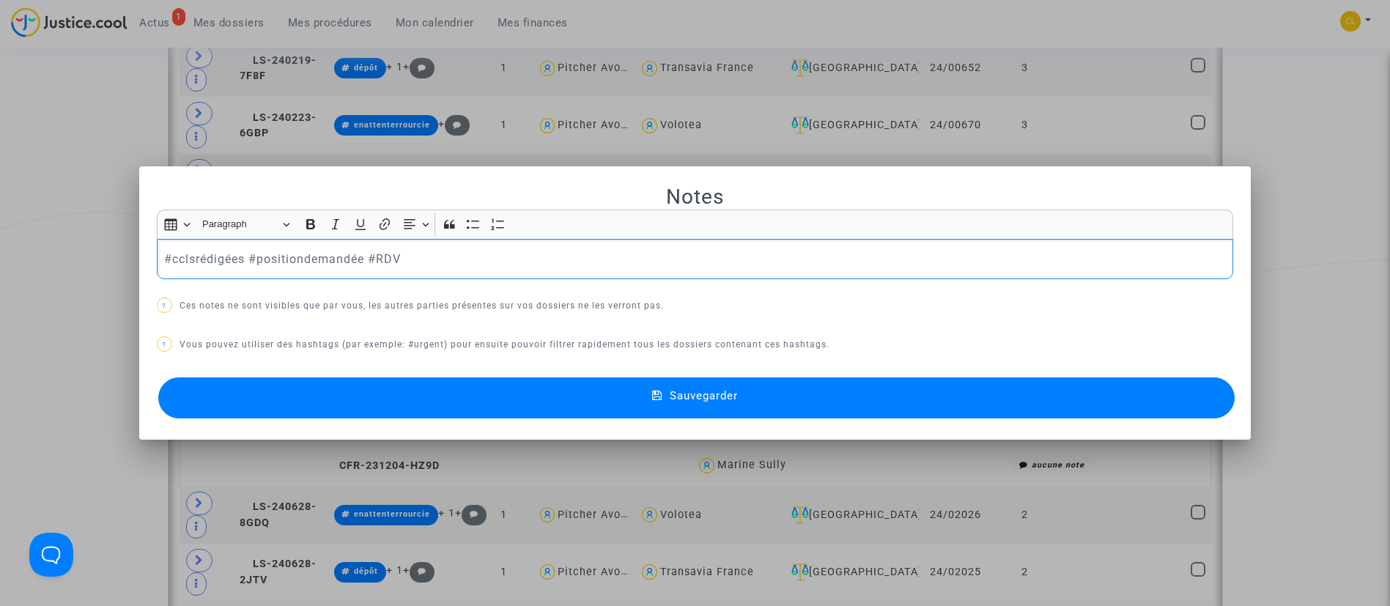
click at [200, 258] on p "#cclsrédigées #positiondemandée #RDV" at bounding box center [694, 259] width 1061 height 18
click at [672, 389] on span "Sauvegarder" at bounding box center [704, 395] width 68 height 13
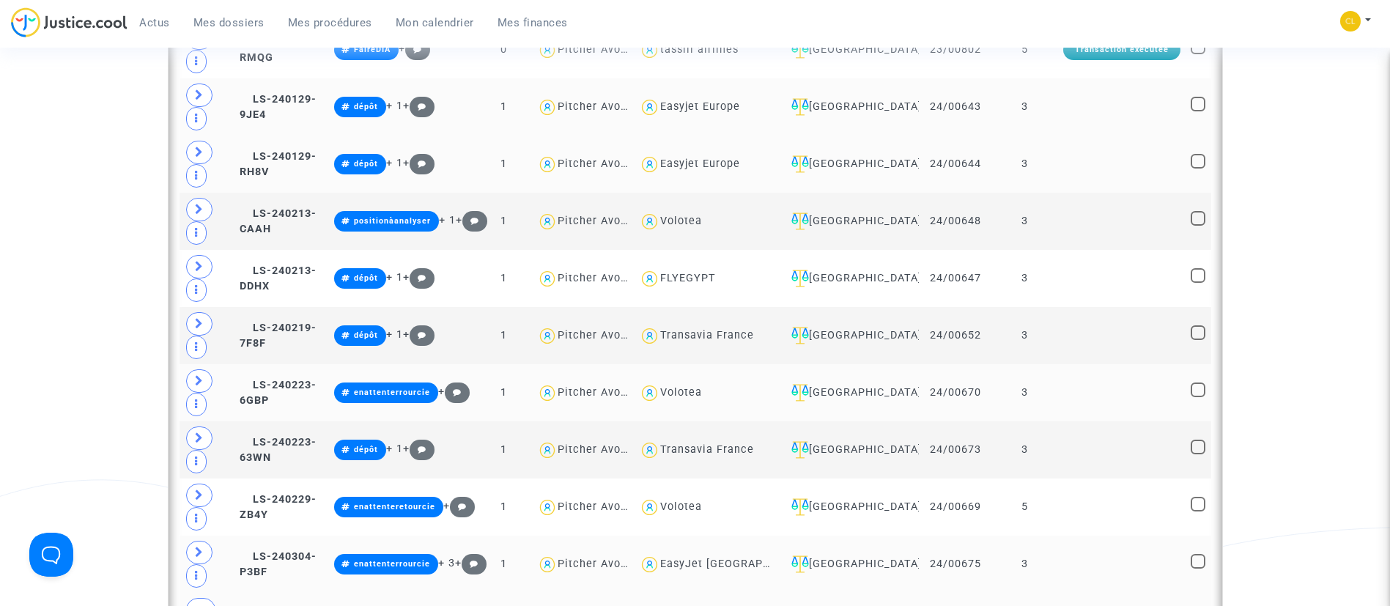
scroll to position [769, 0]
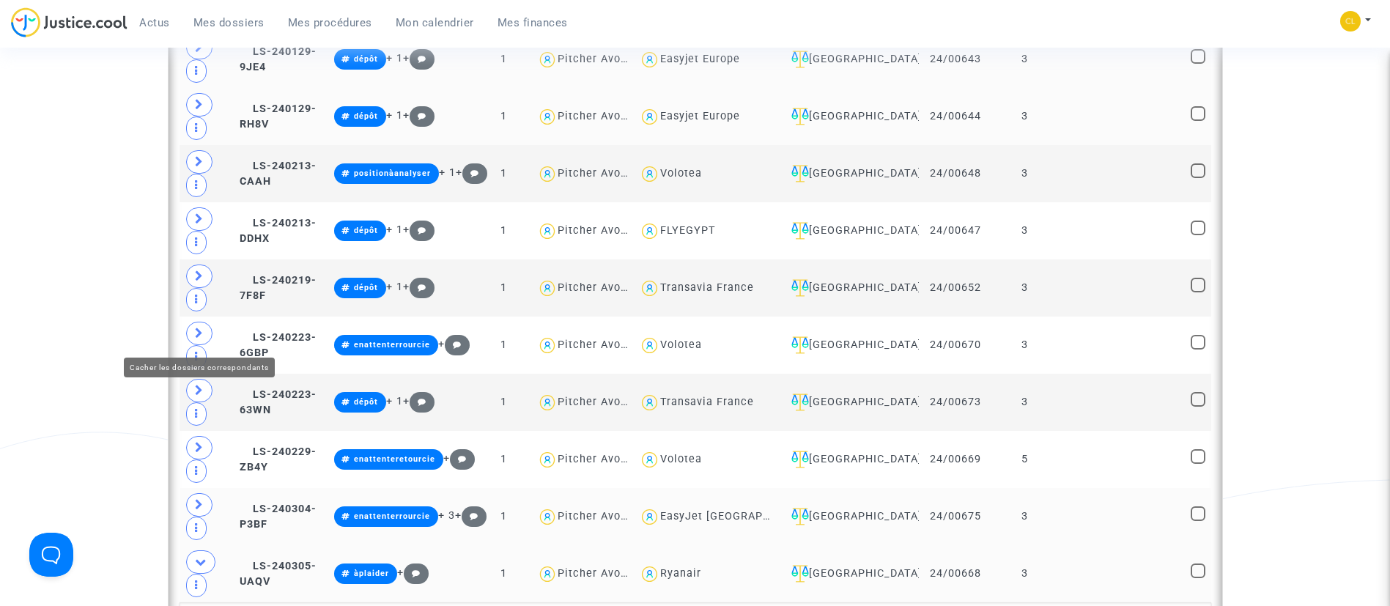
click at [195, 556] on icon at bounding box center [201, 561] width 12 height 11
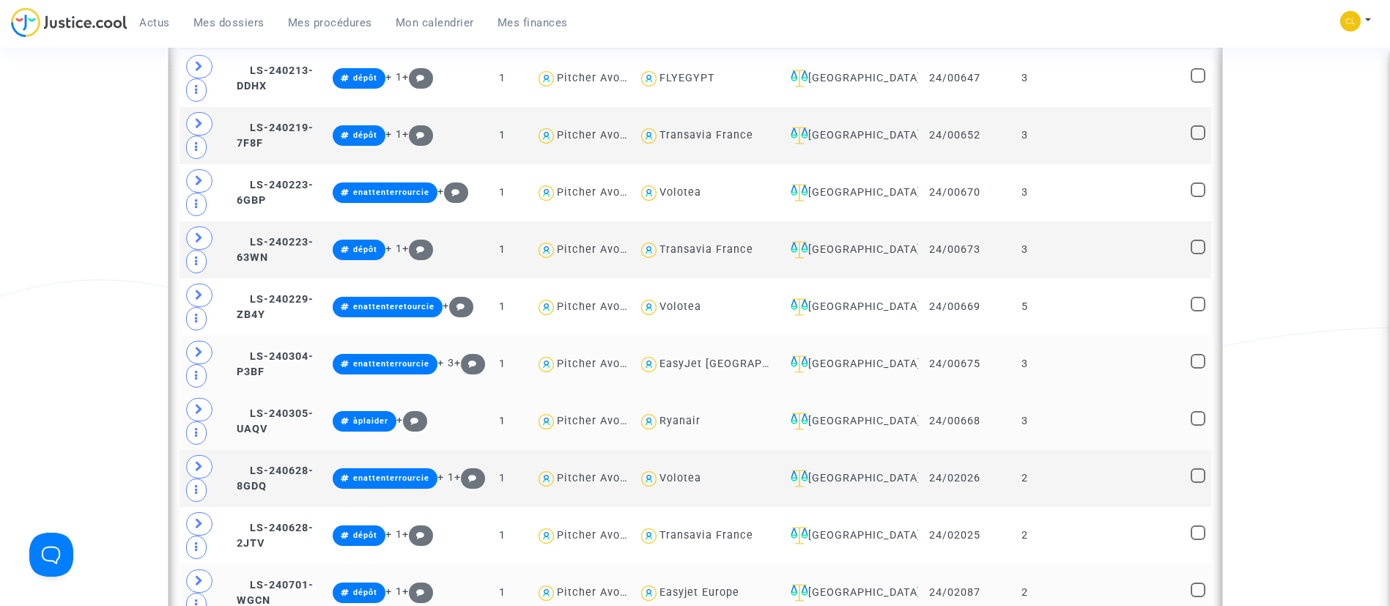
scroll to position [549, 0]
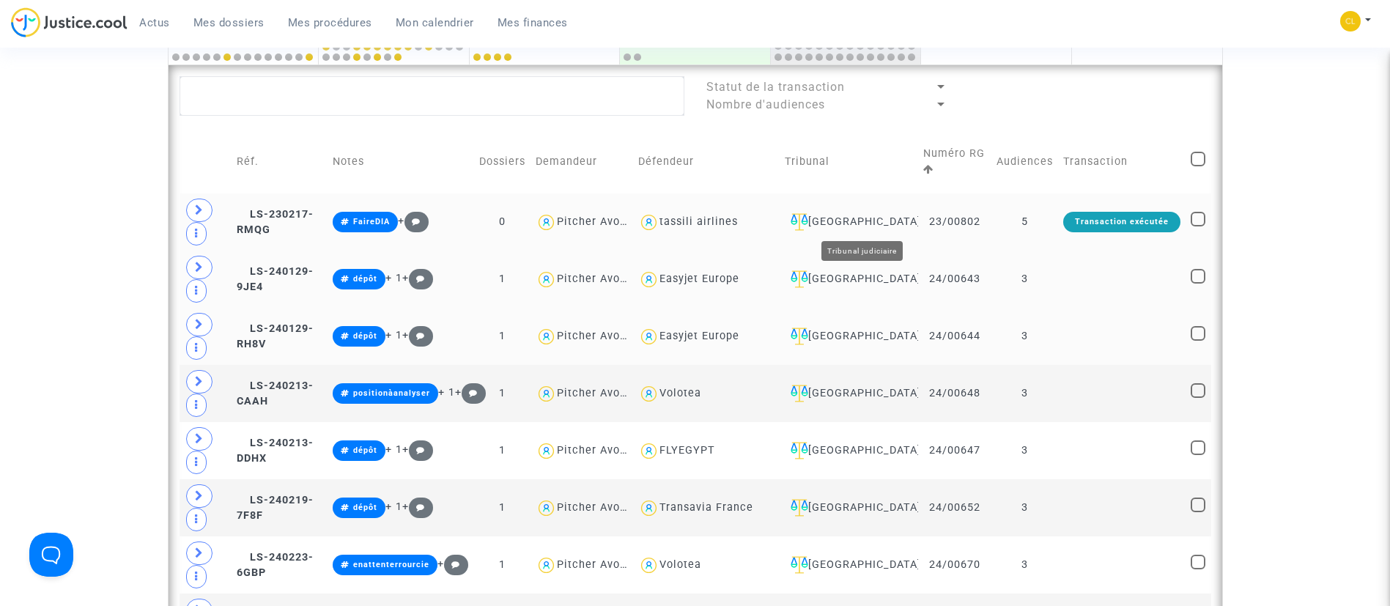
click at [873, 215] on div "Nantes" at bounding box center [849, 222] width 128 height 18
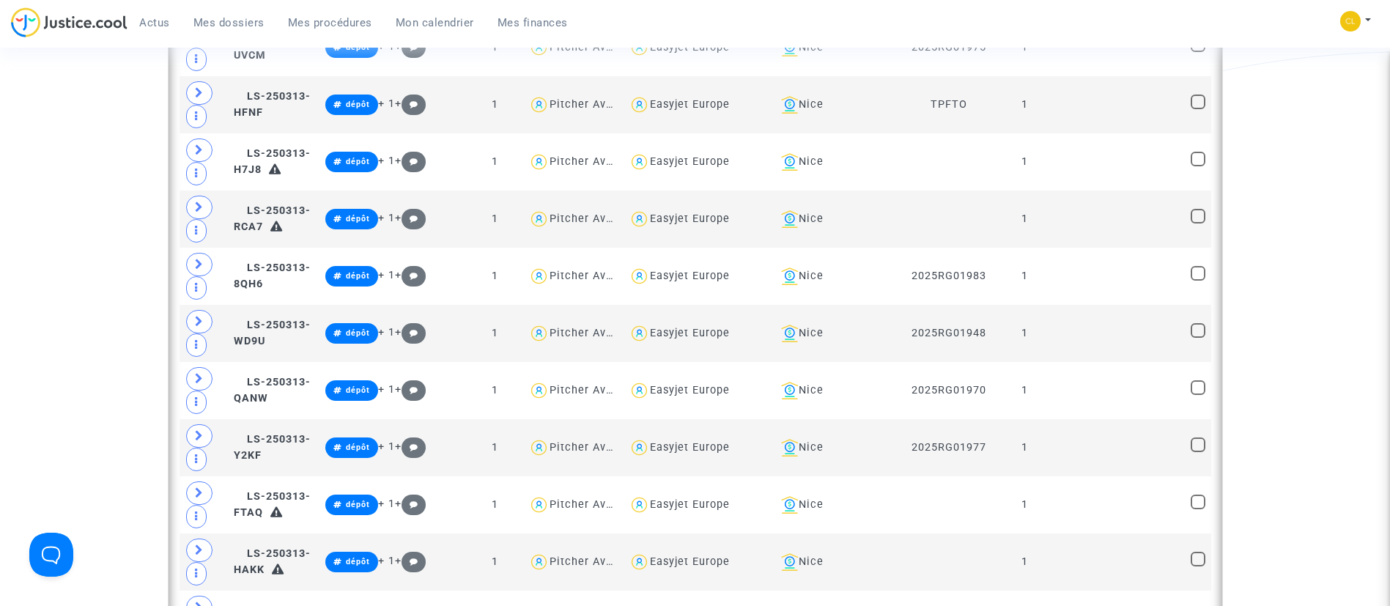
scroll to position [1978, 0]
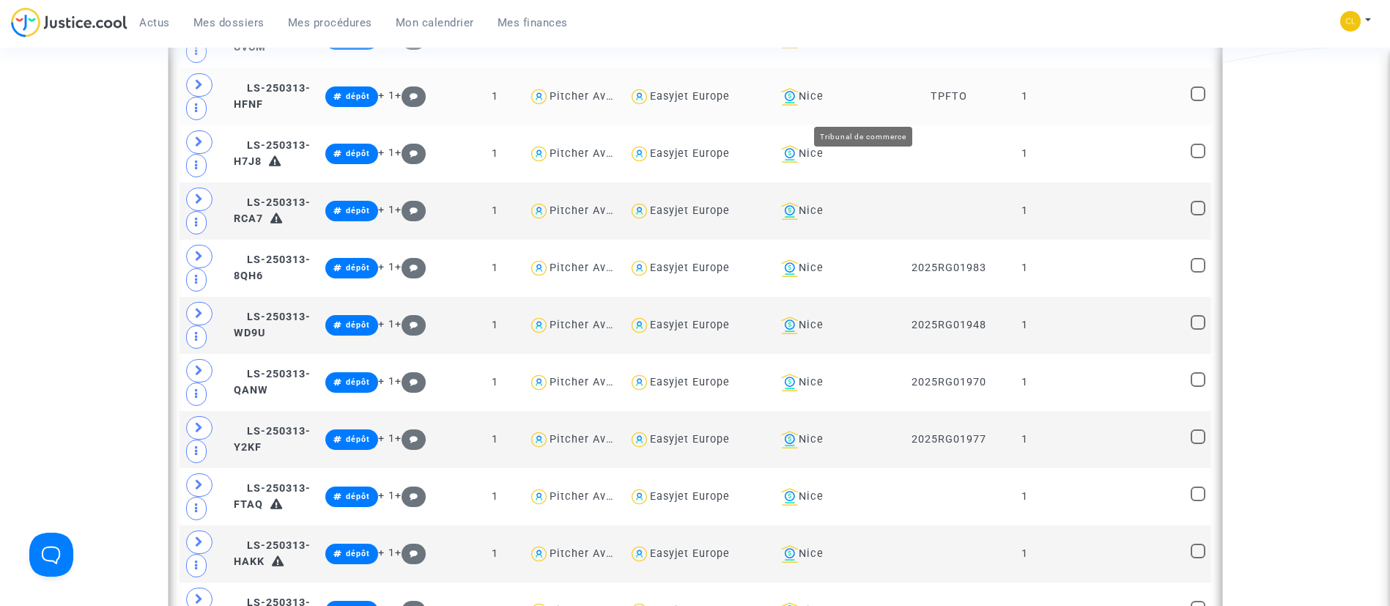
click at [877, 105] on div "Nice" at bounding box center [838, 97] width 126 height 18
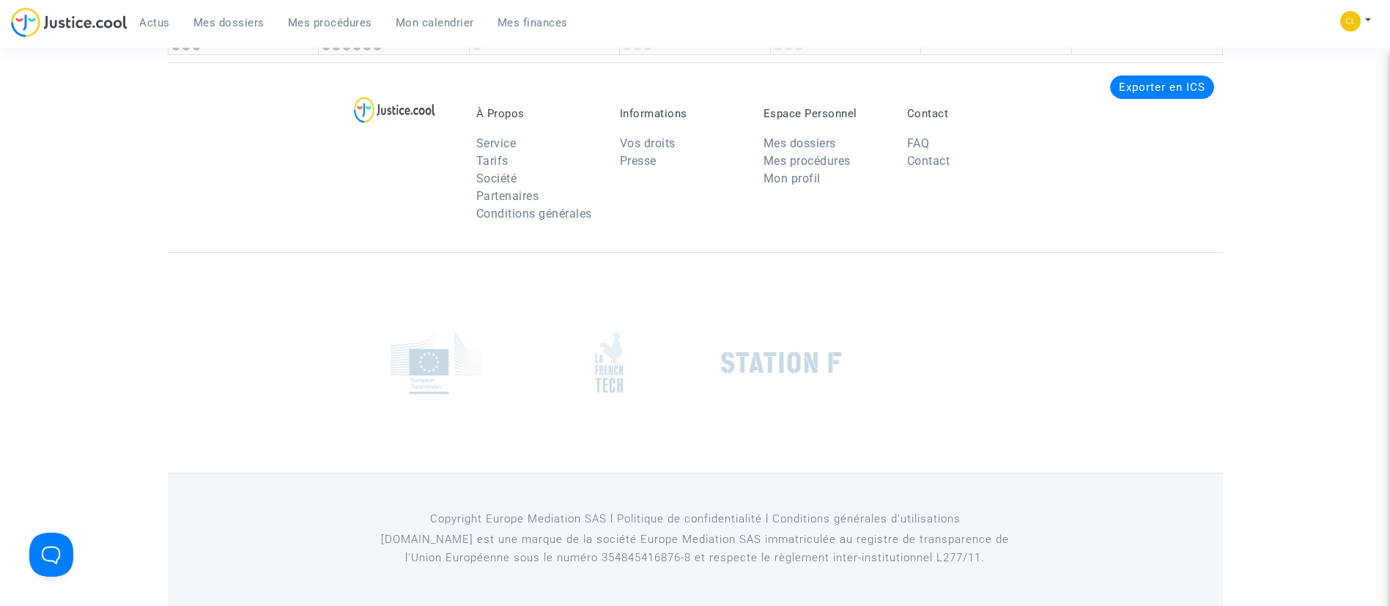
scroll to position [3407, 0]
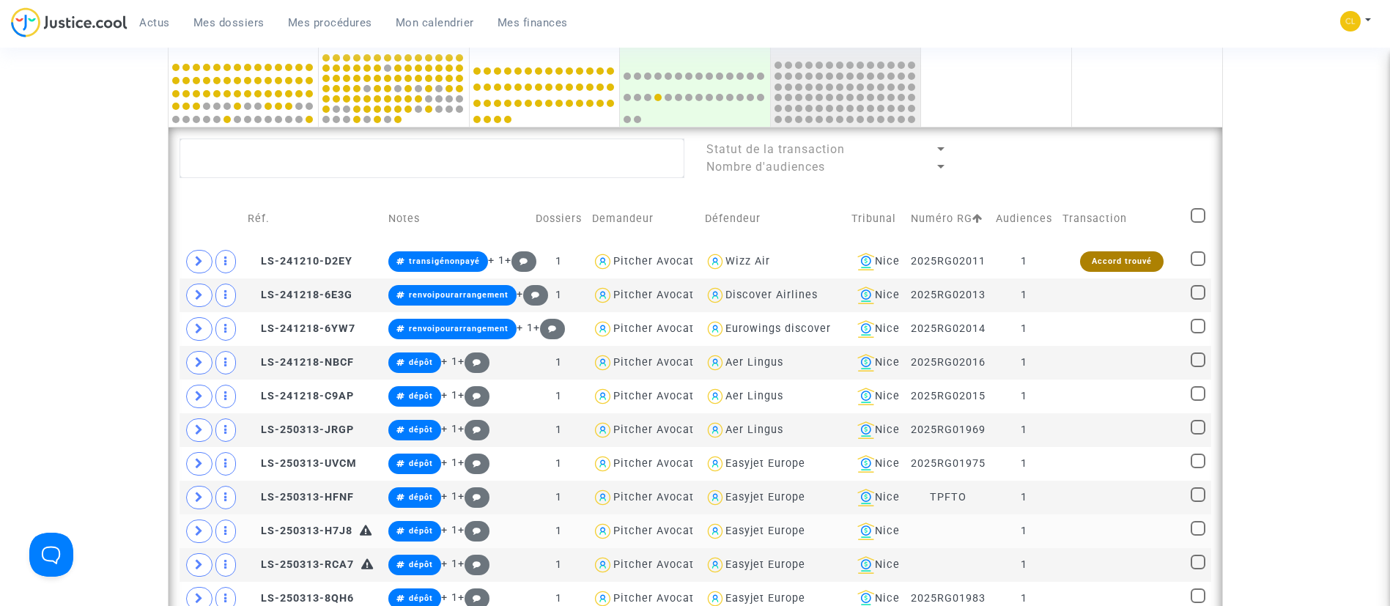
scroll to position [330, 0]
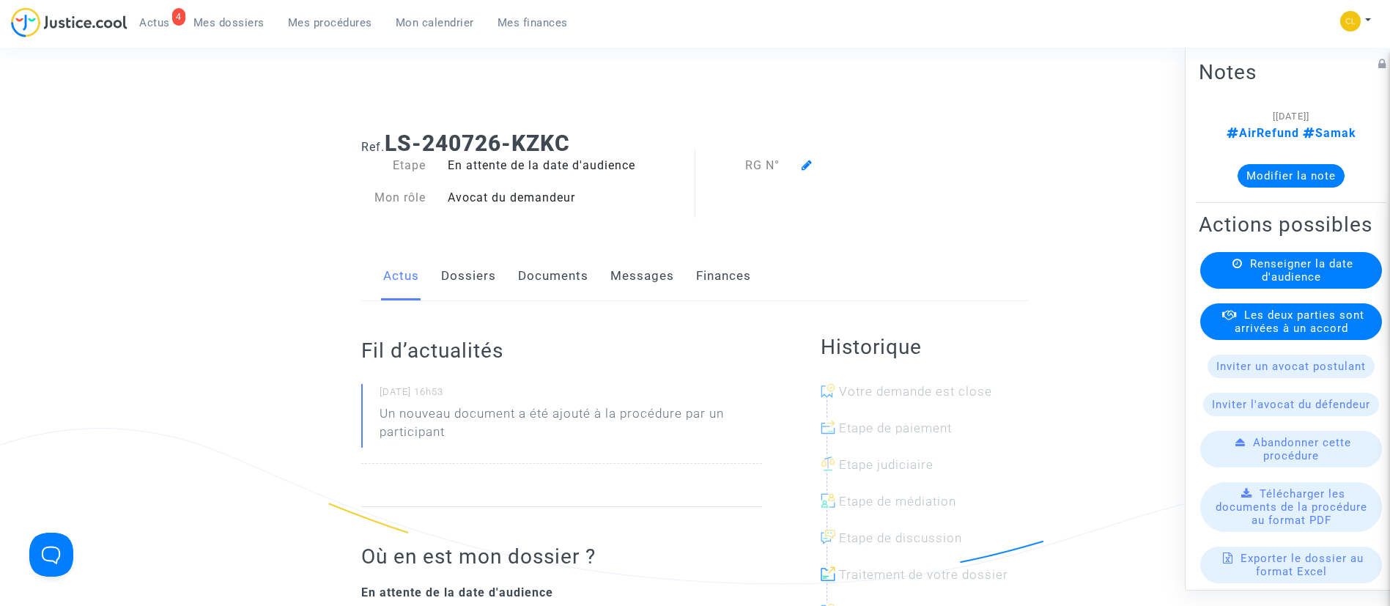
click at [470, 265] on link "Dossiers" at bounding box center [468, 276] width 55 height 48
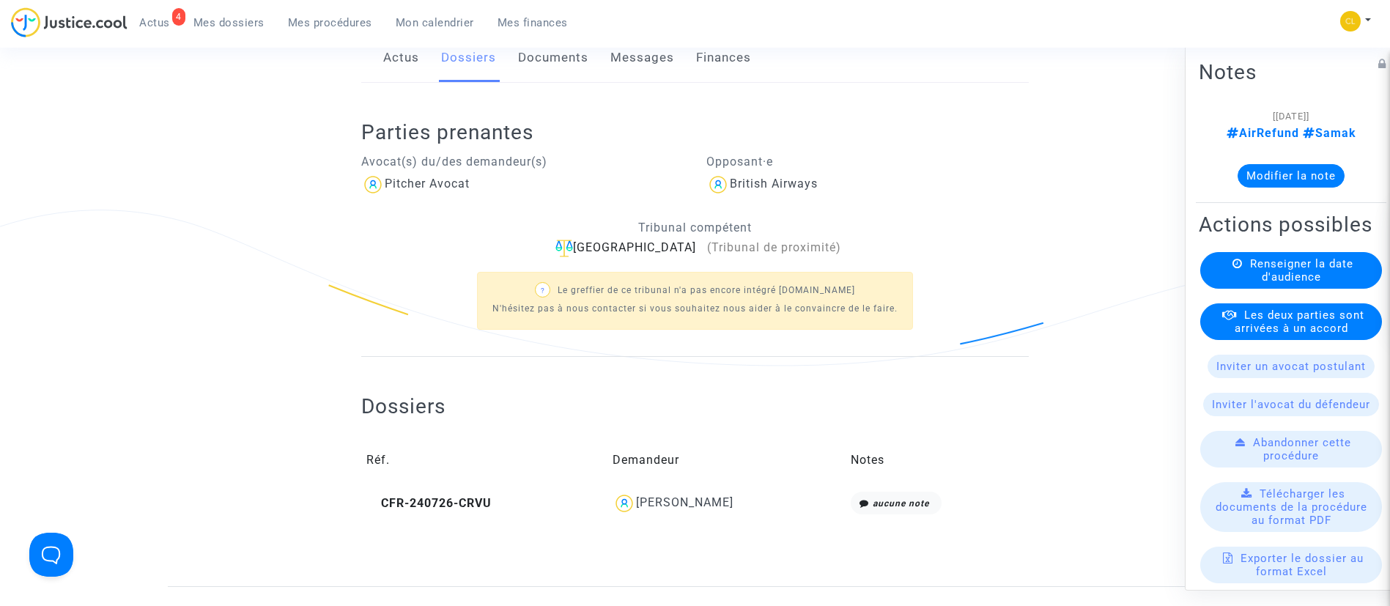
scroll to position [220, 0]
click at [370, 502] on icon at bounding box center [372, 501] width 12 height 12
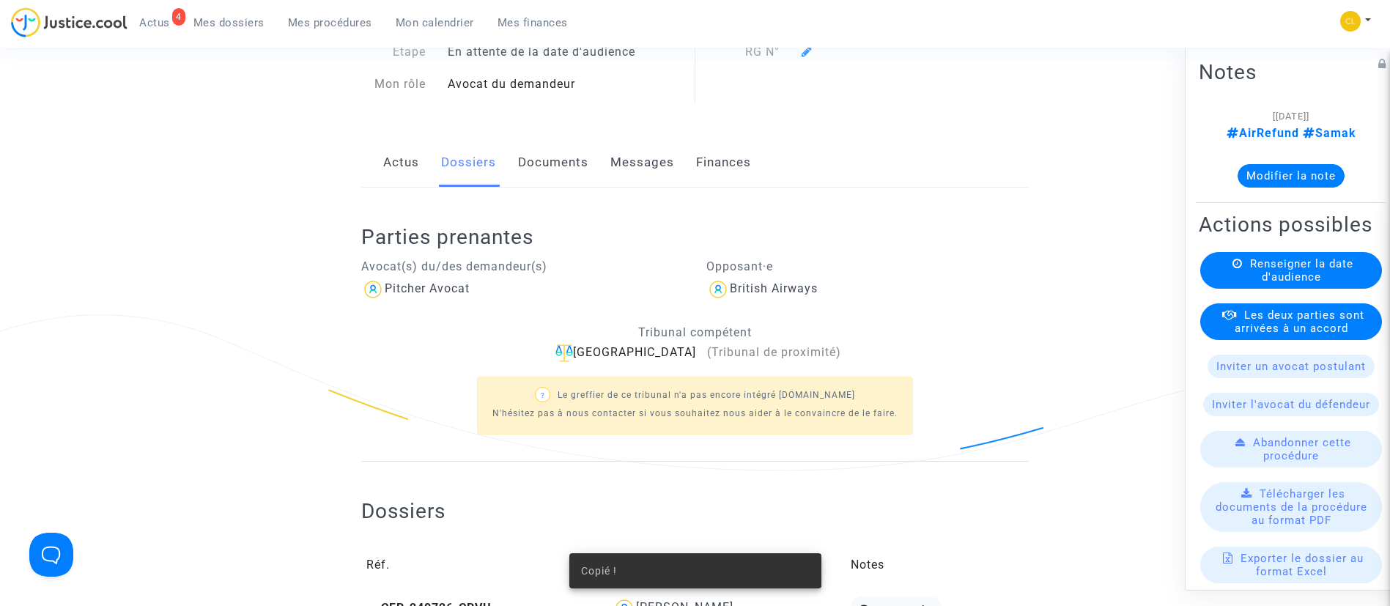
scroll to position [0, 0]
